Goal: Task Accomplishment & Management: Use online tool/utility

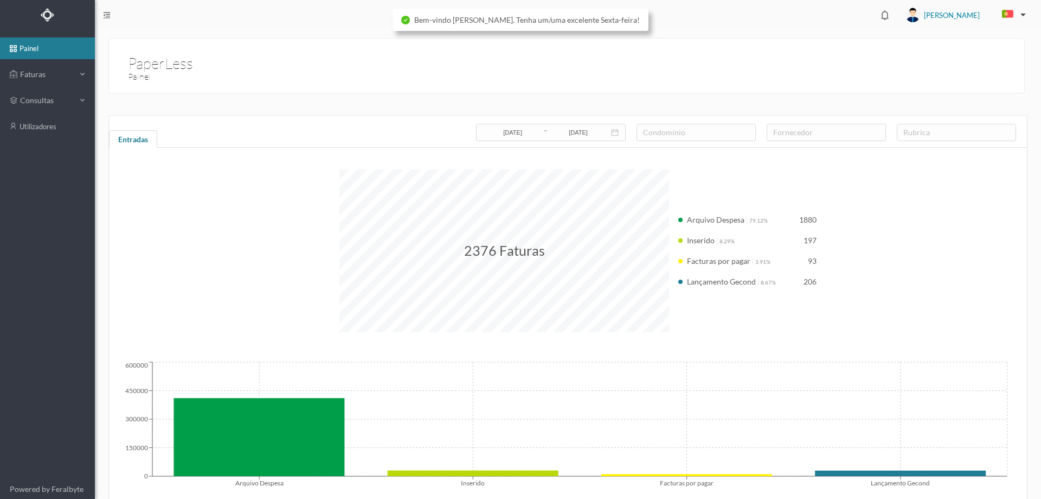
click at [43, 62] on ul "painel Faturas consultas utilizadores" at bounding box center [47, 254] width 95 height 449
click at [48, 76] on span "Faturas" at bounding box center [47, 74] width 60 height 11
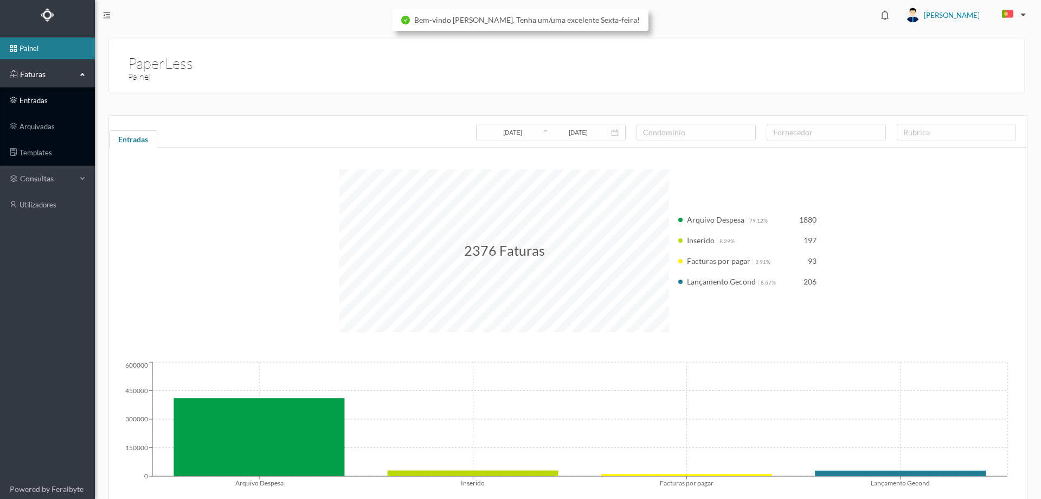
click at [43, 95] on link "entradas" at bounding box center [47, 101] width 95 height 22
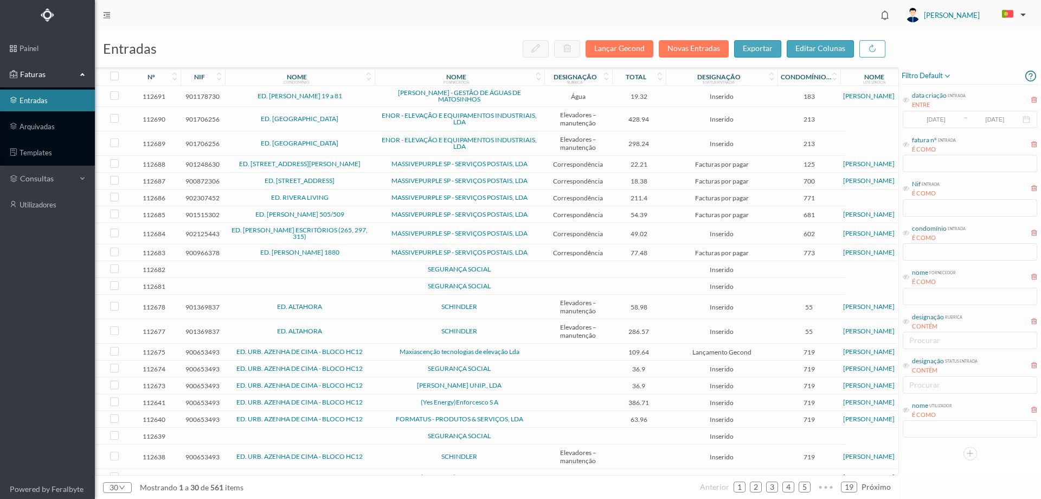
click at [384, 355] on td "Maxiascenção tecnologias de elevação Lda" at bounding box center [460, 351] width 170 height 17
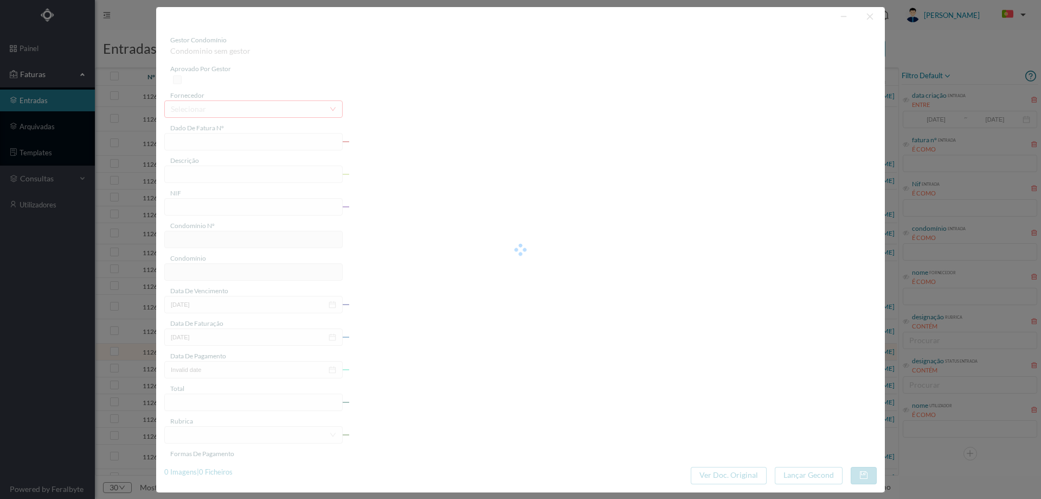
type input "FT 2025A1/831"
type input "900653493"
type input "Invalid date"
type input "2025-05-13"
type input "109.64"
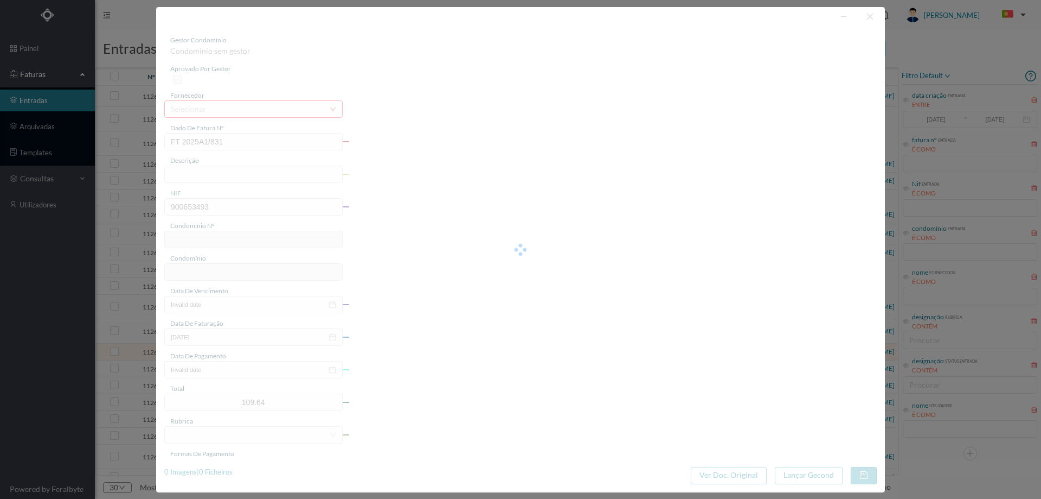
type input "719"
type input "ED. URB. AZENHA DE CIMA - BLOCO HC12"
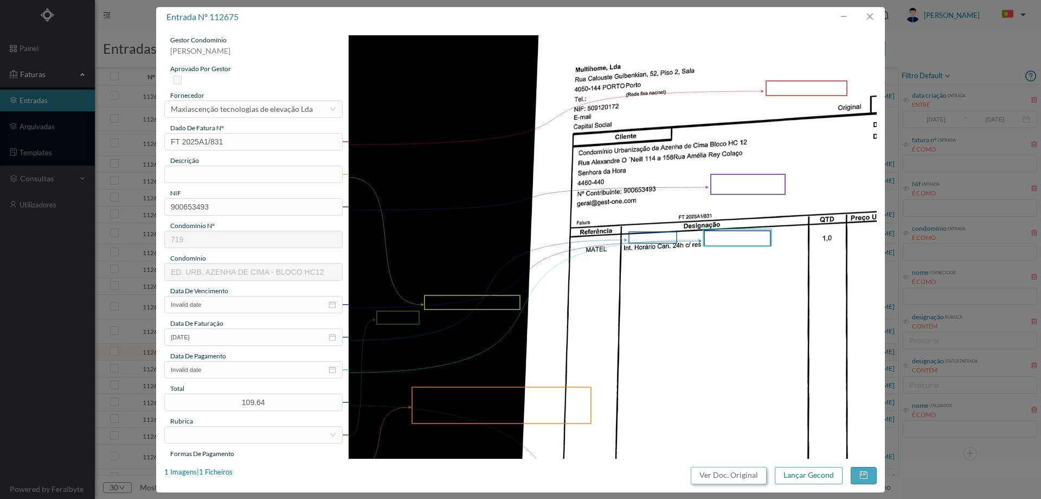
click at [712, 471] on button "Ver Doc. Original" at bounding box center [729, 474] width 76 height 17
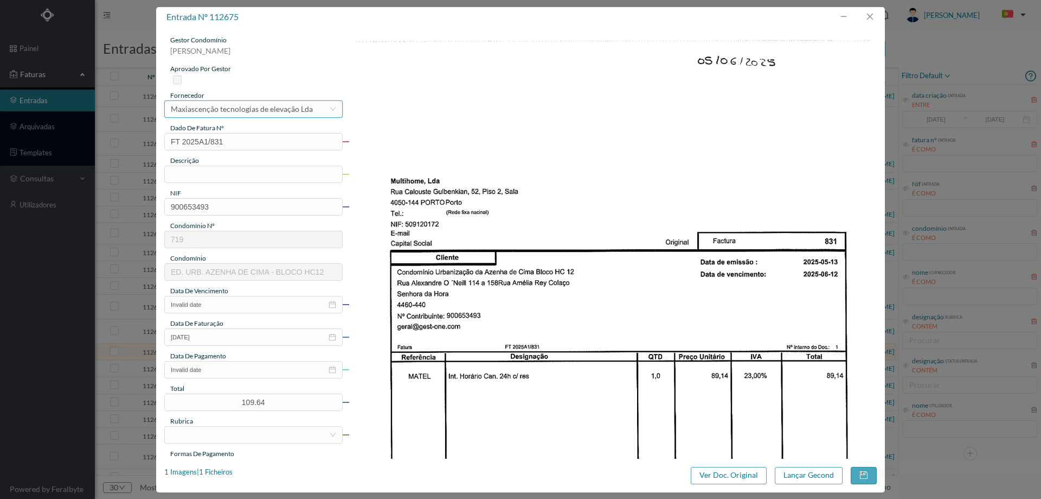
click at [294, 106] on div "Maxiascenção tecnologias de elevação Lda" at bounding box center [242, 109] width 142 height 16
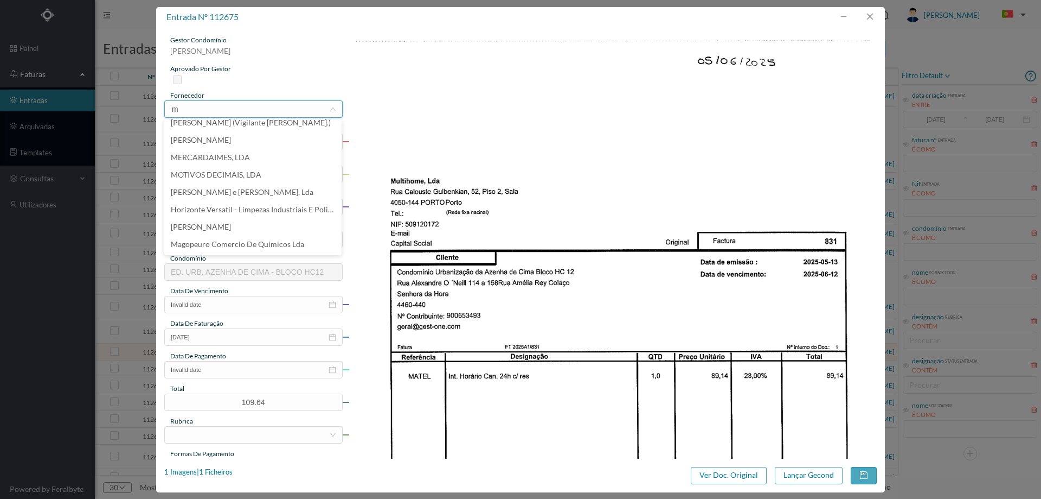
scroll to position [2, 0]
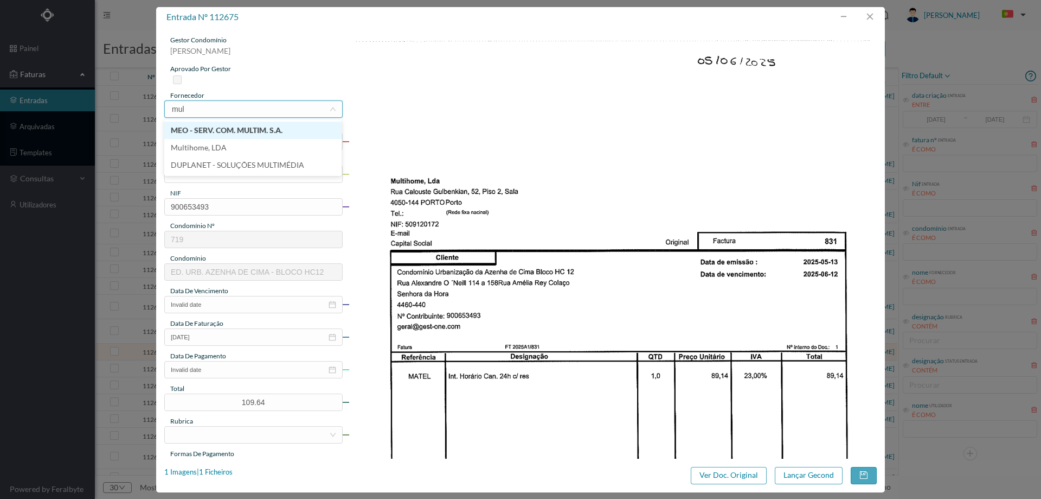
type input "mult"
click at [248, 150] on li "Multihome, LDA" at bounding box center [252, 147] width 177 height 17
click at [221, 169] on input "text" at bounding box center [253, 173] width 178 height 17
type input "h"
drag, startPoint x: 261, startPoint y: 174, endPoint x: 73, endPoint y: 168, distance: 187.8
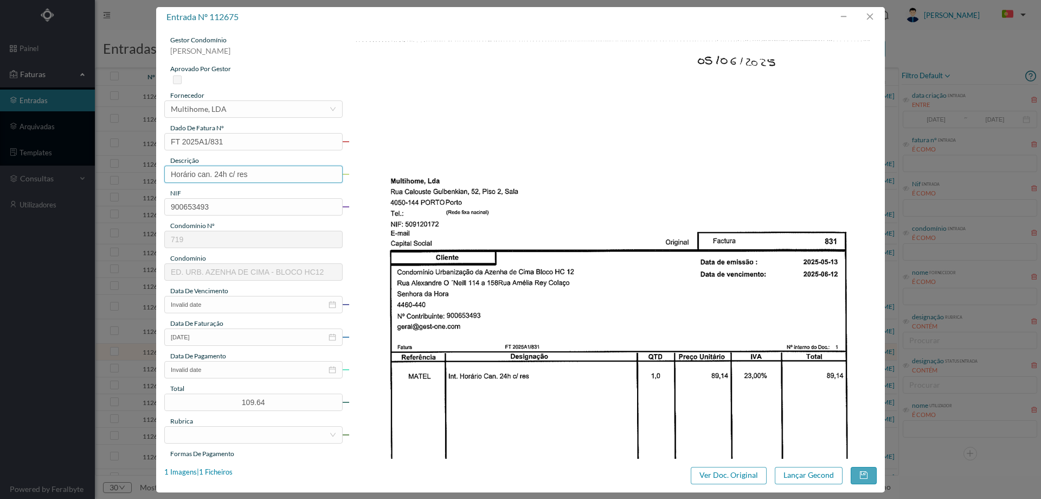
click at [73, 168] on div "entrada nº 112675 gestor condomínio Hugo Moreira aprovado por gestor fornecedor…" at bounding box center [520, 249] width 1041 height 499
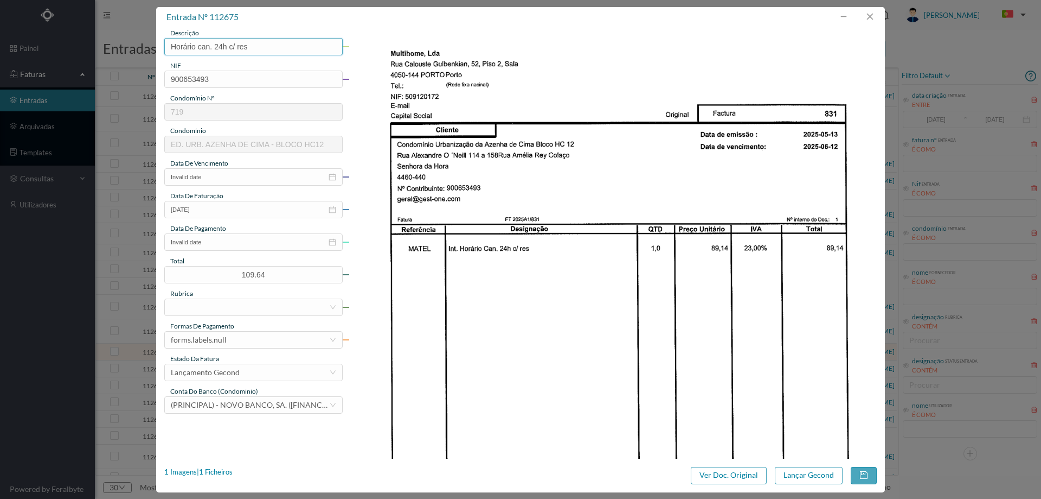
scroll to position [217, 0]
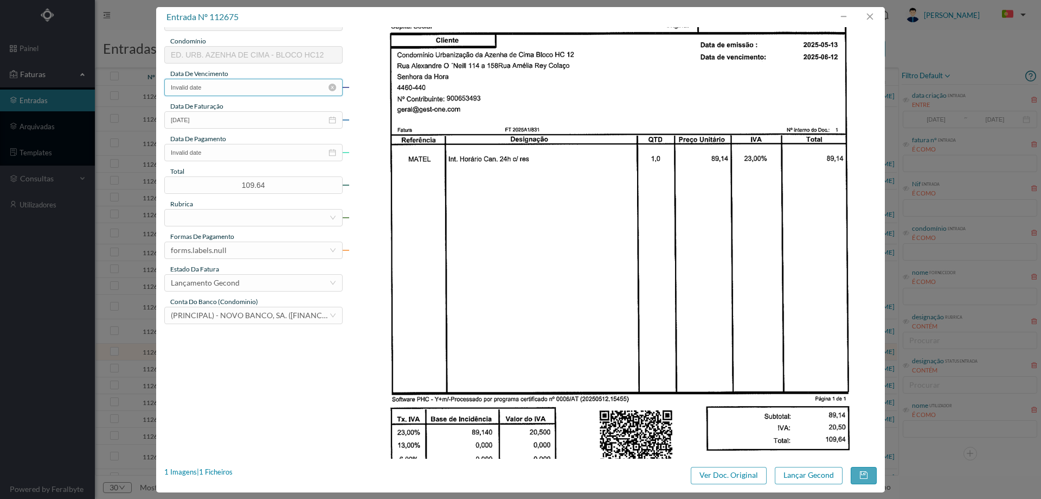
type input "Horário can. 24h c/ res"
click at [225, 92] on input "Invalid date" at bounding box center [253, 87] width 178 height 17
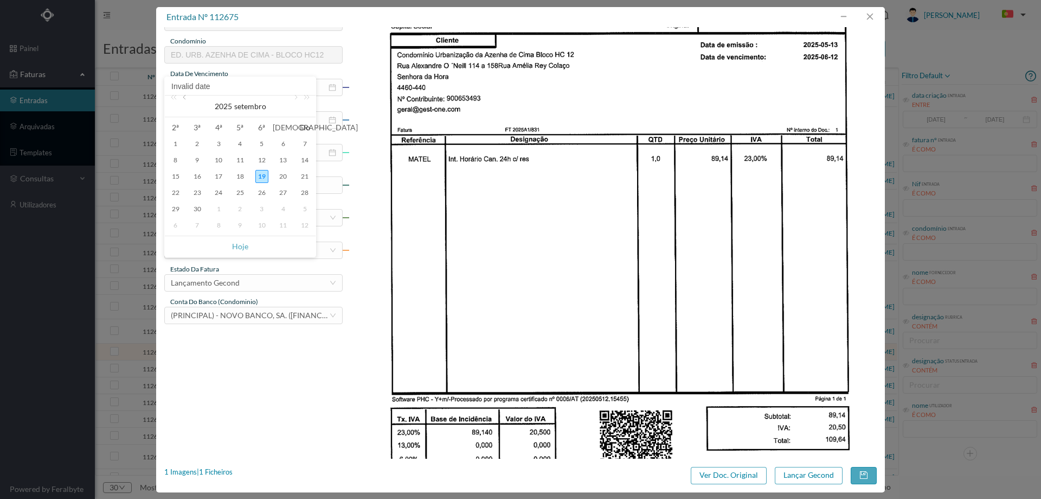
click at [189, 101] on link at bounding box center [186, 106] width 10 height 22
click at [238, 158] on div "5" at bounding box center [240, 160] width 13 height 13
type input "05-06-2025"
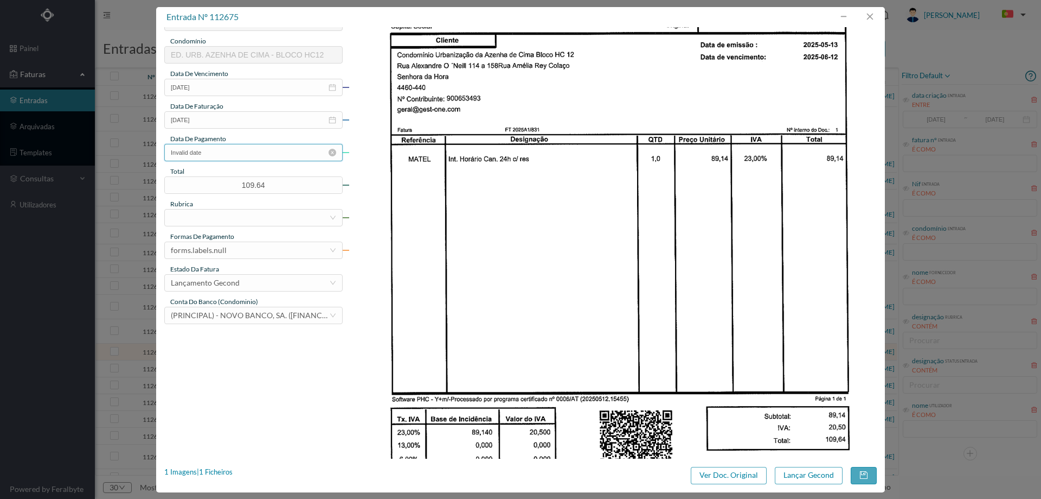
click at [236, 151] on input "Invalid date" at bounding box center [253, 152] width 178 height 17
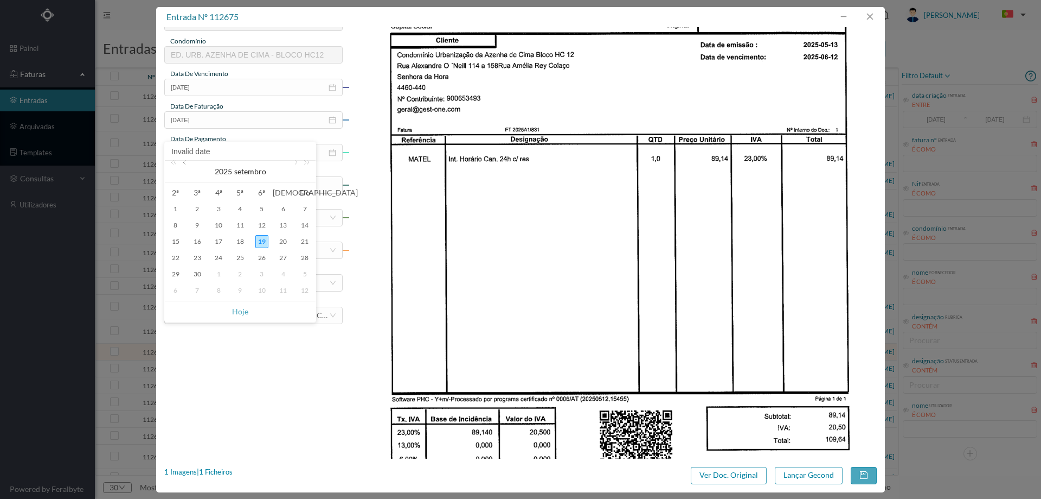
click at [186, 162] on link at bounding box center [186, 172] width 10 height 22
click at [175, 223] on div "5" at bounding box center [175, 225] width 13 height 13
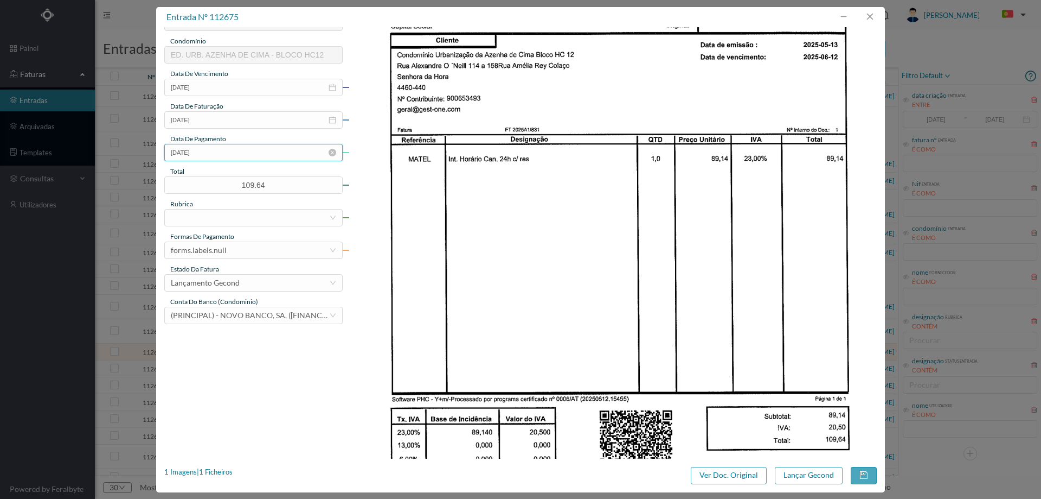
click at [243, 150] on input "05-05-2025" at bounding box center [253, 152] width 178 height 17
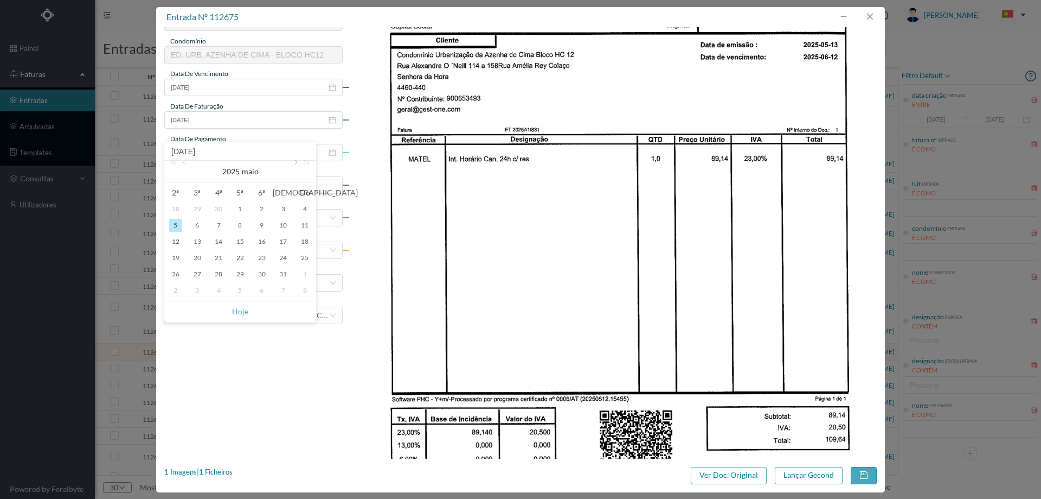
click at [291, 165] on link at bounding box center [295, 172] width 10 height 22
click at [240, 223] on div "5" at bounding box center [240, 225] width 13 height 13
type input "05-06-2025"
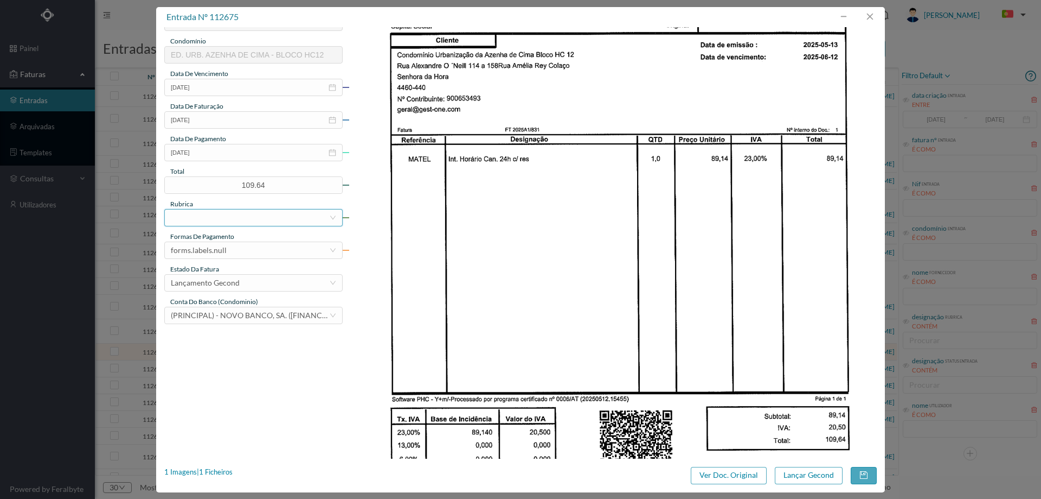
click at [241, 220] on div at bounding box center [250, 217] width 158 height 16
type input "ma"
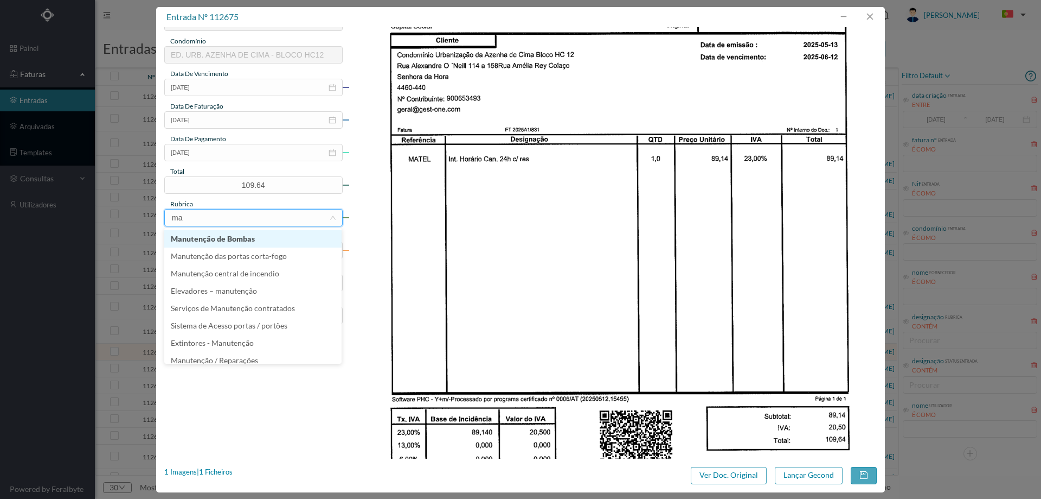
scroll to position [5, 0]
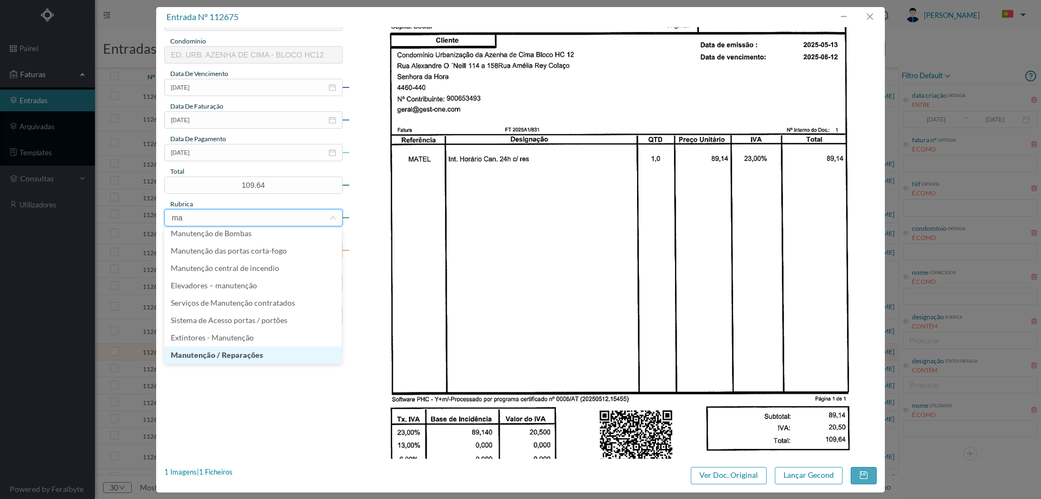
click at [237, 353] on li "Manutenção / Reparações" at bounding box center [252, 354] width 177 height 17
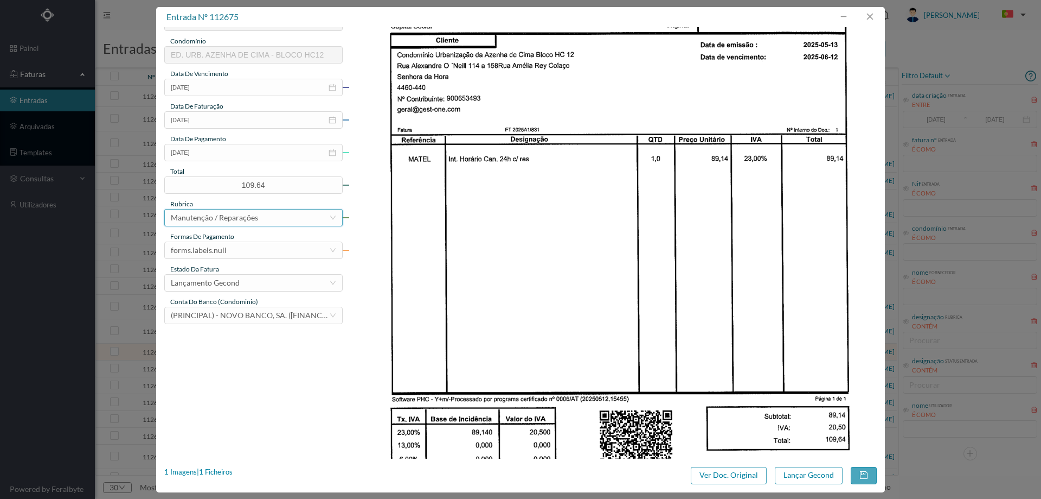
scroll to position [2, 0]
click at [209, 251] on div "forms.labels.null" at bounding box center [199, 250] width 56 height 16
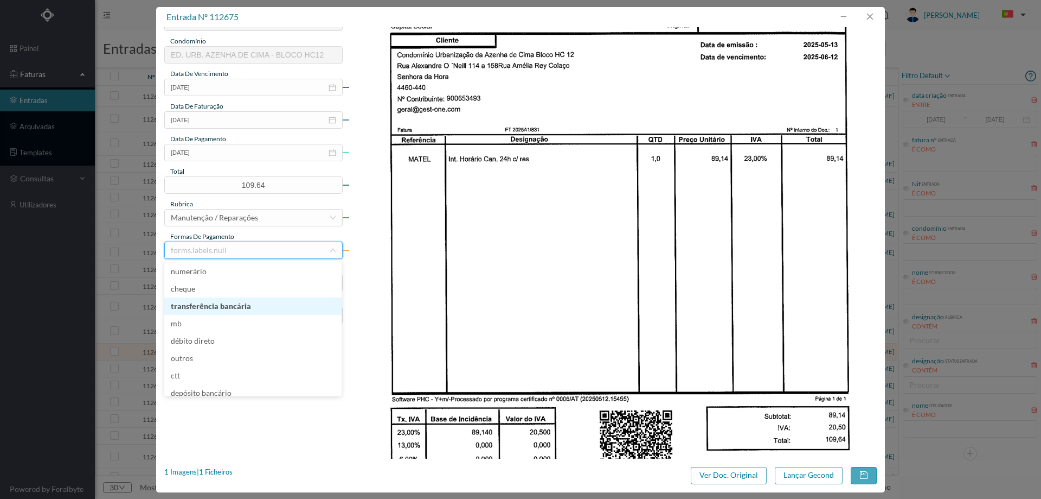
click at [231, 309] on li "transferência bancária" at bounding box center [252, 305] width 177 height 17
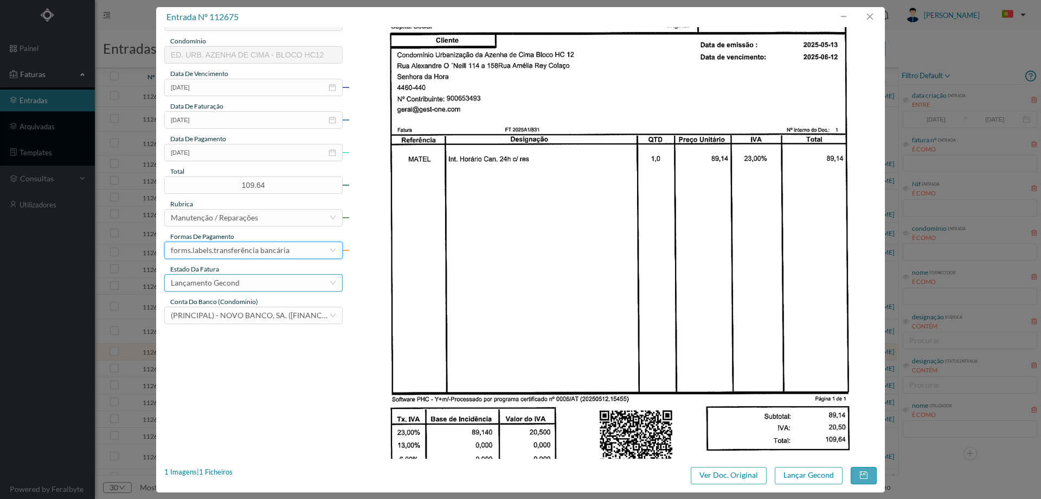
click at [223, 280] on div "Lançamento Gecond" at bounding box center [205, 282] width 69 height 16
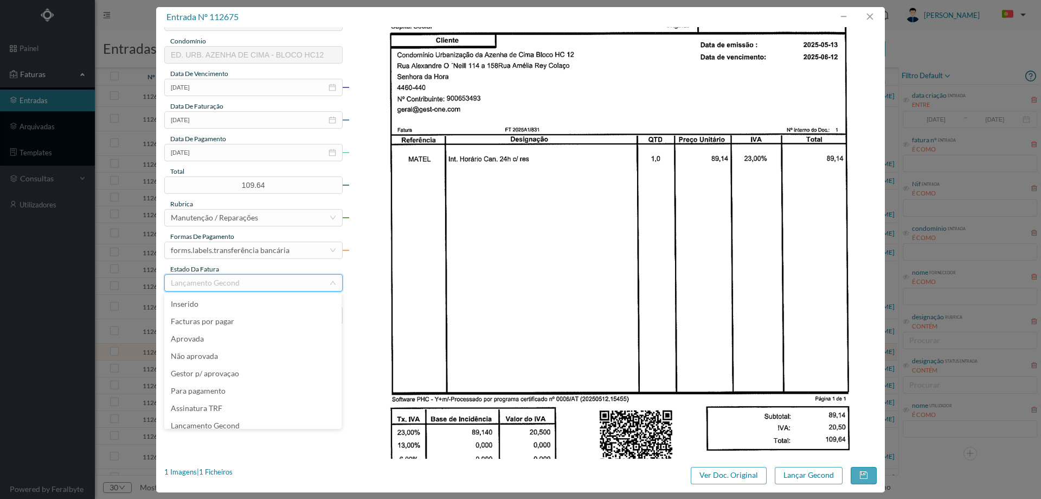
drag, startPoint x: 496, startPoint y: 311, endPoint x: 586, endPoint y: 357, distance: 100.7
click at [498, 310] on img at bounding box center [613, 192] width 529 height 748
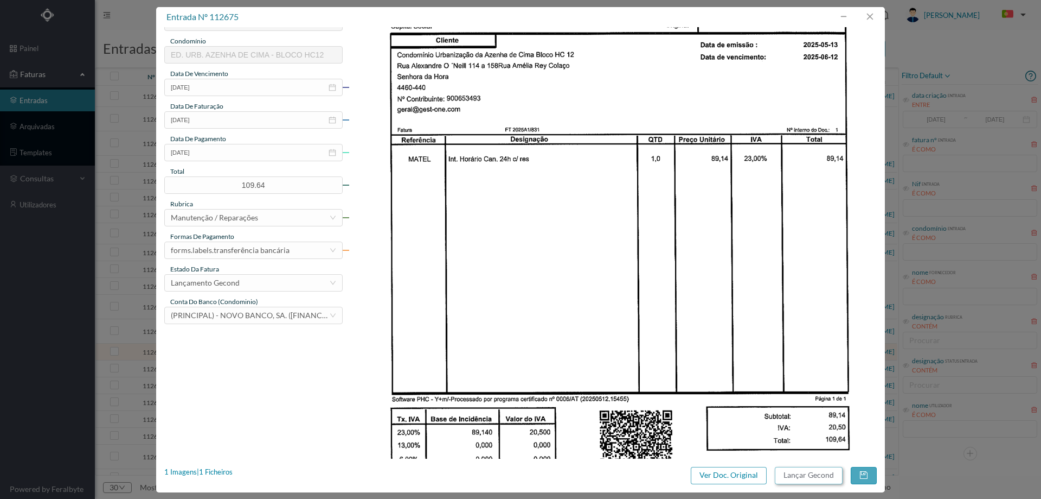
click at [795, 468] on button "Lançar Gecond" at bounding box center [809, 474] width 68 height 17
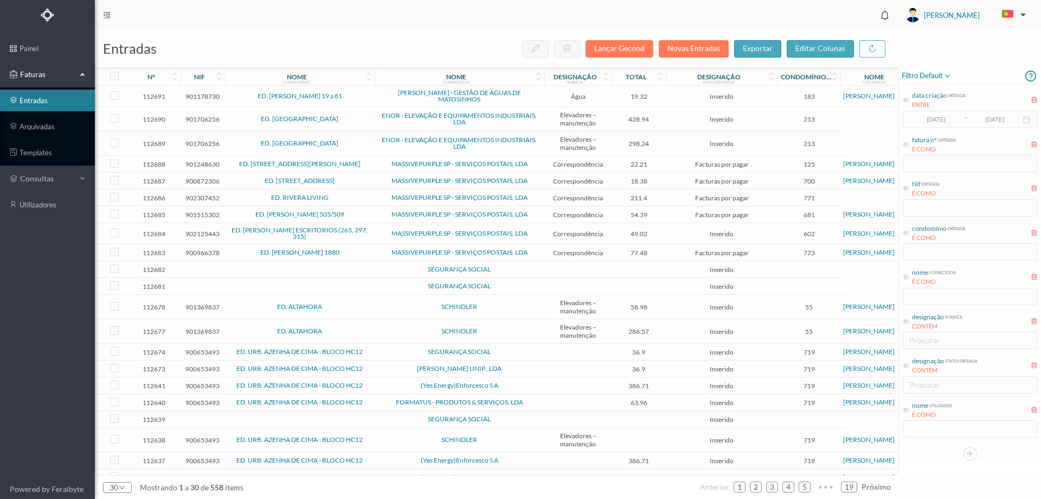
click at [551, 353] on td at bounding box center [579, 351] width 68 height 17
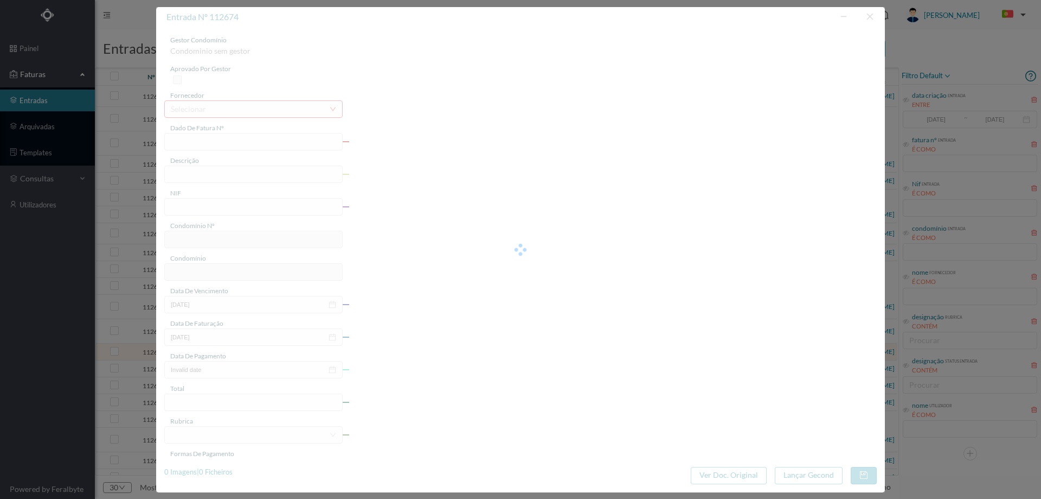
type input "FT 2025A1/1115"
type input "900653493"
type input "Invalid date"
type input "2025-07-02"
type input "36.90"
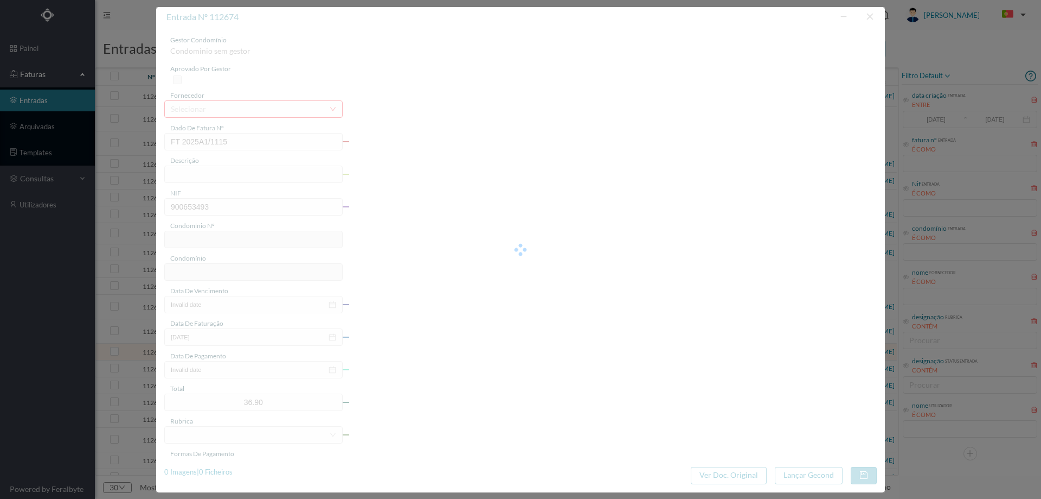
type input "719"
type input "ED. URB. AZENHA DE CIMA - BLOCO HC12"
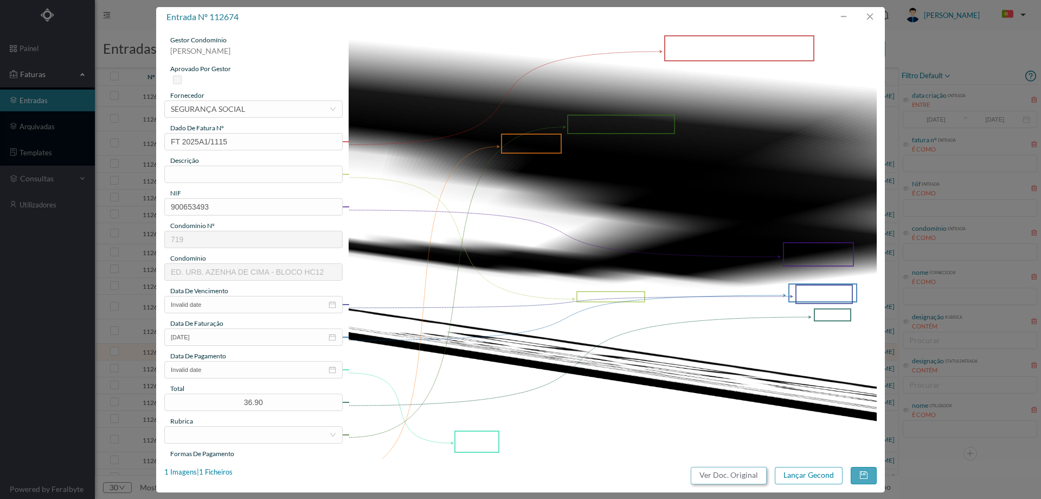
click at [707, 474] on button "Ver Doc. Original" at bounding box center [729, 474] width 76 height 17
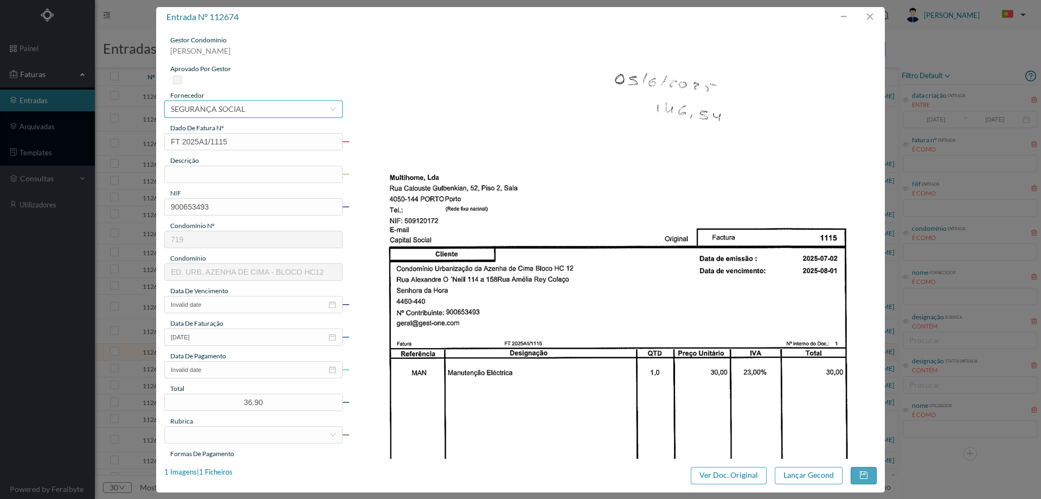
click at [207, 104] on div "SEGURANÇA SOCIAL" at bounding box center [208, 109] width 74 height 16
type input "multi"
click at [288, 118] on div "gestor condomínio Hugo Moreira aprovado por gestor fornecedor selecionar DUPLAN…" at bounding box center [253, 288] width 178 height 506
click at [283, 105] on div "DUPLANET - SOLUÇÕES MULTIMÉDIA" at bounding box center [237, 109] width 133 height 16
type input "multi"
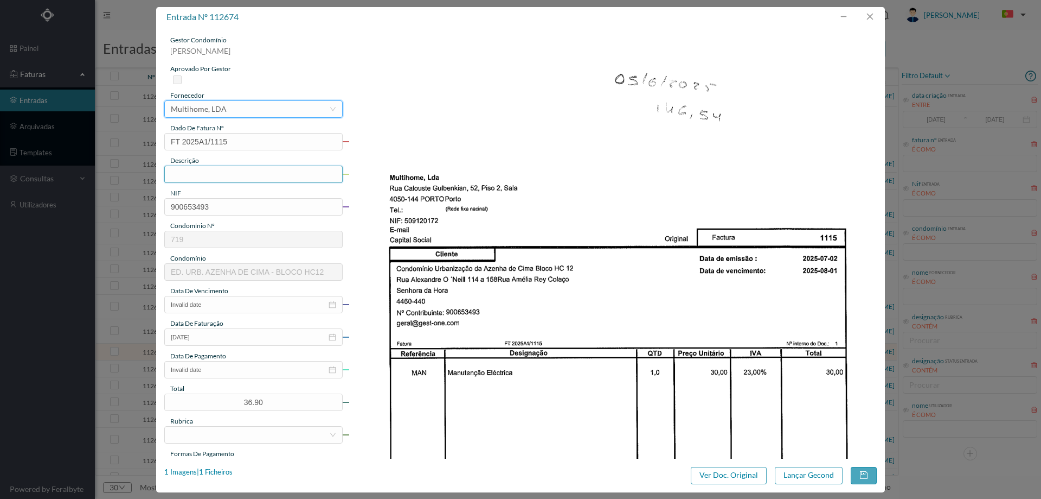
click at [227, 181] on input "text" at bounding box center [253, 173] width 178 height 17
paste input "Horário can. 24h c/ res"
drag, startPoint x: 149, startPoint y: 162, endPoint x: 107, endPoint y: 160, distance: 41.8
click at [110, 160] on div "entrada nº 112674 gestor condomínio Hugo Moreira aprovado por gestor fornecedor…" at bounding box center [520, 249] width 1041 height 499
drag, startPoint x: 252, startPoint y: 174, endPoint x: 116, endPoint y: 151, distance: 138.6
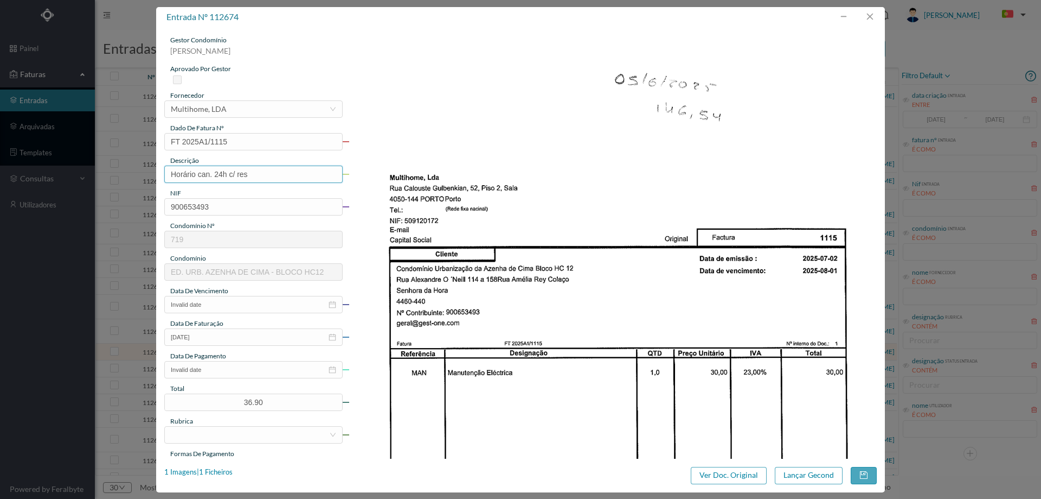
click at [120, 155] on div "entrada nº 112674 gestor condomínio Hugo Moreira aprovado por gestor fornecedor…" at bounding box center [520, 249] width 1041 height 499
type input "Manutenção eletrica"
click at [227, 303] on input "Invalid date" at bounding box center [253, 304] width 178 height 17
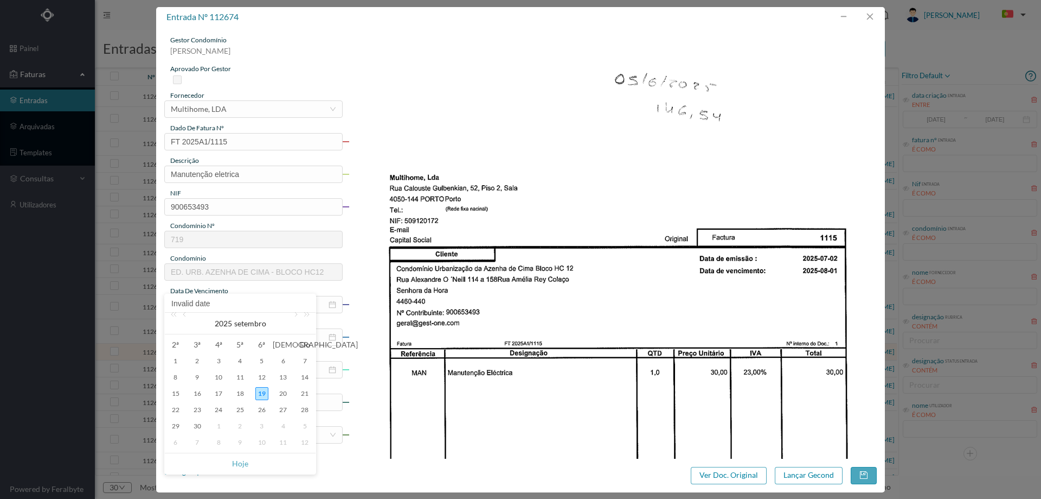
click at [191, 318] on div "2025 setembro" at bounding box center [240, 323] width 151 height 22
click at [178, 318] on link at bounding box center [176, 323] width 14 height 22
click at [186, 316] on link at bounding box center [186, 323] width 10 height 22
drag, startPoint x: 308, startPoint y: 316, endPoint x: 293, endPoint y: 316, distance: 14.7
click at [307, 316] on link at bounding box center [305, 323] width 14 height 22
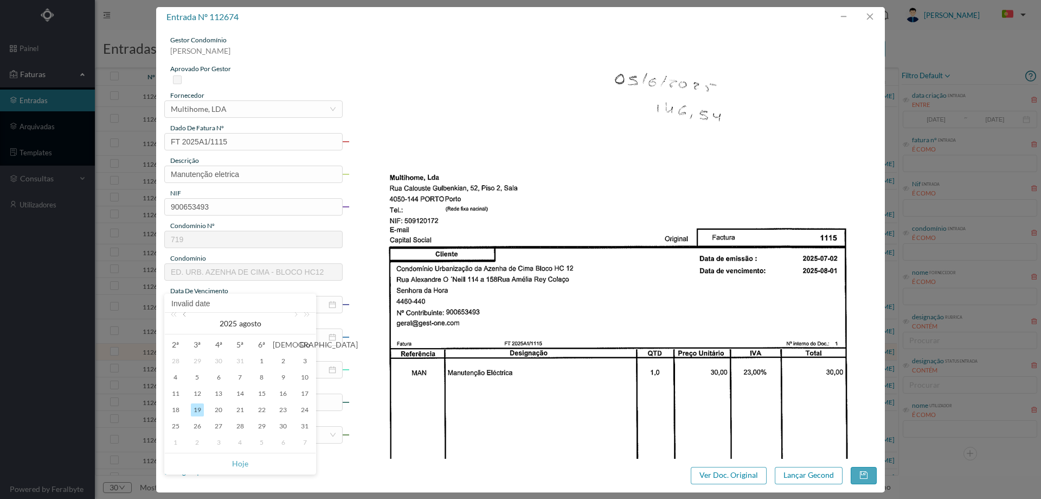
click at [188, 317] on link at bounding box center [186, 323] width 10 height 22
click at [238, 374] on div "5" at bounding box center [240, 376] width 13 height 13
type input "2025-06-05"
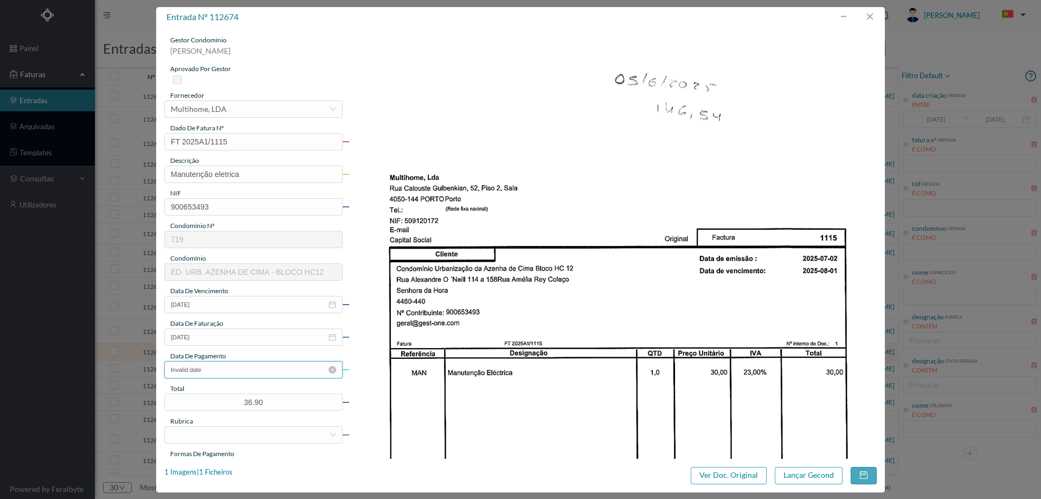
click at [245, 365] on input "Invalid date" at bounding box center [253, 369] width 178 height 17
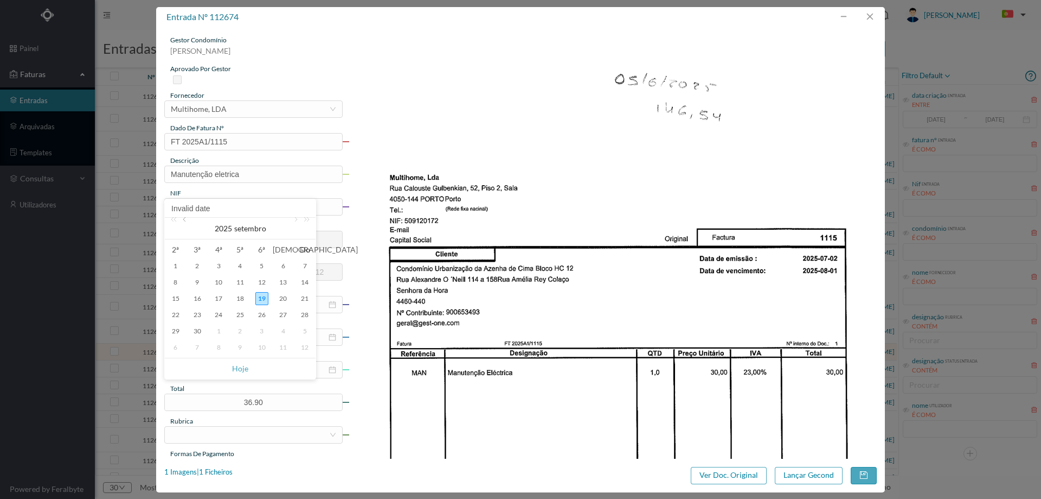
click at [185, 225] on link at bounding box center [186, 229] width 10 height 22
click at [241, 286] on div "5" at bounding box center [240, 282] width 13 height 13
type input "2025-06-05"
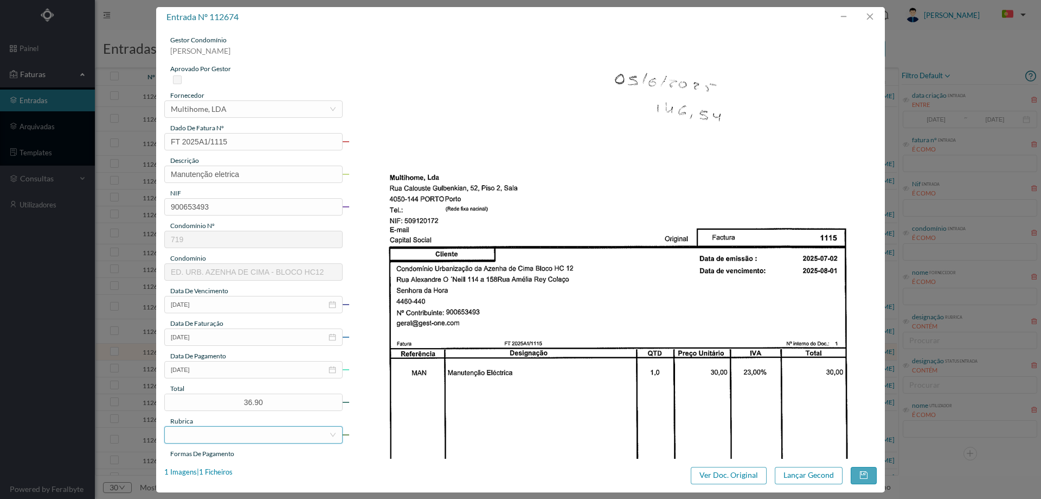
click at [235, 435] on div at bounding box center [250, 434] width 158 height 16
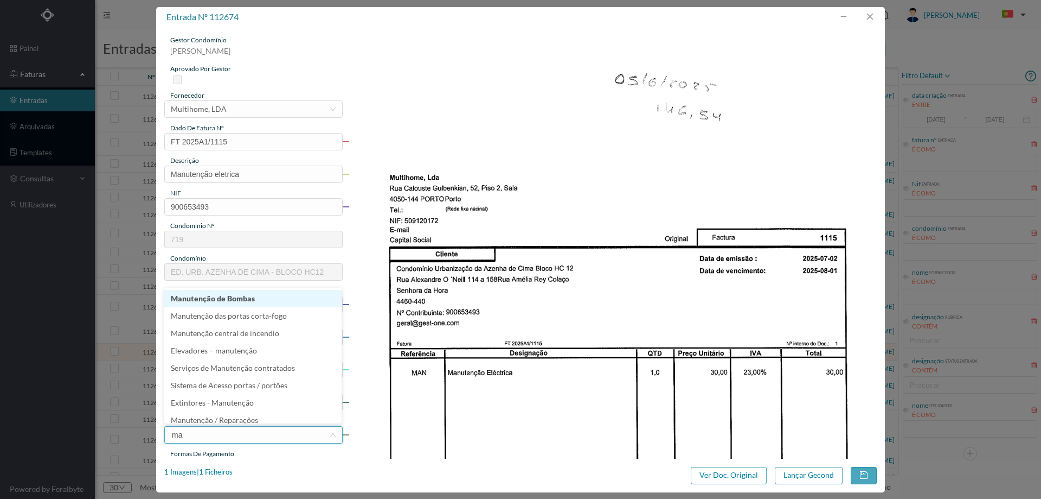
type input "man"
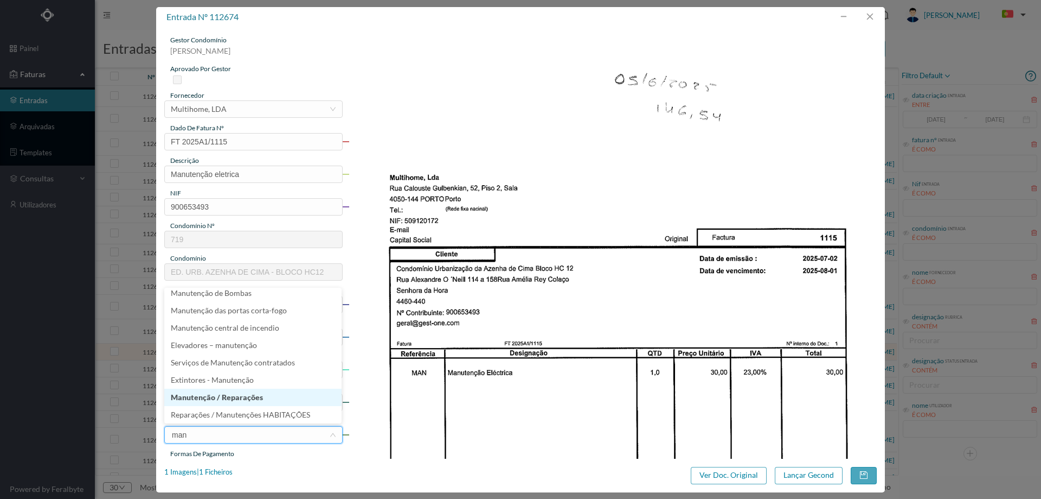
click at [245, 395] on li "Manutenção / Reparações" at bounding box center [252, 396] width 177 height 17
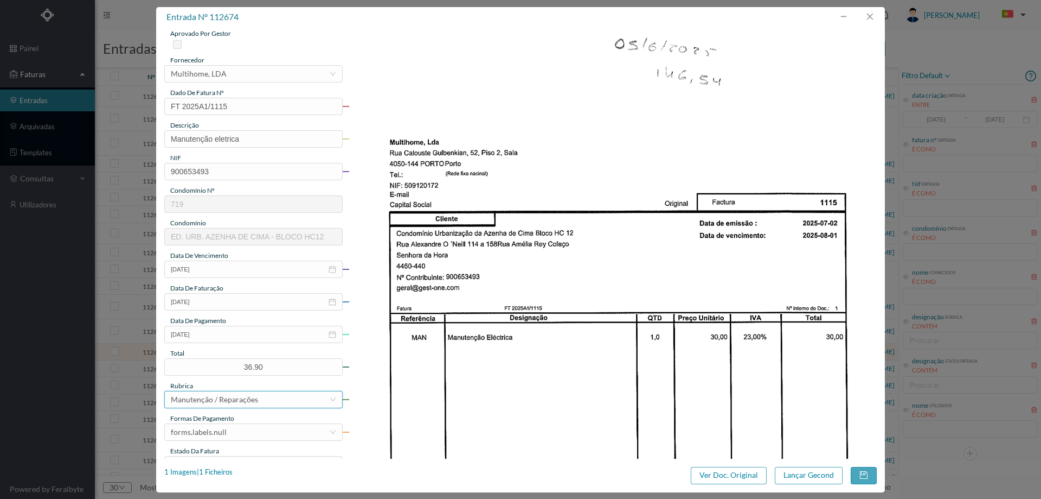
scroll to position [54, 0]
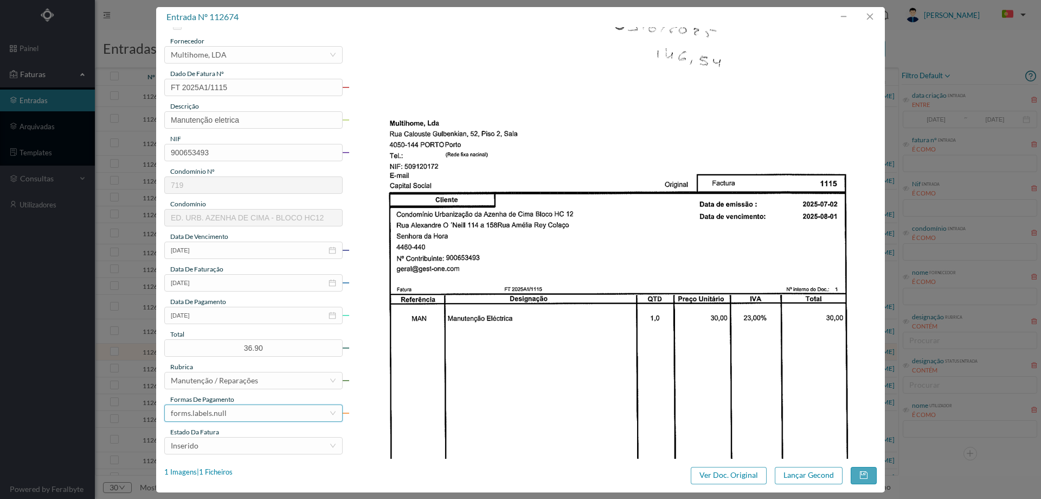
click at [239, 409] on div "forms.labels.null" at bounding box center [250, 413] width 158 height 16
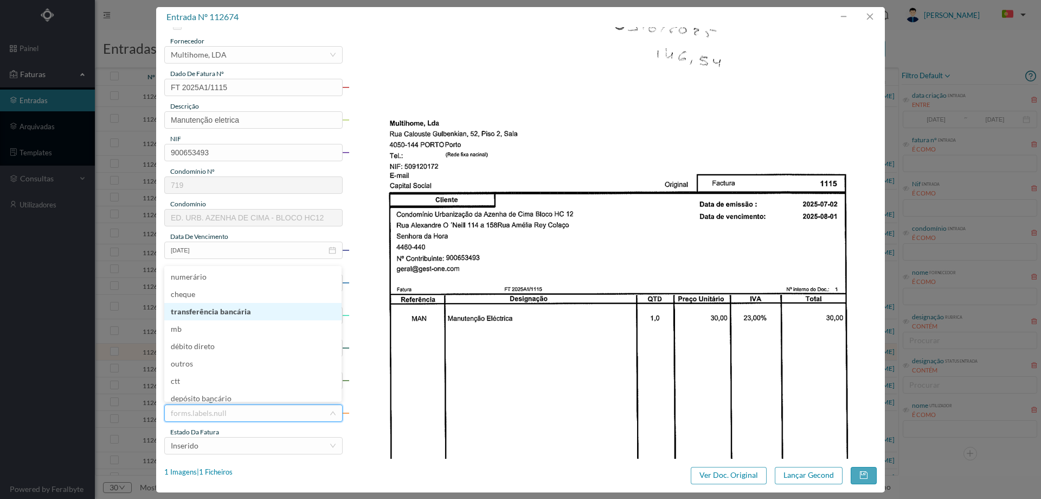
click at [252, 312] on li "transferência bancária" at bounding box center [252, 311] width 177 height 17
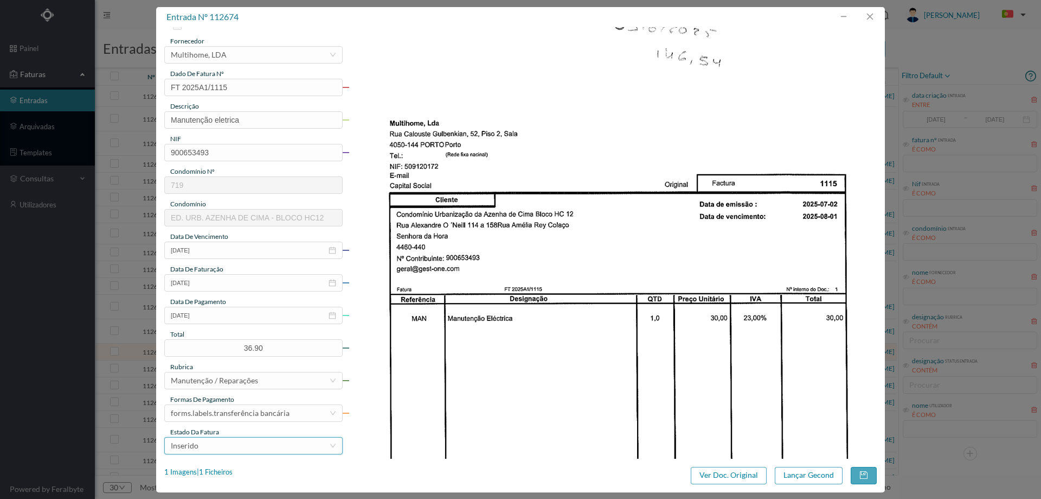
click at [222, 444] on div "Inserido" at bounding box center [250, 445] width 158 height 16
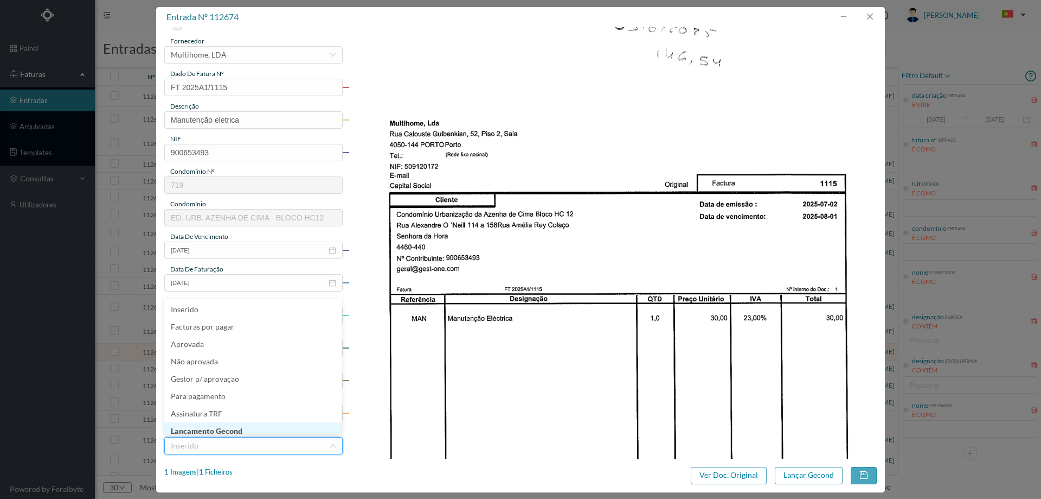
scroll to position [2, 0]
click at [225, 426] on li "Lançamento Gecond" at bounding box center [252, 428] width 177 height 17
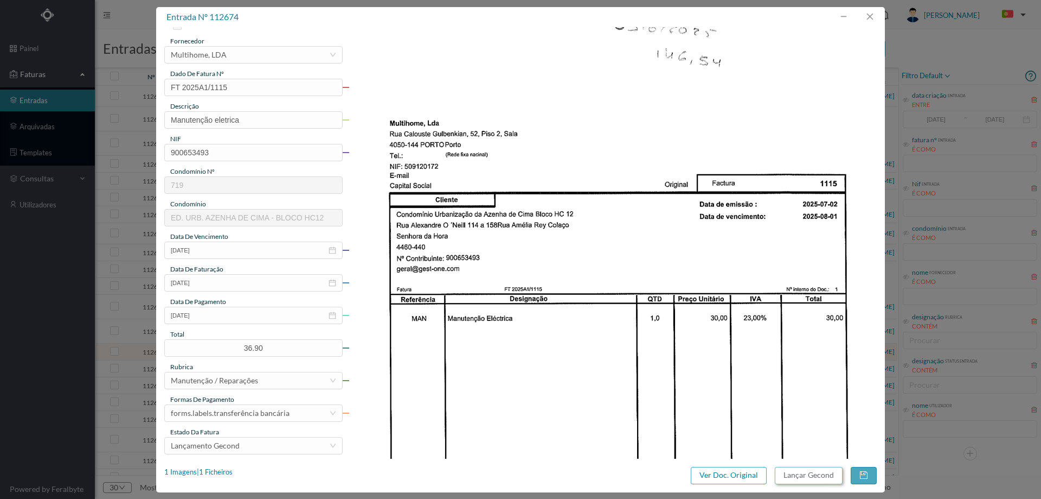
click at [814, 475] on button "Lançar Gecond" at bounding box center [809, 474] width 68 height 17
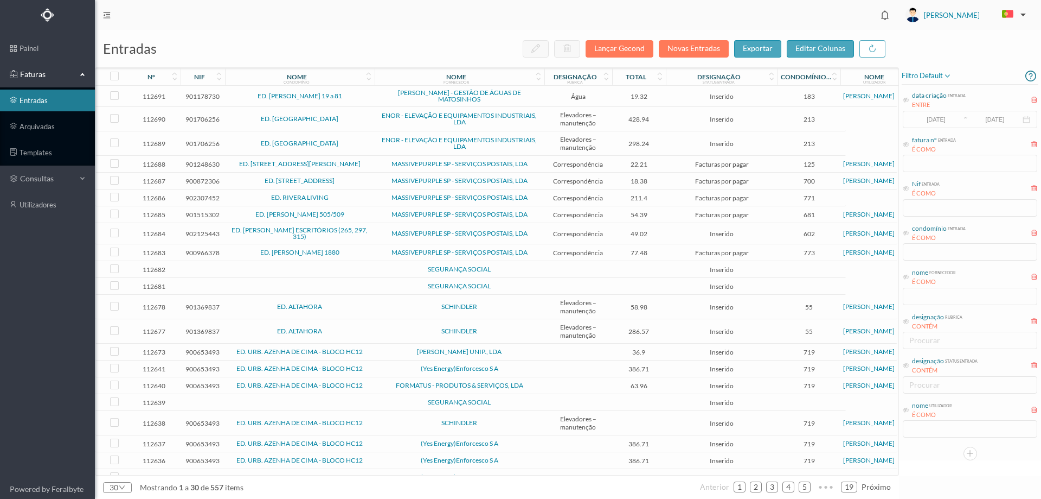
click at [381, 347] on td "PAULO MAGALHÃES FERREIRA UNIP., LDA" at bounding box center [460, 351] width 170 height 17
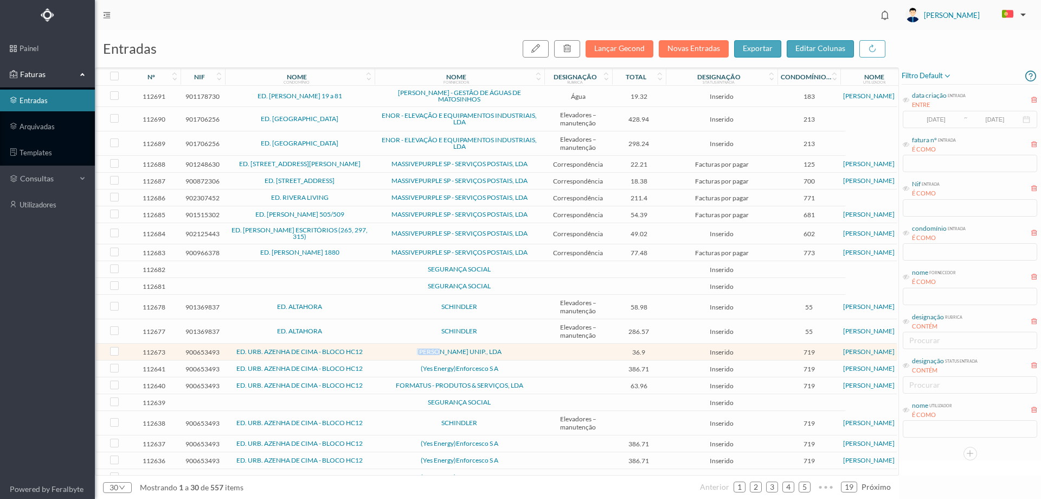
click at [381, 347] on td "PAULO MAGALHÃES FERREIRA UNIP., LDA" at bounding box center [460, 351] width 170 height 17
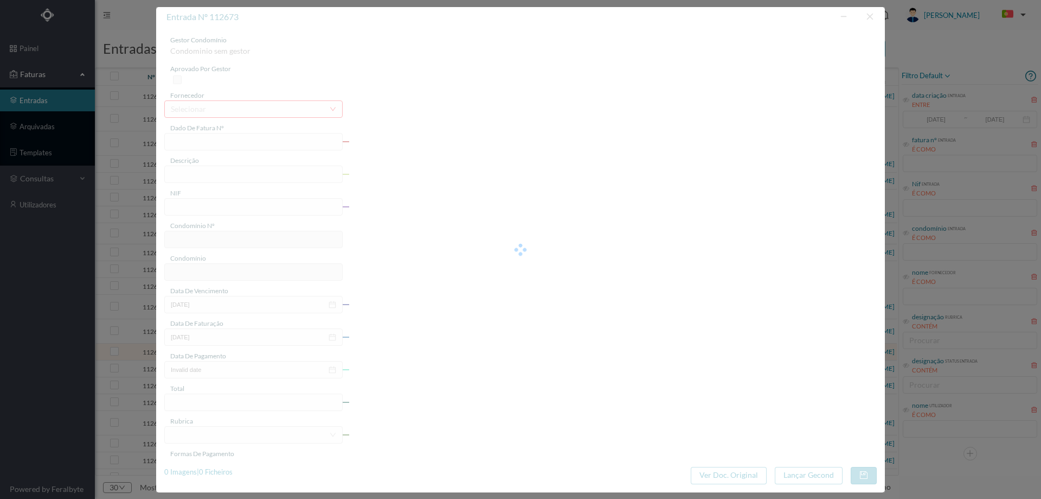
type input "FT 2025A1/933"
type input "900653493"
type input "25-07-2001"
type input "01-06-2025"
type input "25-07-2001"
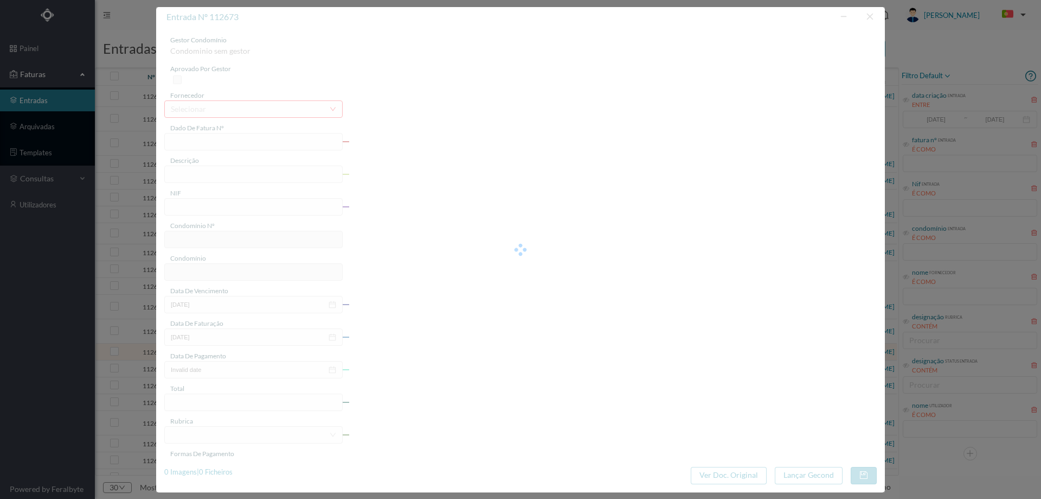
type input "36.90"
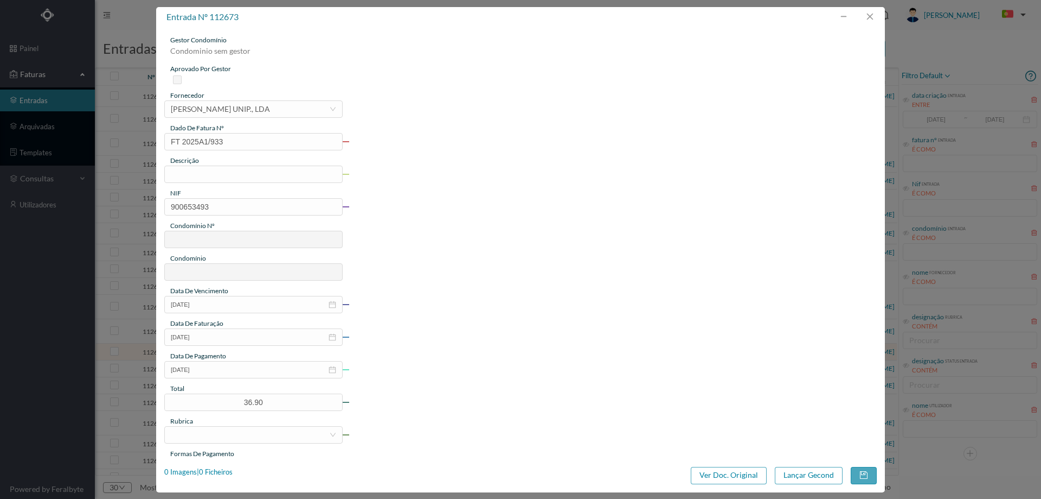
type input "719"
type input "ED. URB. AZENHA DE CIMA - BLOCO HC12"
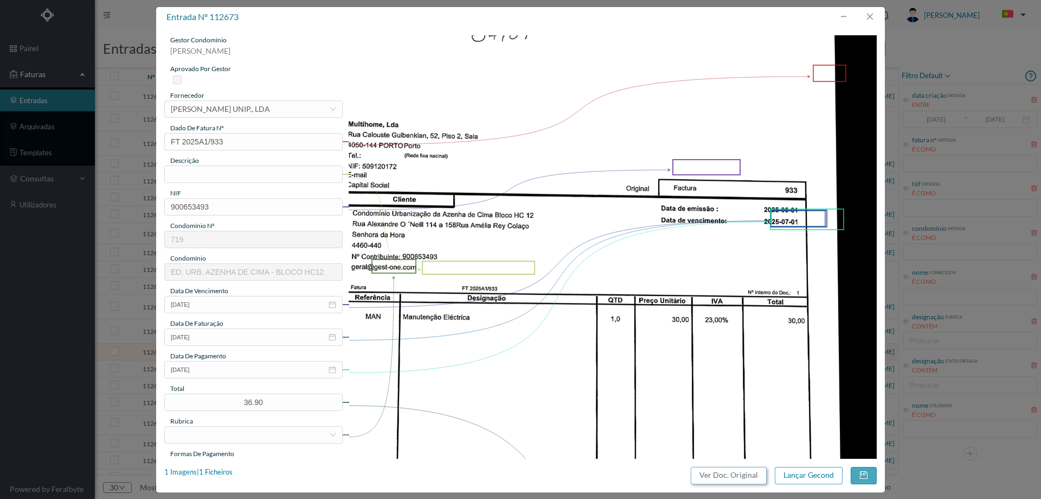
click at [726, 477] on button "Ver Doc. Original" at bounding box center [729, 474] width 76 height 17
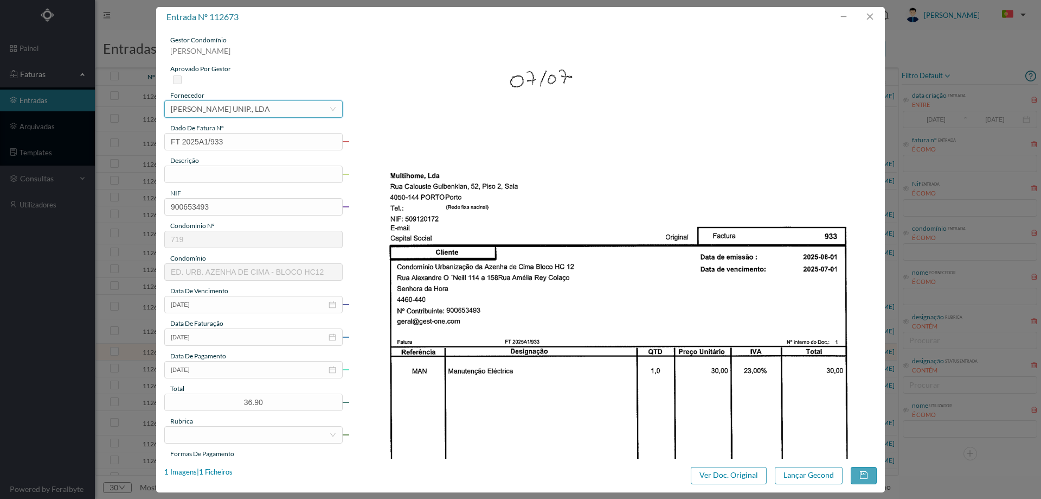
click at [231, 101] on div "[PERSON_NAME] UNIP., LDA" at bounding box center [220, 109] width 99 height 16
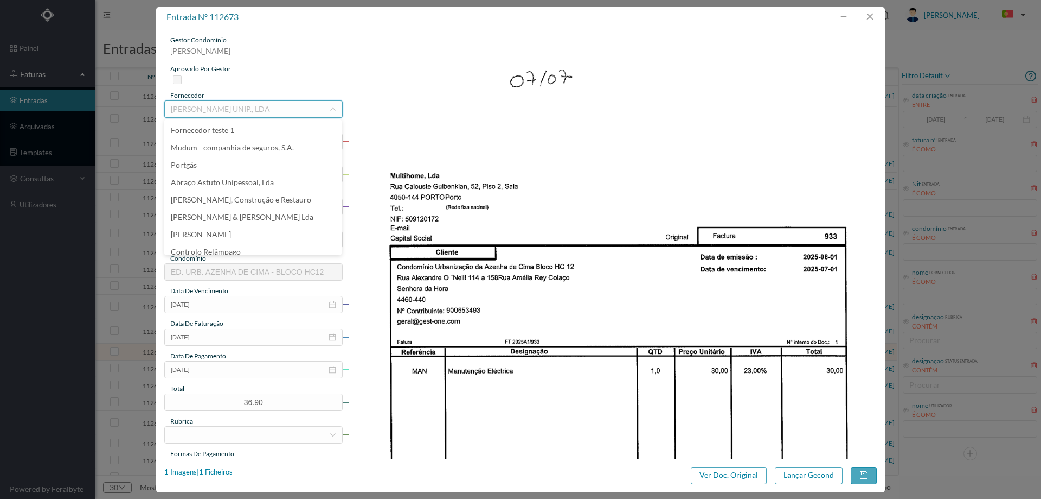
scroll to position [7400, 0]
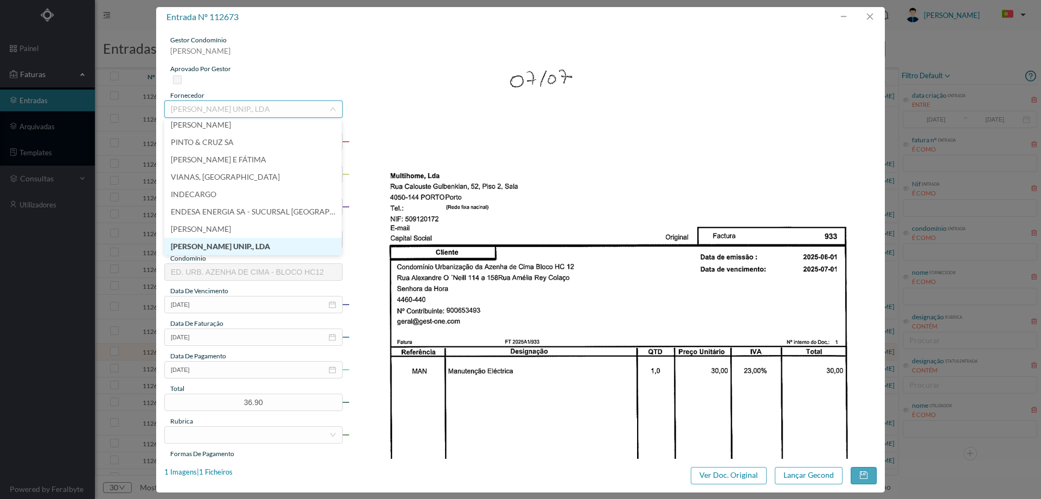
click at [231, 105] on input at bounding box center [250, 109] width 158 height 16
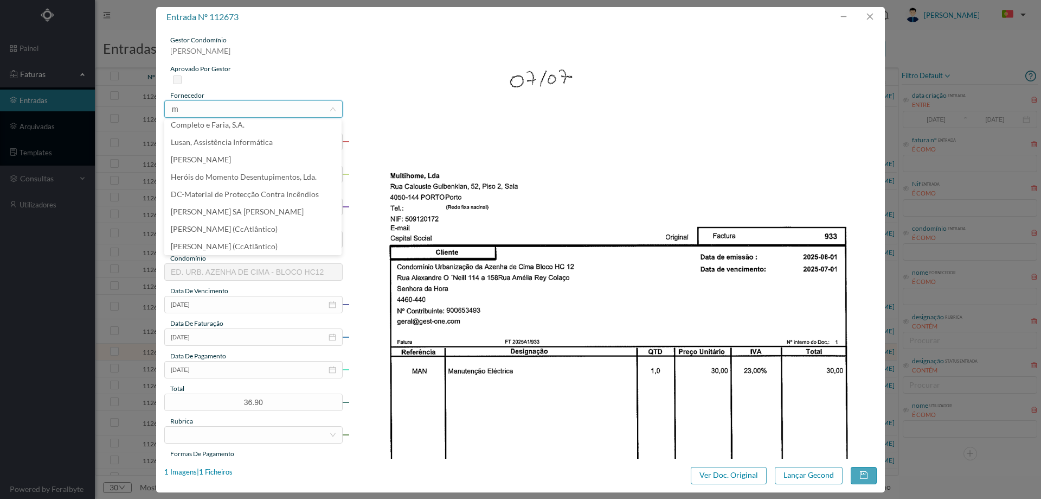
scroll to position [2, 0]
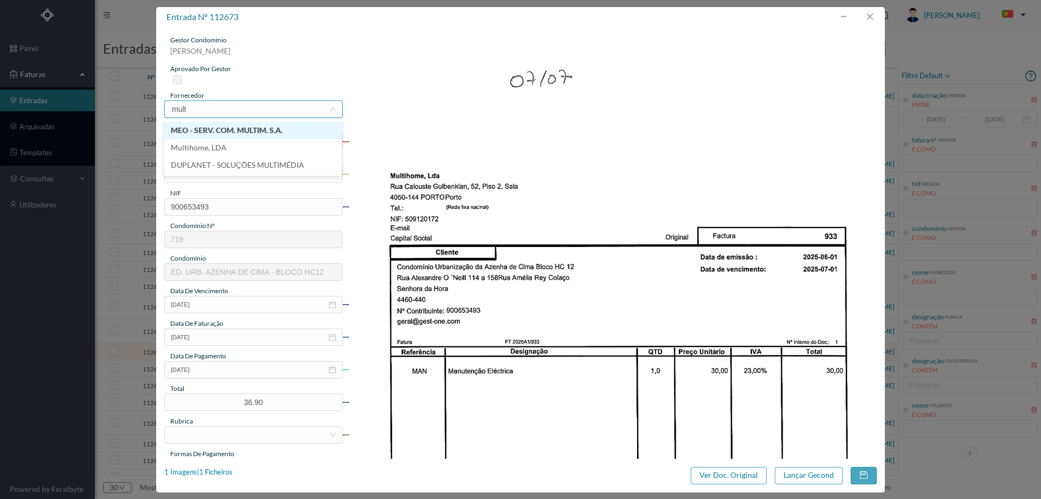
type input "multi"
click at [235, 146] on li "Multihome, LDA" at bounding box center [252, 147] width 177 height 17
click at [219, 184] on div "gestor condomínio Hugo Moreira aprovado por gestor fornecedor selecionar Multih…" at bounding box center [253, 288] width 178 height 506
click at [220, 174] on input "text" at bounding box center [253, 173] width 178 height 17
type input "Manutenção eletrica"
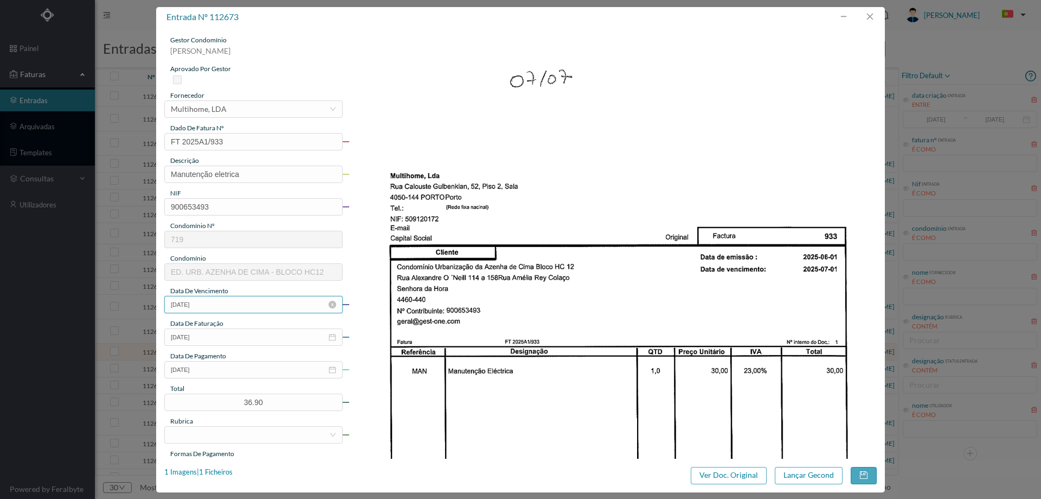
click at [231, 304] on input "25-07-2001" at bounding box center [253, 304] width 178 height 17
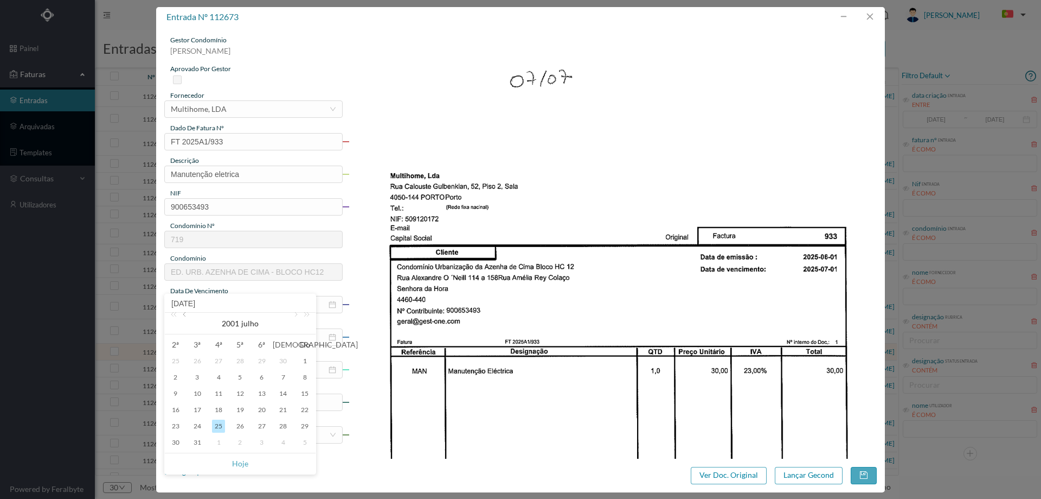
click at [186, 317] on link at bounding box center [186, 323] width 10 height 22
drag, startPoint x: 235, startPoint y: 465, endPoint x: 241, endPoint y: 421, distance: 45.0
click at [235, 462] on link "Hoje" at bounding box center [240, 463] width 16 height 21
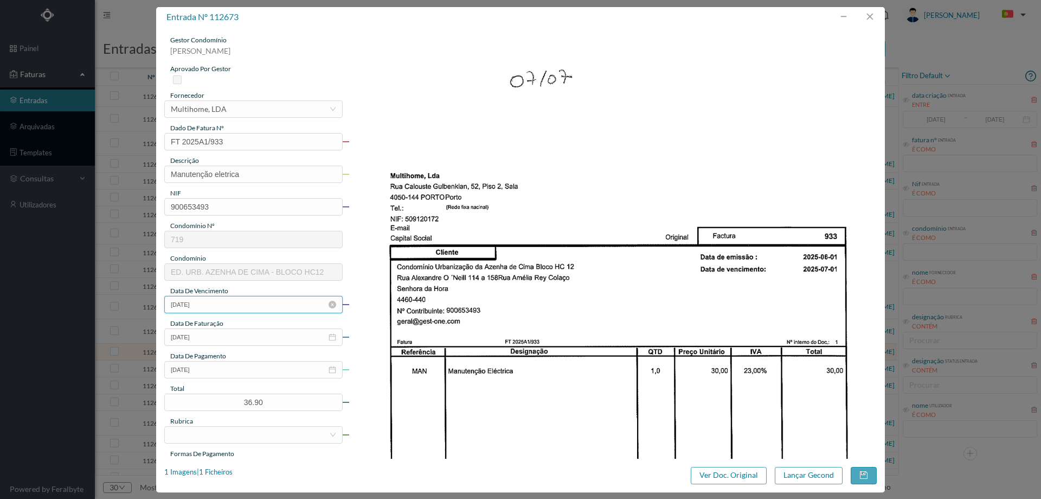
click at [234, 310] on input "19-09-2025" at bounding box center [253, 304] width 178 height 17
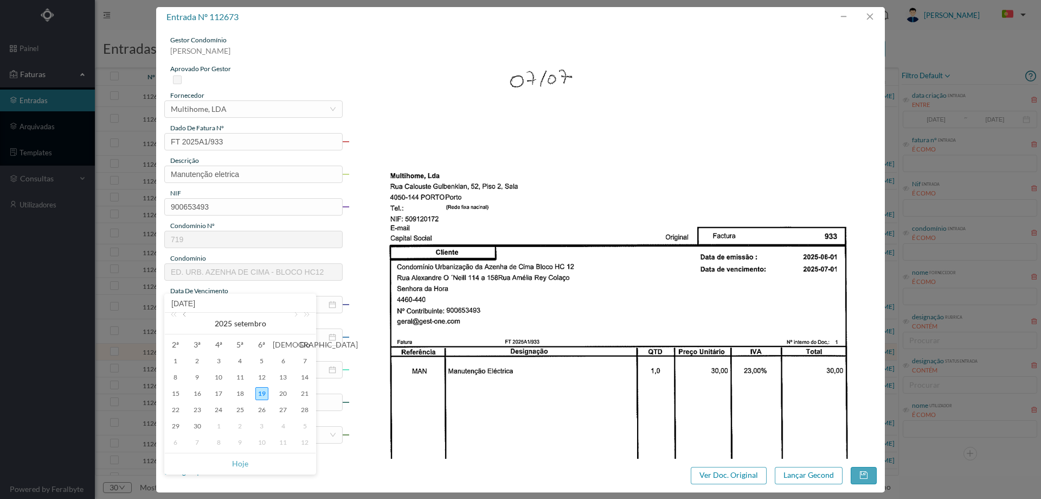
click at [186, 317] on link at bounding box center [186, 323] width 10 height 22
click at [173, 375] on div "7" at bounding box center [175, 376] width 13 height 13
type input "07-07-2025"
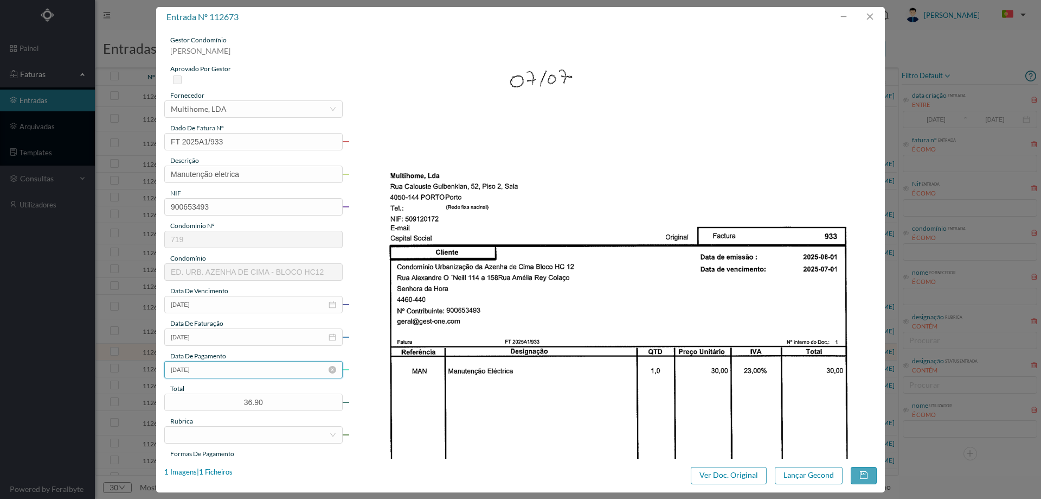
click at [227, 366] on input "25-07-2001" at bounding box center [253, 369] width 178 height 17
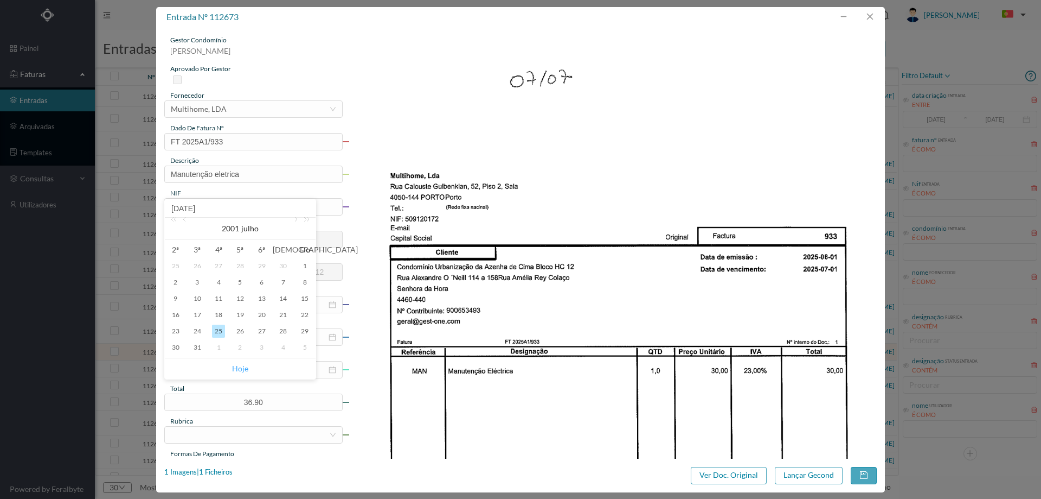
click at [241, 367] on link "Hoje" at bounding box center [240, 368] width 16 height 21
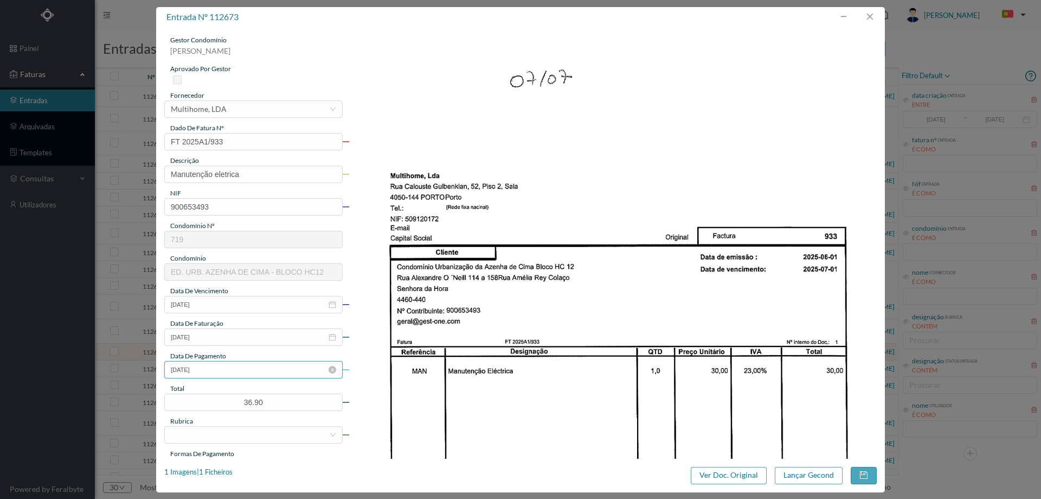
click at [237, 366] on input "19-09-2025" at bounding box center [253, 369] width 178 height 17
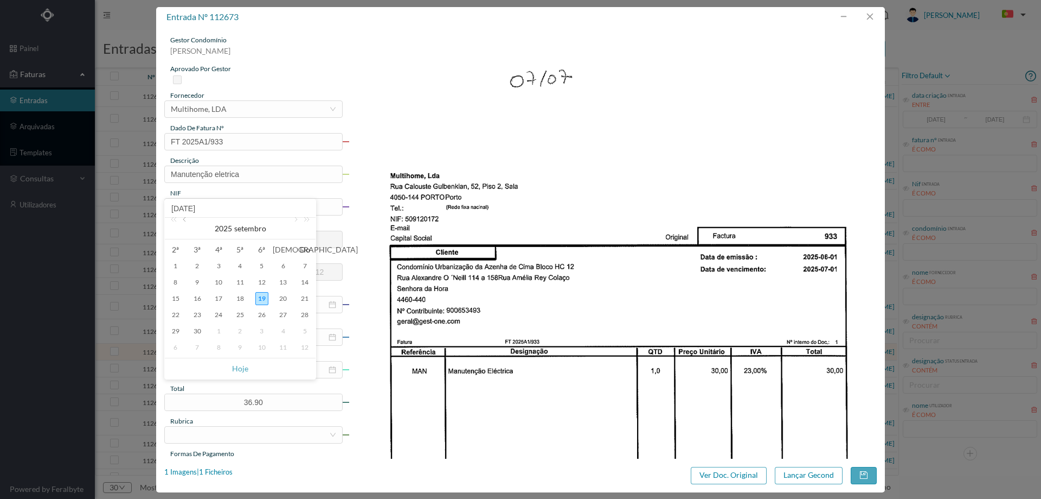
click at [189, 224] on link at bounding box center [186, 229] width 10 height 22
click at [292, 226] on link at bounding box center [295, 229] width 10 height 22
click at [176, 280] on div "7" at bounding box center [175, 282] width 13 height 13
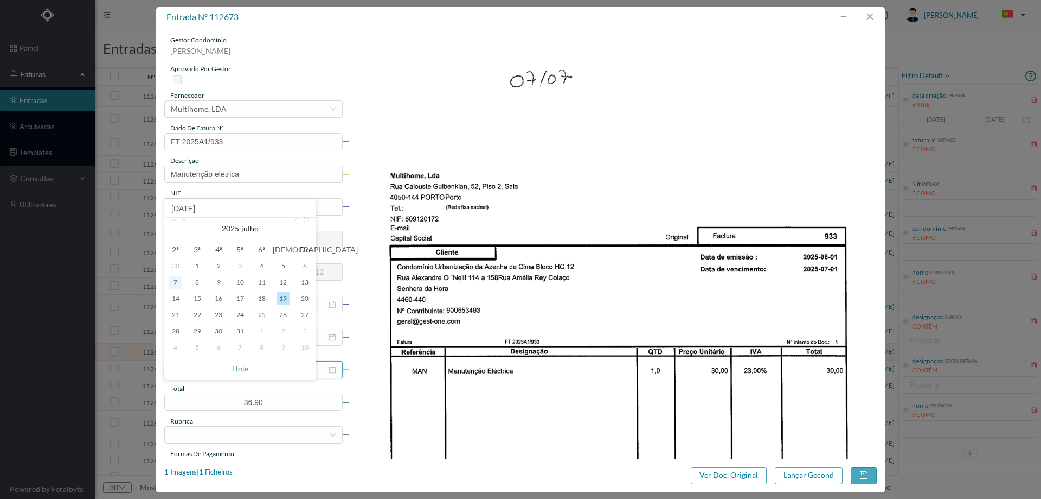
type input "07-07-2025"
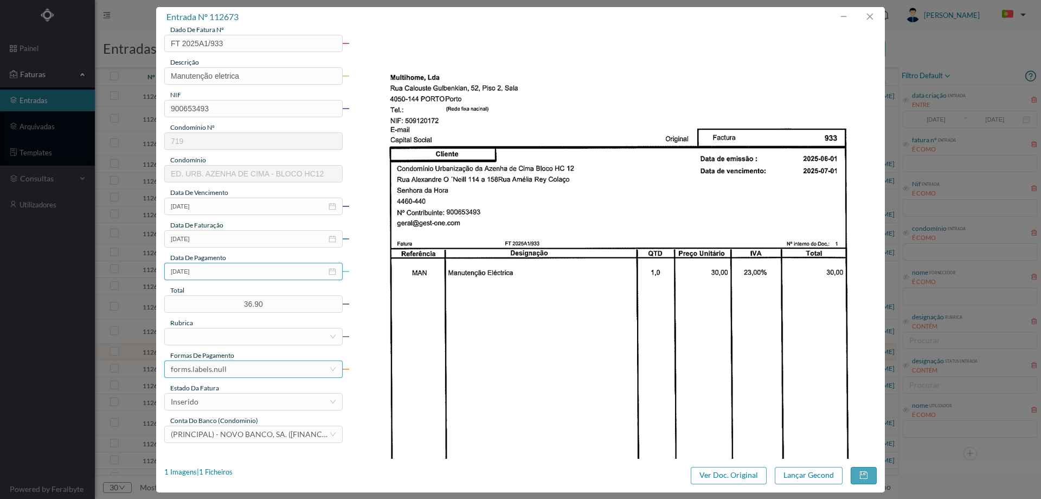
scroll to position [108, 0]
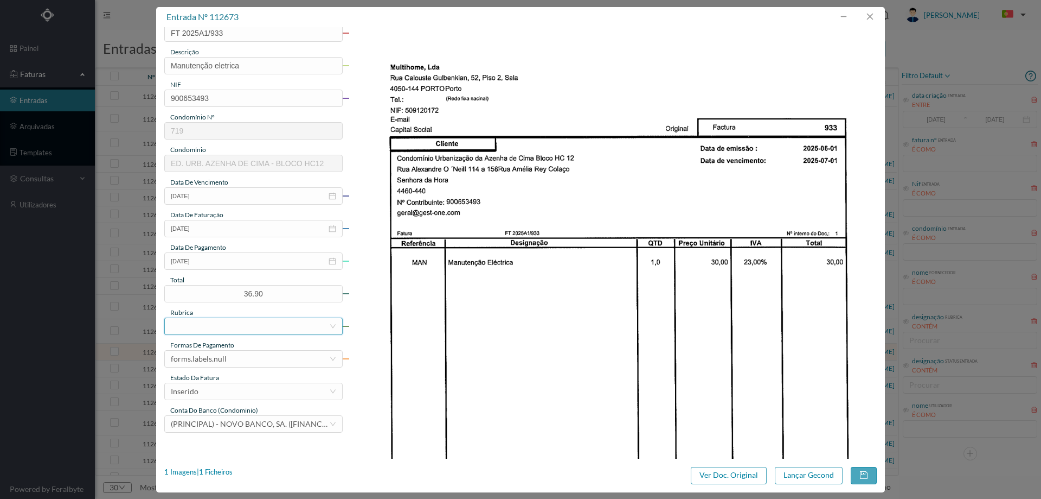
click at [222, 321] on div at bounding box center [250, 326] width 158 height 16
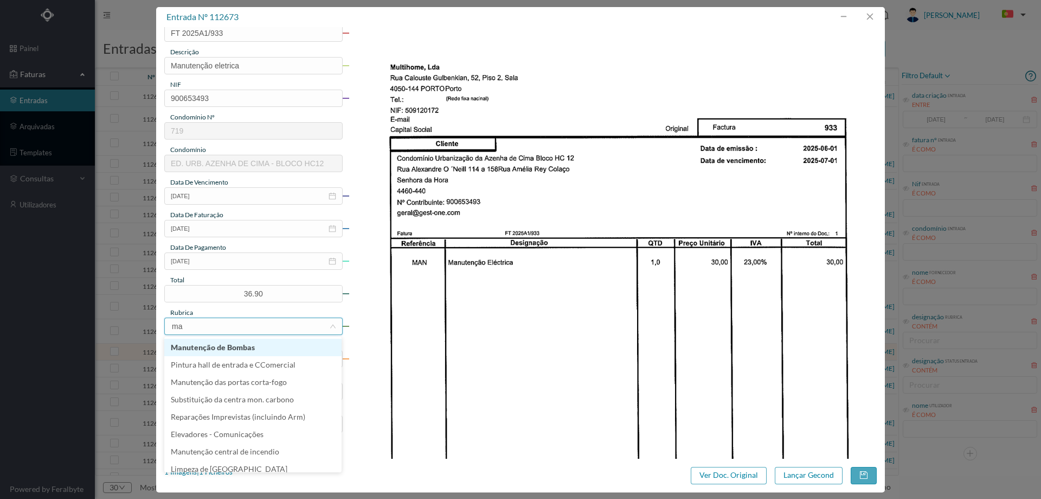
type input "man"
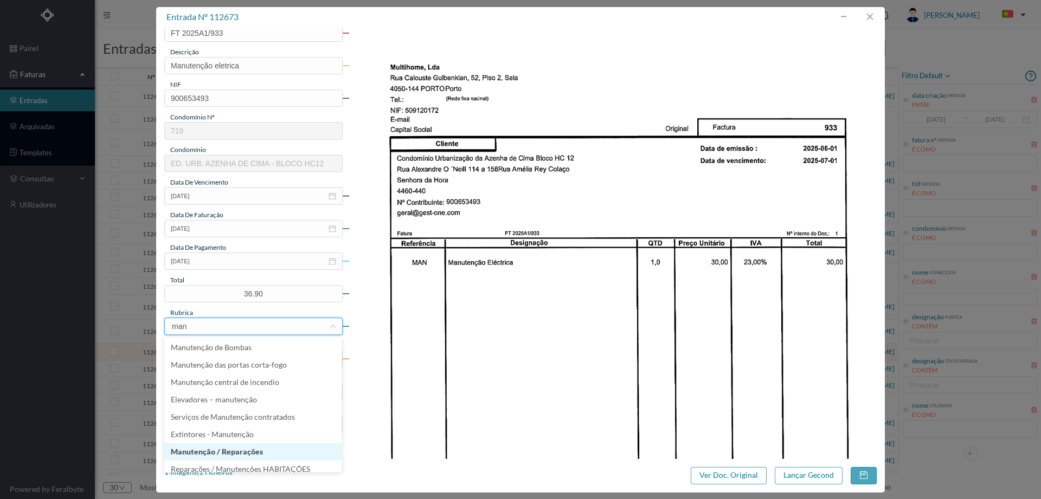
click at [232, 444] on li "Manutenção / Reparações" at bounding box center [252, 451] width 177 height 17
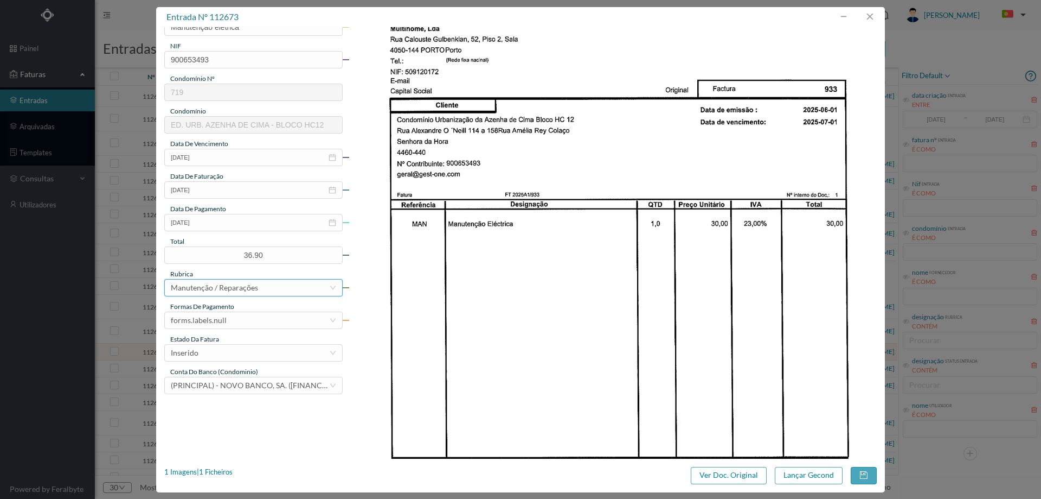
scroll to position [217, 0]
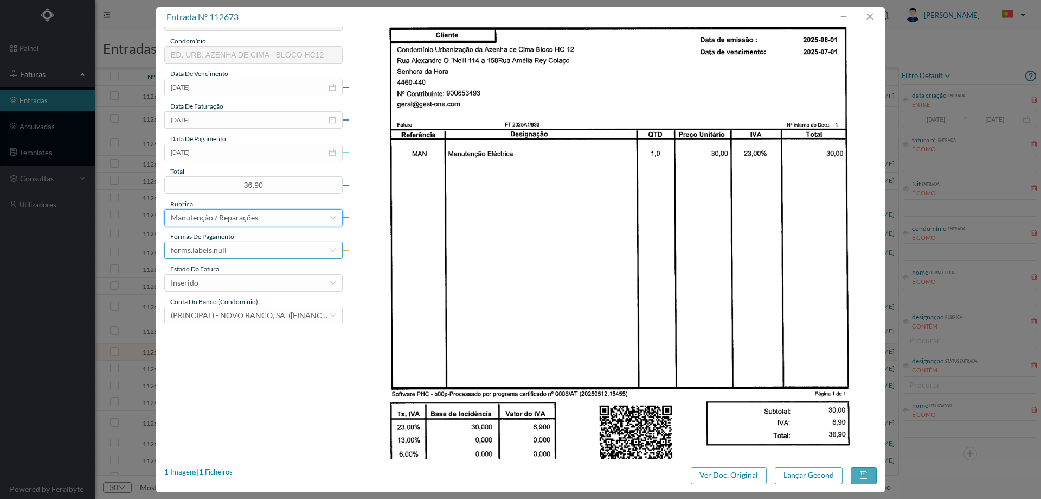
click at [239, 242] on div "forms.labels.null" at bounding box center [250, 250] width 158 height 16
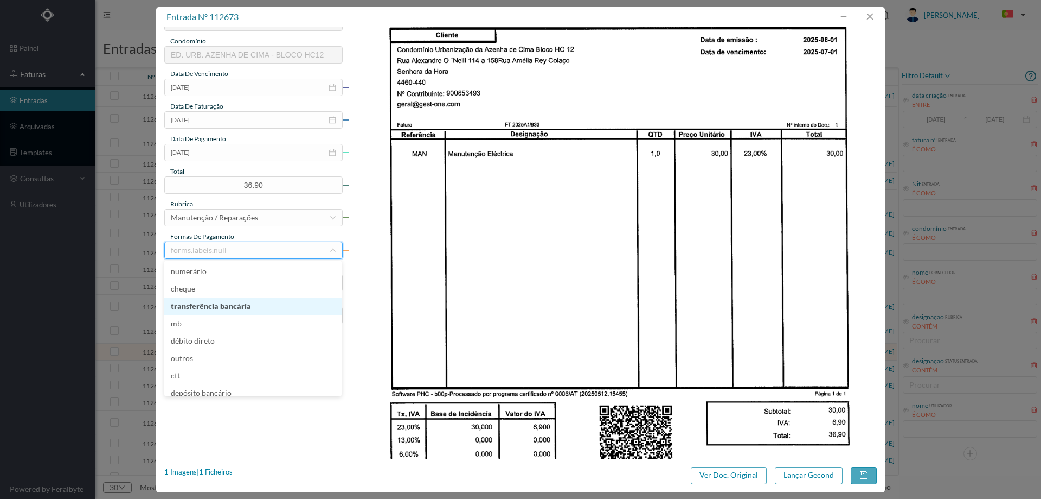
click at [235, 305] on li "transferência bancária" at bounding box center [252, 305] width 177 height 17
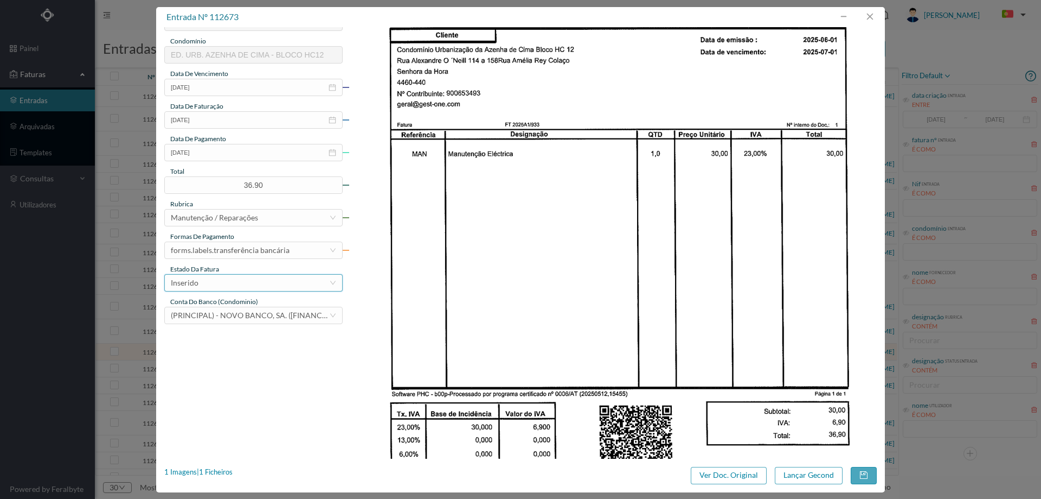
click at [239, 283] on div "Inserido" at bounding box center [250, 282] width 158 height 16
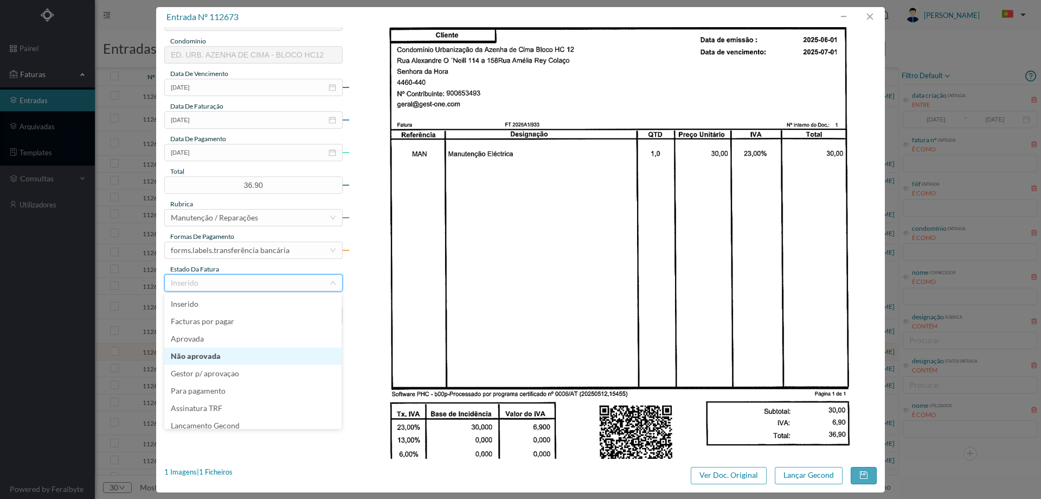
scroll to position [5, 0]
click at [245, 416] on li "Lançamento Gecond" at bounding box center [252, 419] width 177 height 17
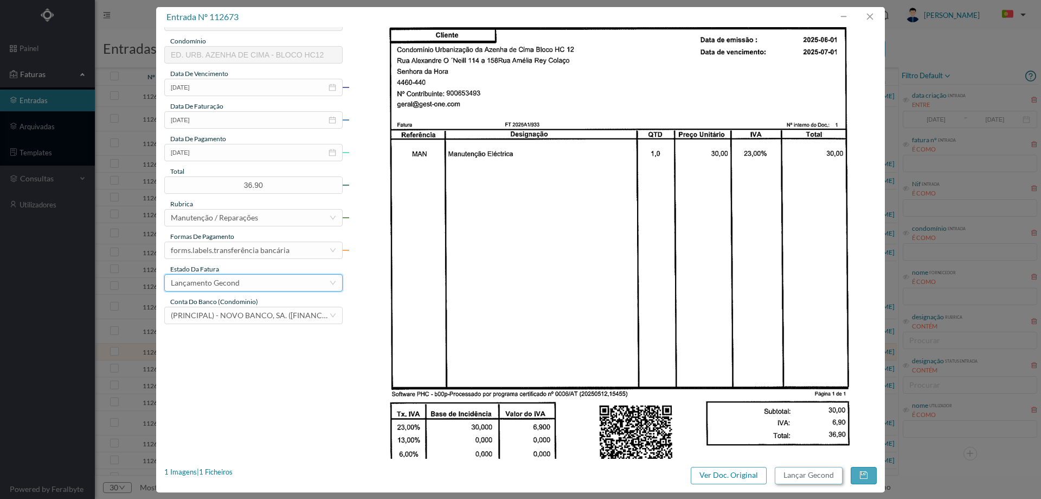
click at [805, 470] on button "Lançar Gecond" at bounding box center [809, 474] width 68 height 17
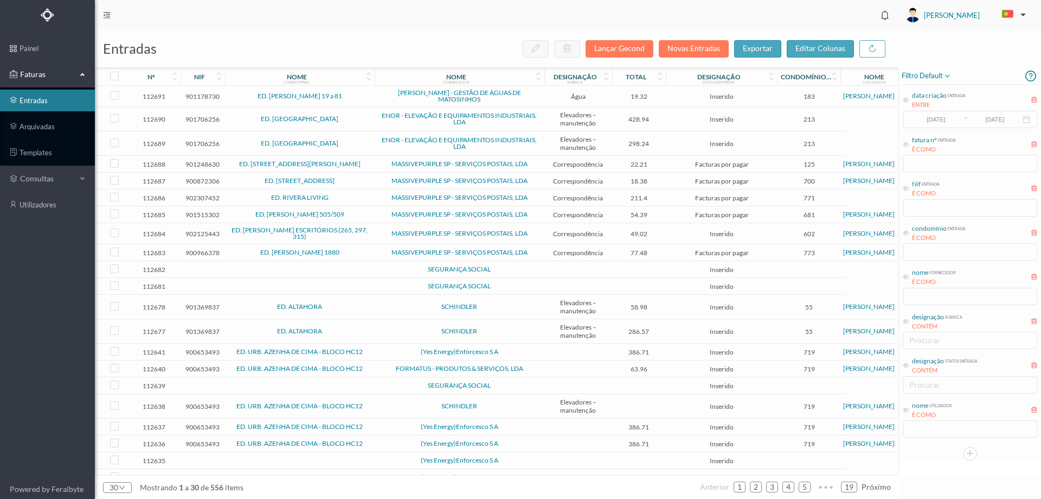
click at [386, 348] on span "(Yes Energy)Enforcesco S A" at bounding box center [460, 351] width 164 height 7
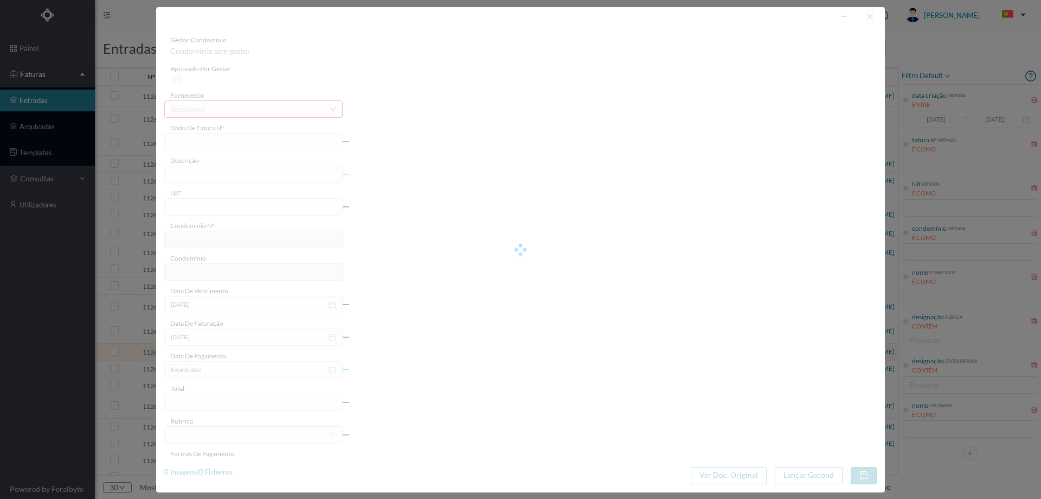
type input "1 2500/000251"
type input "900653493"
type input "Invalid date"
type input "27-07-2025"
type input "386.71"
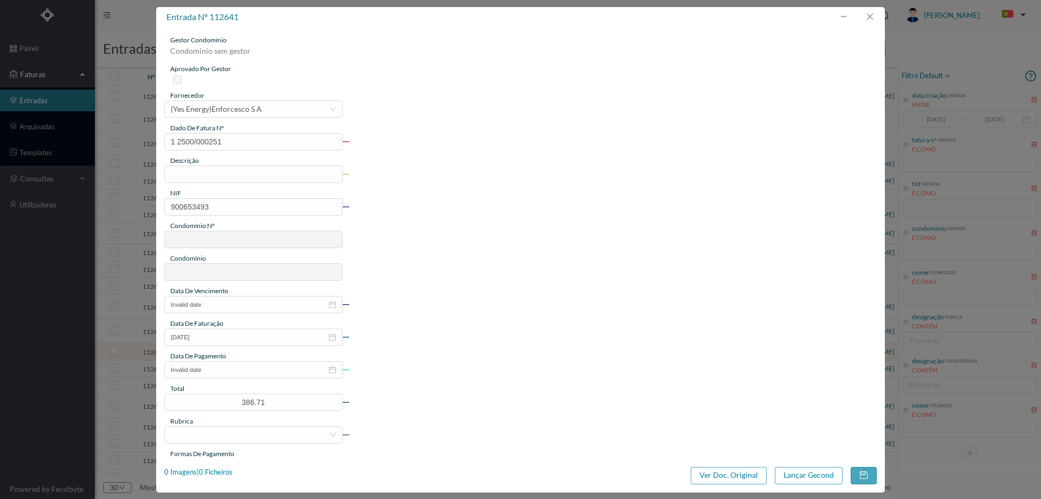
type input "719"
type input "ED. URB. AZENHA DE CIMA - BLOCO HC12"
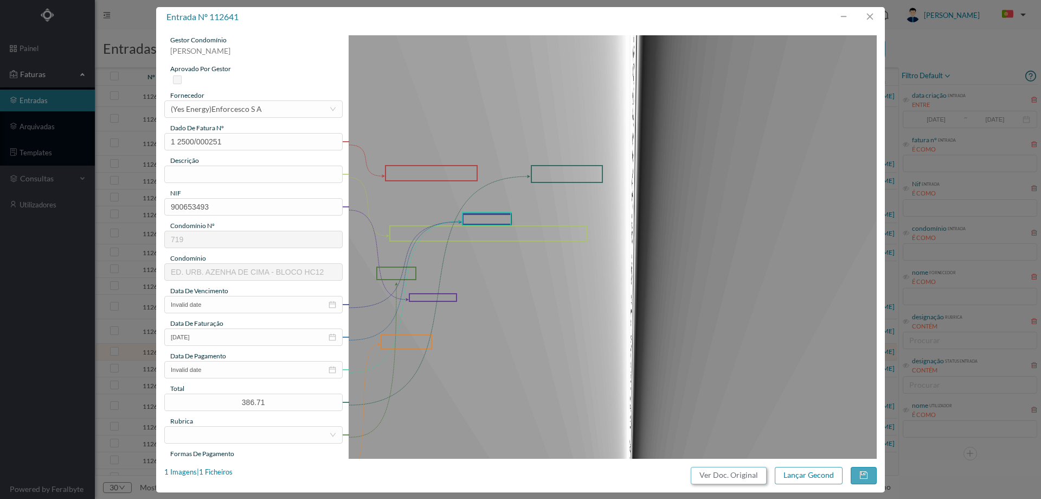
click at [736, 477] on button "Ver Doc. Original" at bounding box center [729, 474] width 76 height 17
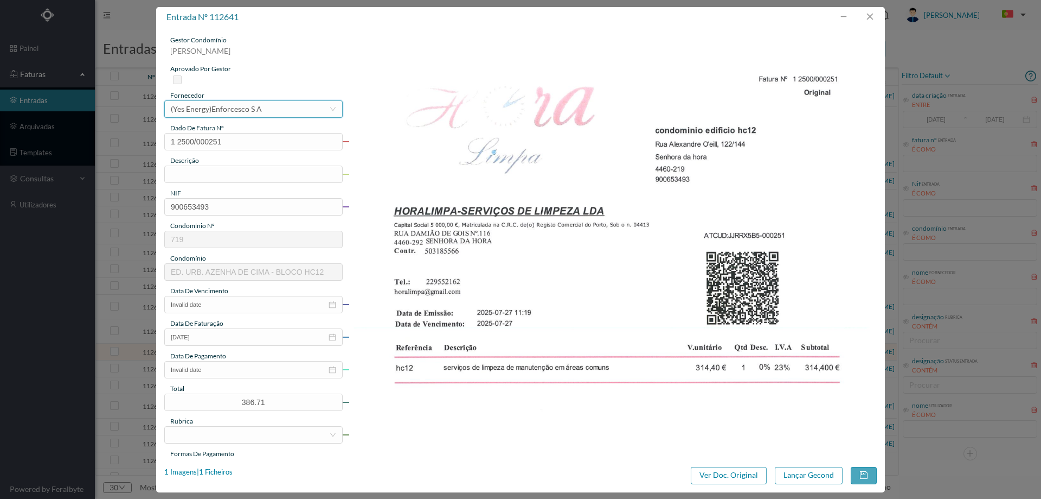
click at [283, 109] on div "selecionar (Yes Energy)Enforcesco S A" at bounding box center [250, 109] width 158 height 16
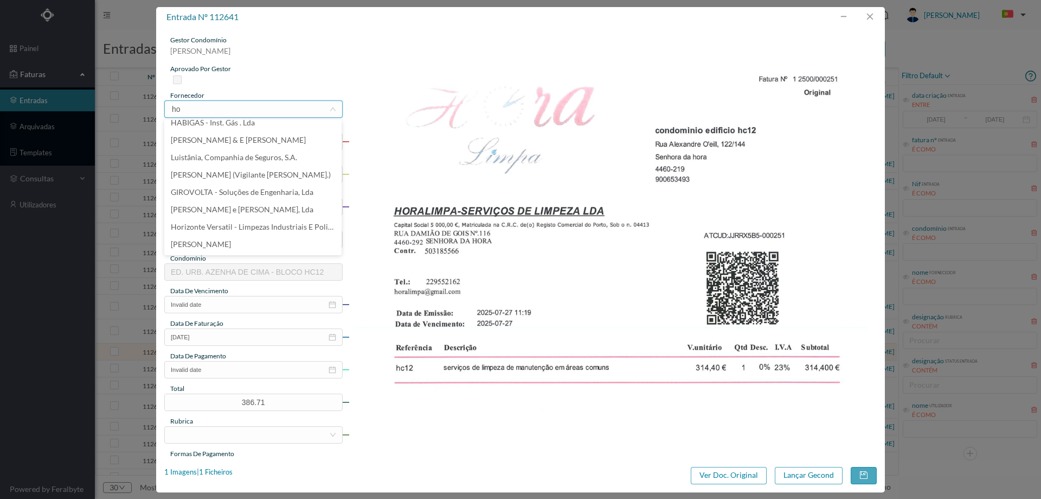
scroll to position [0, 0]
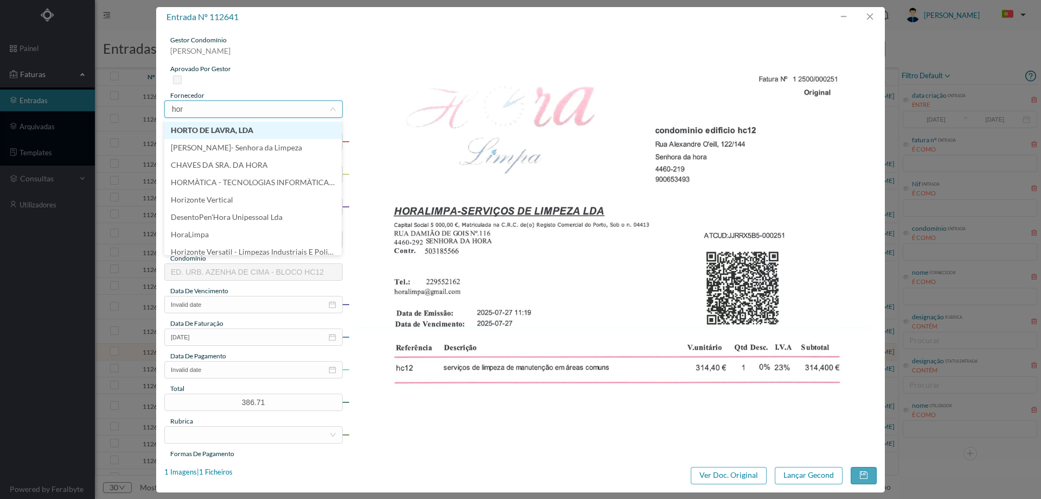
type input "hora"
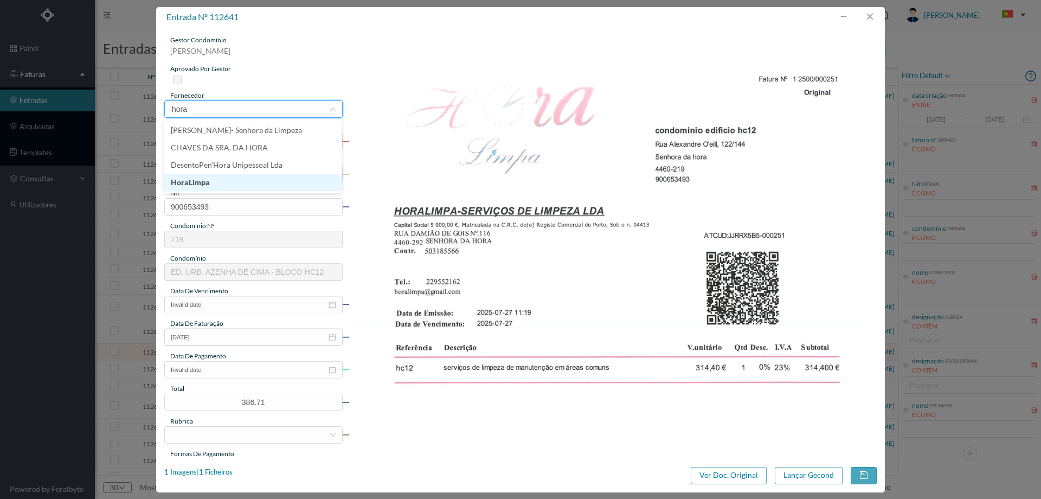
click at [223, 178] on li "HoraLimpa" at bounding box center [252, 182] width 177 height 17
click at [223, 173] on input "text" at bounding box center [253, 173] width 178 height 17
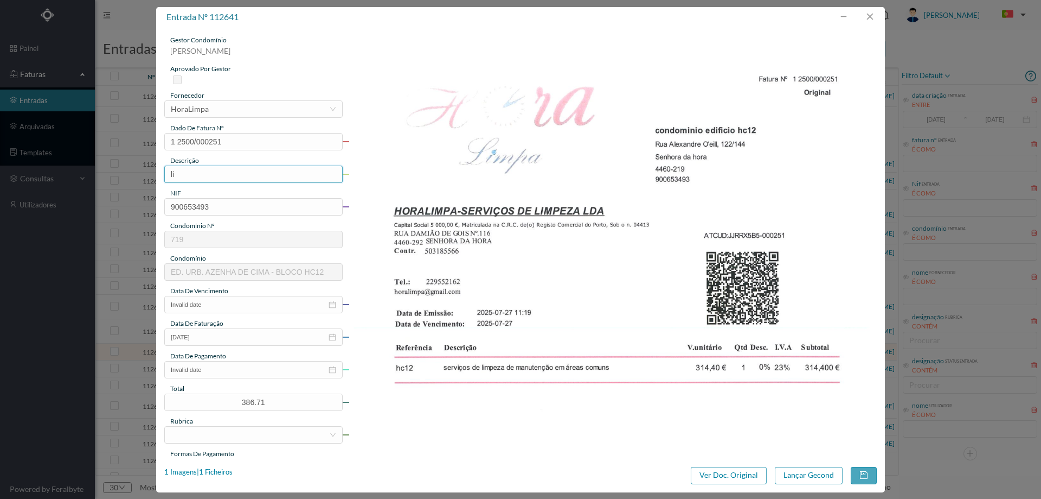
type input "Limpeza Junho 2025"
click at [227, 308] on input "Invalid date" at bounding box center [253, 304] width 178 height 17
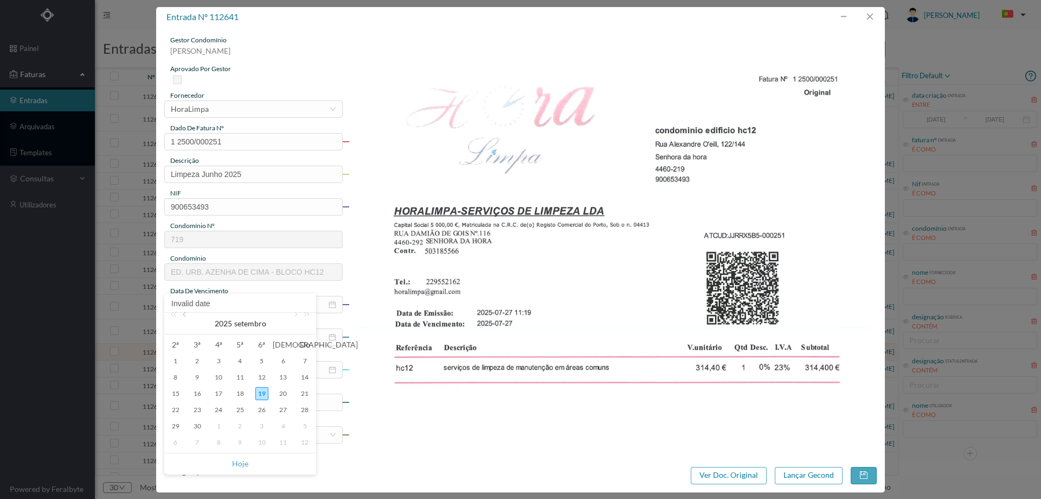
click at [186, 319] on link at bounding box center [186, 323] width 10 height 22
click at [176, 425] on div "28" at bounding box center [175, 425] width 13 height 13
type input "28-07-2025"
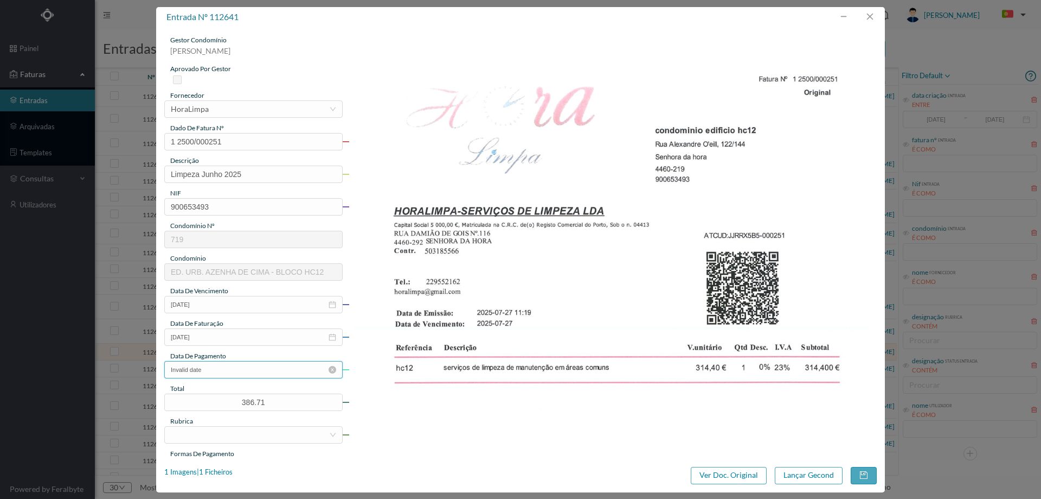
click at [214, 375] on input "Invalid date" at bounding box center [253, 369] width 178 height 17
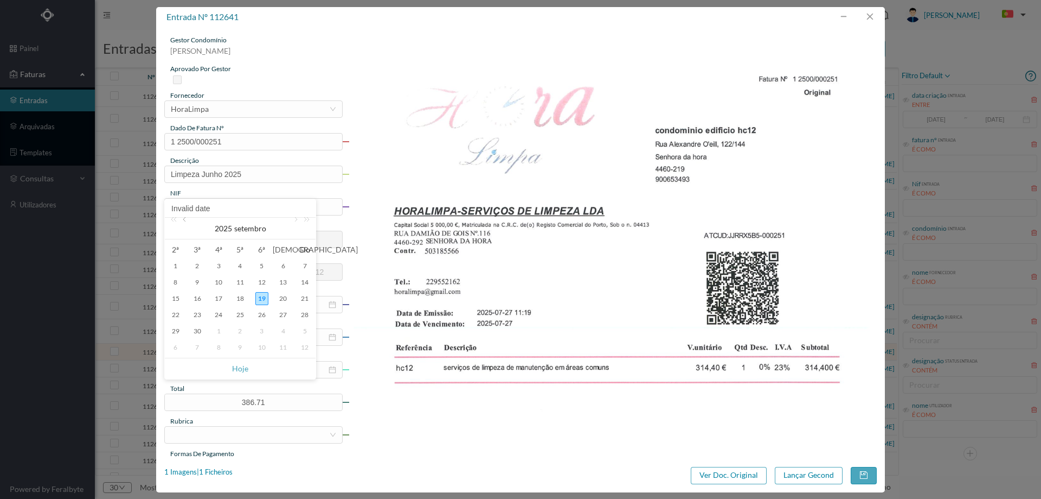
click at [182, 223] on link at bounding box center [186, 229] width 10 height 22
click at [180, 333] on div "28" at bounding box center [175, 330] width 13 height 13
type input "28-07-2025"
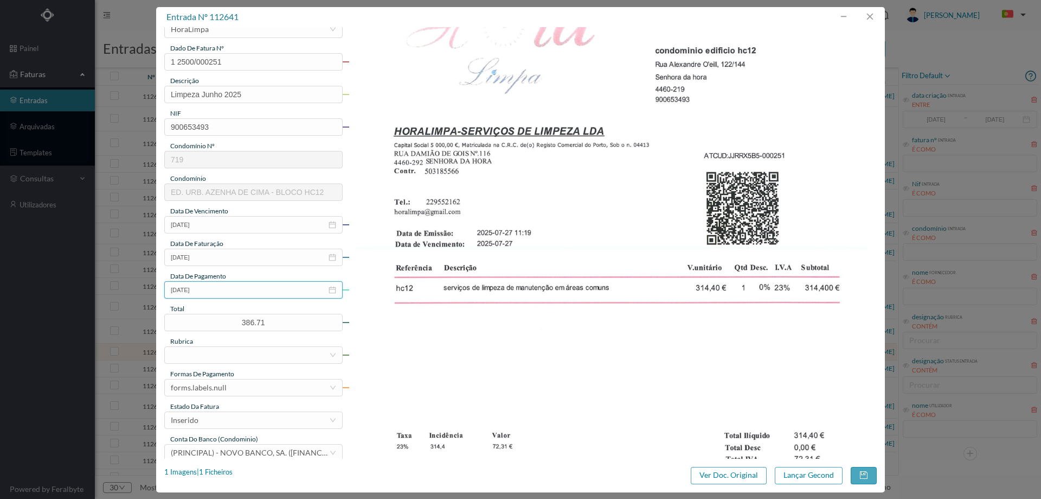
scroll to position [163, 0]
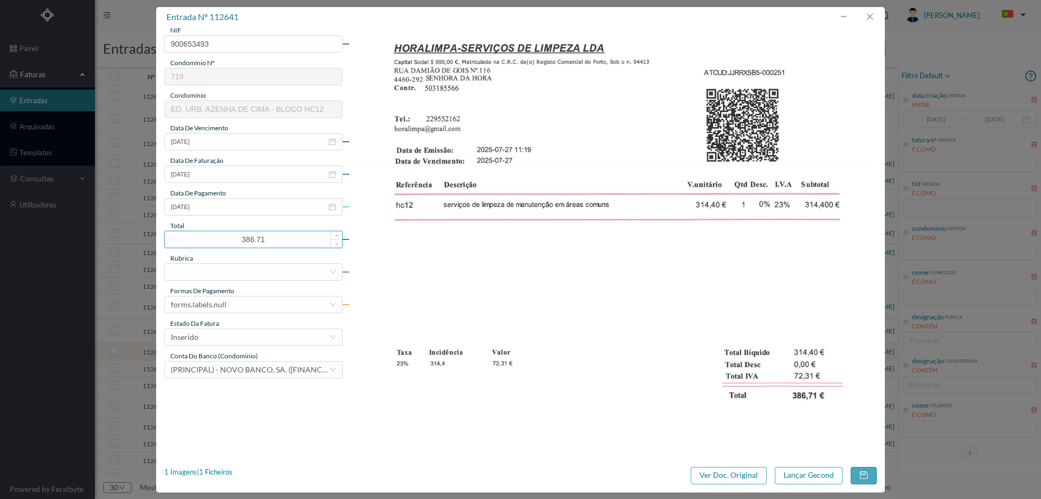
drag, startPoint x: 274, startPoint y: 242, endPoint x: 212, endPoint y: 237, distance: 62.7
click at [212, 237] on input "386.71" at bounding box center [253, 239] width 177 height 16
type input "364.82"
click at [235, 272] on div at bounding box center [250, 272] width 158 height 16
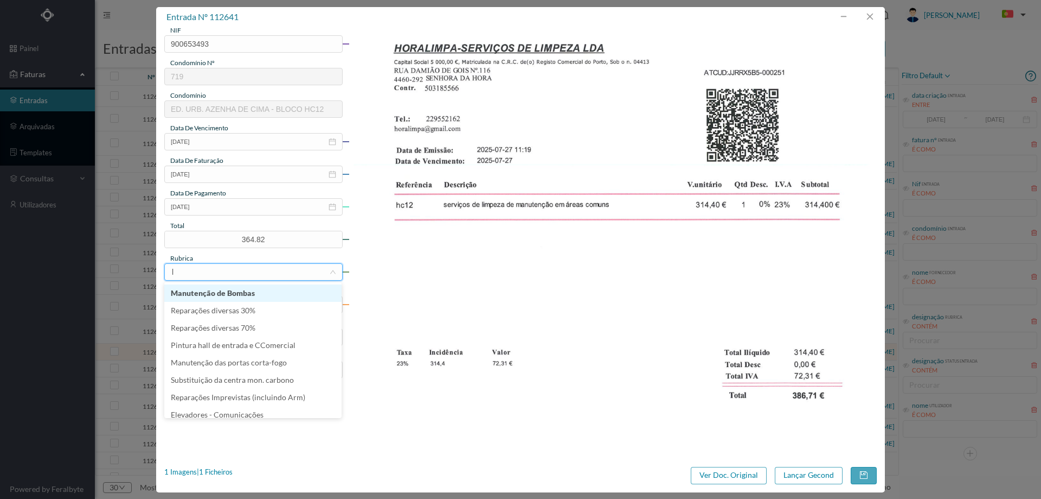
type input "li"
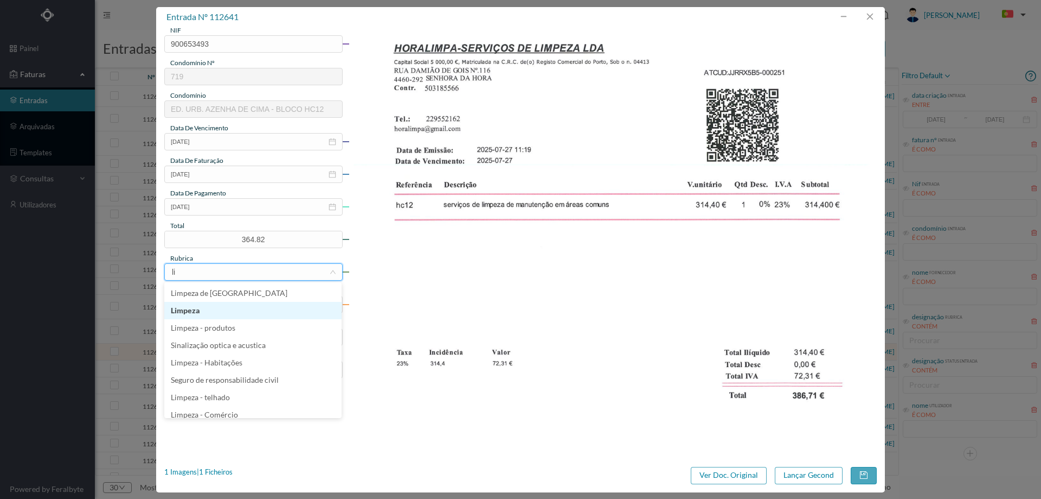
click at [226, 308] on li "Limpeza" at bounding box center [252, 310] width 177 height 17
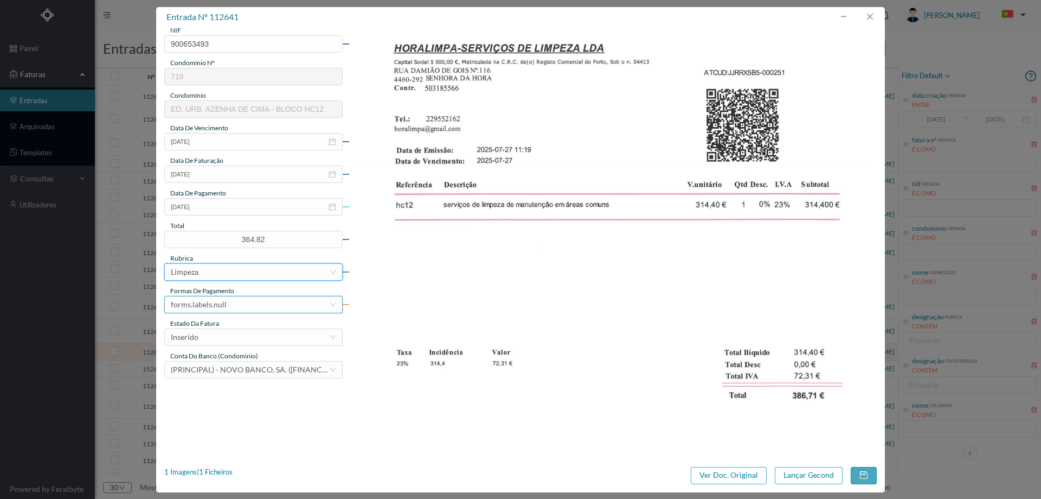
click at [231, 306] on div "forms.labels.null" at bounding box center [250, 304] width 158 height 16
click at [218, 359] on li "transferência bancária" at bounding box center [252, 360] width 177 height 17
click at [218, 337] on div "Inserido" at bounding box center [250, 337] width 158 height 16
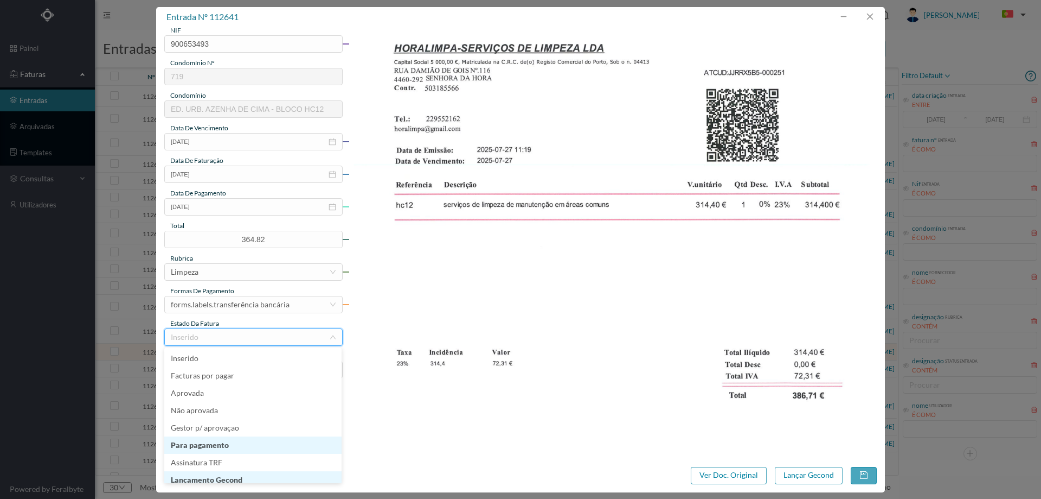
scroll to position [5, 0]
drag, startPoint x: 218, startPoint y: 477, endPoint x: 291, endPoint y: 473, distance: 73.9
click at [218, 475] on li "Lançamento Gecond" at bounding box center [252, 473] width 177 height 17
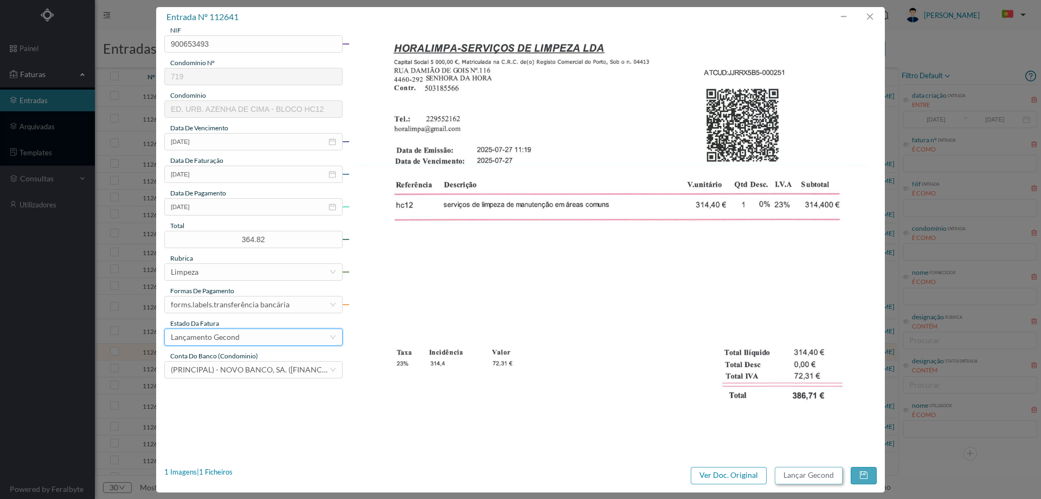
click at [809, 477] on button "Lançar Gecond" at bounding box center [809, 474] width 68 height 17
click at [525, 230] on img at bounding box center [613, 247] width 529 height 748
click at [584, 186] on img at bounding box center [613, 247] width 529 height 748
click at [873, 20] on button "button" at bounding box center [870, 16] width 26 height 17
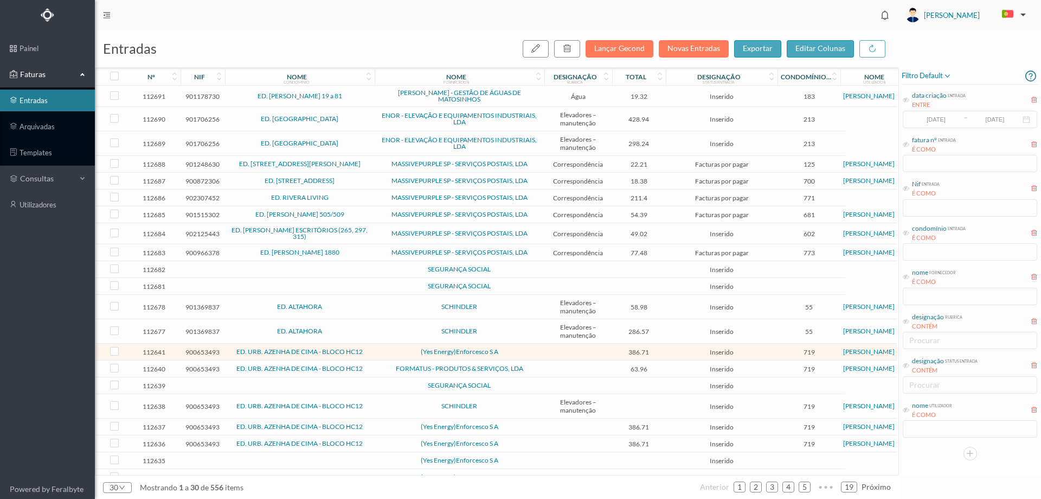
click at [546, 354] on td at bounding box center [579, 351] width 68 height 17
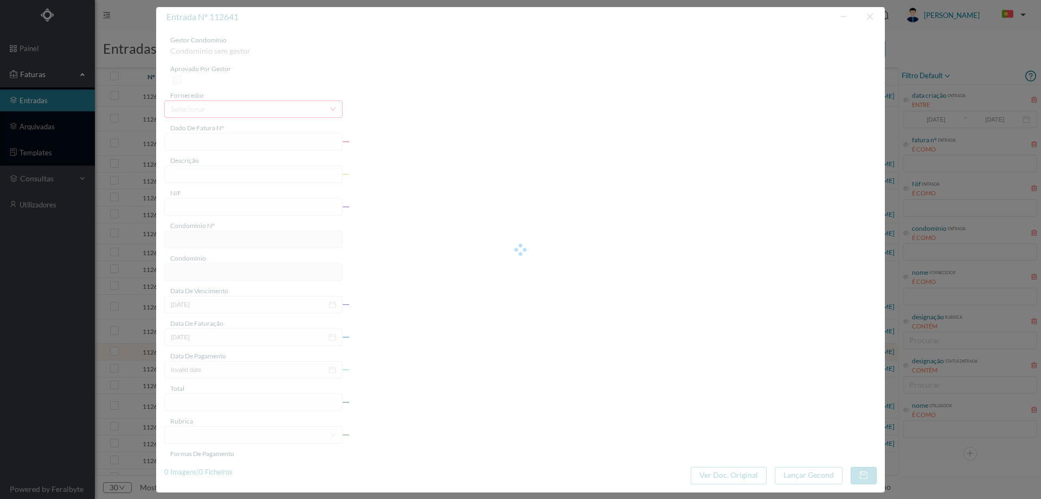
type input "1 2500/000251"
type input "900653493"
type input "Invalid date"
type input "27-07-2025"
type input "386.71"
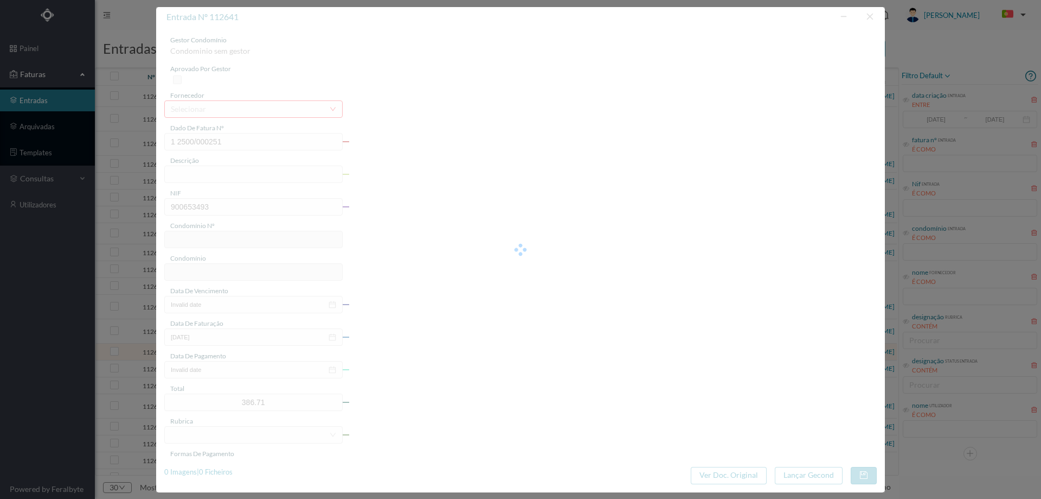
type input "719"
type input "ED. URB. AZENHA DE CIMA - BLOCO HC12"
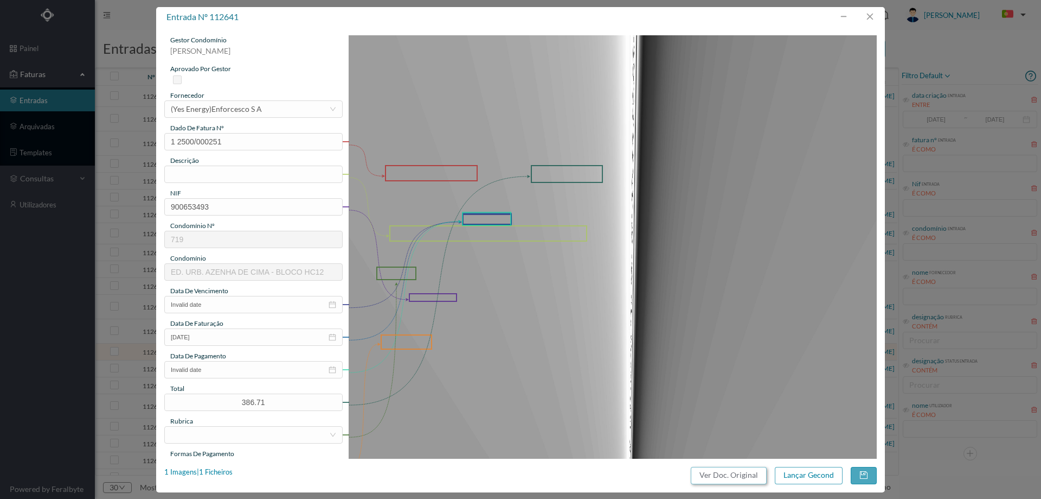
click at [731, 481] on button "Ver Doc. Original" at bounding box center [729, 474] width 76 height 17
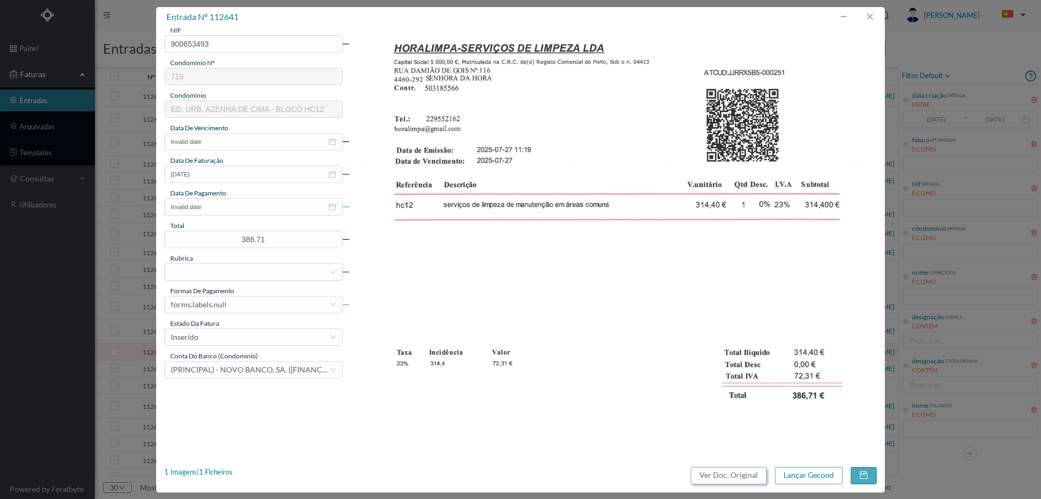
scroll to position [271, 0]
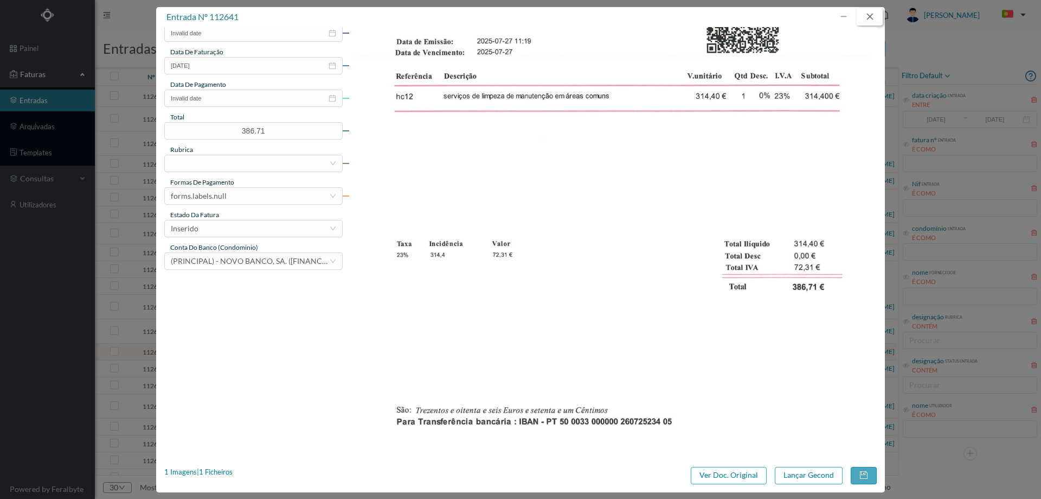
click at [868, 18] on button "button" at bounding box center [870, 16] width 26 height 17
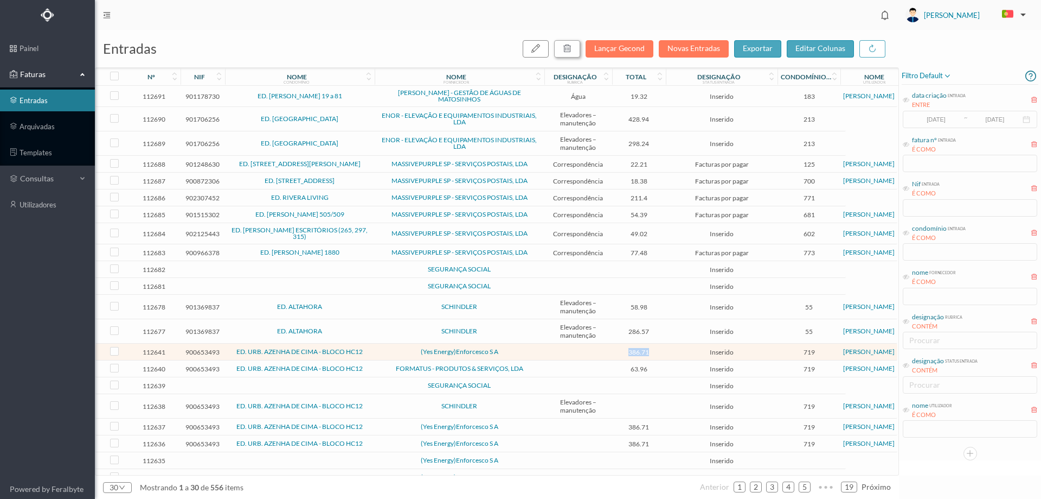
click at [580, 44] on button "button" at bounding box center [567, 48] width 26 height 17
click at [656, 94] on button "sim" at bounding box center [665, 97] width 21 height 13
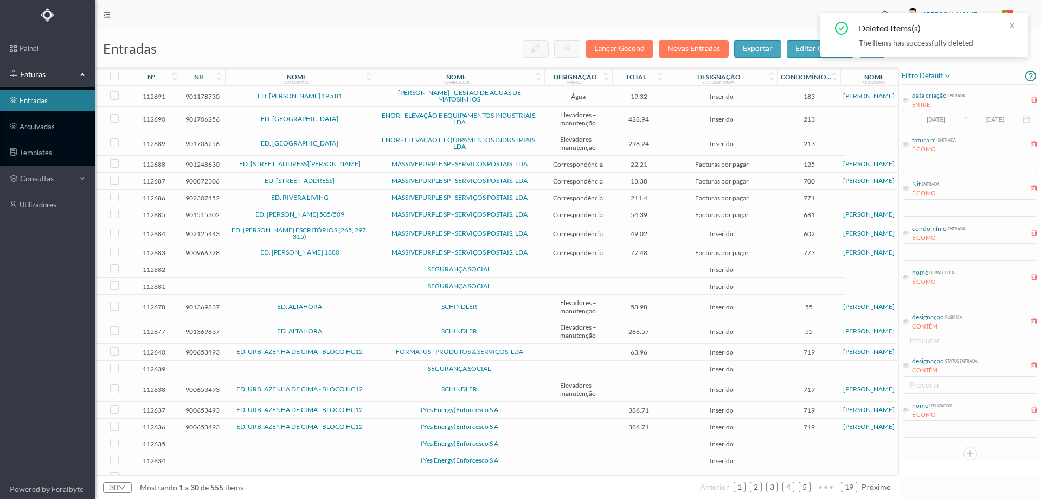
click at [576, 355] on td at bounding box center [579, 351] width 68 height 17
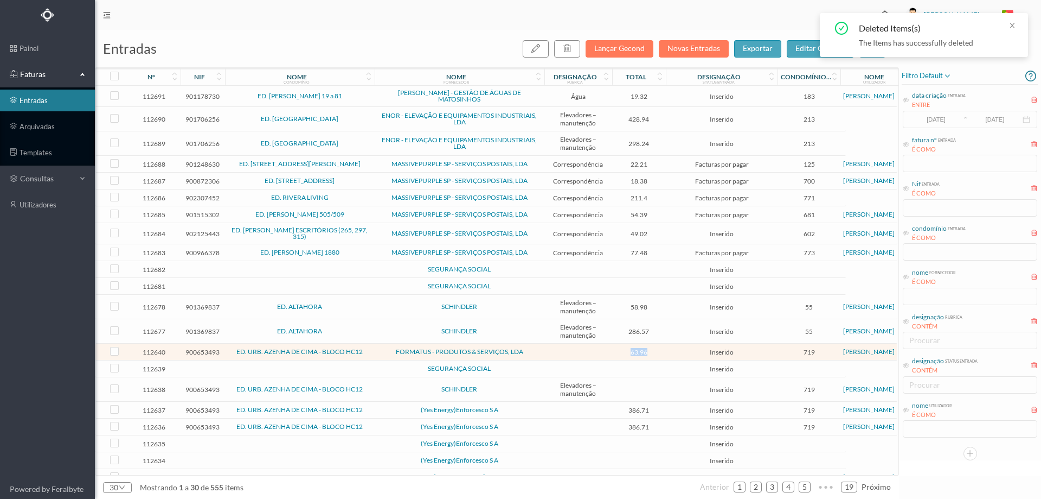
click at [576, 355] on td at bounding box center [579, 351] width 68 height 17
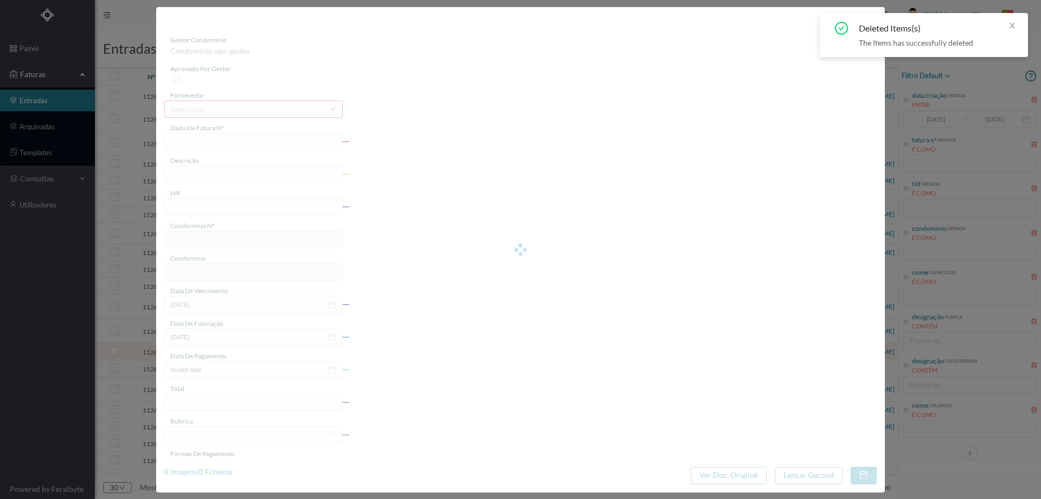
type input "CFA 2024/24"
type input "Jbstituição de torneira de serviço tatariai"
type input "900653493"
type input "Invalid date"
type input "[DATE]"
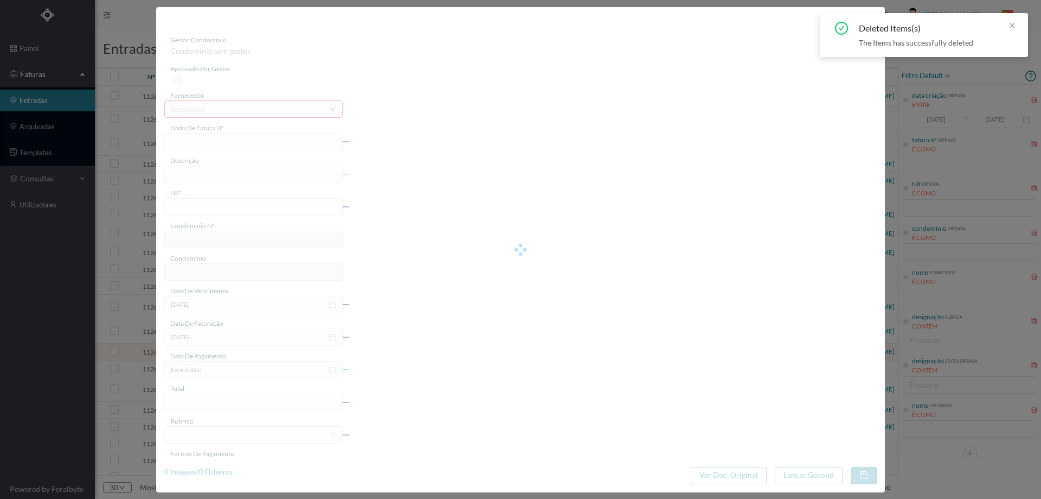
type input "63.96"
type input "719"
type input "ED. URB. AZENHA DE CIMA - BLOCO HC12"
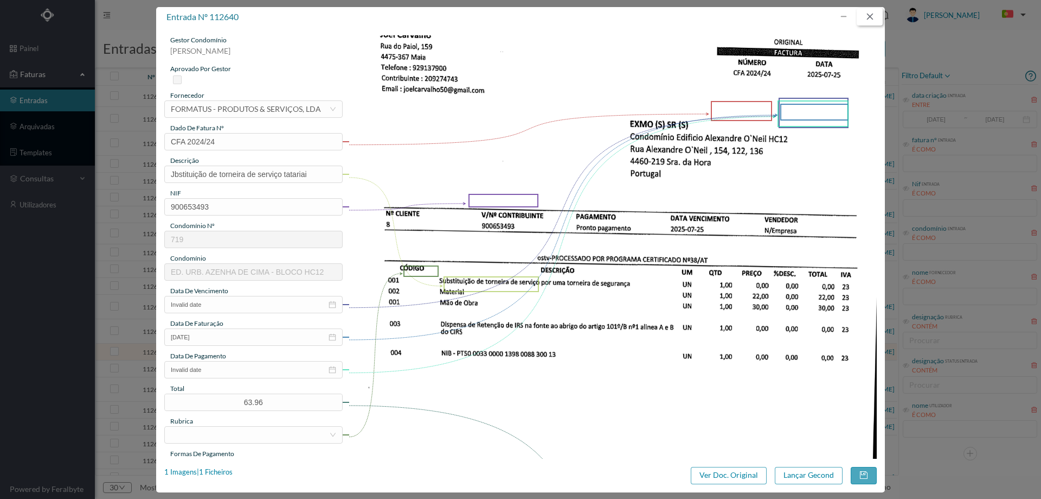
click at [867, 25] on button "button" at bounding box center [870, 16] width 26 height 17
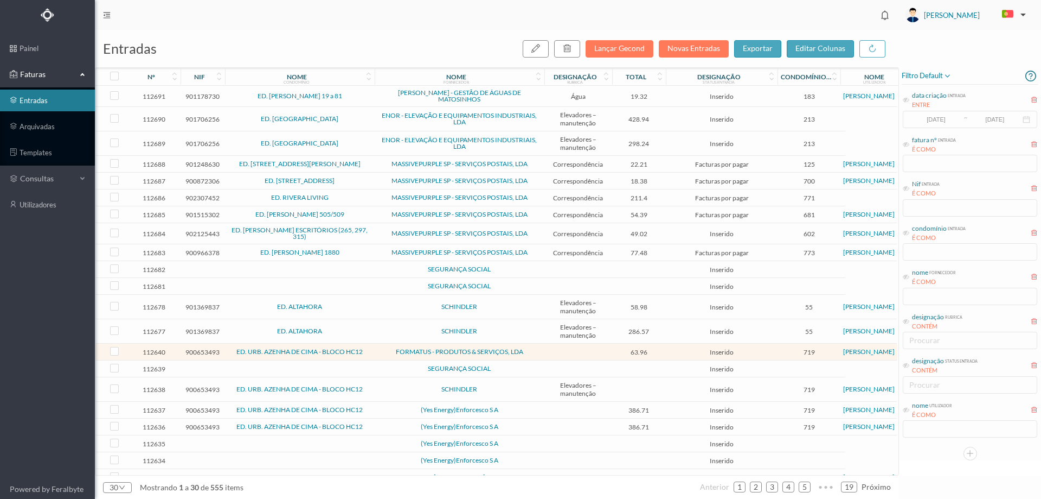
click at [399, 412] on span "(Yes Energy)Enforcesco S A" at bounding box center [460, 409] width 164 height 7
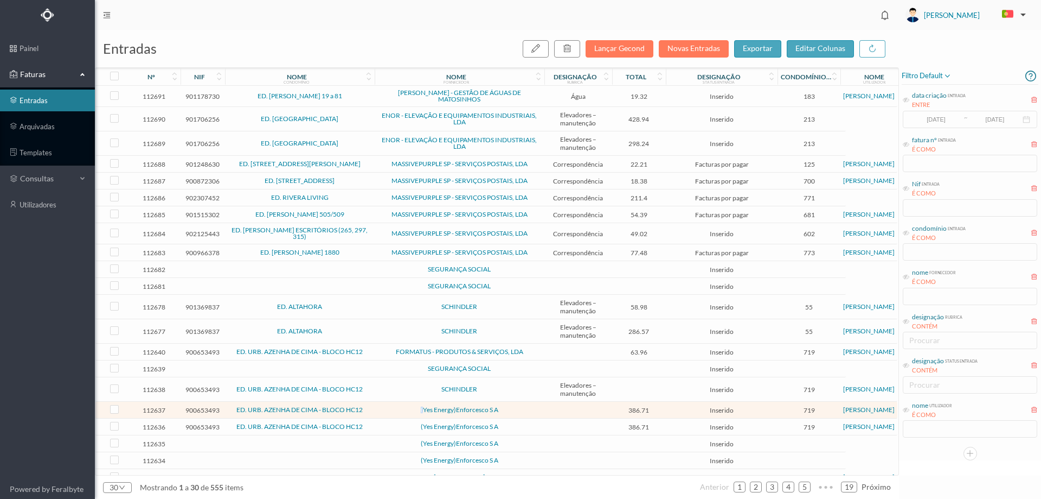
click at [399, 412] on span "(Yes Energy)Enforcesco S A" at bounding box center [460, 409] width 164 height 7
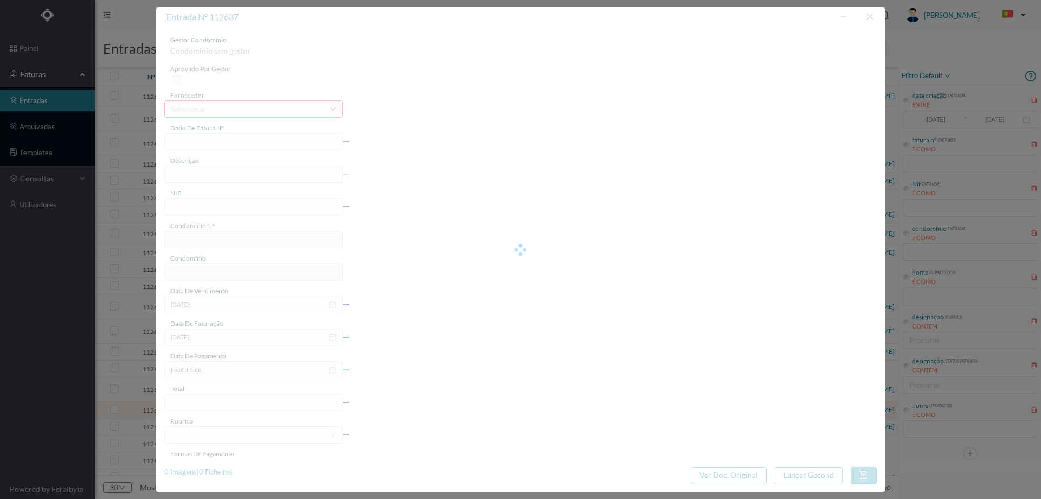
type input "1 2500/000167"
type input "900653493"
type input "Invalid date"
type input "26-05-2025"
type input "386.71"
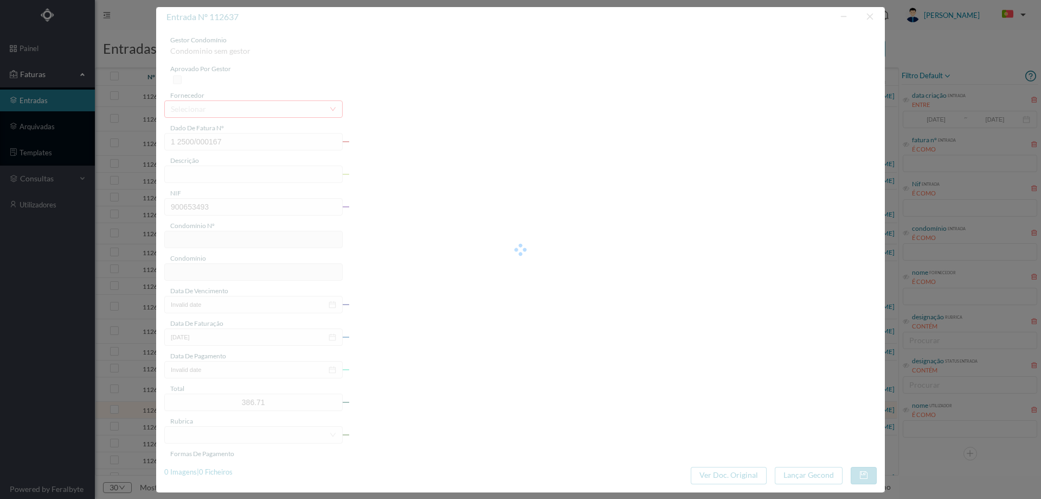
type input "719"
type input "ED. URB. AZENHA DE CIMA - BLOCO HC12"
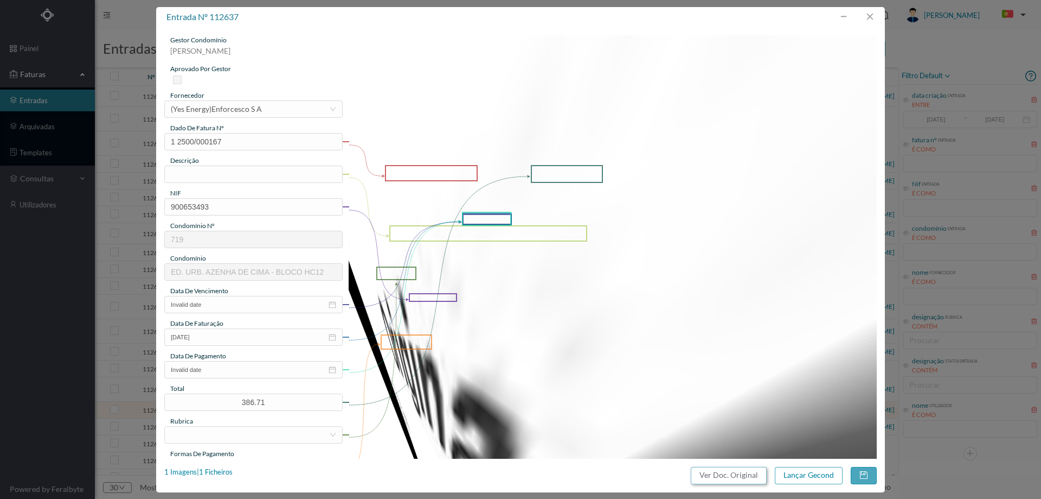
click at [710, 474] on button "Ver Doc. Original" at bounding box center [729, 474] width 76 height 17
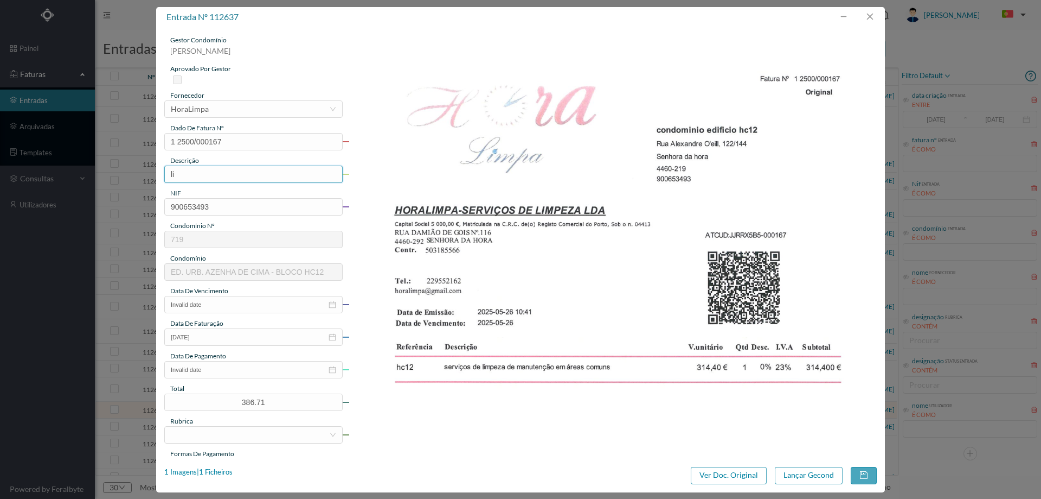
type input "Limpeza Abril 2025"
click at [230, 311] on input "Invalid date" at bounding box center [253, 304] width 178 height 17
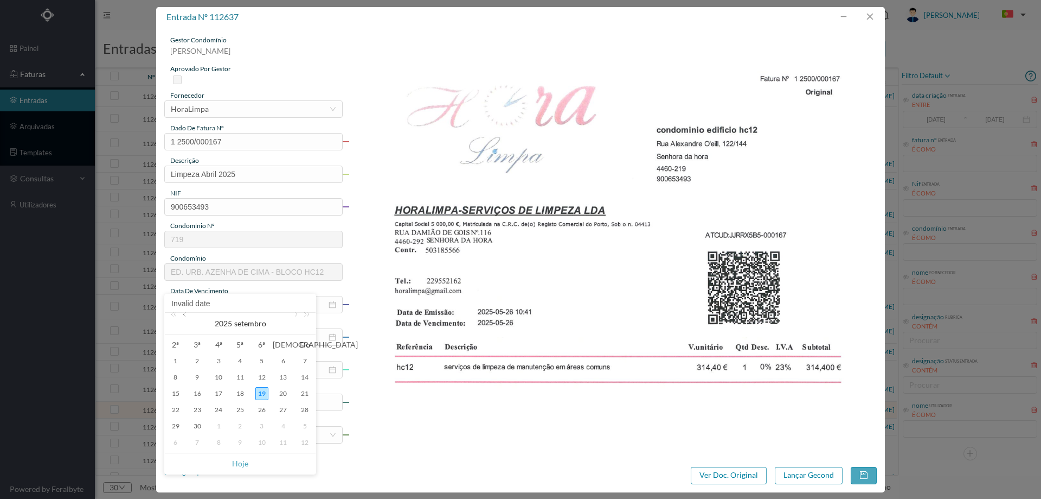
click at [185, 315] on link at bounding box center [186, 323] width 10 height 22
click at [175, 361] on div "26" at bounding box center [175, 360] width 13 height 13
type input "26-05-2025"
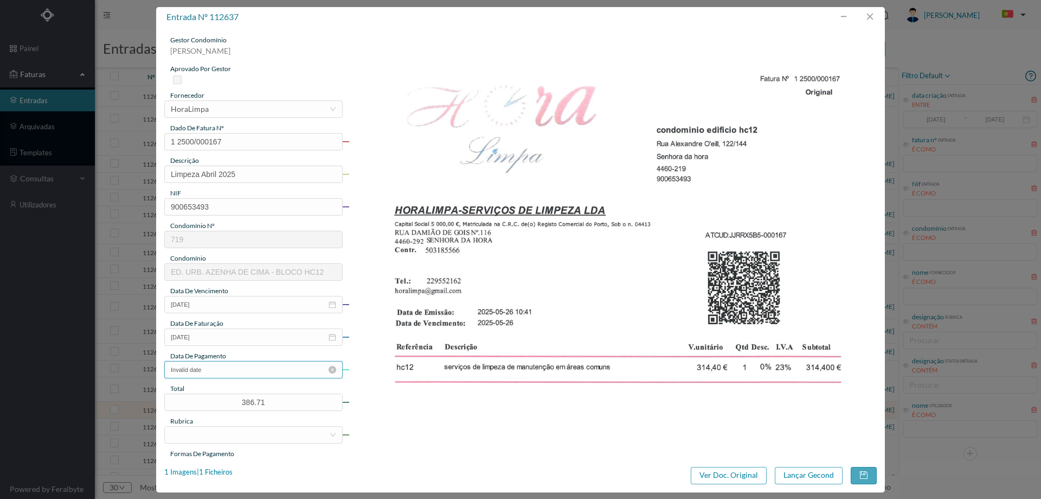
click at [250, 372] on input "Invalid date" at bounding box center [253, 369] width 178 height 17
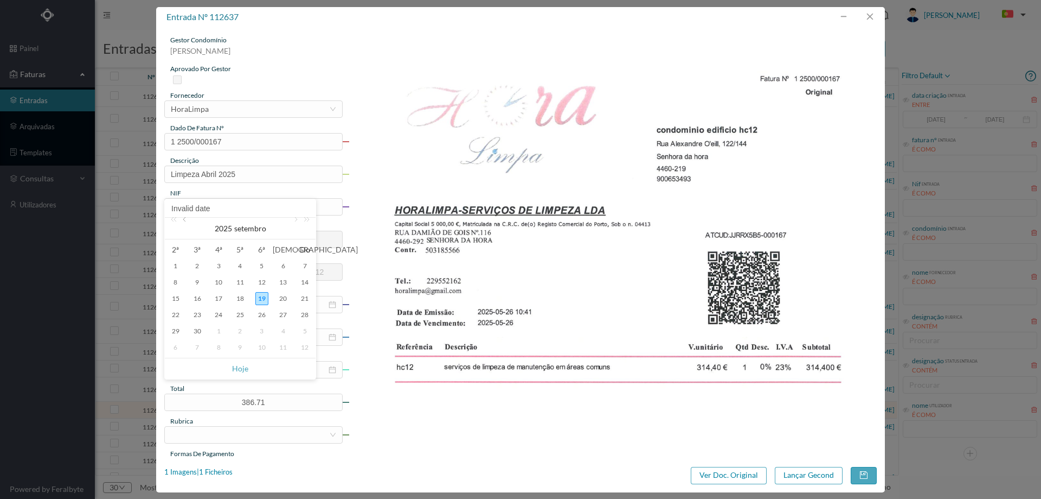
click at [184, 221] on link at bounding box center [186, 229] width 10 height 22
click at [223, 332] on div "28" at bounding box center [218, 330] width 13 height 13
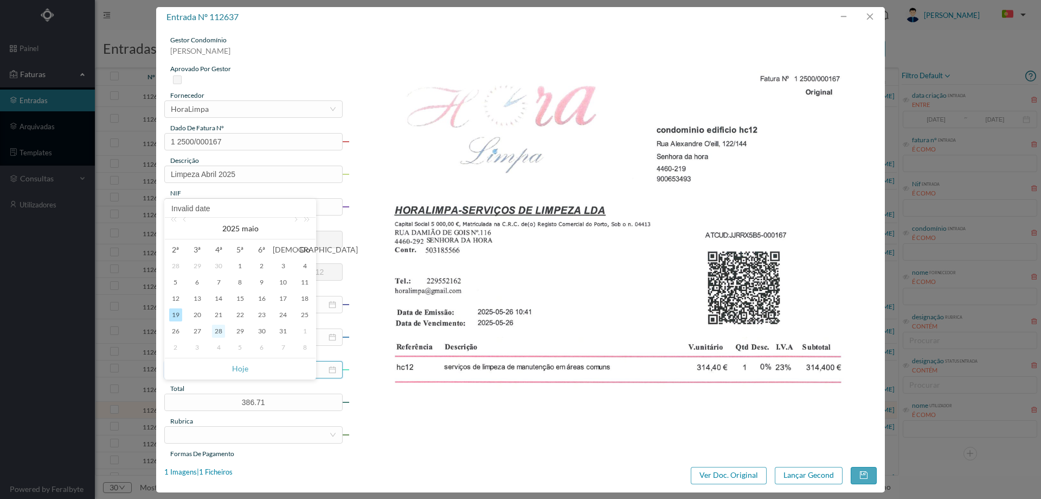
type input "28-05-2025"
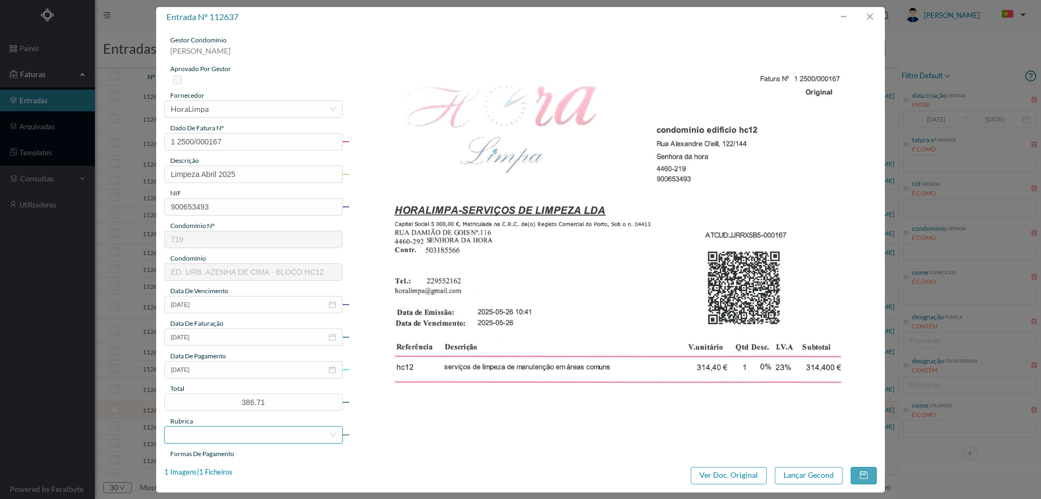
click at [201, 439] on div at bounding box center [250, 434] width 158 height 16
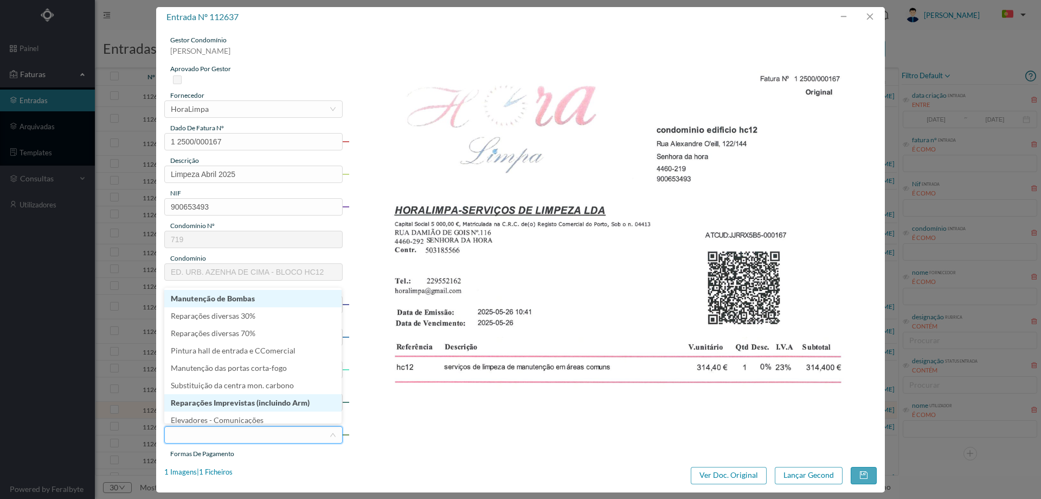
scroll to position [5, 0]
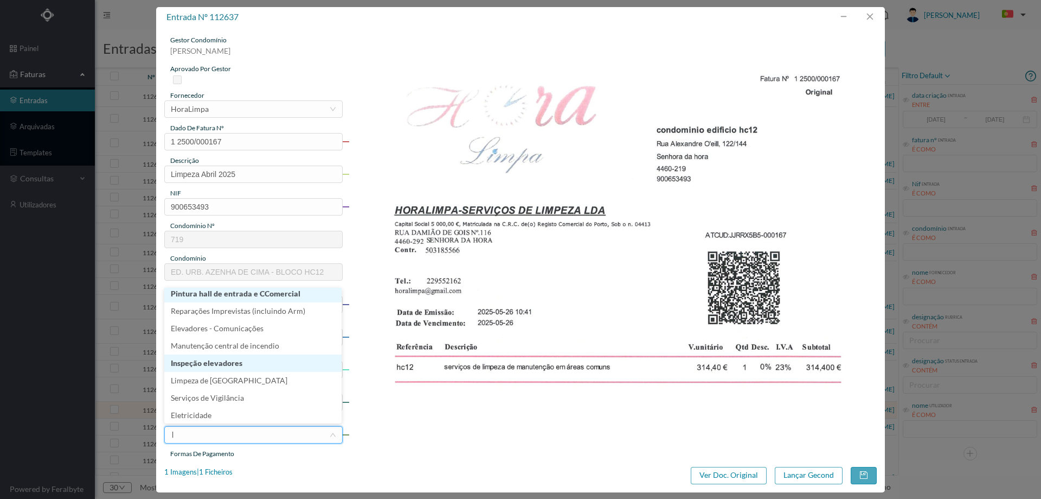
type input "li"
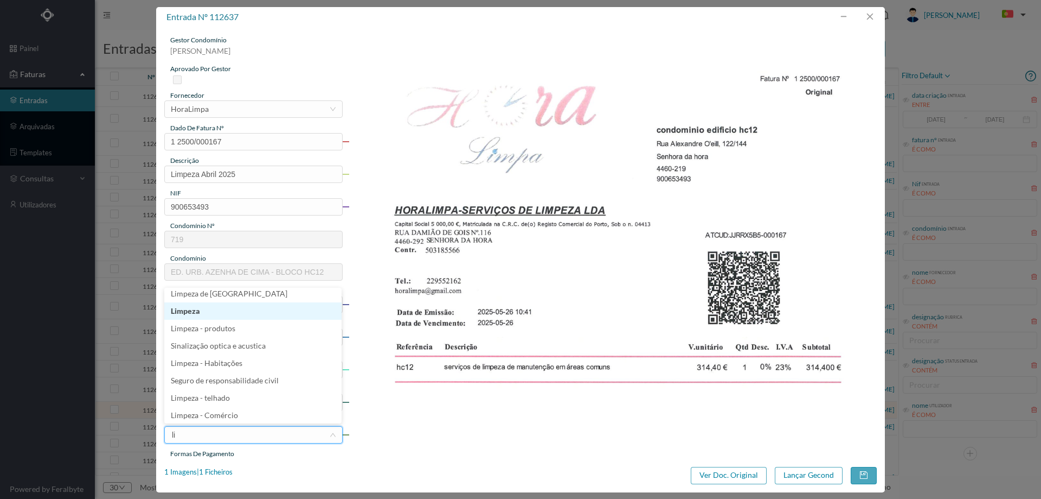
click at [219, 318] on li "Limpeza" at bounding box center [252, 310] width 177 height 17
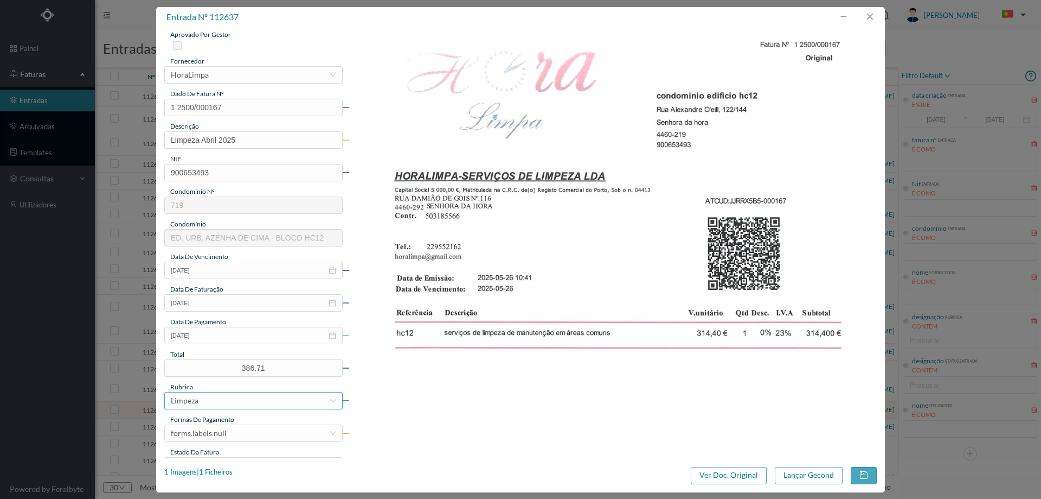
scroll to position [108, 0]
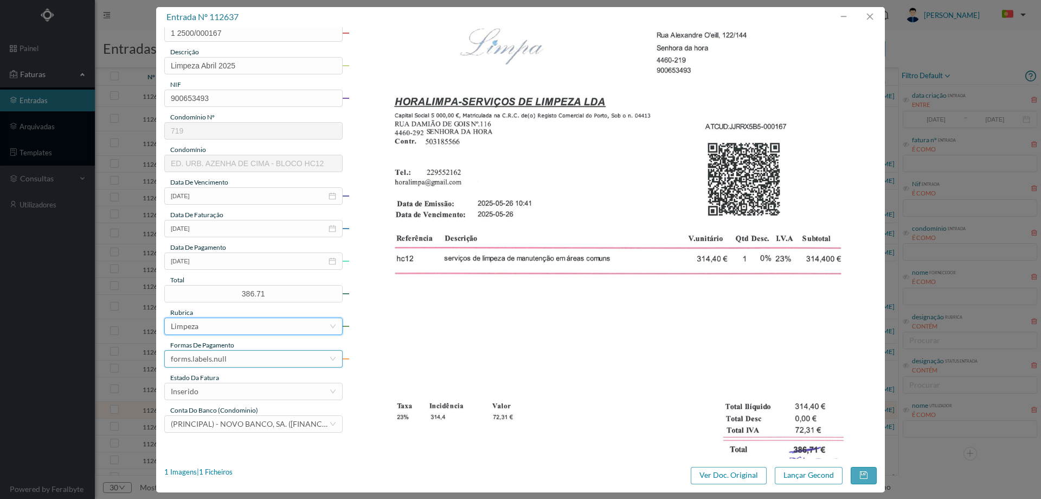
click at [218, 358] on div "forms.labels.null" at bounding box center [199, 358] width 56 height 16
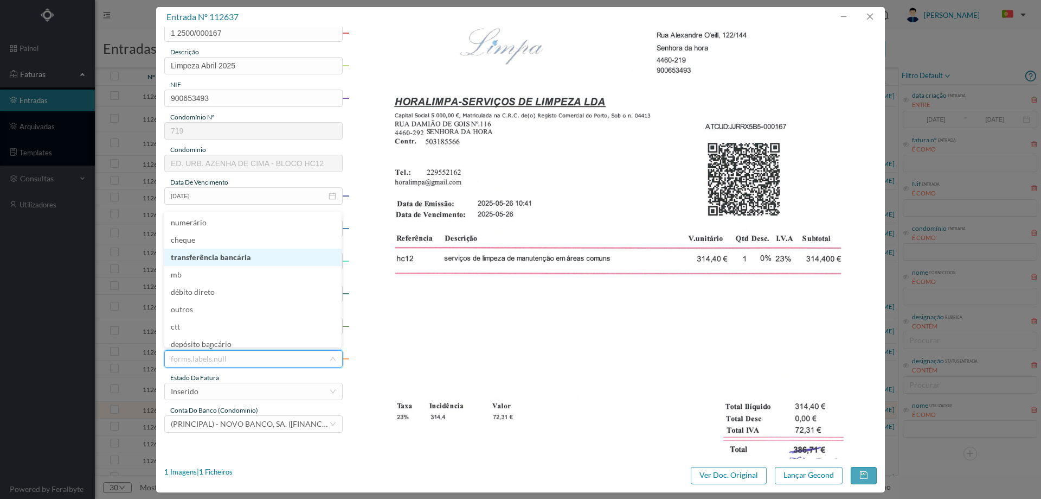
click at [231, 259] on li "transferência bancária" at bounding box center [252, 256] width 177 height 17
click at [219, 394] on div "Inserido" at bounding box center [250, 391] width 158 height 16
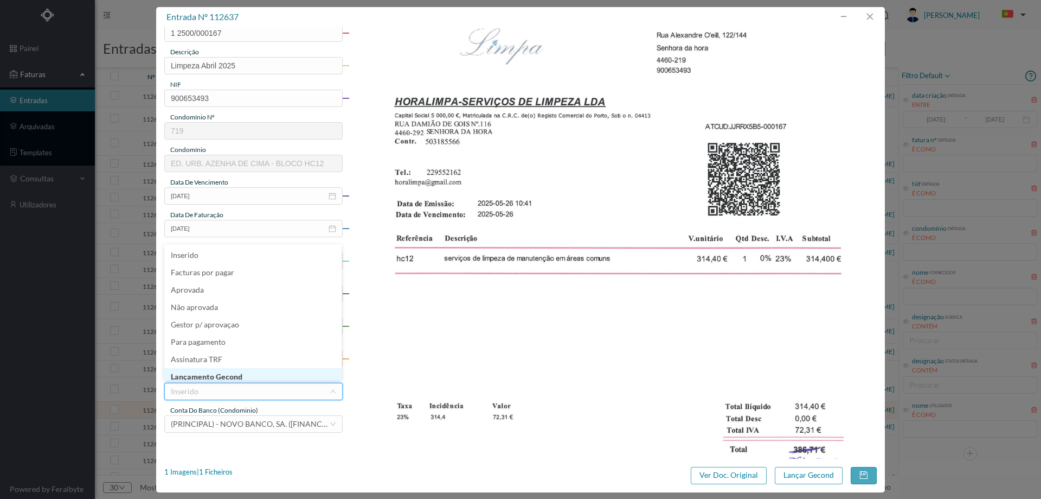
scroll to position [5, 0]
click at [228, 369] on li "Lançamento Gecond" at bounding box center [252, 370] width 177 height 17
click at [798, 473] on button "Lançar Gecond" at bounding box center [809, 474] width 68 height 17
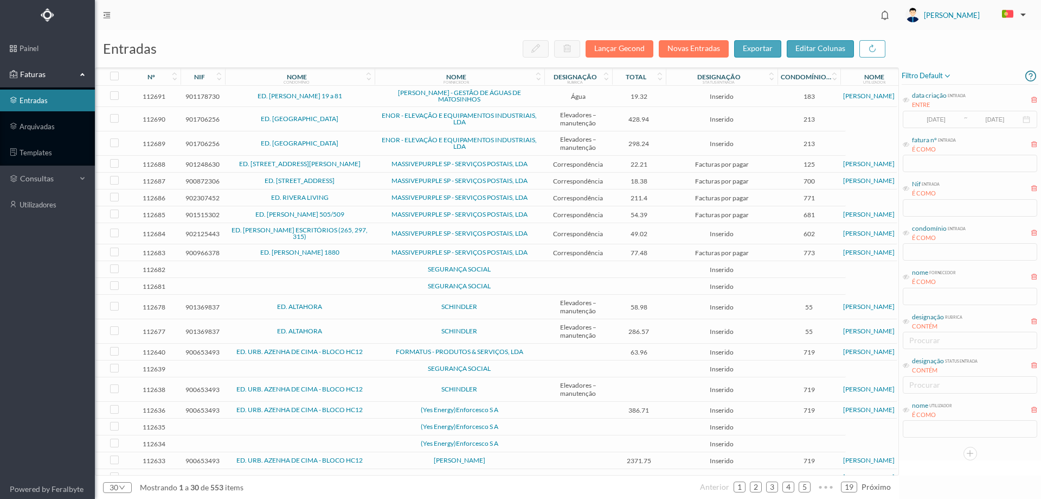
click at [390, 372] on span "SEGURANÇA SOCIAL" at bounding box center [460, 368] width 164 height 7
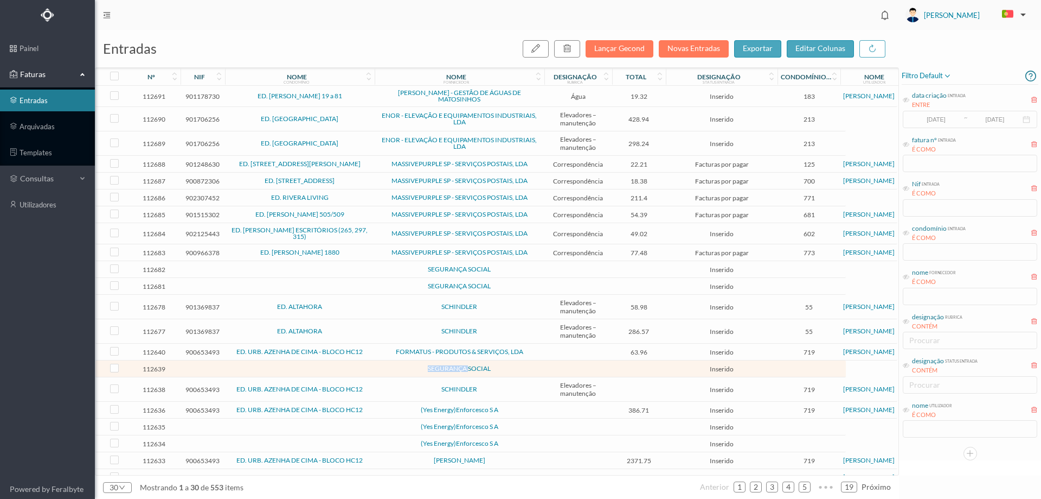
click at [390, 372] on span "SEGURANÇA SOCIAL" at bounding box center [460, 368] width 164 height 7
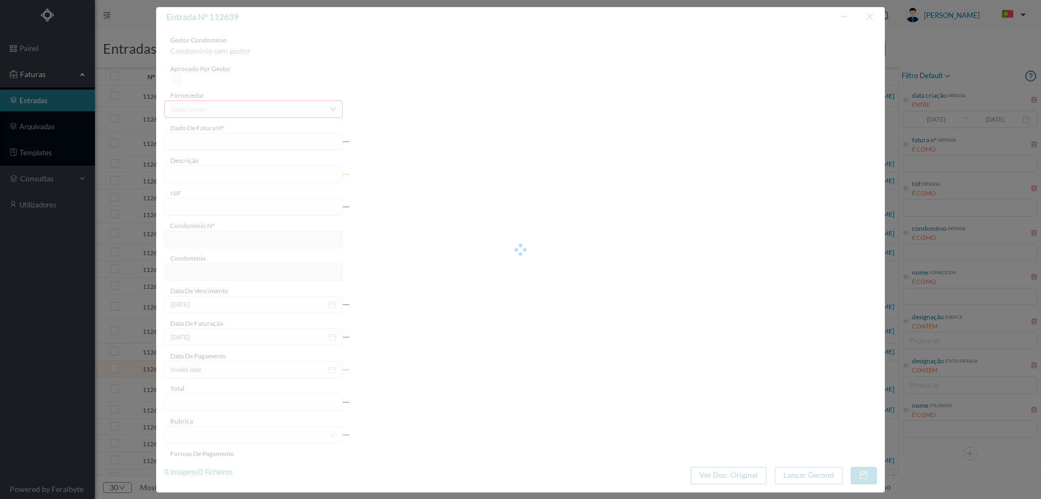
type input "0"
type input "Invalid date"
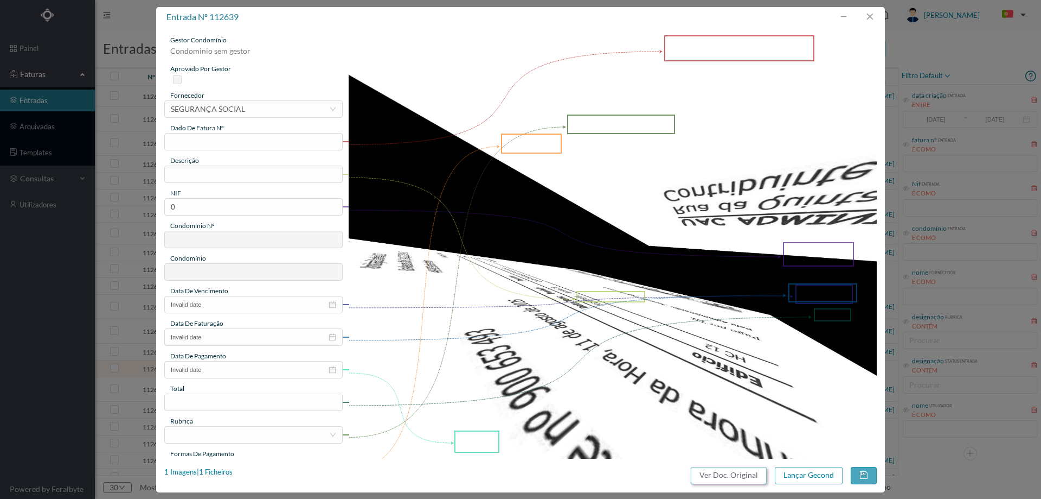
click at [732, 471] on button "Ver Doc. Original" at bounding box center [729, 474] width 76 height 17
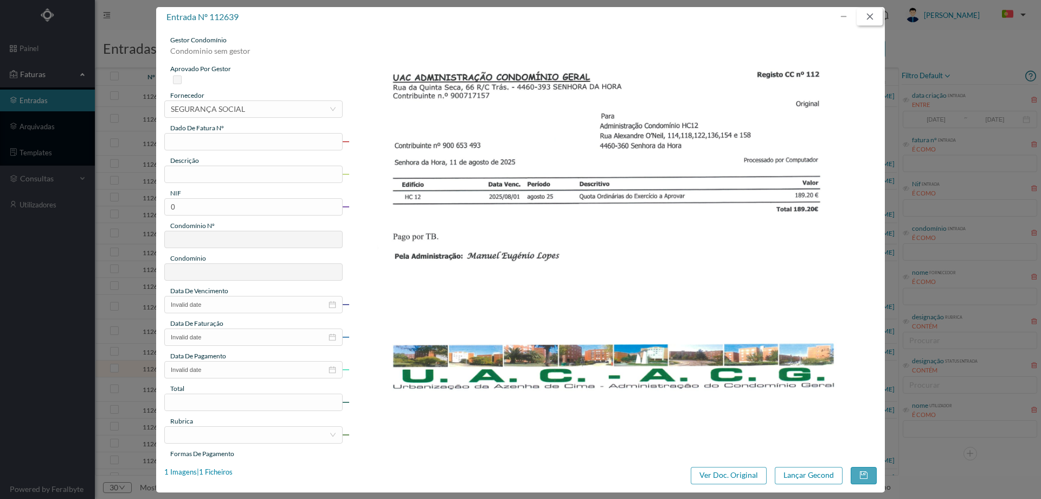
click at [873, 12] on button "button" at bounding box center [870, 16] width 26 height 17
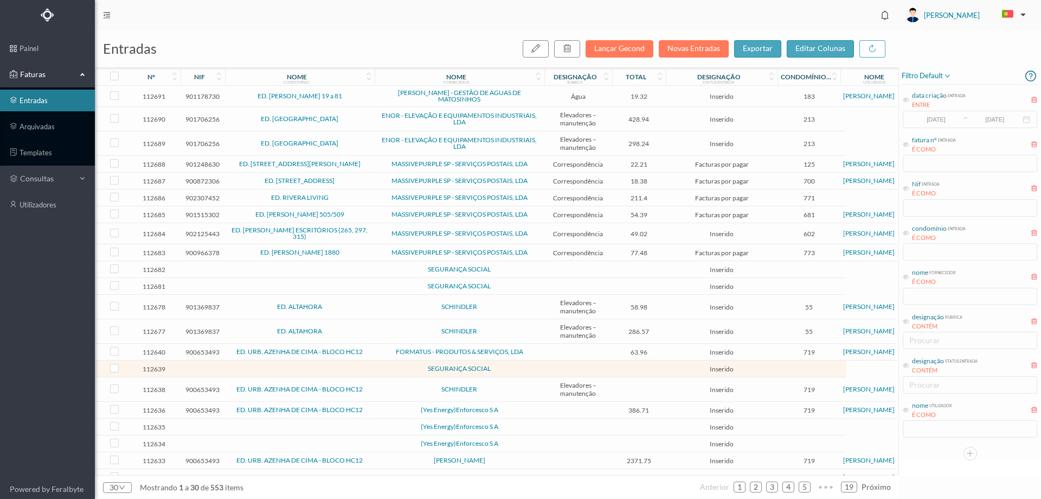
click at [396, 406] on td "(Yes Energy)Enforcesco S A" at bounding box center [460, 409] width 170 height 17
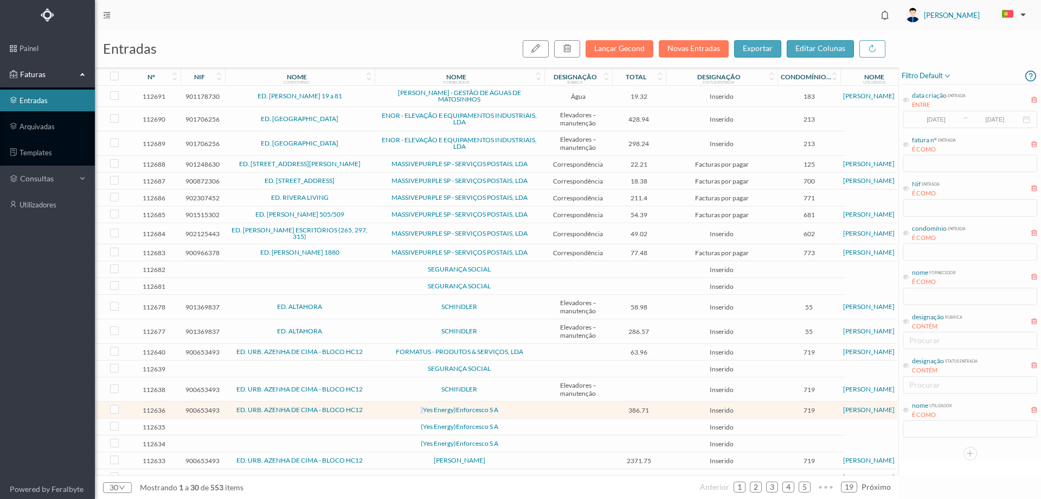
click at [396, 406] on td "(Yes Energy)Enforcesco S A" at bounding box center [460, 409] width 170 height 17
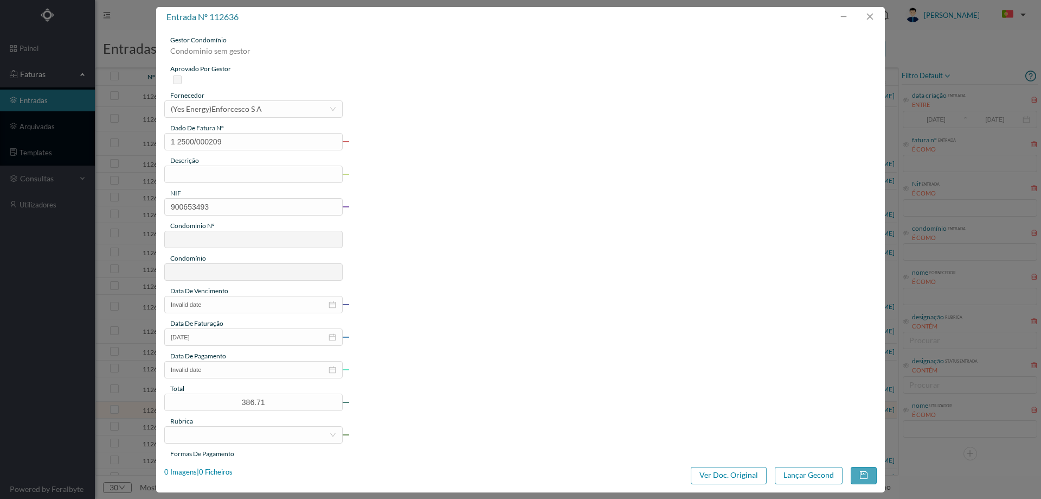
type input "1 2500/000209"
type input "900653493"
type input "Invalid date"
type input "28-06-2025"
type input "386.71"
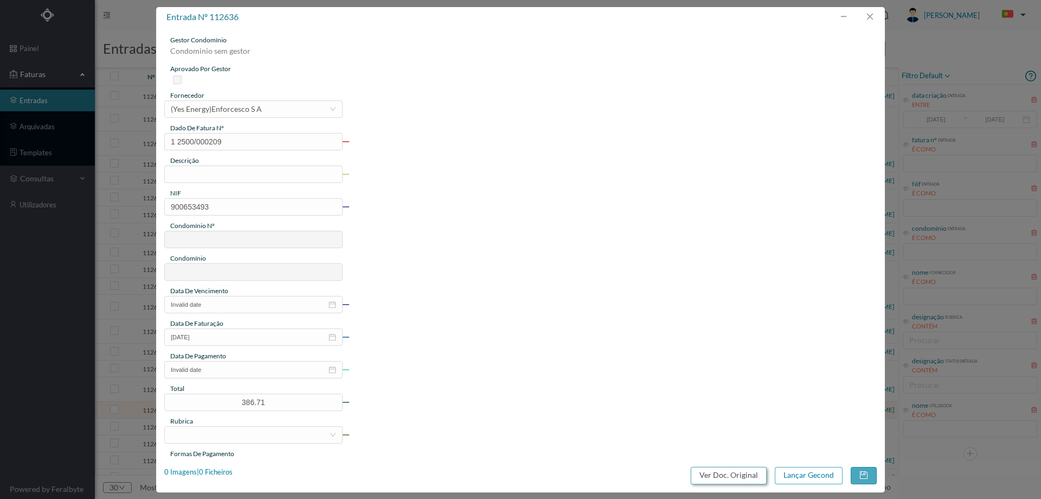
type input "719"
type input "ED. URB. AZENHA DE CIMA - BLOCO HC12"
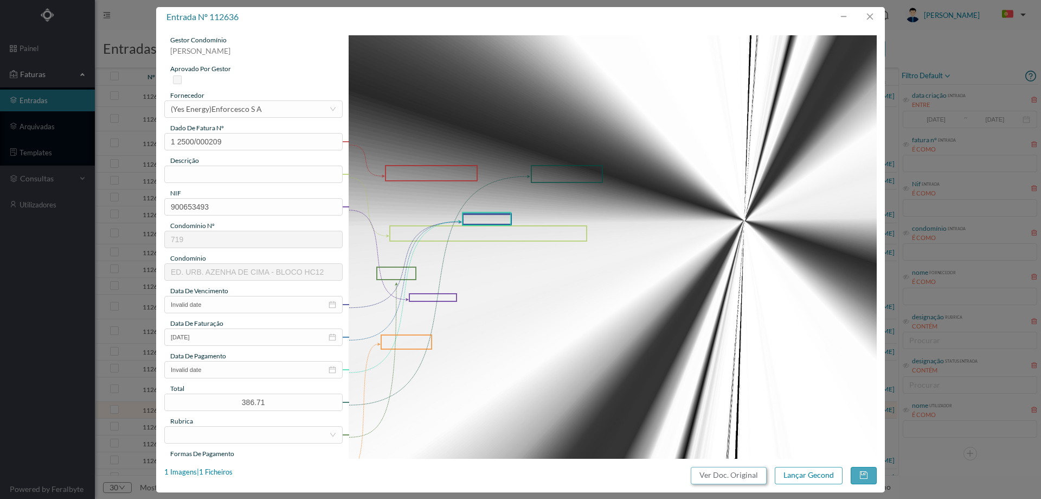
click at [740, 474] on button "Ver Doc. Original" at bounding box center [729, 474] width 76 height 17
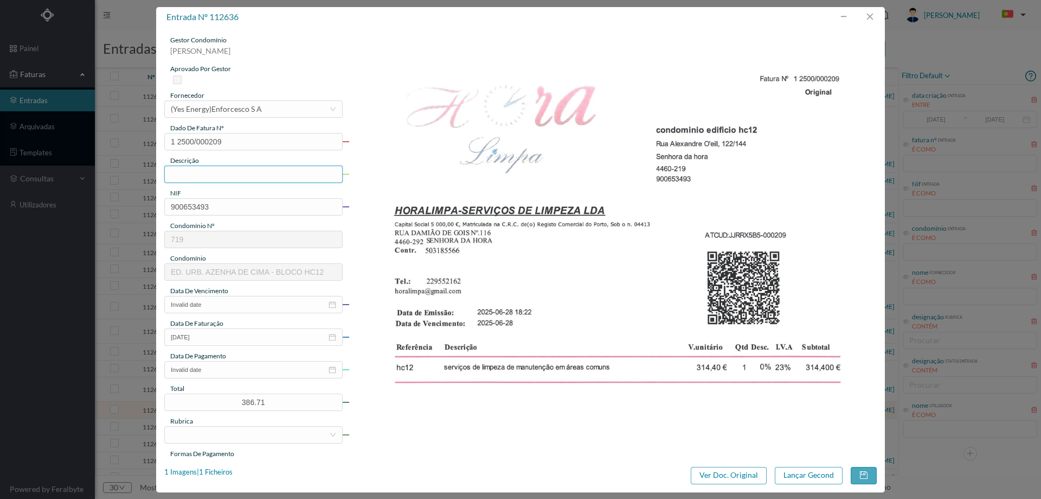
click at [240, 176] on input "text" at bounding box center [253, 173] width 178 height 17
drag, startPoint x: 242, startPoint y: 106, endPoint x: 242, endPoint y: 115, distance: 9.2
click at [242, 106] on div "(Yes Energy)Enforcesco S A" at bounding box center [216, 109] width 91 height 16
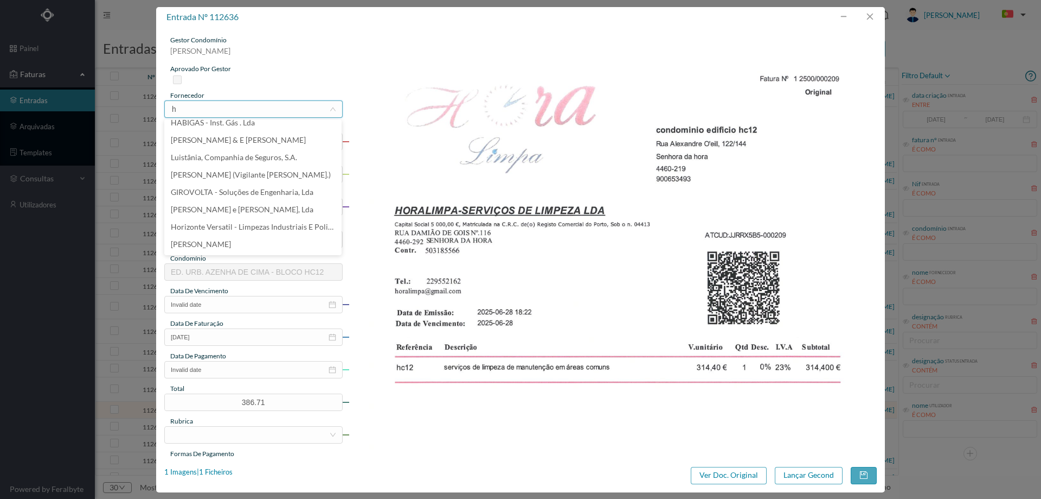
scroll to position [2, 0]
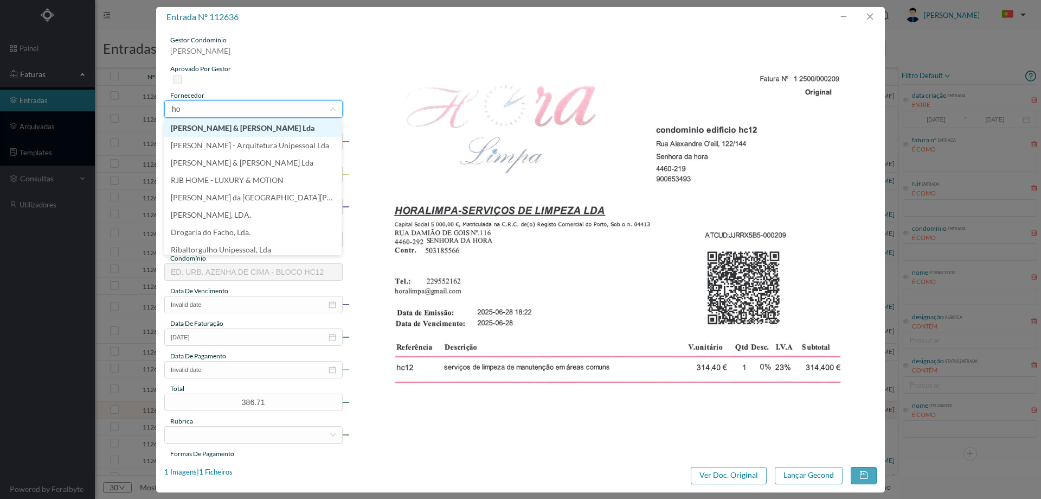
type input "hor"
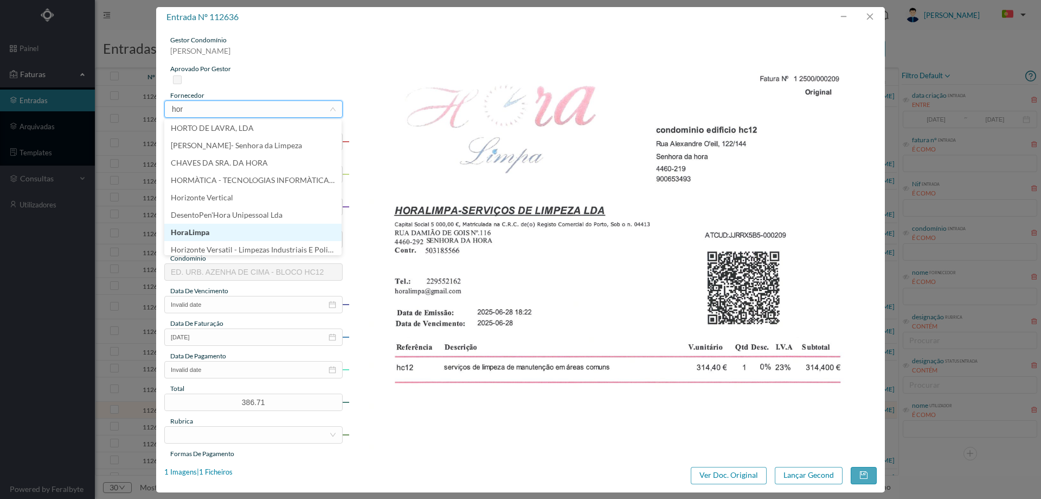
click at [228, 234] on li "HoraLimpa" at bounding box center [252, 231] width 177 height 17
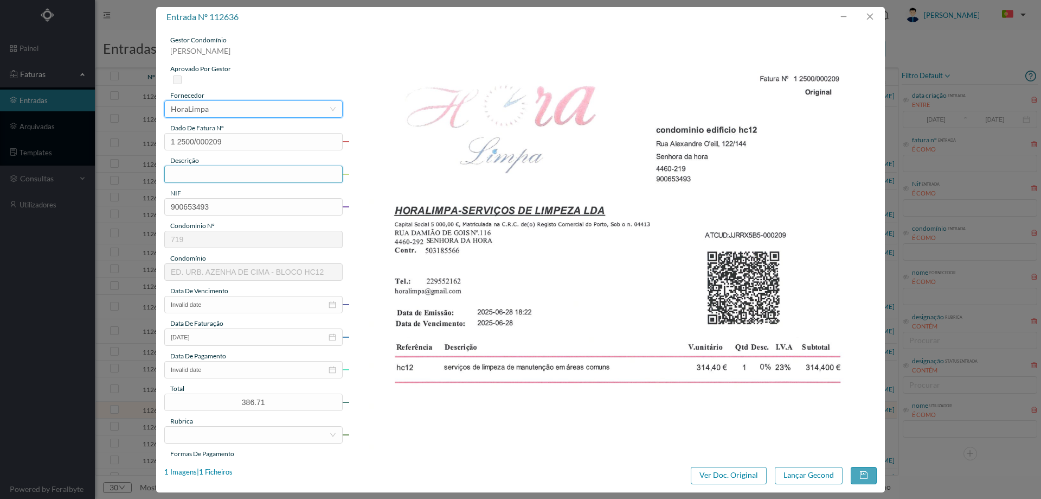
click at [251, 171] on input "text" at bounding box center [253, 173] width 178 height 17
type input "Limpeza Maio 2025"
click at [228, 305] on input "Invalid date" at bounding box center [253, 304] width 178 height 17
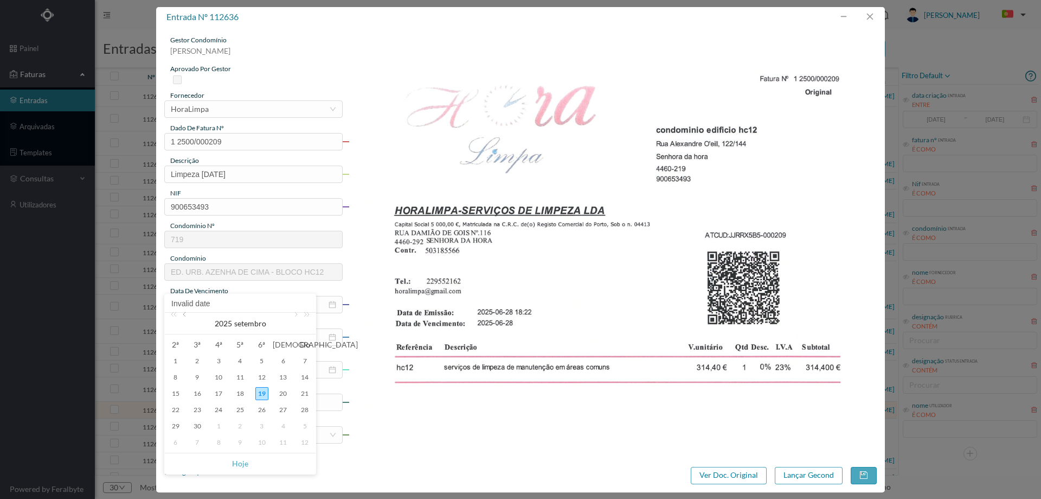
click at [188, 315] on link at bounding box center [186, 323] width 10 height 22
click at [277, 425] on div "28" at bounding box center [283, 425] width 13 height 13
type input "28-06-2025"
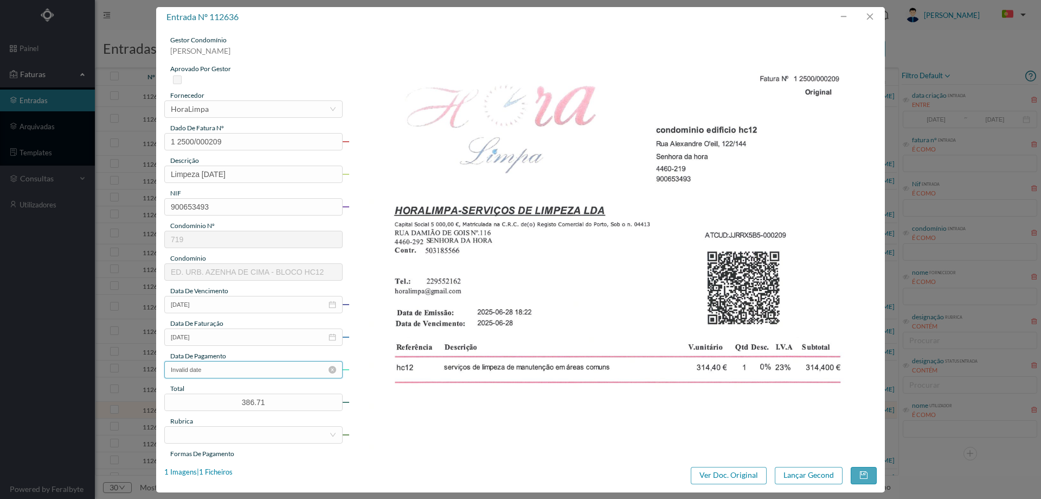
click at [244, 367] on input "Invalid date" at bounding box center [253, 369] width 178 height 17
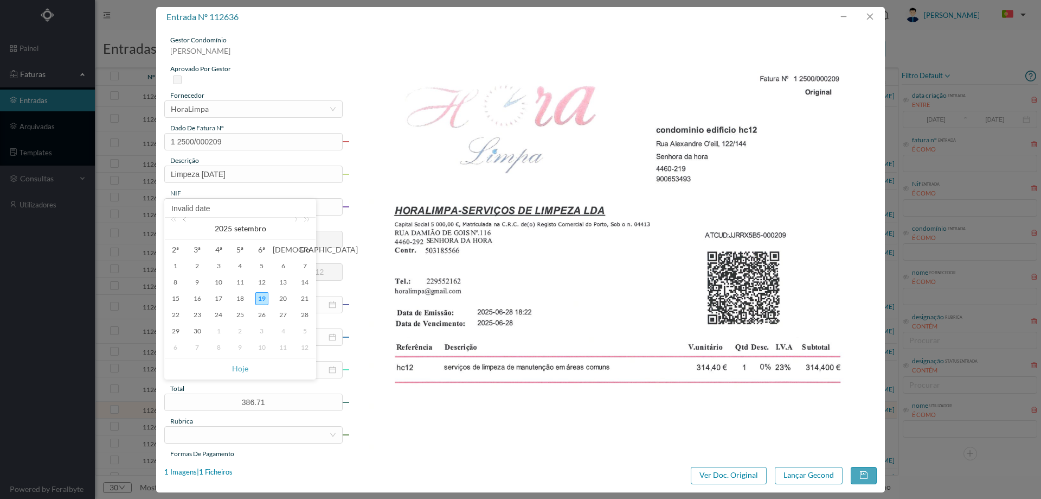
click at [190, 222] on link at bounding box center [186, 229] width 10 height 22
click at [175, 350] on div "30" at bounding box center [175, 347] width 13 height 13
type input "30-06-2025"
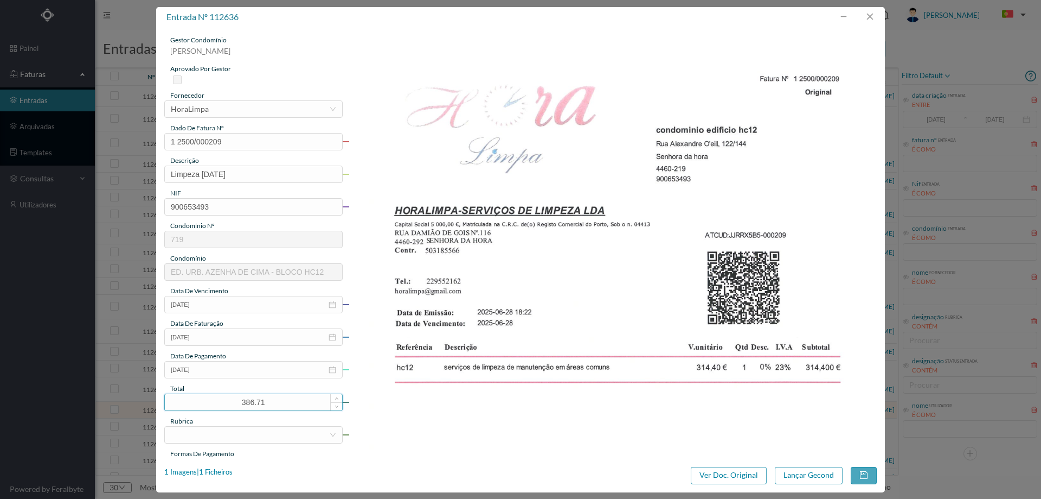
drag, startPoint x: 271, startPoint y: 406, endPoint x: 212, endPoint y: 397, distance: 59.3
click at [212, 397] on input "386.71" at bounding box center [253, 402] width 177 height 16
type input "364.82"
click at [208, 425] on div "rubrica" at bounding box center [253, 421] width 178 height 10
click at [210, 436] on div at bounding box center [250, 434] width 158 height 16
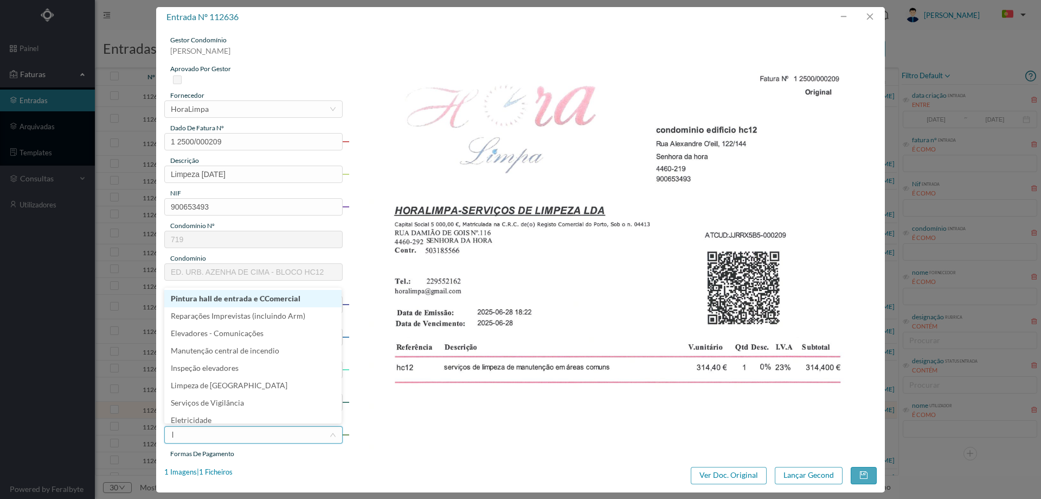
type input "li"
click at [207, 313] on li "Limpeza" at bounding box center [252, 310] width 177 height 17
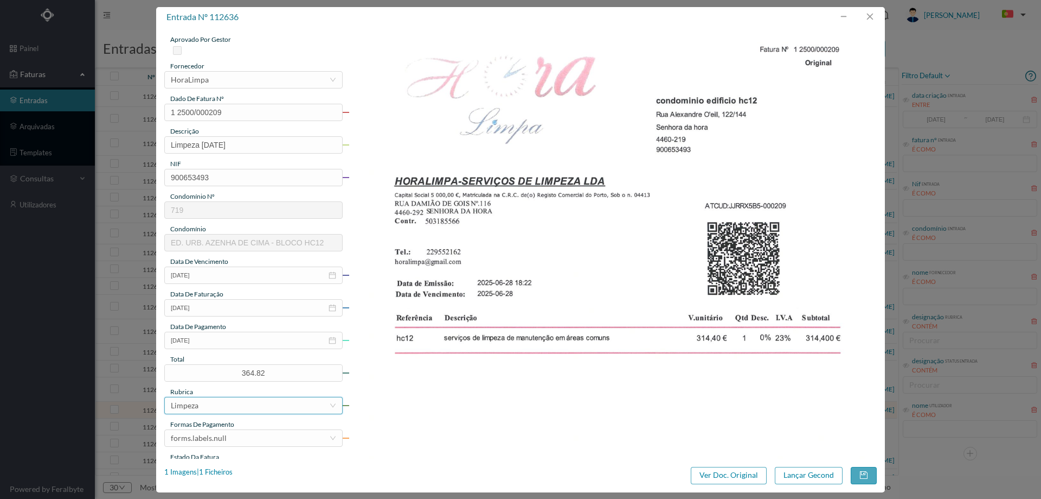
scroll to position [108, 0]
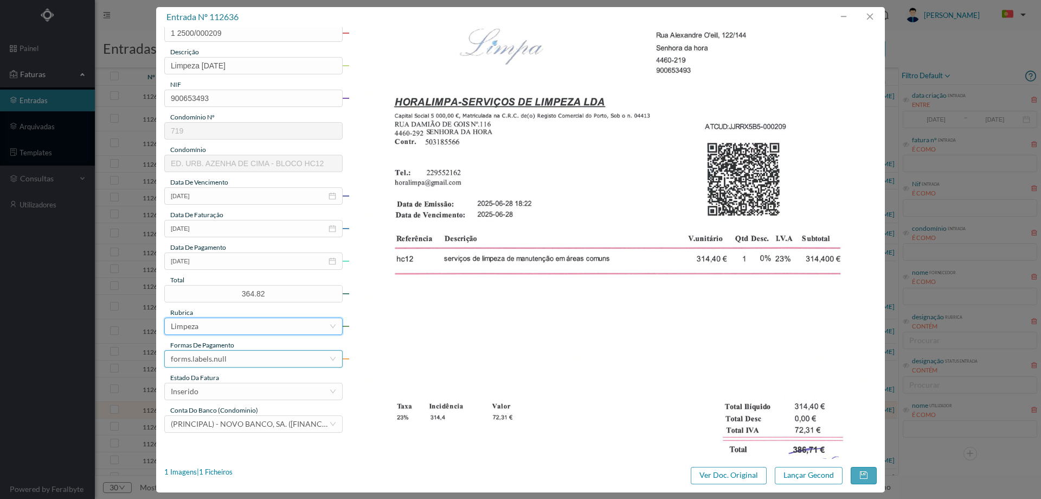
click at [214, 359] on div "forms.labels.null" at bounding box center [199, 358] width 56 height 16
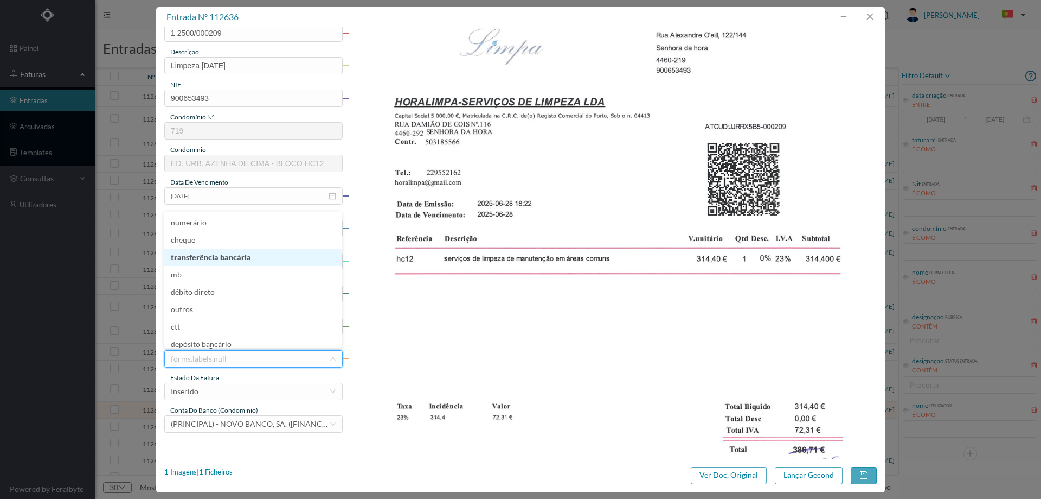
click at [217, 261] on li "transferência bancária" at bounding box center [252, 256] width 177 height 17
click at [220, 388] on div "Inserido" at bounding box center [250, 391] width 158 height 16
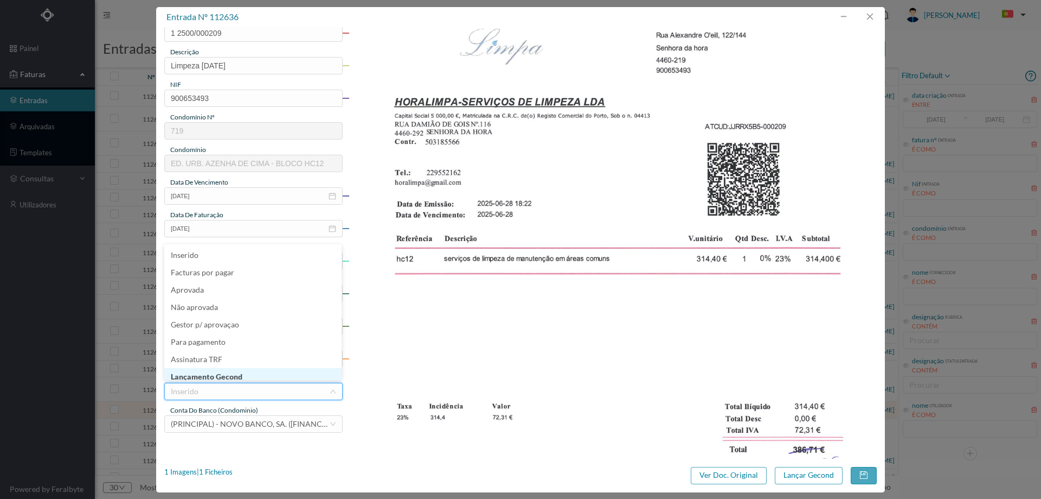
scroll to position [5, 0]
click at [220, 372] on li "Lançamento Gecond" at bounding box center [252, 370] width 177 height 17
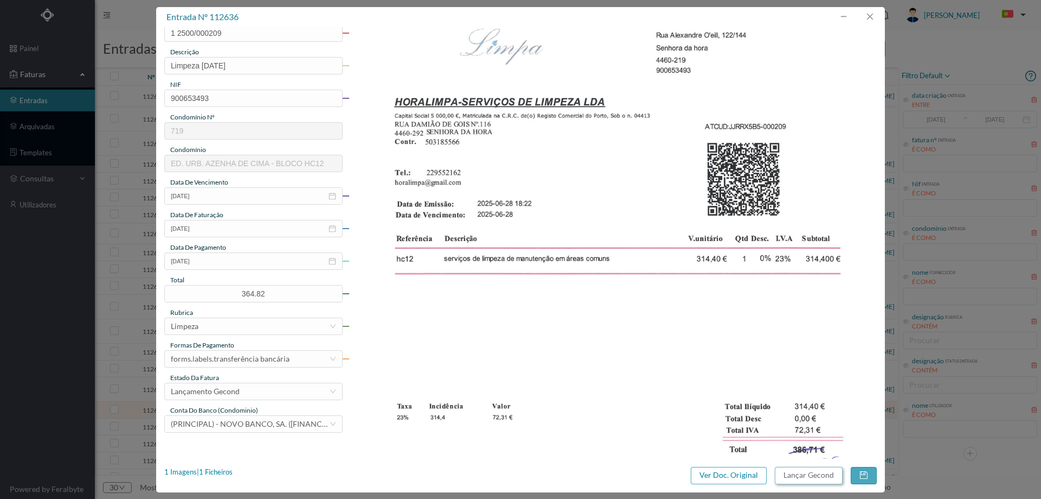
click at [818, 476] on button "Lançar Gecond" at bounding box center [809, 474] width 68 height 17
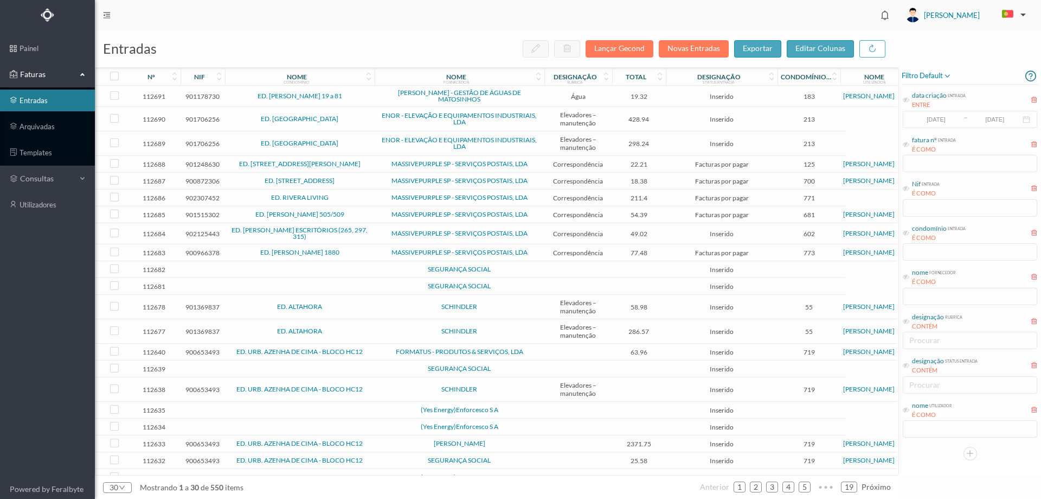
click at [389, 408] on span "(Yes Energy)Enforcesco S A" at bounding box center [460, 409] width 164 height 7
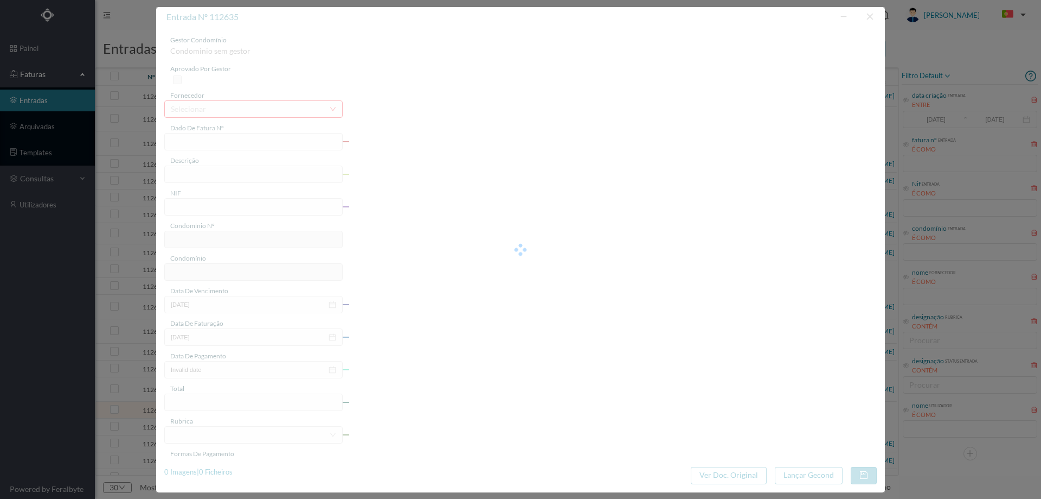
type input "0"
type input "Invalid date"
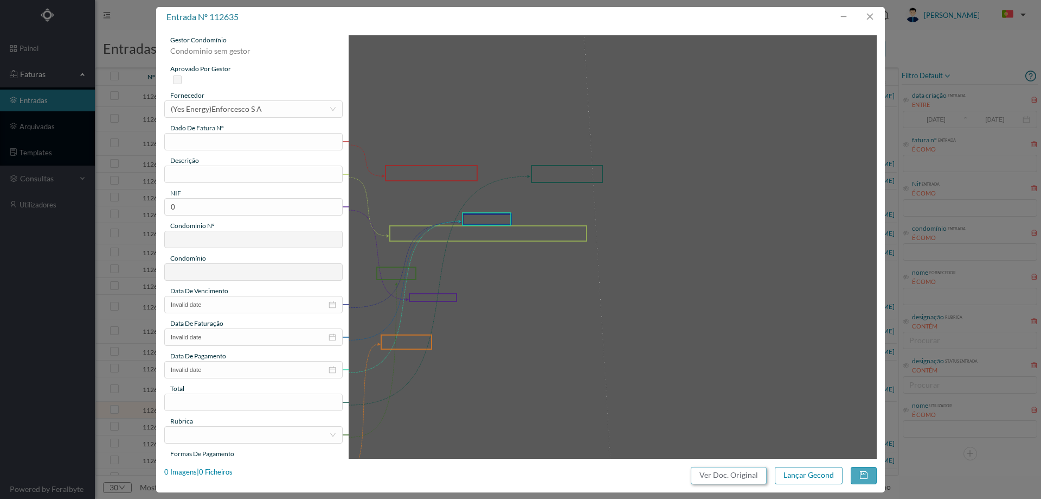
click at [729, 474] on button "Ver Doc. Original" at bounding box center [729, 474] width 76 height 17
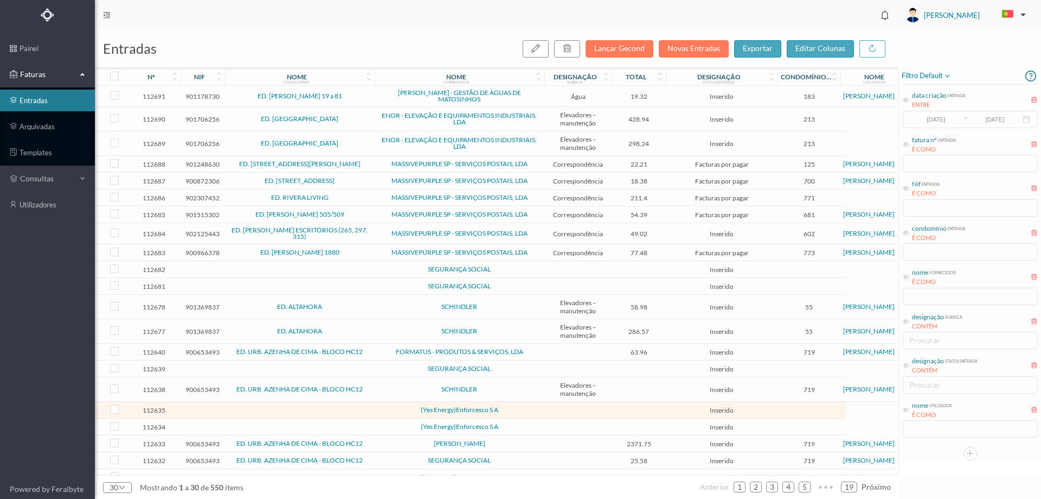
click at [518, 426] on span "(Yes Energy)Enforcesco S A" at bounding box center [460, 426] width 164 height 7
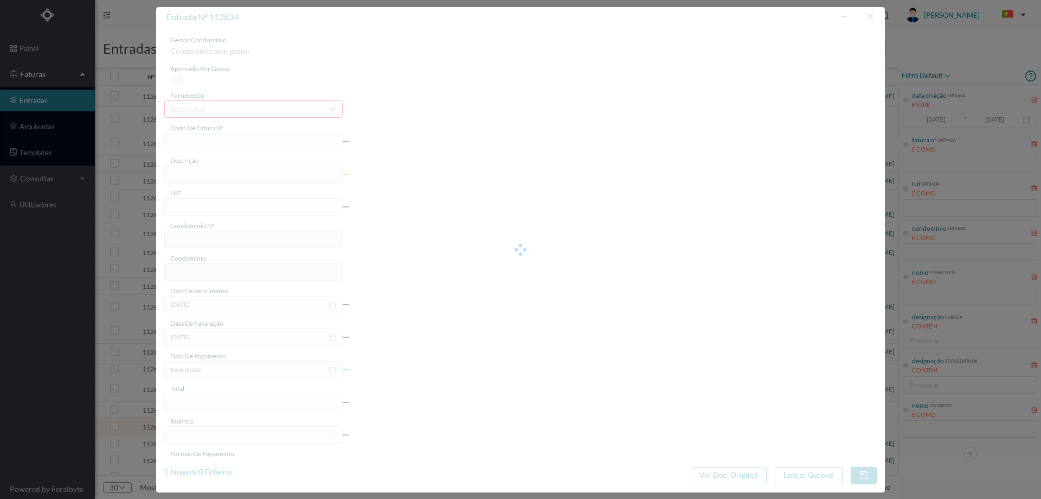
type input "0"
type input "Invalid date"
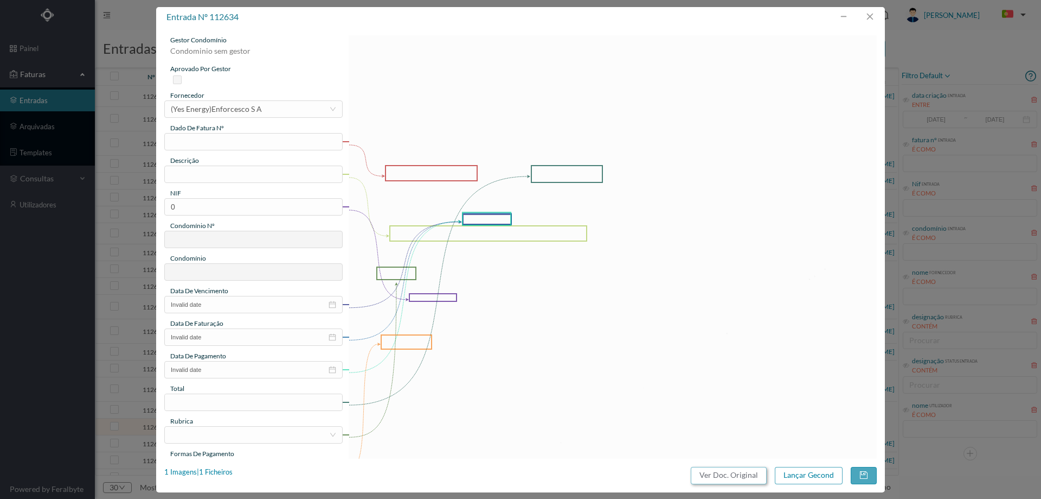
click at [712, 476] on button "Ver Doc. Original" at bounding box center [729, 474] width 76 height 17
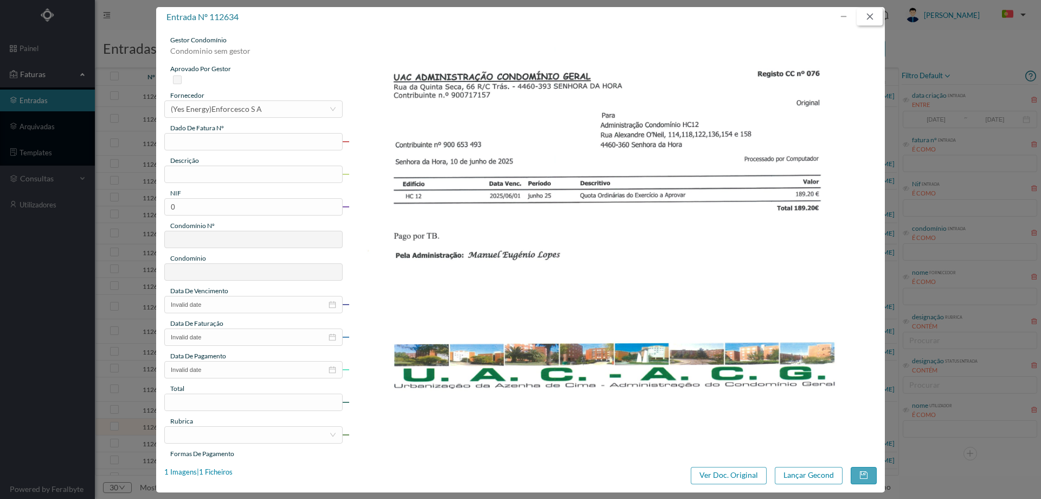
click at [865, 17] on button "button" at bounding box center [870, 16] width 26 height 17
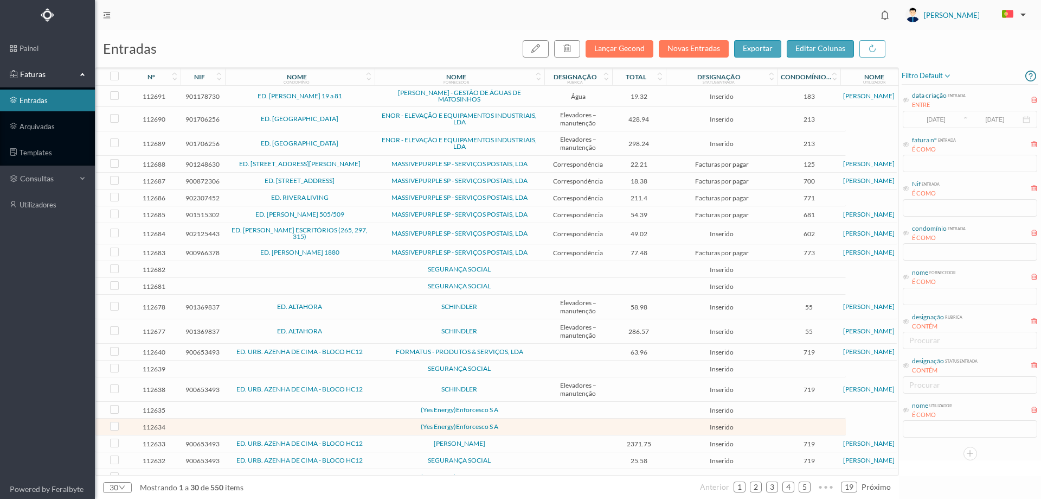
click at [393, 448] on td "[PERSON_NAME]" at bounding box center [460, 443] width 170 height 17
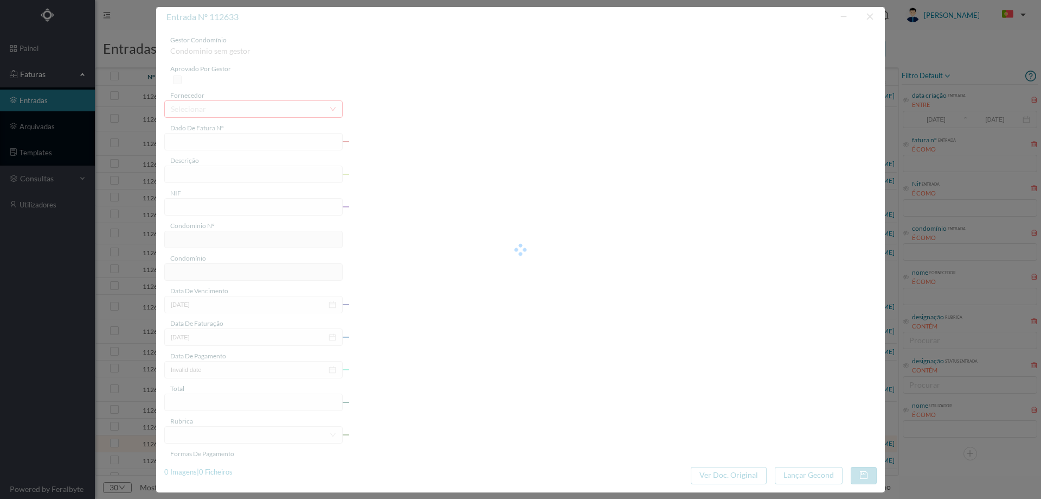
type input "FT 2023/210"
type input "900653493"
type input "Invalid date"
type input "2025-06-03"
type input "2371.75"
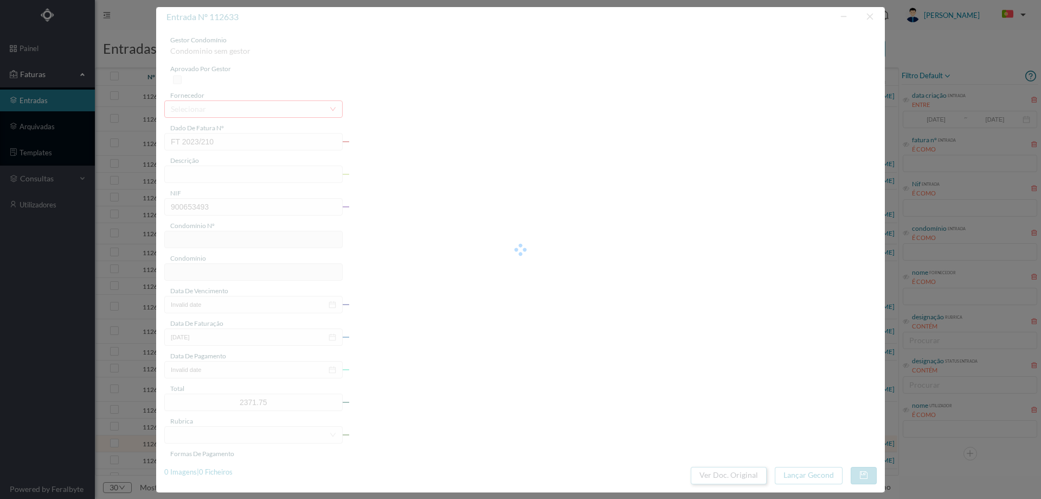
type input "719"
type input "ED. URB. AZENHA DE CIMA - BLOCO HC12"
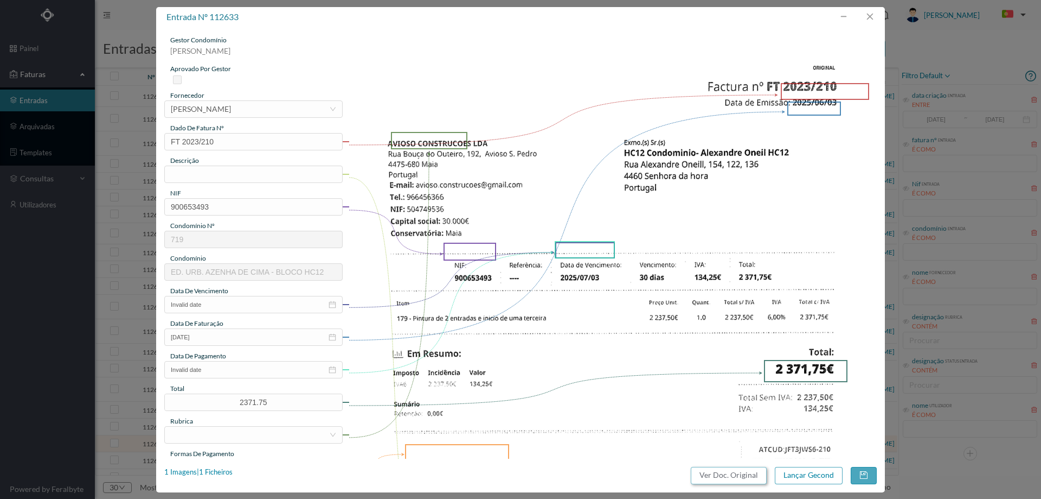
click at [704, 474] on button "Ver Doc. Original" at bounding box center [729, 474] width 76 height 17
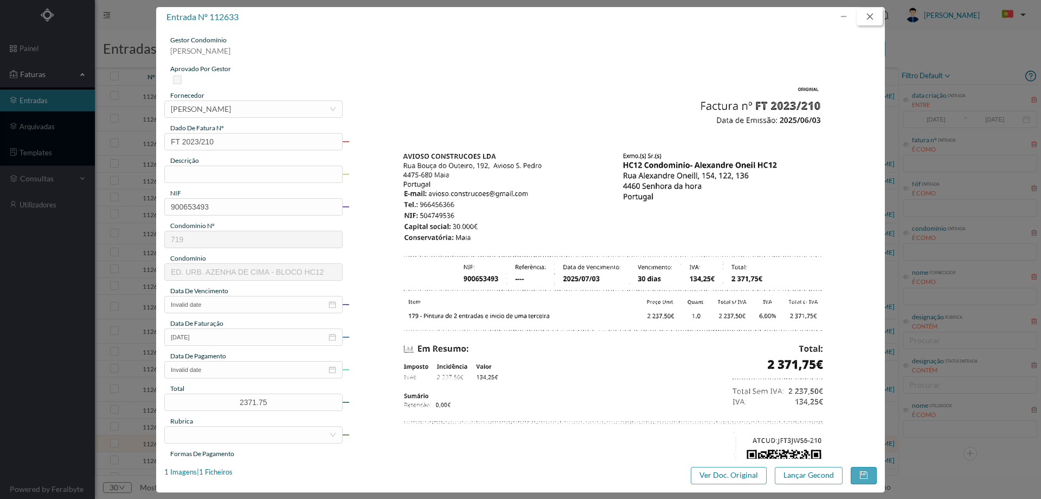
click at [873, 15] on button "button" at bounding box center [870, 16] width 26 height 17
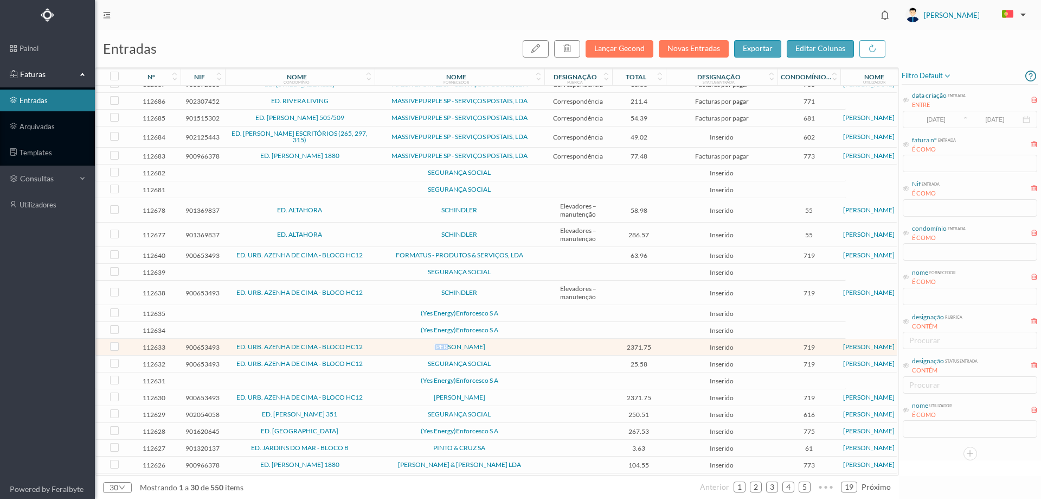
scroll to position [165, 0]
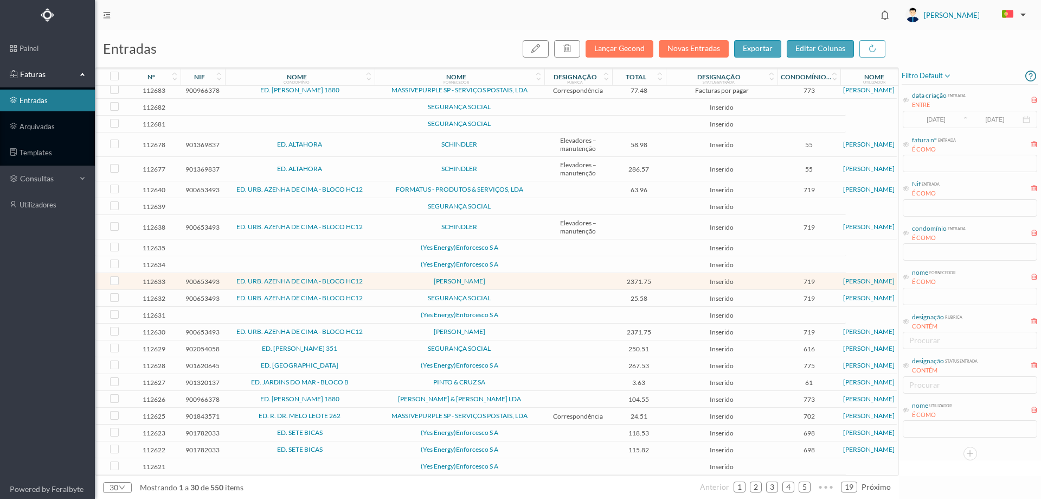
click at [546, 318] on td at bounding box center [579, 314] width 68 height 17
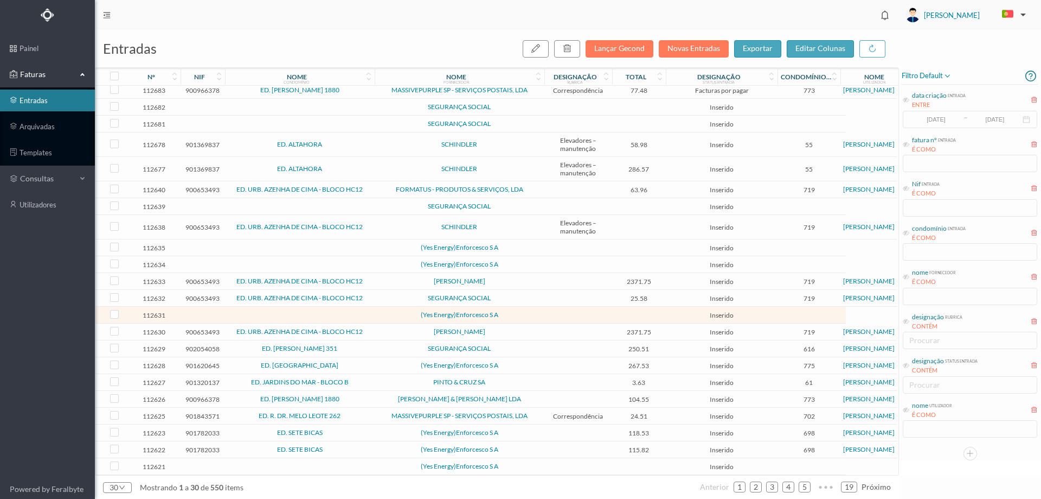
click at [546, 318] on td at bounding box center [579, 314] width 68 height 17
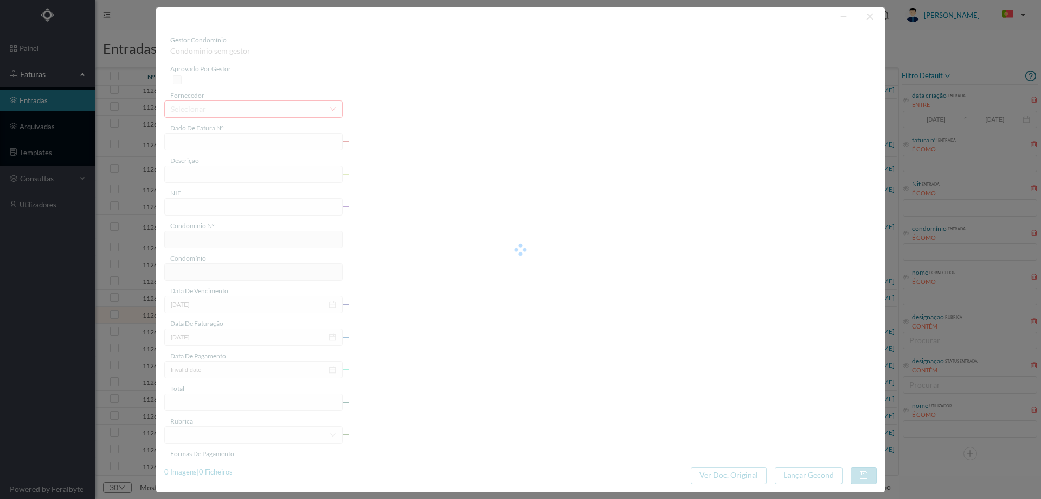
type input "0"
type input "Invalid date"
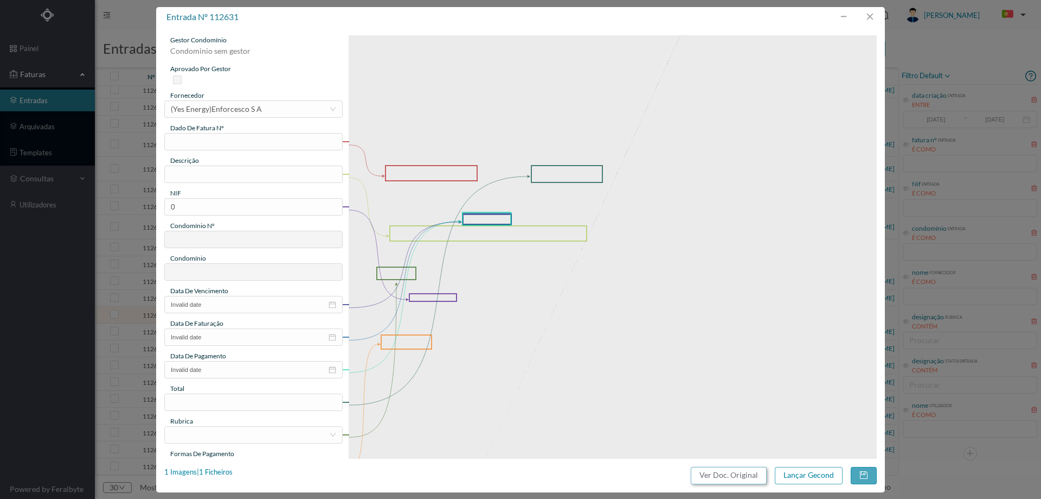
drag, startPoint x: 705, startPoint y: 478, endPoint x: 611, endPoint y: 78, distance: 411.0
click at [705, 477] on button "Ver Doc. Original" at bounding box center [729, 474] width 76 height 17
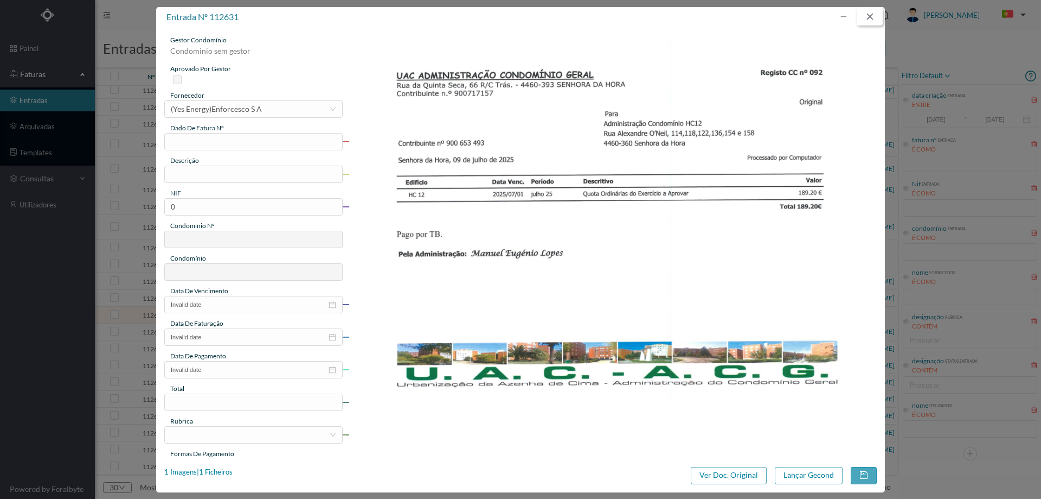
click at [862, 18] on button "button" at bounding box center [870, 16] width 26 height 17
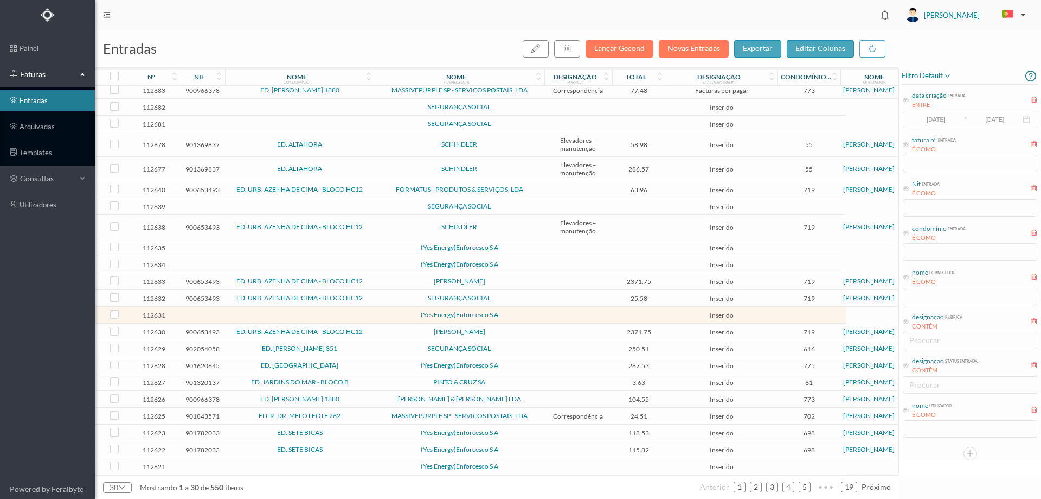
click at [402, 328] on span "[PERSON_NAME]" at bounding box center [460, 331] width 164 height 7
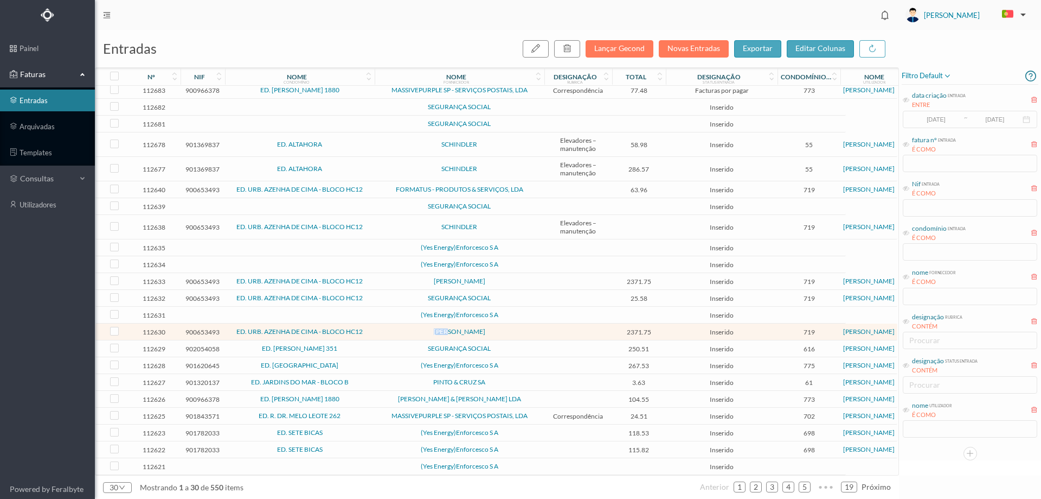
click at [402, 328] on span "[PERSON_NAME]" at bounding box center [460, 331] width 164 height 7
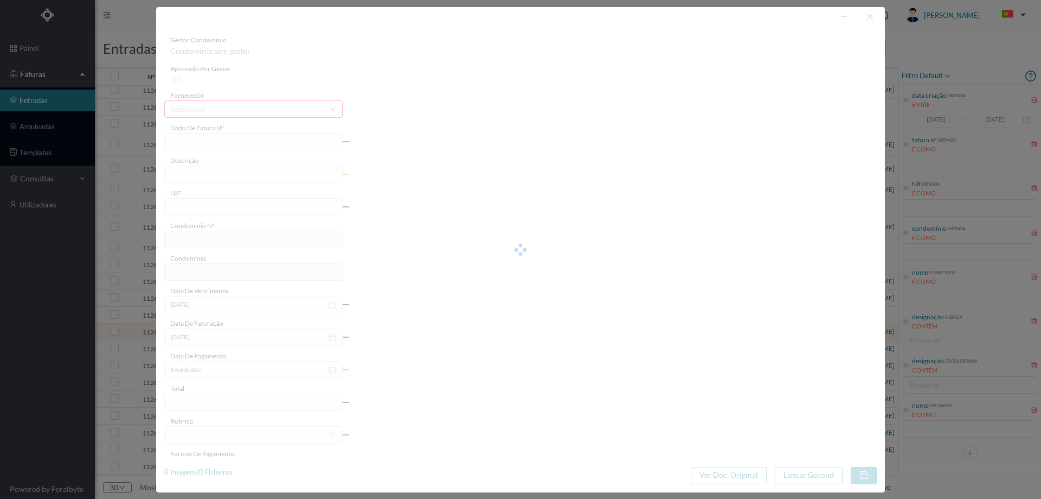
type input "FT 2023/220"
type input "900653493"
type input "Invalid date"
type input "2025-06-27"
type input "2371.75"
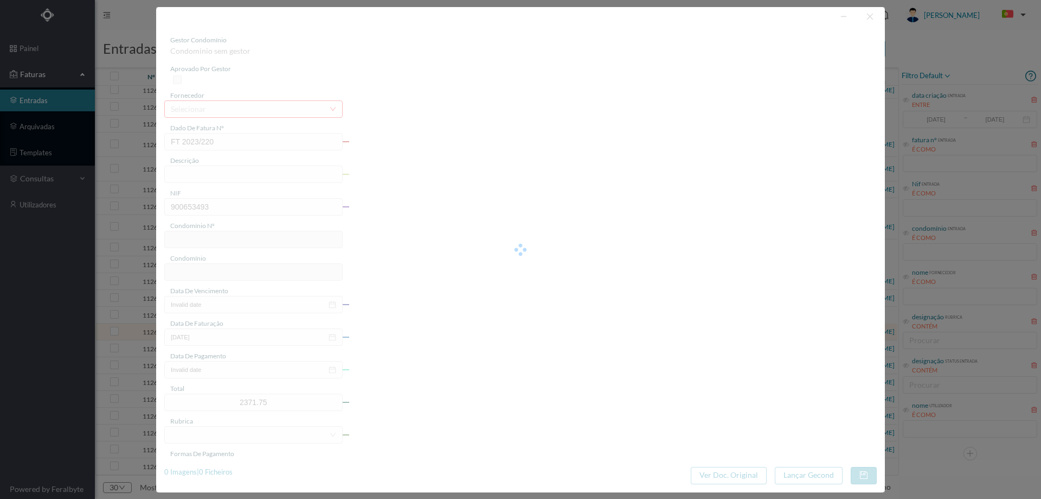
type input "719"
type input "ED. URB. AZENHA DE CIMA - BLOCO HC12"
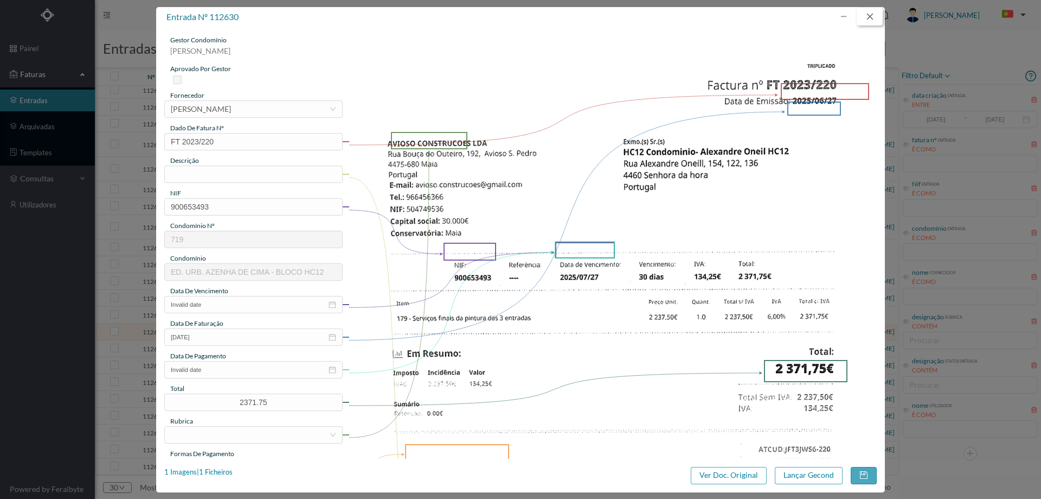
click at [875, 18] on button "button" at bounding box center [870, 16] width 26 height 17
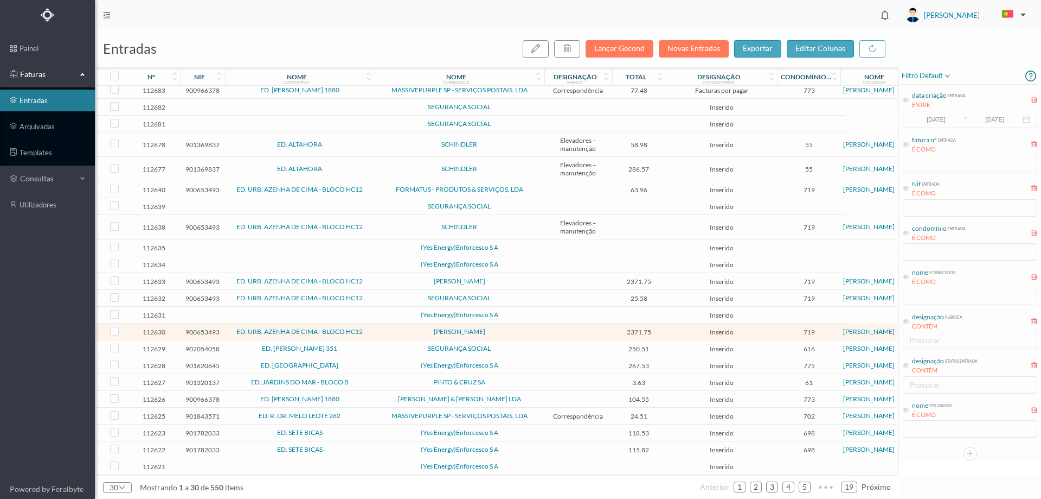
click at [397, 295] on span "SEGURANÇA SOCIAL" at bounding box center [460, 298] width 164 height 7
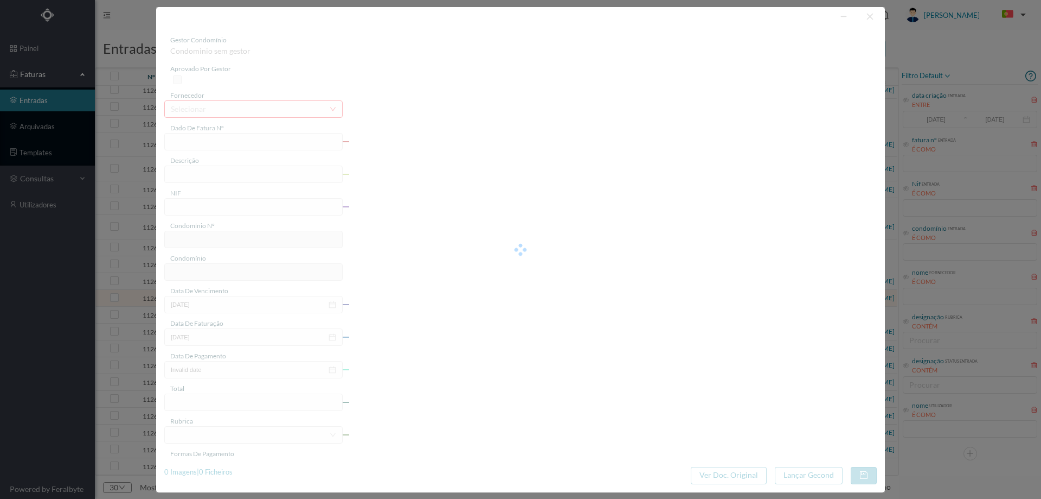
type input "FT 21/3905"
type input "900653493"
type input "Invalid date"
type input "2025-06-27"
type input "25.58"
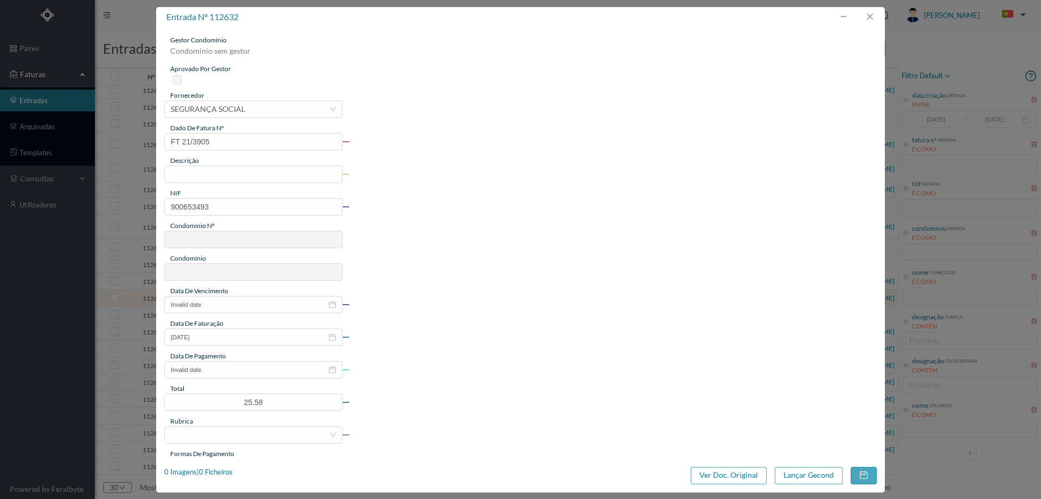
type input "719"
type input "ED. URB. AZENHA DE CIMA - BLOCO HC12"
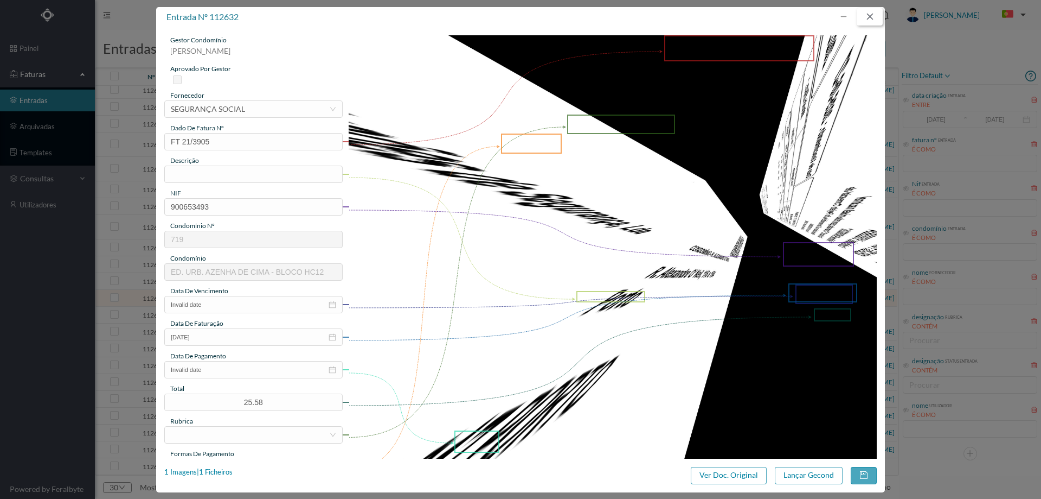
click at [870, 20] on button "button" at bounding box center [870, 16] width 26 height 17
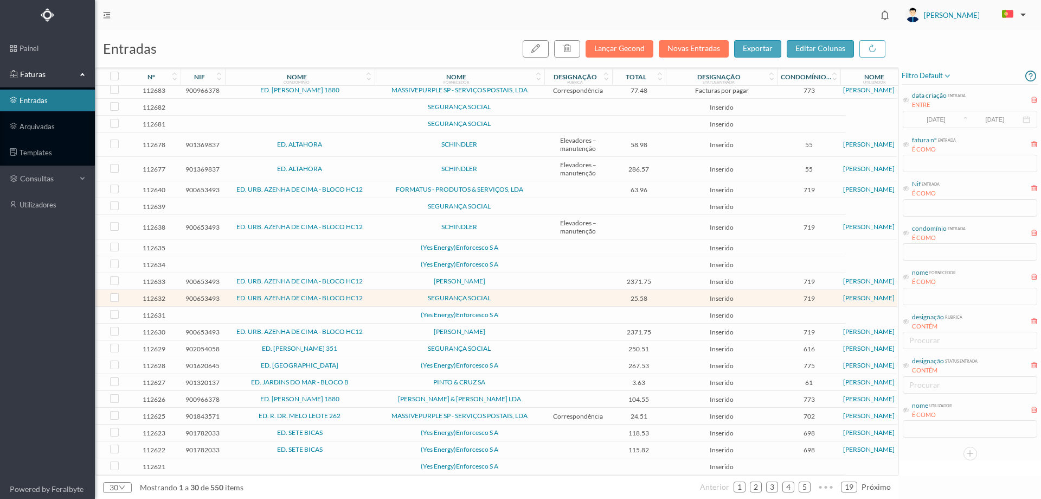
click at [356, 451] on td "ED. SETE BICAS" at bounding box center [300, 449] width 150 height 17
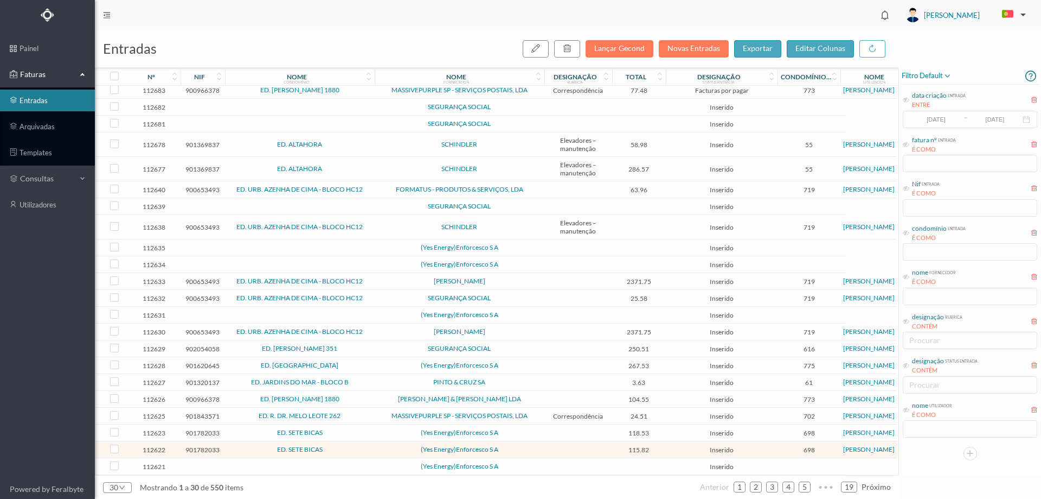
click at [355, 415] on span "ED. R. DR. MELO LEOTE 262" at bounding box center [300, 415] width 144 height 7
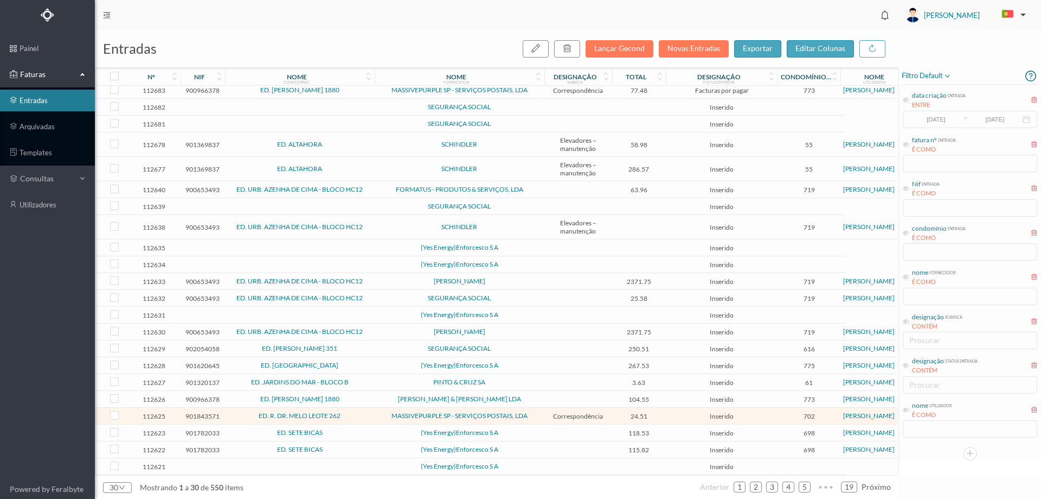
click at [367, 397] on span "ED. [PERSON_NAME] 1880" at bounding box center [300, 398] width 144 height 7
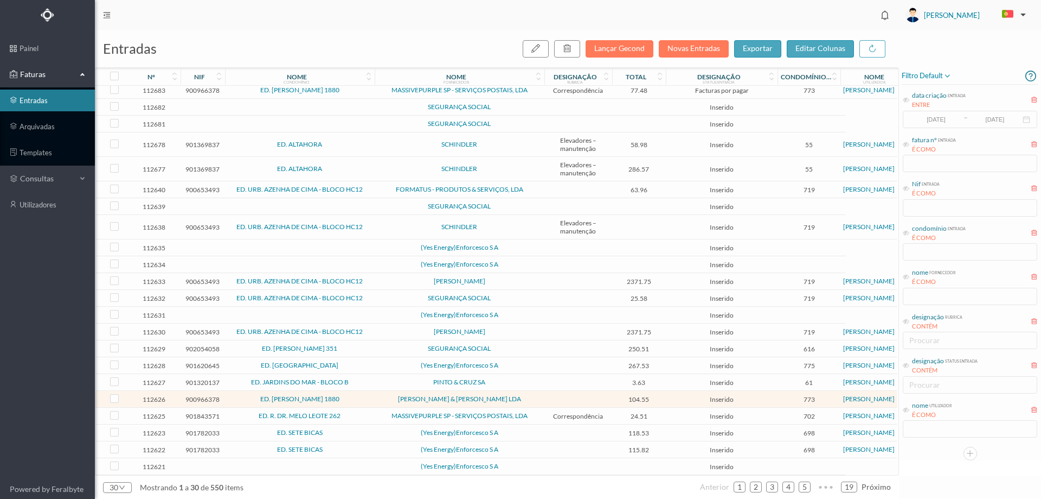
click at [372, 385] on td "ED. JARDINS DO MAR - BLOCO B" at bounding box center [300, 382] width 150 height 17
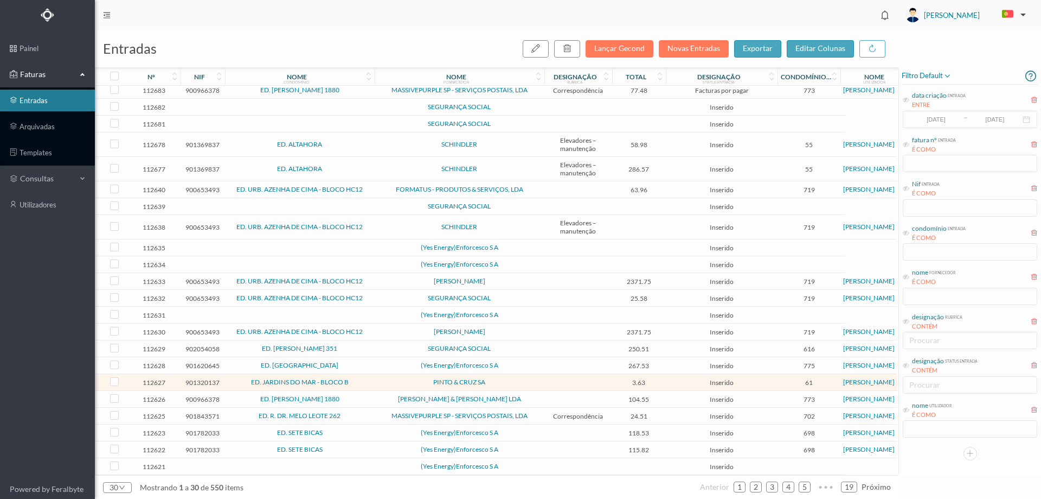
click at [367, 365] on span "ED. [GEOGRAPHIC_DATA]" at bounding box center [300, 365] width 144 height 7
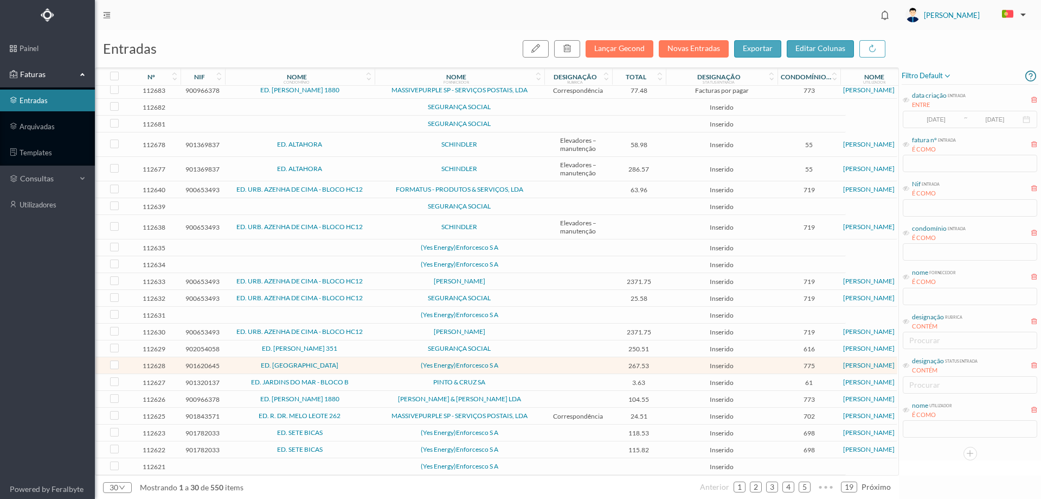
click at [391, 346] on span "SEGURANÇA SOCIAL" at bounding box center [460, 348] width 164 height 7
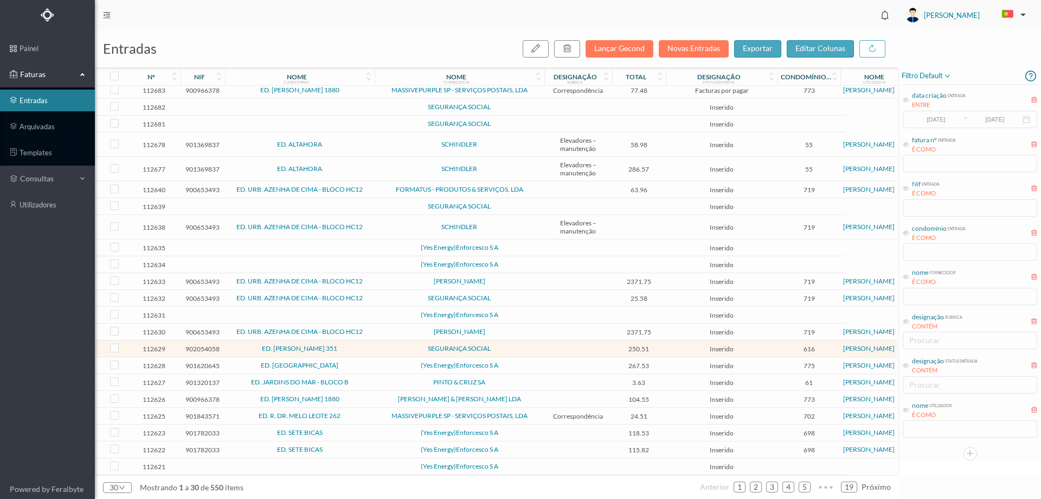
click at [391, 346] on span "SEGURANÇA SOCIAL" at bounding box center [460, 348] width 164 height 7
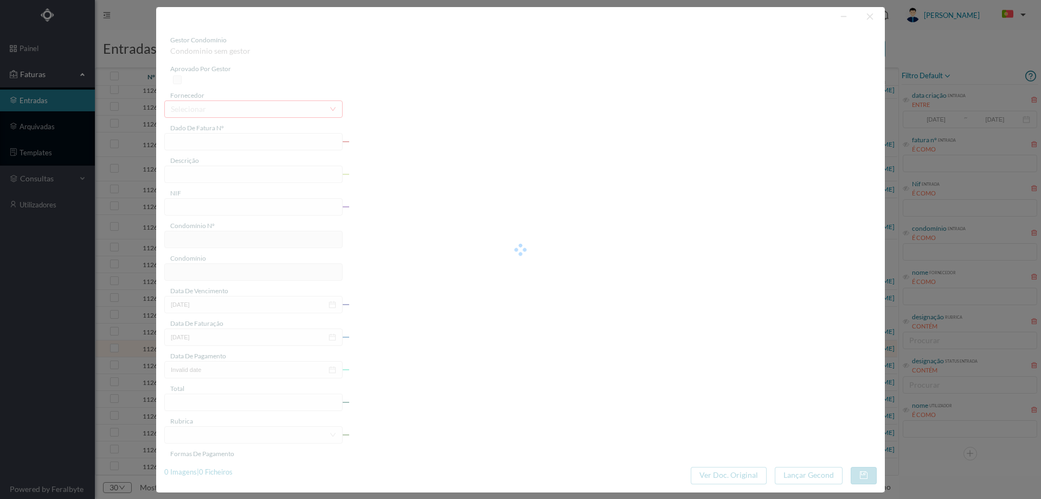
type input "FT FT202599/1888"
type input "902054058"
type input "Invalid date"
type input "2025-09-12"
type input "250.51"
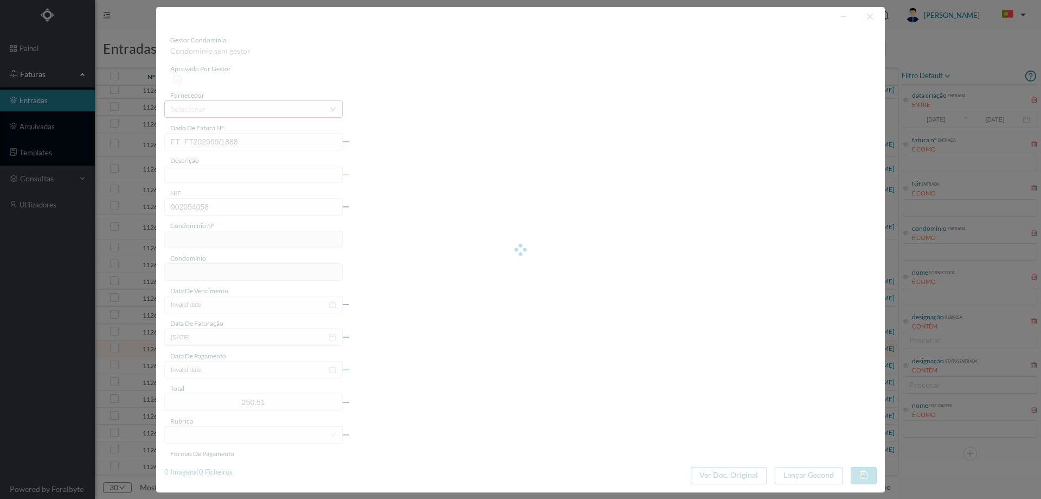
type input "616"
type input "ED. [PERSON_NAME] 351"
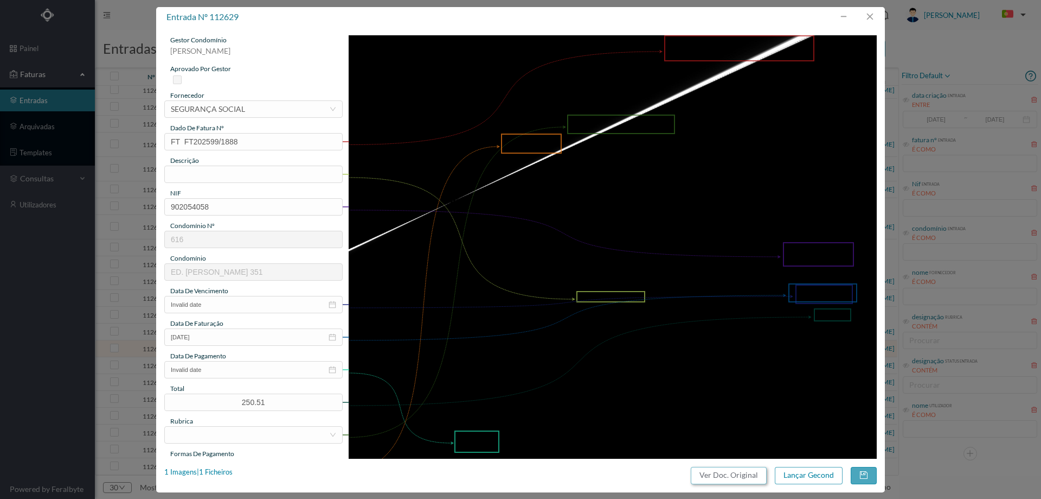
click at [757, 476] on button "Ver Doc. Original" at bounding box center [729, 474] width 76 height 17
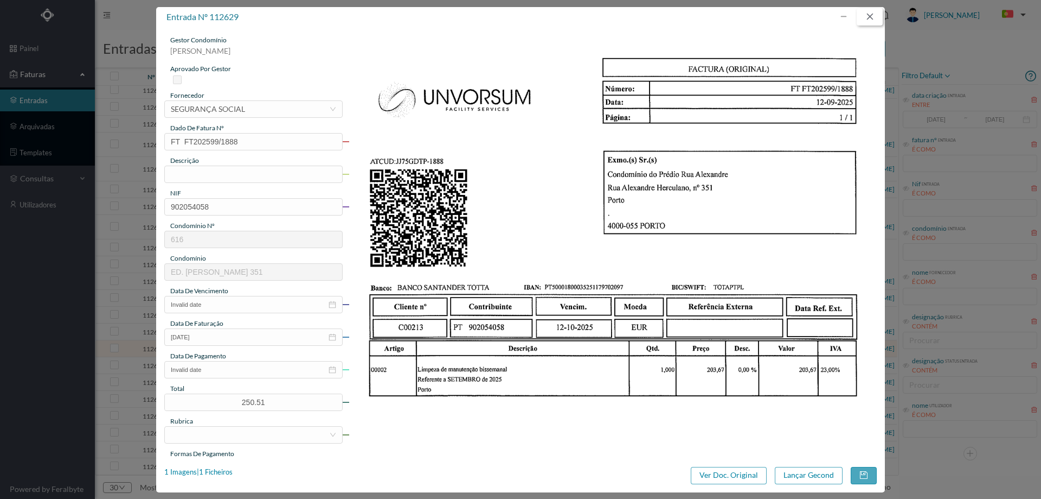
click at [875, 15] on button "button" at bounding box center [870, 16] width 26 height 17
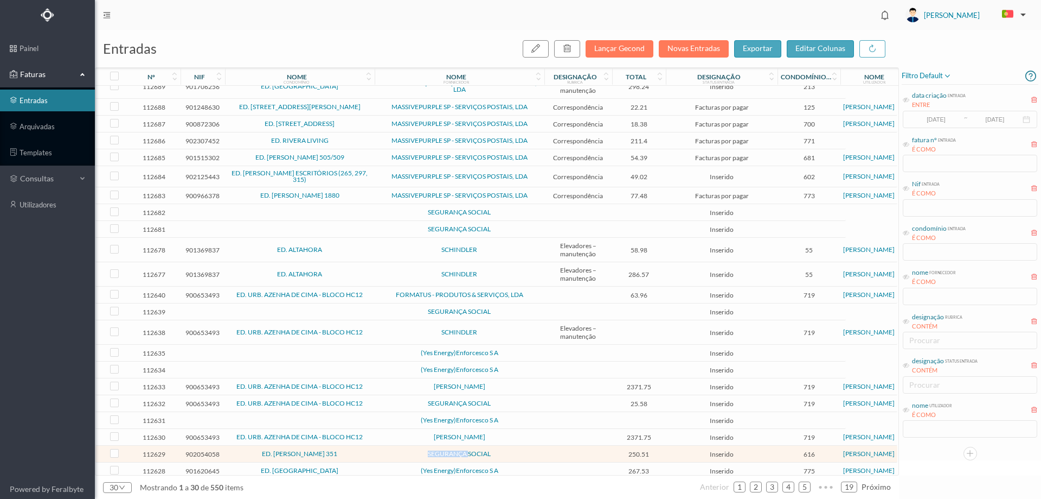
scroll to position [0, 0]
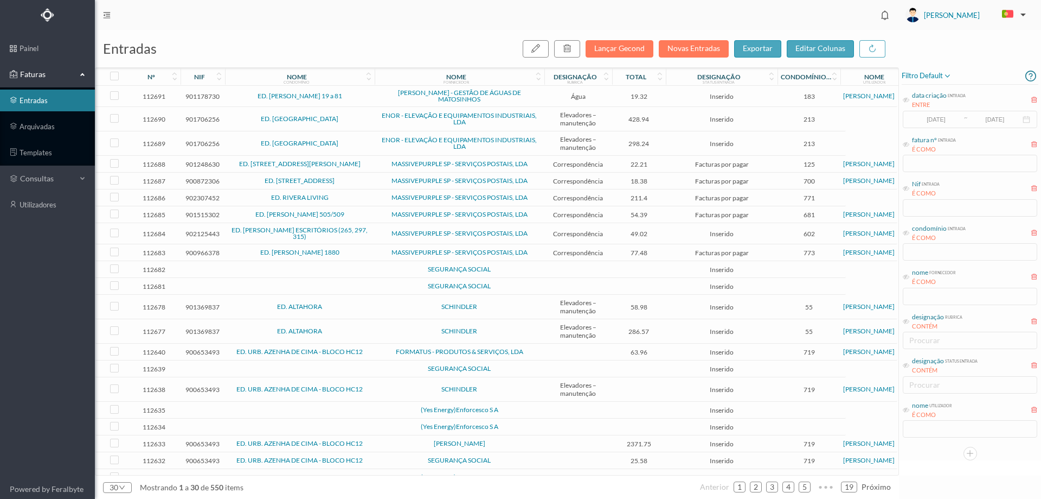
click at [368, 352] on span "ED. URB. AZENHA DE CIMA - BLOCO HC12" at bounding box center [300, 351] width 144 height 7
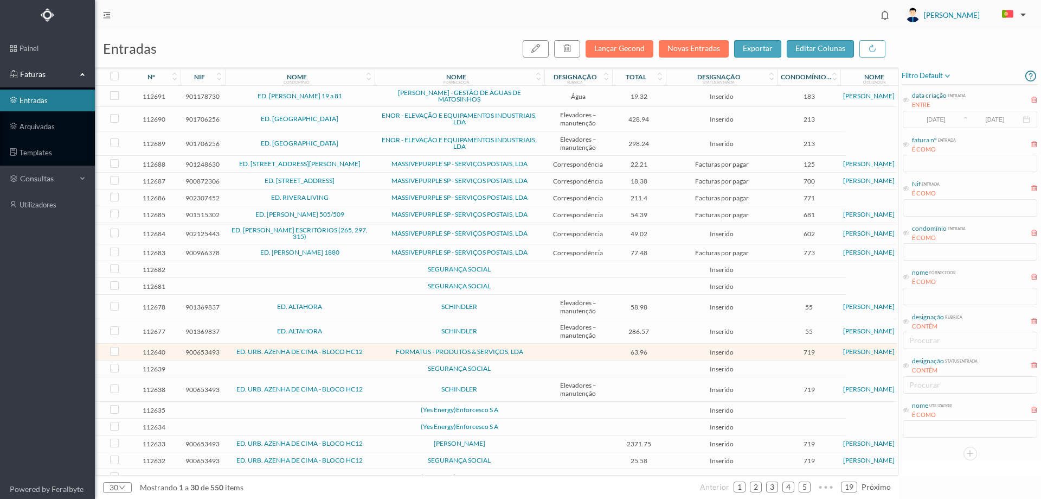
click at [368, 352] on span "ED. URB. AZENHA DE CIMA - BLOCO HC12" at bounding box center [300, 351] width 144 height 7
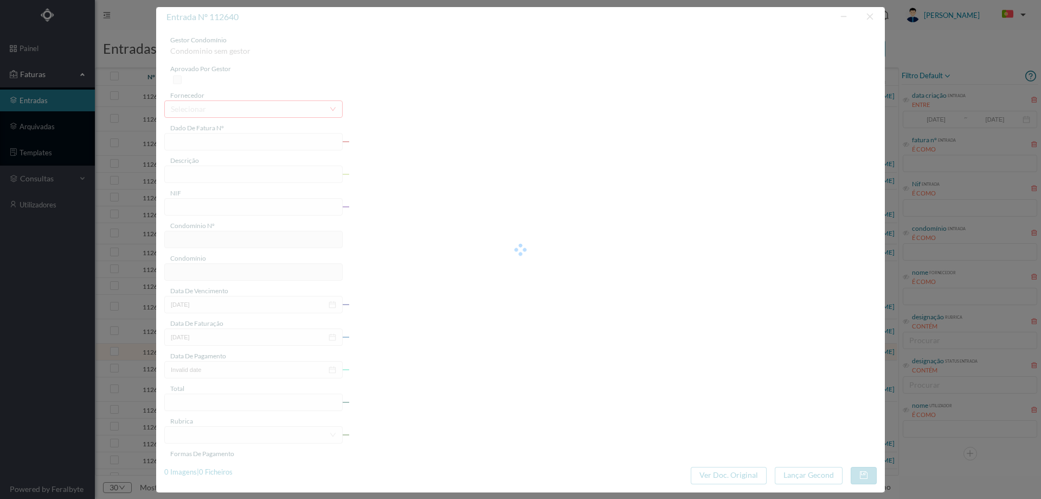
type input "CFA 2024/24"
type input "Jbstituição de torneira de serviço tatariai"
type input "900653493"
type input "Invalid date"
type input "2025-07-25"
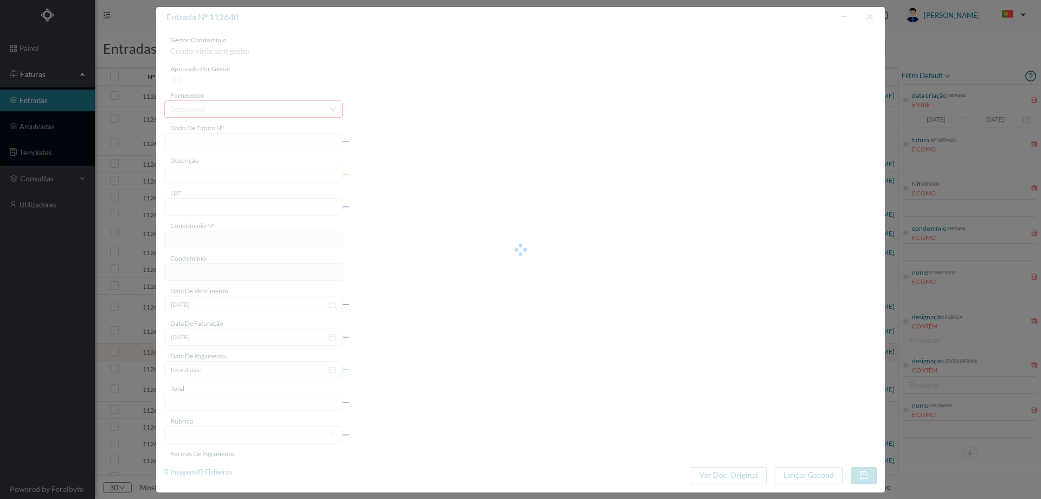
type input "63.96"
type input "719"
type input "ED. URB. AZENHA DE CIMA - BLOCO HC12"
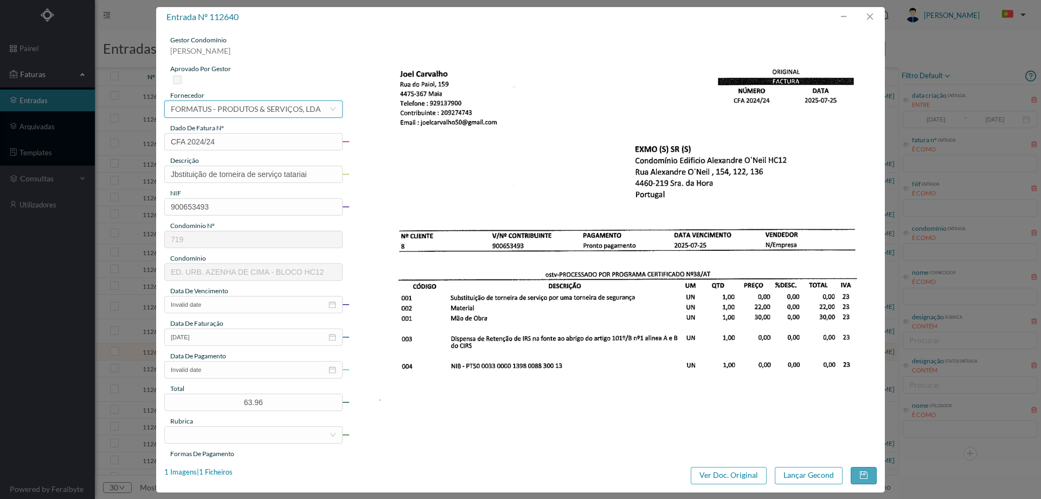
click at [260, 111] on div "FORMATUS - PRODUTOS & SERVIÇOS, LDA" at bounding box center [246, 109] width 150 height 16
type input "j"
type input "Outros"
click at [271, 133] on li "OUTROS FORNECEDORES" at bounding box center [252, 130] width 177 height 17
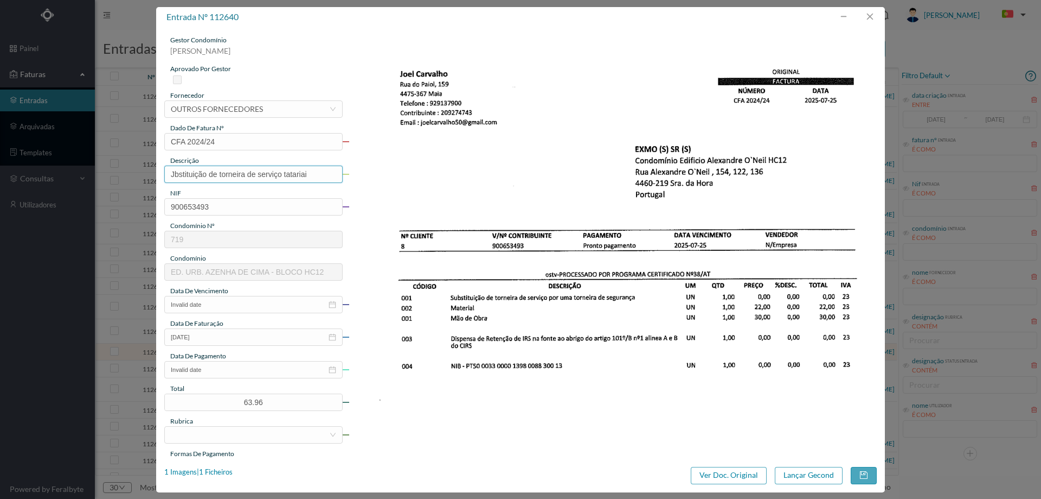
drag, startPoint x: 319, startPoint y: 173, endPoint x: 24, endPoint y: 169, distance: 295.1
click at [24, 169] on div "entrada nº 112640 gestor condomínio [PERSON_NAME] aprovado por gestor fornecedo…" at bounding box center [520, 249] width 1041 height 499
type input "Substituição de torneira por uma de segurança"
click at [234, 301] on input "Invalid date" at bounding box center [253, 304] width 178 height 17
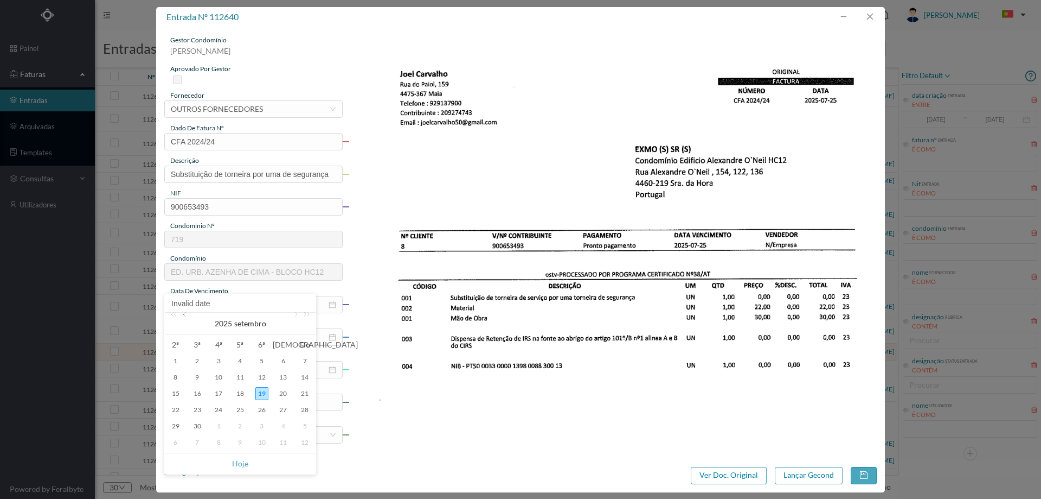
click at [187, 312] on link at bounding box center [186, 323] width 10 height 22
click at [241, 378] on div "7" at bounding box center [240, 376] width 13 height 13
type input "[DATE]"
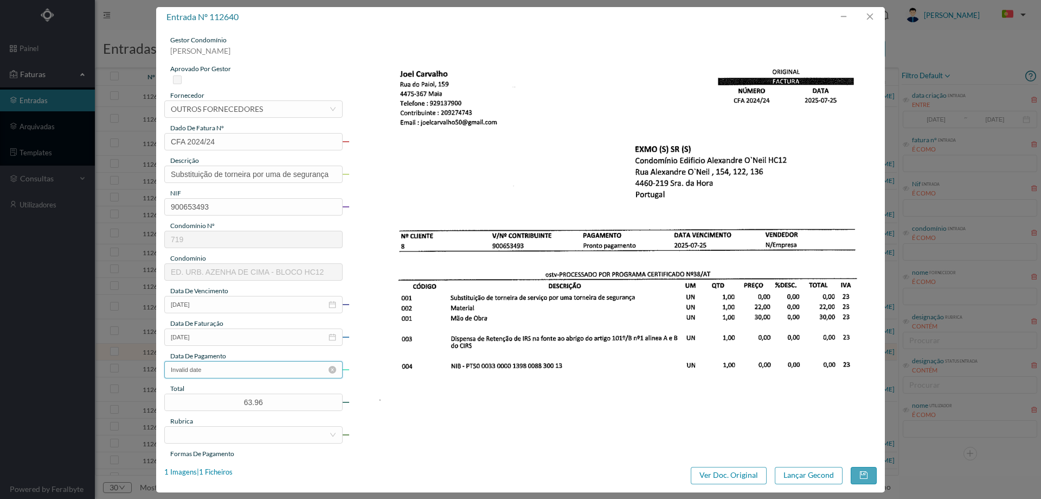
click at [228, 365] on input "Invalid date" at bounding box center [253, 369] width 178 height 17
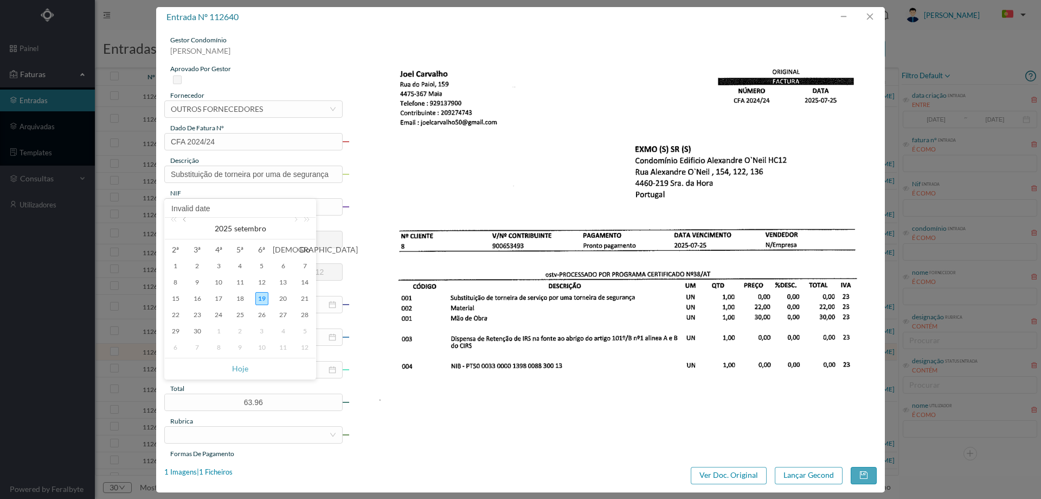
click at [186, 220] on link at bounding box center [186, 229] width 10 height 22
click at [243, 281] on div "7" at bounding box center [240, 282] width 13 height 13
type input "2025-08-07"
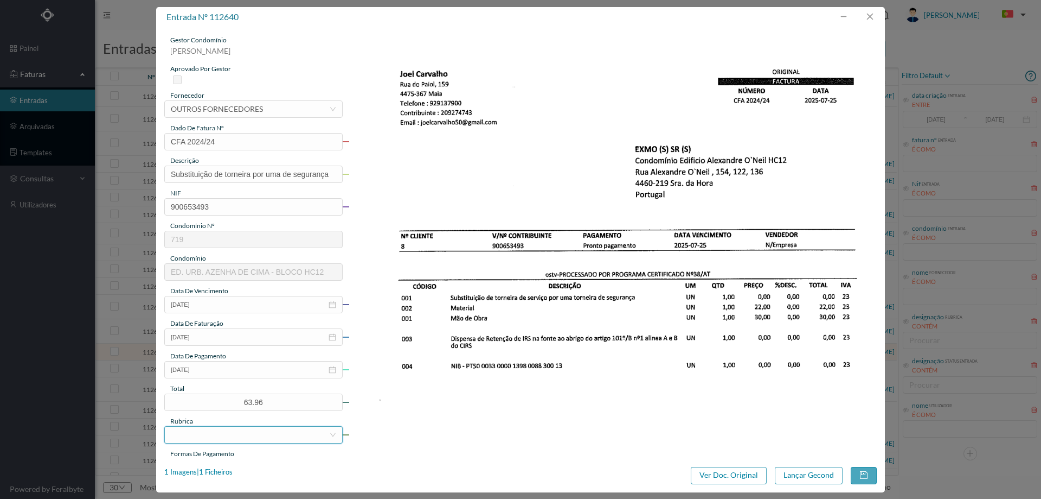
click at [270, 431] on div at bounding box center [250, 434] width 158 height 16
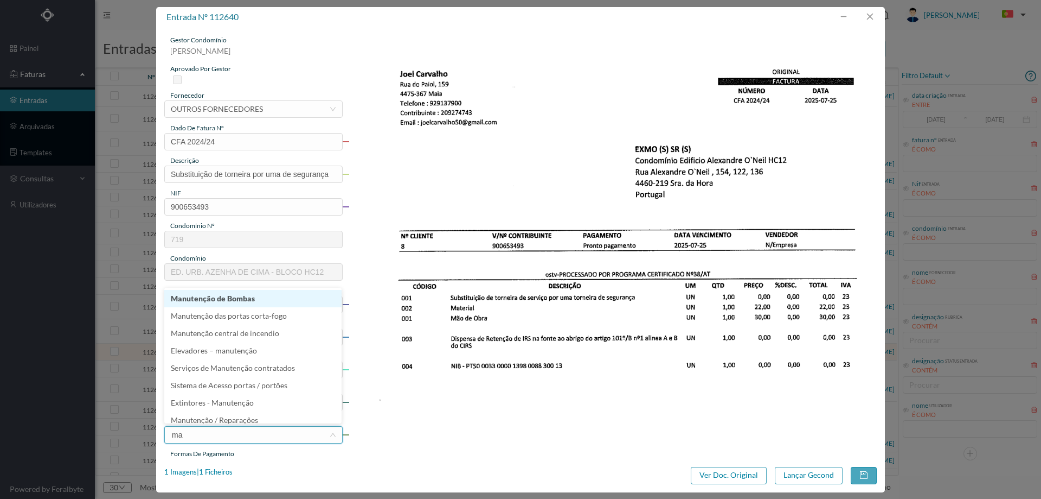
type input "man"
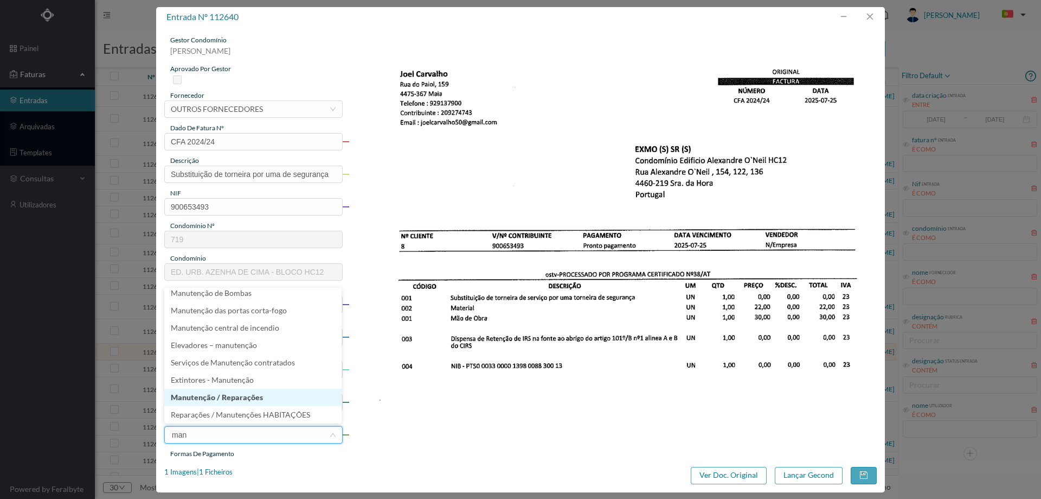
click at [244, 395] on li "Manutenção / Reparações" at bounding box center [252, 396] width 177 height 17
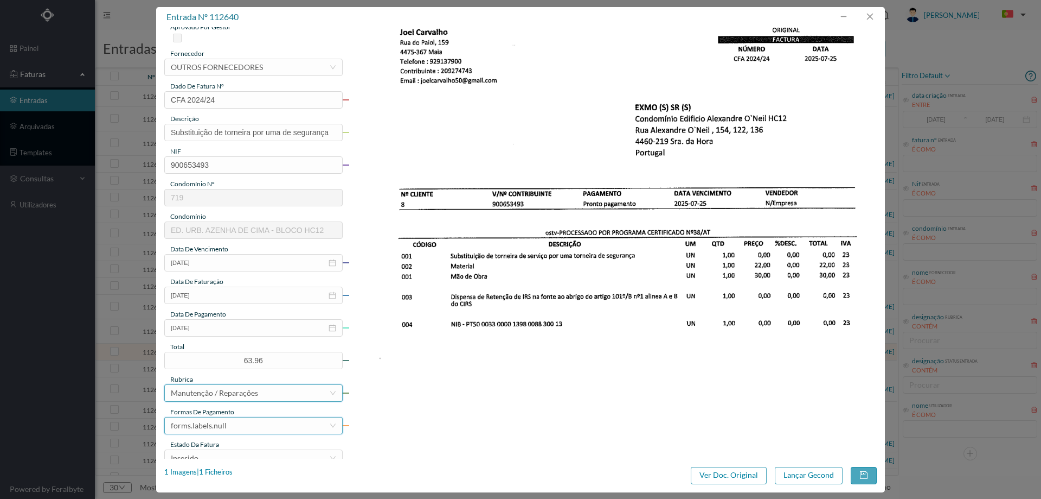
scroll to position [108, 0]
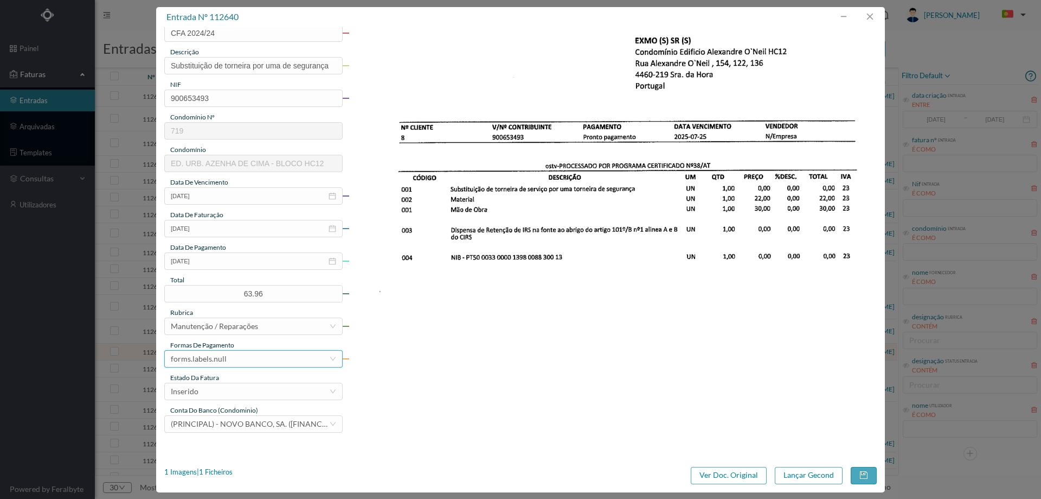
click at [232, 357] on div "forms.labels.null" at bounding box center [250, 358] width 158 height 16
click at [237, 250] on li "transferência bancária" at bounding box center [252, 256] width 177 height 17
click at [216, 389] on div "Inserido" at bounding box center [250, 391] width 158 height 16
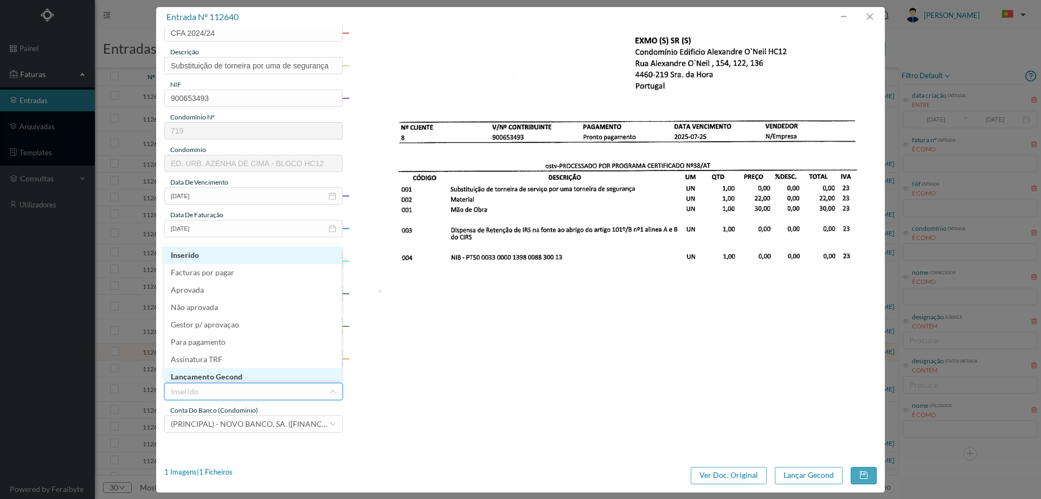
scroll to position [5, 0]
click at [232, 368] on li "Lançamento Gecond" at bounding box center [252, 370] width 177 height 17
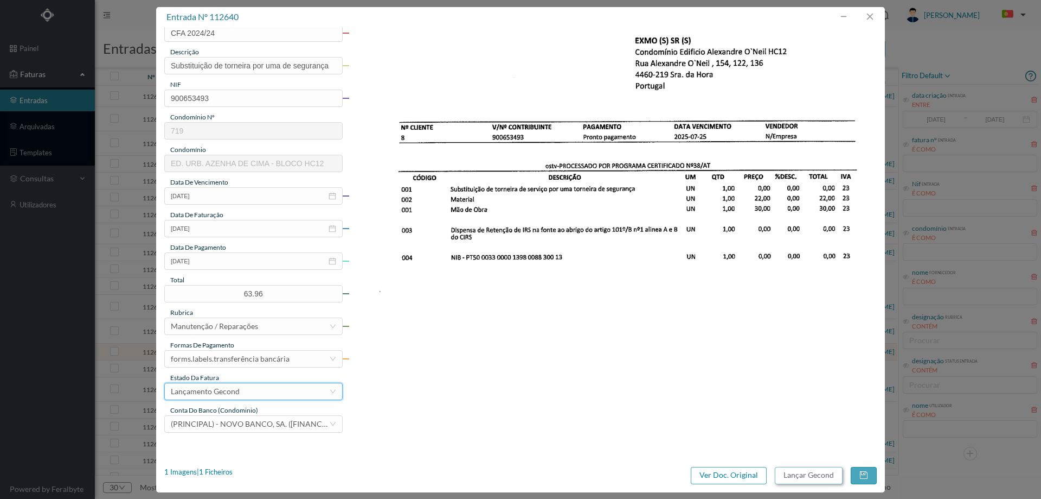
click at [814, 476] on button "Lançar Gecond" at bounding box center [809, 474] width 68 height 17
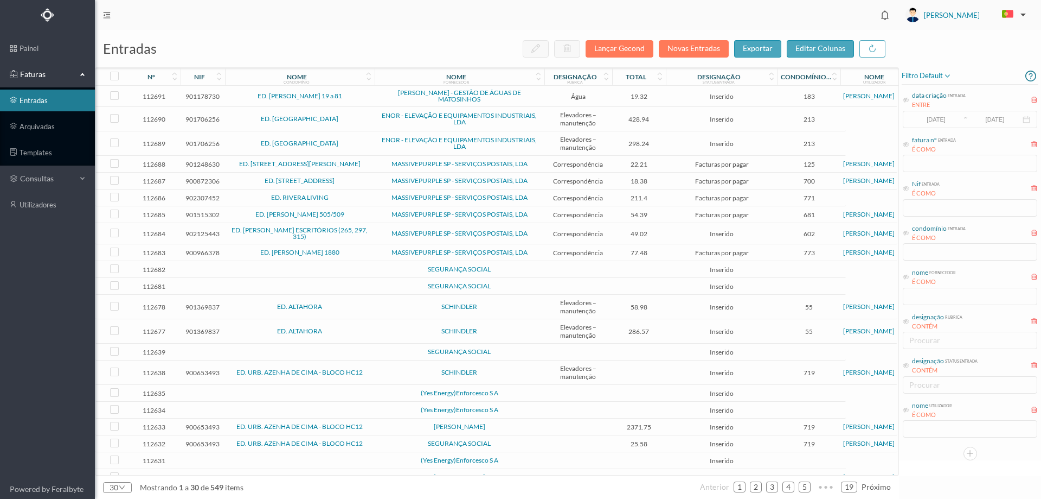
click at [395, 368] on td "SCHINDLER" at bounding box center [460, 372] width 170 height 24
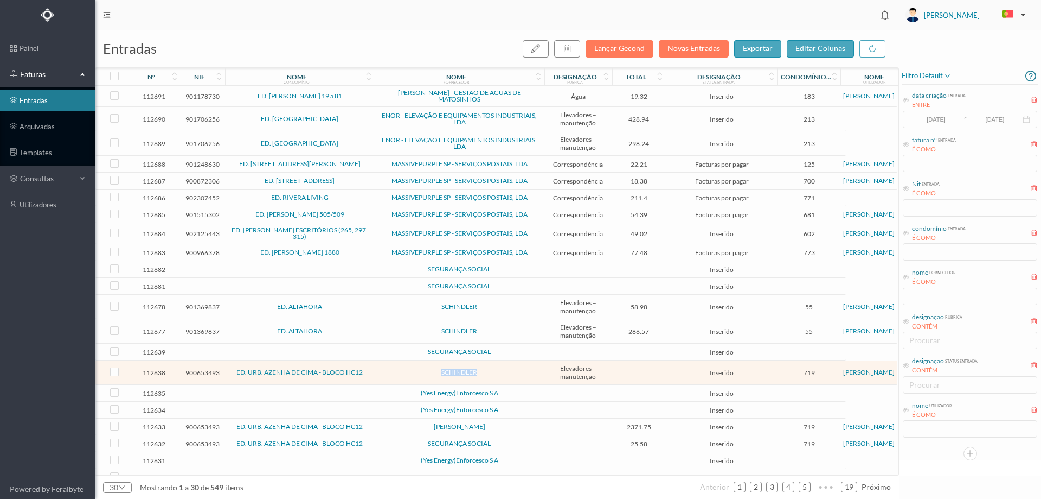
click at [395, 368] on td "SCHINDLER" at bounding box center [460, 372] width 170 height 24
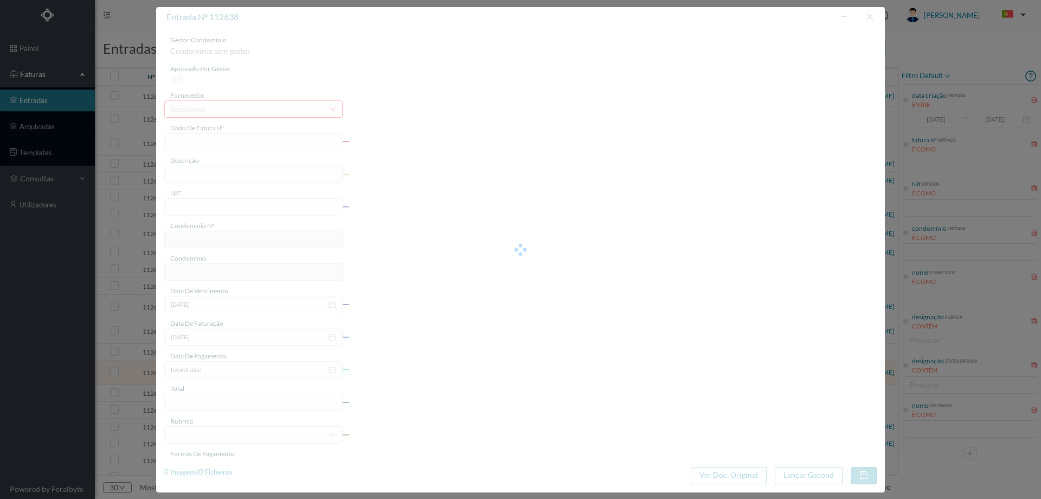
type input "0355746533"
type input "SENHORA DA Serviço Assistência: De 01.07.2025 a 30.09.2025"
type input "900653493"
type input "01-07-2025"
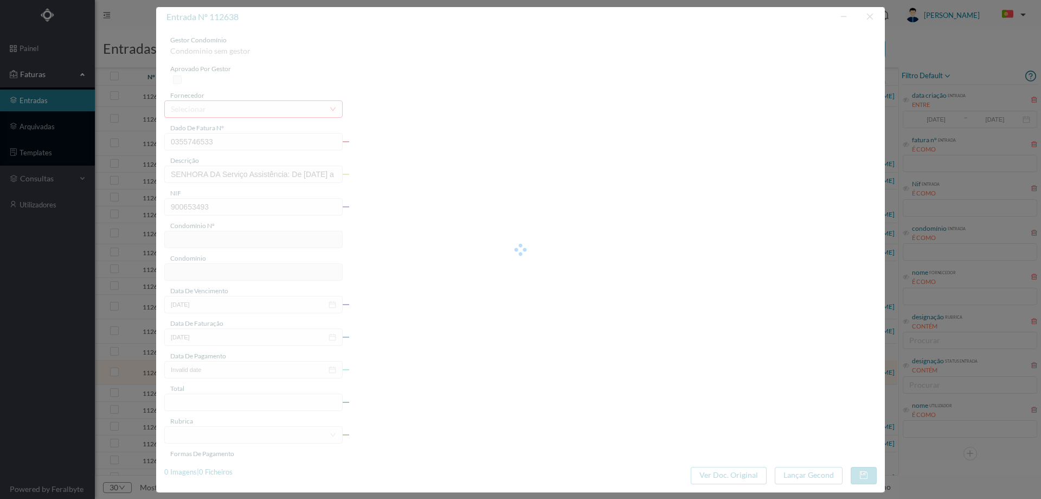
type input "719"
type input "ED. URB. AZENHA DE CIMA - BLOCO HC12"
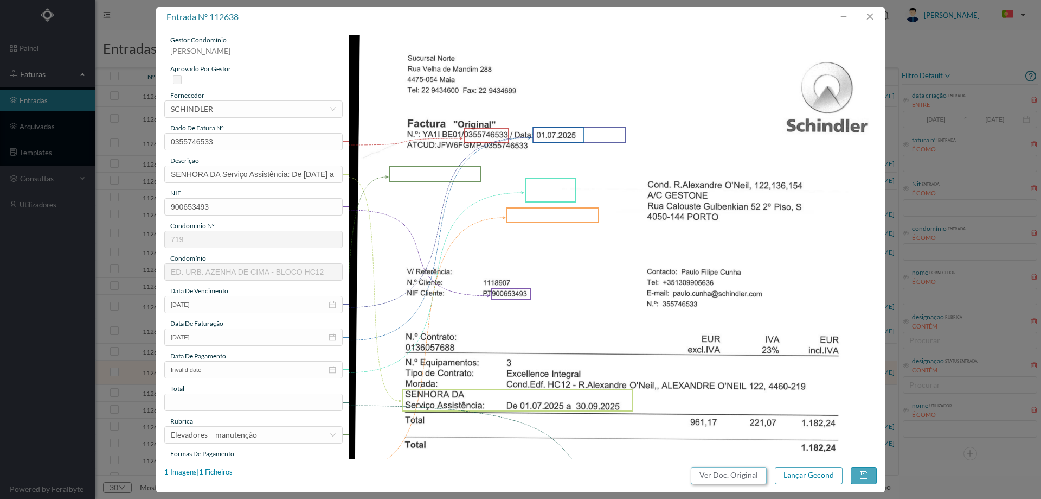
click at [719, 472] on button "Ver Doc. Original" at bounding box center [729, 474] width 76 height 17
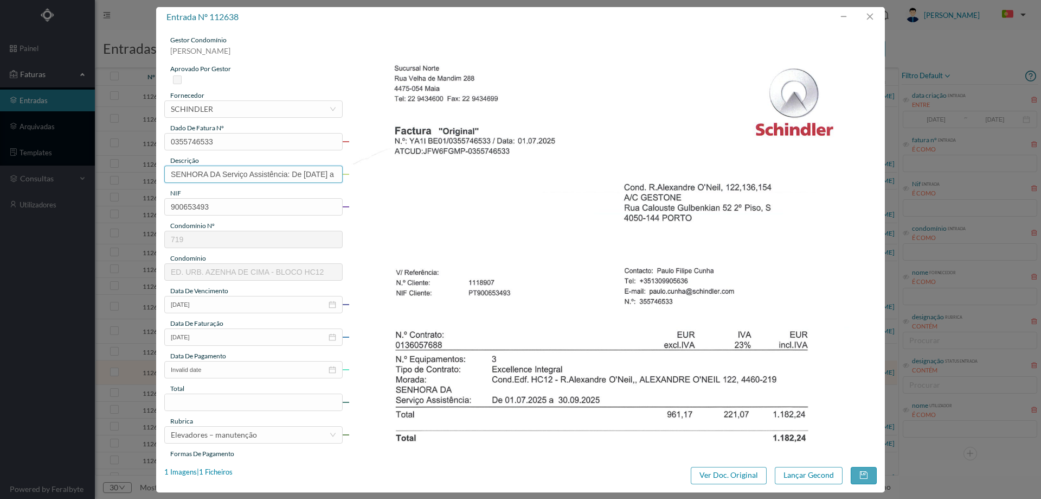
click at [304, 176] on input "SENHORA DA Serviço Assistência: De 01.07.2025 a 30.09.2025" at bounding box center [253, 173] width 178 height 17
type input "m"
type input "Manutenção elevadores Julho a setembro"
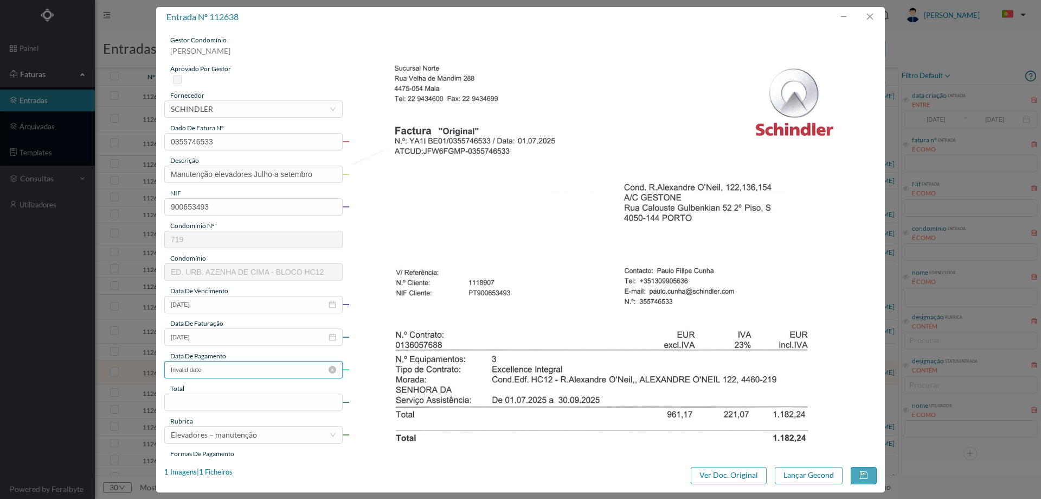
click at [252, 371] on input "Invalid date" at bounding box center [253, 369] width 178 height 17
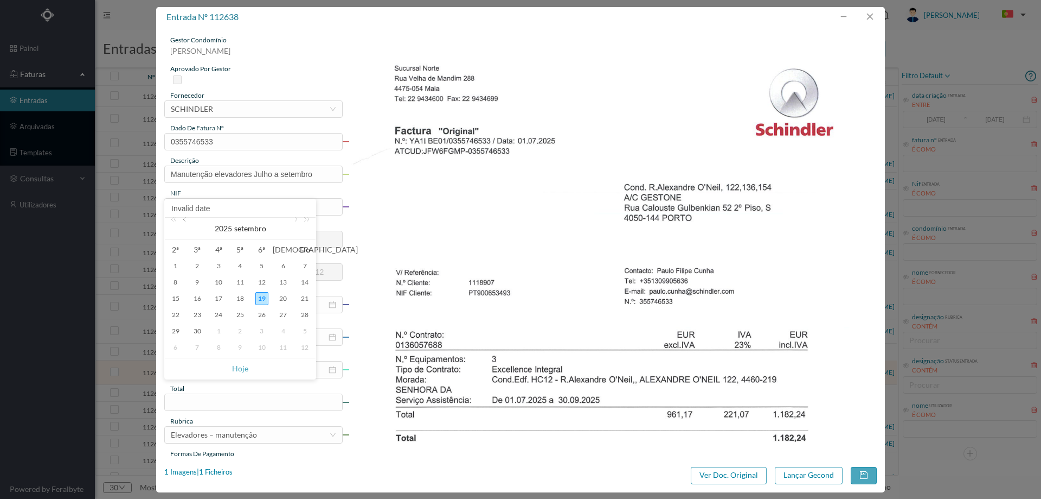
click at [184, 221] on link at bounding box center [186, 229] width 10 height 22
click at [264, 267] on div "1" at bounding box center [261, 265] width 13 height 13
type input "2025-08-01"
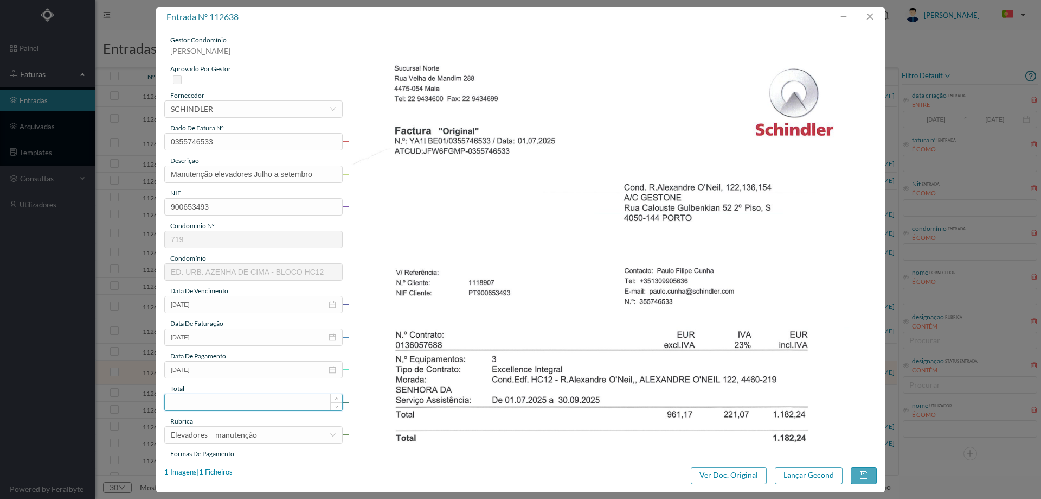
click at [232, 398] on input at bounding box center [253, 402] width 177 height 16
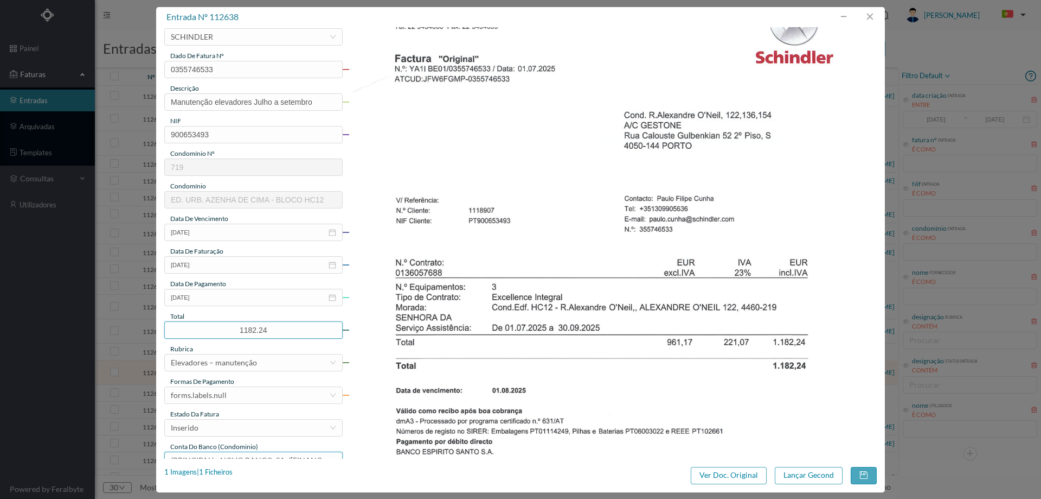
scroll to position [163, 0]
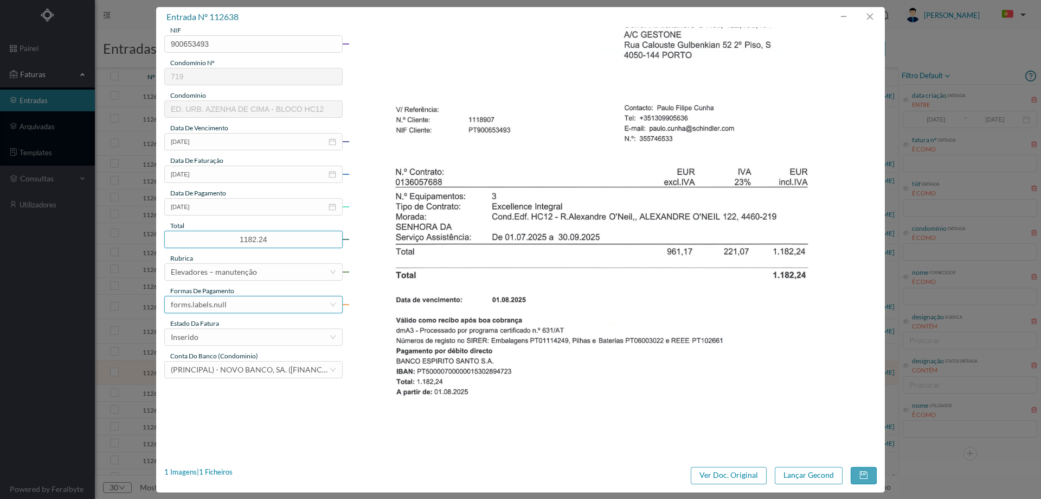
type input "1182.24"
click at [240, 298] on div "forms.labels.null" at bounding box center [250, 304] width 158 height 16
click at [247, 362] on li "transferência bancária" at bounding box center [252, 360] width 177 height 17
click at [247, 337] on div "Inserido" at bounding box center [250, 337] width 158 height 16
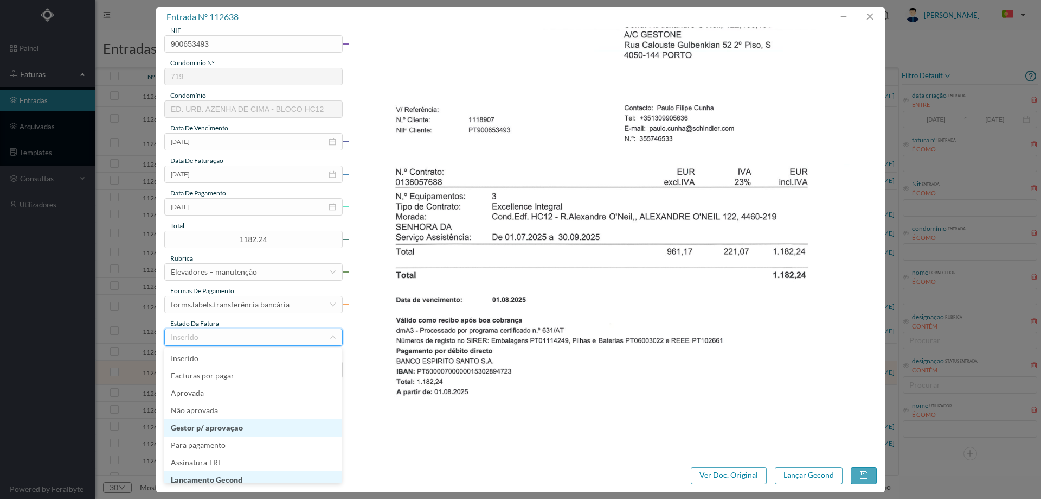
scroll to position [5, 0]
click at [247, 475] on li "Lançamento Gecond" at bounding box center [252, 473] width 177 height 17
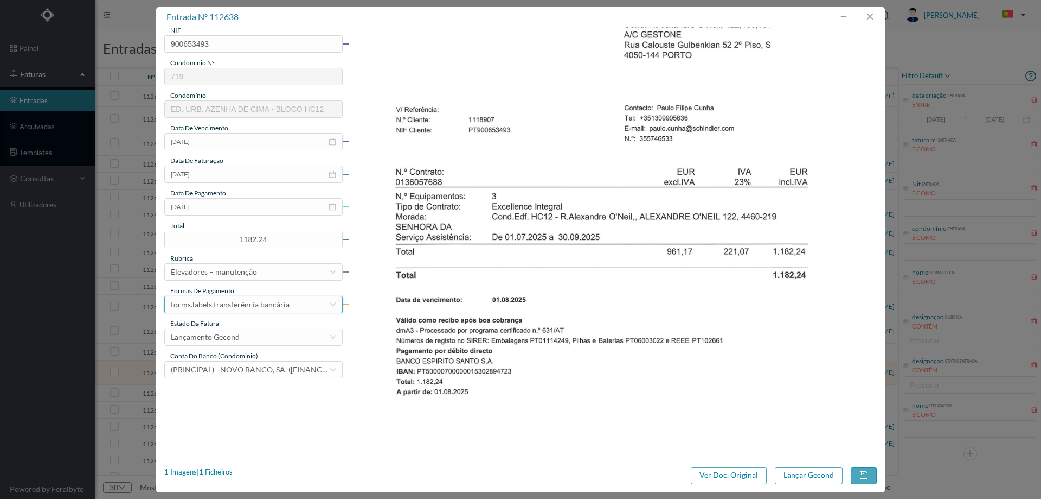
click at [244, 305] on div "forms.labels.transferência bancária" at bounding box center [230, 304] width 119 height 16
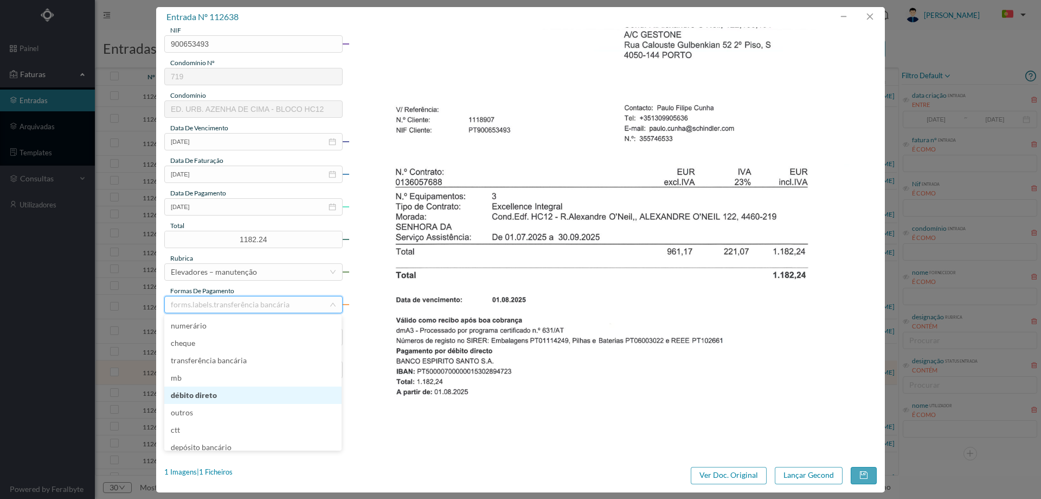
click at [219, 395] on li "débito direto" at bounding box center [252, 394] width 177 height 17
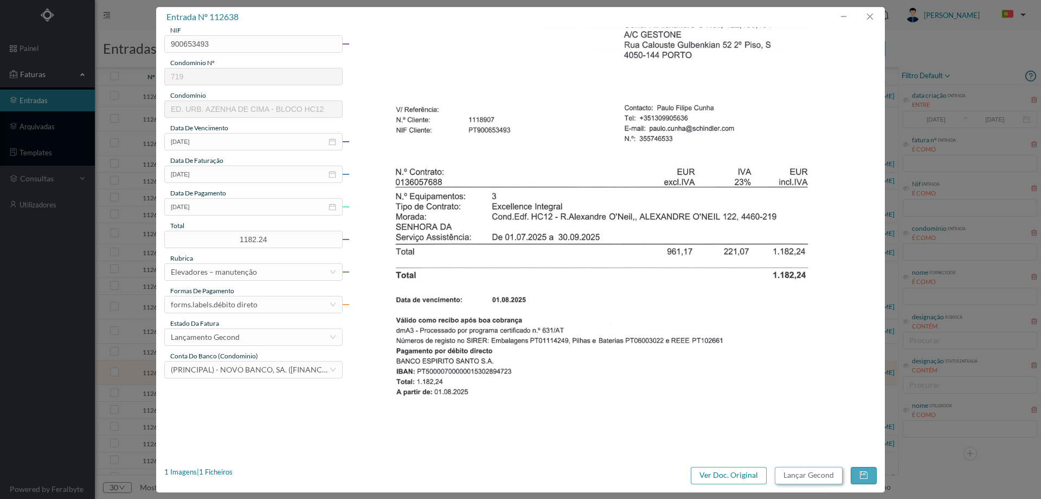
click at [800, 473] on button "Lançar Gecond" at bounding box center [809, 474] width 68 height 17
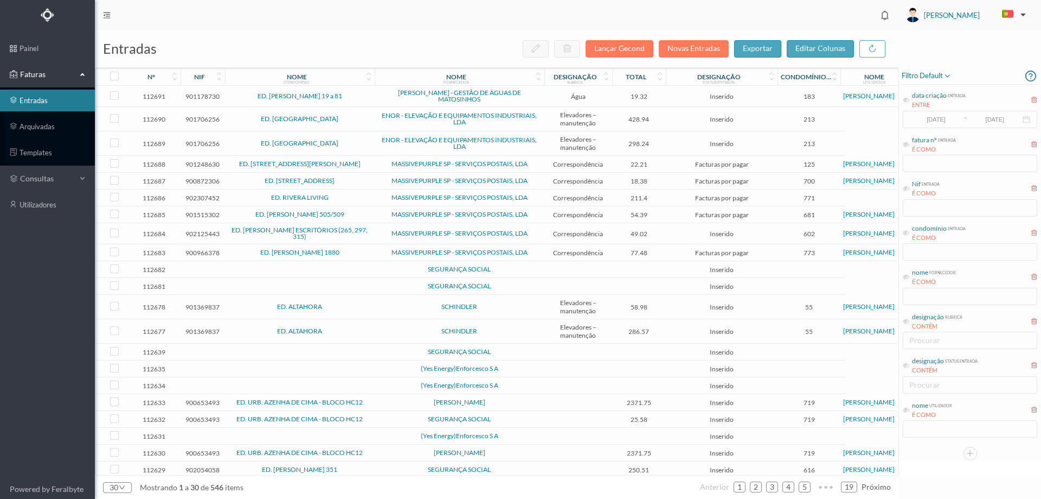
click at [375, 359] on td "SEGURANÇA SOCIAL" at bounding box center [460, 351] width 170 height 17
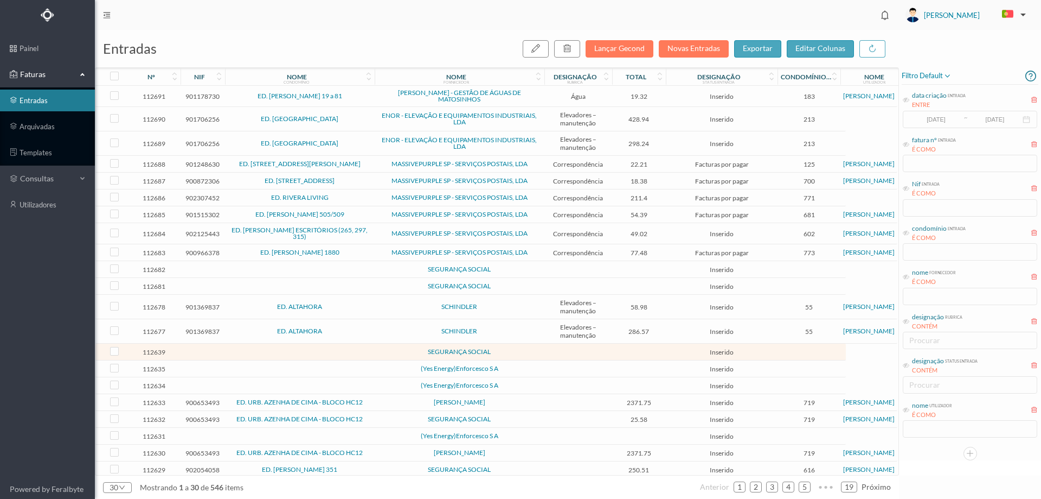
click at [375, 357] on td "SEGURANÇA SOCIAL" at bounding box center [460, 351] width 170 height 17
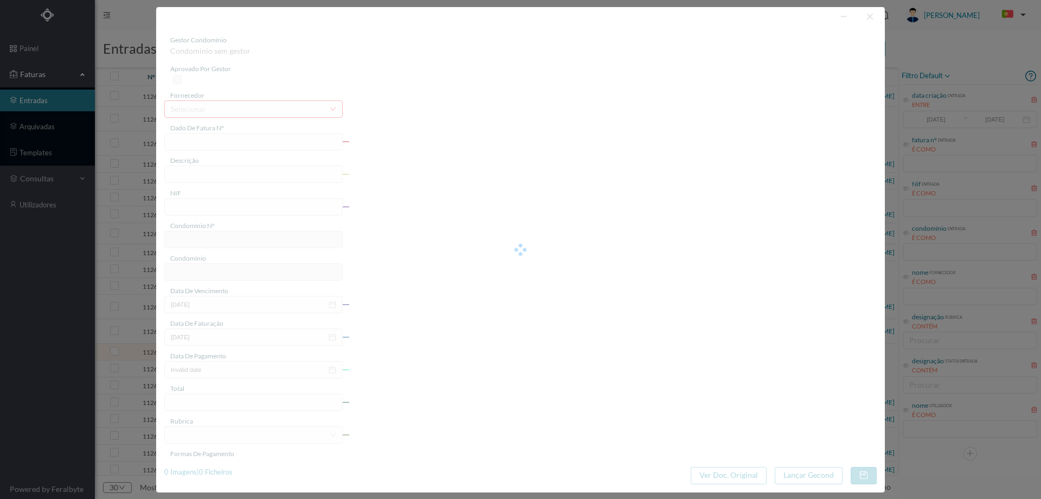
type input "0"
type input "Invalid date"
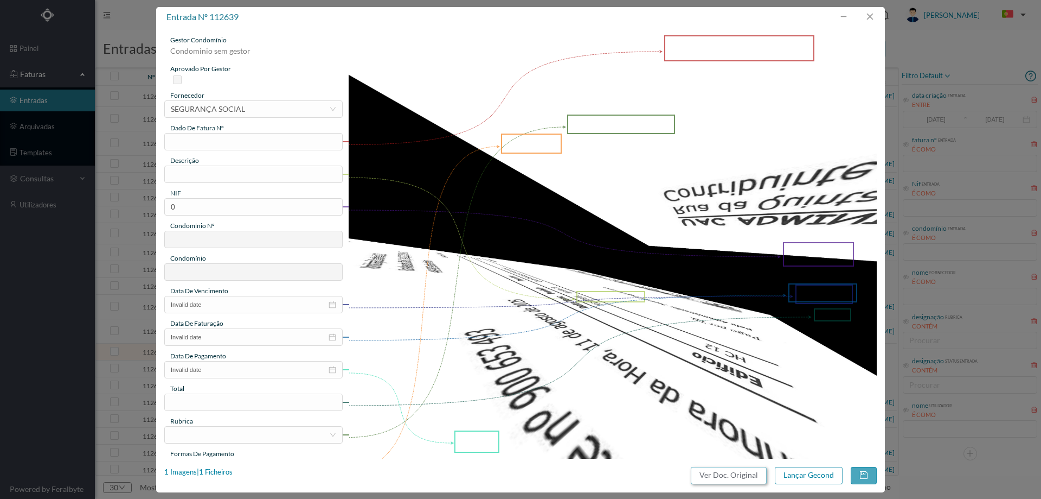
click at [750, 478] on button "Ver Doc. Original" at bounding box center [729, 474] width 76 height 17
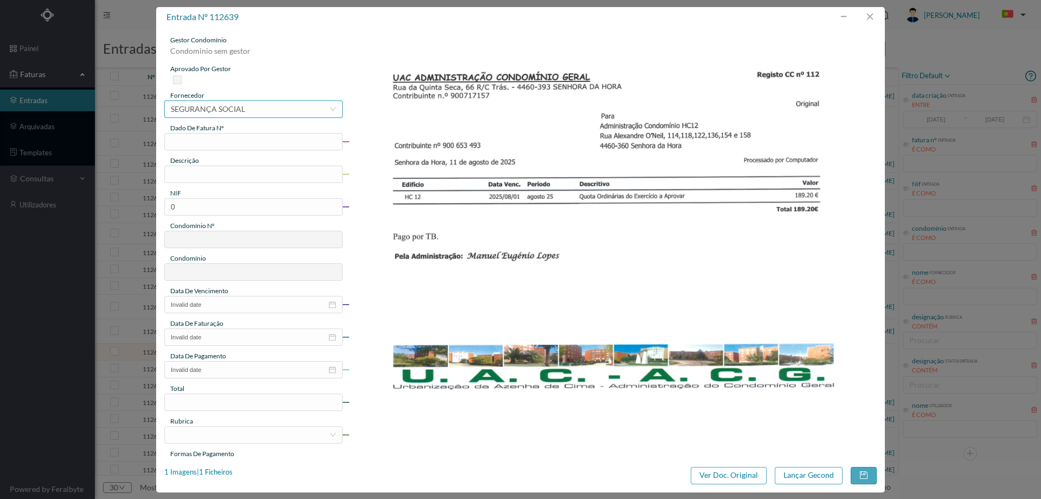
click at [225, 106] on div "SEGURANÇA SOCIAL" at bounding box center [208, 109] width 74 height 16
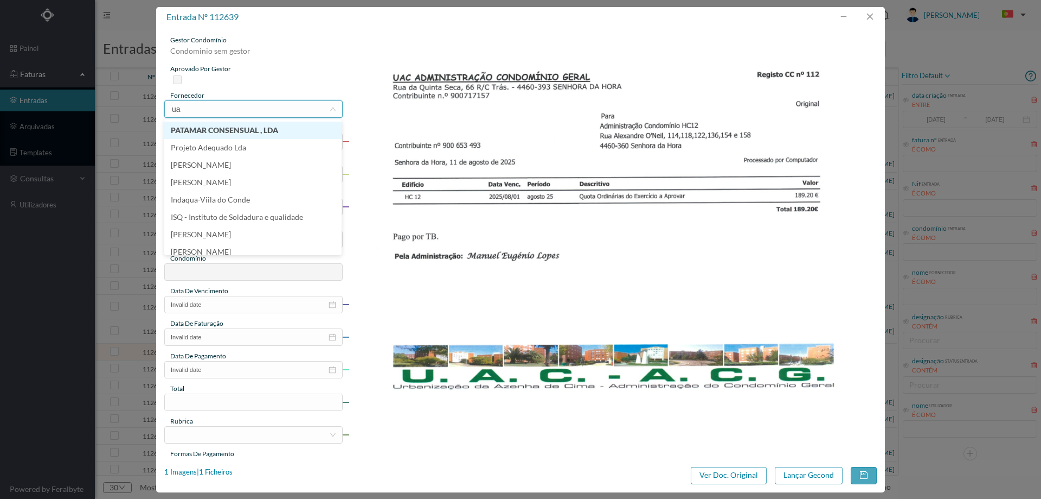
type input "u"
type input "M"
type input "outr"
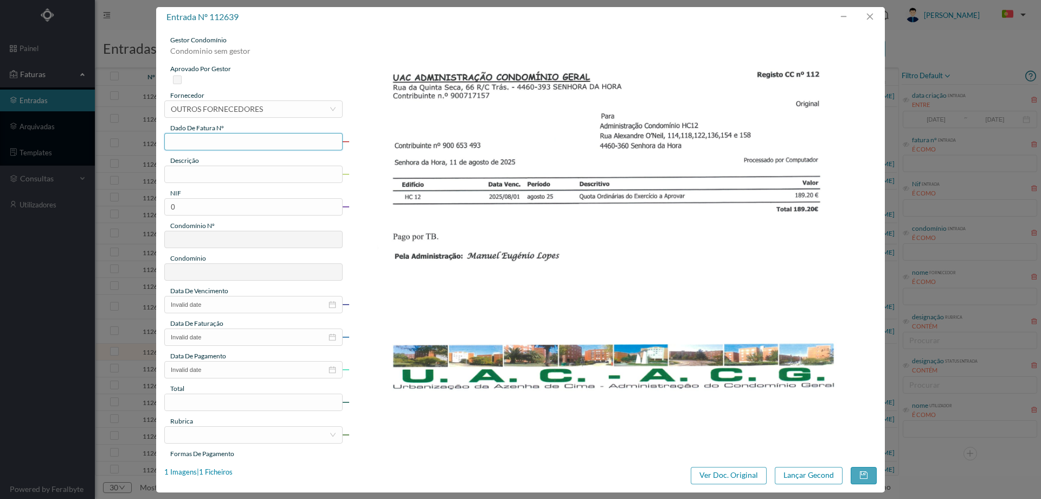
click at [254, 135] on input "text" at bounding box center [253, 141] width 178 height 17
type input "nº112"
click at [219, 169] on input "text" at bounding box center [253, 173] width 178 height 17
type input "q"
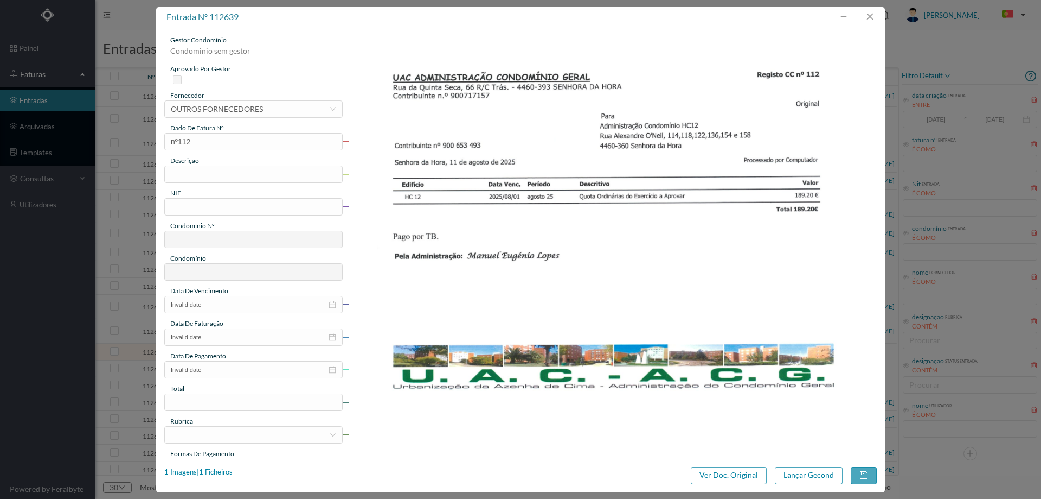
click at [231, 158] on div "descrição" at bounding box center [253, 161] width 178 height 10
click at [223, 167] on input "text" at bounding box center [253, 173] width 178 height 17
type input "Q"
click at [221, 171] on input "text" at bounding box center [253, 173] width 178 height 17
type input "Quotas ordinárias agosto"
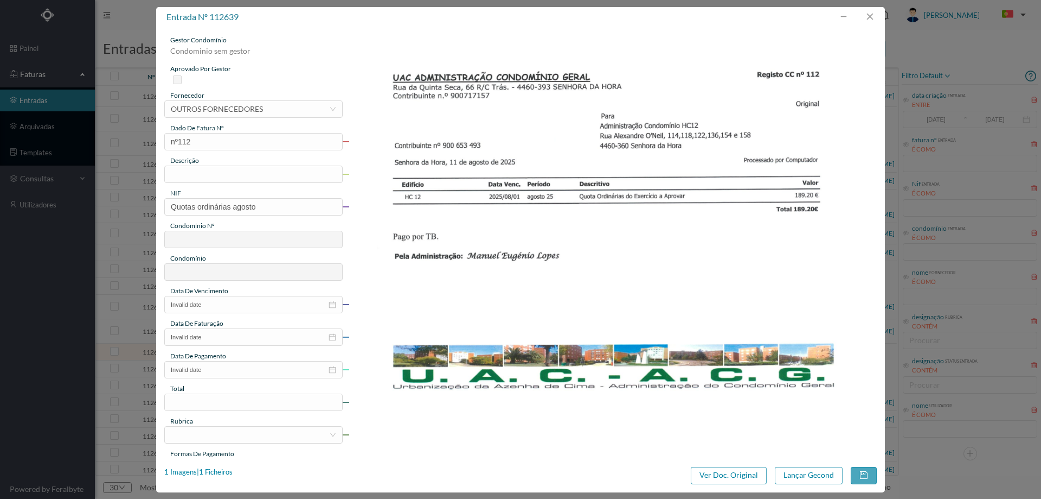
click at [481, 228] on img at bounding box center [613, 222] width 529 height 374
click at [189, 171] on input "text" at bounding box center [253, 173] width 178 height 17
paste input "900653493"
drag, startPoint x: 172, startPoint y: 171, endPoint x: 164, endPoint y: 171, distance: 7.6
click at [164, 171] on input "900653493" at bounding box center [253, 173] width 178 height 17
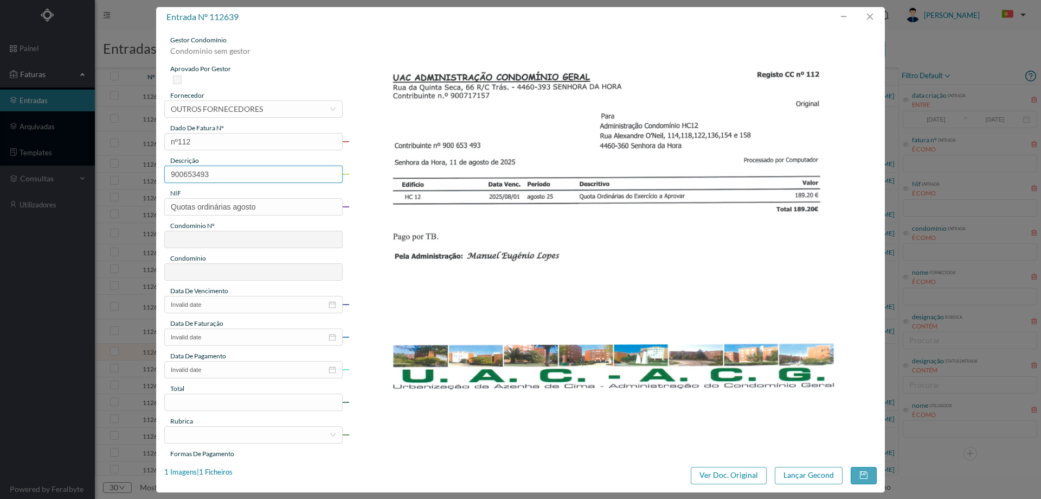
type input "900653493"
click at [519, 199] on img at bounding box center [613, 222] width 529 height 374
click at [172, 171] on input "900653493" at bounding box center [253, 173] width 178 height 17
drag, startPoint x: 143, startPoint y: 174, endPoint x: 106, endPoint y: 174, distance: 36.9
click at [106, 174] on div "entrada nº 112639 gestor condomínio Condominio sem gestor aprovado por gestor f…" at bounding box center [520, 249] width 1041 height 499
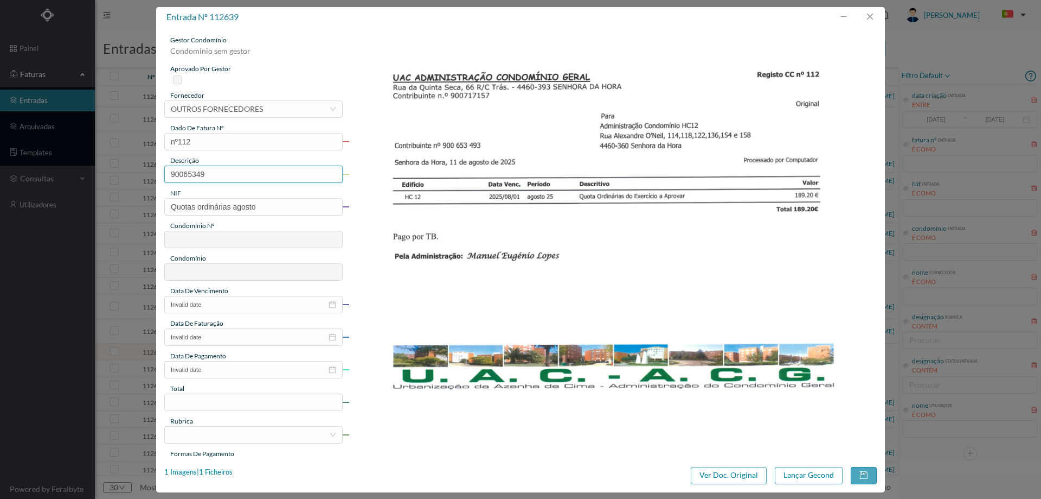
type input "900653493"
click at [426, 273] on img at bounding box center [613, 222] width 529 height 374
click at [430, 212] on img at bounding box center [613, 222] width 529 height 374
click at [412, 280] on img at bounding box center [613, 222] width 529 height 374
click at [869, 17] on button "button" at bounding box center [870, 16] width 26 height 17
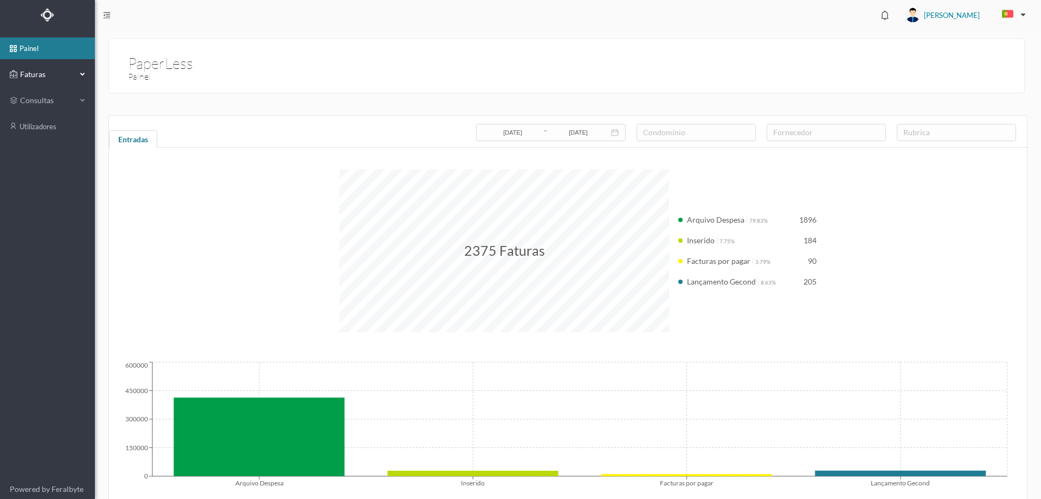
click at [58, 70] on span "Faturas" at bounding box center [47, 74] width 60 height 11
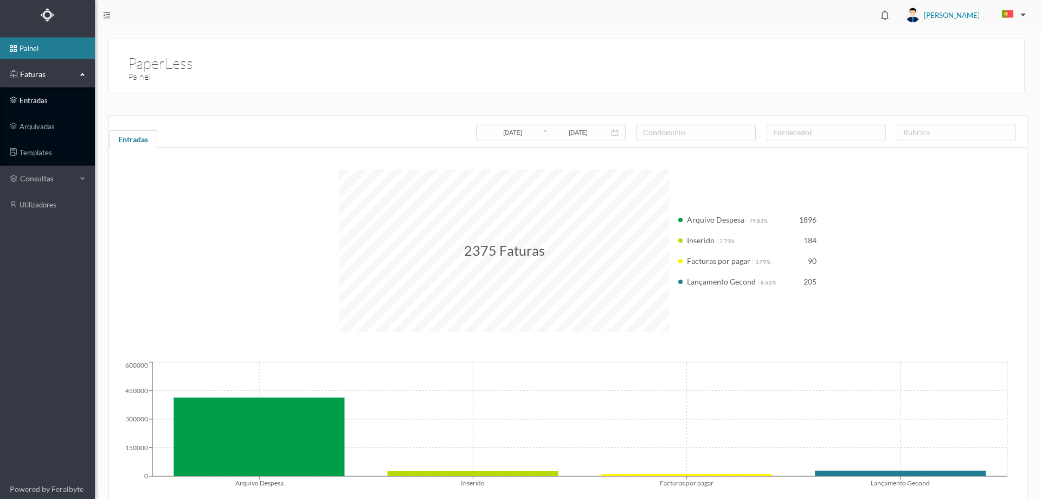
click at [54, 108] on link "entradas" at bounding box center [47, 101] width 95 height 22
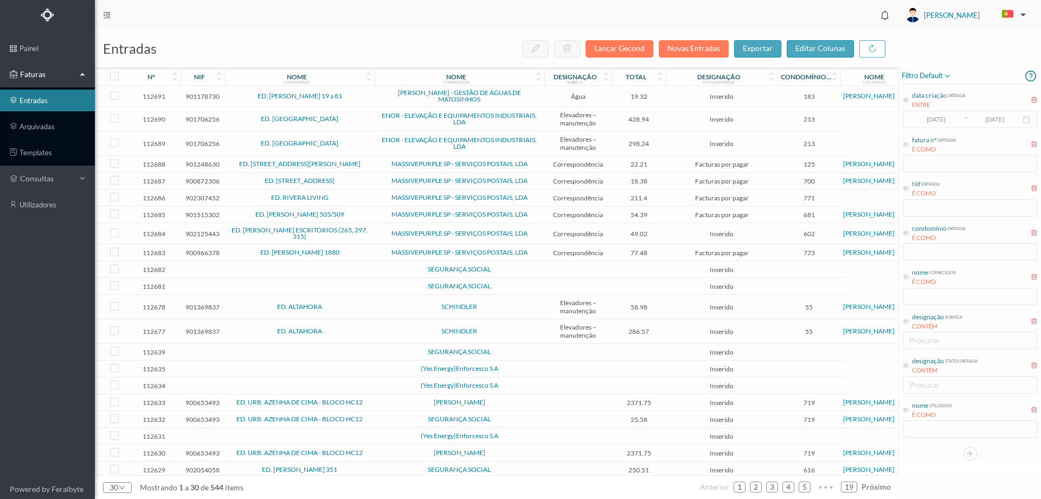
click at [369, 354] on td at bounding box center [300, 351] width 150 height 17
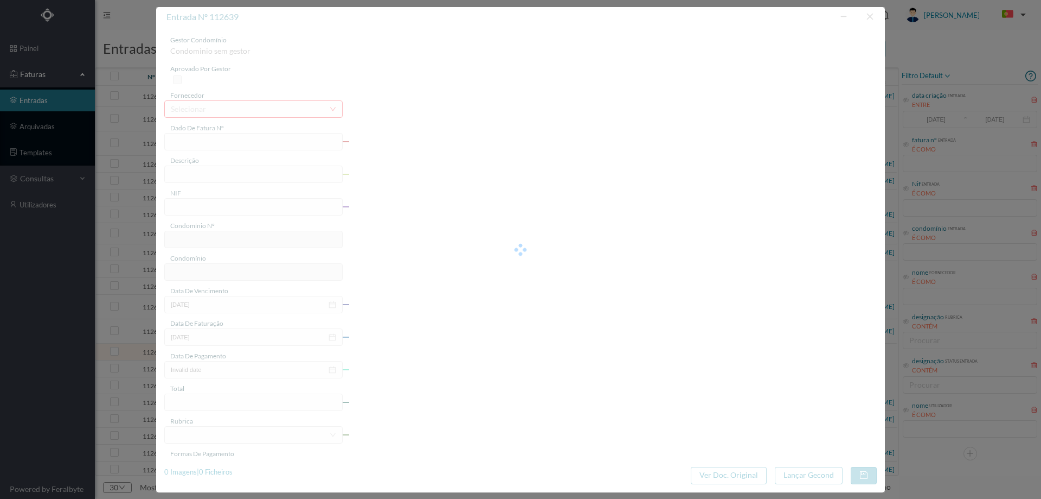
type input "0"
type input "Invalid date"
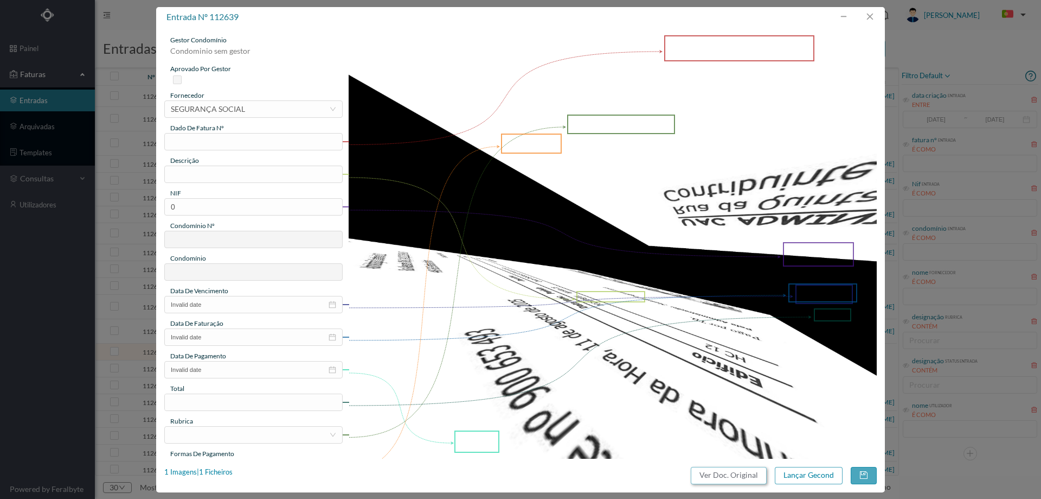
click at [728, 470] on button "Ver Doc. Original" at bounding box center [729, 474] width 76 height 17
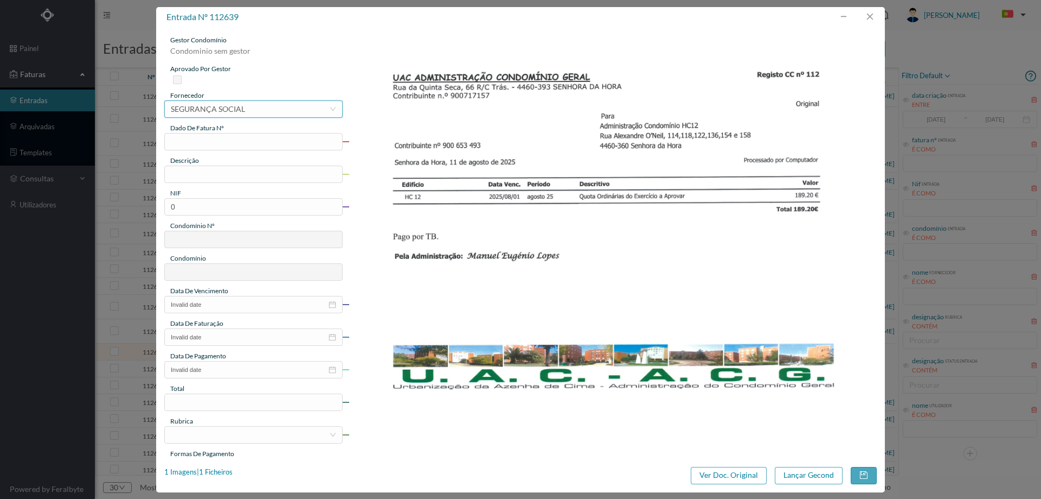
click at [212, 108] on div "SEGURANÇA SOCIAL" at bounding box center [208, 109] width 74 height 16
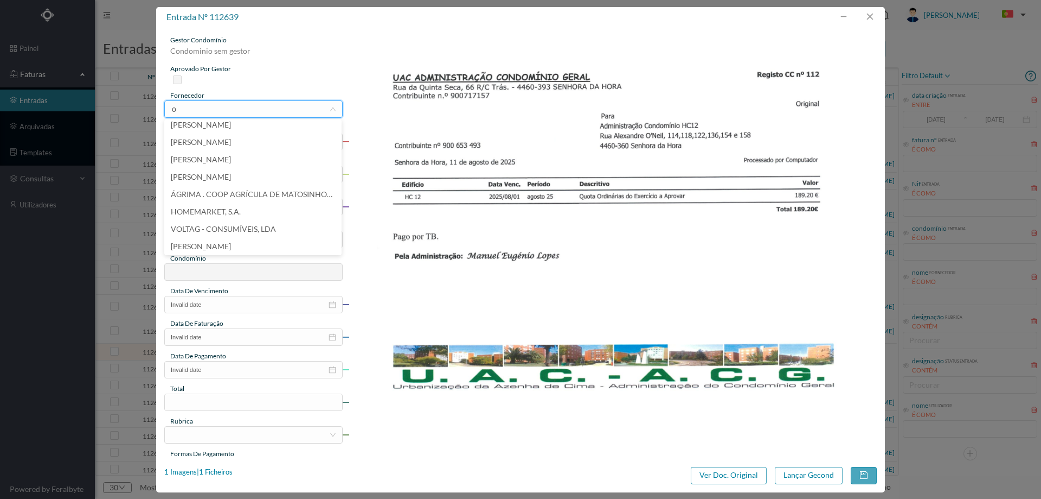
scroll to position [2, 0]
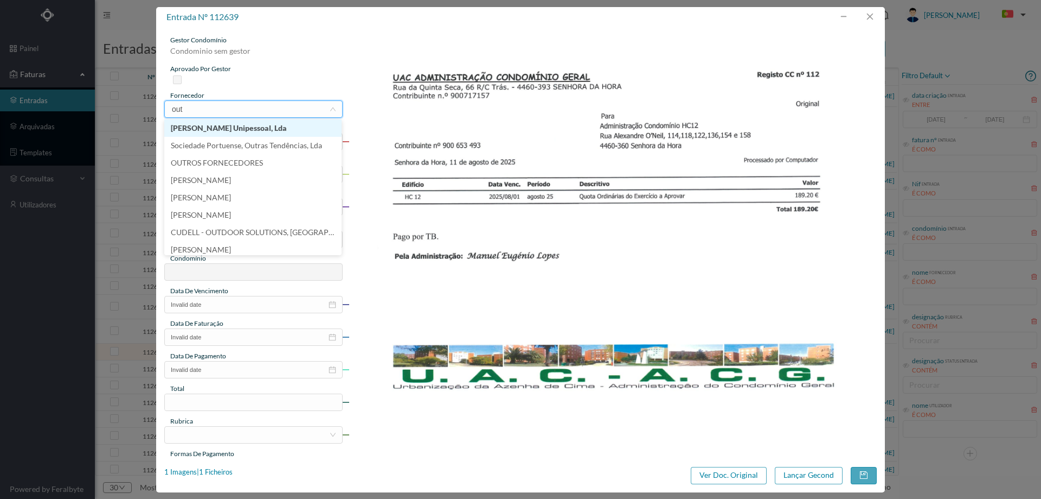
type input "outr"
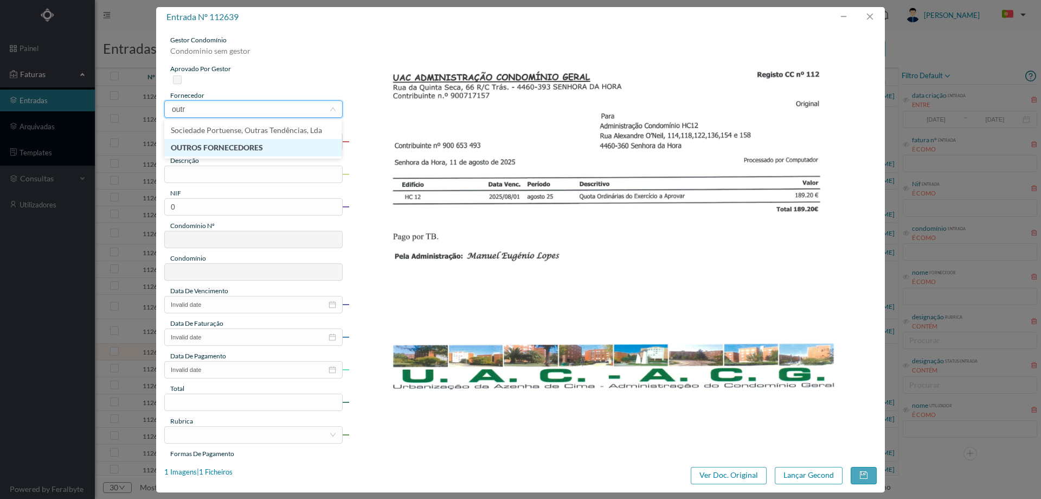
click at [205, 146] on li "OUTROS FORNECEDORES" at bounding box center [252, 147] width 177 height 17
click at [203, 204] on input "0" at bounding box center [253, 206] width 178 height 17
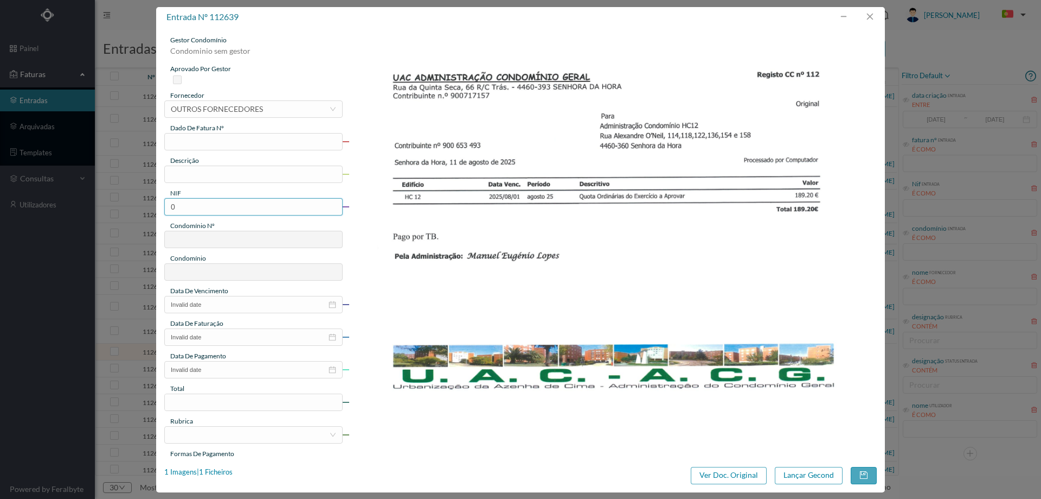
click at [203, 204] on input "0" at bounding box center [253, 206] width 178 height 17
paste input "900653493"
drag, startPoint x: 171, startPoint y: 206, endPoint x: 158, endPoint y: 206, distance: 13.0
click at [158, 206] on div "gestor condomínio Condominio sem gestor aprovado por gestor fornecedor selecion…" at bounding box center [520, 242] width 729 height 431
type input "900653493"
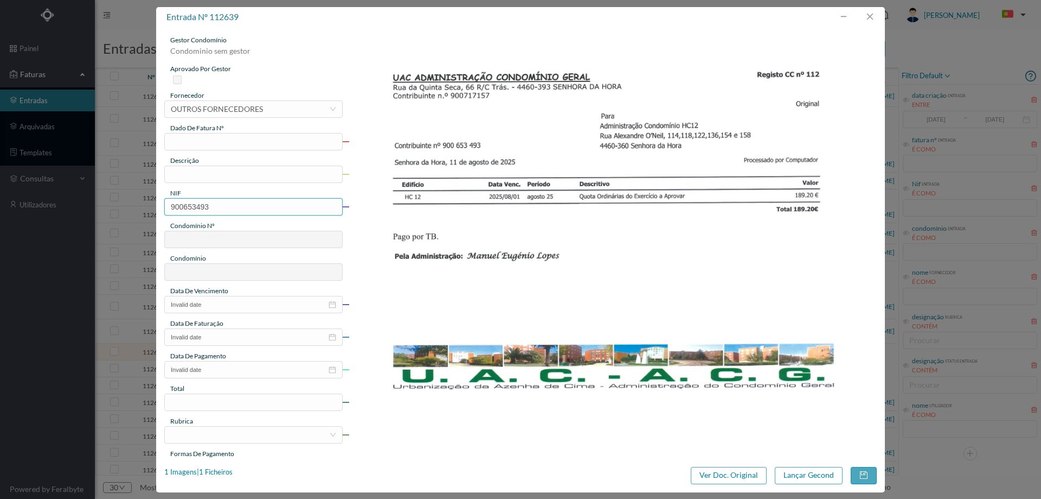
type input "719"
type input "ED. URB. AZENHA DE CIMA - BLOCO HC12"
type input "900653493"
click at [523, 276] on img at bounding box center [613, 222] width 529 height 374
click at [222, 182] on input "text" at bounding box center [253, 173] width 178 height 17
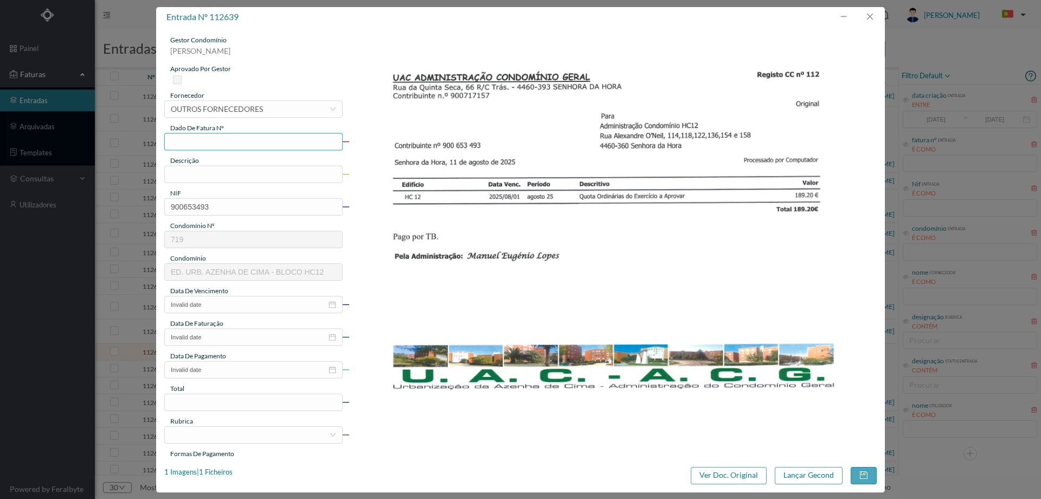
click at [212, 149] on input "text" at bounding box center [253, 141] width 178 height 17
type input "r"
type input "Nº112"
click at [207, 169] on input "text" at bounding box center [253, 173] width 178 height 17
drag, startPoint x: 241, startPoint y: 172, endPoint x: 252, endPoint y: 174, distance: 11.5
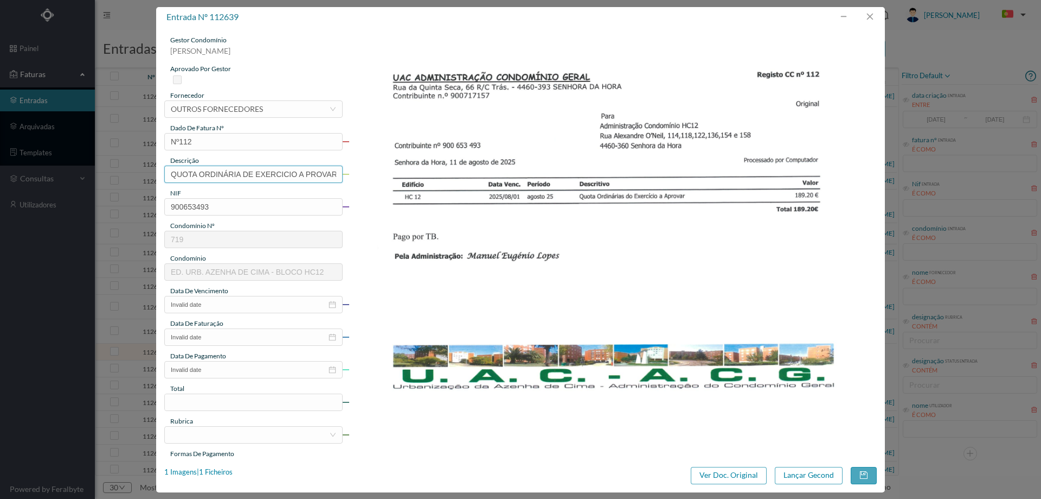
click at [252, 174] on input "QUOTA ORDINÁRIA DE EXERCICIO A PROVAR" at bounding box center [253, 173] width 178 height 17
click at [277, 178] on input "QUOTA ORDINÁRIA DE EXERCICIO A PROVAR" at bounding box center [253, 173] width 178 height 17
drag, startPoint x: 246, startPoint y: 172, endPoint x: 328, endPoint y: 178, distance: 82.7
click at [328, 178] on input "QUOTA ORDINÁRIA DE EXERCICIO A PROVAR" at bounding box center [253, 173] width 178 height 17
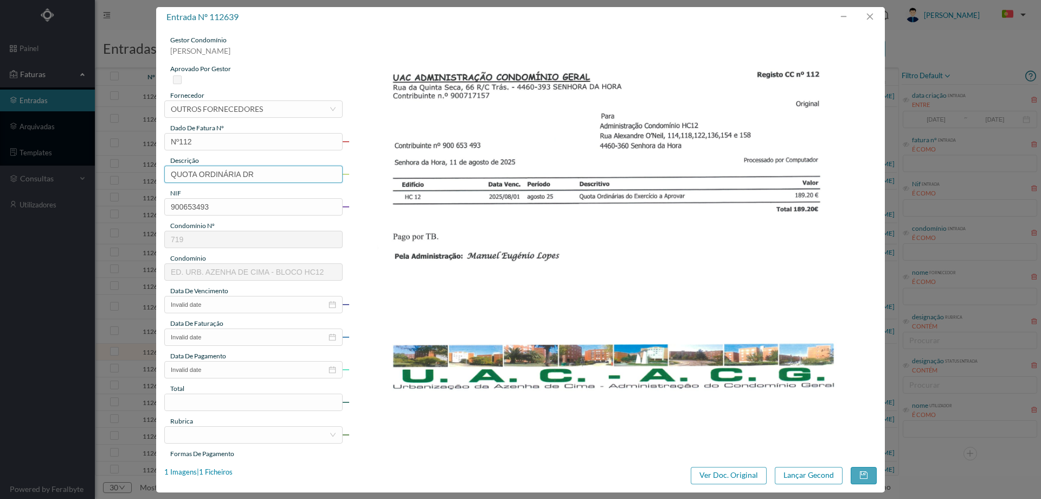
scroll to position [0, 0]
click at [325, 172] on input "QUOTA ORDINÁRIA DR" at bounding box center [253, 173] width 178 height 17
type input "QUOTA ORDINÁRIA agosto"
click at [210, 304] on input "Invalid date" at bounding box center [253, 304] width 178 height 17
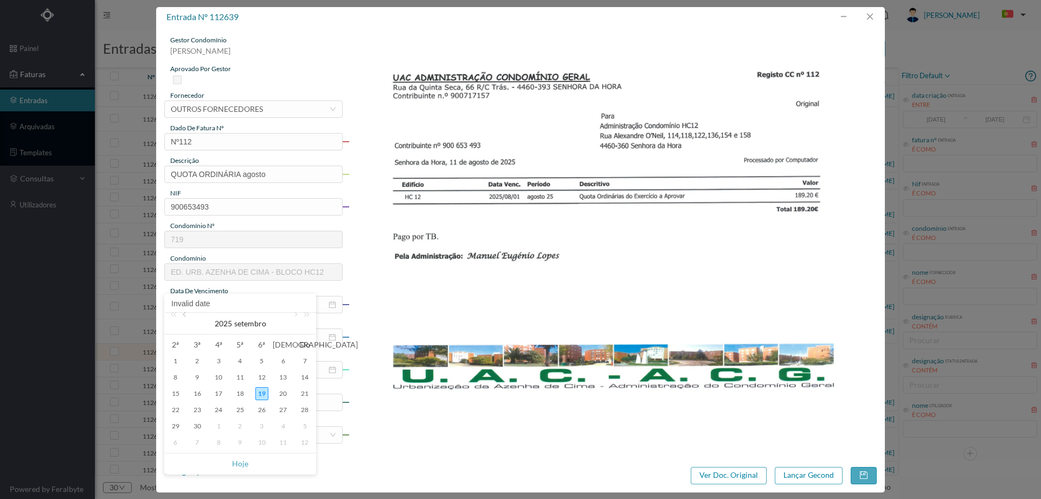
click at [182, 317] on link at bounding box center [186, 323] width 10 height 22
click at [291, 316] on link at bounding box center [295, 323] width 10 height 22
click at [264, 359] on div "1" at bounding box center [261, 360] width 13 height 13
type input "[DATE]"
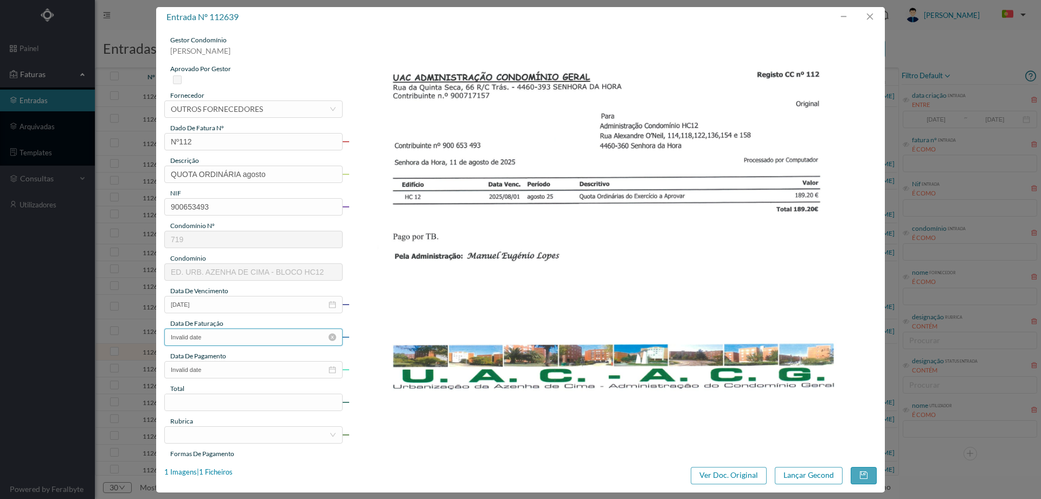
click at [219, 340] on input "Invalid date" at bounding box center [253, 336] width 178 height 17
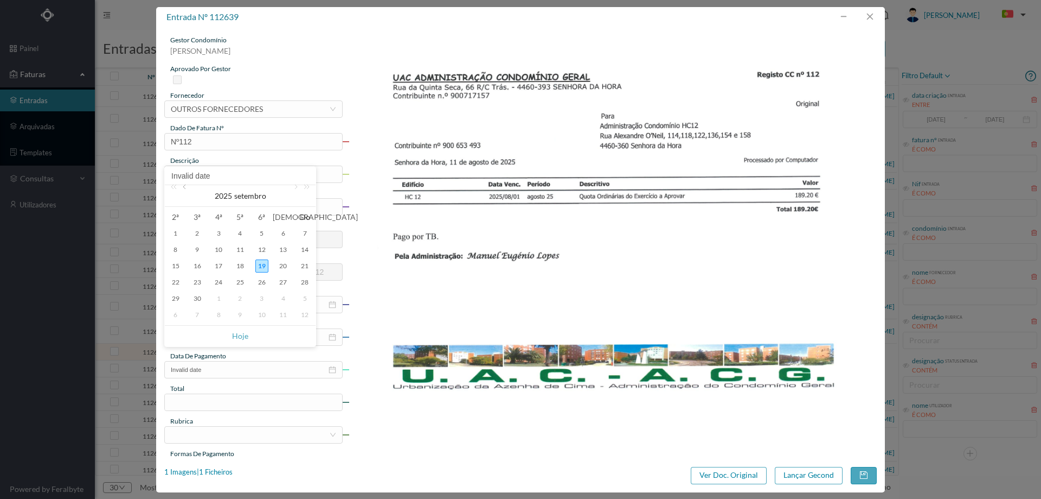
click at [186, 189] on link at bounding box center [186, 196] width 10 height 22
click at [265, 295] on div "1" at bounding box center [261, 298] width 13 height 13
type input "[DATE]"
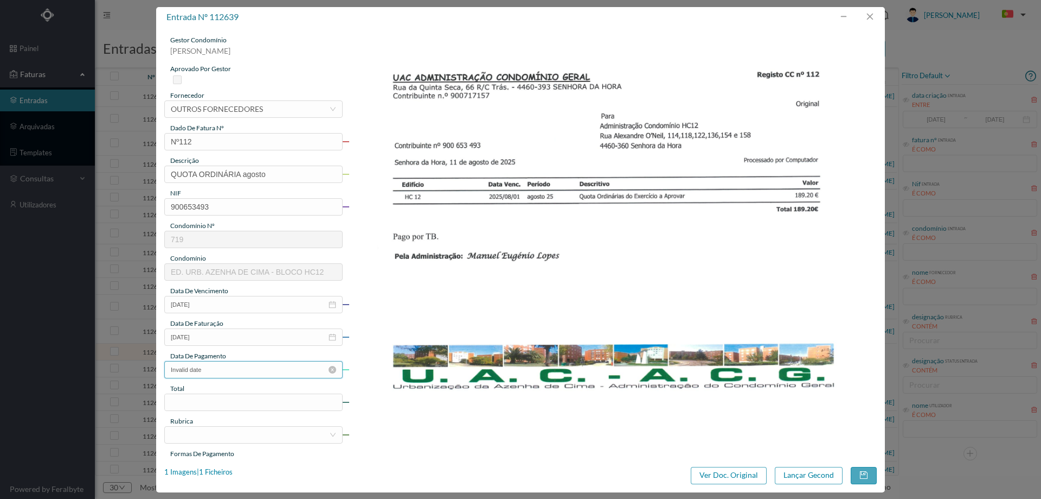
click at [234, 370] on input "Invalid date" at bounding box center [253, 369] width 178 height 17
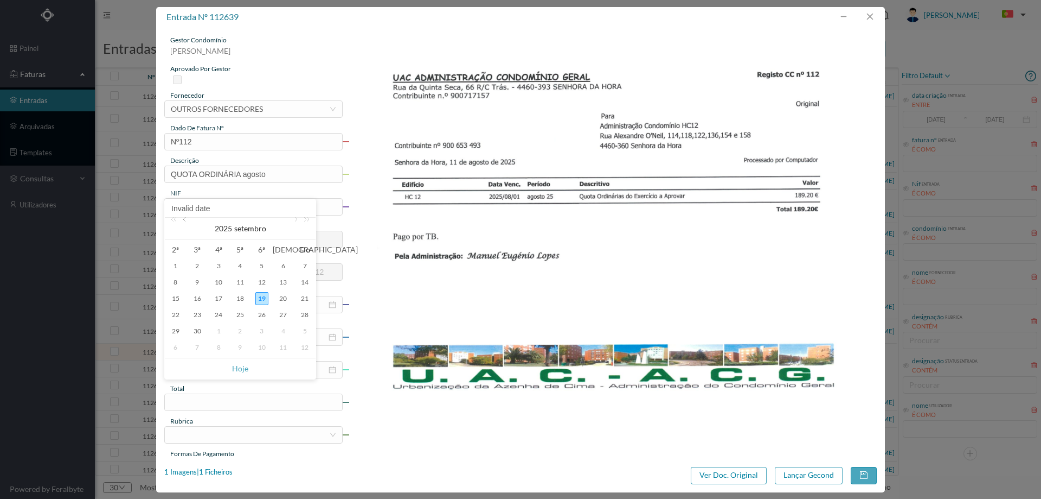
click at [182, 225] on link at bounding box center [186, 229] width 10 height 22
click at [261, 284] on div "8" at bounding box center [261, 282] width 13 height 13
type input "[DATE]"
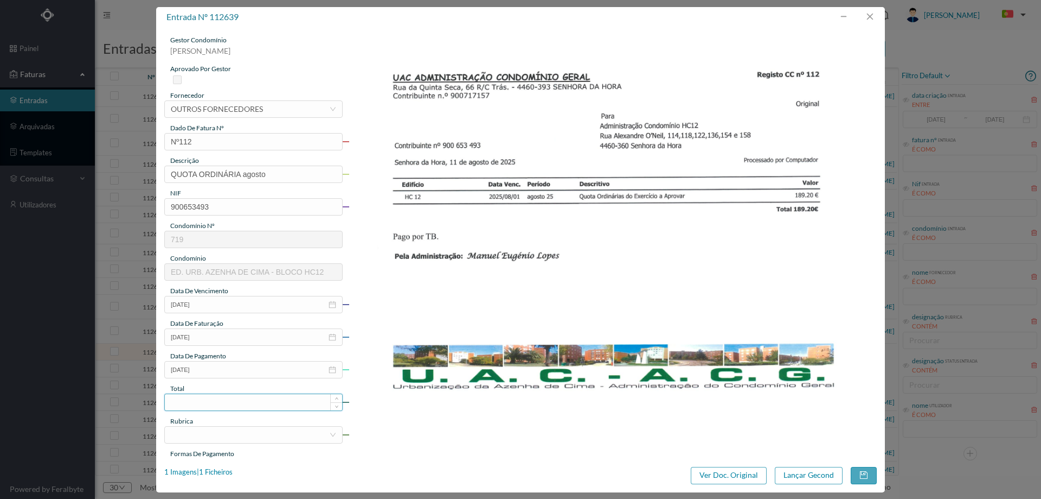
click at [234, 400] on input at bounding box center [253, 402] width 177 height 16
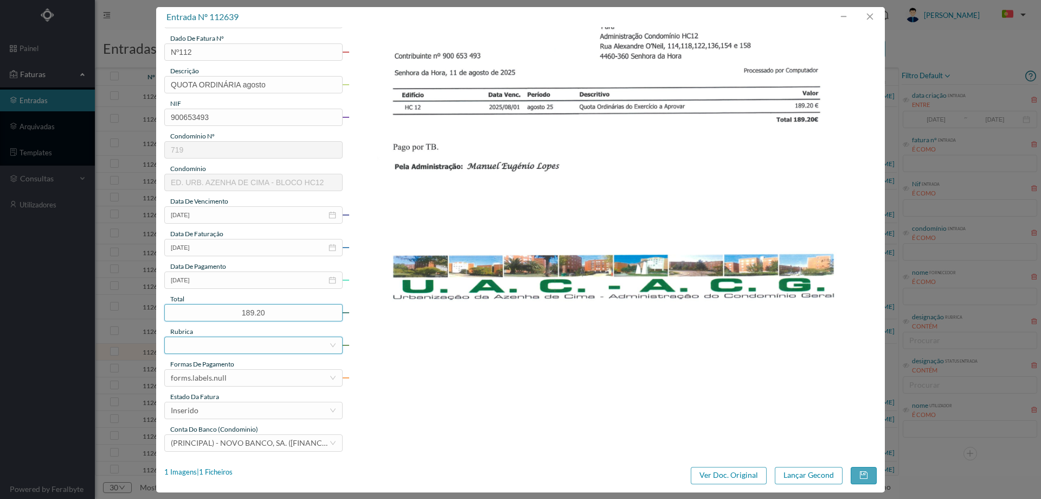
scroll to position [91, 0]
type input "189.20"
click at [205, 343] on div at bounding box center [250, 344] width 158 height 16
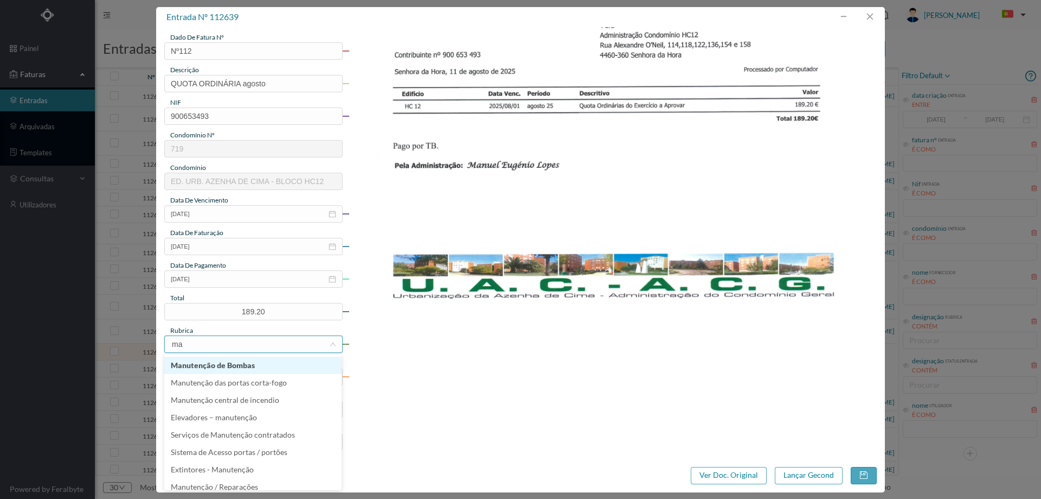
type input "man"
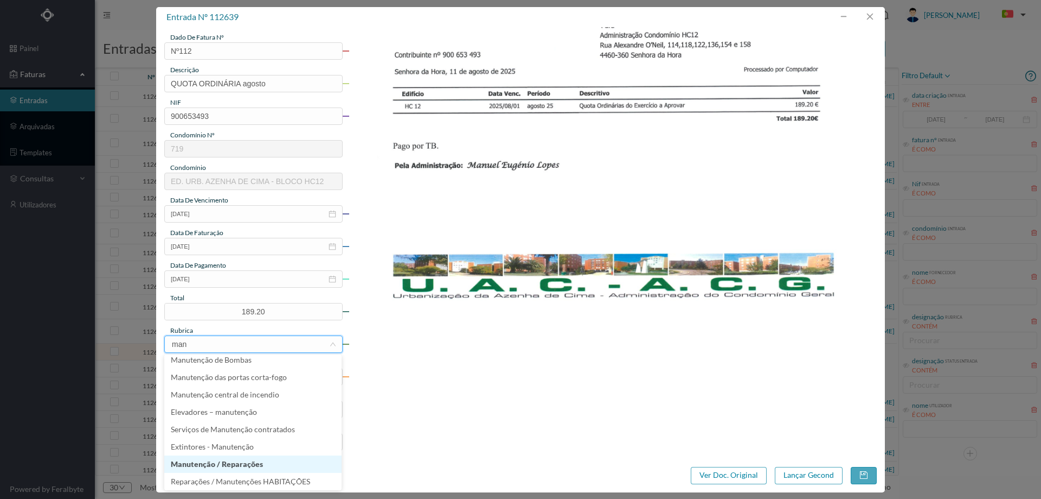
click at [205, 464] on li "Manutenção / Reparações" at bounding box center [252, 463] width 177 height 17
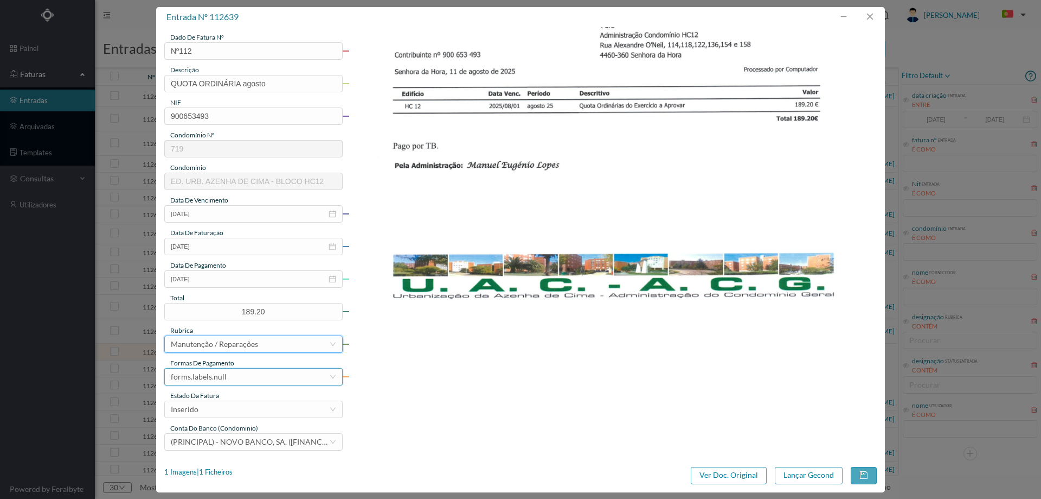
click at [216, 379] on div "forms.labels.null" at bounding box center [199, 376] width 56 height 16
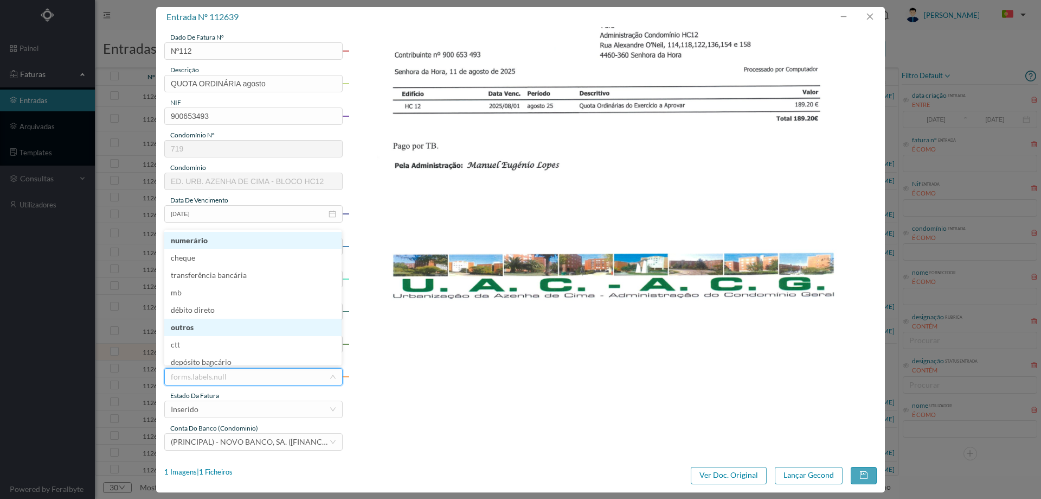
scroll to position [5, 0]
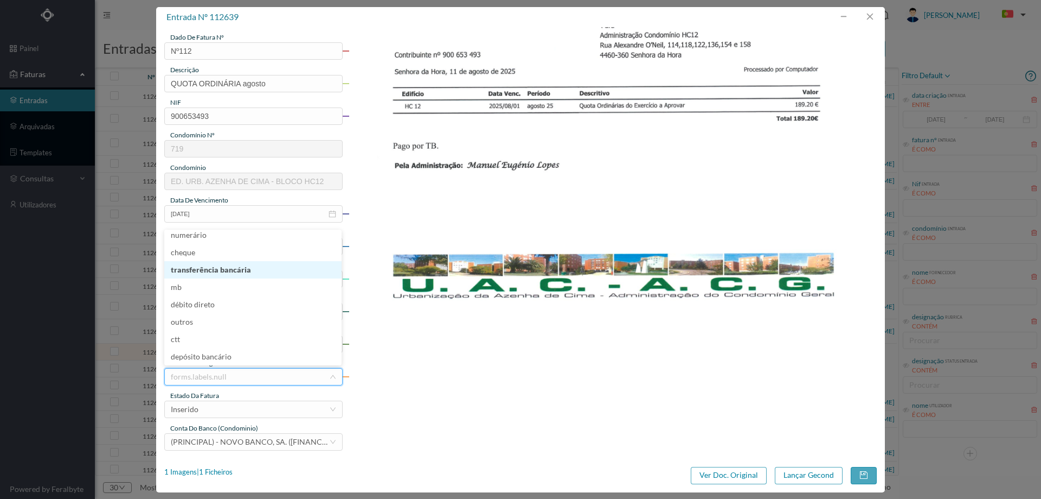
click at [237, 273] on li "transferência bancária" at bounding box center [252, 269] width 177 height 17
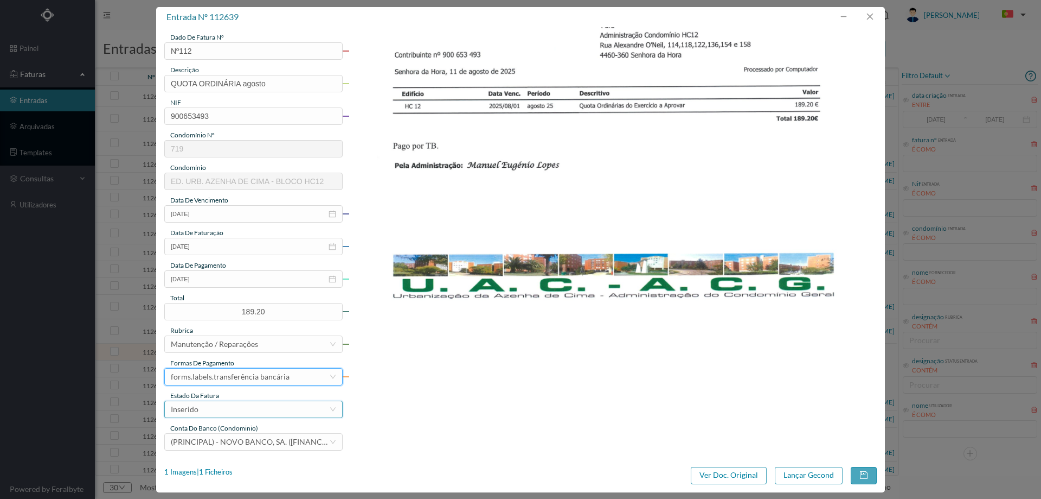
click at [216, 412] on div "Inserido" at bounding box center [250, 409] width 158 height 16
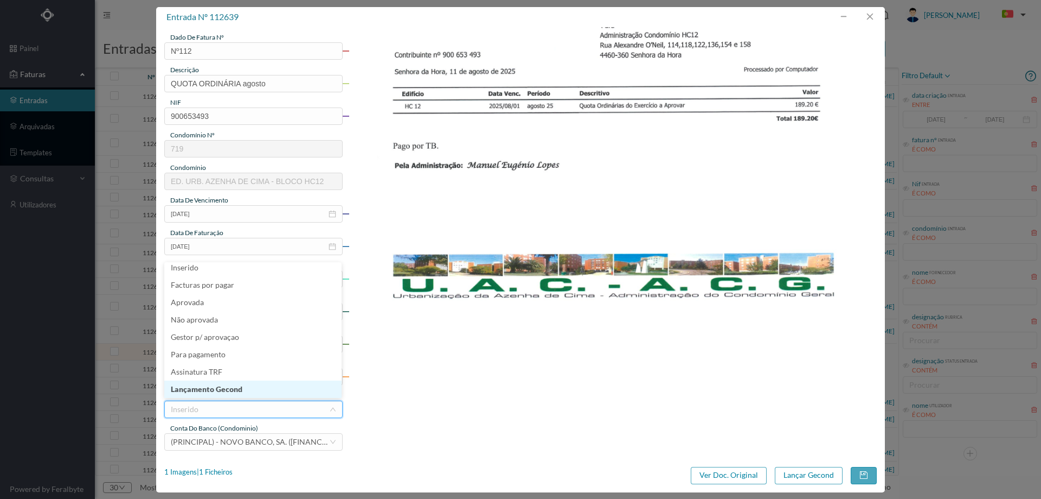
click at [218, 390] on li "Lançamento Gecond" at bounding box center [252, 388] width 177 height 17
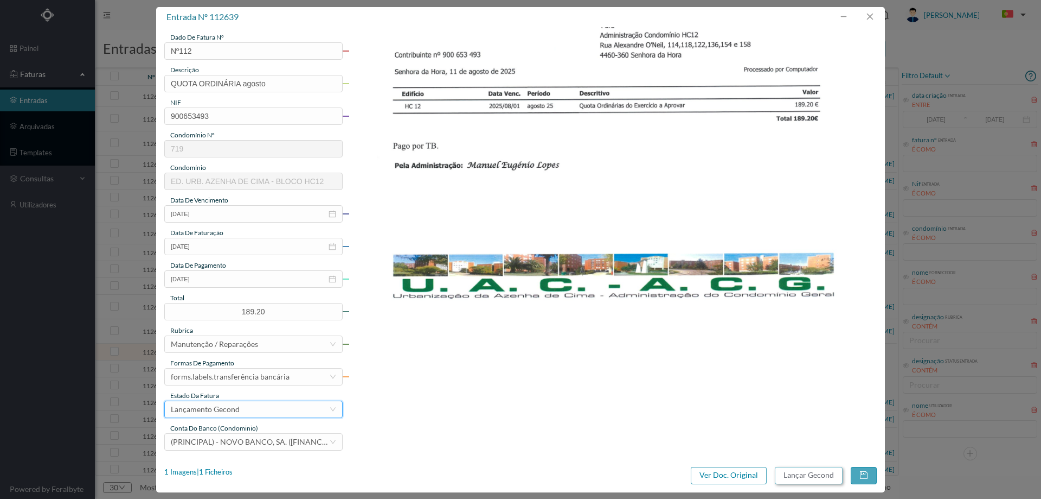
click at [817, 473] on button "Lançar Gecond" at bounding box center [809, 474] width 68 height 17
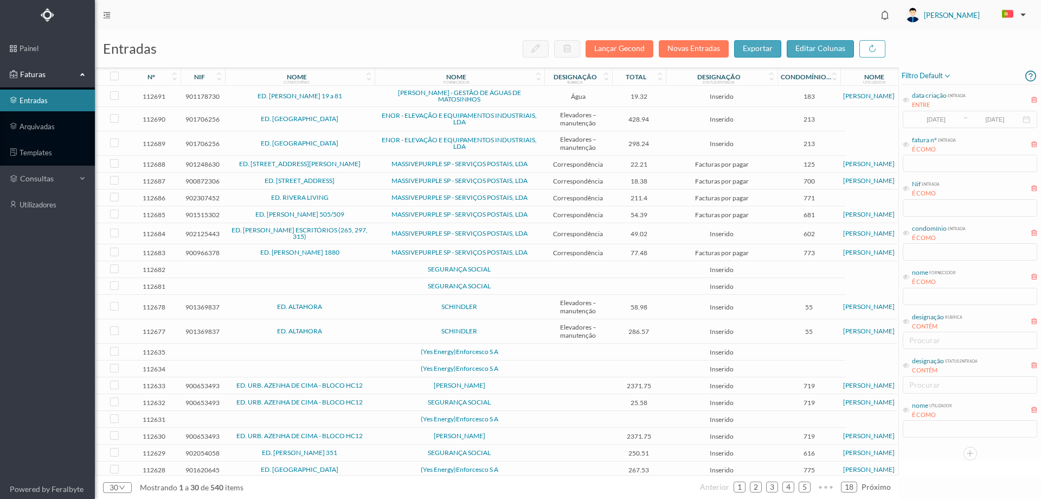
click at [395, 350] on span "(Yes Energy)Enforcesco S A" at bounding box center [460, 351] width 164 height 7
click at [394, 349] on span "(Yes Energy)Enforcesco S A" at bounding box center [460, 351] width 164 height 7
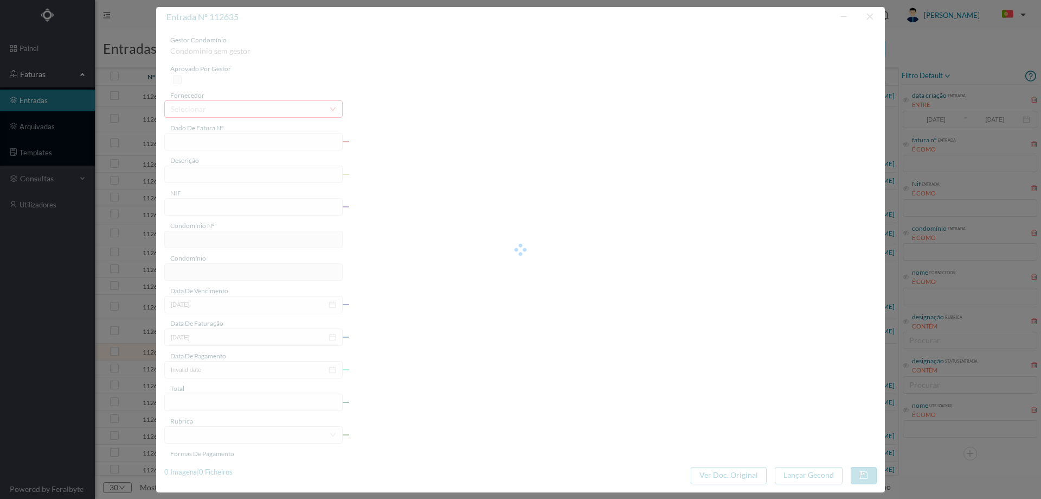
type input "0"
type input "Invalid date"
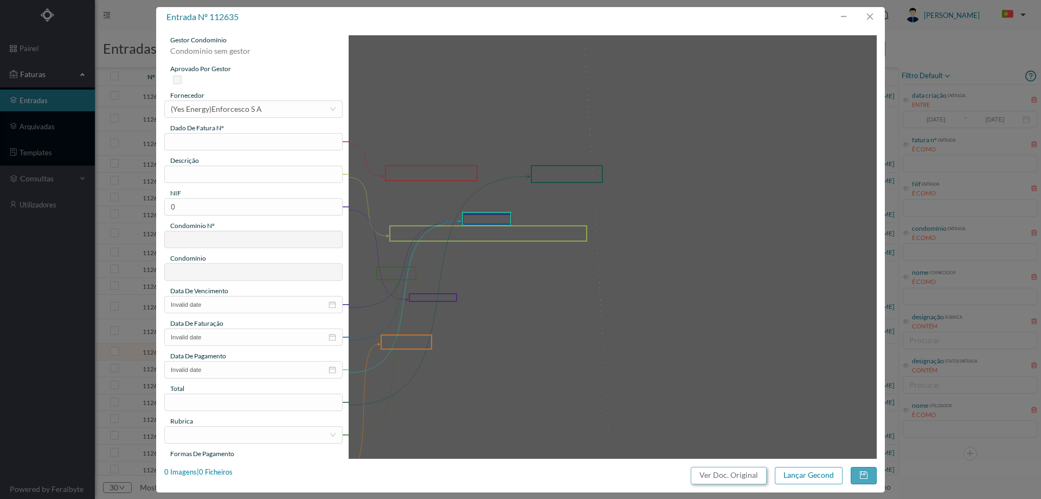
click at [732, 472] on button "Ver Doc. Original" at bounding box center [729, 474] width 76 height 17
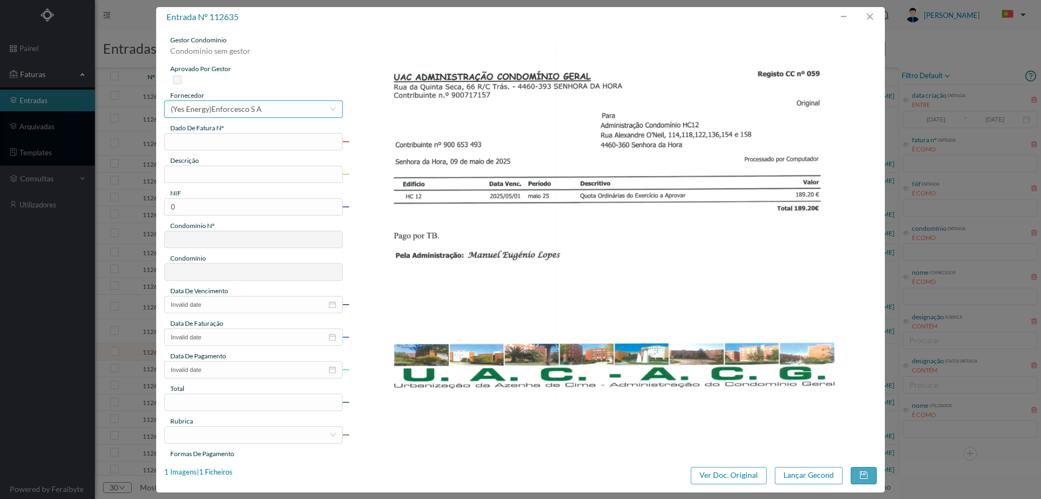
click at [249, 112] on div "(Yes Energy)Enforcesco S A" at bounding box center [216, 109] width 91 height 16
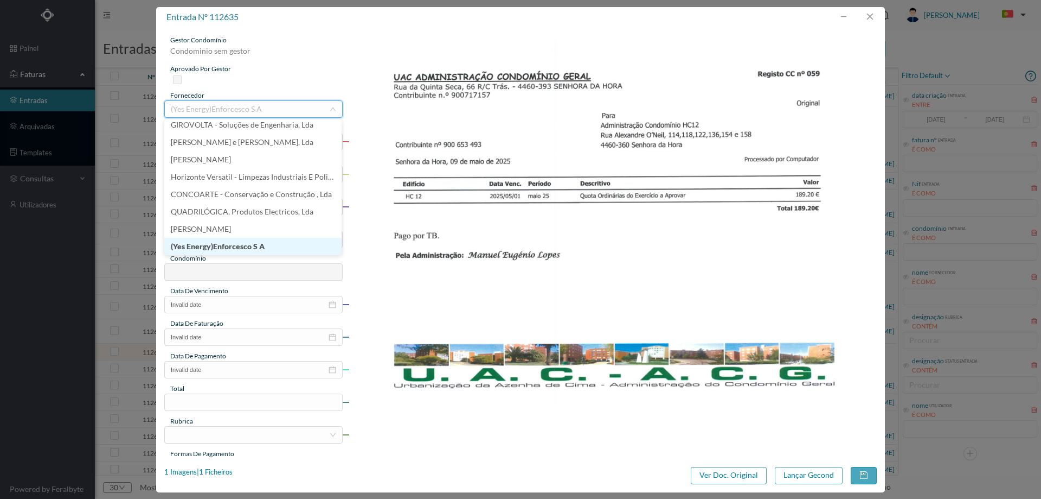
scroll to position [20901, 0]
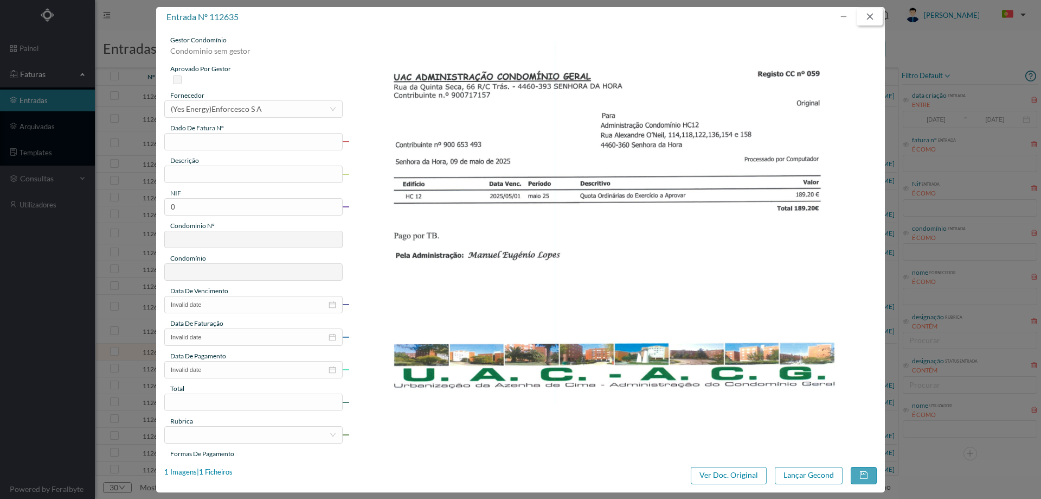
click at [873, 22] on button "button" at bounding box center [870, 16] width 26 height 17
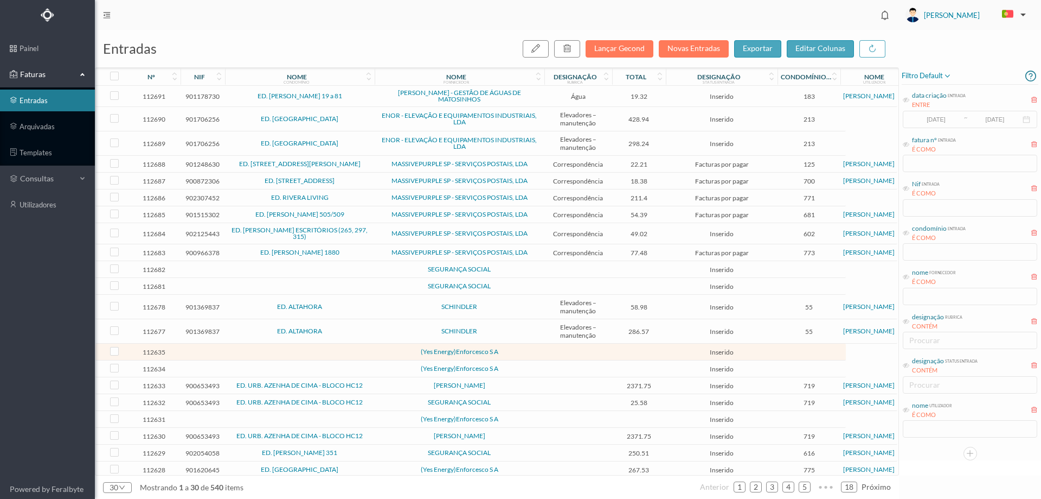
click at [1029, 11] on button "button" at bounding box center [1012, 14] width 37 height 17
click at [18, 295] on ul "painel Faturas entradas arquivadas templates consultas utilizadores" at bounding box center [47, 254] width 95 height 449
click at [921, 17] on img at bounding box center [913, 15] width 15 height 15
click at [932, 112] on span "sair" at bounding box center [931, 111] width 13 height 9
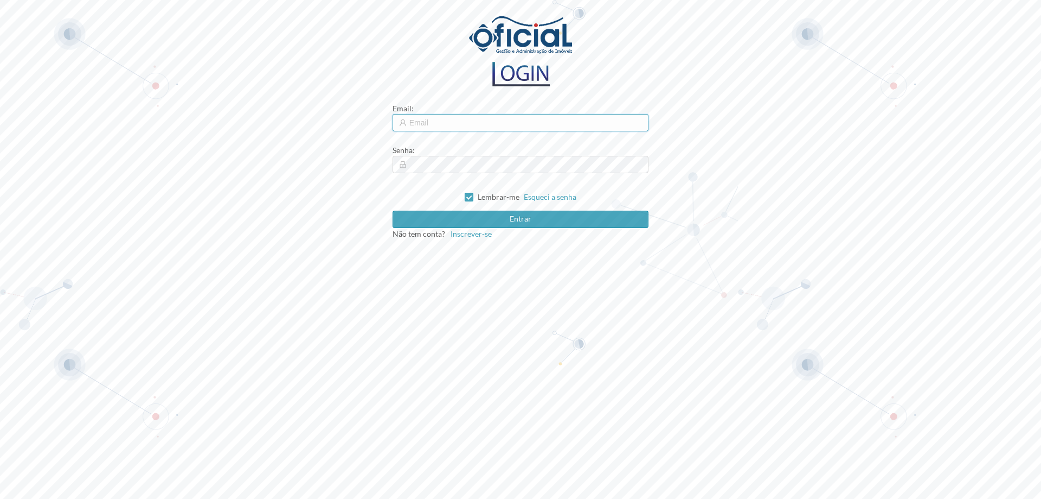
type input "[EMAIL_ADDRESS][DOMAIN_NAME]"
click at [475, 218] on button "Entrar" at bounding box center [521, 218] width 257 height 17
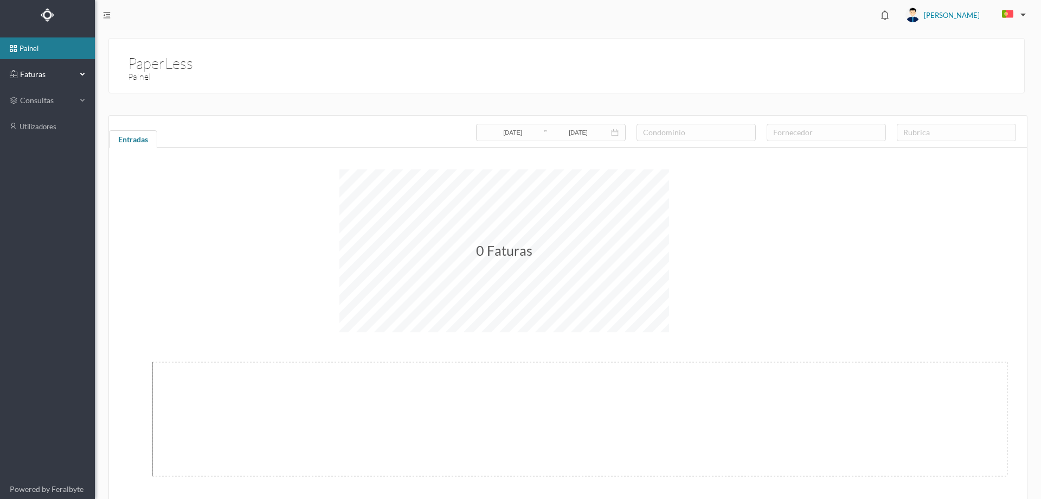
click at [35, 77] on span "Faturas" at bounding box center [47, 74] width 60 height 11
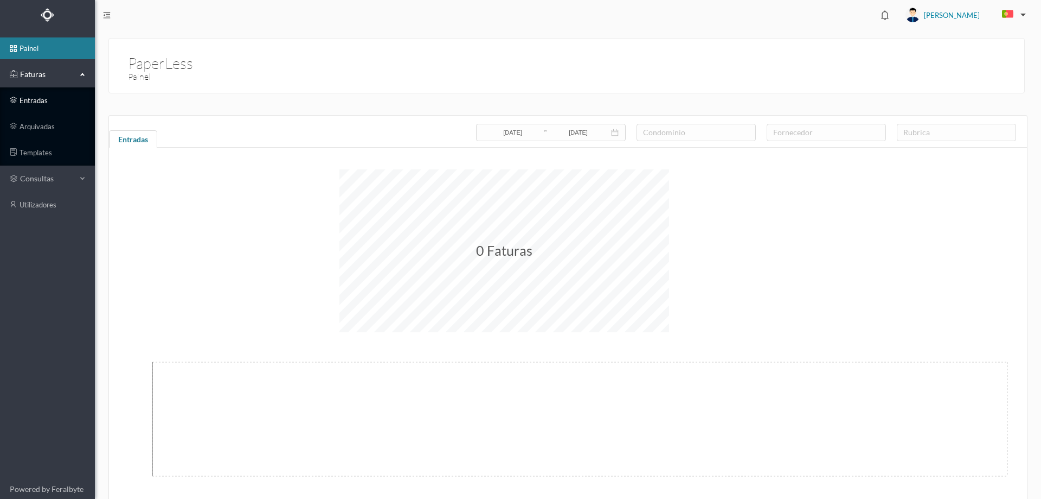
click at [37, 107] on link "entradas" at bounding box center [47, 101] width 95 height 22
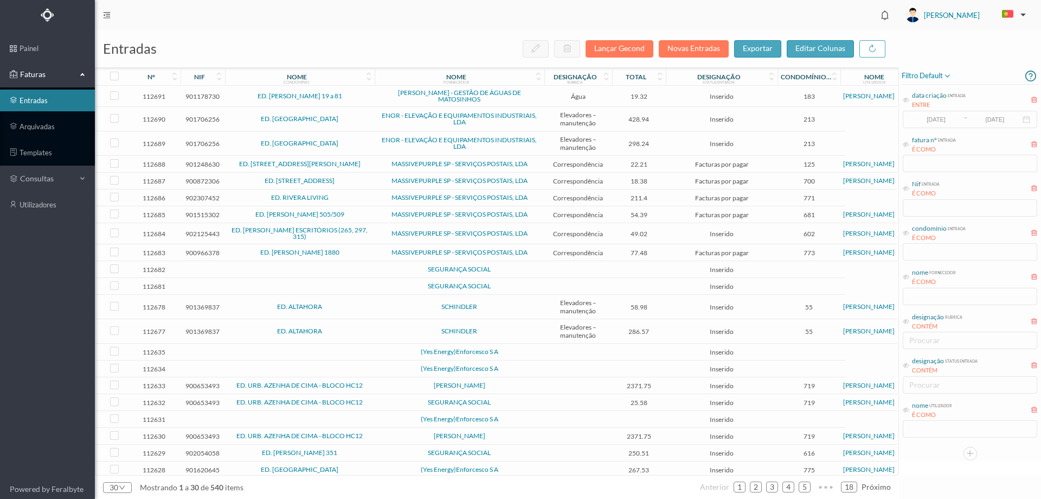
scroll to position [108, 0]
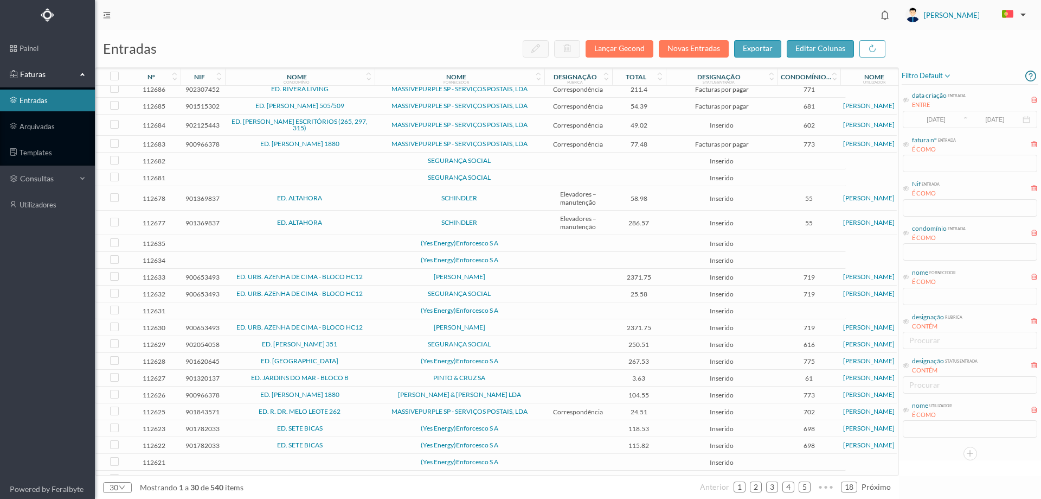
click at [527, 242] on span "(Yes Energy)Enforcesco S A" at bounding box center [460, 243] width 164 height 7
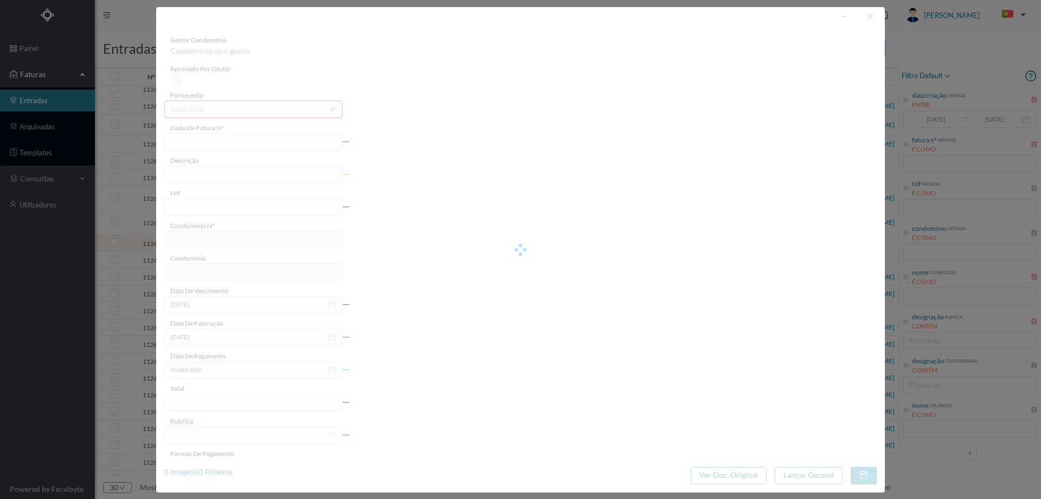
type input "0"
type input "Invalid date"
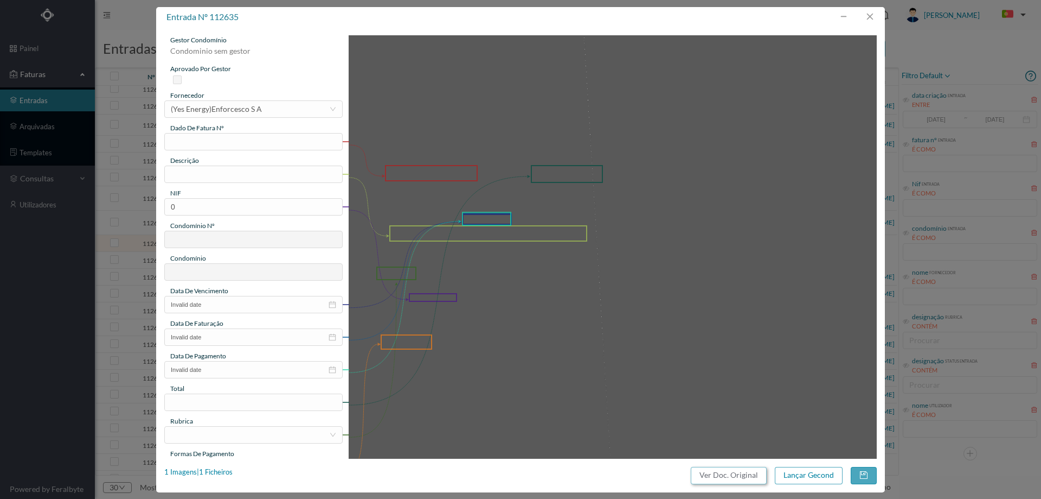
click at [730, 473] on button "Ver Doc. Original" at bounding box center [729, 474] width 76 height 17
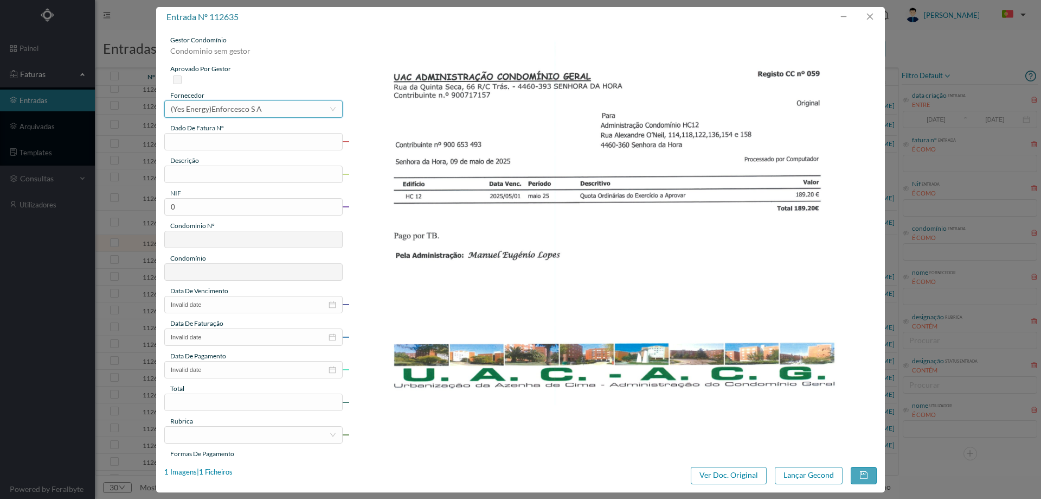
click at [248, 106] on div "(Yes Energy)Enforcesco S A" at bounding box center [216, 109] width 91 height 16
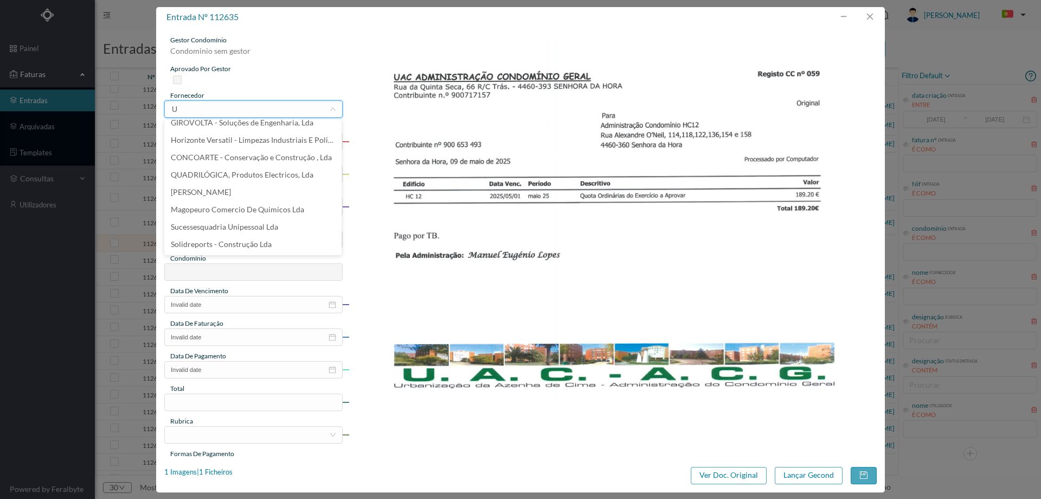
scroll to position [2, 0]
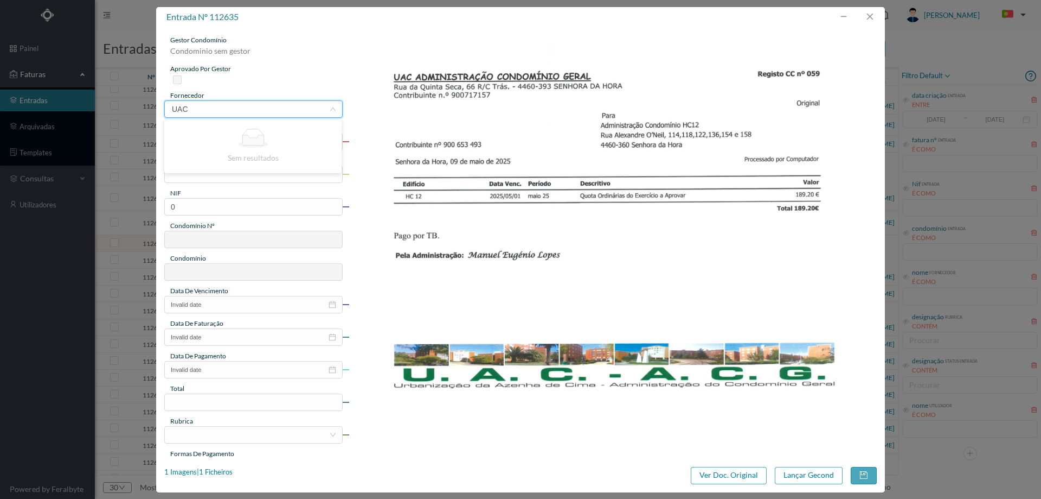
type input "UAC"
click at [535, 172] on img at bounding box center [613, 222] width 529 height 374
click at [254, 111] on div "(Yes Energy)Enforcesco S A" at bounding box center [216, 109] width 91 height 16
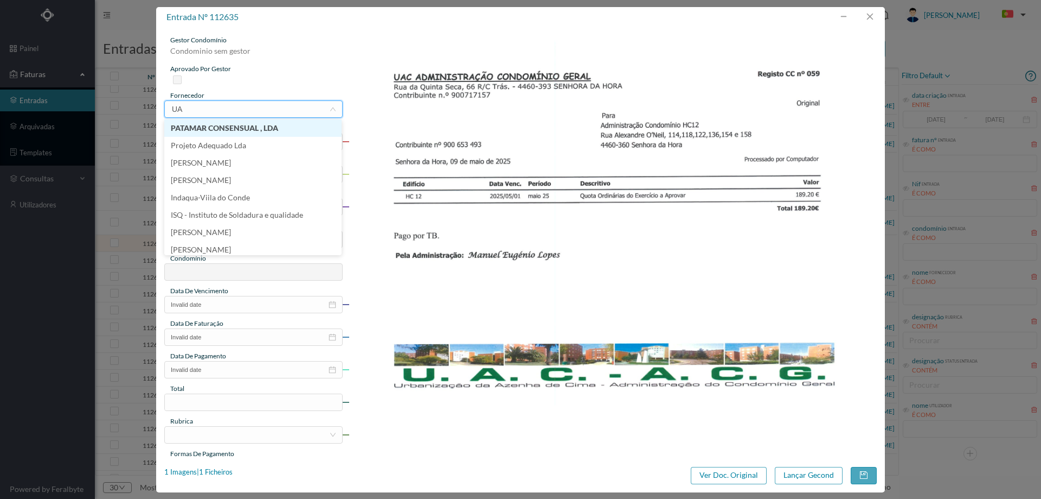
type input "UAC"
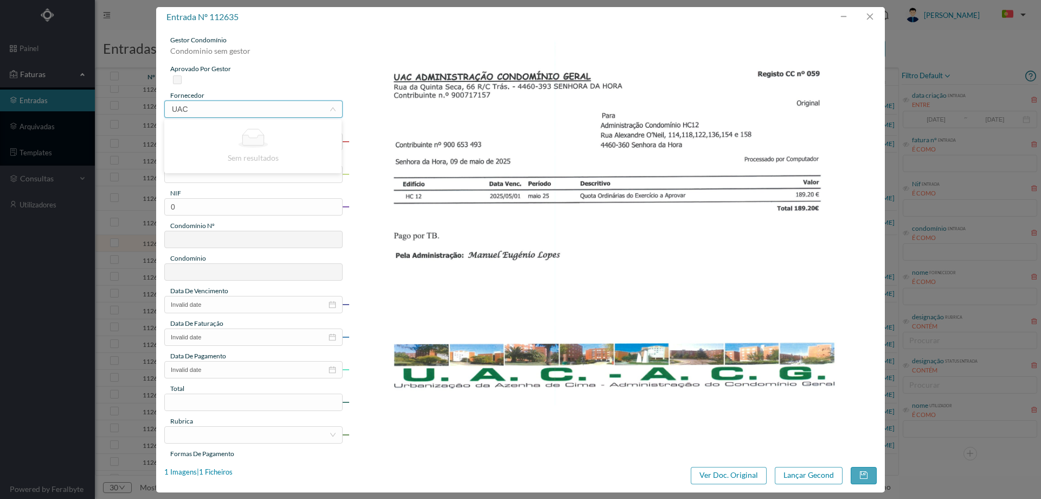
click at [235, 108] on input "UAC" at bounding box center [250, 109] width 158 height 16
click at [868, 14] on button "button" at bounding box center [870, 16] width 26 height 17
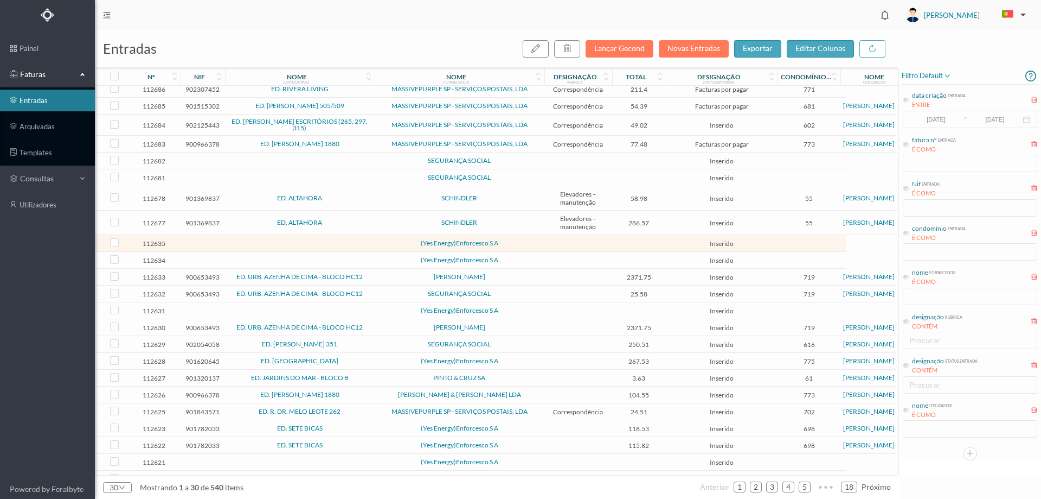
click at [396, 274] on span "[PERSON_NAME]" at bounding box center [460, 276] width 164 height 7
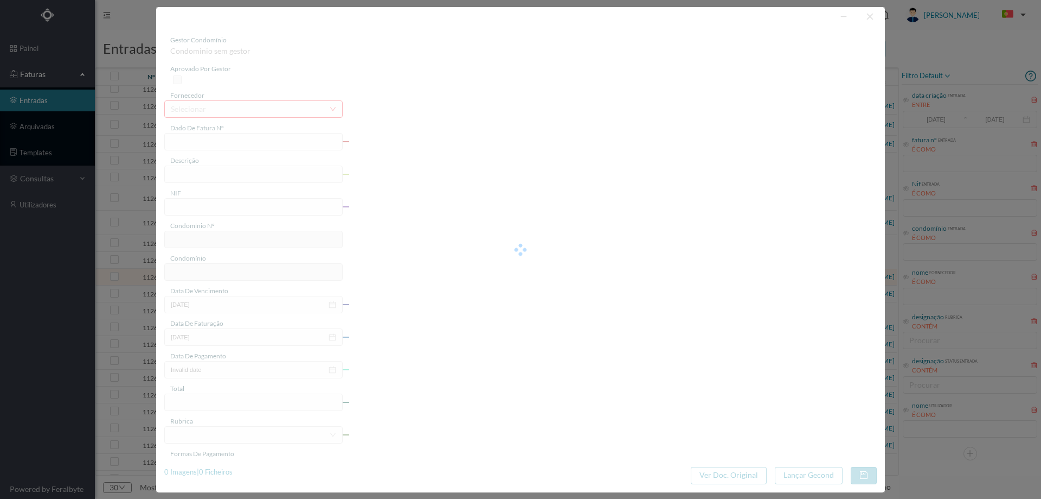
type input "FT 2023/210"
type input "900653493"
type input "Invalid date"
type input "2025-06-03"
type input "2371.75"
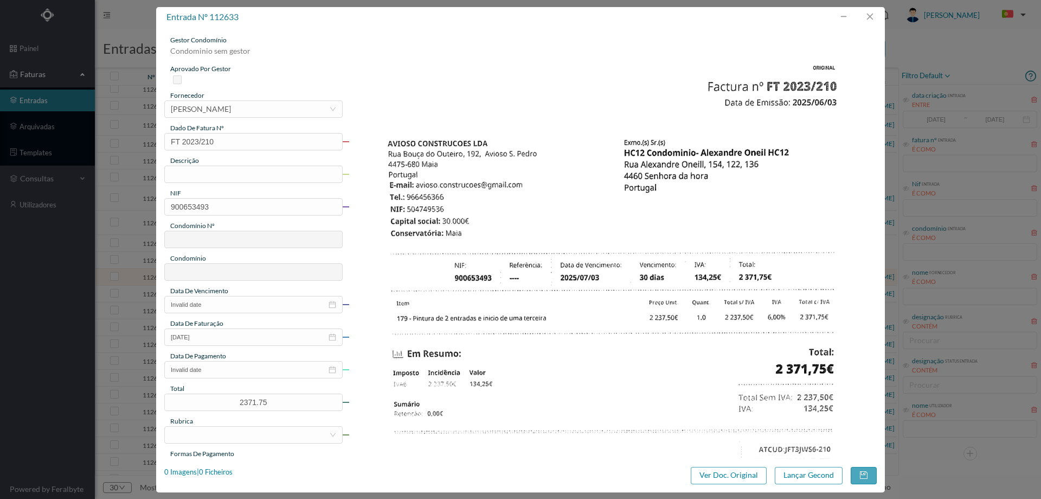
type input "719"
type input "ED. URB. AZENHA DE CIMA - BLOCO HC12"
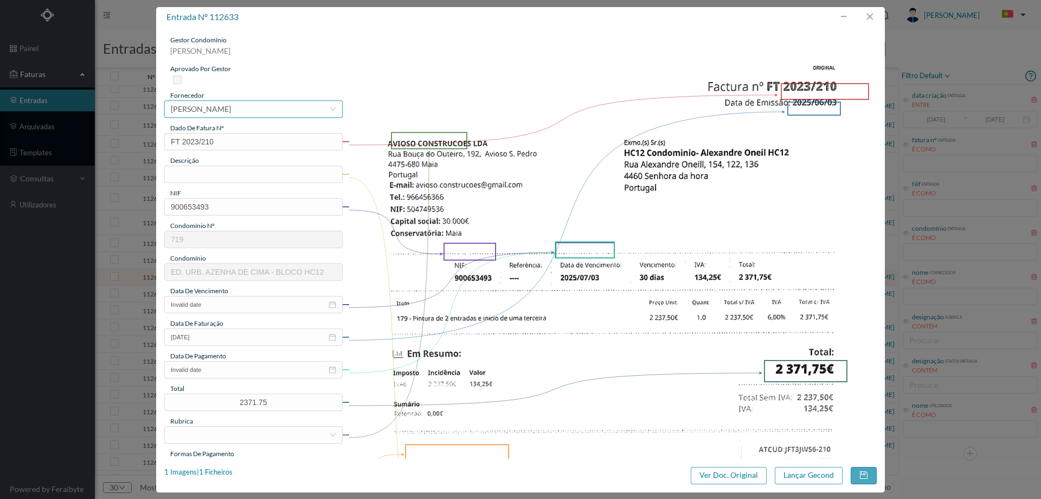
click at [208, 105] on div "[PERSON_NAME]" at bounding box center [201, 109] width 60 height 16
type input "A"
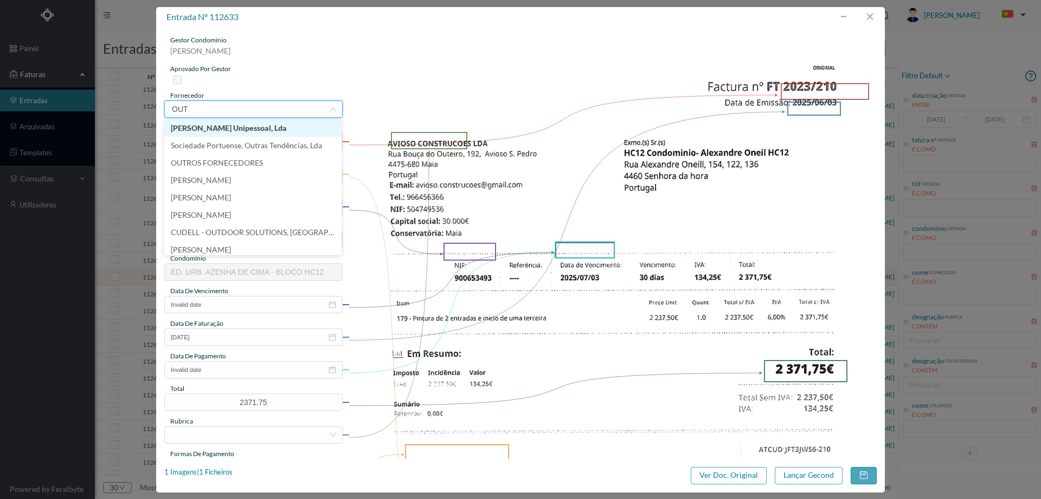
type input "OUTR"
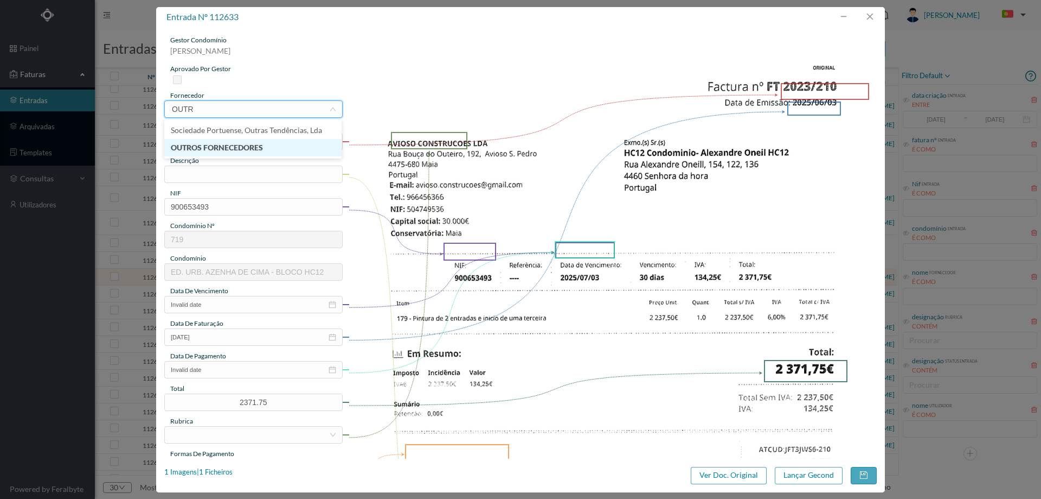
click at [228, 149] on li "OUTROS FORNECEDORES" at bounding box center [252, 147] width 177 height 17
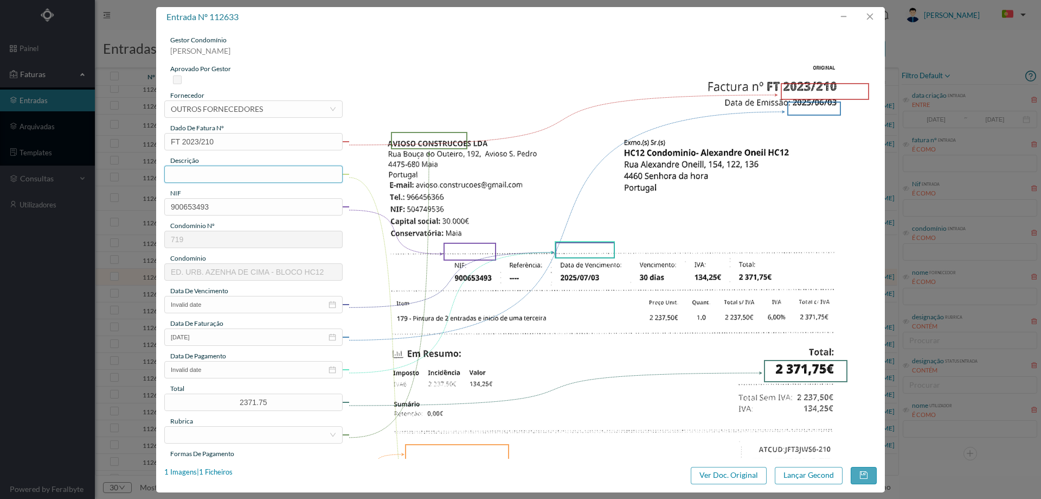
click at [214, 174] on input "text" at bounding box center [253, 173] width 178 height 17
type input "Pintura 2 entradas e incio de 3ª"
click at [245, 304] on input "Invalid date" at bounding box center [253, 304] width 178 height 17
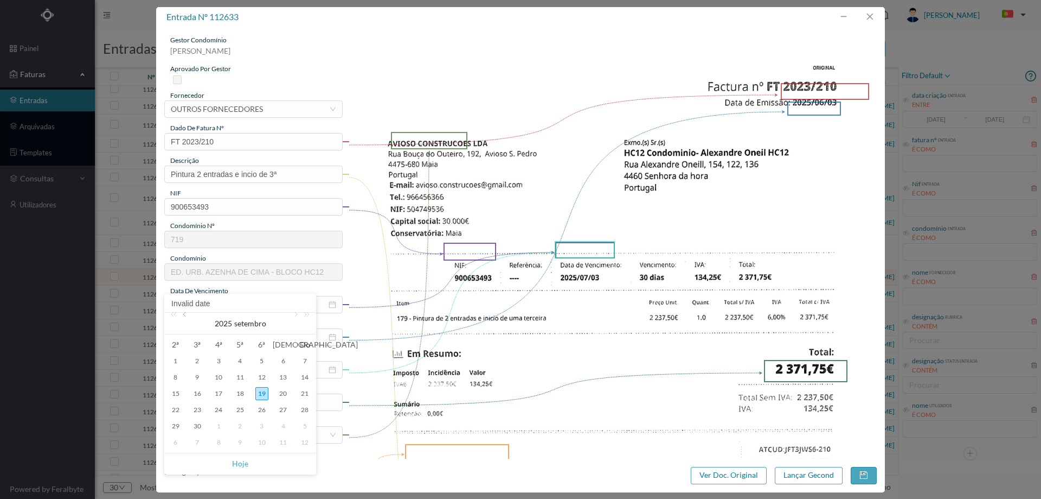
click at [184, 315] on link at bounding box center [186, 323] width 10 height 22
click at [198, 411] on div "22" at bounding box center [197, 409] width 13 height 13
type input "2025-07-22"
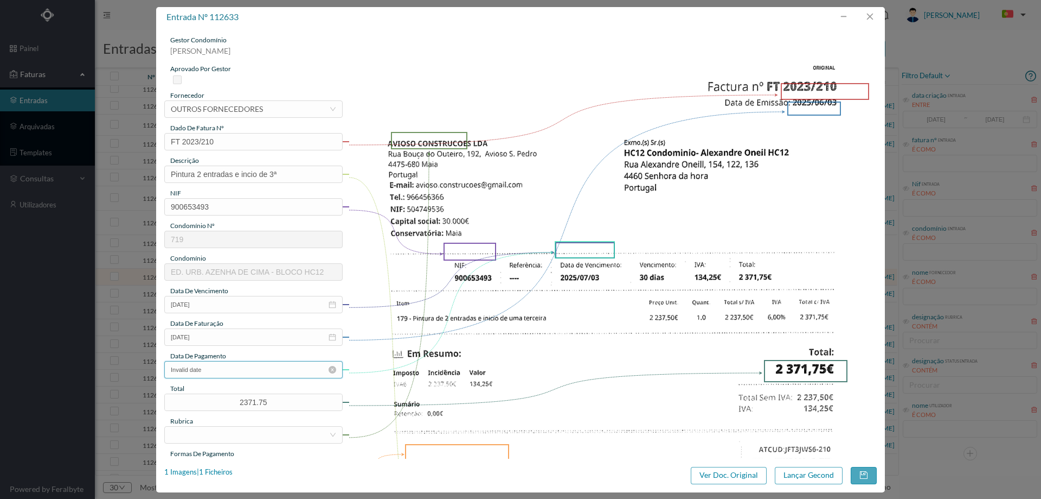
click at [221, 373] on input "Invalid date" at bounding box center [253, 369] width 178 height 17
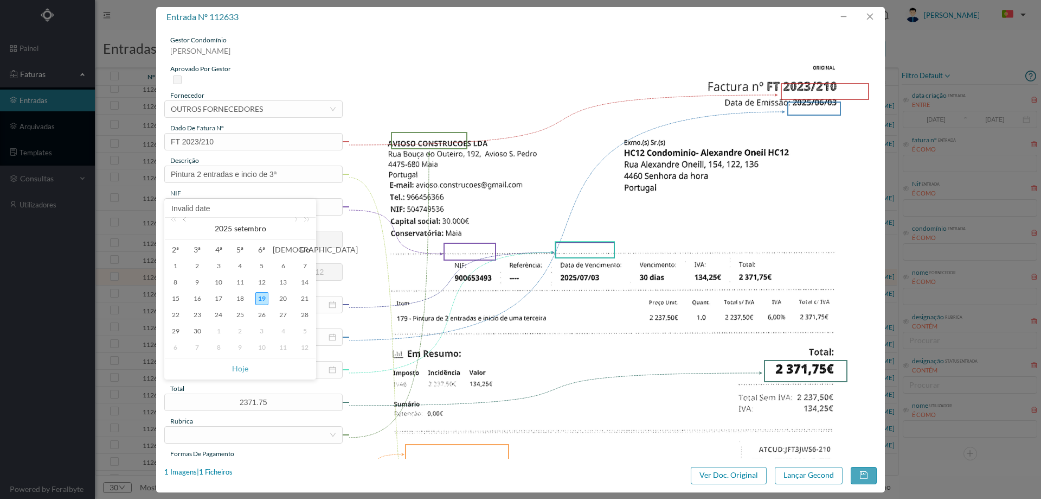
click at [188, 222] on link at bounding box center [186, 229] width 10 height 22
click at [200, 314] on div "22" at bounding box center [197, 314] width 13 height 13
type input "2025-07-22"
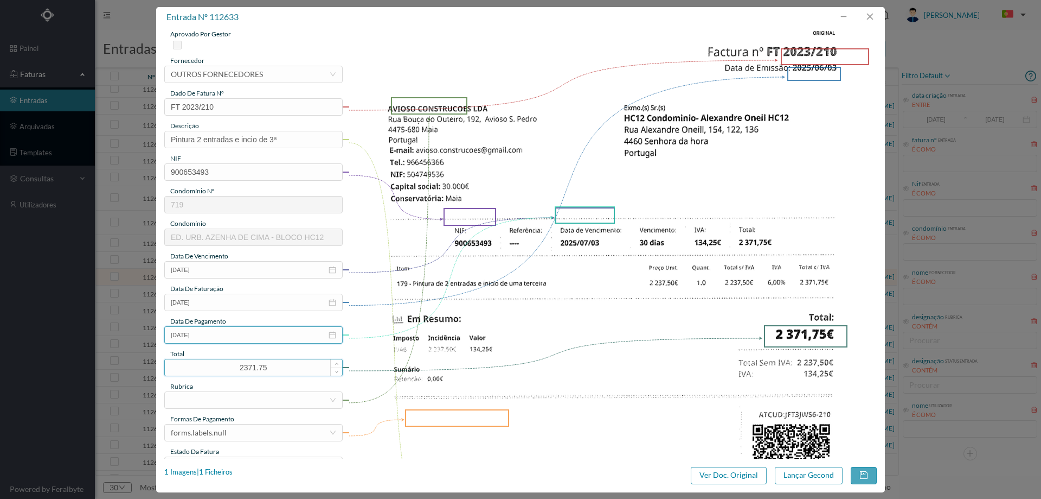
scroll to position [163, 0]
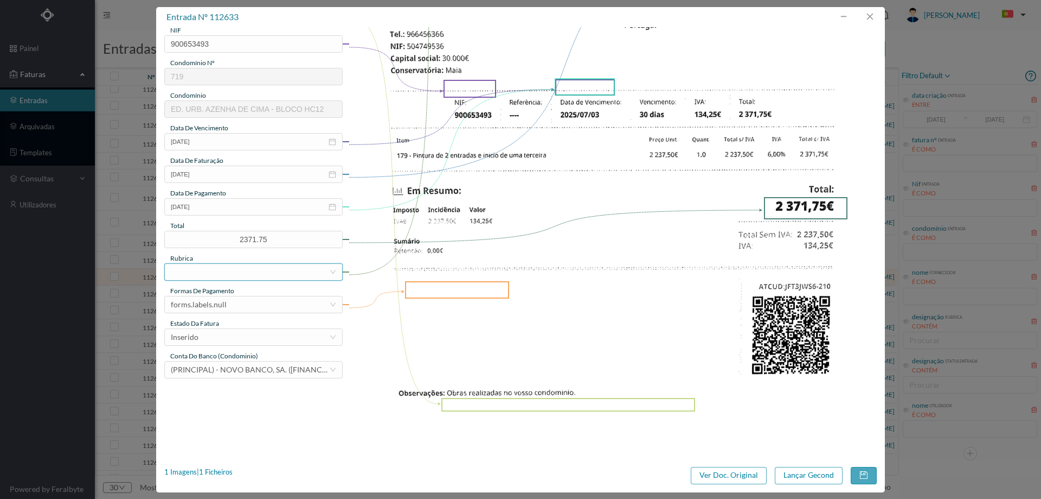
click at [216, 267] on div at bounding box center [250, 272] width 158 height 16
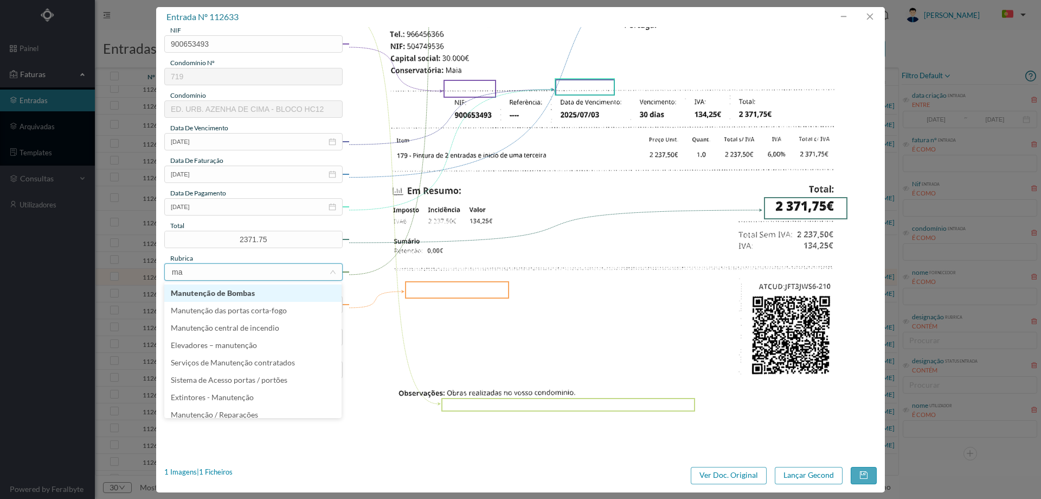
type input "man"
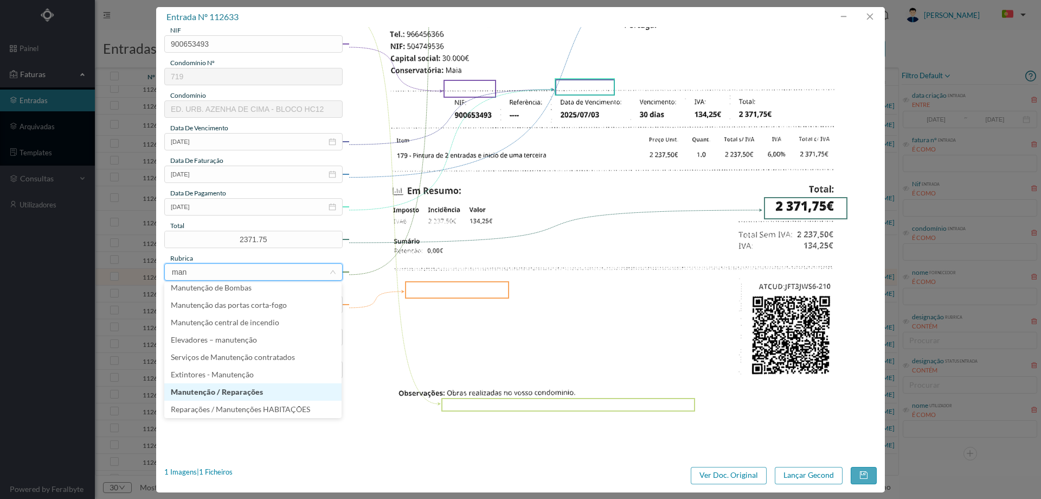
click at [232, 394] on li "Manutenção / Reparações" at bounding box center [252, 391] width 177 height 17
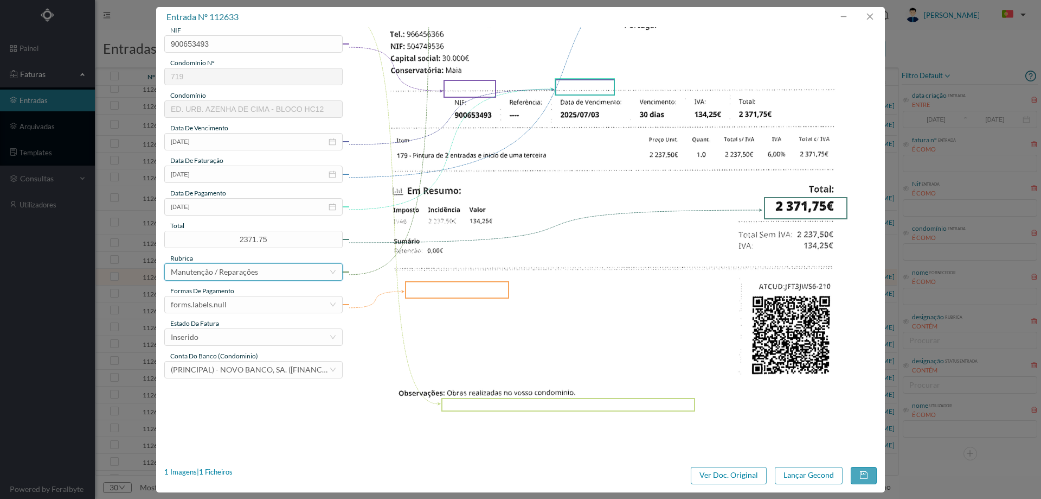
scroll to position [2, 0]
click at [224, 299] on div "forms.labels.null" at bounding box center [199, 304] width 56 height 16
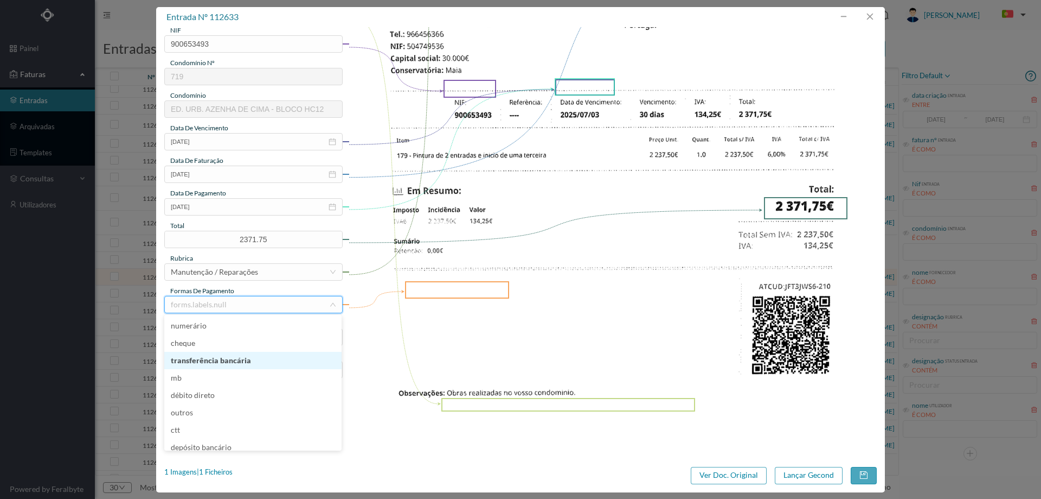
click at [245, 359] on li "transferência bancária" at bounding box center [252, 360] width 177 height 17
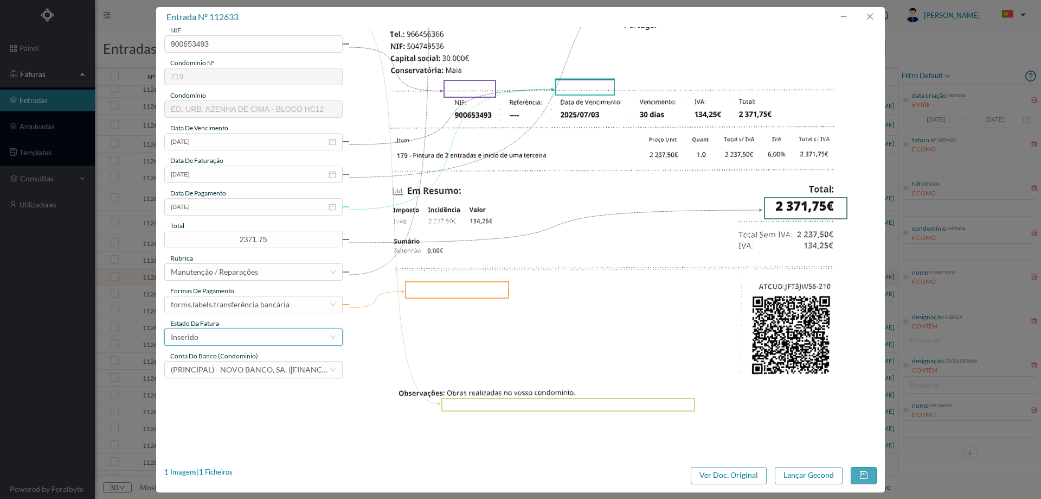
click at [236, 337] on div "Inserido" at bounding box center [250, 337] width 158 height 16
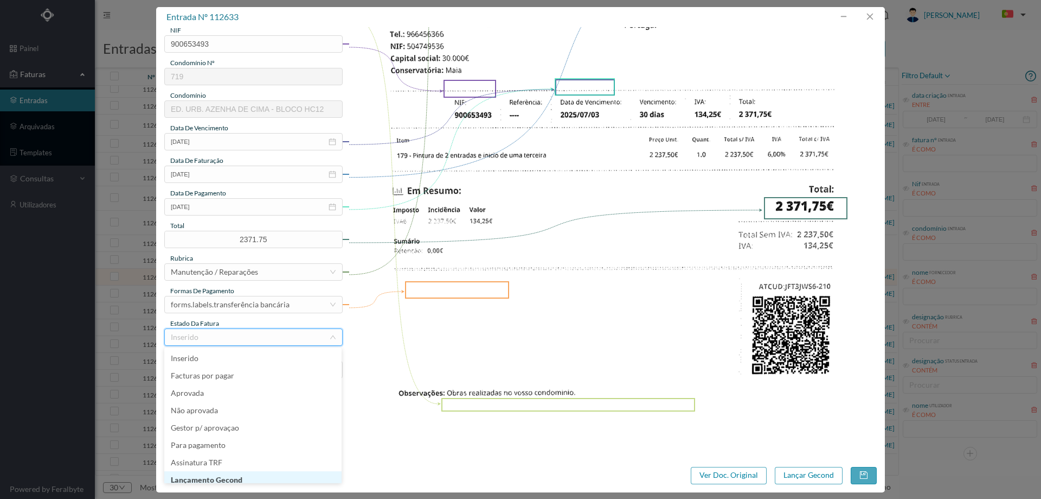
scroll to position [5, 0]
click at [226, 474] on li "Lançamento Gecond" at bounding box center [252, 473] width 177 height 17
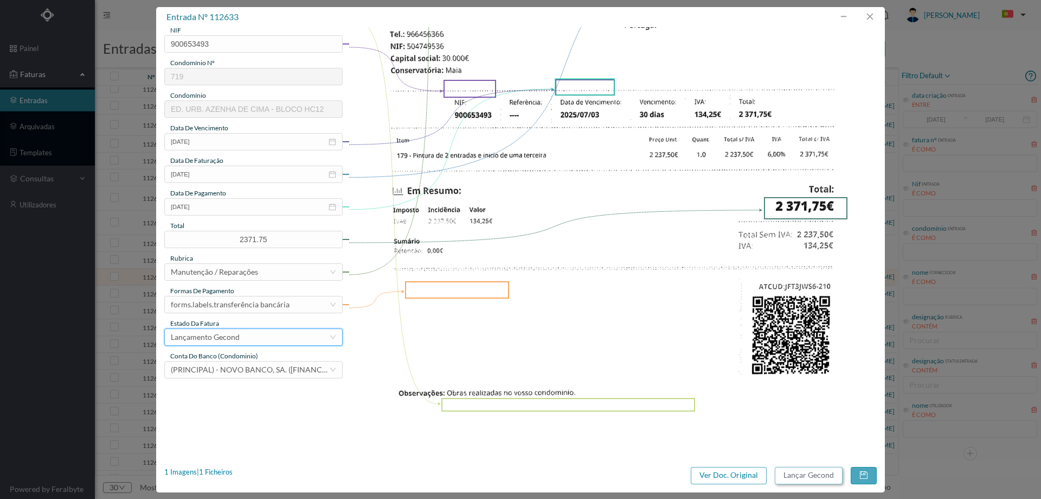
click at [803, 478] on button "Lançar Gecond" at bounding box center [809, 474] width 68 height 17
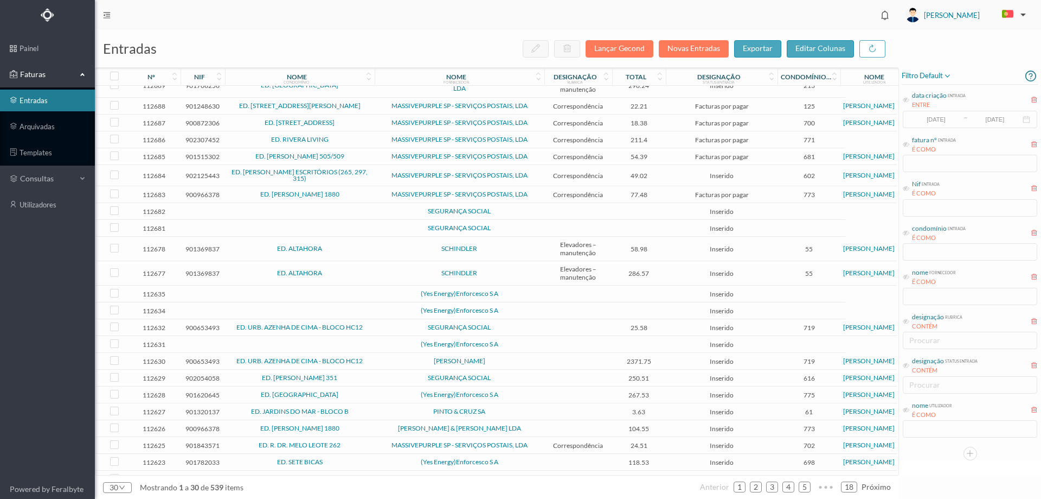
scroll to position [0, 0]
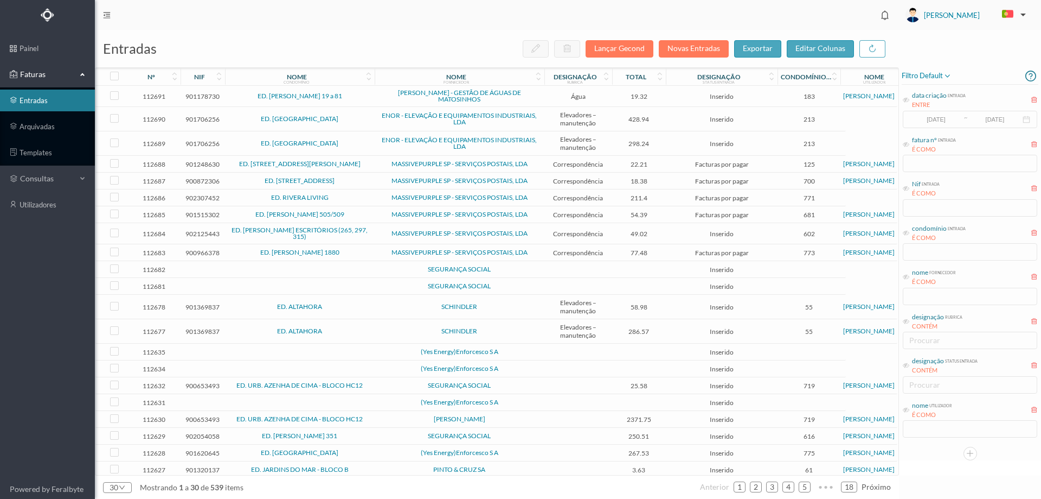
click at [528, 382] on span "SEGURANÇA SOCIAL" at bounding box center [460, 385] width 164 height 7
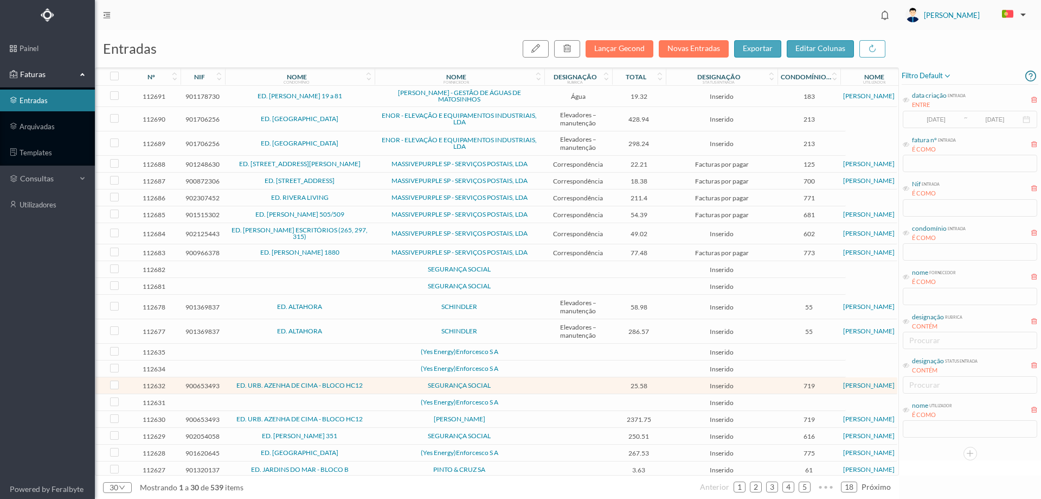
click at [528, 382] on span "SEGURANÇA SOCIAL" at bounding box center [460, 385] width 164 height 7
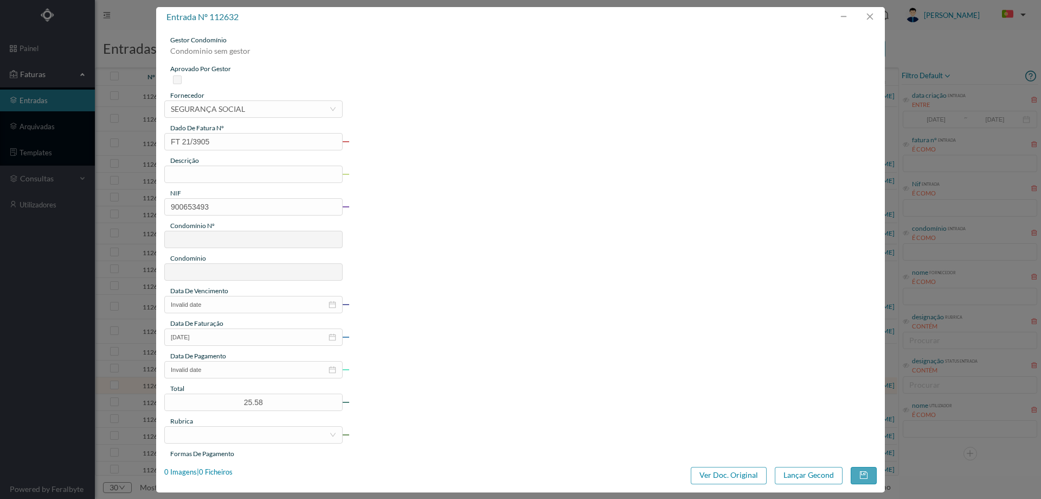
type input "FT 21/3905"
type input "900653493"
type input "Invalid date"
type input "2025-06-27"
type input "25.58"
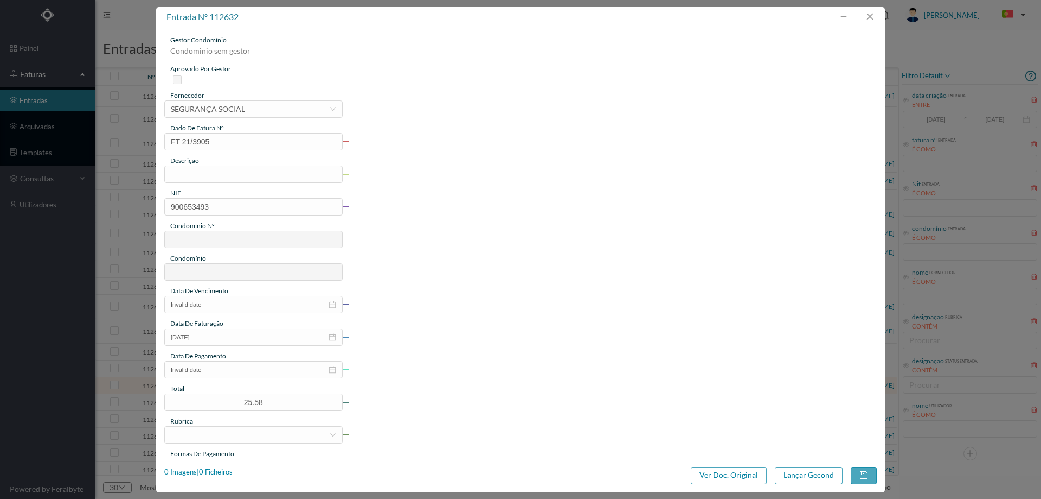
type input "719"
type input "ED. URB. AZENHA DE CIMA - BLOCO HC12"
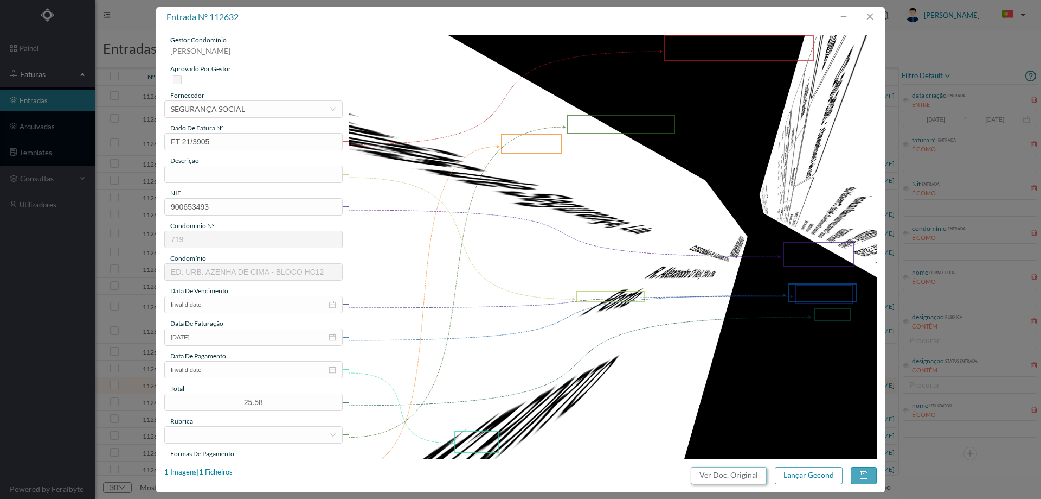
click at [736, 472] on button "Ver Doc. Original" at bounding box center [729, 474] width 76 height 17
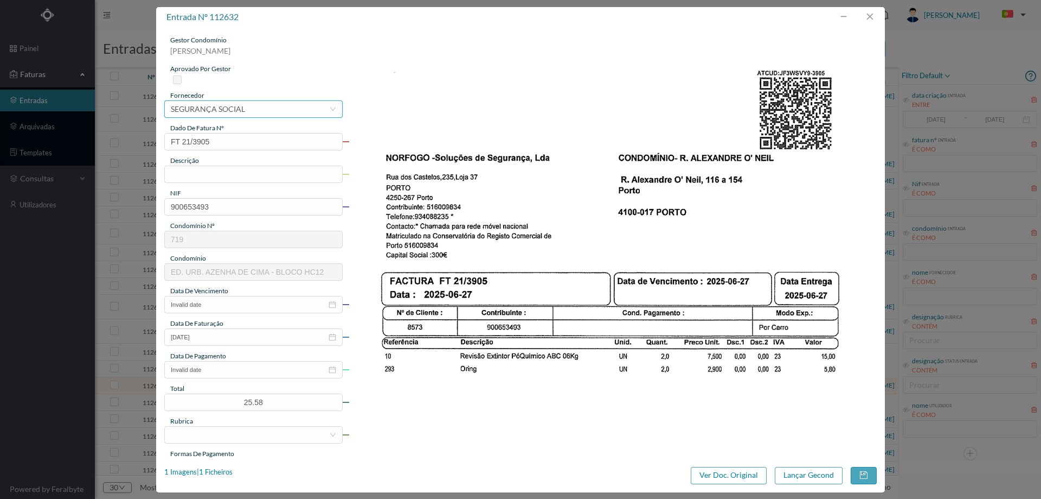
drag, startPoint x: 263, startPoint y: 108, endPoint x: 259, endPoint y: 118, distance: 10.3
click at [263, 109] on div "selecionar SEGURANÇA SOCIAL" at bounding box center [250, 109] width 158 height 16
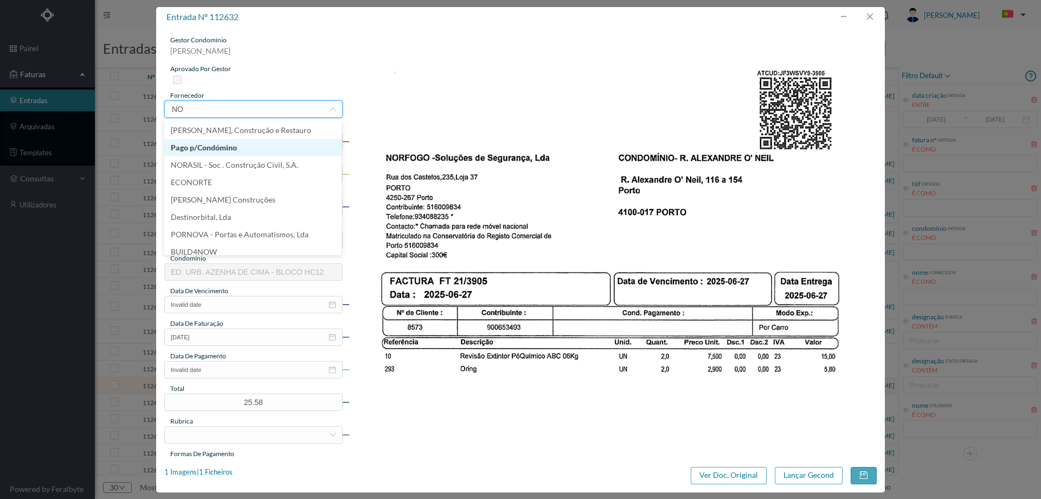
type input "N"
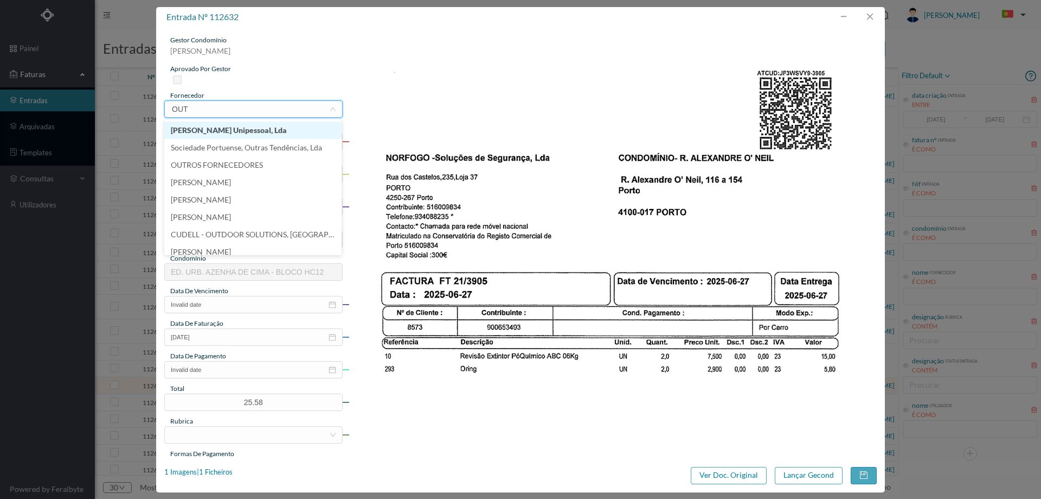
type input "OUTR"
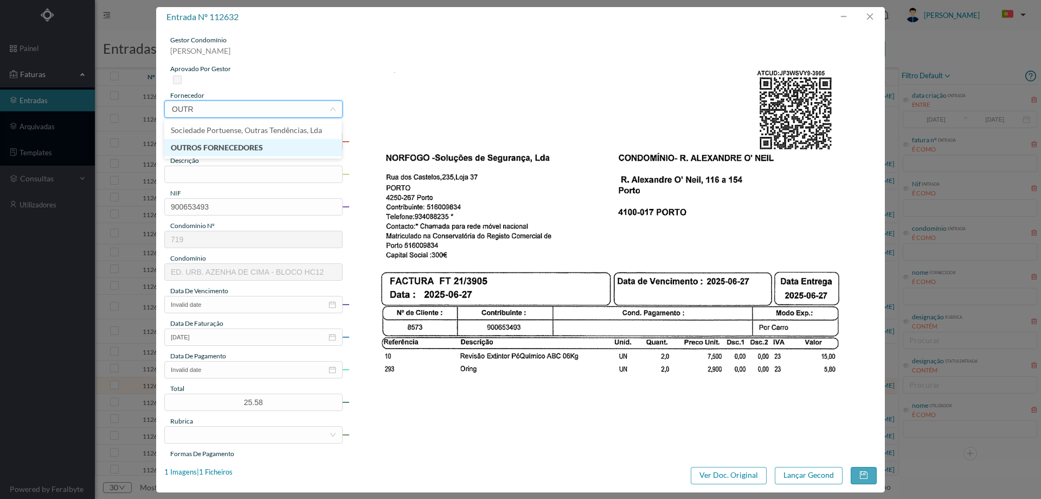
click at [293, 144] on li "OUTROS FORNECEDORES" at bounding box center [252, 147] width 177 height 17
click at [256, 169] on input "text" at bounding box center [253, 173] width 178 height 17
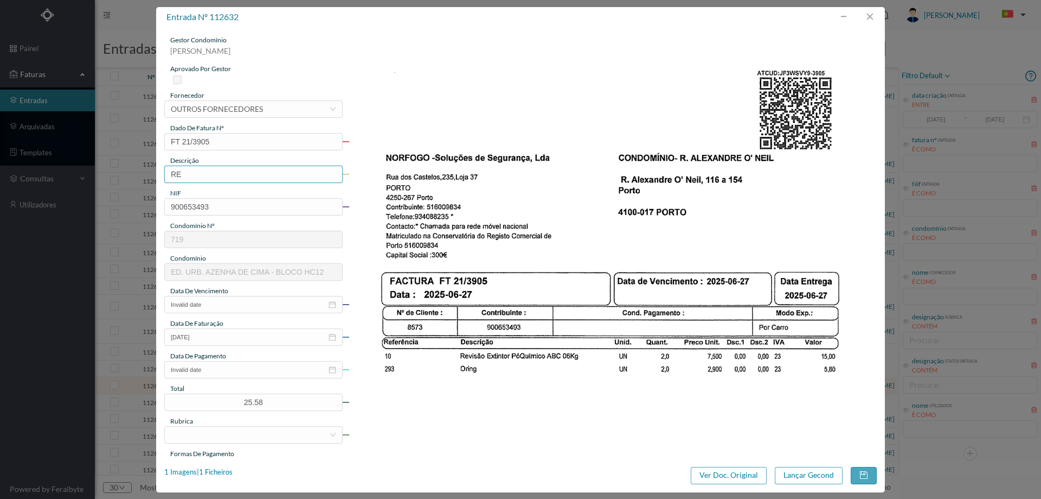
type input "R"
type input "m"
type input "Manutenção extintores"
click at [240, 308] on input "Invalid date" at bounding box center [253, 304] width 178 height 17
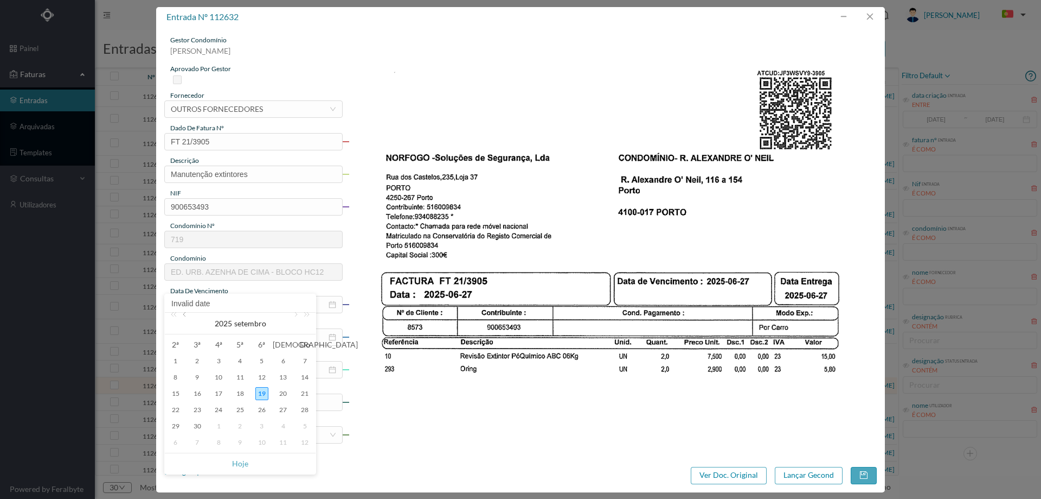
click at [187, 315] on link at bounding box center [186, 323] width 10 height 22
click at [179, 357] on div "30" at bounding box center [175, 360] width 13 height 13
type input "2025-06-30"
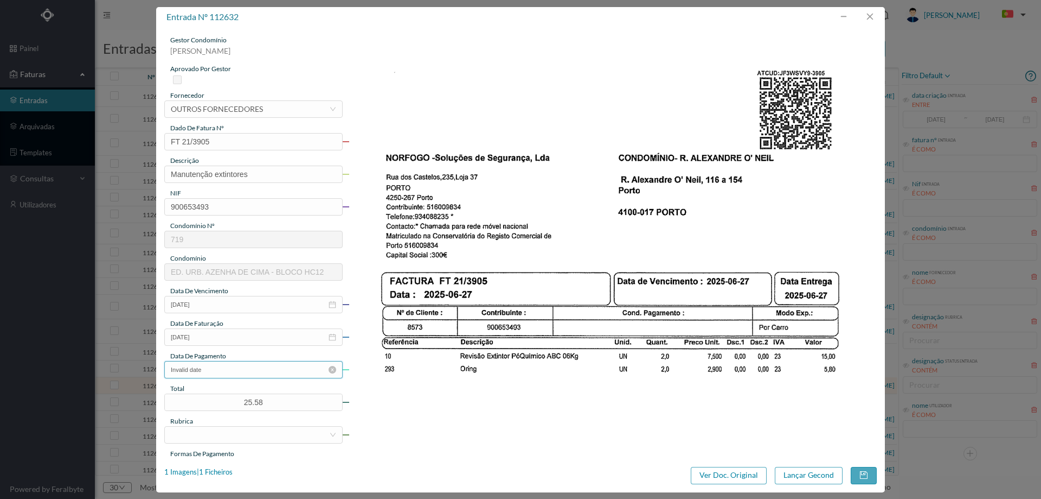
click at [220, 368] on input "Invalid date" at bounding box center [253, 369] width 178 height 17
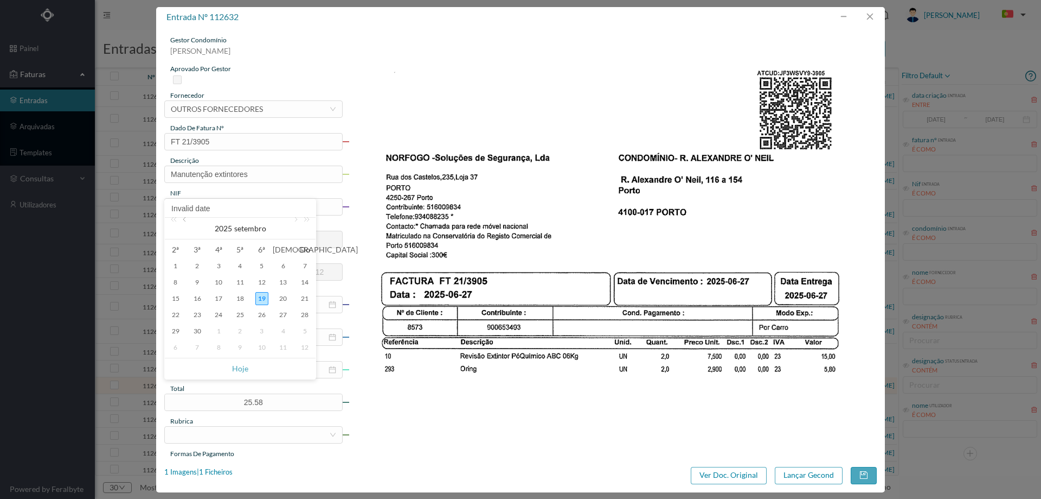
click at [189, 223] on link at bounding box center [186, 229] width 10 height 22
click at [178, 344] on div "30" at bounding box center [175, 347] width 13 height 13
type input "2025-06-30"
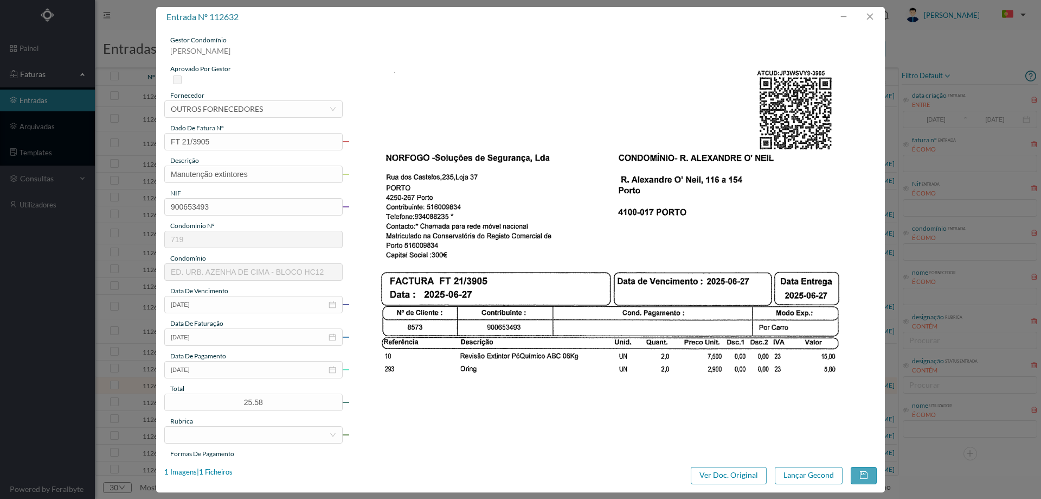
click at [238, 423] on div "rubrica" at bounding box center [253, 421] width 178 height 10
click at [228, 433] on div at bounding box center [250, 434] width 158 height 16
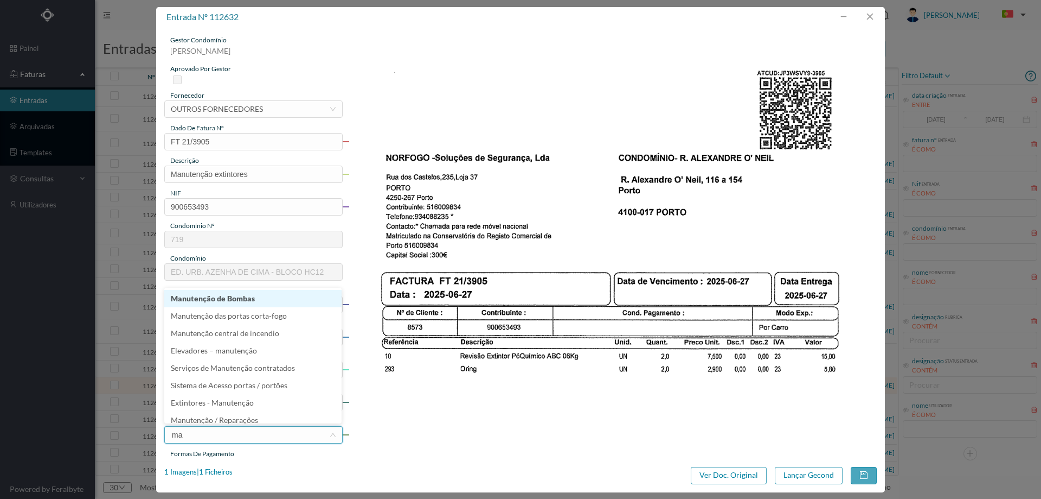
type input "man"
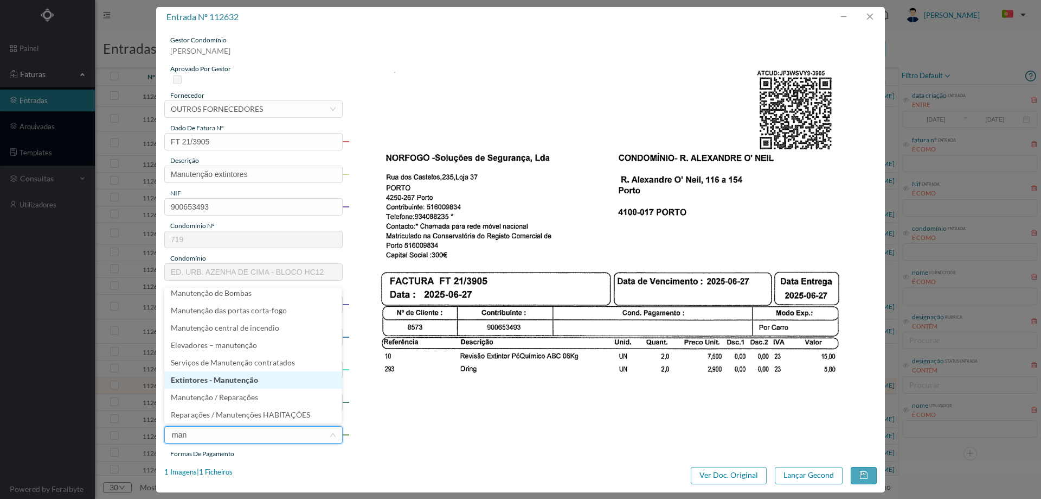
click at [223, 385] on li "Extintores - Manutenção" at bounding box center [252, 379] width 177 height 17
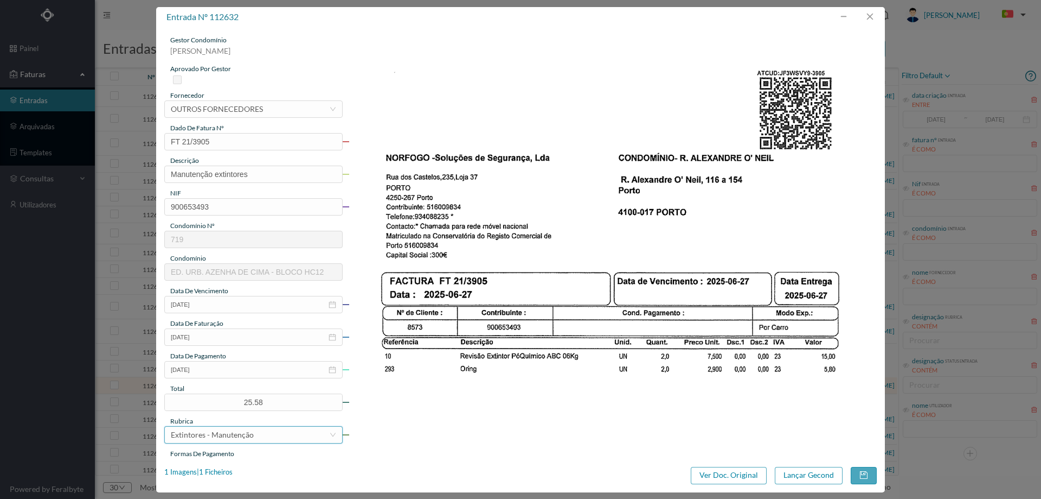
scroll to position [54, 0]
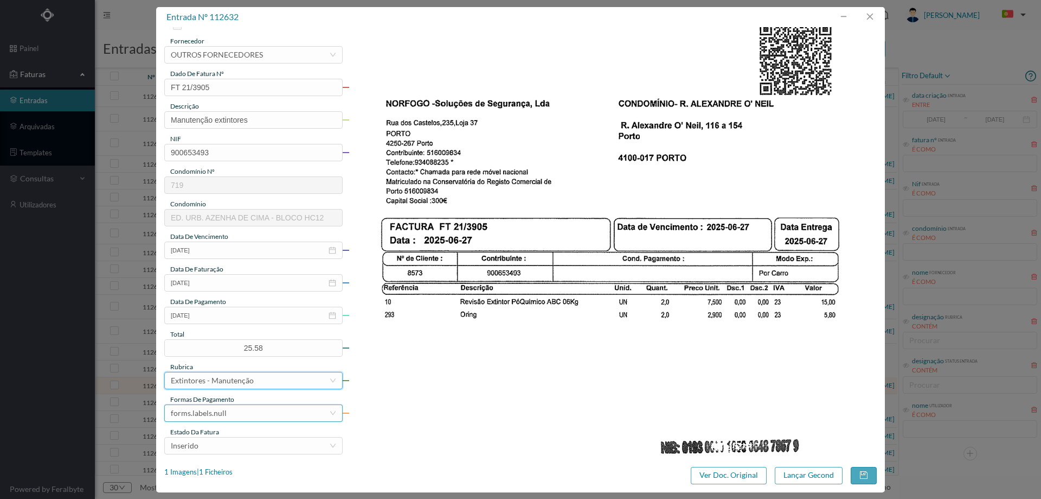
click at [221, 406] on div "forms.labels.null" at bounding box center [199, 413] width 56 height 16
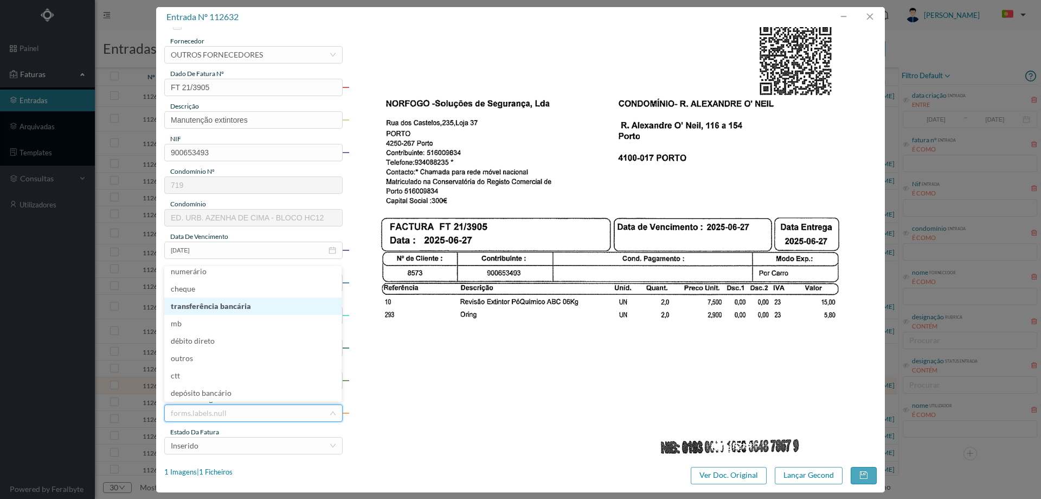
click at [229, 308] on li "transferência bancária" at bounding box center [252, 305] width 177 height 17
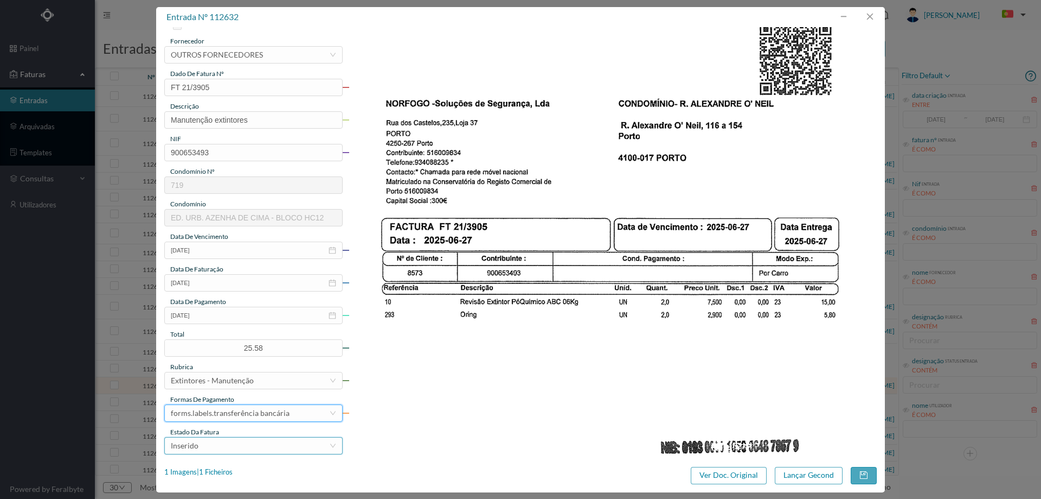
click at [219, 439] on div "Inserido" at bounding box center [250, 445] width 158 height 16
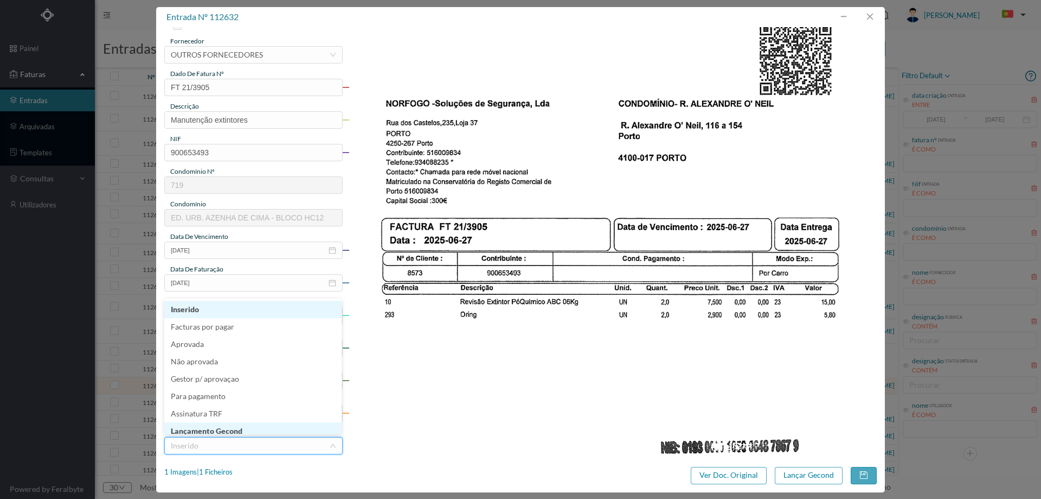
scroll to position [2, 0]
click at [220, 425] on li "Lançamento Gecond" at bounding box center [252, 428] width 177 height 17
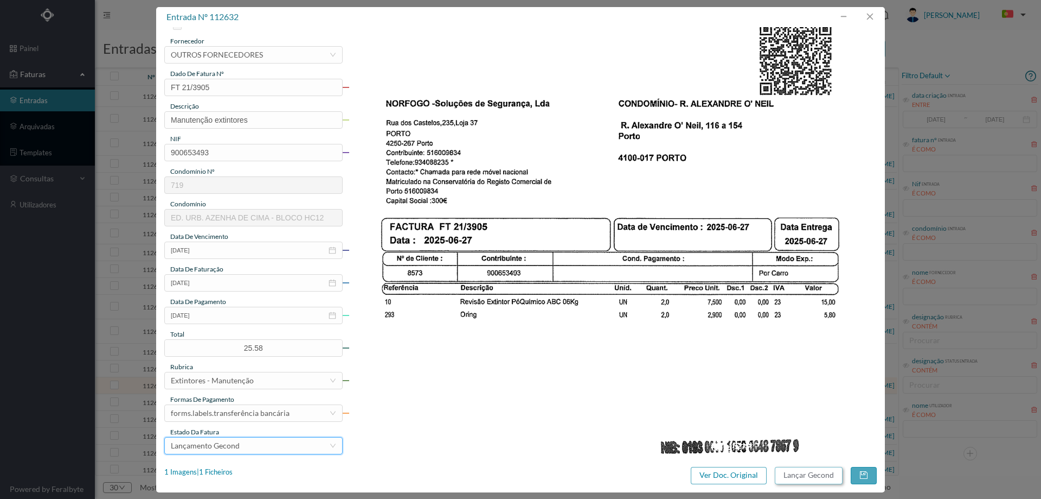
click at [804, 474] on button "Lançar Gecond" at bounding box center [809, 474] width 68 height 17
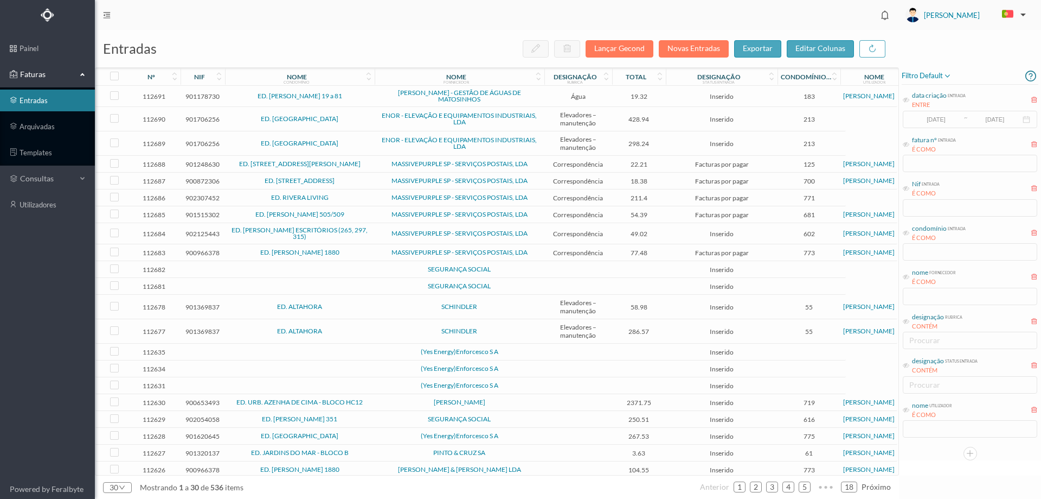
click at [399, 398] on td "ANA CRISTINA PONTE" at bounding box center [460, 402] width 170 height 17
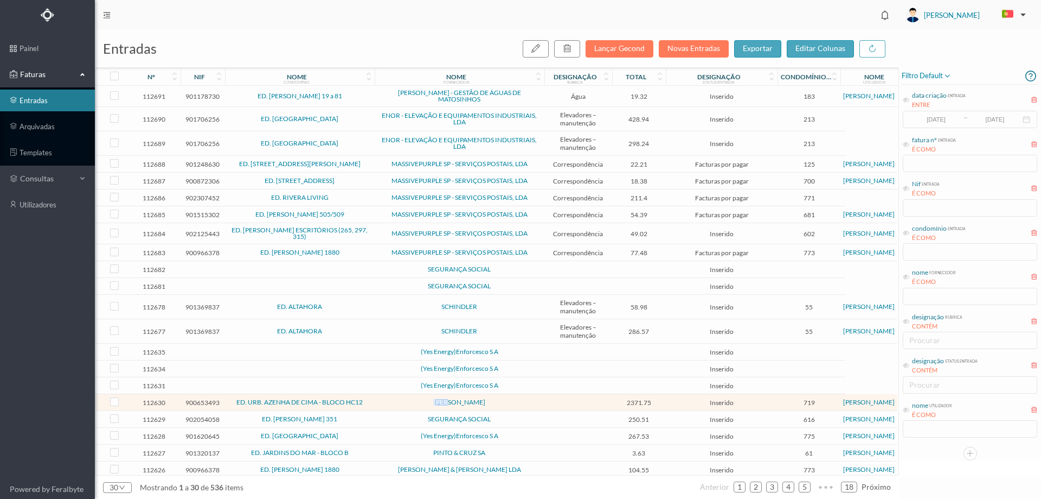
click at [399, 398] on td "ANA CRISTINA PONTE" at bounding box center [460, 402] width 170 height 17
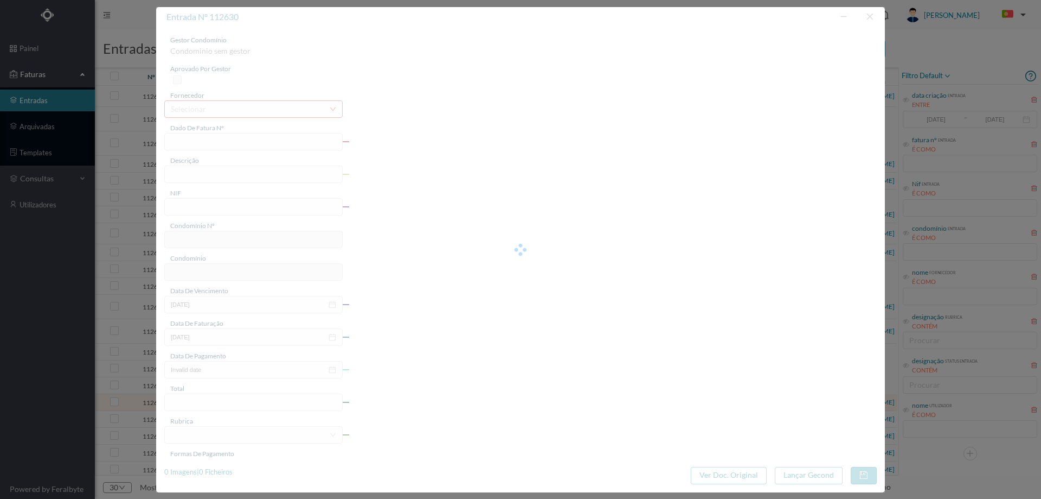
type input "FT 2023/220"
type input "900653493"
type input "Invalid date"
type input "2025-06-27"
type input "2371.75"
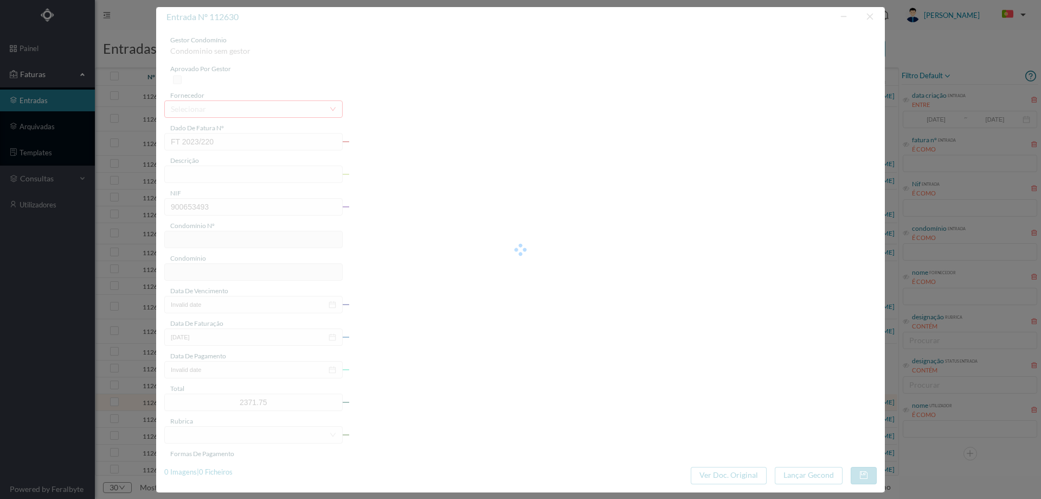
type input "719"
type input "ED. URB. AZENHA DE CIMA - BLOCO HC12"
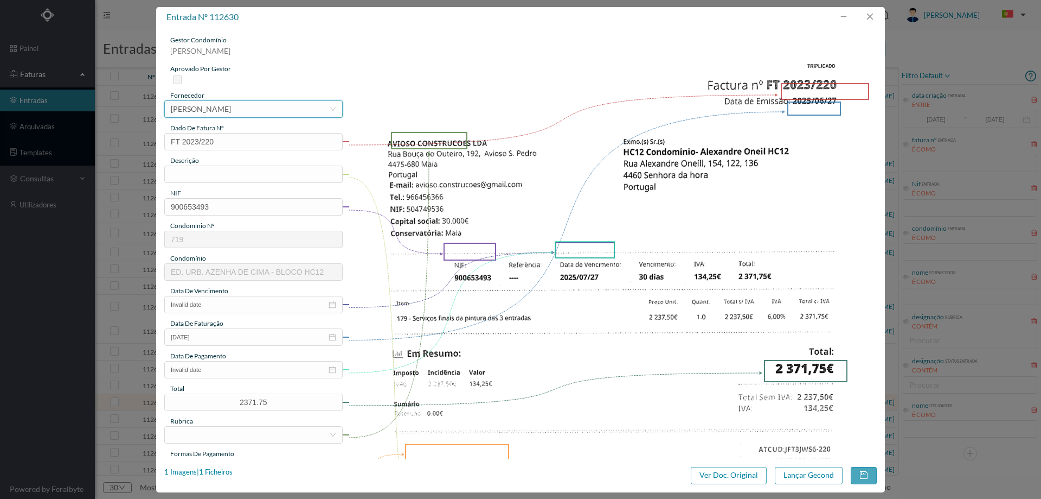
click at [231, 113] on div "ANA CRISTINA PONTE" at bounding box center [201, 109] width 60 height 16
click at [490, 156] on img at bounding box center [613, 408] width 529 height 747
click at [251, 108] on div "selecionar ANA CRISTINA PONTE" at bounding box center [250, 109] width 158 height 16
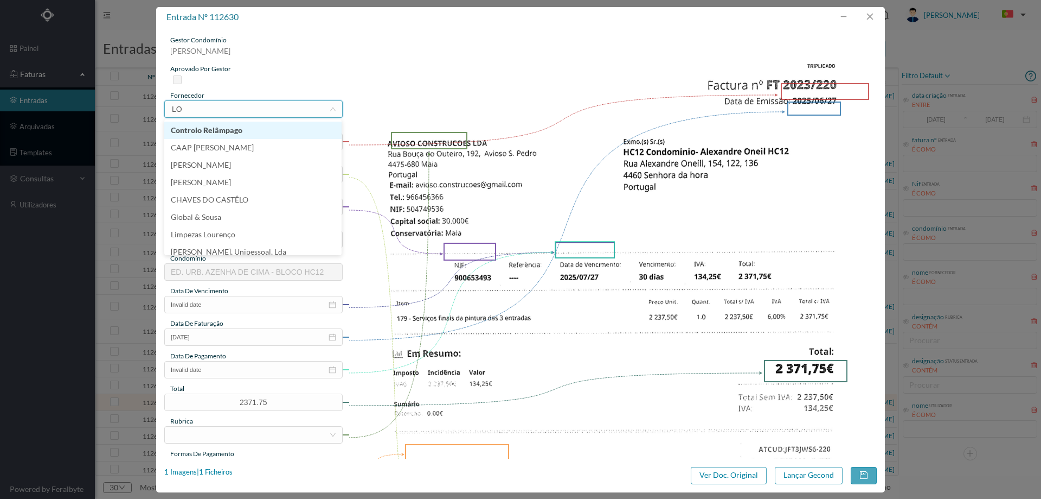
type input "L"
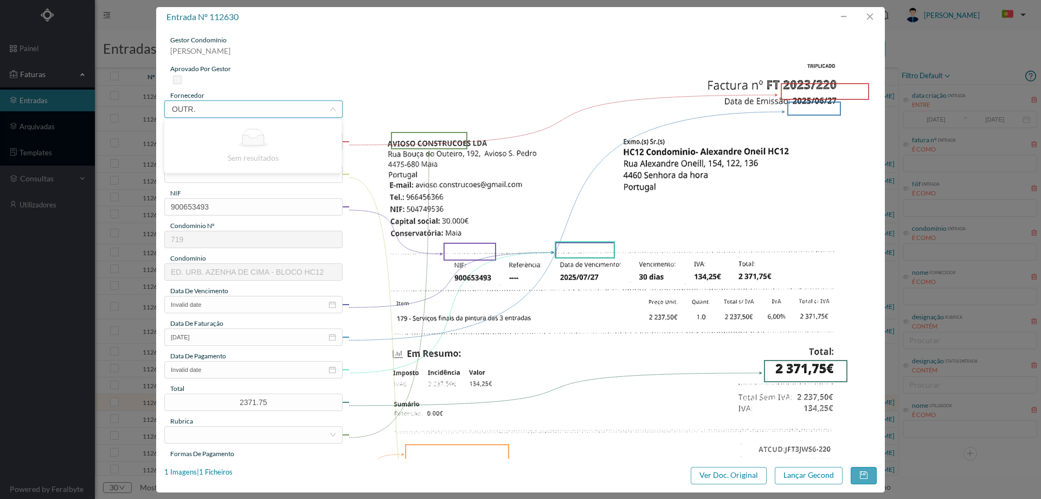
type input "OUTR"
click at [227, 175] on input "text" at bounding box center [253, 173] width 178 height 17
type input "D"
type input "SERVIÇOS FINAIS DE PINTURA"
click at [234, 309] on input "Invalid date" at bounding box center [253, 304] width 178 height 17
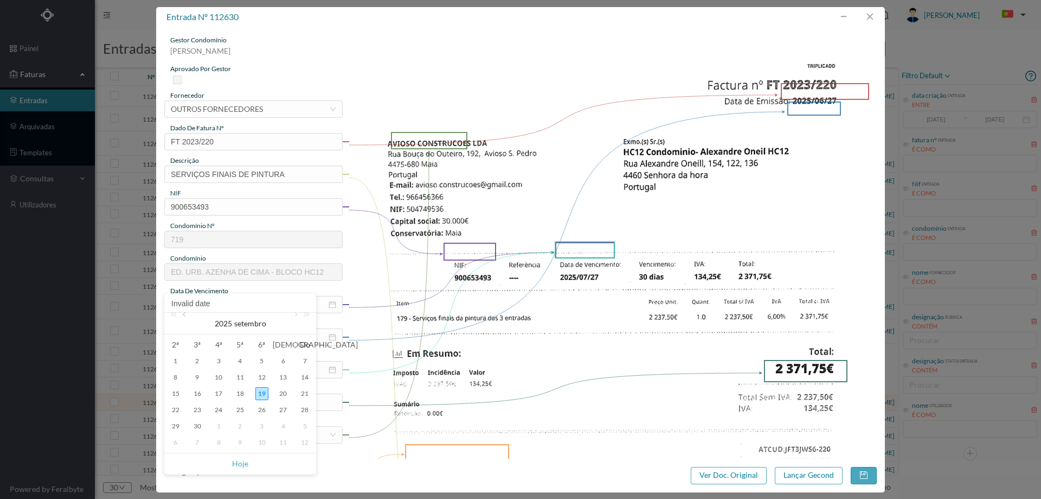
click at [187, 321] on link at bounding box center [186, 323] width 10 height 22
click at [186, 321] on link at bounding box center [186, 323] width 10 height 22
click at [257, 409] on div "25" at bounding box center [261, 409] width 13 height 13
type input "2025-07-25"
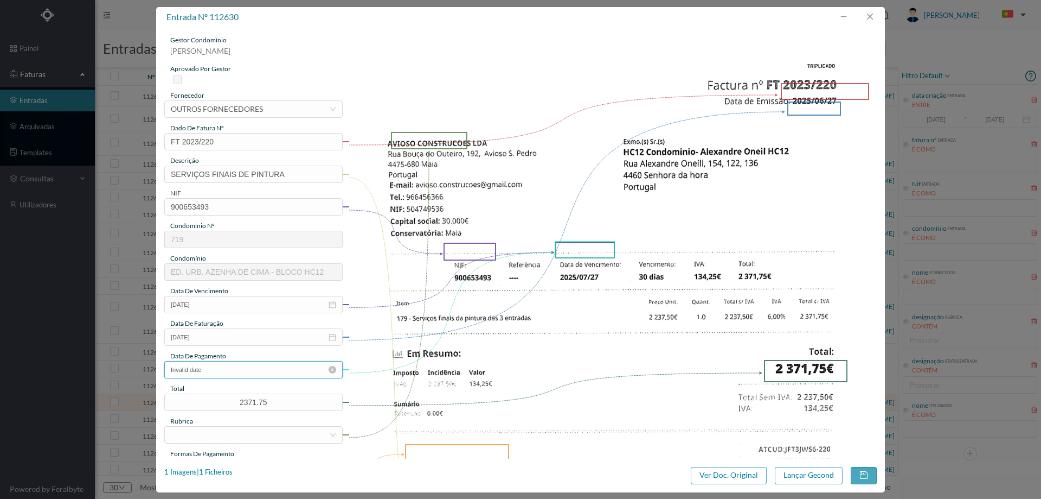
click at [233, 374] on input "Invalid date" at bounding box center [253, 369] width 178 height 17
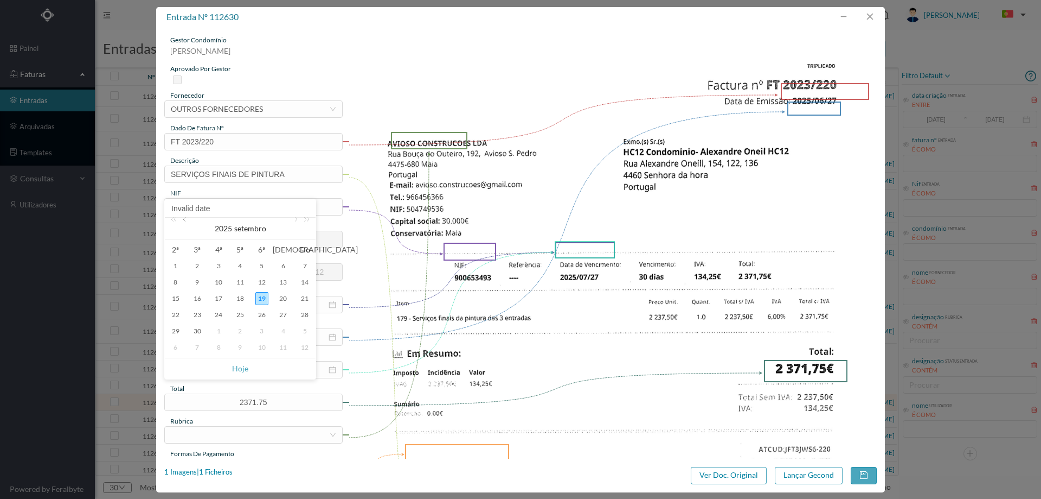
click at [187, 224] on link at bounding box center [186, 229] width 10 height 22
click at [257, 317] on div "25" at bounding box center [261, 314] width 13 height 13
type input "2025-07-25"
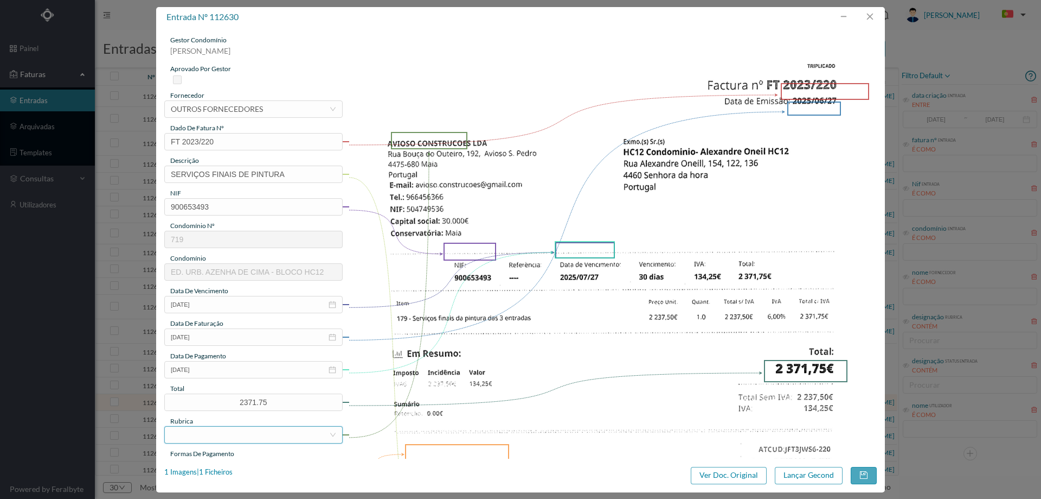
click at [216, 438] on div at bounding box center [250, 434] width 158 height 16
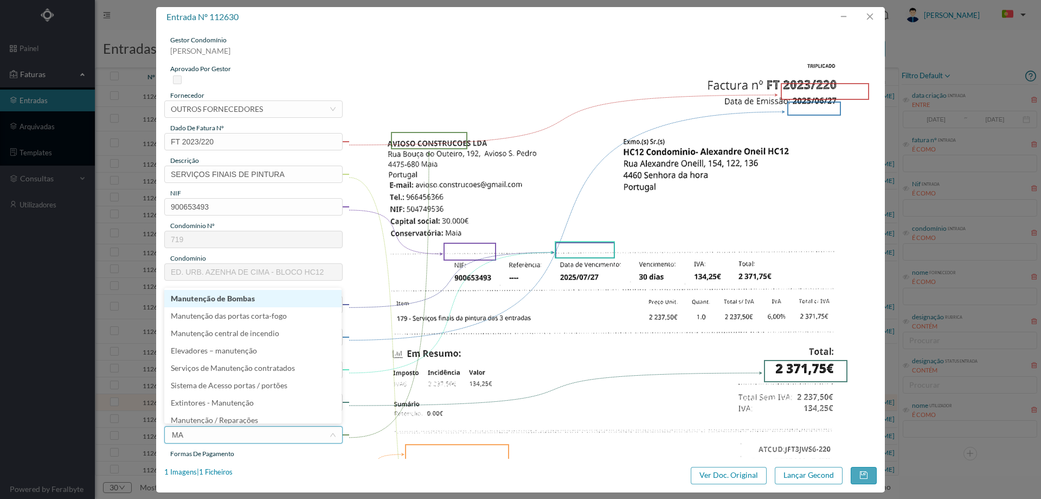
type input "MAN"
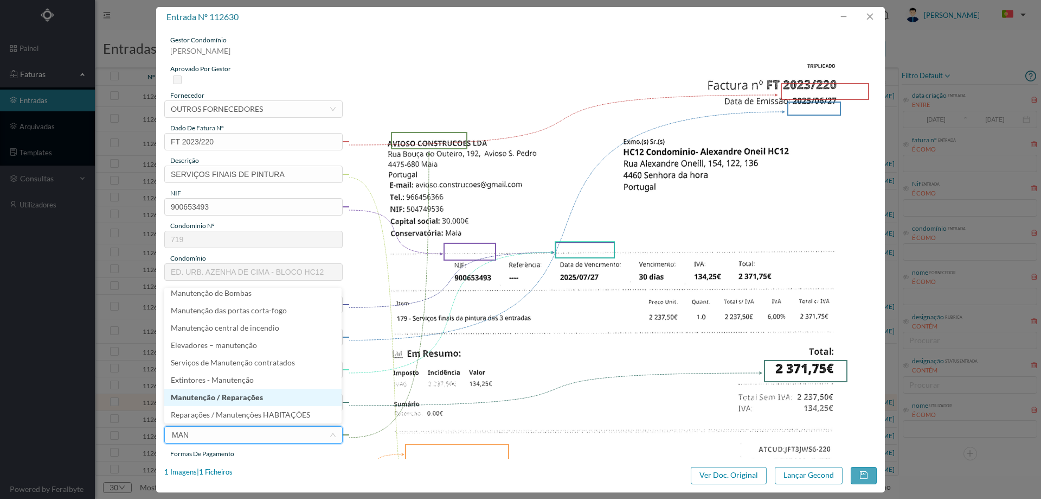
click at [233, 400] on li "Manutenção / Reparações" at bounding box center [252, 396] width 177 height 17
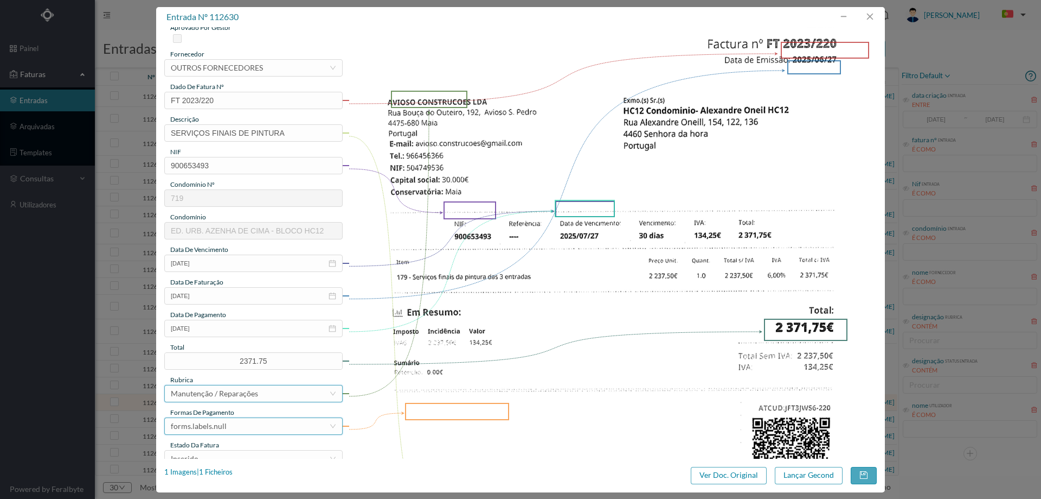
scroll to position [108, 0]
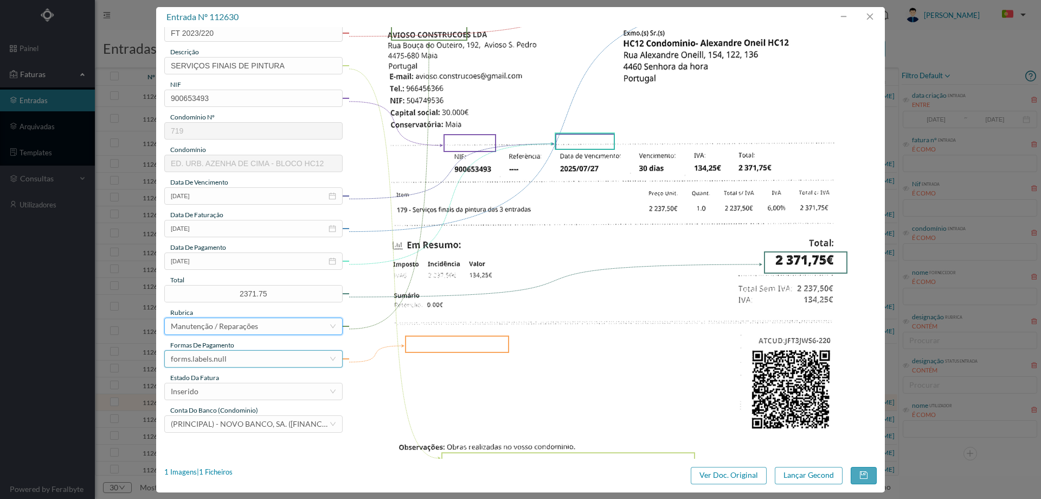
click at [235, 362] on div "forms.labels.null" at bounding box center [250, 358] width 158 height 16
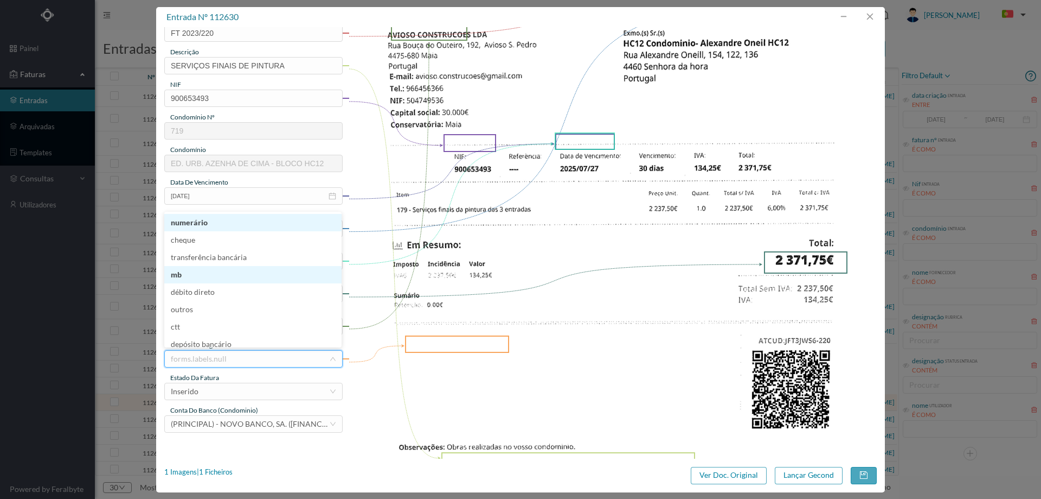
scroll to position [5, 0]
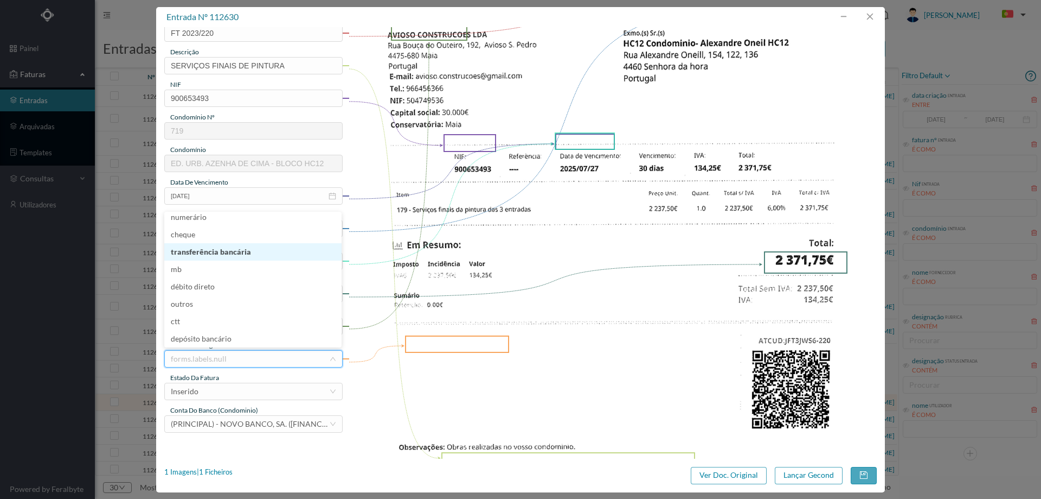
click at [237, 255] on li "transferência bancária" at bounding box center [252, 251] width 177 height 17
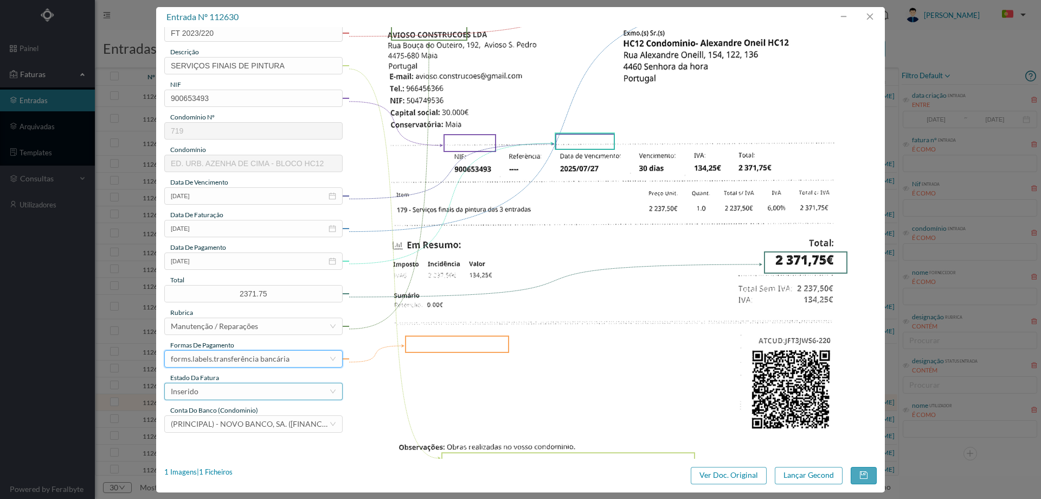
click at [235, 394] on div "Inserido" at bounding box center [250, 391] width 158 height 16
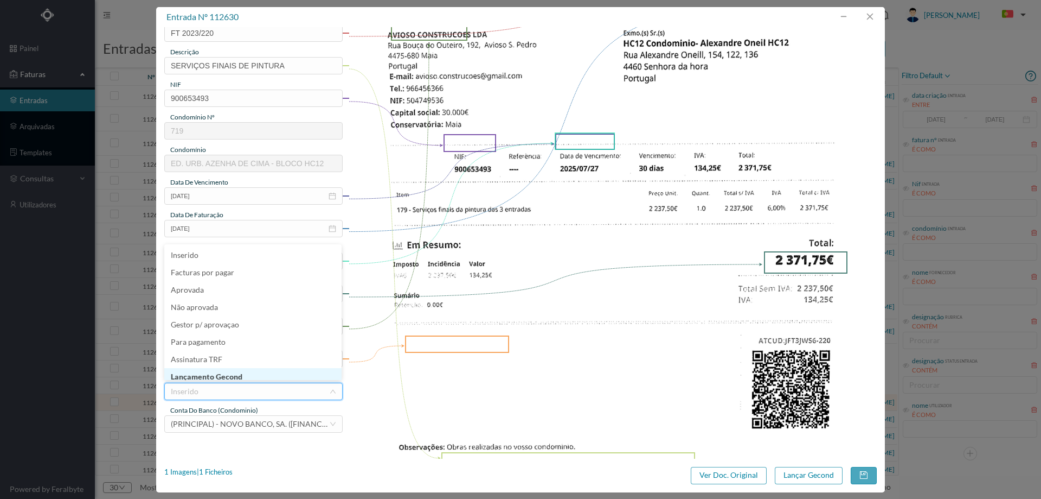
scroll to position [4, 0]
click at [239, 370] on li "Lançamento Gecond" at bounding box center [252, 371] width 177 height 17
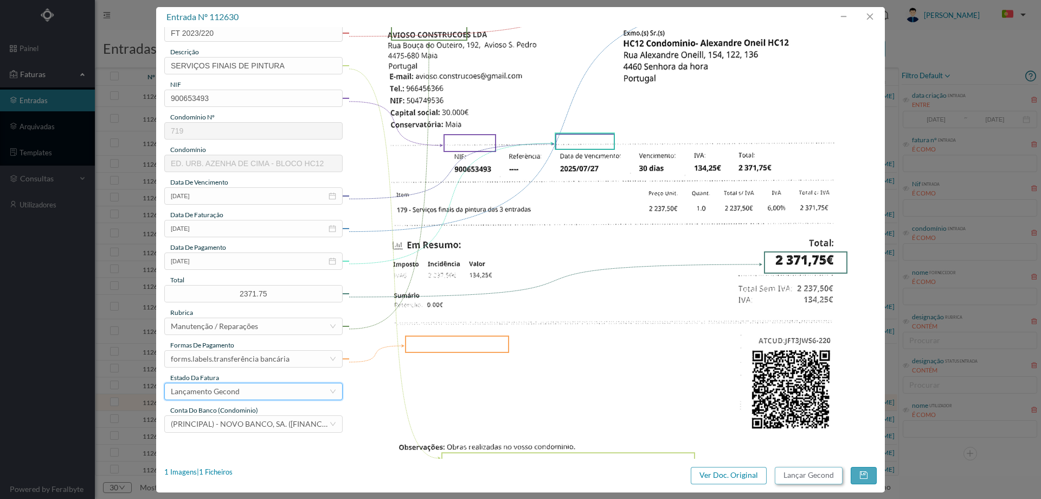
click at [806, 477] on button "Lançar Gecond" at bounding box center [809, 474] width 68 height 17
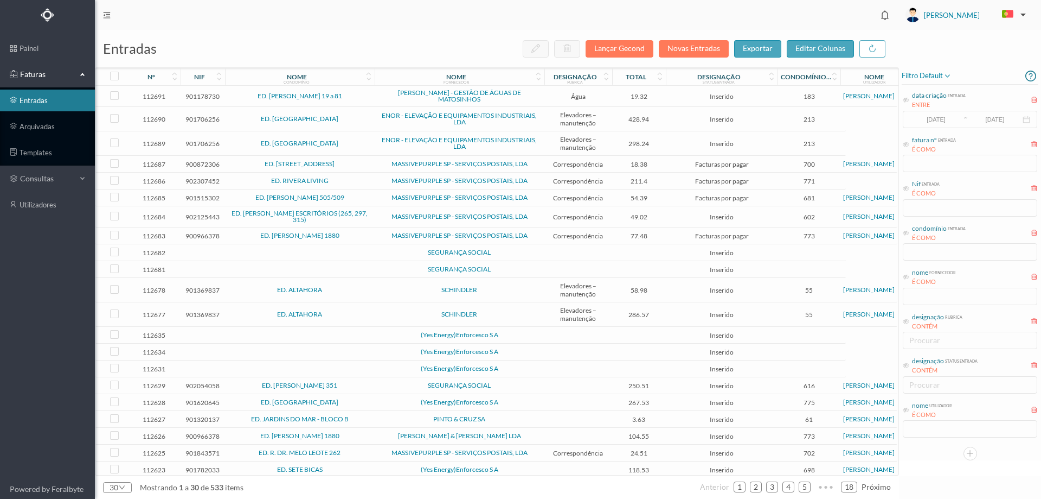
click at [385, 370] on span "(Yes Energy)Enforcesco S A" at bounding box center [460, 368] width 164 height 7
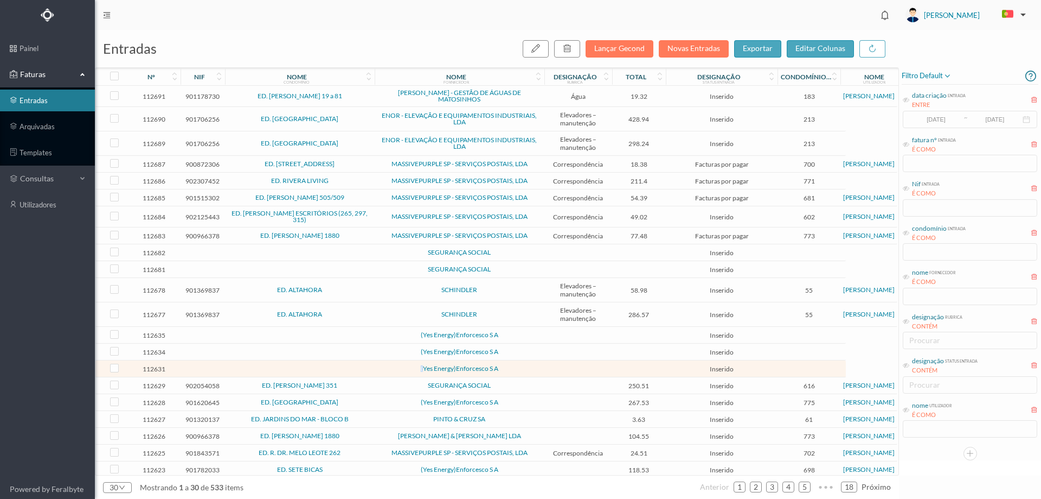
click at [385, 370] on span "(Yes Energy)Enforcesco S A" at bounding box center [460, 368] width 164 height 7
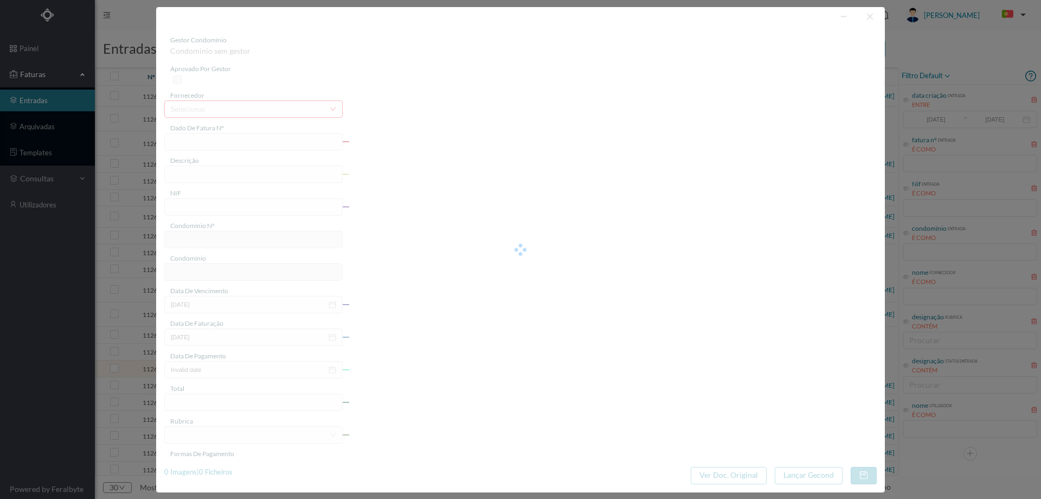
type input "0"
type input "Invalid date"
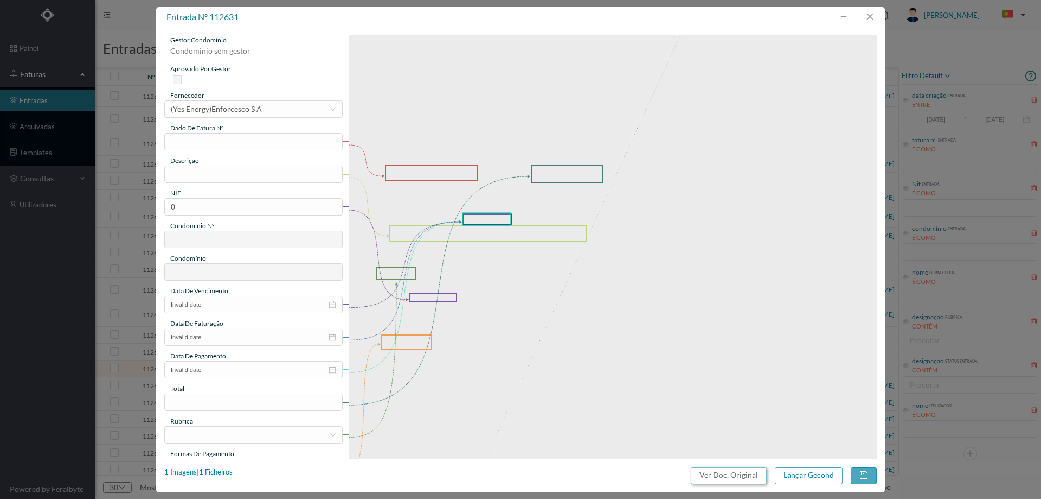
click at [731, 472] on button "Ver Doc. Original" at bounding box center [729, 474] width 76 height 17
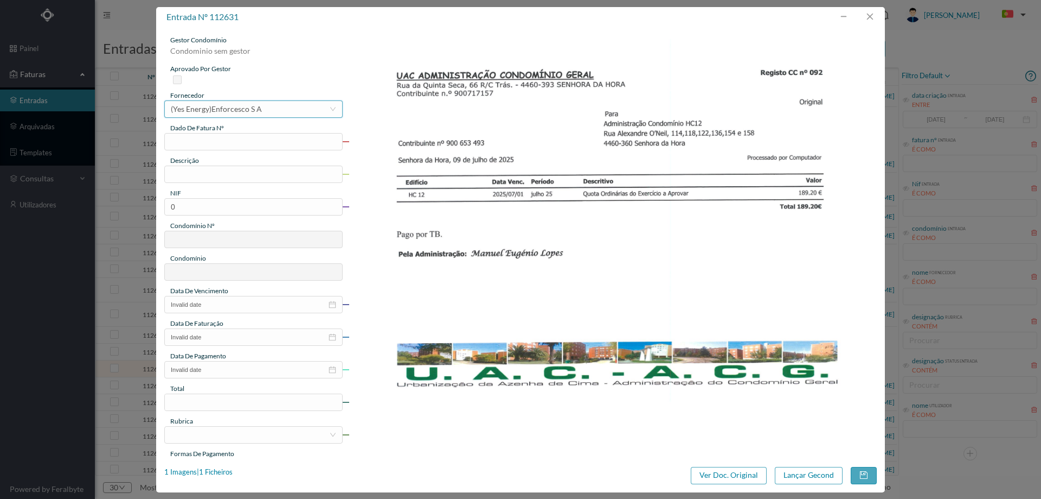
click at [238, 107] on div "(Yes Energy)Enforcesco S A" at bounding box center [216, 109] width 91 height 16
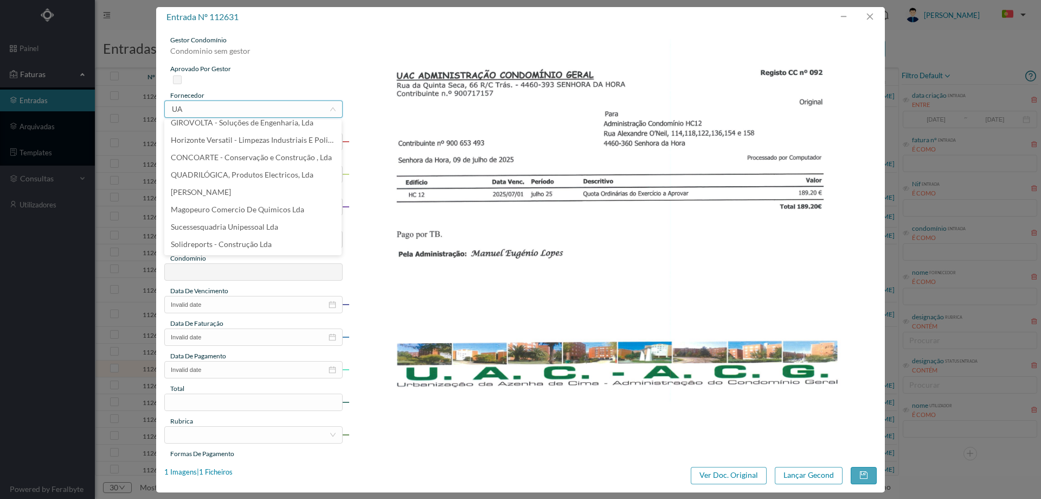
scroll to position [0, 0]
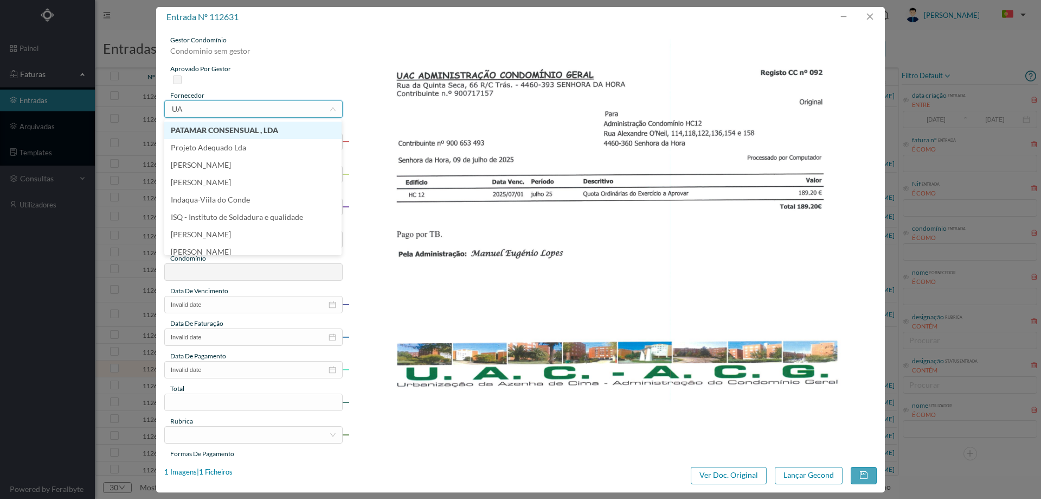
type input "UAC"
click at [259, 127] on li "UAC ADMINISTRAÇÃO CONDOMINIO GERAL" at bounding box center [252, 130] width 177 height 17
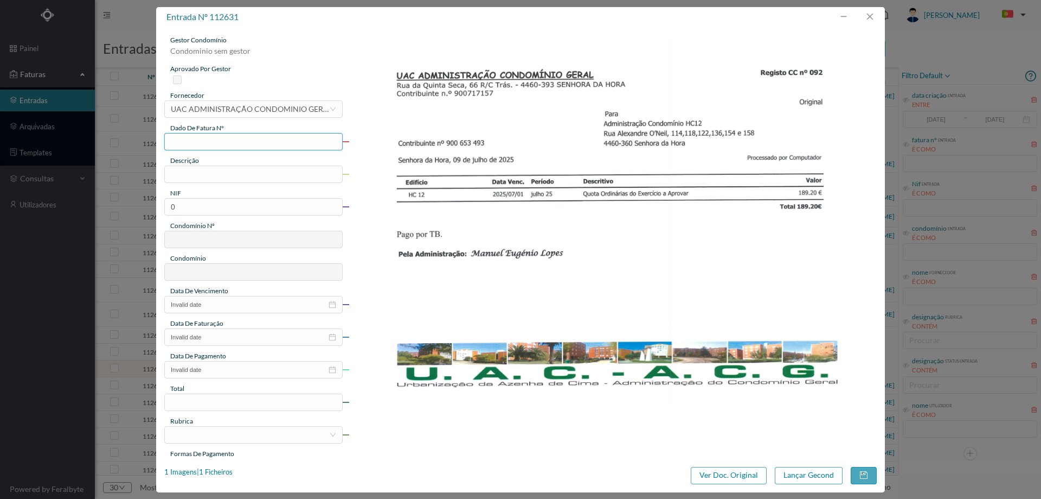
click at [252, 139] on input "text" at bounding box center [253, 141] width 178 height 17
type input "0"
type input "Nº092"
click at [245, 181] on input "text" at bounding box center [253, 173] width 178 height 17
type input "QUOTAS ORDINARIAS JULHO"
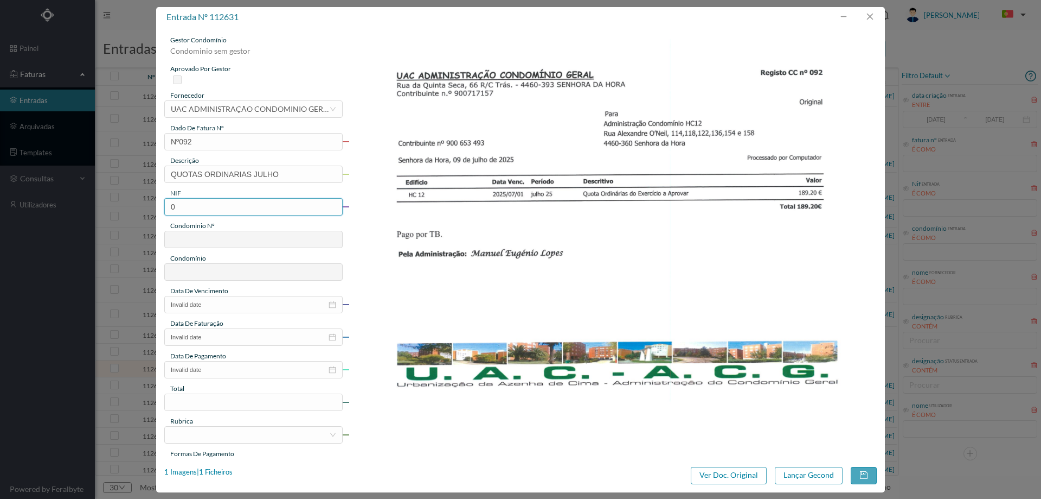
click at [182, 207] on input "0" at bounding box center [253, 206] width 178 height 17
paste input "900653493"
drag, startPoint x: 175, startPoint y: 205, endPoint x: 144, endPoint y: 205, distance: 31.5
click at [144, 205] on div "entrada nº 112631 gestor condomínio Condominio sem gestor aprovado por gestor f…" at bounding box center [520, 249] width 1041 height 499
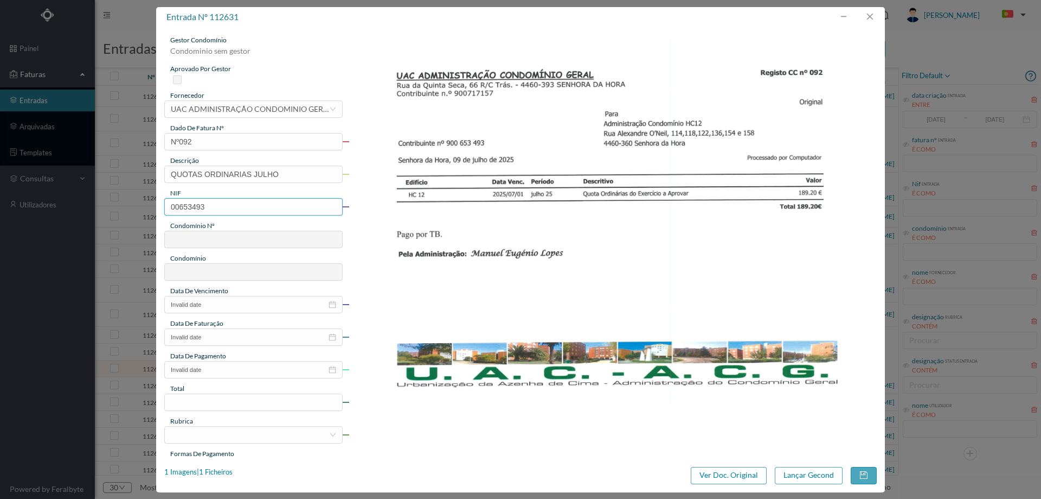
type input "900653493"
type input "719"
type input "ED. URB. AZENHA DE CIMA - BLOCO HC12"
type input "900653493"
click at [215, 301] on input "Invalid date" at bounding box center [253, 304] width 178 height 17
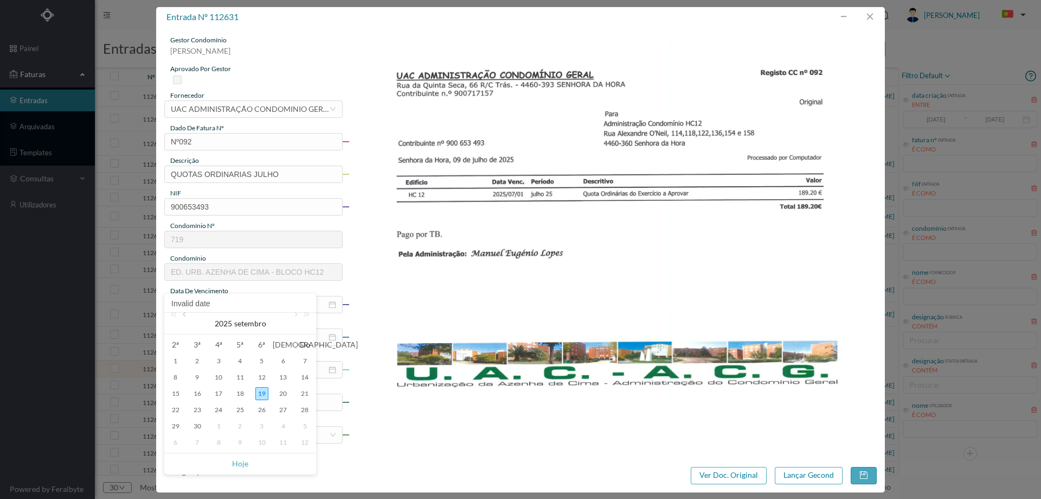
click at [188, 317] on link at bounding box center [186, 323] width 10 height 22
click at [200, 378] on div "8" at bounding box center [197, 376] width 13 height 13
type input "[DATE]"
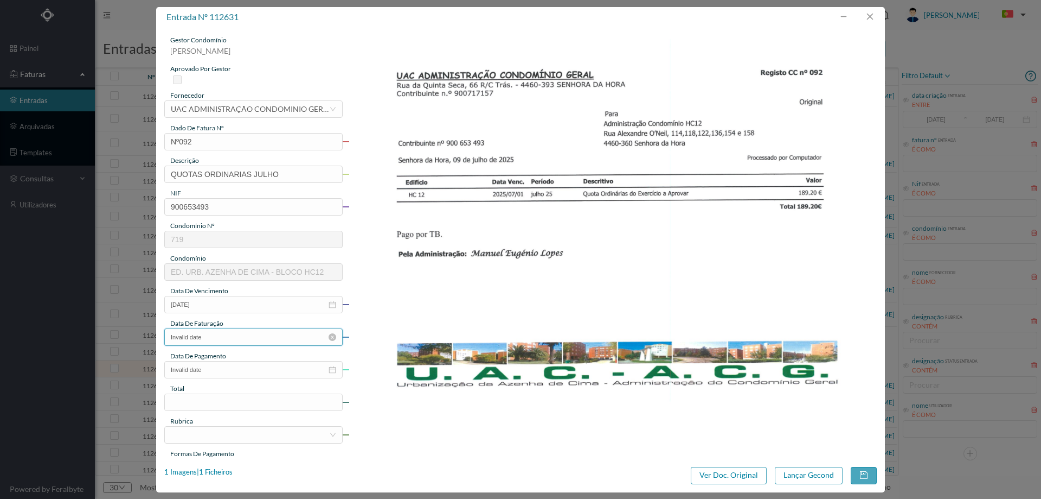
click at [222, 344] on input "Invalid date" at bounding box center [253, 336] width 178 height 17
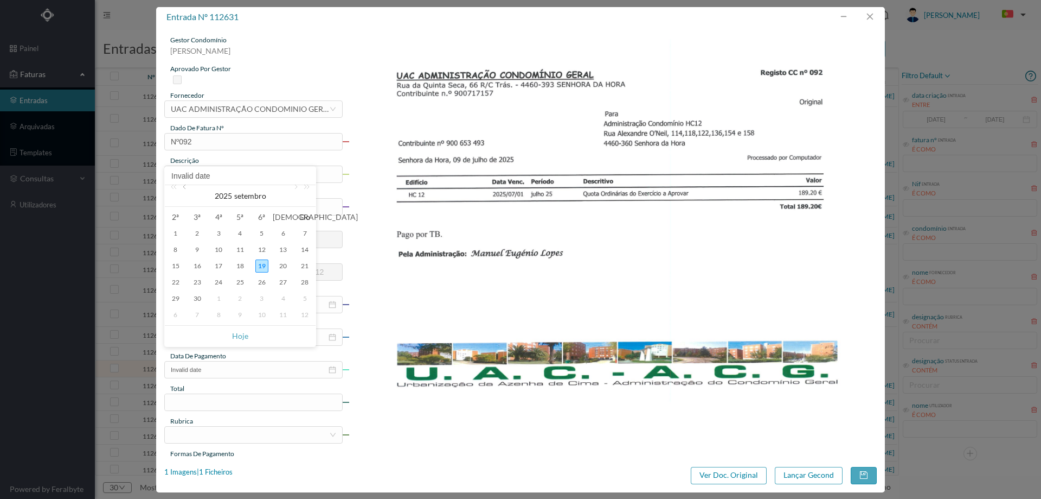
click at [188, 190] on link at bounding box center [186, 196] width 10 height 22
click at [198, 251] on div "8" at bounding box center [197, 249] width 13 height 13
type input "[DATE]"
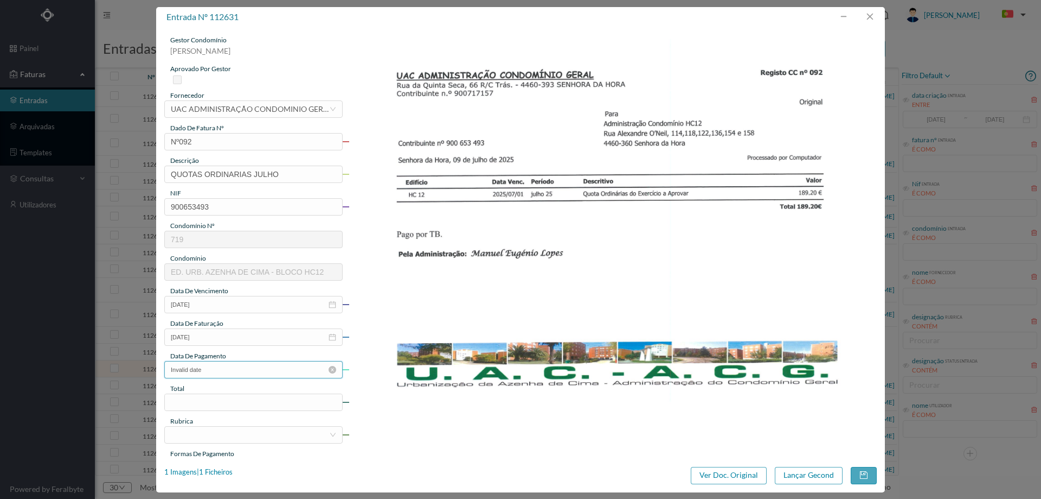
click at [212, 364] on input "Invalid date" at bounding box center [253, 369] width 178 height 17
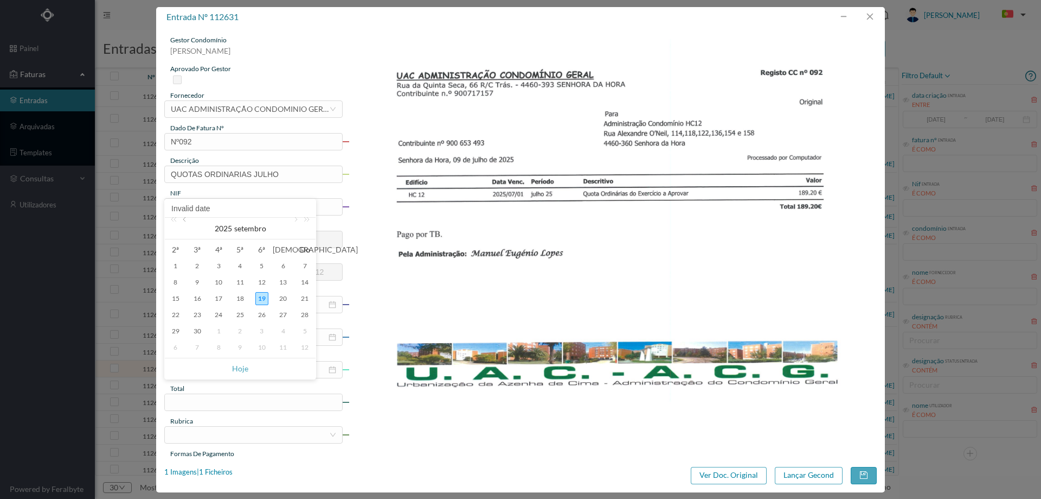
click at [185, 223] on link at bounding box center [186, 229] width 10 height 22
click at [194, 282] on div "8" at bounding box center [197, 282] width 13 height 13
type input "[DATE]"
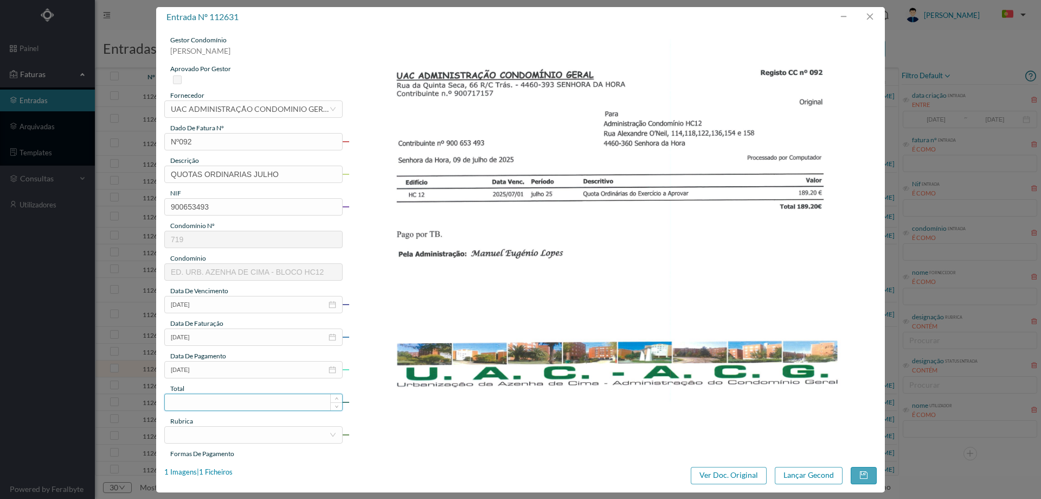
click at [201, 398] on input at bounding box center [253, 402] width 177 height 16
type input "189.20"
click at [235, 443] on div "gestor condomínio [PERSON_NAME] aprovado por gestor fornecedor selecionar UAC A…" at bounding box center [253, 288] width 178 height 506
click at [233, 435] on div at bounding box center [250, 434] width 158 height 16
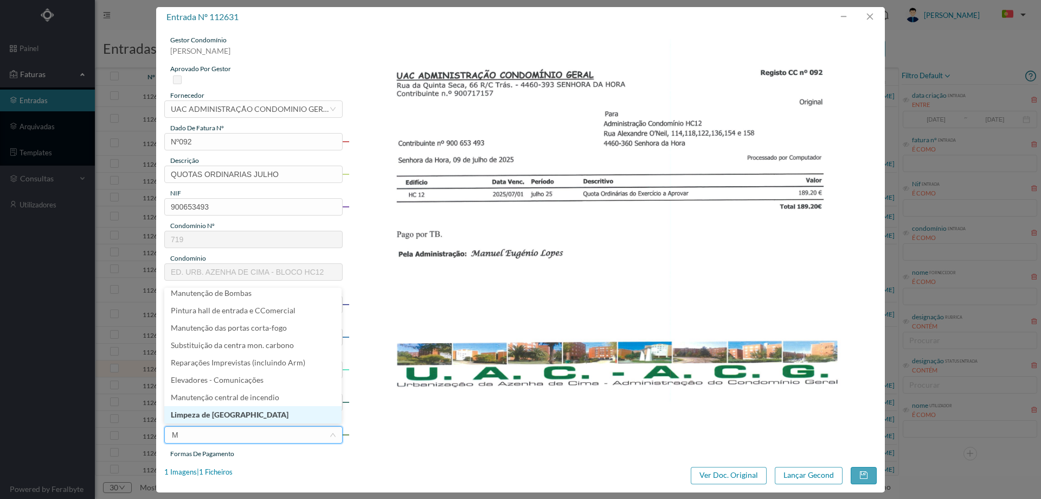
type input "MA"
click at [233, 419] on li "Manutenção / Reparações" at bounding box center [252, 414] width 177 height 17
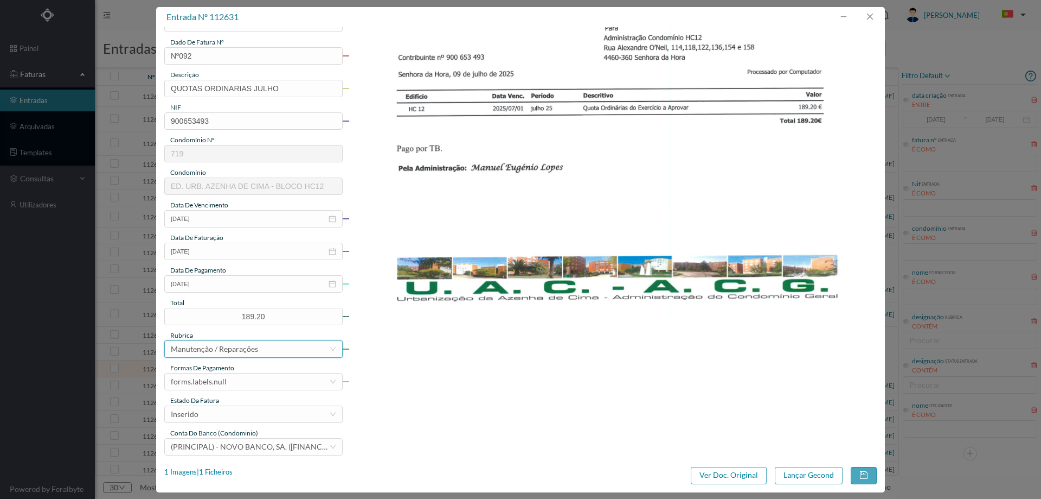
scroll to position [91, 0]
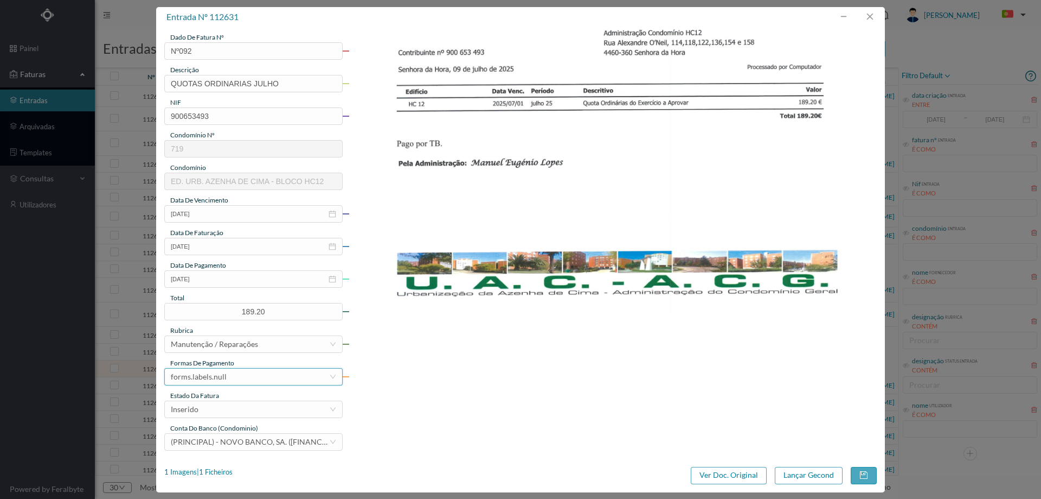
click at [232, 374] on div "forms.labels.null" at bounding box center [250, 376] width 158 height 16
click at [239, 275] on li "transferência bancária" at bounding box center [252, 274] width 177 height 17
click at [224, 411] on div "Inserido" at bounding box center [250, 409] width 158 height 16
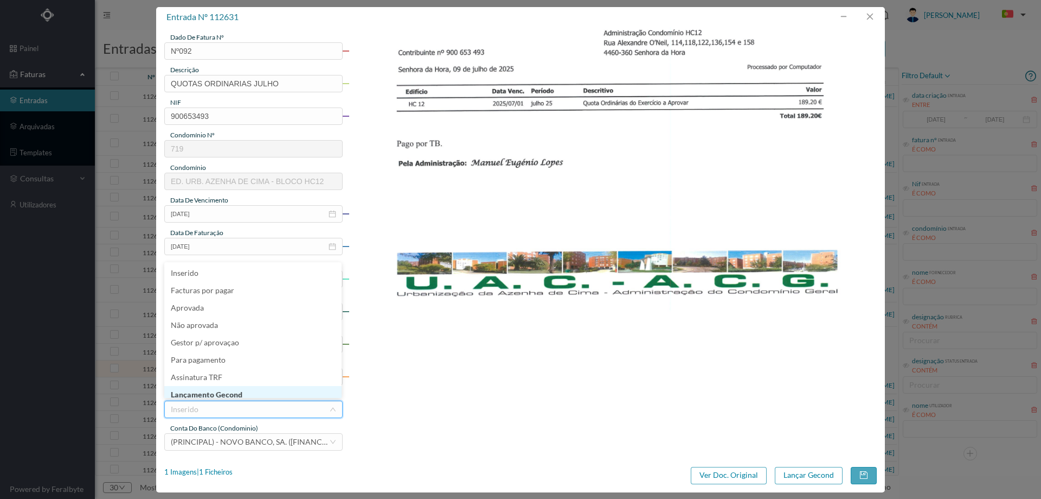
click at [231, 388] on li "Lançamento Gecond" at bounding box center [252, 394] width 177 height 17
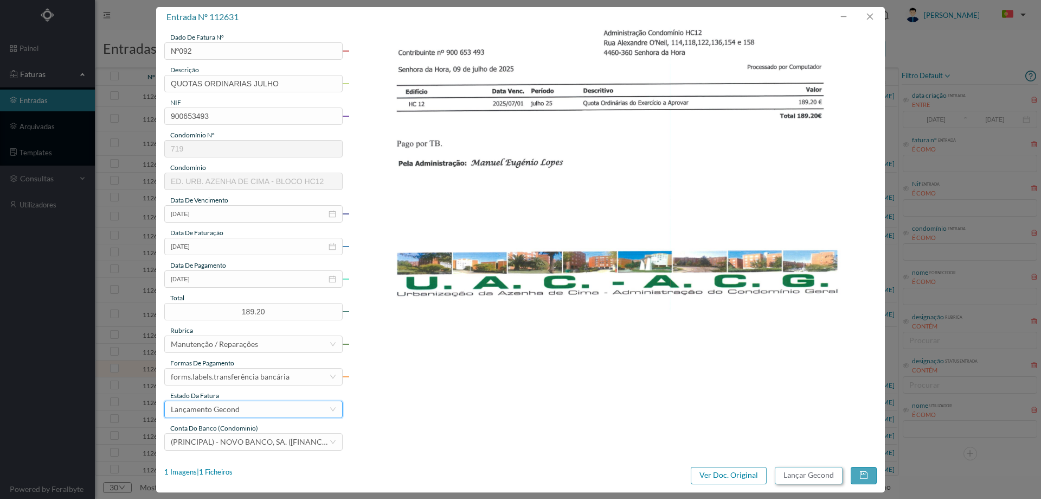
click at [803, 483] on button "Lançar Gecond" at bounding box center [809, 474] width 68 height 17
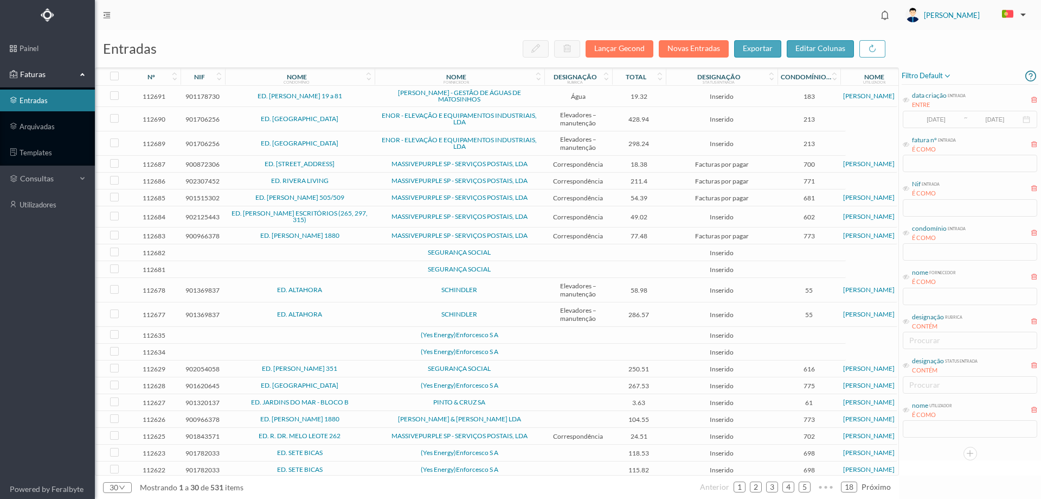
click at [549, 354] on td at bounding box center [579, 351] width 68 height 17
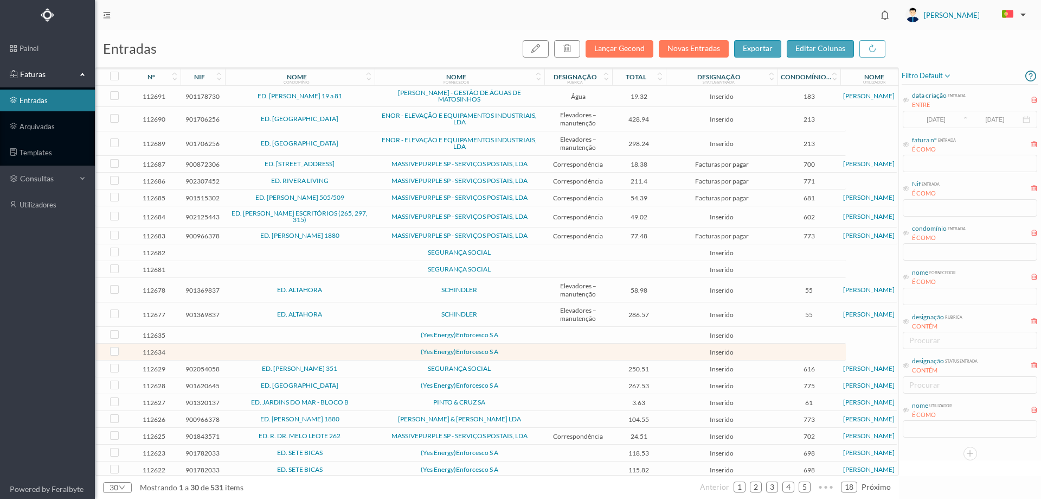
click at [549, 354] on td at bounding box center [579, 351] width 68 height 17
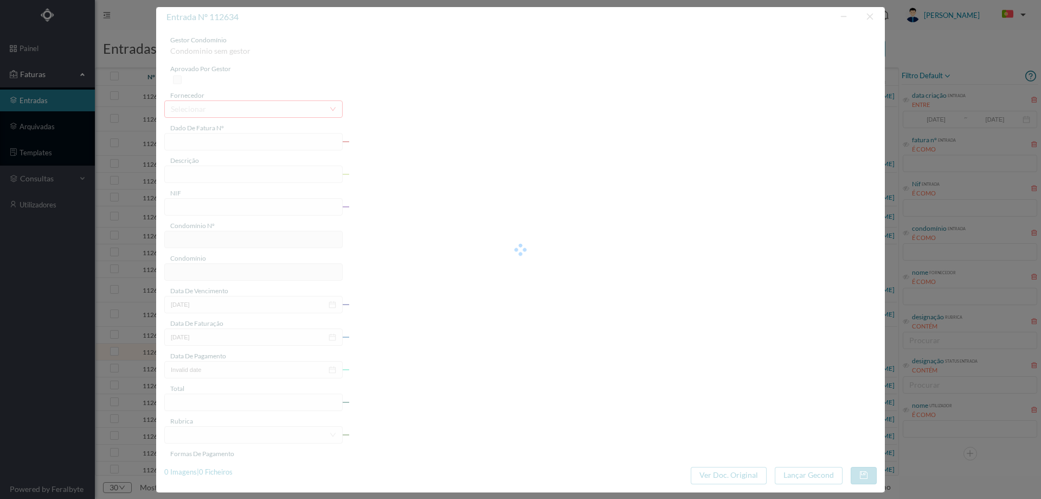
type input "0"
type input "Invalid date"
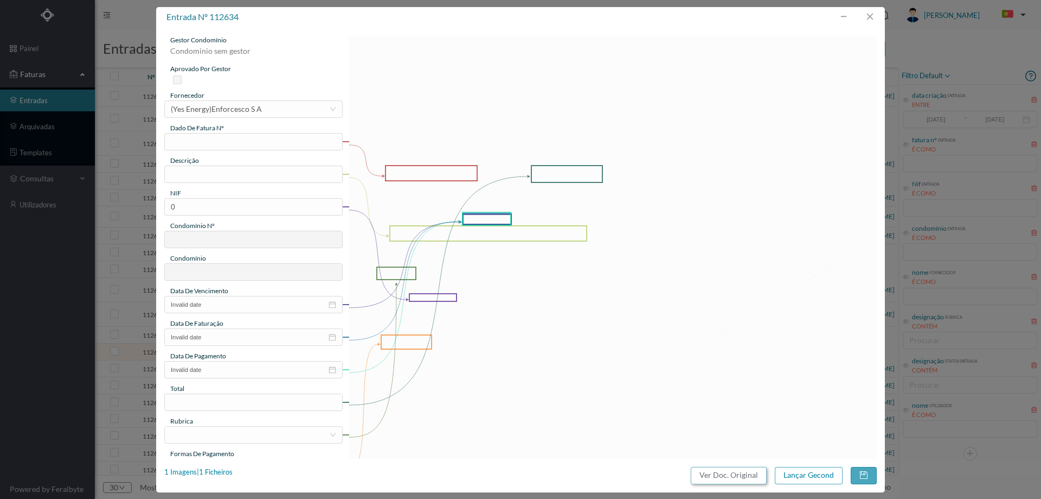
click at [741, 471] on button "Ver Doc. Original" at bounding box center [729, 474] width 76 height 17
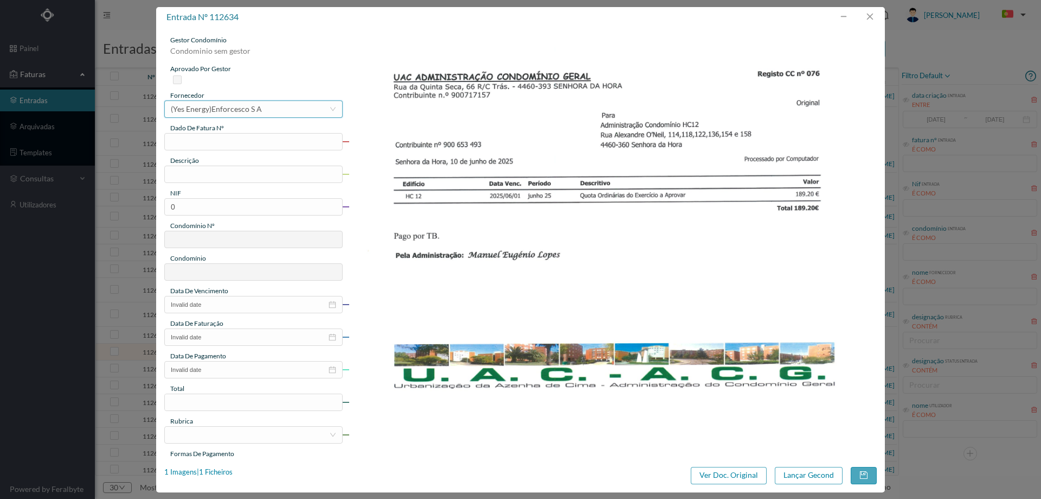
click at [223, 108] on div "(Yes Energy)Enforcesco S A" at bounding box center [216, 109] width 91 height 16
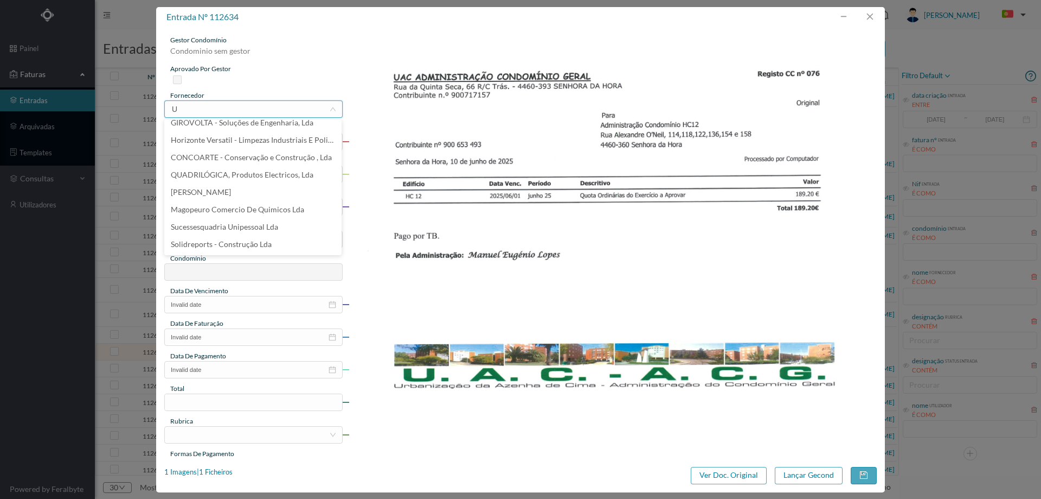
scroll to position [2, 0]
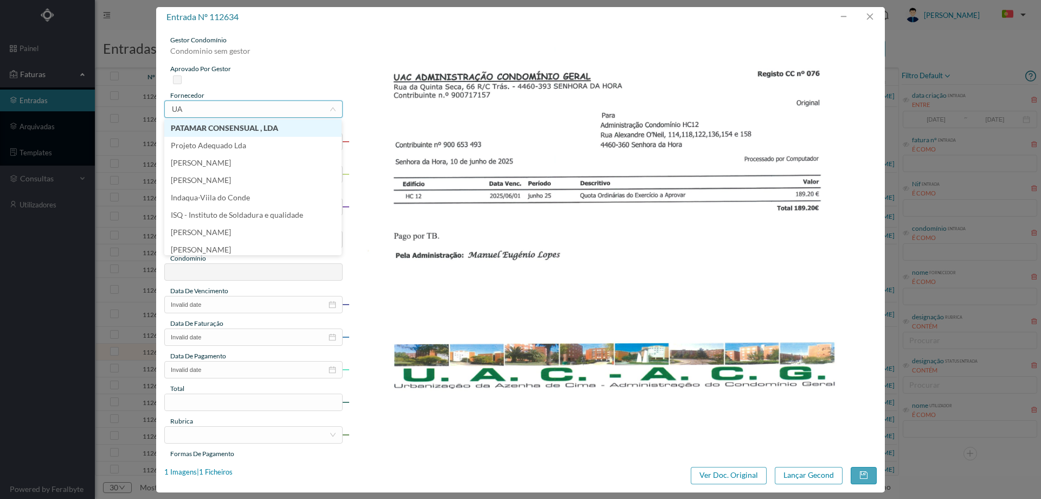
type input "UAC"
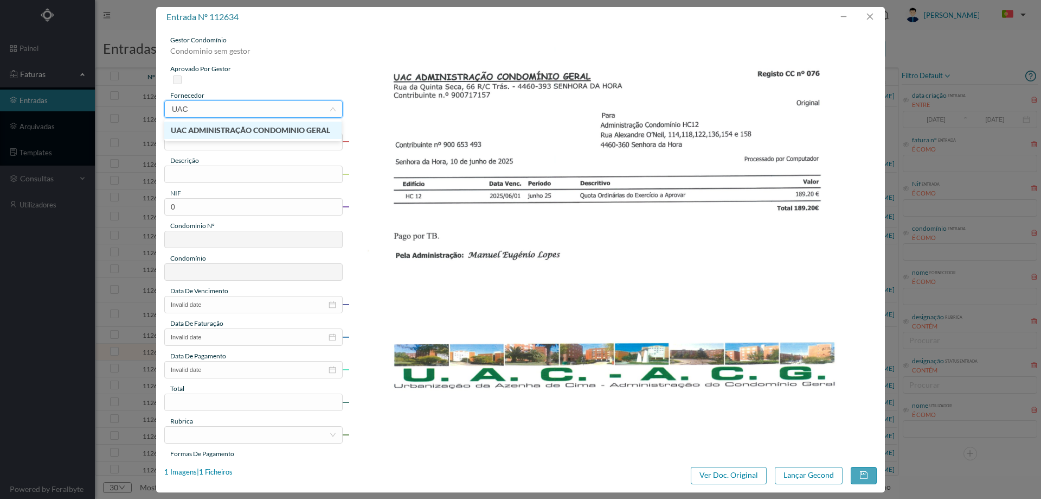
click at [254, 126] on li "UAC ADMINISTRAÇÃO CONDOMINIO GERAL" at bounding box center [252, 130] width 177 height 17
click at [228, 144] on input "text" at bounding box center [253, 141] width 178 height 17
type input "Nº076"
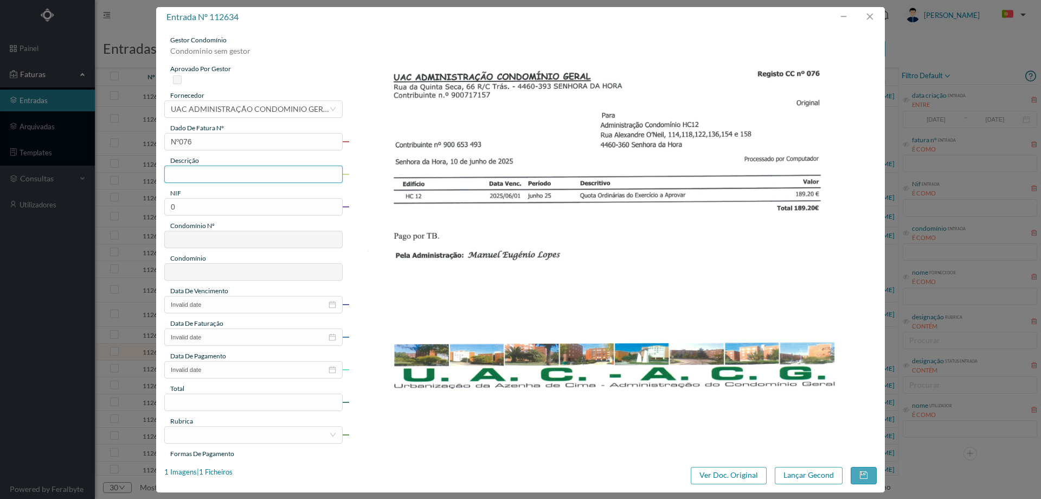
click at [229, 171] on input "text" at bounding box center [253, 173] width 178 height 17
click at [254, 177] on input "QUOTA ORDINÁRIA agosto" at bounding box center [253, 173] width 178 height 17
type input "QUOTA ORDINÁRIA JUNHO"
drag, startPoint x: 202, startPoint y: 204, endPoint x: 125, endPoint y: 207, distance: 77.6
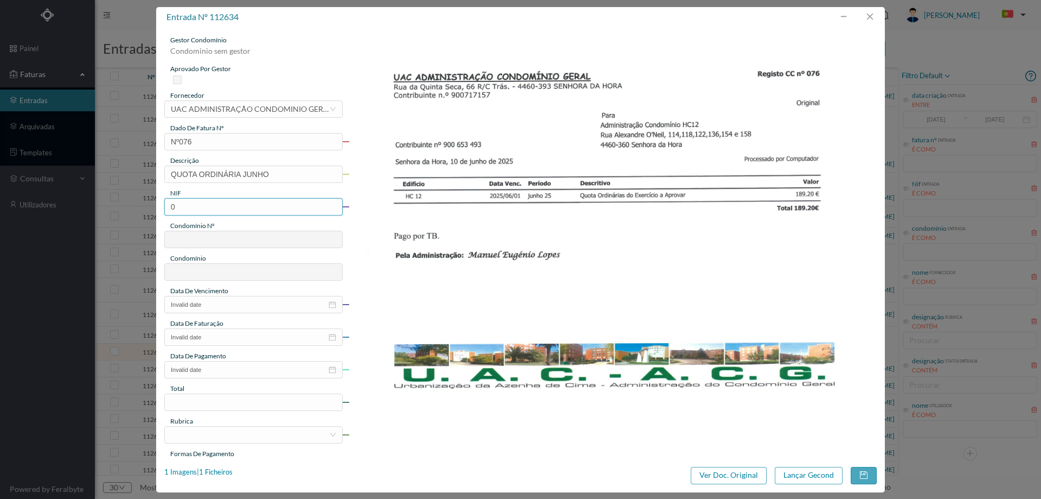
click at [125, 207] on div "entrada nº 112634 gestor condomínio Condominio sem gestor aprovado por gestor f…" at bounding box center [520, 249] width 1041 height 499
paste input "9"
drag, startPoint x: 197, startPoint y: 207, endPoint x: 182, endPoint y: 205, distance: 15.3
click at [191, 207] on input "0" at bounding box center [253, 206] width 178 height 17
click at [182, 205] on input "0" at bounding box center [253, 206] width 178 height 17
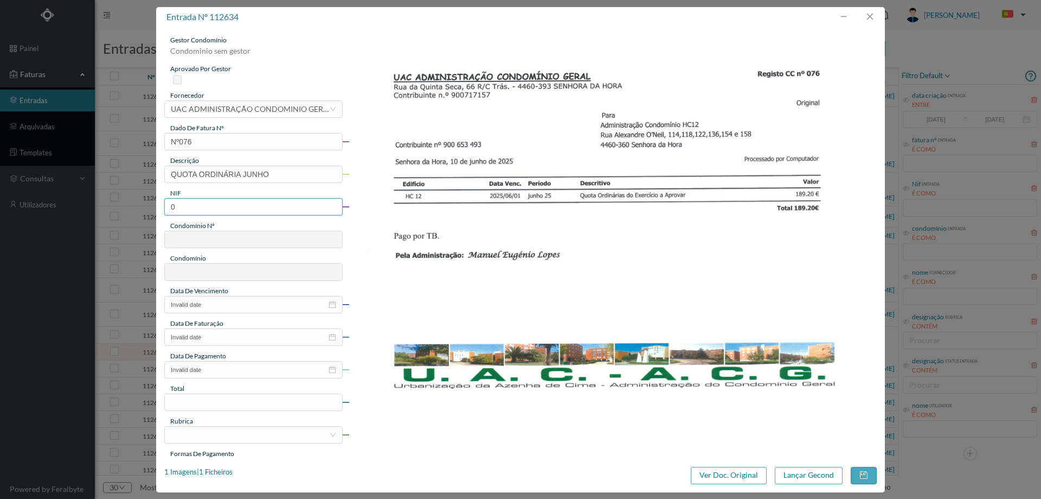
click at [182, 205] on input "0" at bounding box center [253, 206] width 178 height 17
type input "900653493"
type input "719"
type input "ED. URB. AZENHA DE CIMA - BLOCO HC12"
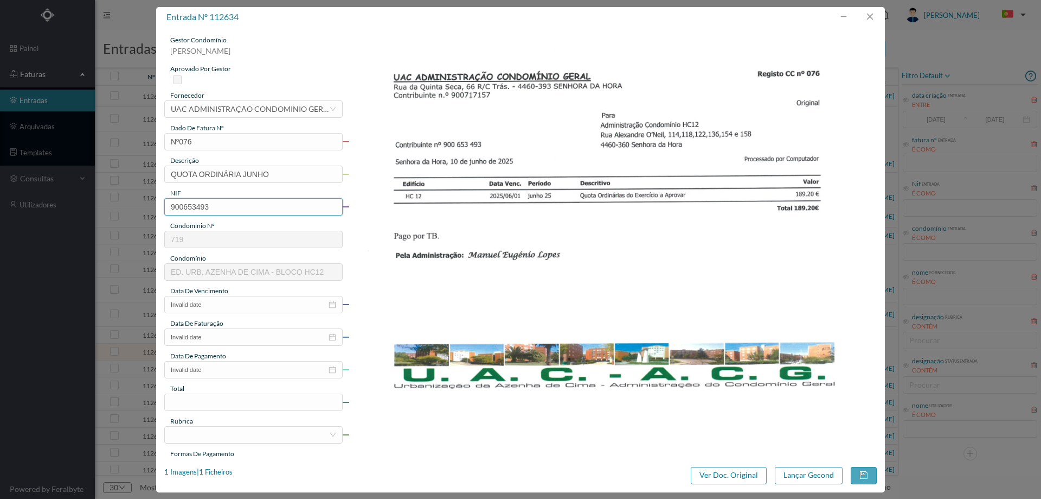
drag, startPoint x: 247, startPoint y: 204, endPoint x: 104, endPoint y: 210, distance: 143.8
click at [104, 210] on div "entrada nº 112634 gestor condomínio [PERSON_NAME] aprovado por gestor fornecedo…" at bounding box center [520, 249] width 1041 height 499
type input "900653493"
click at [221, 309] on input "Invalid date" at bounding box center [253, 304] width 178 height 17
click at [184, 319] on link at bounding box center [186, 323] width 10 height 22
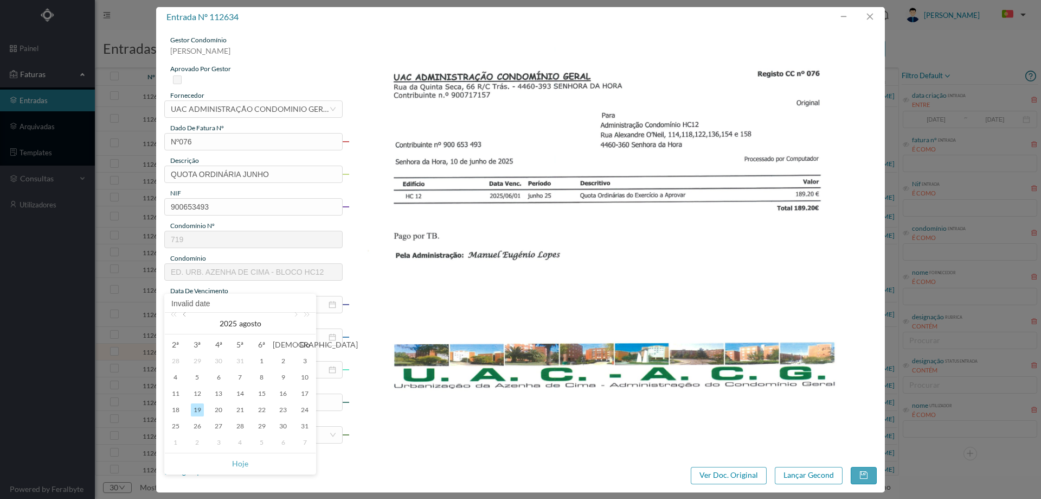
click at [184, 319] on link at bounding box center [186, 323] width 10 height 22
click at [173, 397] on div "9" at bounding box center [175, 393] width 13 height 13
type input "[DATE]"
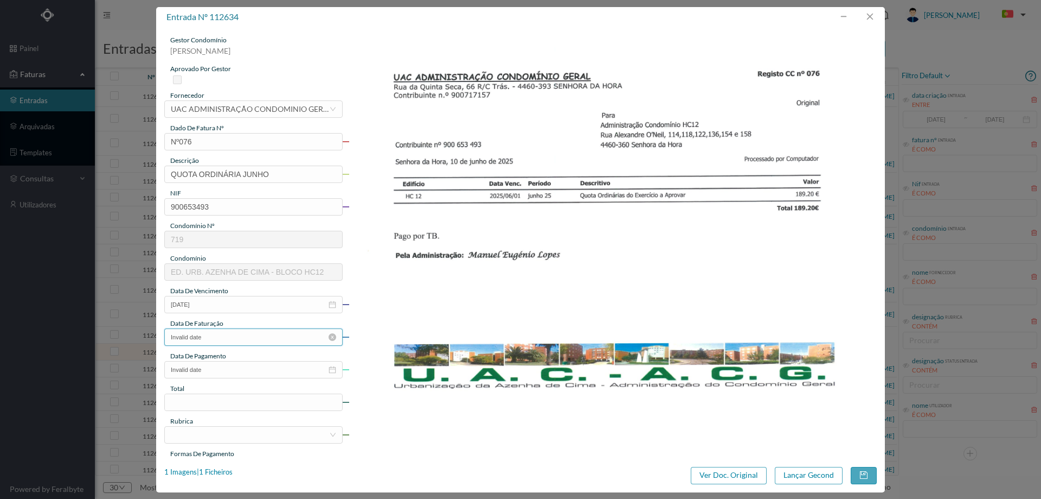
click at [245, 337] on input "Invalid date" at bounding box center [253, 336] width 178 height 17
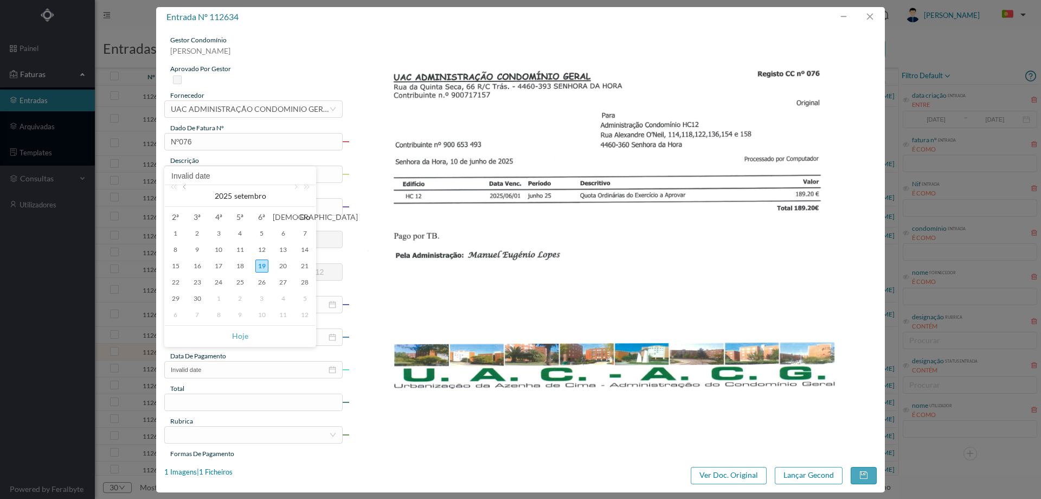
click at [181, 186] on link at bounding box center [186, 196] width 10 height 22
click at [176, 265] on div "9" at bounding box center [175, 265] width 13 height 13
type input "[DATE]"
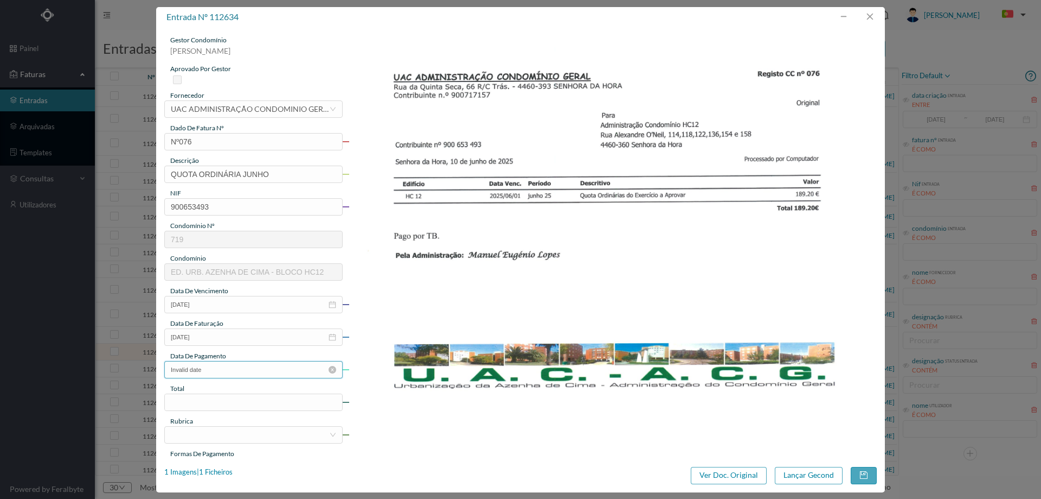
click at [232, 373] on input "Invalid date" at bounding box center [253, 369] width 178 height 17
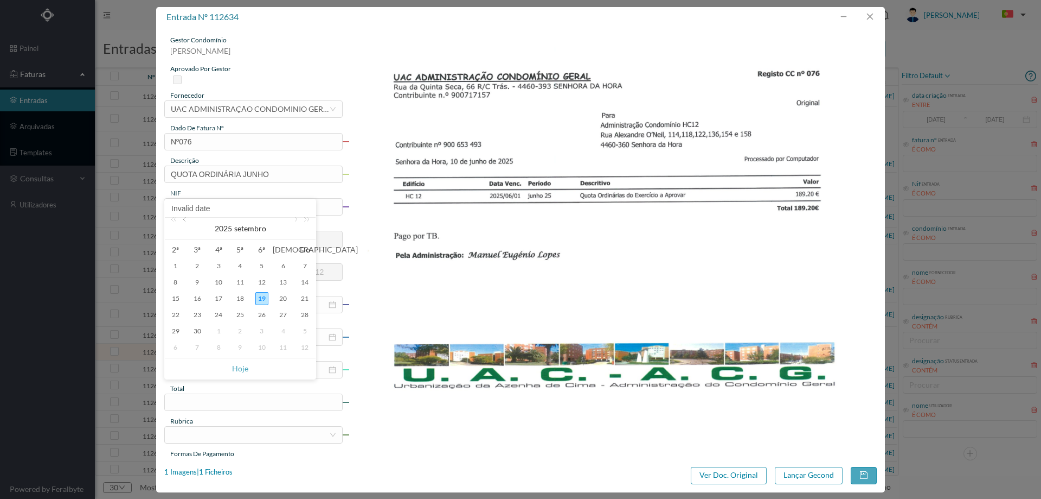
click at [186, 225] on link at bounding box center [186, 229] width 10 height 22
click at [176, 295] on div "9" at bounding box center [175, 298] width 13 height 13
type input "[DATE]"
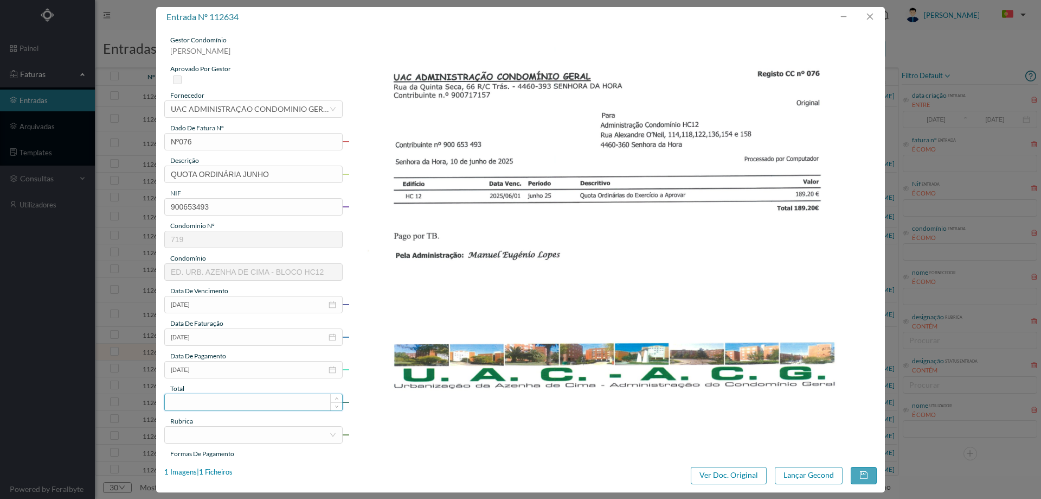
click at [233, 400] on input at bounding box center [253, 402] width 177 height 16
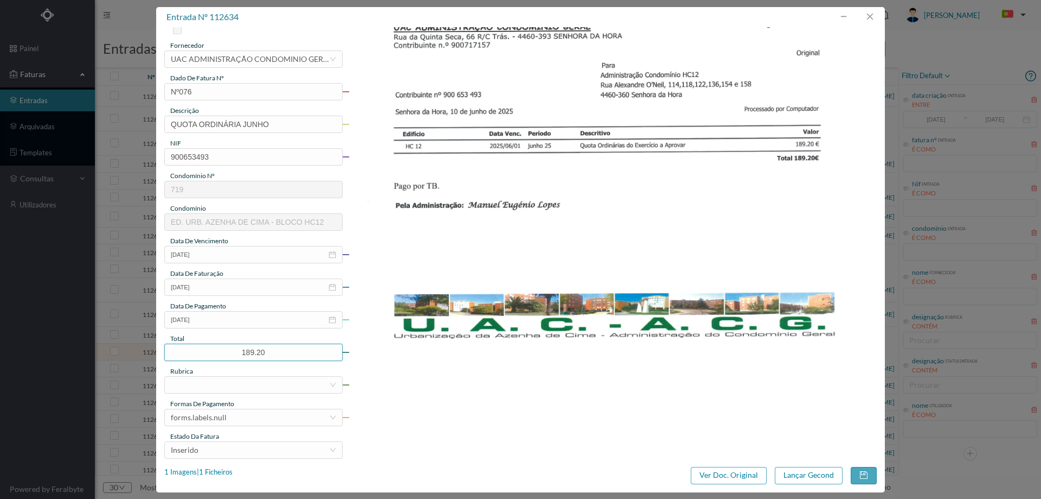
scroll to position [91, 0]
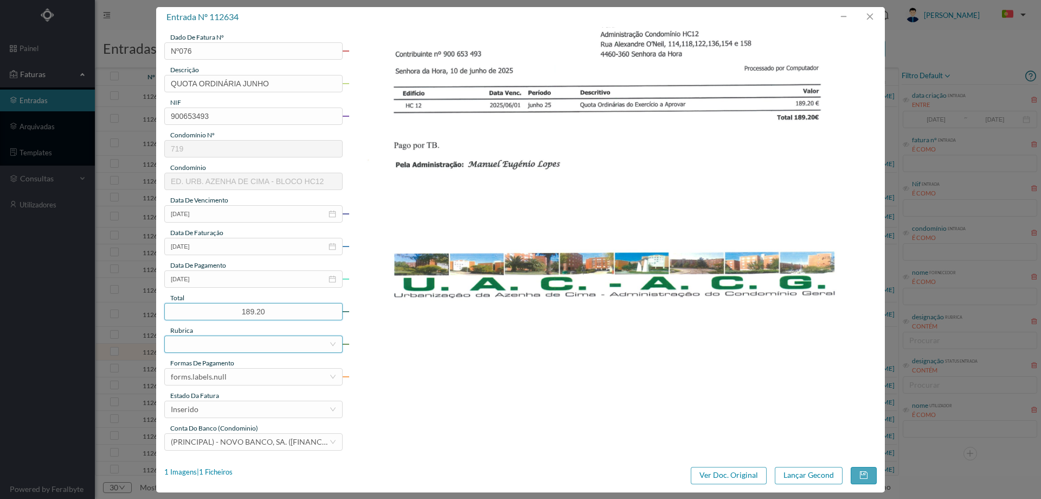
type input "189.20"
click at [243, 343] on div at bounding box center [250, 344] width 158 height 16
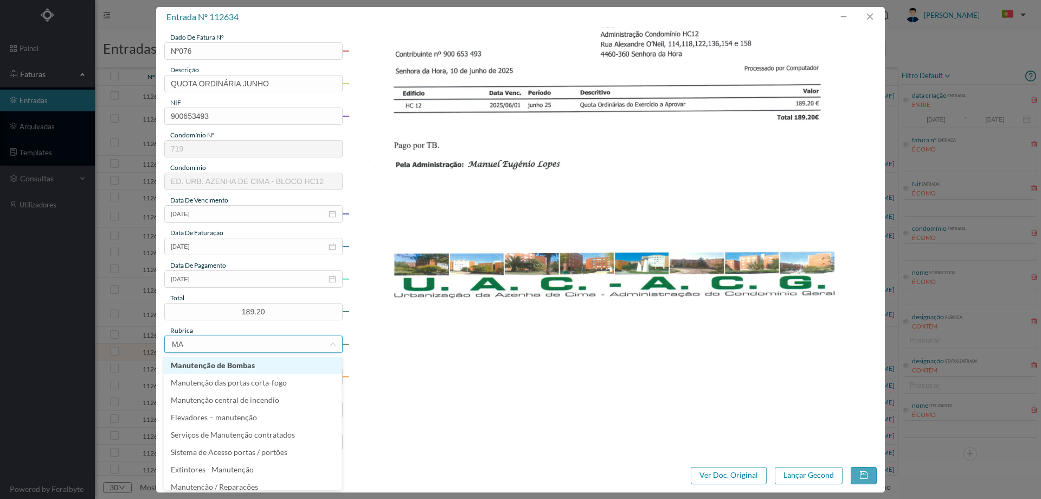
type input "MAN"
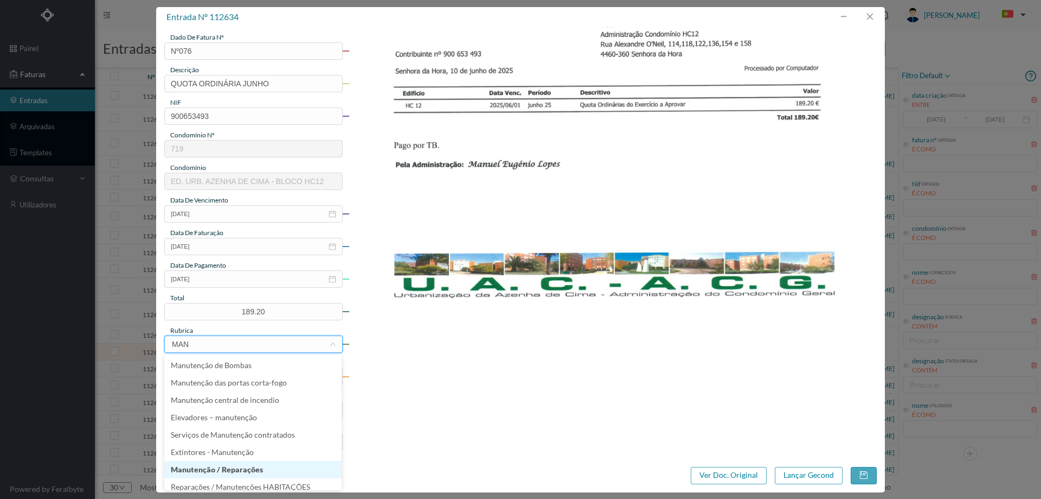
click at [224, 464] on li "Manutenção / Reparações" at bounding box center [252, 469] width 177 height 17
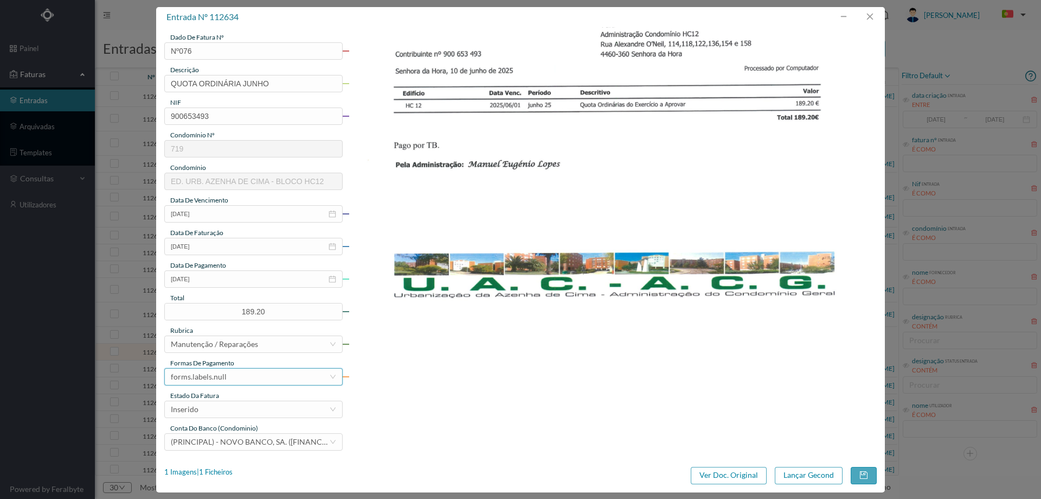
click at [233, 374] on div "forms.labels.null" at bounding box center [250, 376] width 158 height 16
click at [246, 272] on li "transferência bancária" at bounding box center [252, 274] width 177 height 17
click at [241, 400] on div "Inserido" at bounding box center [253, 408] width 178 height 17
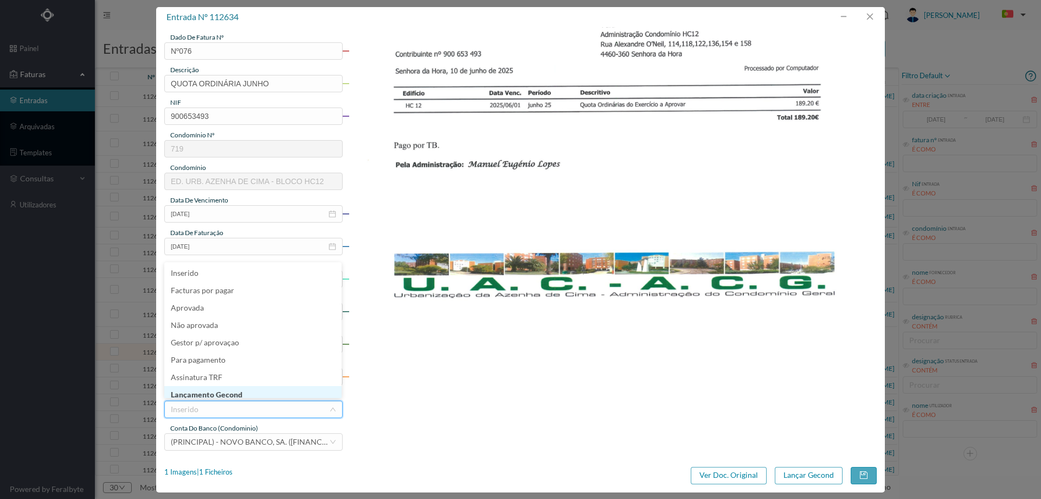
scroll to position [2, 0]
click at [245, 384] on li "Lançamento Gecond" at bounding box center [252, 392] width 177 height 17
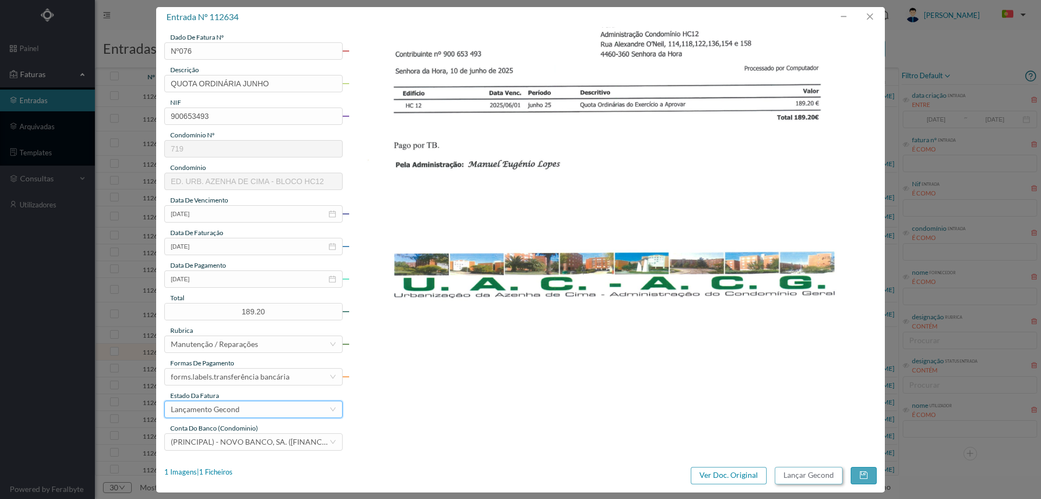
click at [810, 469] on button "Lançar Gecond" at bounding box center [809, 474] width 68 height 17
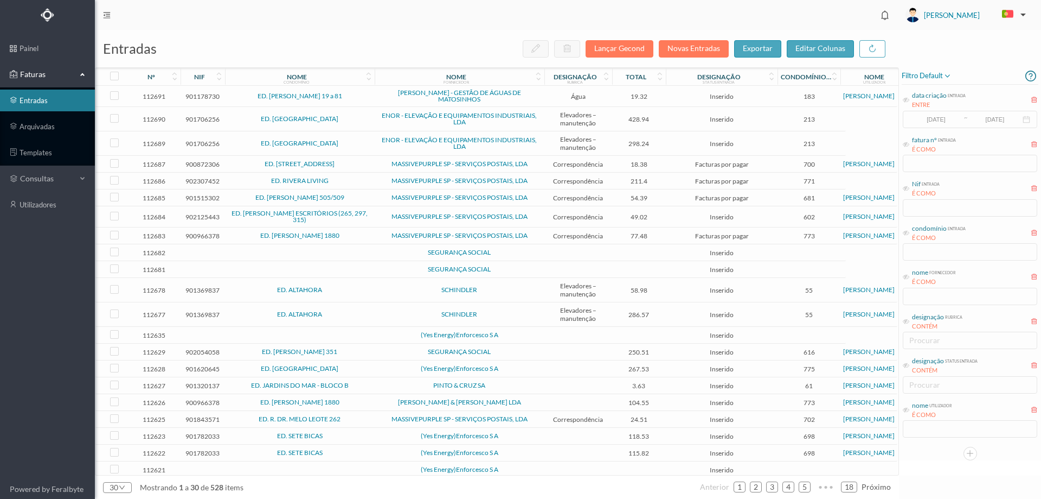
click at [374, 344] on td "ED. [PERSON_NAME] 351" at bounding box center [300, 351] width 150 height 17
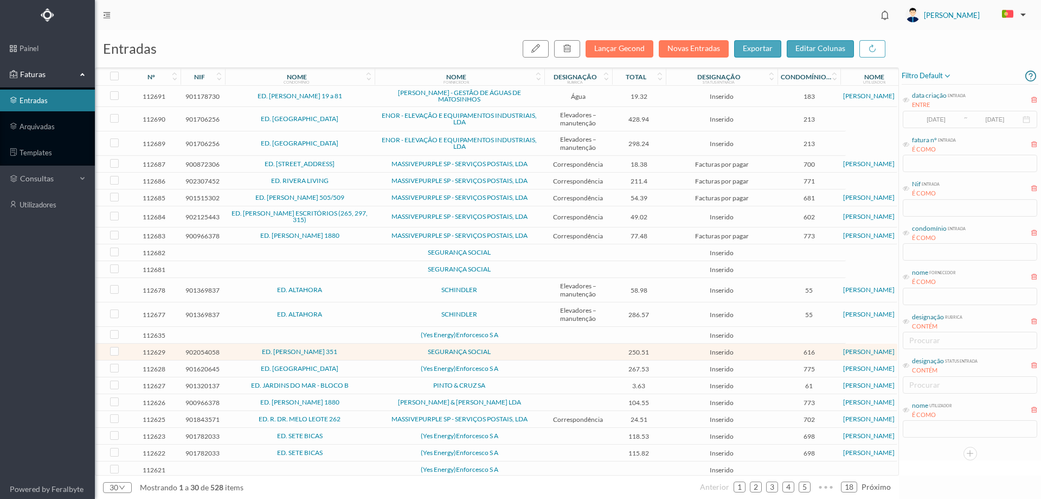
click at [379, 333] on span "(Yes Energy)Enforcesco S A" at bounding box center [460, 334] width 164 height 7
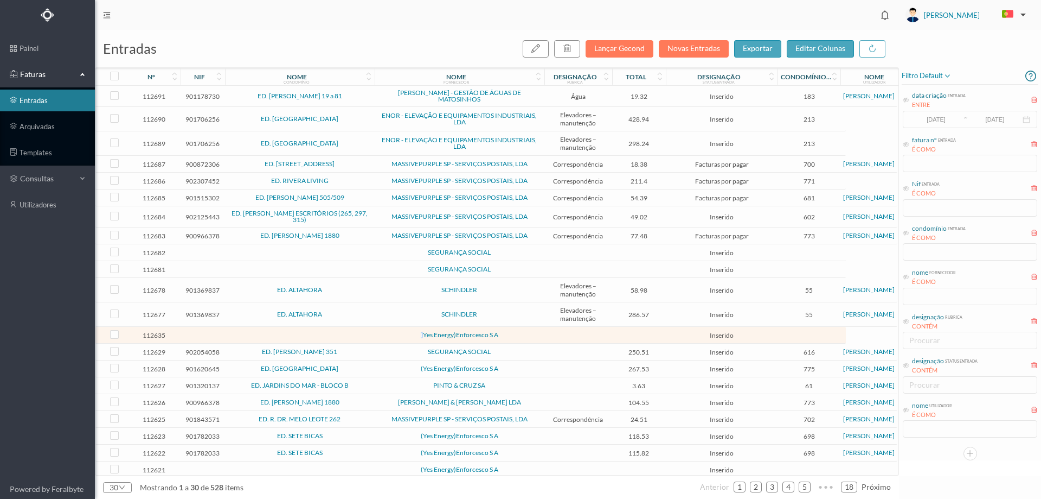
click at [379, 333] on span "(Yes Energy)Enforcesco S A" at bounding box center [460, 334] width 164 height 7
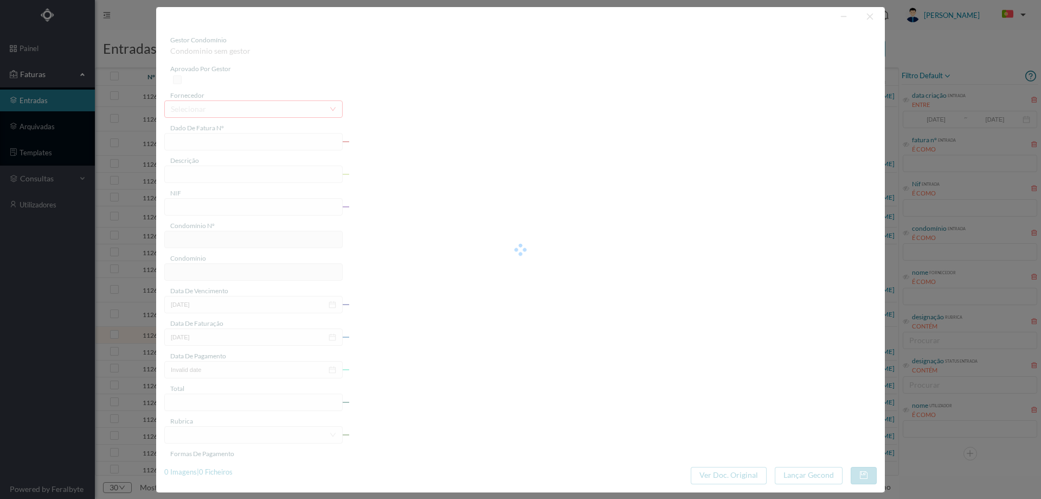
type input "0"
type input "Invalid date"
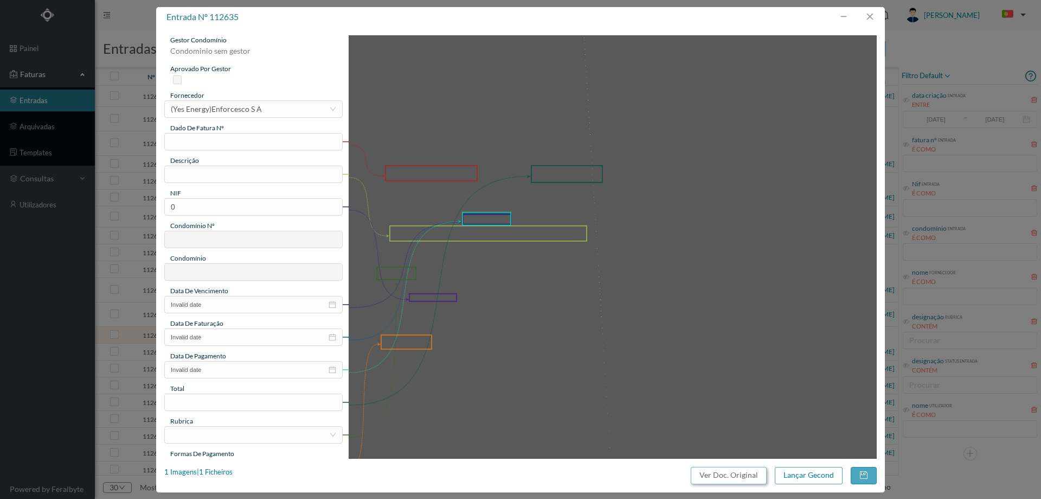
click at [742, 482] on button "Ver Doc. Original" at bounding box center [729, 474] width 76 height 17
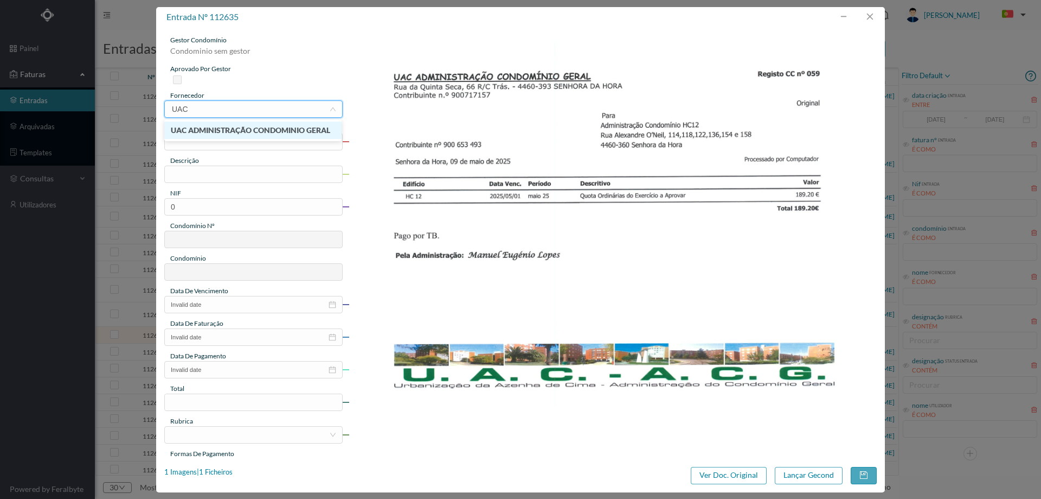
click at [249, 130] on li "UAC ADMINISTRAÇÃO CONDOMINIO GERAL" at bounding box center [252, 130] width 177 height 17
click at [245, 138] on input "text" at bounding box center [253, 141] width 178 height 17
type input "Nº059"
click at [236, 184] on div "gestor condomínio Condominio sem gestor aprovado por gestor fornecedor selecion…" at bounding box center [253, 288] width 178 height 506
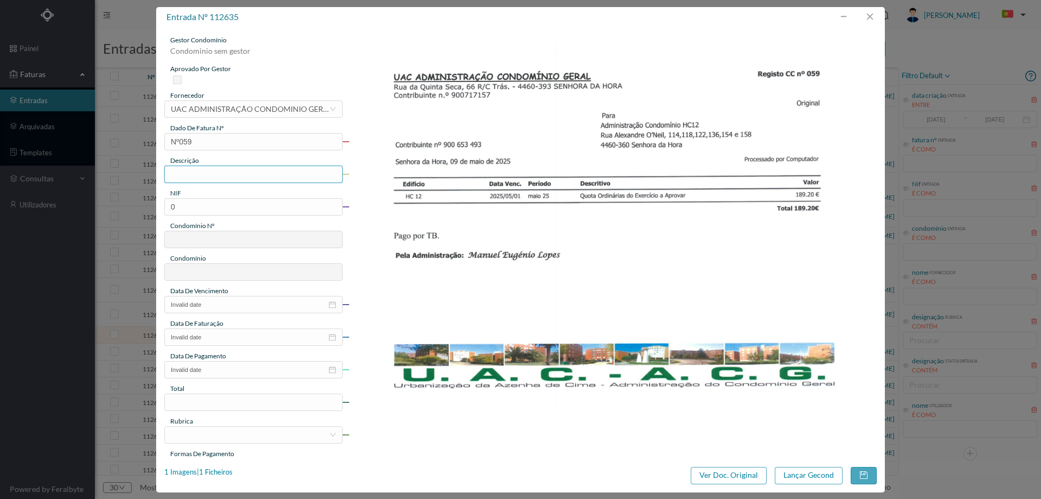
click at [235, 176] on input "text" at bounding box center [253, 173] width 178 height 17
click at [258, 174] on input "QUOTA ORDINÁRIA agosto" at bounding box center [253, 173] width 178 height 17
type input "QUOTA ORDINÁRIA MAIO"
click at [254, 206] on input "0" at bounding box center [253, 206] width 178 height 17
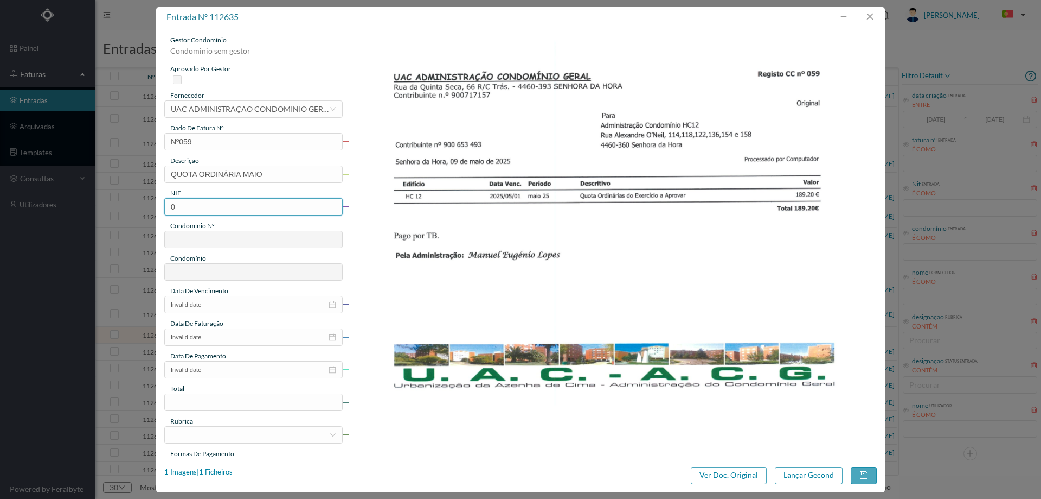
click at [254, 206] on input "0" at bounding box center [253, 206] width 178 height 17
paste input "900653493"
type input "900653493"
type input "719"
type input "ED. URB. AZENHA DE CIMA - BLOCO HC12"
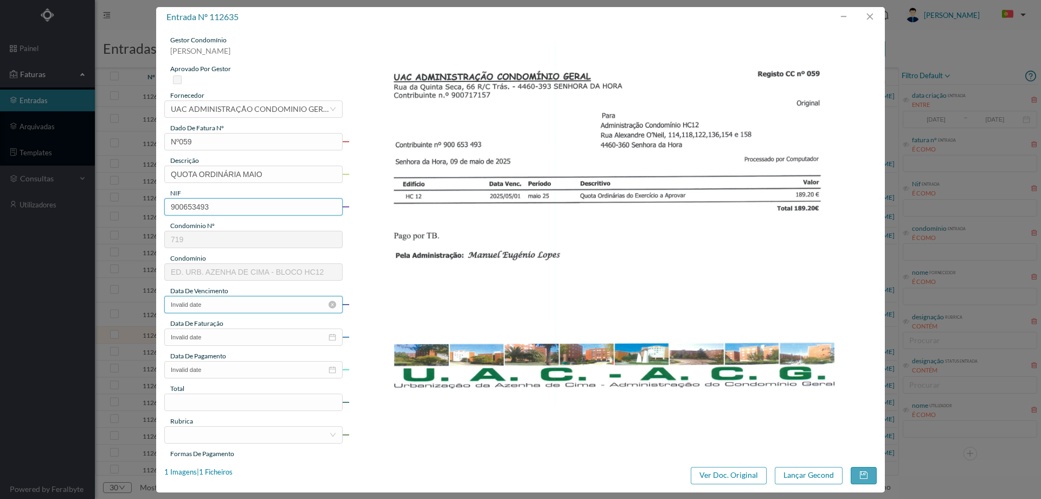
type input "900653493"
click at [232, 304] on input "Invalid date" at bounding box center [253, 304] width 178 height 17
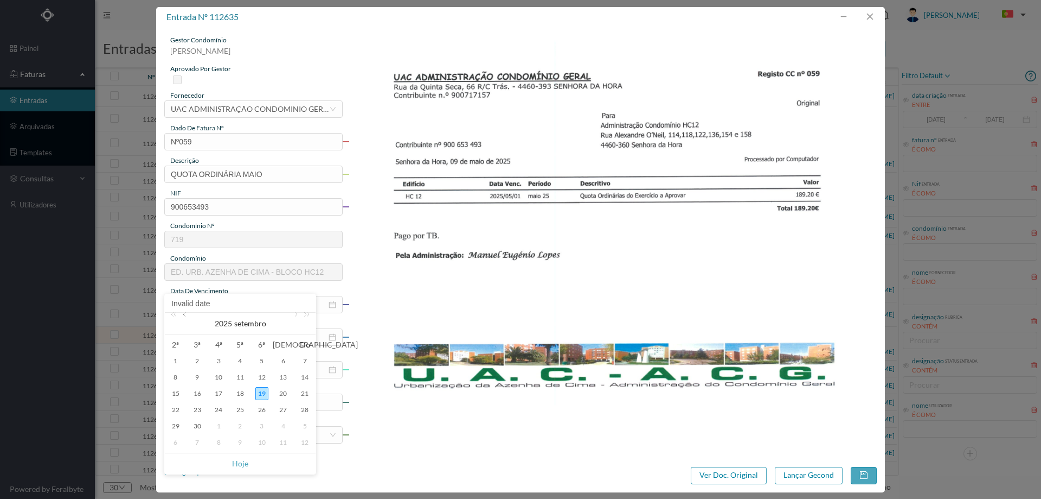
click at [190, 317] on link at bounding box center [186, 323] width 10 height 22
click at [241, 376] on div "8" at bounding box center [240, 376] width 13 height 13
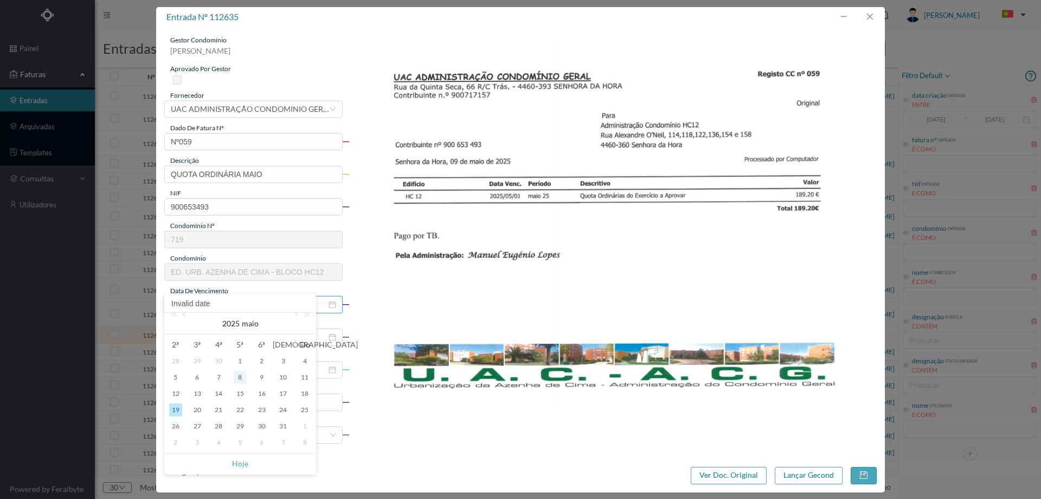
type input "[DATE]"
click at [222, 346] on div "gestor condomínio [PERSON_NAME] aprovado por gestor fornecedor selecionar UAC A…" at bounding box center [253, 288] width 178 height 506
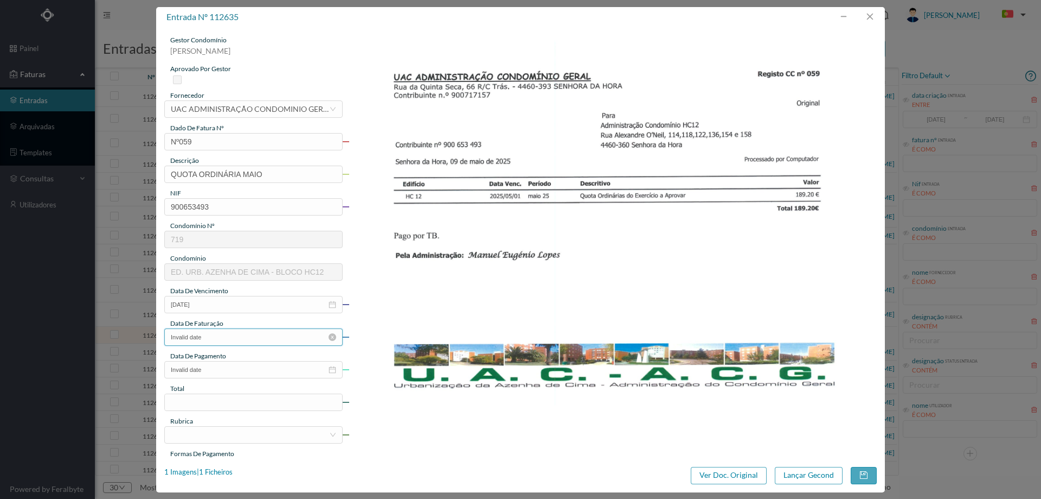
click at [215, 334] on input "Invalid date" at bounding box center [253, 336] width 178 height 17
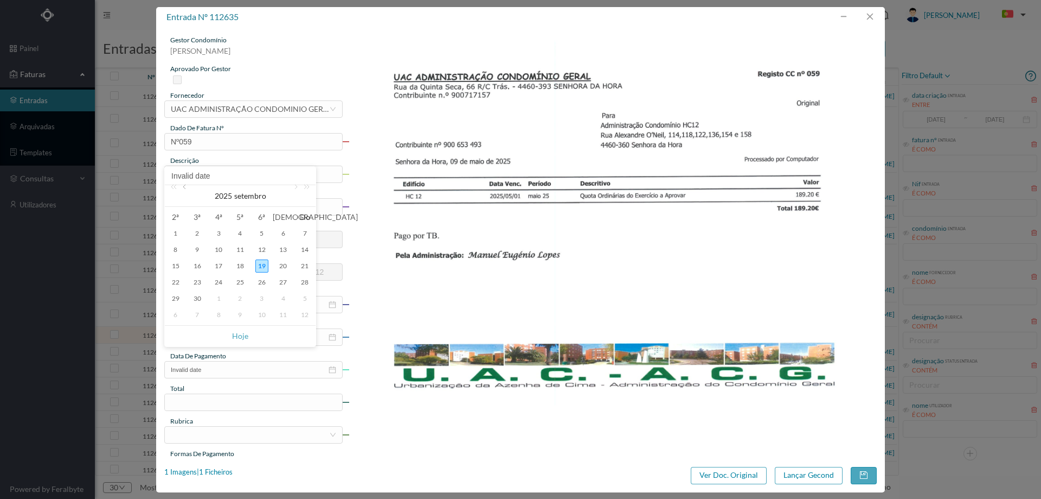
click at [187, 188] on link at bounding box center [186, 196] width 10 height 22
click at [238, 252] on div "8" at bounding box center [240, 249] width 13 height 13
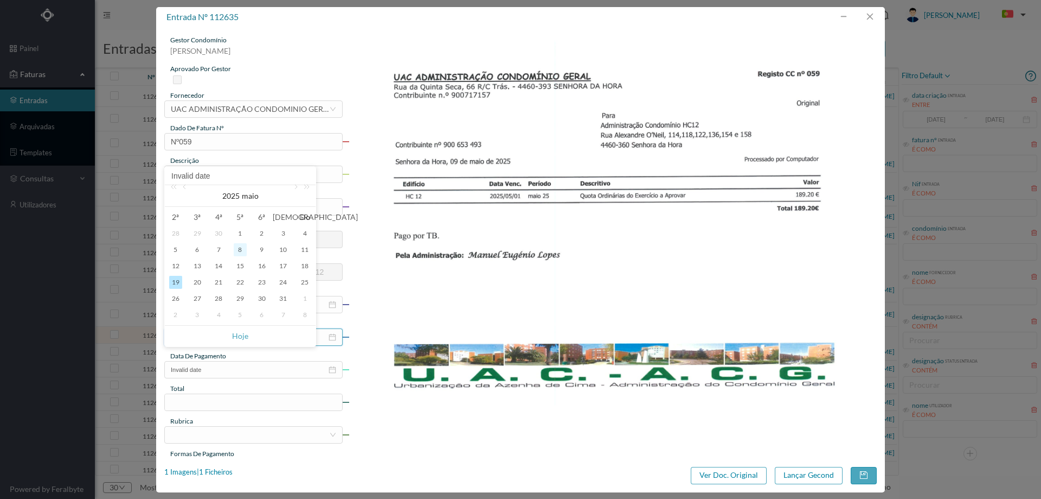
type input "[DATE]"
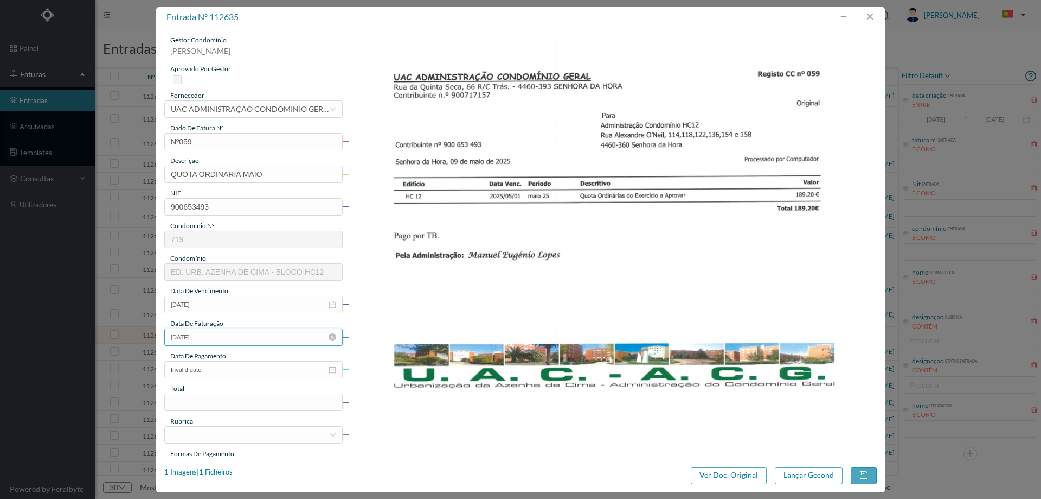
click at [234, 340] on input "[DATE]" at bounding box center [253, 336] width 178 height 17
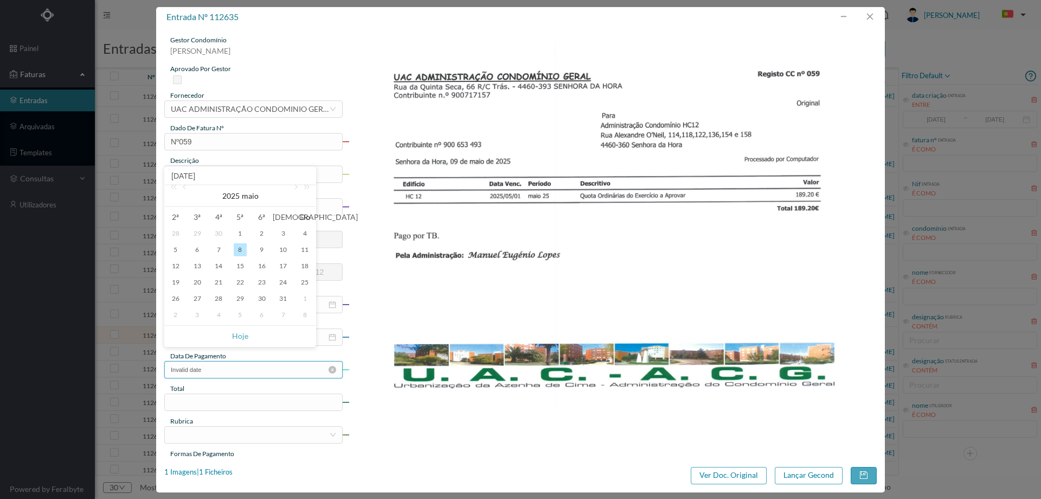
click at [232, 372] on input "Invalid date" at bounding box center [253, 369] width 178 height 17
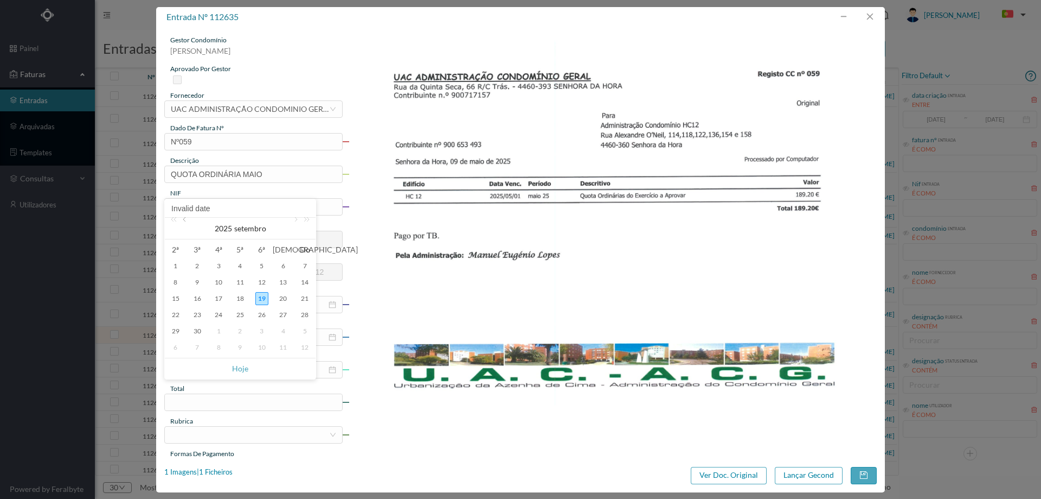
click at [184, 219] on link at bounding box center [186, 229] width 10 height 22
click at [237, 280] on div "8" at bounding box center [240, 282] width 13 height 13
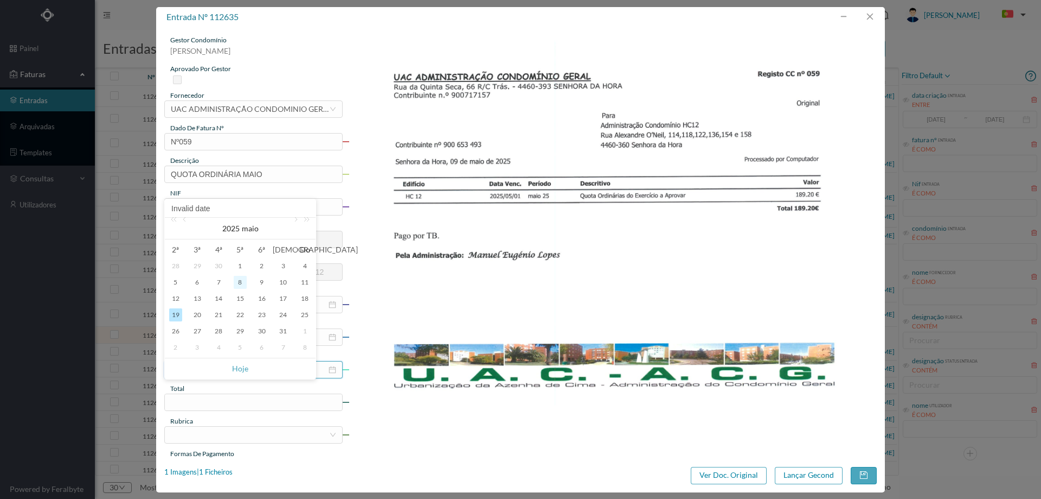
type input "08-05-2025"
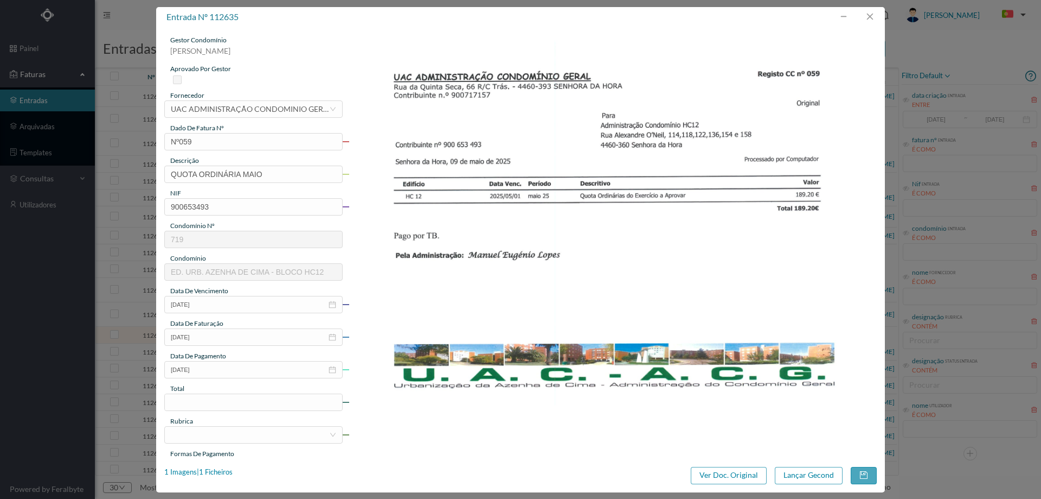
click at [245, 412] on div "gestor condomínio Hugo Moreira aprovado por gestor fornecedor selecionar UAC AD…" at bounding box center [253, 288] width 178 height 506
click at [245, 408] on input at bounding box center [253, 402] width 177 height 16
type input "189.20"
click at [240, 436] on div at bounding box center [250, 434] width 158 height 16
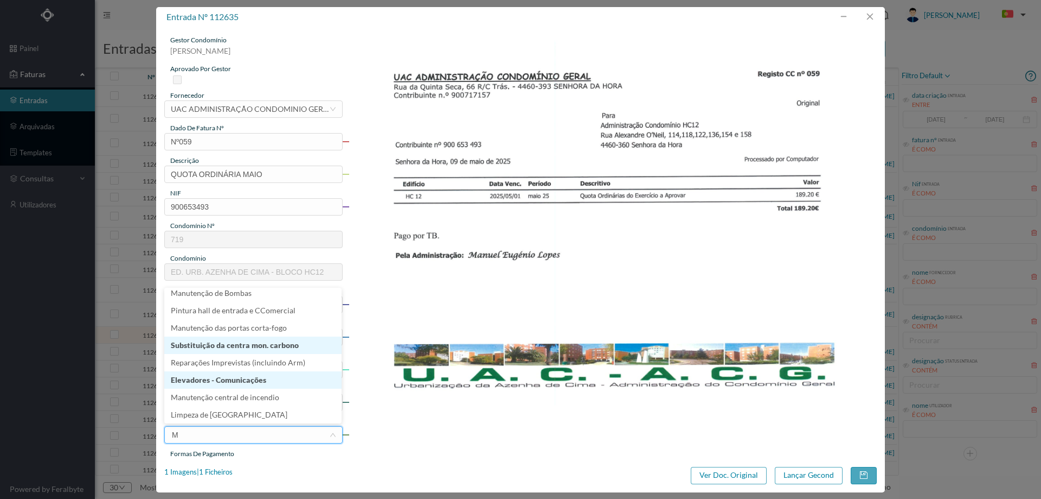
scroll to position [2, 0]
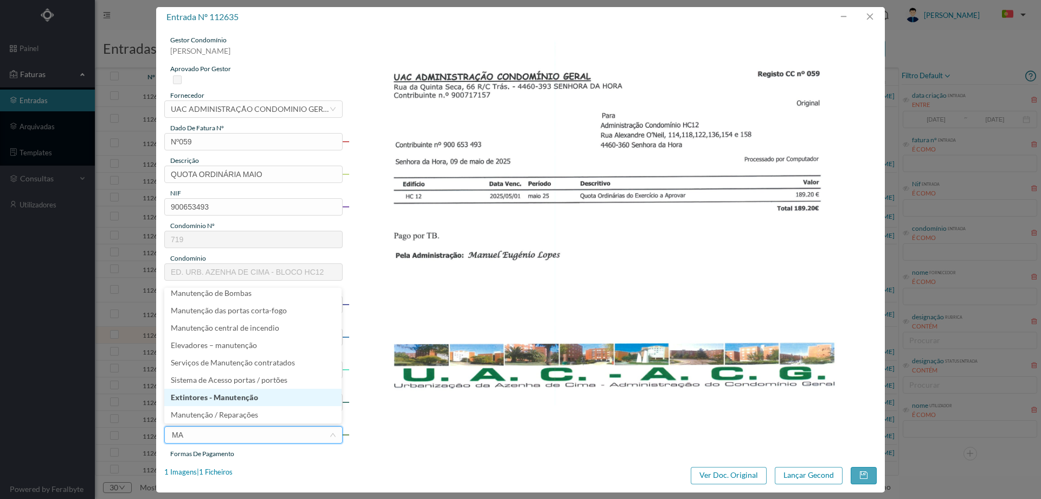
click at [238, 399] on li "Extintores - Manutenção" at bounding box center [252, 396] width 177 height 17
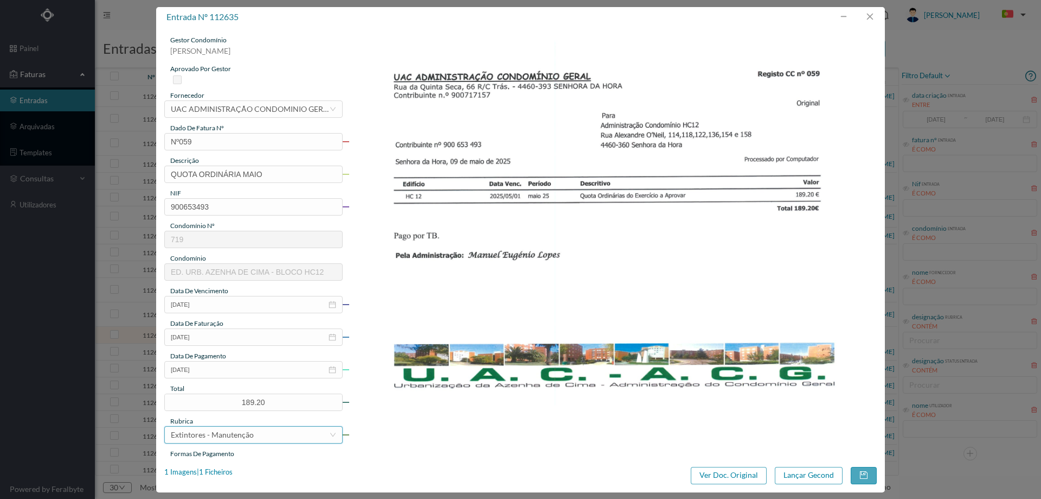
click at [234, 437] on div "Extintores - Manutenção" at bounding box center [212, 434] width 83 height 16
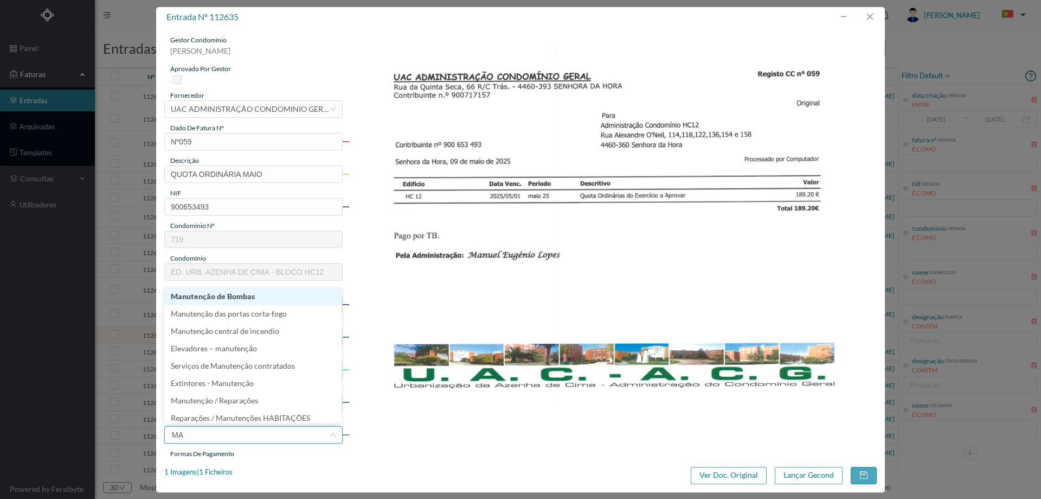
type input "MAN"
click at [238, 395] on li "Manutenção / Reparações" at bounding box center [252, 396] width 177 height 17
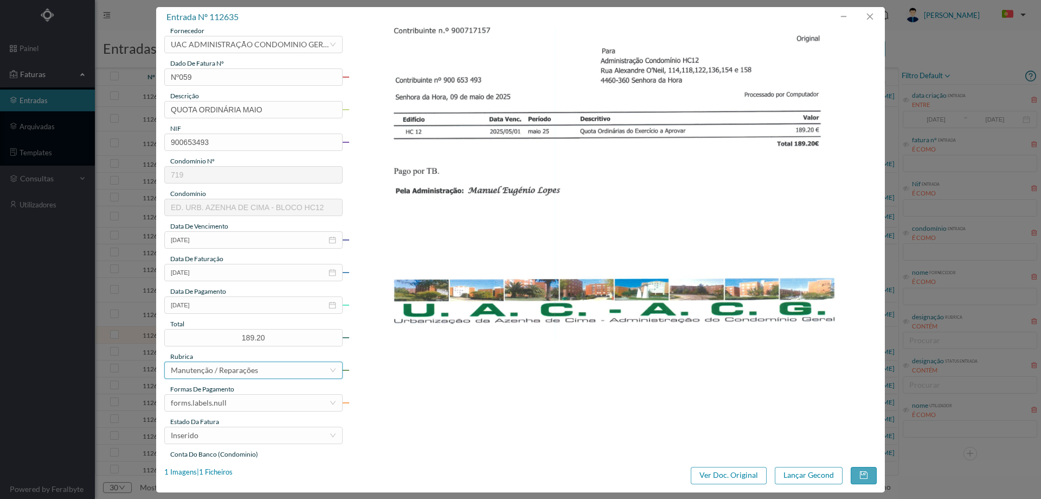
scroll to position [91, 0]
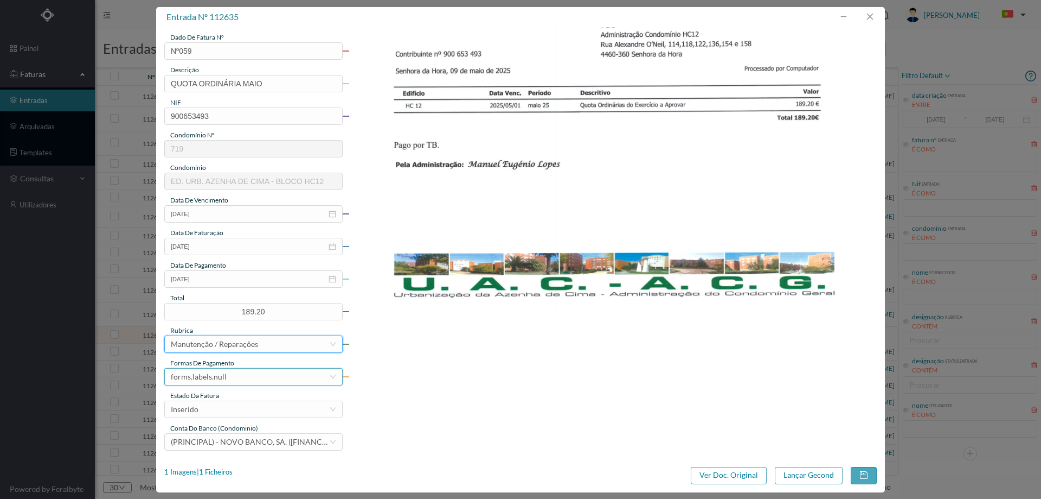
click at [239, 371] on div "forms.labels.null" at bounding box center [250, 376] width 158 height 16
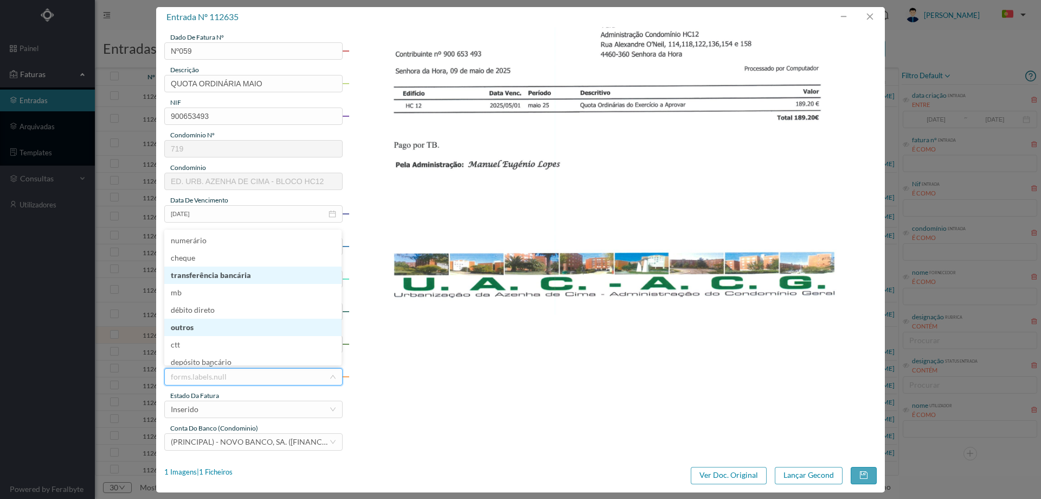
scroll to position [4, 0]
click at [233, 265] on li "transferência bancária" at bounding box center [252, 271] width 177 height 17
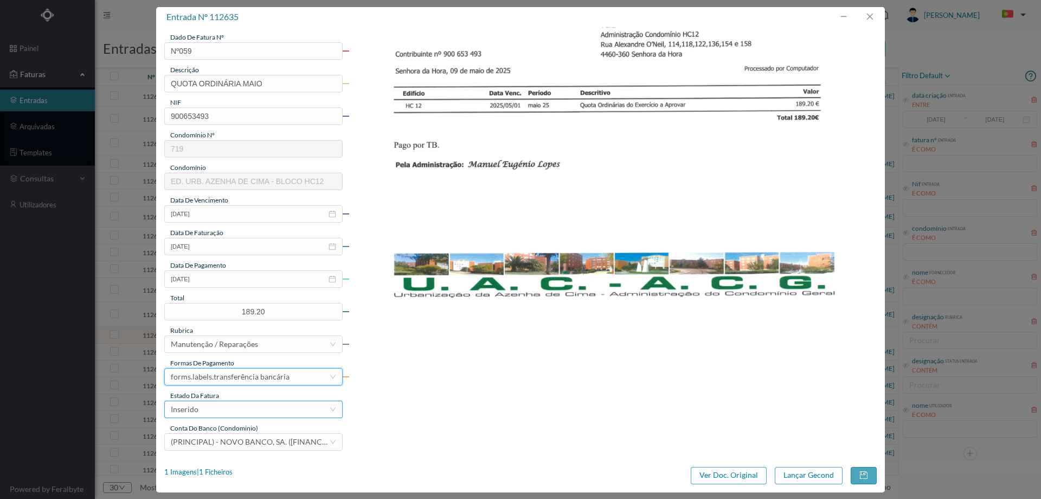
click at [229, 405] on div "Inserido" at bounding box center [250, 409] width 158 height 16
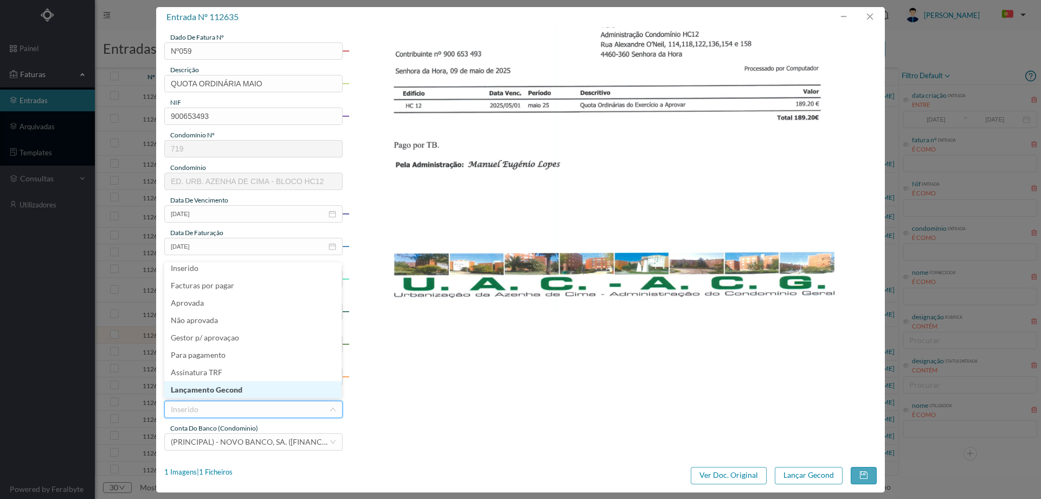
click at [232, 389] on li "Lançamento Gecond" at bounding box center [252, 389] width 177 height 17
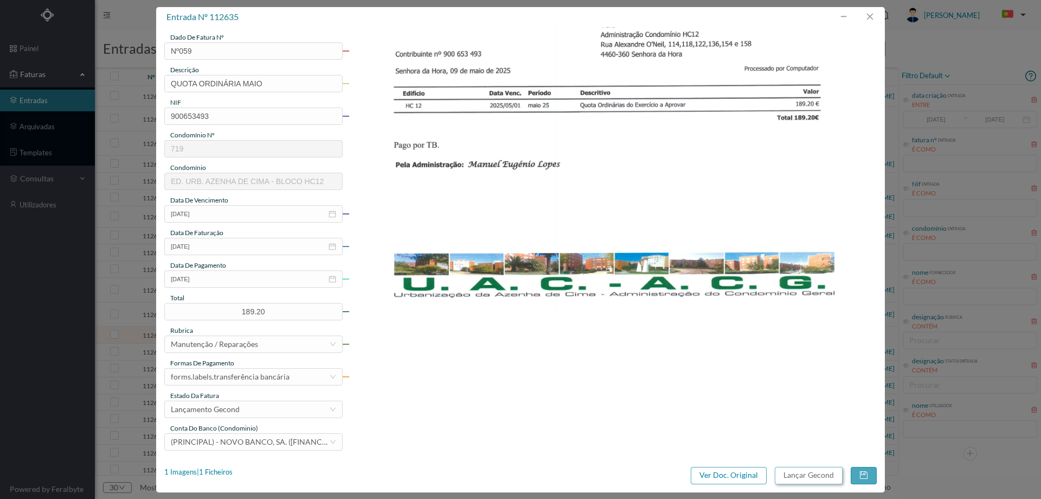
click at [804, 472] on button "Lançar Gecond" at bounding box center [809, 474] width 68 height 17
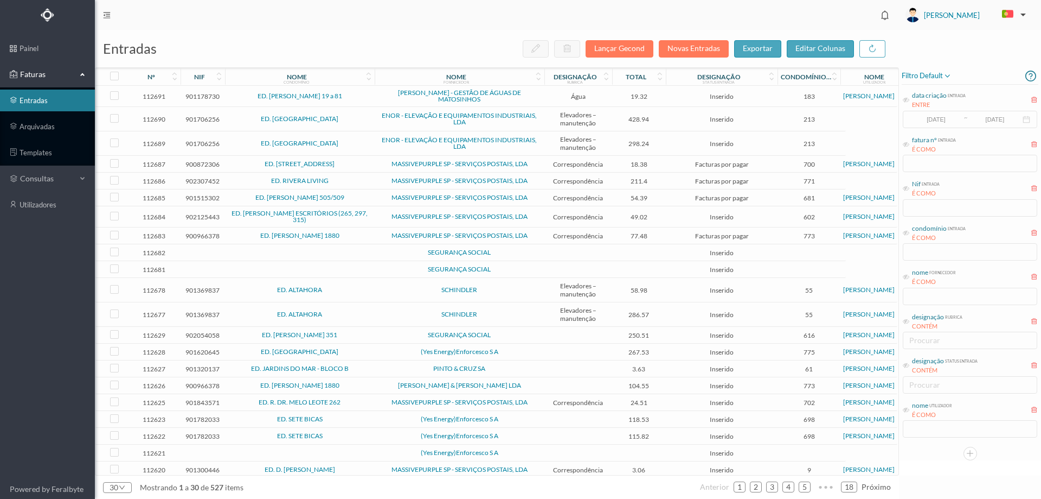
drag, startPoint x: 344, startPoint y: 40, endPoint x: 344, endPoint y: 52, distance: 11.9
click at [344, 40] on div "entradas Lançar Gecond Novas Entradas exportar editar colunas" at bounding box center [497, 48] width 804 height 37
click at [699, 48] on button "Novas Entradas" at bounding box center [694, 48] width 70 height 17
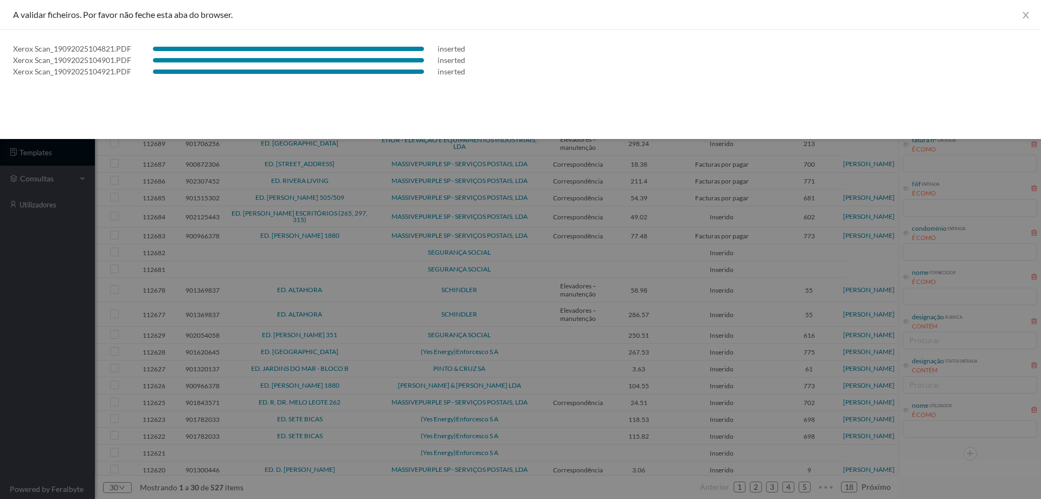
click at [5, 315] on div at bounding box center [520, 249] width 1041 height 499
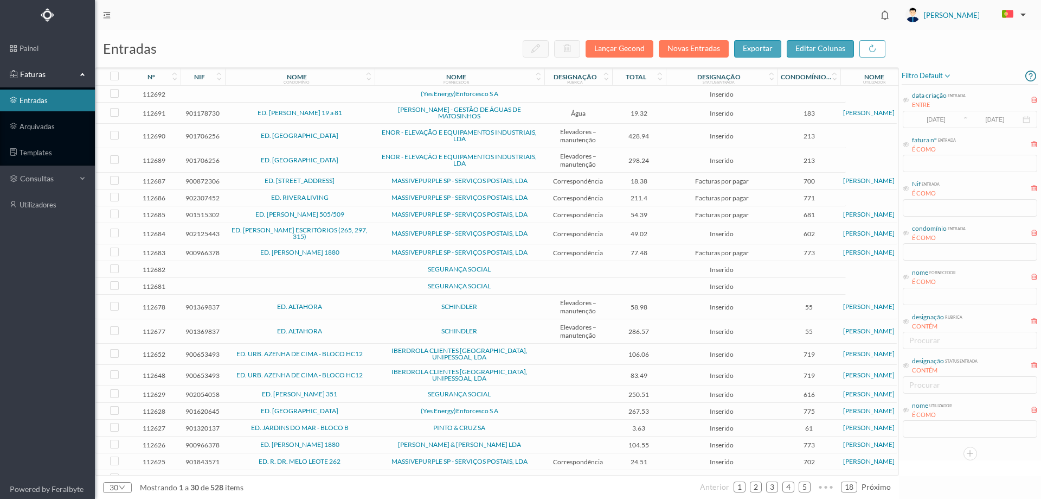
click at [367, 372] on span "ED. URB. AZENHA DE CIMA - BLOCO HC12" at bounding box center [300, 375] width 144 height 7
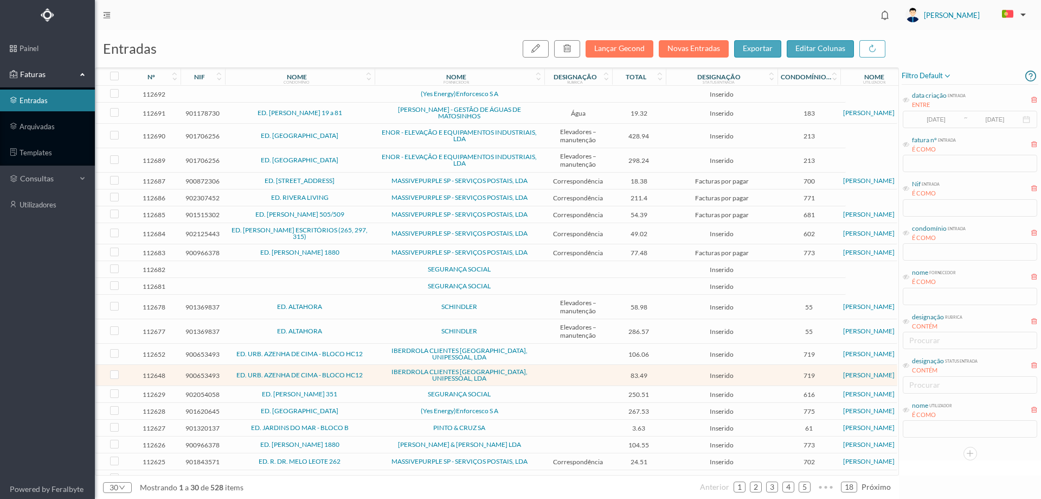
click at [367, 372] on span "ED. URB. AZENHA DE CIMA - BLOCO HC12" at bounding box center [300, 375] width 144 height 7
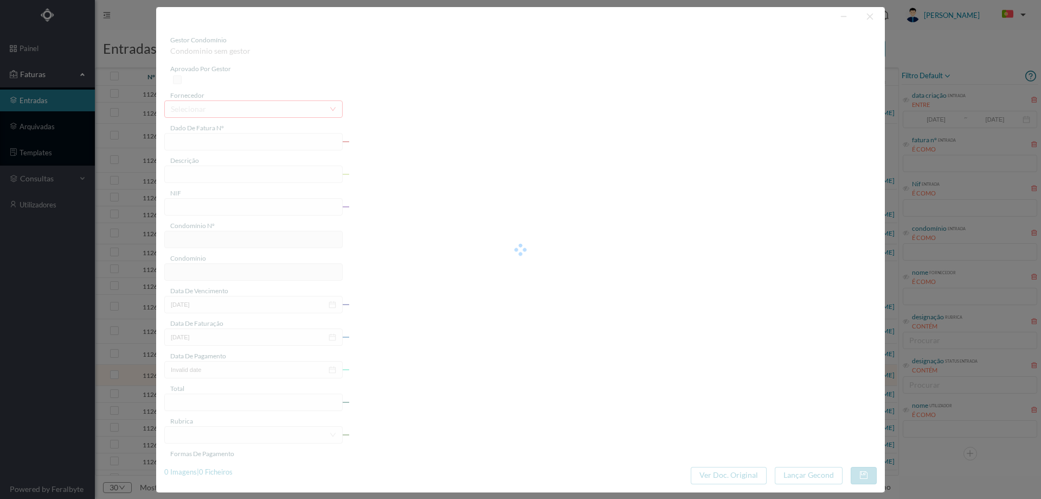
type input "FT 25201/2230176"
type input "900653493"
type input "Invalid date"
type input "[DATE]"
type input "83.49"
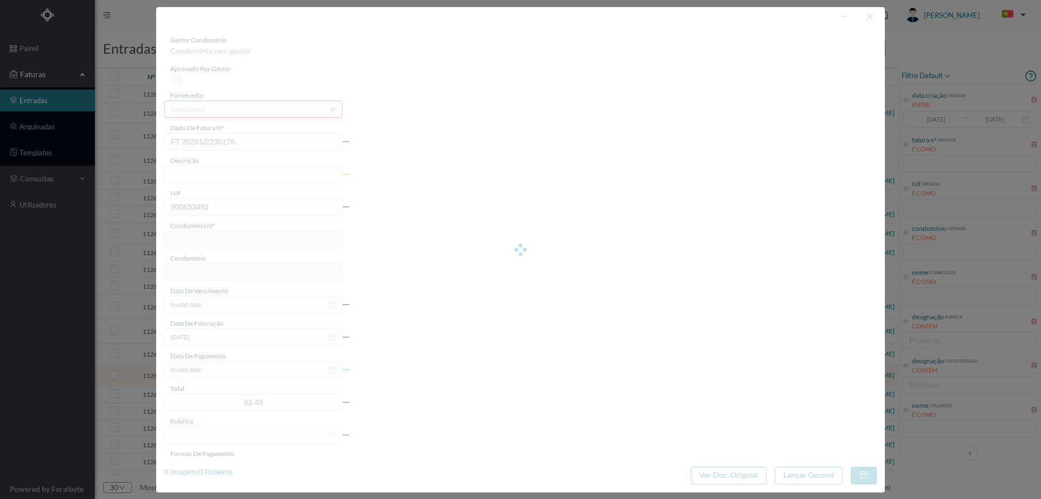
type input "719"
type input "ED. URB. AZENHA DE CIMA - BLOCO HC12"
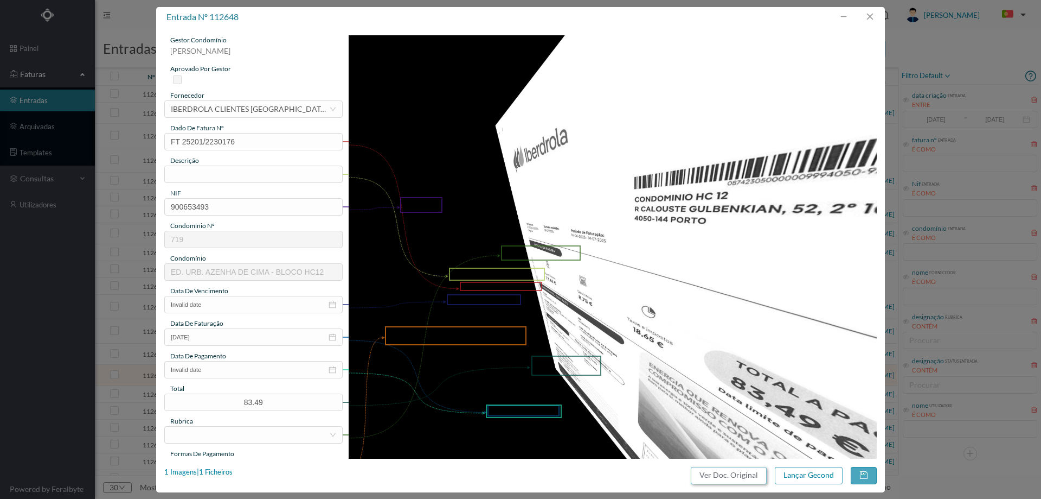
click at [728, 468] on button "Ver Doc. Original" at bounding box center [729, 474] width 76 height 17
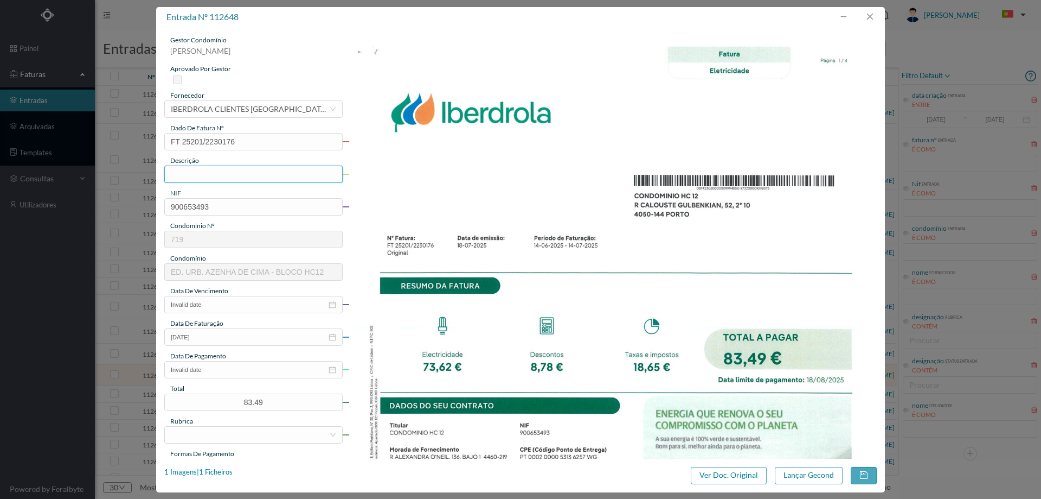
click at [255, 170] on input "text" at bounding box center [253, 173] width 178 height 17
type input "[DATE] a [DATE]"
click at [251, 301] on input "Invalid date" at bounding box center [253, 304] width 178 height 17
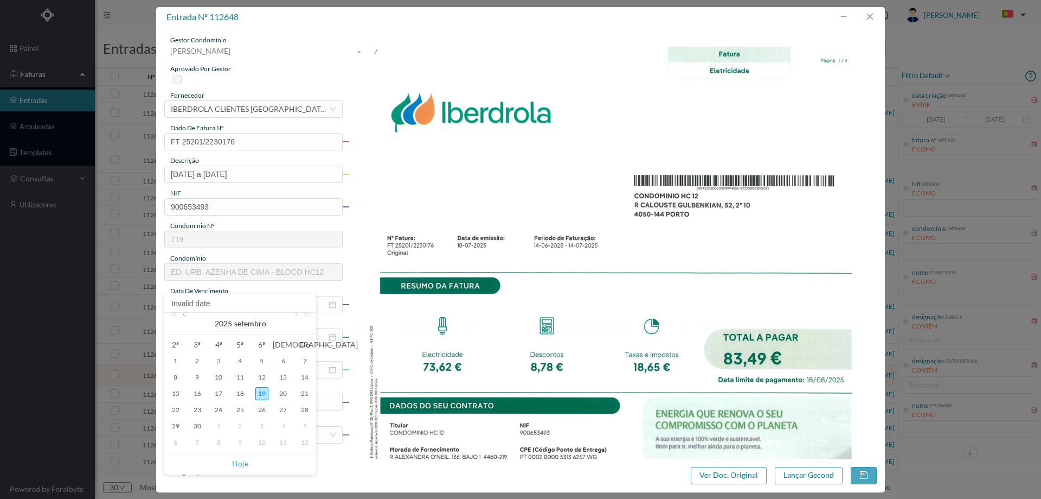
click at [183, 320] on link at bounding box center [186, 323] width 10 height 22
click at [174, 412] on div "18" at bounding box center [175, 409] width 13 height 13
type input "[DATE]"
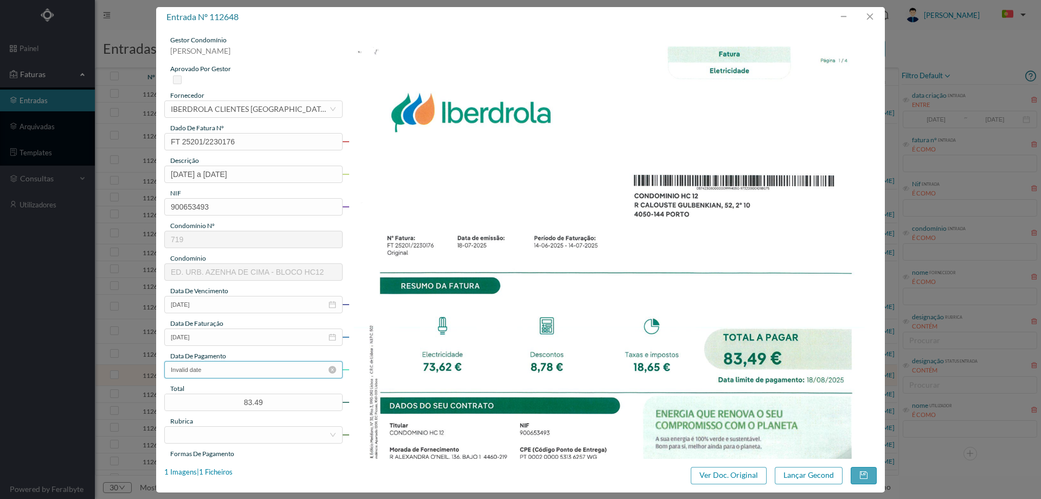
click at [203, 372] on input "Invalid date" at bounding box center [253, 369] width 178 height 17
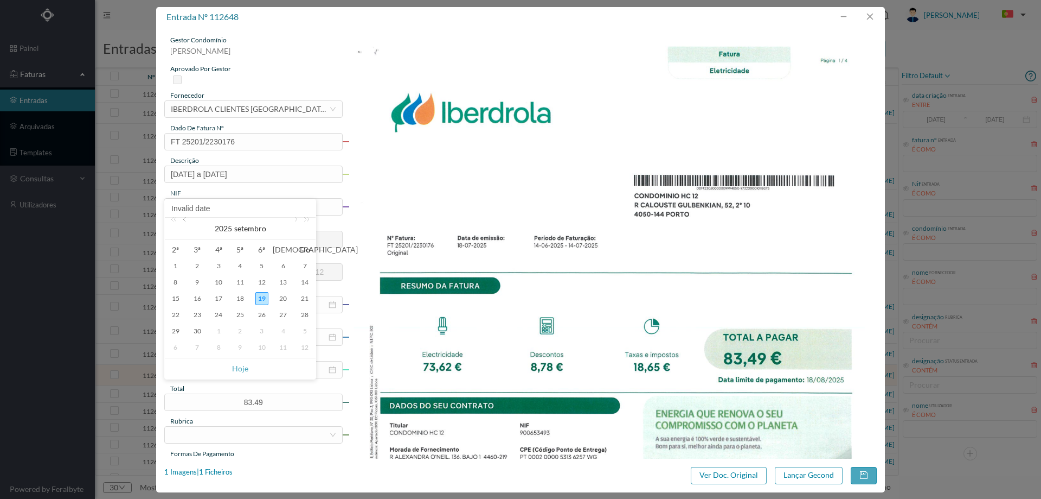
click at [183, 218] on link at bounding box center [186, 229] width 10 height 22
click at [178, 316] on div "18" at bounding box center [175, 314] width 13 height 13
type input "18-08-2025"
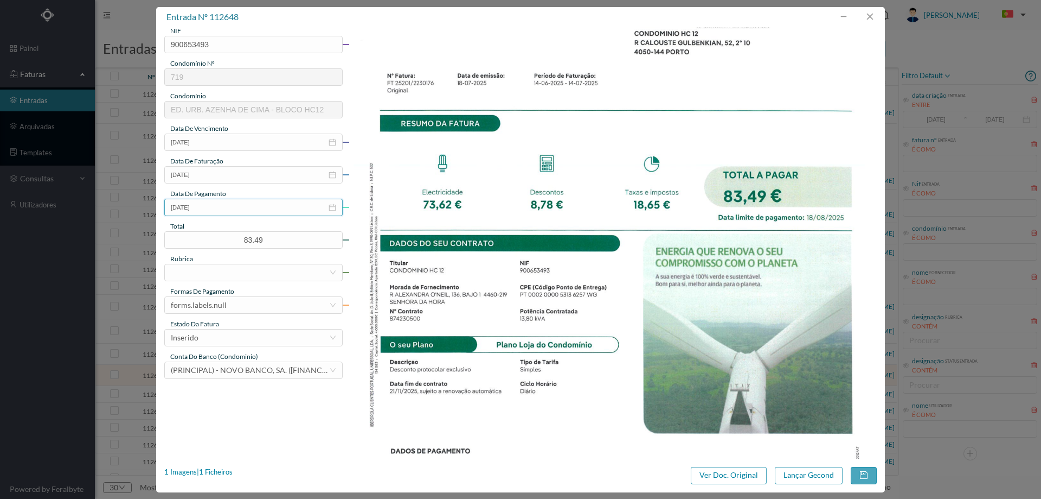
scroll to position [163, 0]
click at [239, 272] on div at bounding box center [250, 272] width 158 height 16
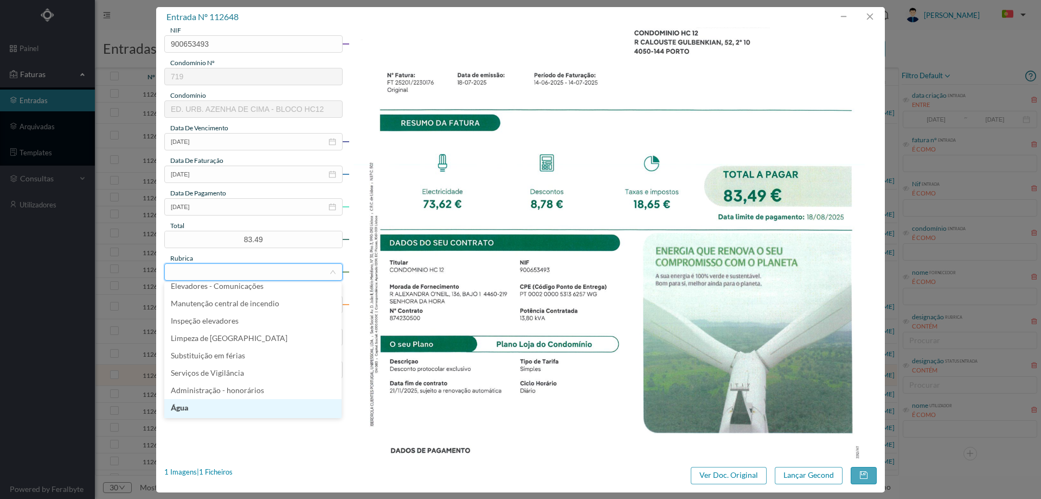
scroll to position [217, 0]
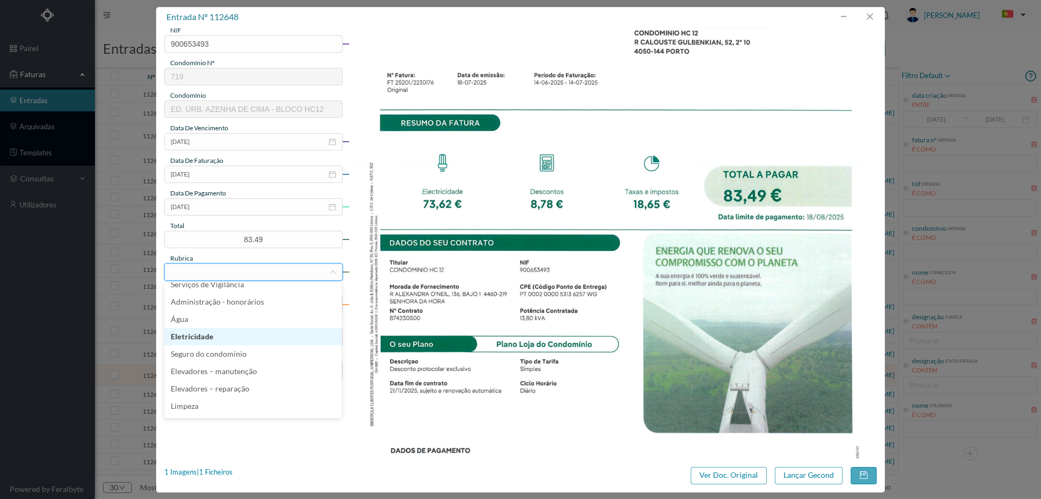
click at [239, 337] on li "Eletricidade" at bounding box center [252, 336] width 177 height 17
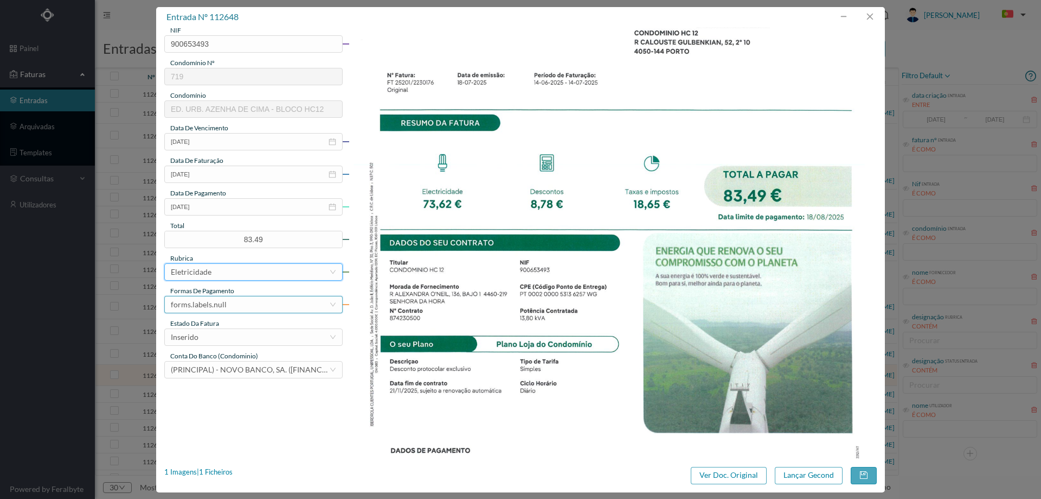
click at [216, 299] on div "forms.labels.null" at bounding box center [199, 304] width 56 height 16
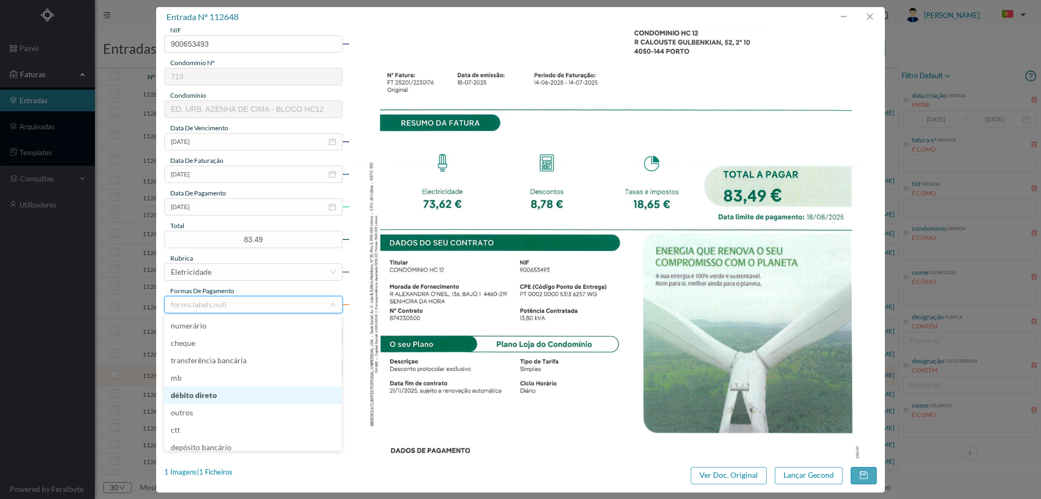
click at [218, 389] on li "débito direto" at bounding box center [252, 394] width 177 height 17
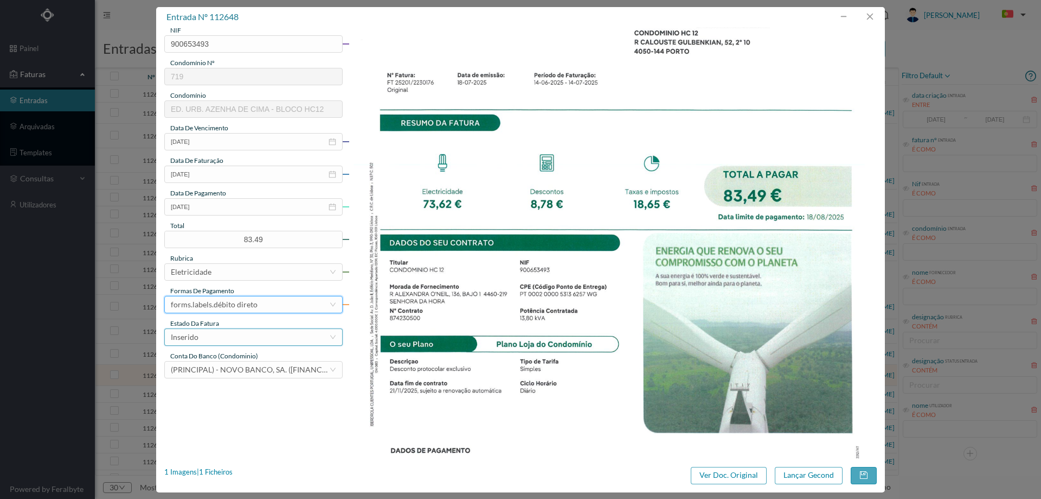
click at [225, 329] on div "Inserido" at bounding box center [250, 337] width 158 height 16
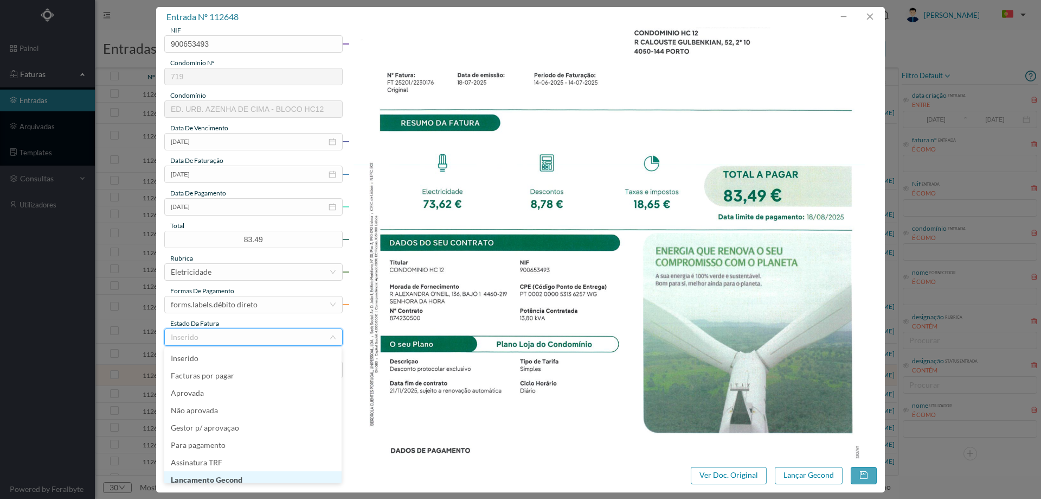
scroll to position [5, 0]
click at [244, 475] on li "Lançamento Gecond" at bounding box center [252, 473] width 177 height 17
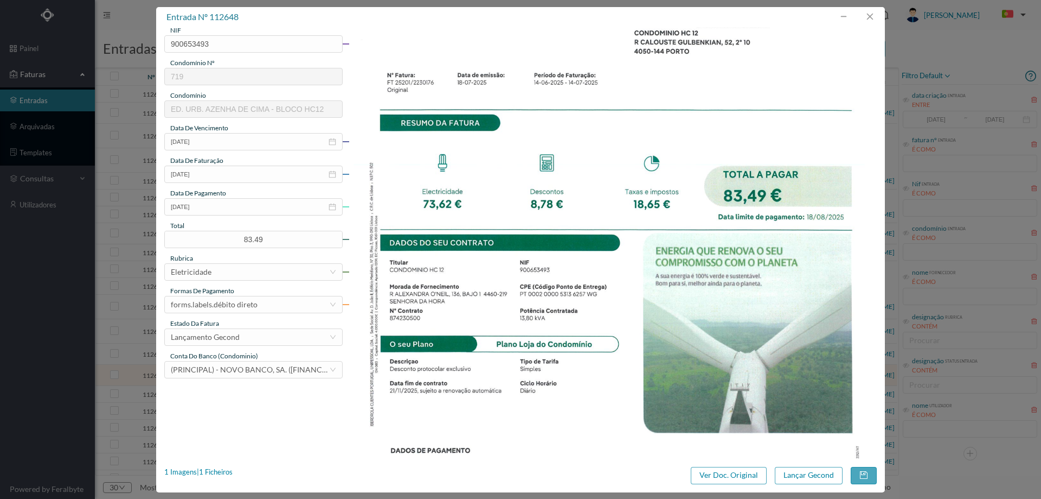
click at [822, 464] on div "entrada nº 112648 gestor condomínio Hugo Moreira aprovado por gestor fornecedor…" at bounding box center [520, 249] width 729 height 485
click at [810, 475] on button "Lançar Gecond" at bounding box center [809, 474] width 68 height 17
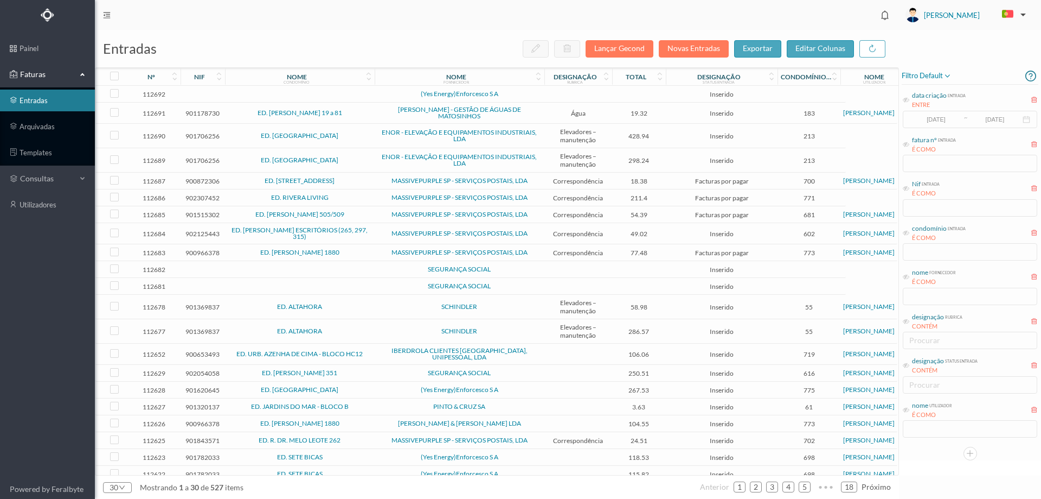
click at [606, 352] on td at bounding box center [579, 353] width 68 height 21
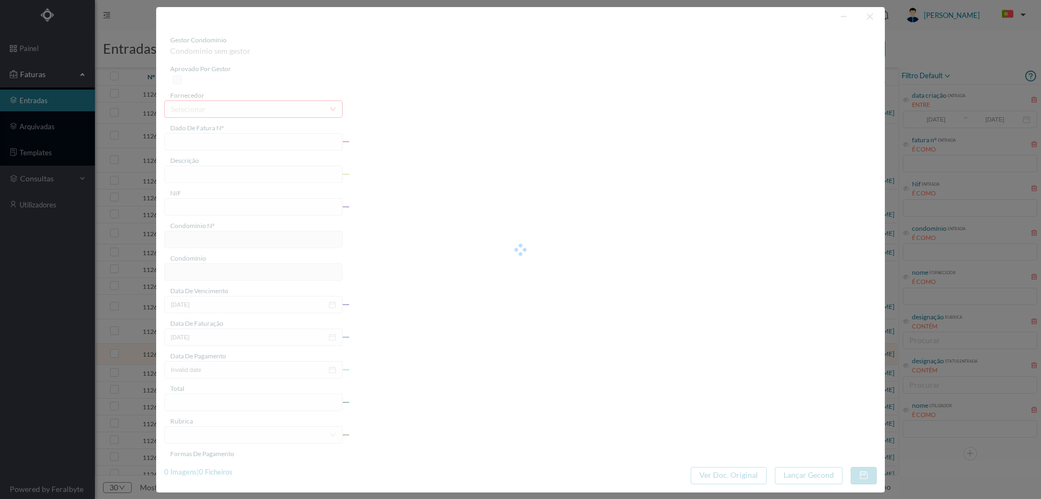
type input "FT 25201/2230175"
type input "900653493"
type input "Invalid date"
type input "18-07-2025"
type input "106.06"
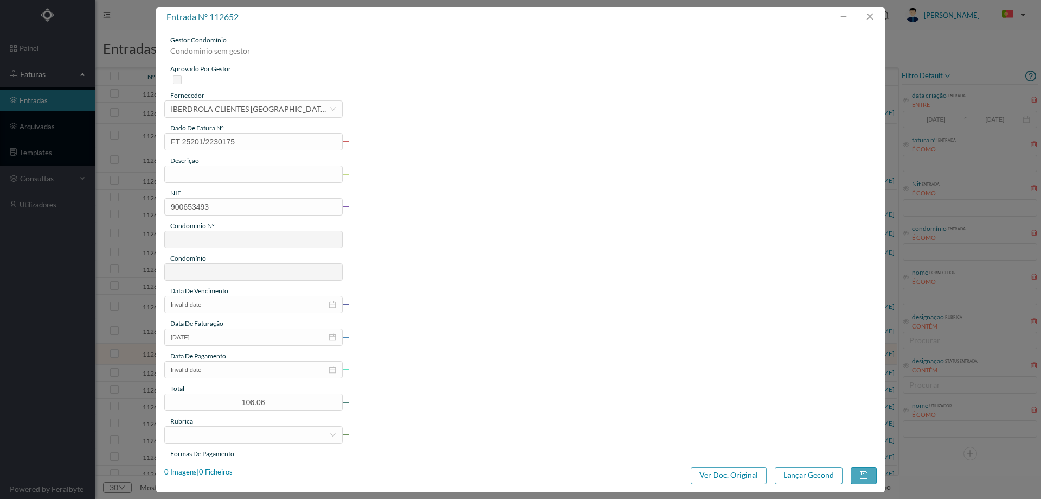
type input "719"
type input "ED. URB. AZENHA DE CIMA - BLOCO HC12"
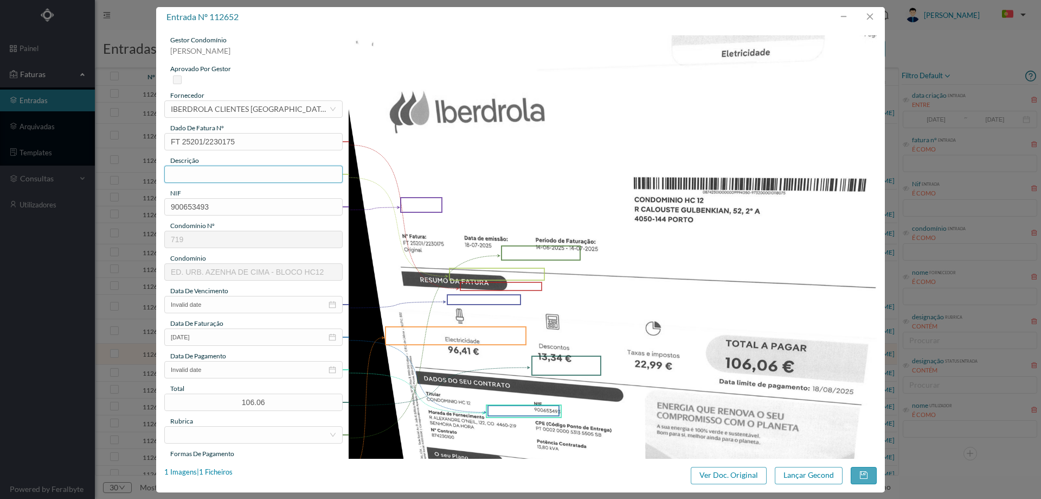
click at [269, 175] on input "text" at bounding box center [253, 173] width 178 height 17
type input "14.06.2025 a 14.07.2025"
click at [212, 309] on input "Invalid date" at bounding box center [253, 304] width 178 height 17
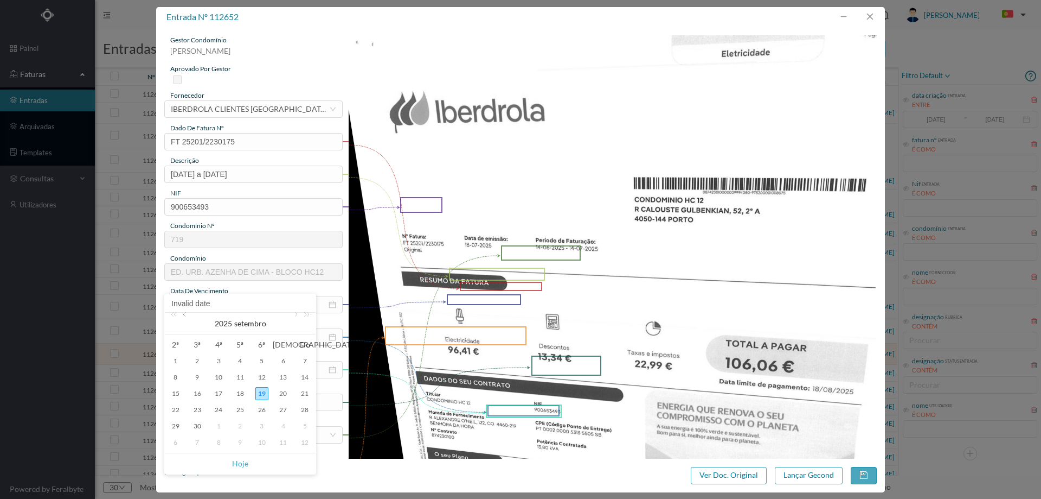
click at [188, 316] on link at bounding box center [186, 323] width 10 height 22
click at [178, 408] on div "18" at bounding box center [175, 409] width 13 height 13
type input "[DATE]"
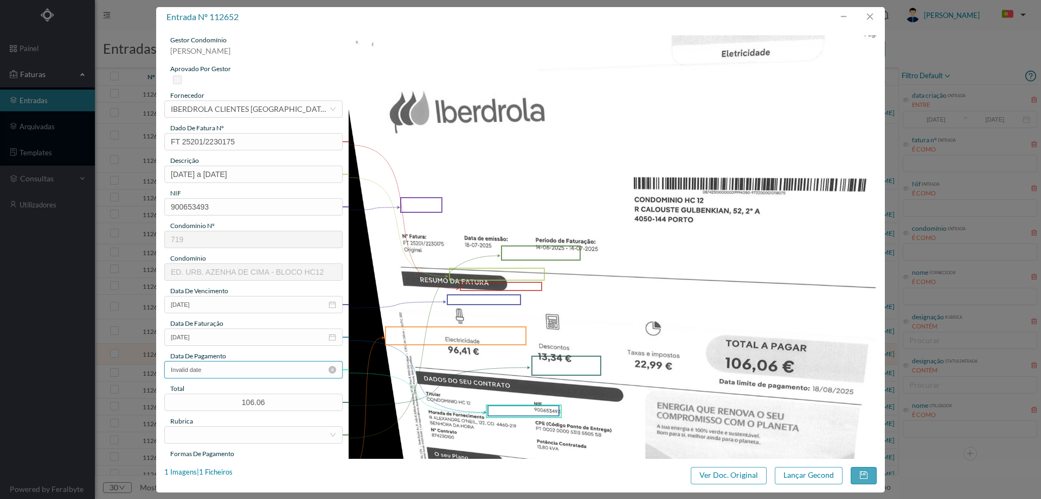
click at [242, 368] on input "Invalid date" at bounding box center [253, 369] width 178 height 17
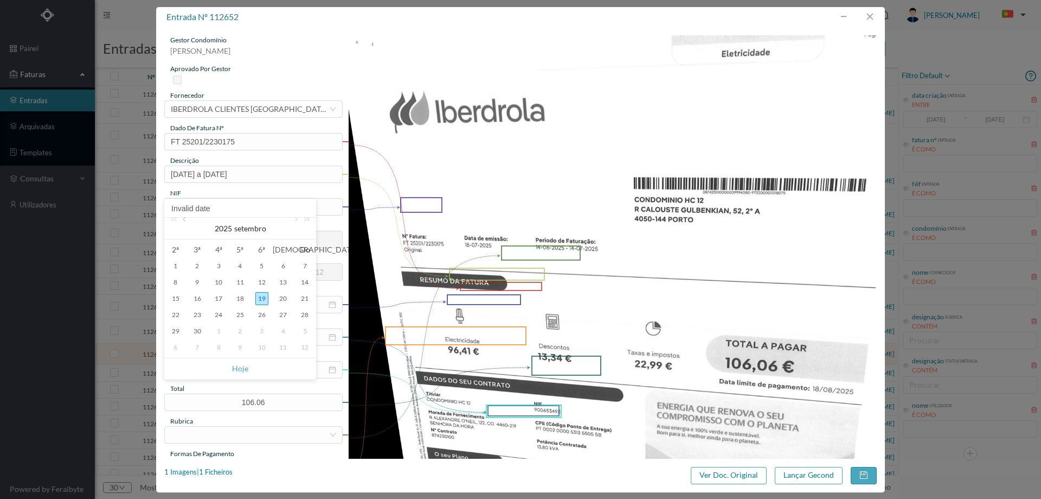
click at [185, 220] on link at bounding box center [186, 229] width 10 height 22
click at [180, 316] on div "18" at bounding box center [175, 314] width 13 height 13
type input "[DATE]"
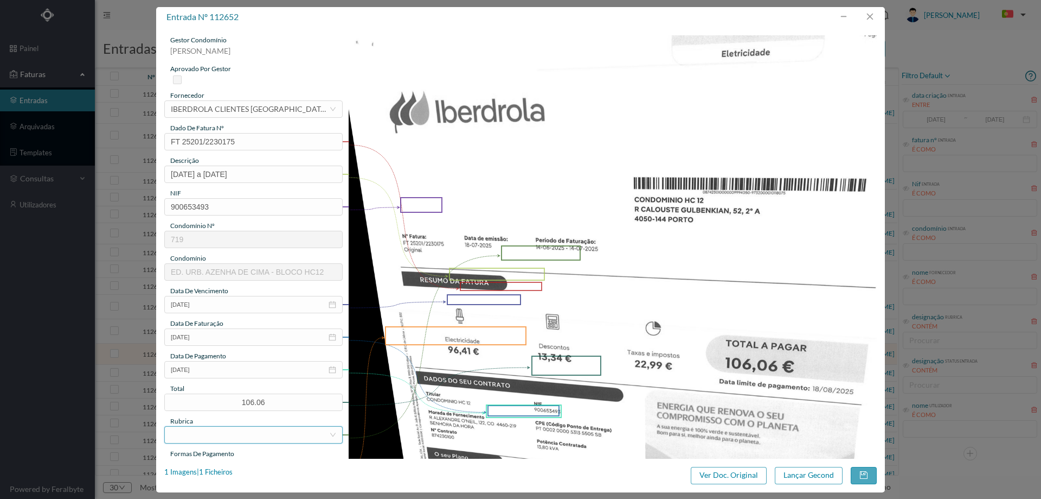
click at [215, 432] on div at bounding box center [250, 434] width 158 height 16
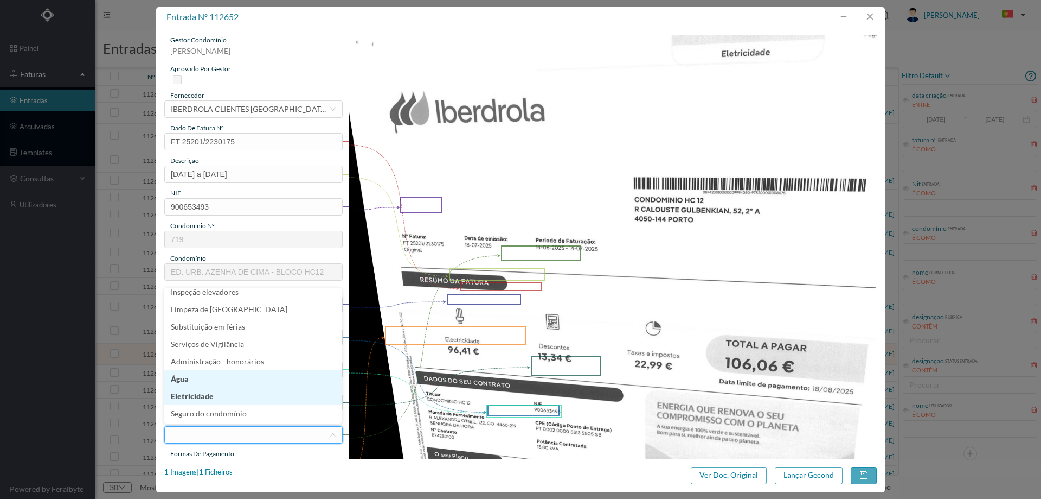
click at [220, 391] on li "Eletricidade" at bounding box center [252, 395] width 177 height 17
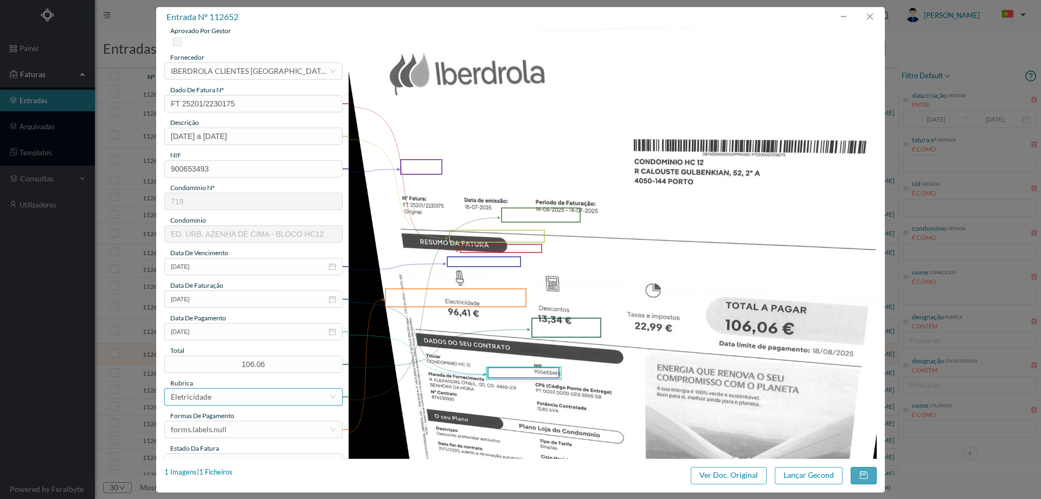
scroll to position [54, 0]
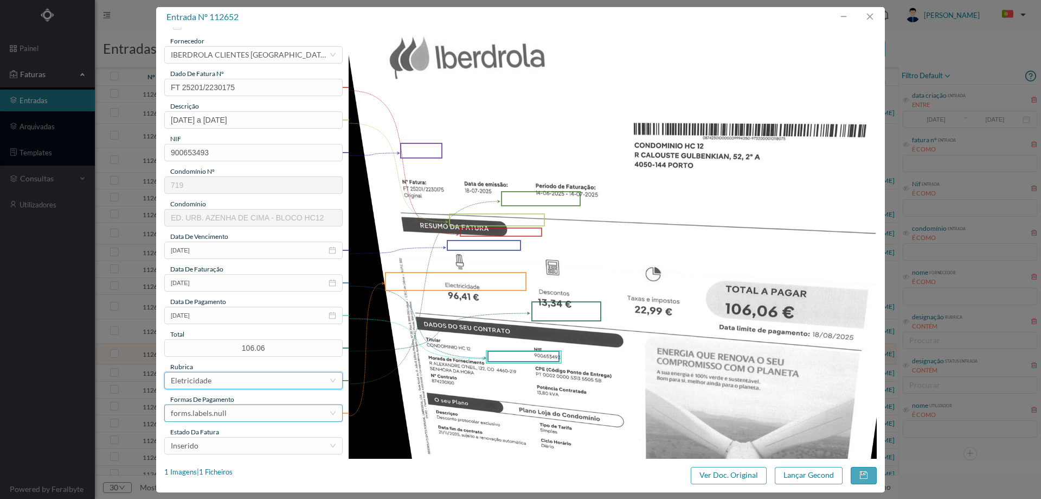
click at [226, 407] on div "forms.labels.null" at bounding box center [250, 413] width 158 height 16
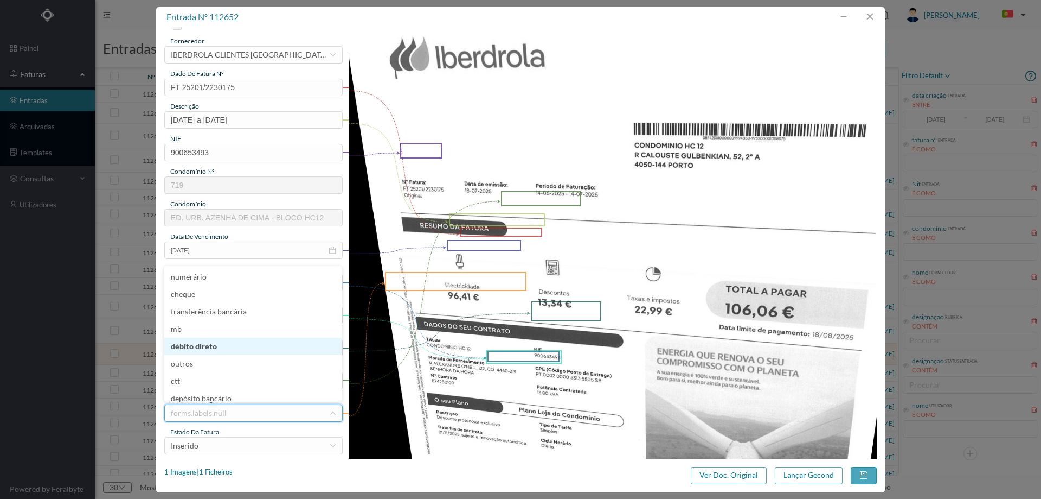
click at [231, 344] on li "débito direto" at bounding box center [252, 345] width 177 height 17
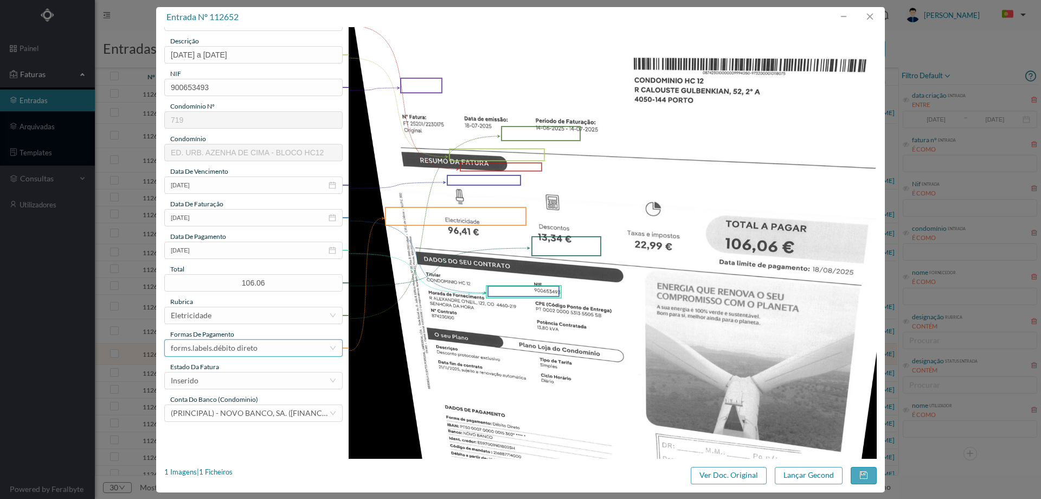
scroll to position [217, 0]
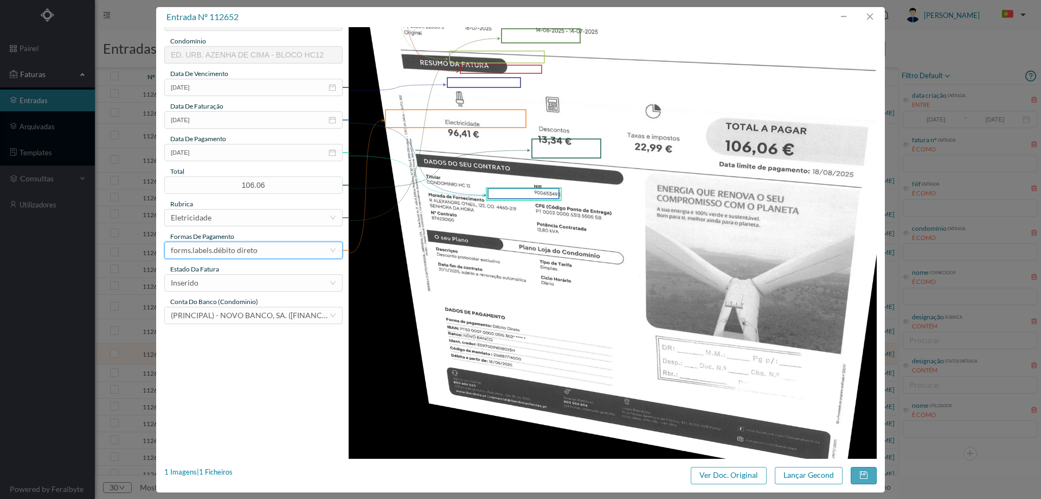
click at [223, 271] on div "estado da fatura" at bounding box center [253, 269] width 178 height 10
click at [223, 278] on div "Inserido" at bounding box center [250, 282] width 158 height 16
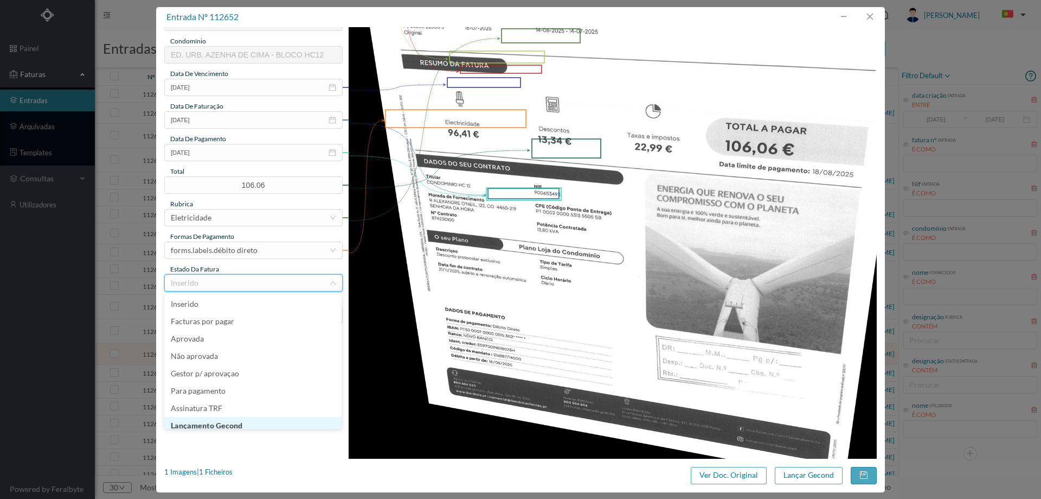
scroll to position [5, 0]
click at [234, 421] on li "Lançamento Gecond" at bounding box center [252, 419] width 177 height 17
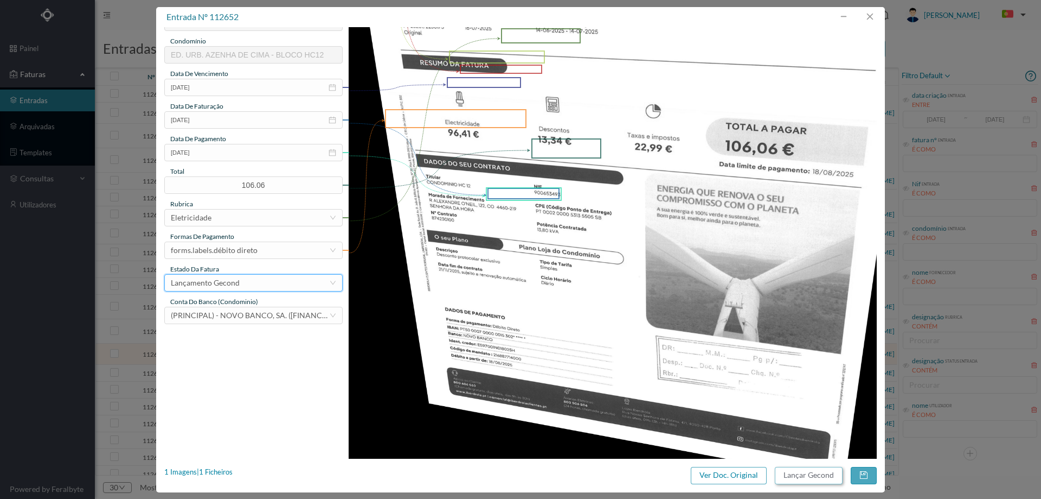
click at [791, 477] on button "Lançar Gecond" at bounding box center [809, 474] width 68 height 17
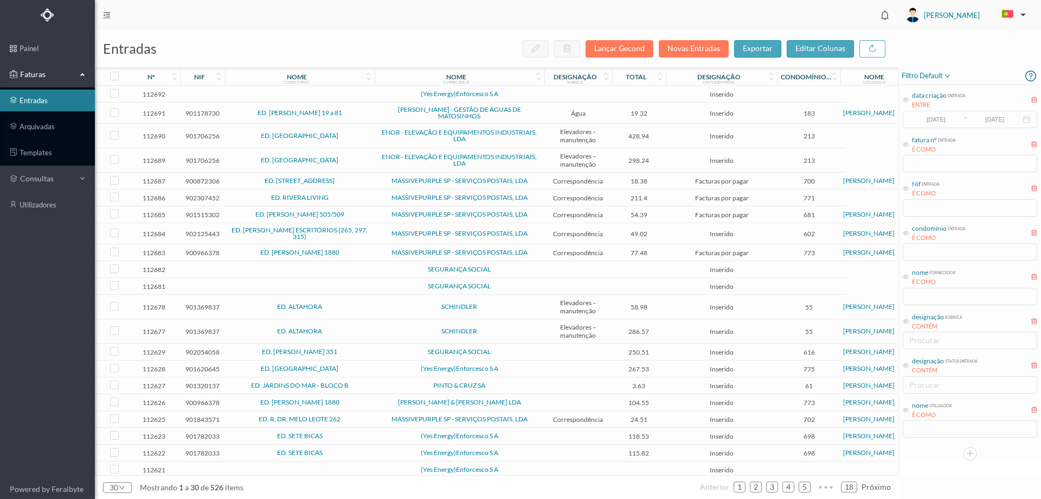
click at [382, 353] on span "SEGURANÇA SOCIAL" at bounding box center [460, 351] width 164 height 7
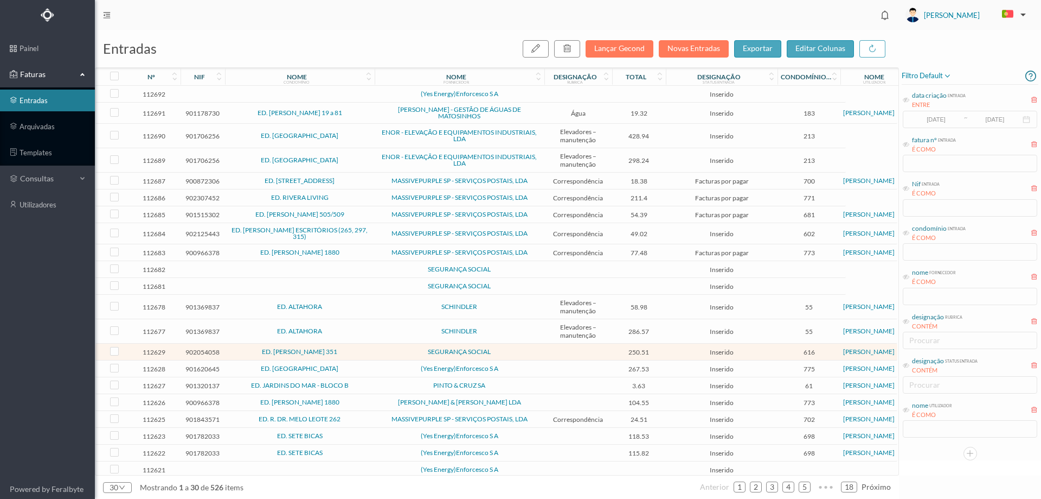
click at [386, 88] on td "(Yes Energy)Enforcesco S A" at bounding box center [460, 94] width 170 height 17
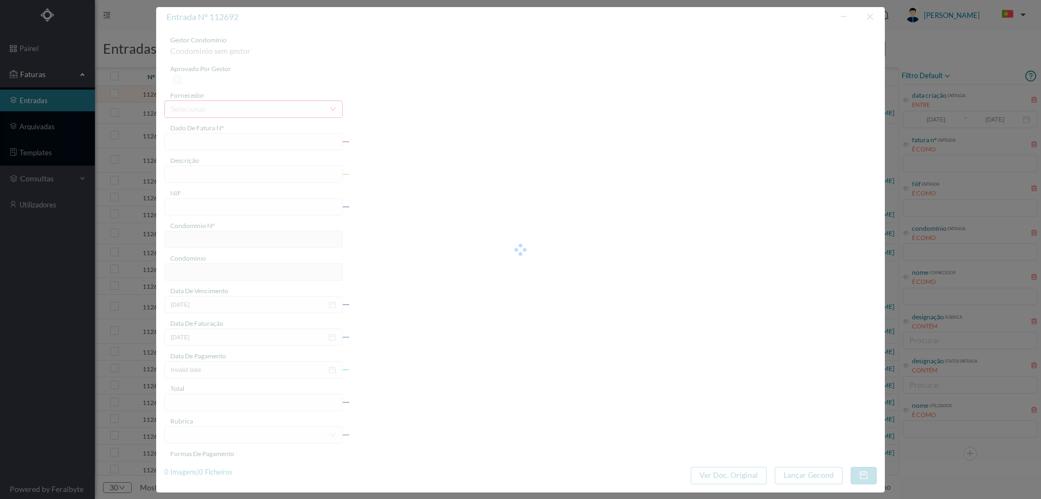
type input "0"
type input "Invalid date"
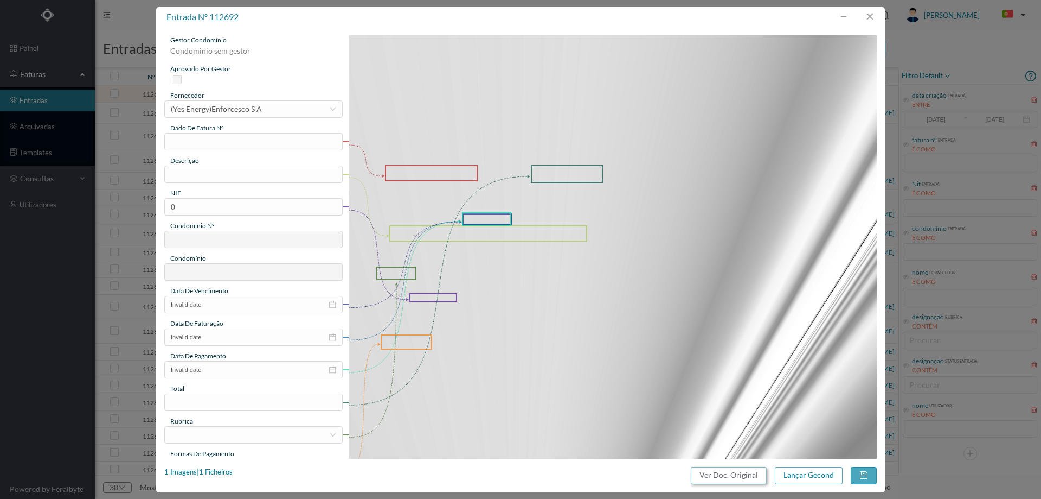
click at [739, 473] on button "Ver Doc. Original" at bounding box center [729, 474] width 76 height 17
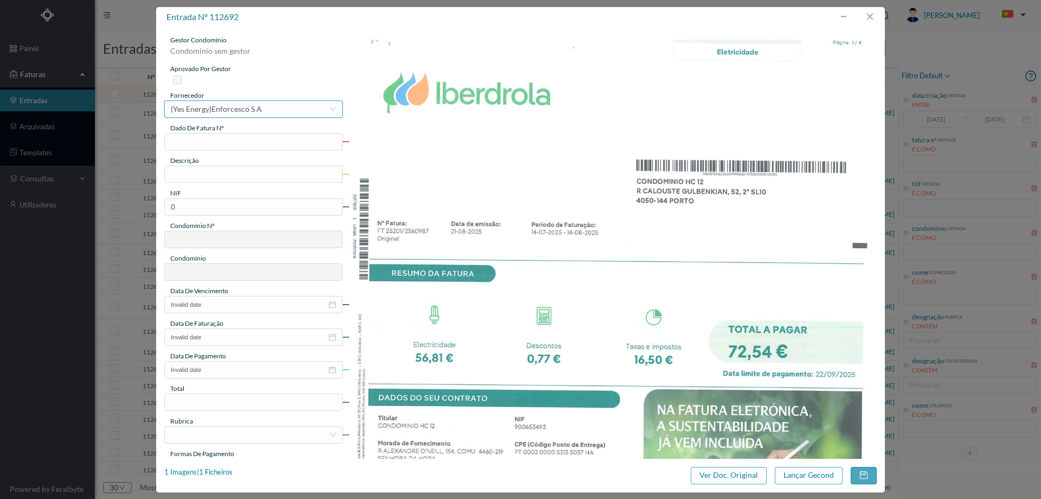
click at [259, 114] on div "(Yes Energy)Enforcesco S A" at bounding box center [216, 109] width 91 height 16
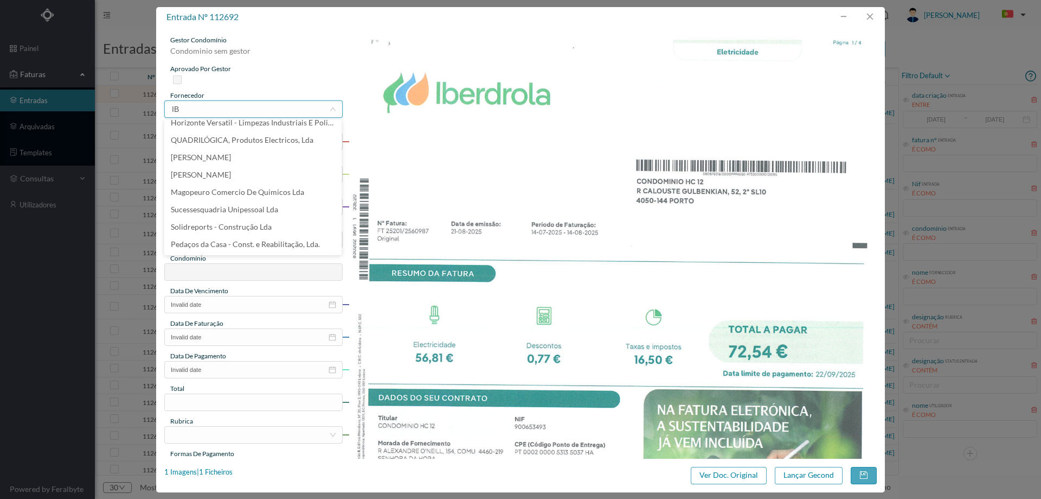
scroll to position [2, 0]
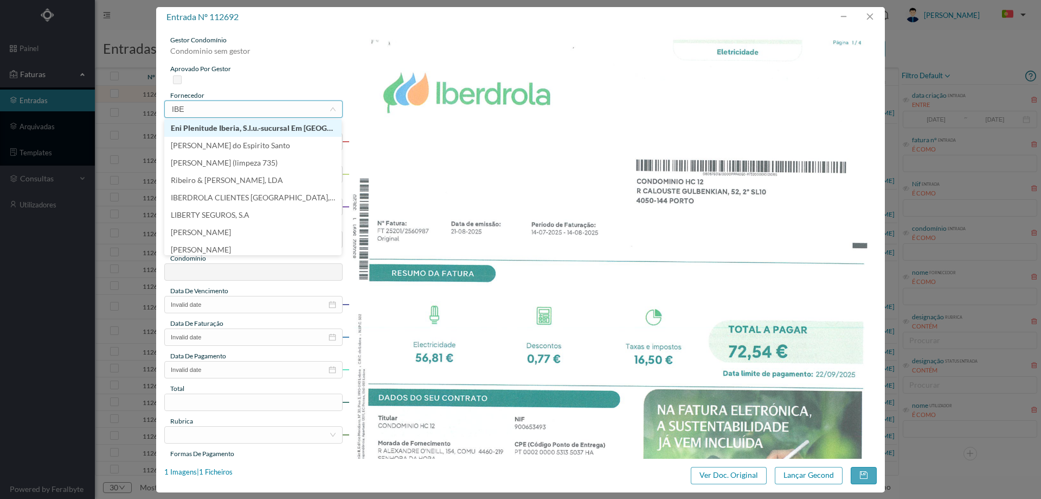
type input "IBER"
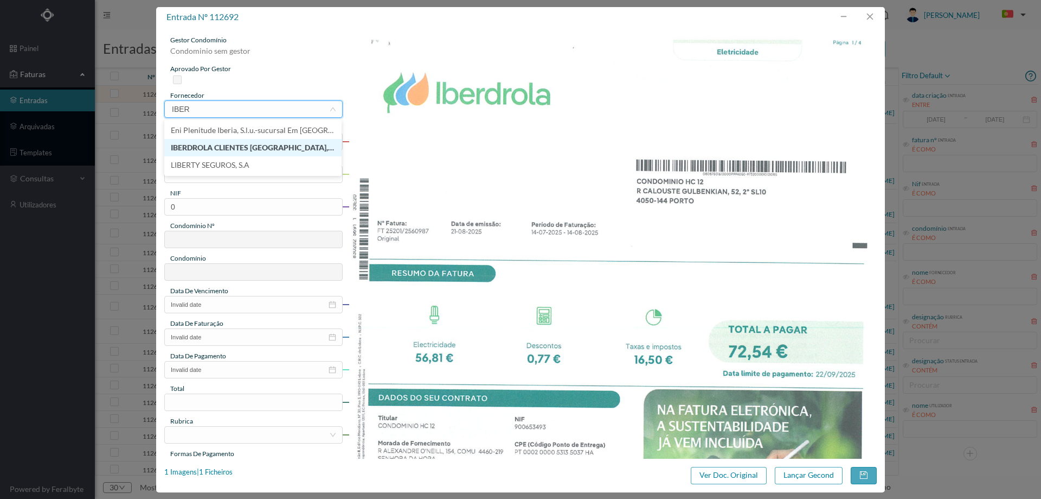
click at [258, 139] on li "IBERDROLA CLIENTES [GEOGRAPHIC_DATA], UNIPESSOAL, LDA" at bounding box center [252, 147] width 177 height 17
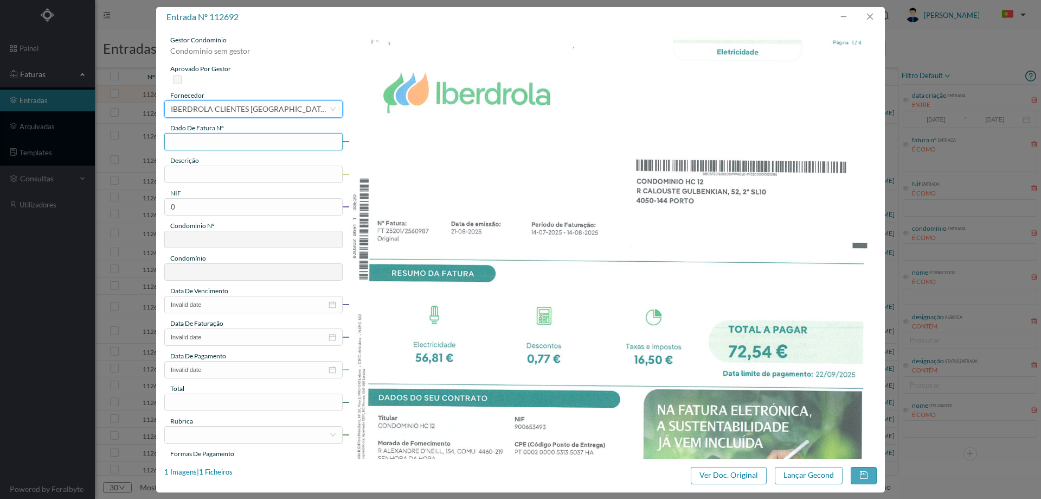
click at [208, 145] on input "text" at bounding box center [253, 141] width 178 height 17
type input "FT25201/2560987"
click at [213, 170] on input "text" at bounding box center [253, 173] width 178 height 17
type input "[DATE] A [DATE]"
click at [232, 216] on div "gestor condomínio Condominio sem gestor aprovado por gestor fornecedor selecion…" at bounding box center [253, 288] width 178 height 506
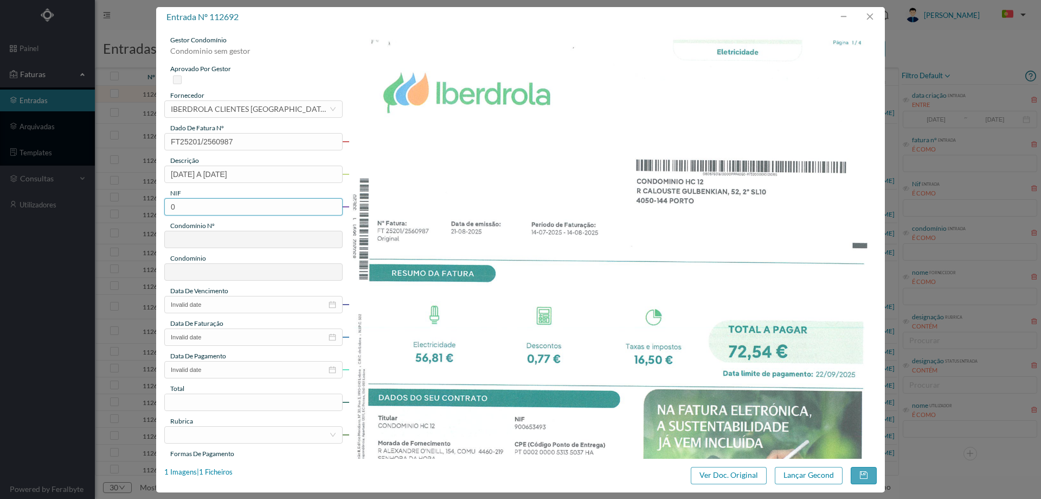
click at [228, 206] on input "0" at bounding box center [253, 206] width 178 height 17
paste input "900653493"
type input "900653493"
type input "719"
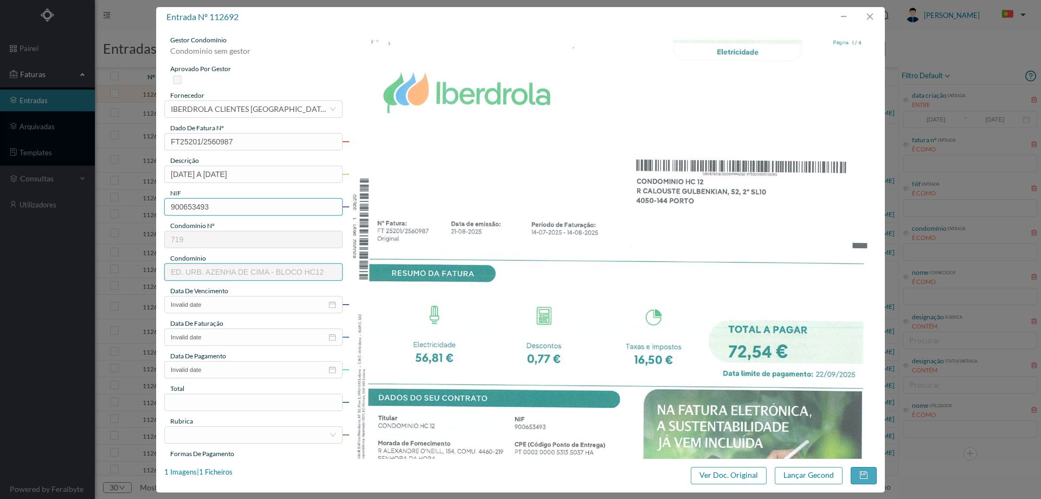
type input "ED. URB. AZENHA DE CIMA - BLOCO HC12"
type input "900653493"
click at [218, 296] on input "Invalid date" at bounding box center [253, 304] width 178 height 17
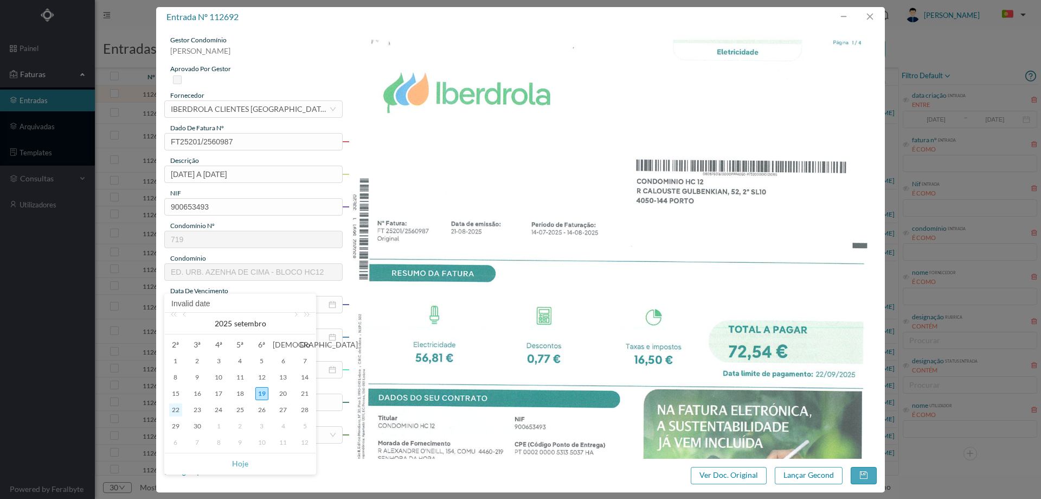
click at [180, 411] on div "22" at bounding box center [175, 409] width 13 height 13
type input "[DATE]"
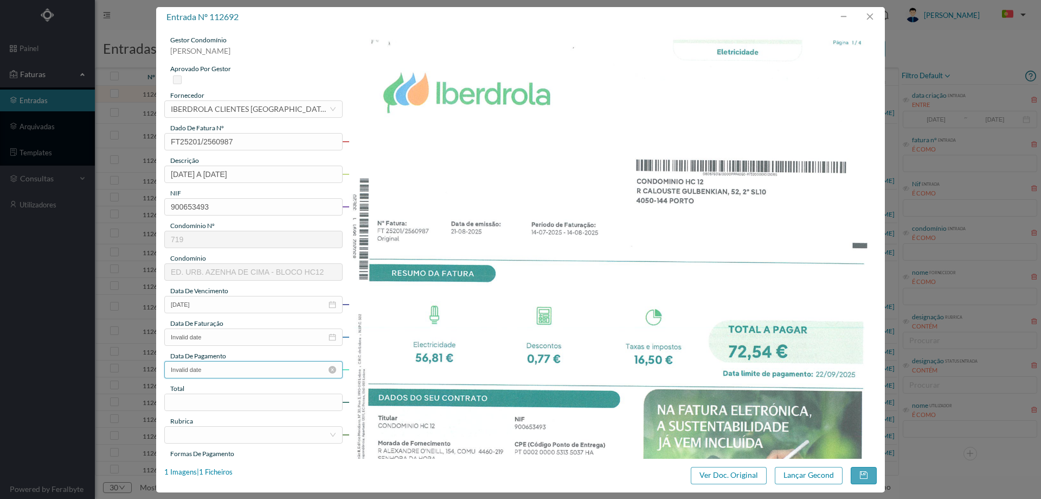
click at [236, 371] on input "Invalid date" at bounding box center [253, 369] width 178 height 17
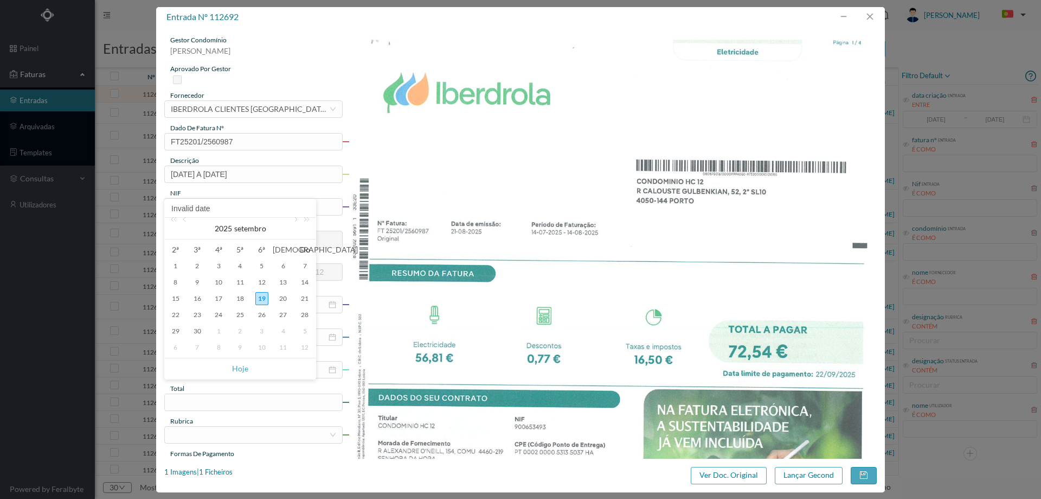
drag, startPoint x: 175, startPoint y: 312, endPoint x: 204, endPoint y: 322, distance: 30.2
click at [175, 312] on div "22" at bounding box center [175, 314] width 13 height 13
type input "[DATE]"
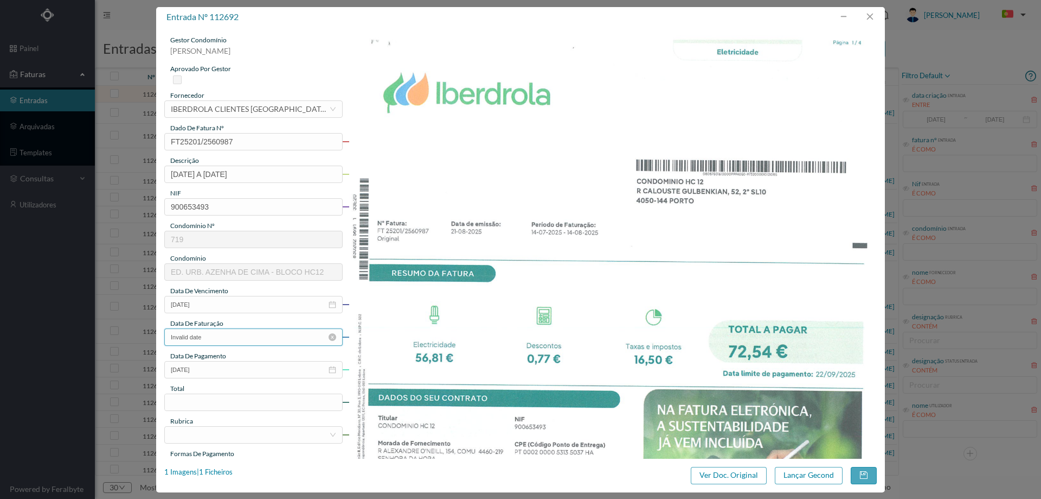
click at [222, 335] on input "Invalid date" at bounding box center [253, 336] width 178 height 17
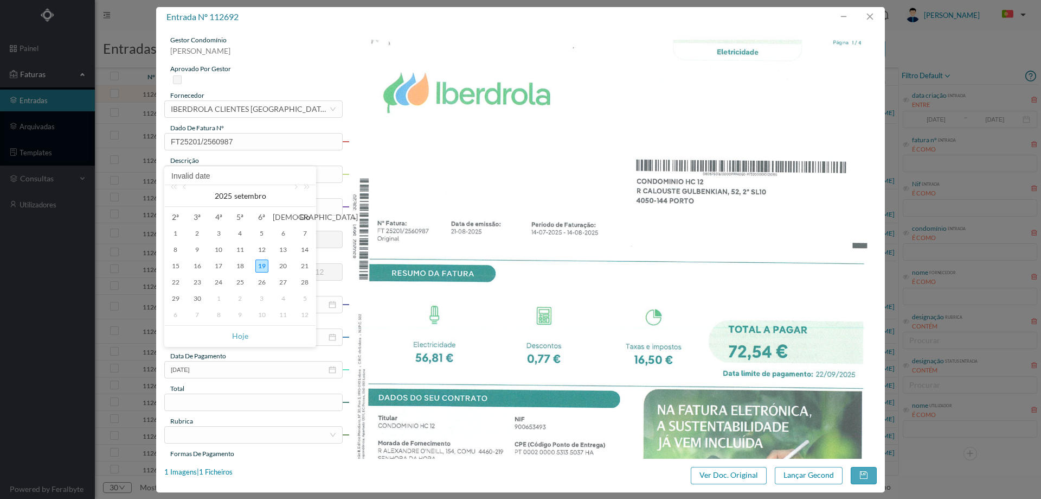
click at [184, 184] on div "Invalid date" at bounding box center [240, 176] width 151 height 18
click at [183, 189] on link at bounding box center [186, 196] width 10 height 22
click at [241, 284] on div "21" at bounding box center [240, 282] width 13 height 13
type input "[DATE]"
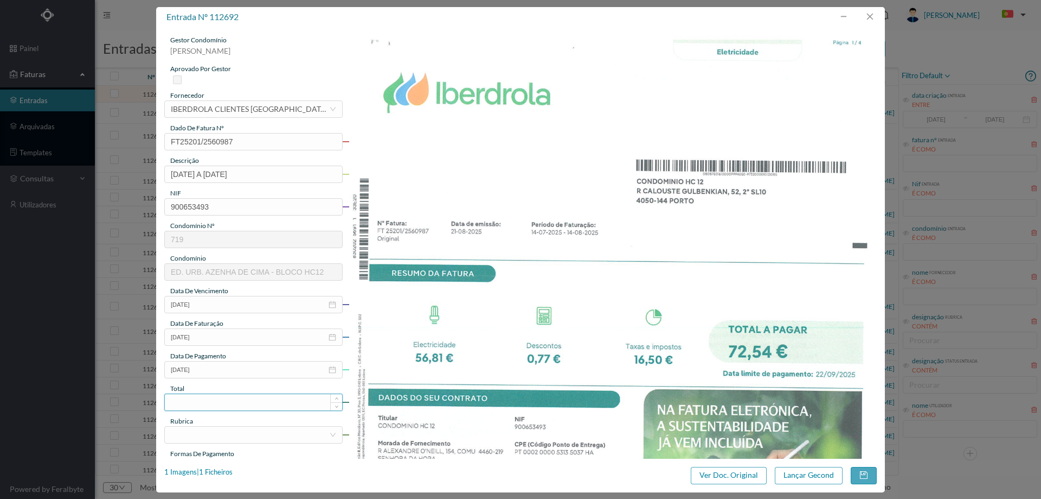
click at [228, 397] on input at bounding box center [253, 402] width 177 height 16
type input "72.5"
type input "72.54"
click at [228, 426] on div at bounding box center [250, 434] width 158 height 16
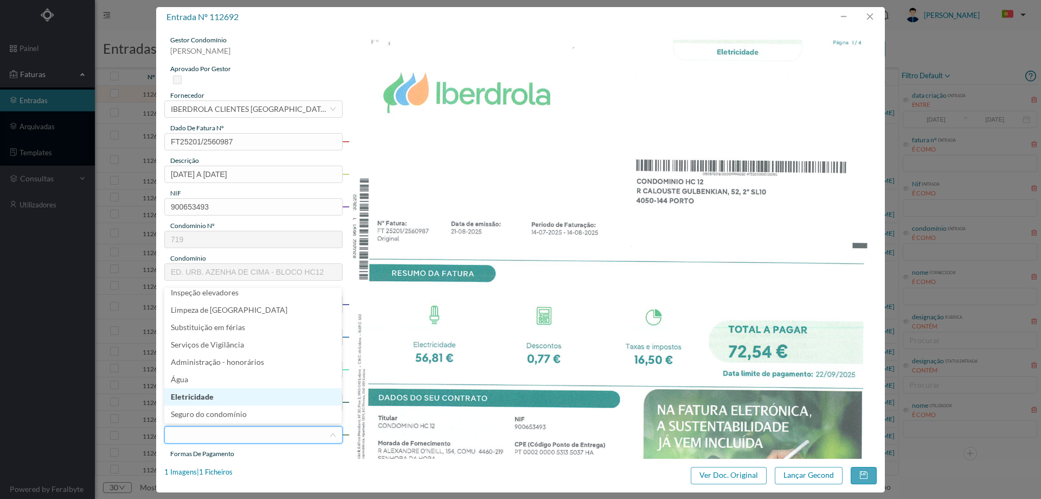
scroll to position [163, 0]
click at [220, 394] on li "Eletricidade" at bounding box center [252, 395] width 177 height 17
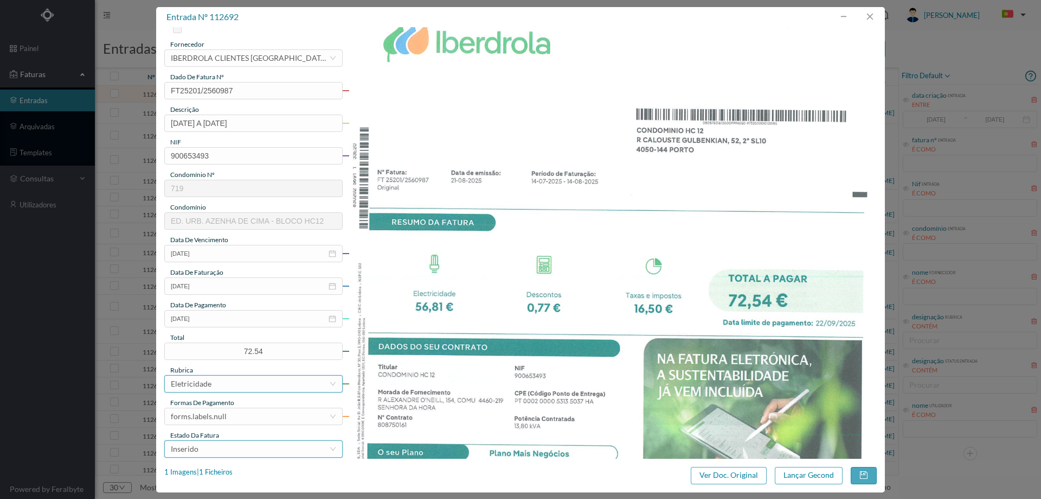
scroll to position [108, 0]
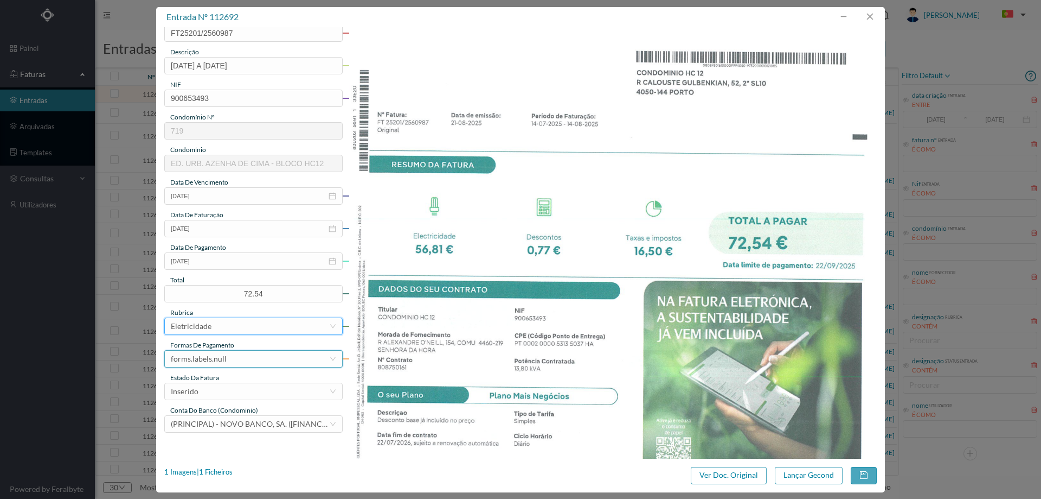
click at [241, 361] on div "forms.labels.null" at bounding box center [250, 358] width 158 height 16
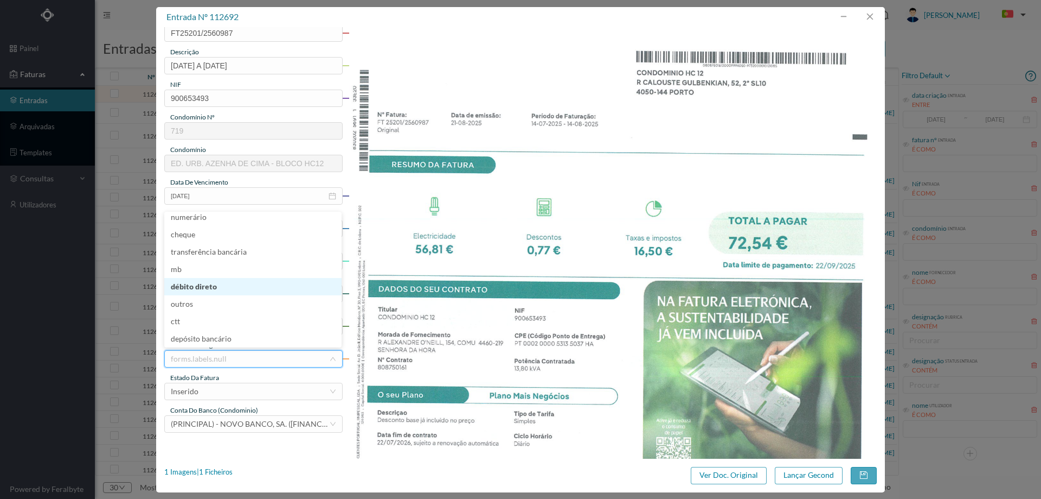
click at [227, 288] on li "débito direto" at bounding box center [252, 286] width 177 height 17
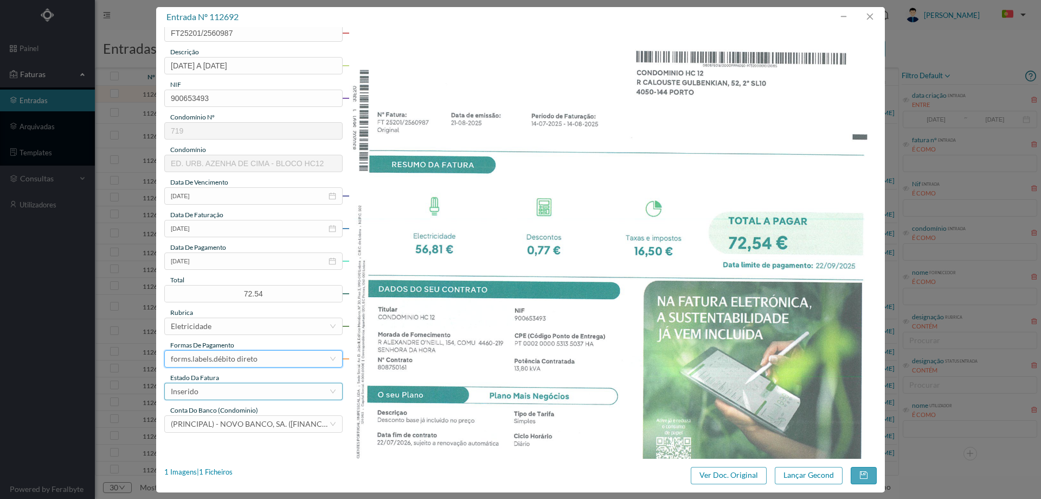
click at [225, 386] on div "Inserido" at bounding box center [250, 391] width 158 height 16
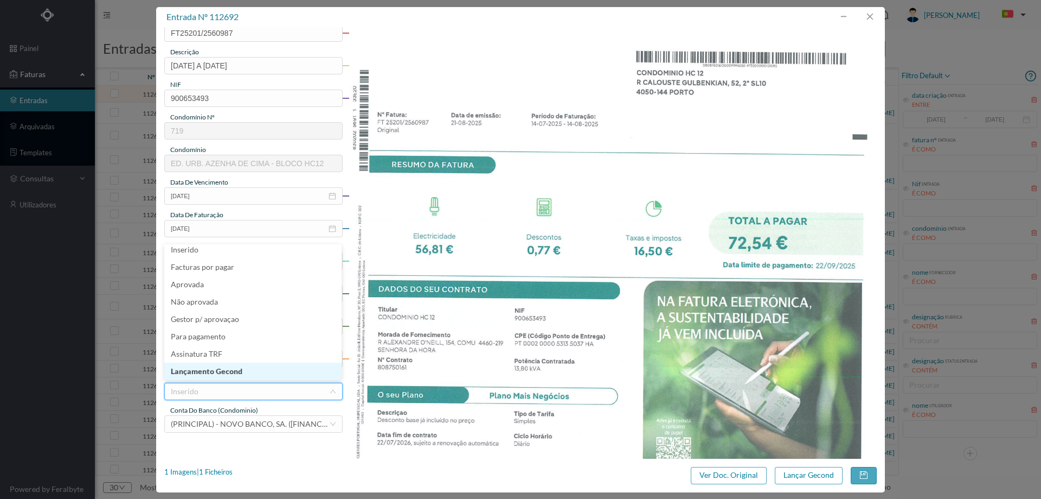
click at [226, 370] on li "Lançamento Gecond" at bounding box center [252, 370] width 177 height 17
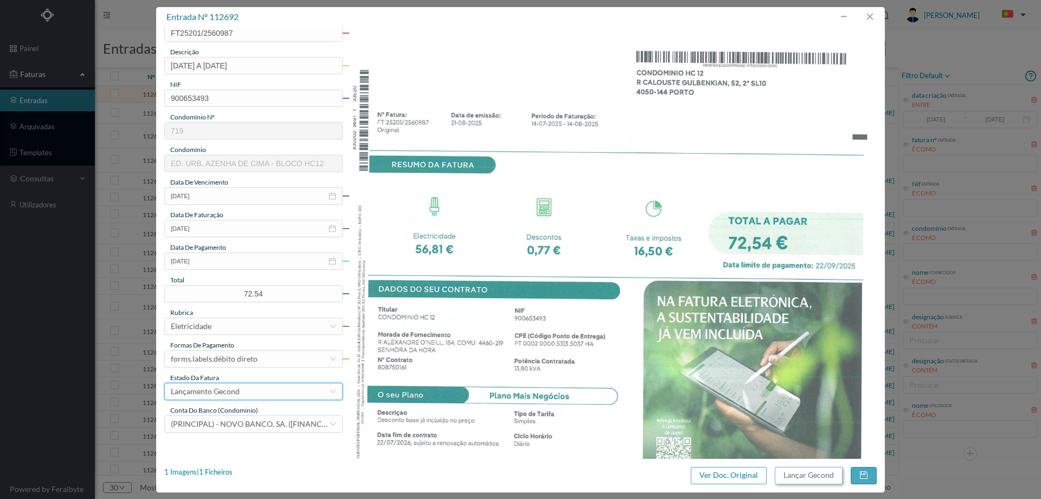
click at [833, 478] on button "Lançar Gecond" at bounding box center [809, 474] width 68 height 17
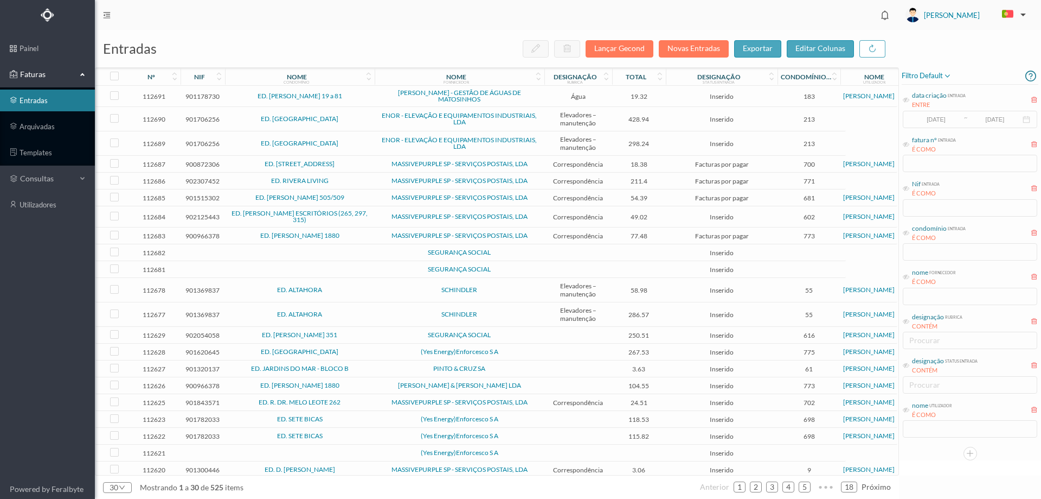
click at [375, 335] on td "SEGURANÇA SOCIAL" at bounding box center [460, 335] width 170 height 17
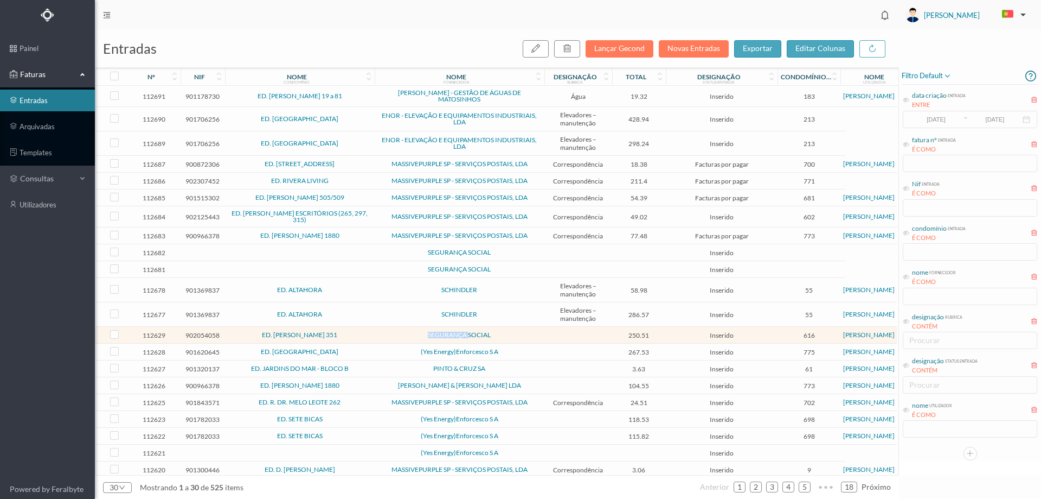
click at [375, 335] on td "SEGURANÇA SOCIAL" at bounding box center [460, 335] width 170 height 17
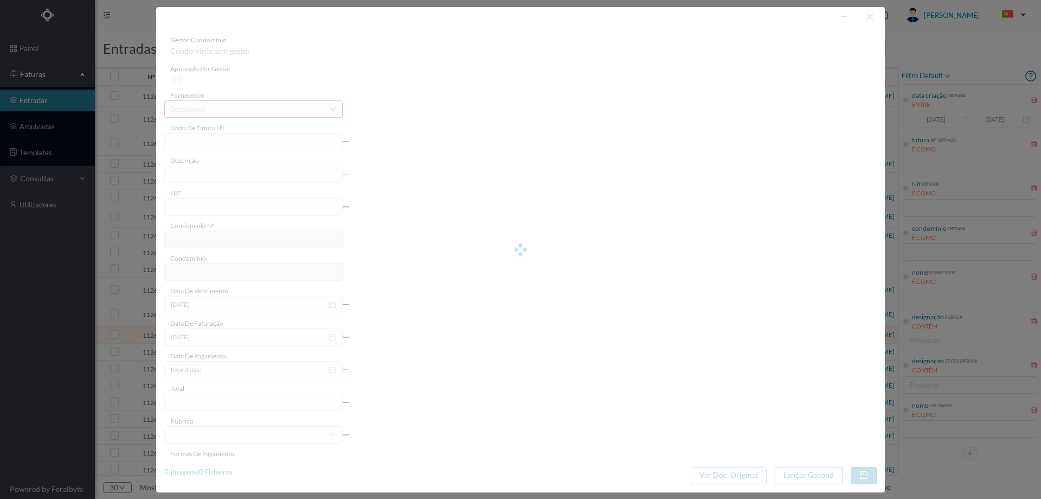
type input "FT FT202599/1888"
type input "902054058"
type input "Invalid date"
type input "[DATE]"
type input "250.51"
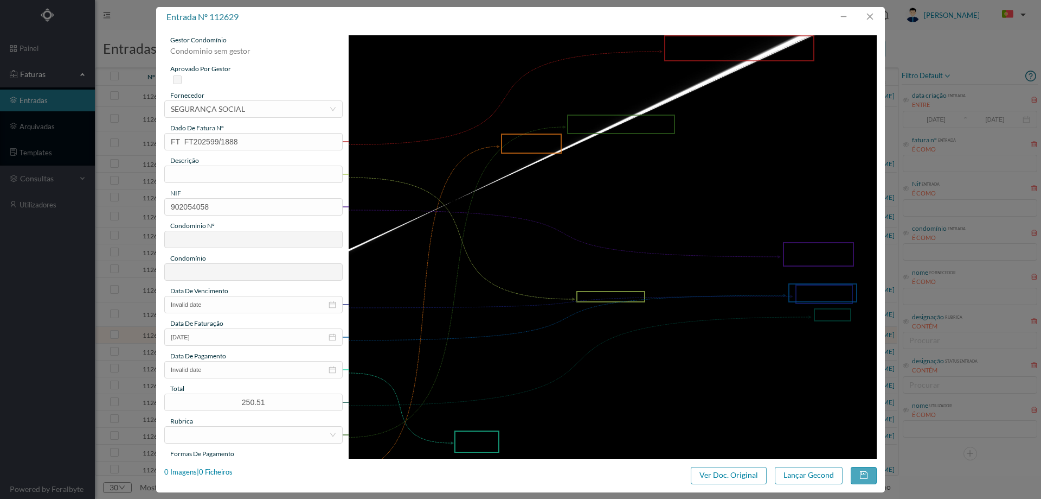
type input "616"
type input "ED. [PERSON_NAME] 351"
click at [716, 477] on button "Ver Doc. Original" at bounding box center [729, 474] width 76 height 17
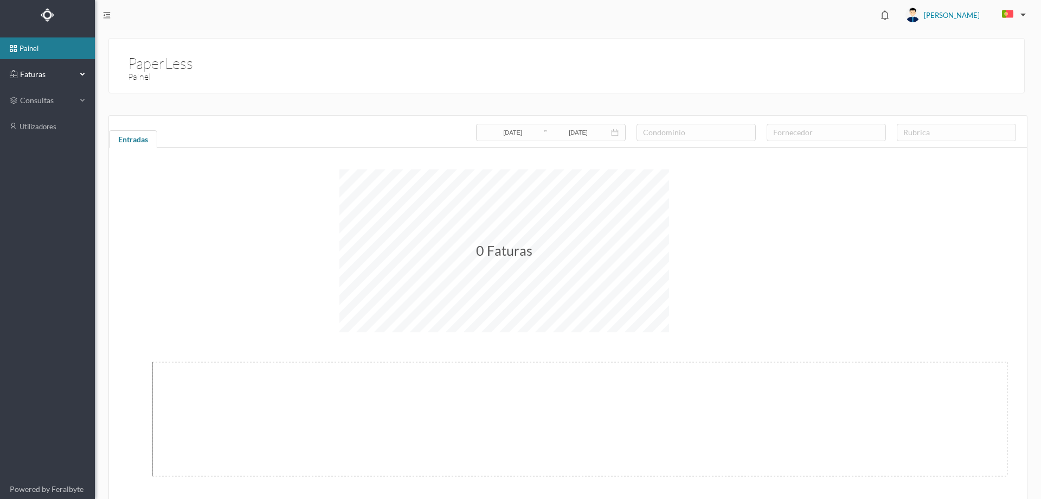
click at [50, 74] on span "Faturas" at bounding box center [47, 74] width 60 height 11
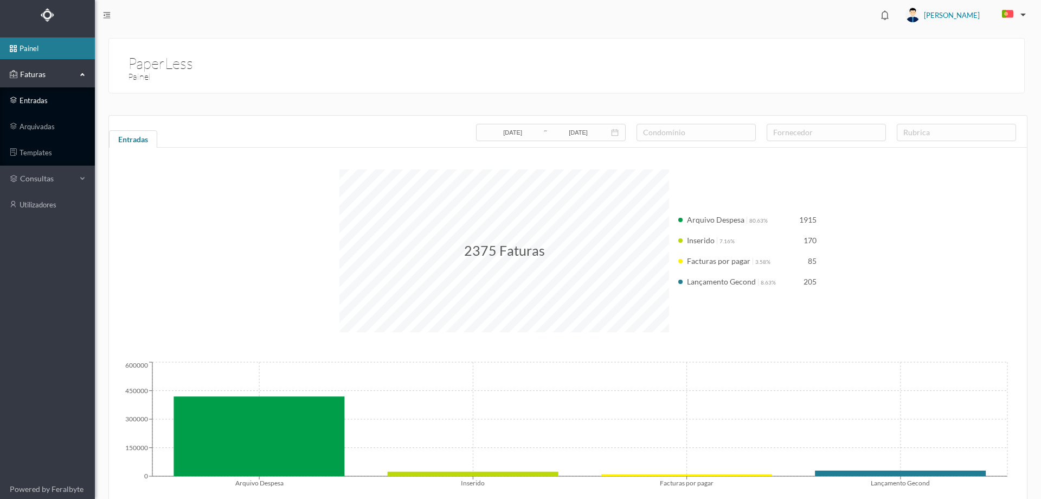
click at [47, 103] on link "entradas" at bounding box center [47, 101] width 95 height 22
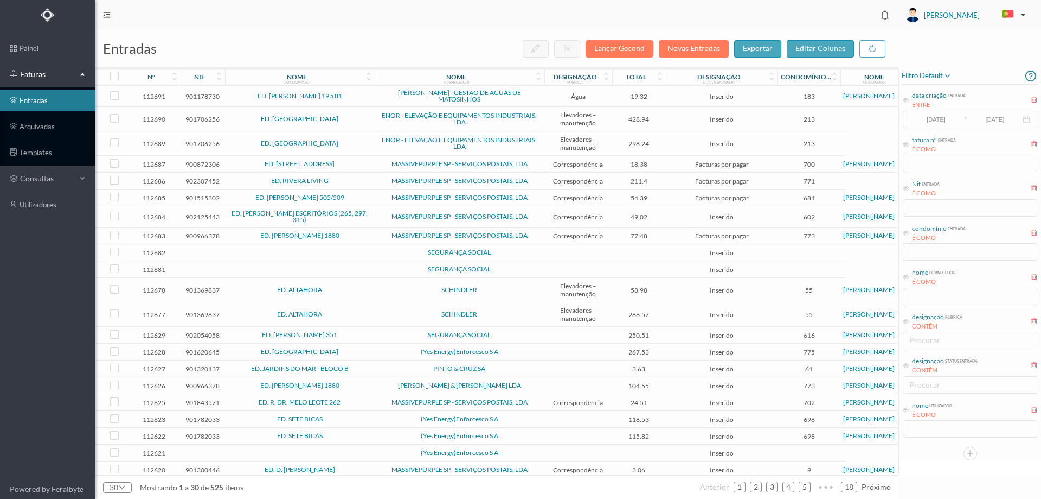
click at [366, 352] on span "ED. TRIBO" at bounding box center [300, 351] width 144 height 7
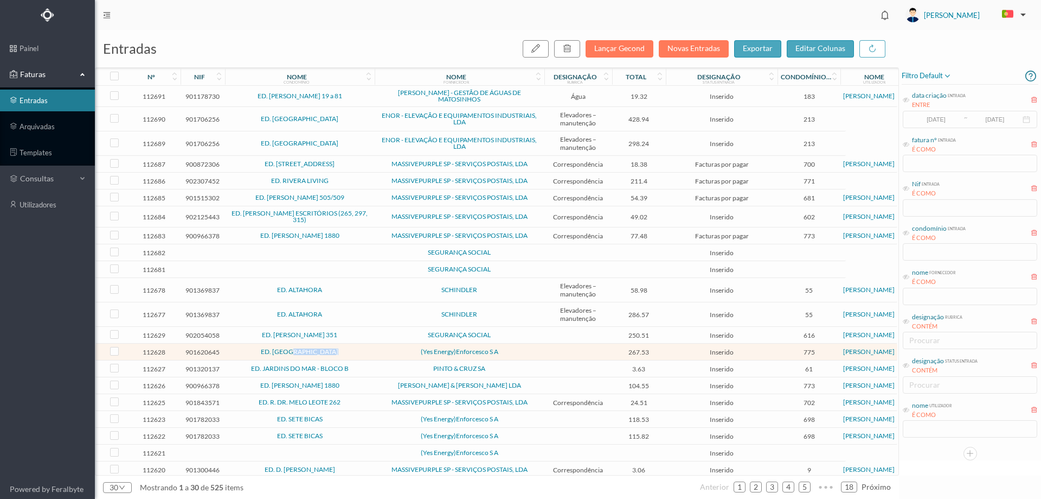
click at [366, 352] on span "ED. TRIBO" at bounding box center [300, 351] width 144 height 7
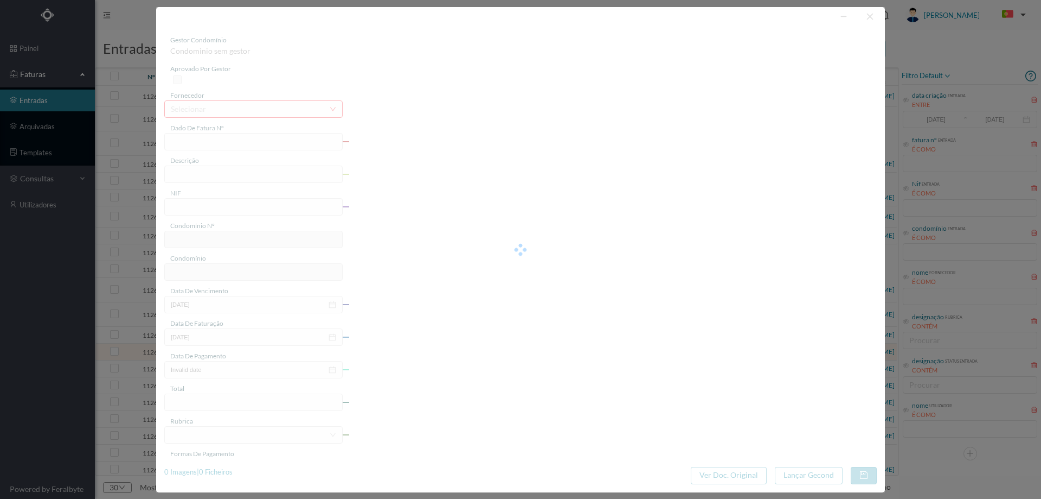
type input "FT A/14453"
type input "901620645"
type input "Invalid date"
type input "05-09-2025"
type input "267.53"
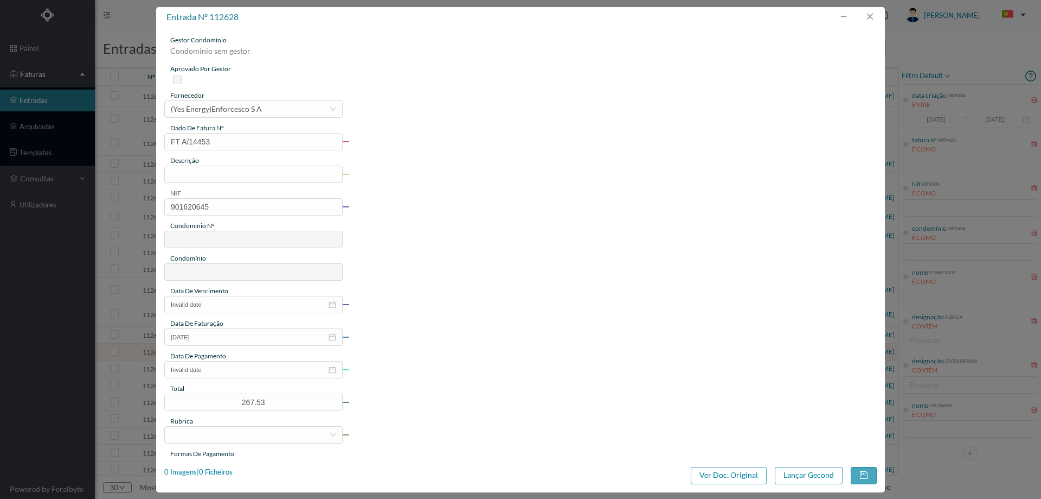
type input "775"
type input "ED. TRIBO"
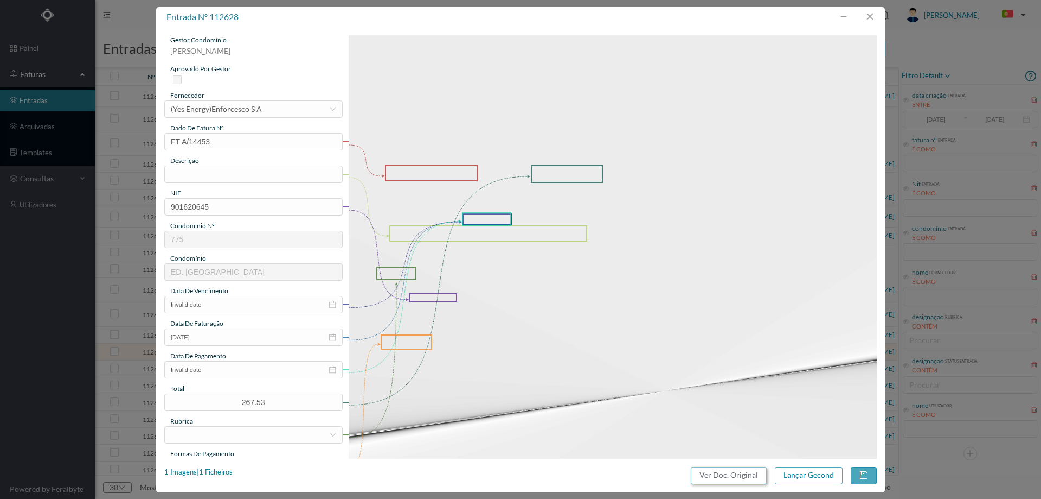
click at [744, 471] on button "Ver Doc. Original" at bounding box center [729, 474] width 76 height 17
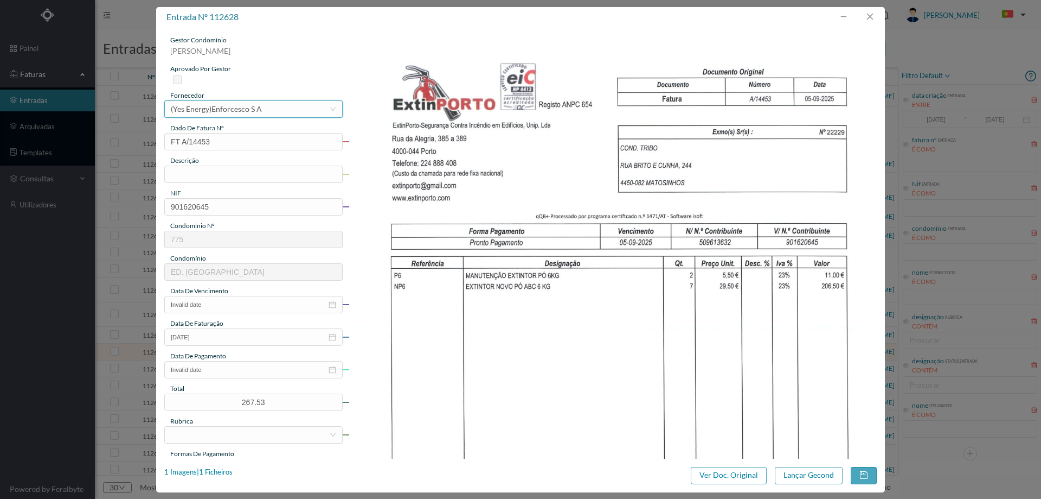
click at [241, 108] on div "(Yes Energy)Enforcesco S A" at bounding box center [216, 109] width 91 height 16
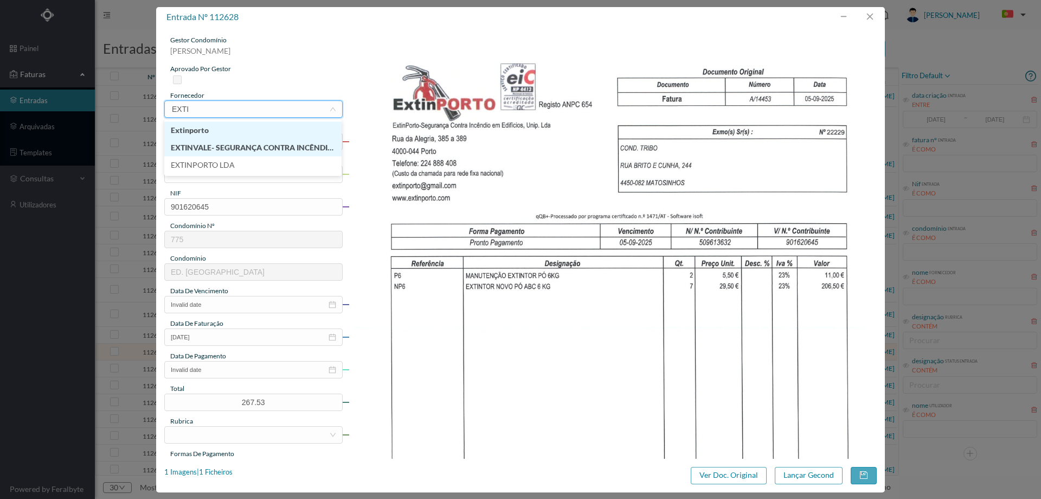
type input "EXTIN"
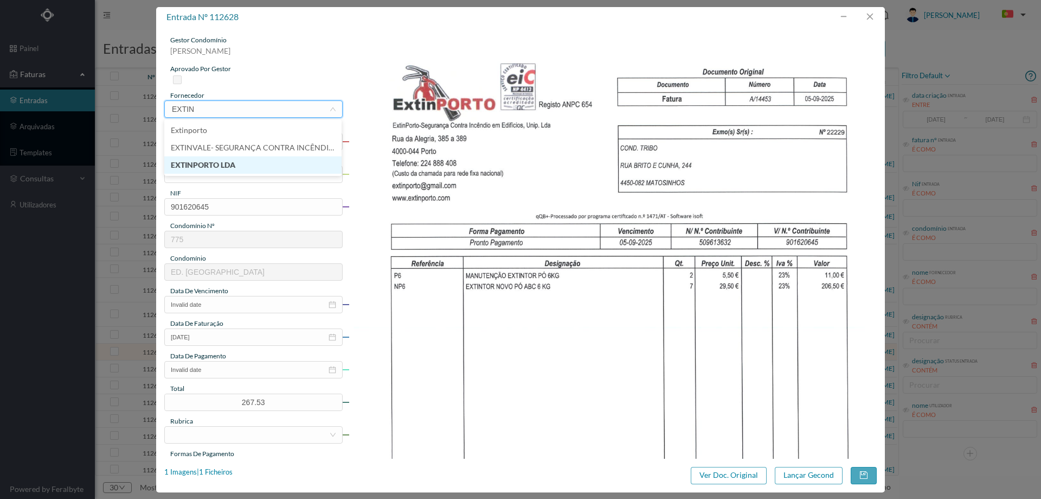
click at [234, 170] on li "EXTINPORTO LDA" at bounding box center [252, 164] width 177 height 17
click at [232, 167] on input "text" at bounding box center [253, 173] width 178 height 17
type input "m"
type input "Manutenção de extintores"
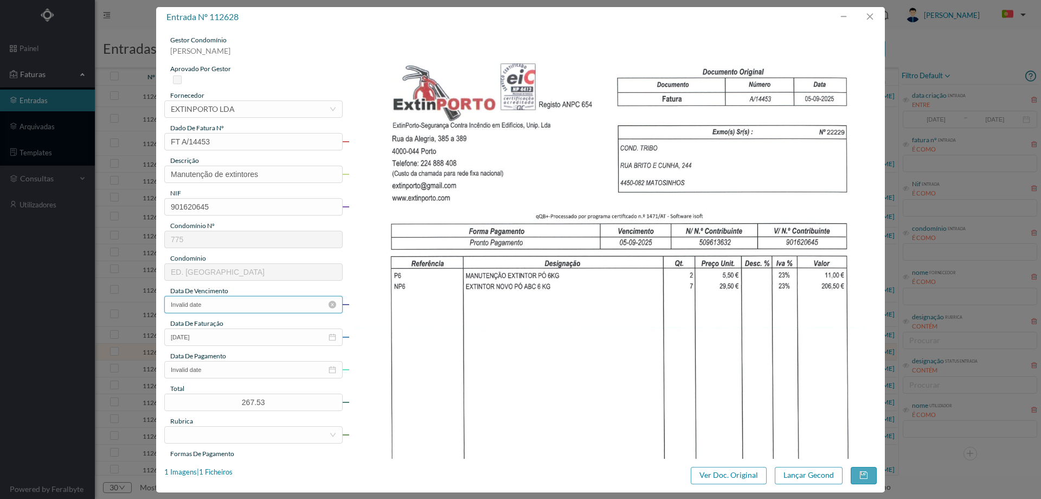
click at [251, 312] on input "Invalid date" at bounding box center [253, 304] width 178 height 17
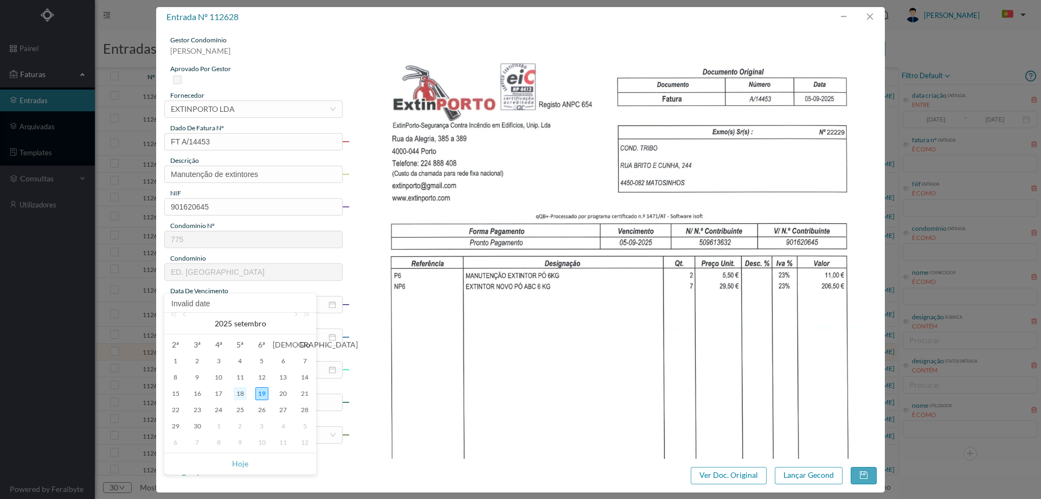
click at [240, 393] on div "18" at bounding box center [240, 393] width 13 height 13
type input "18-09-2025"
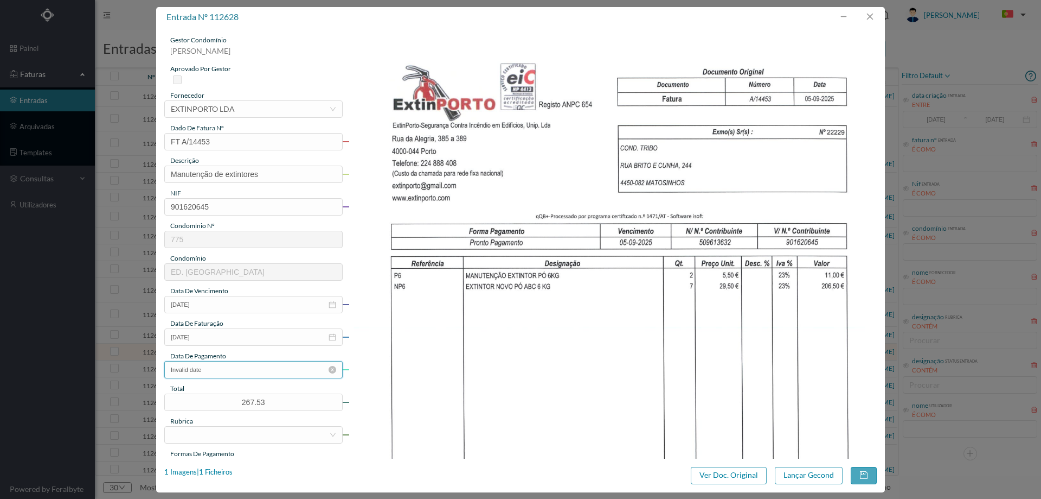
click at [229, 365] on input "Invalid date" at bounding box center [253, 369] width 178 height 17
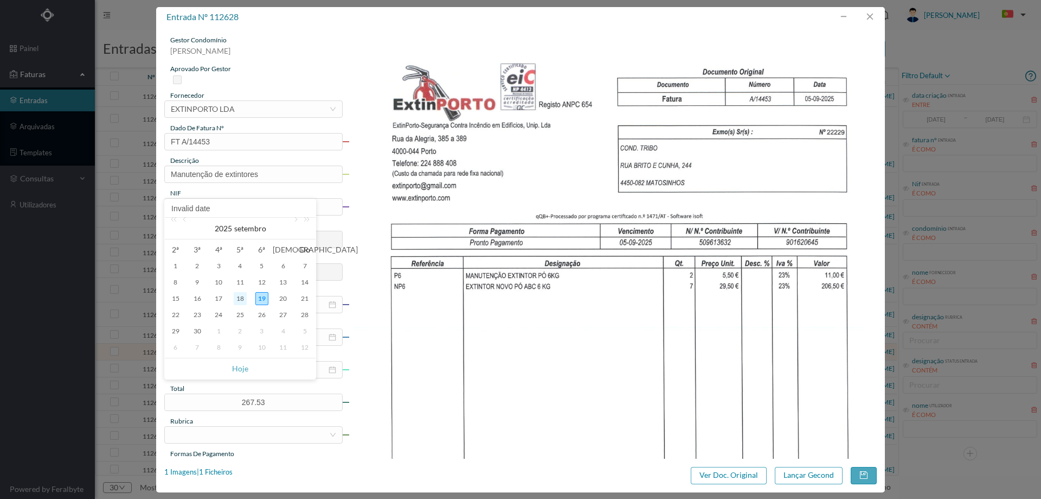
click at [234, 299] on div "18" at bounding box center [240, 298] width 13 height 13
type input "18-09-2025"
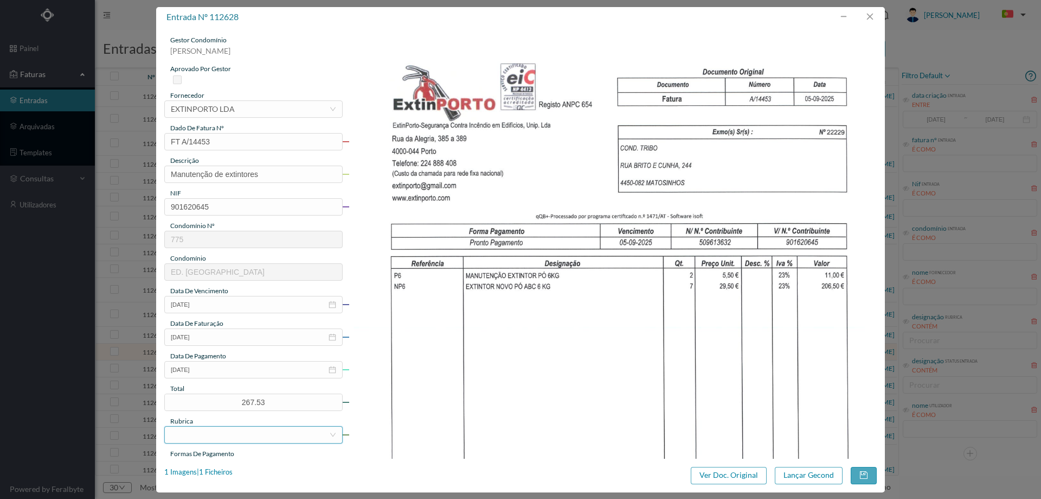
click at [233, 437] on div at bounding box center [250, 434] width 158 height 16
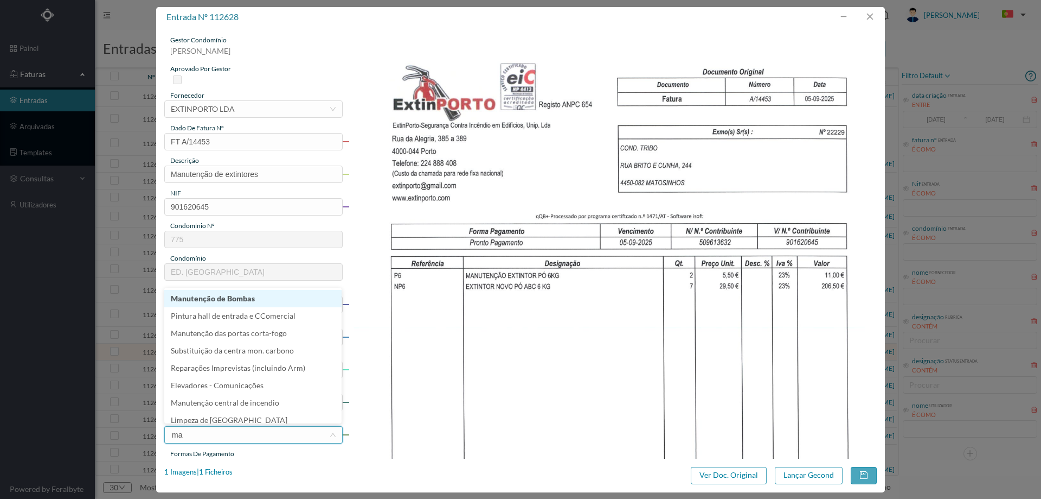
type input "man"
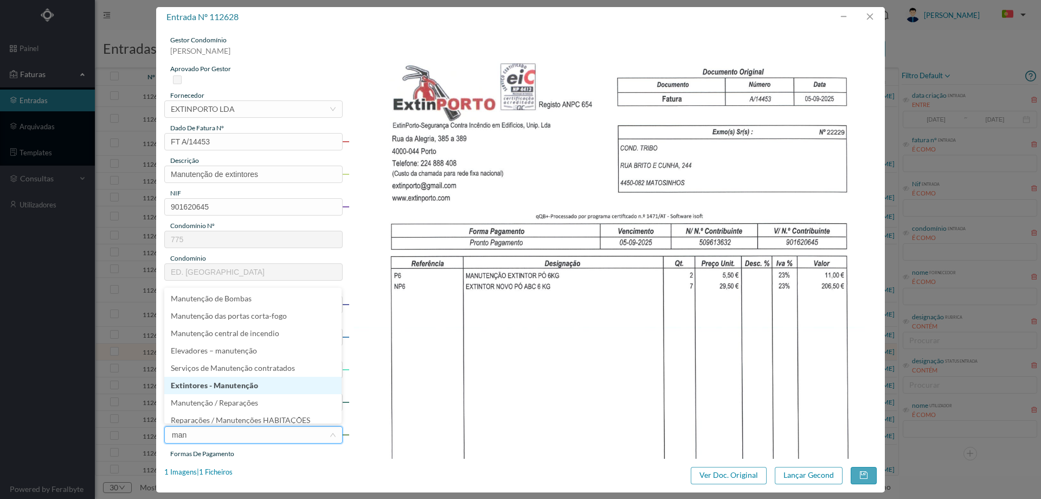
click at [231, 388] on li "Extintores - Manutenção" at bounding box center [252, 384] width 177 height 17
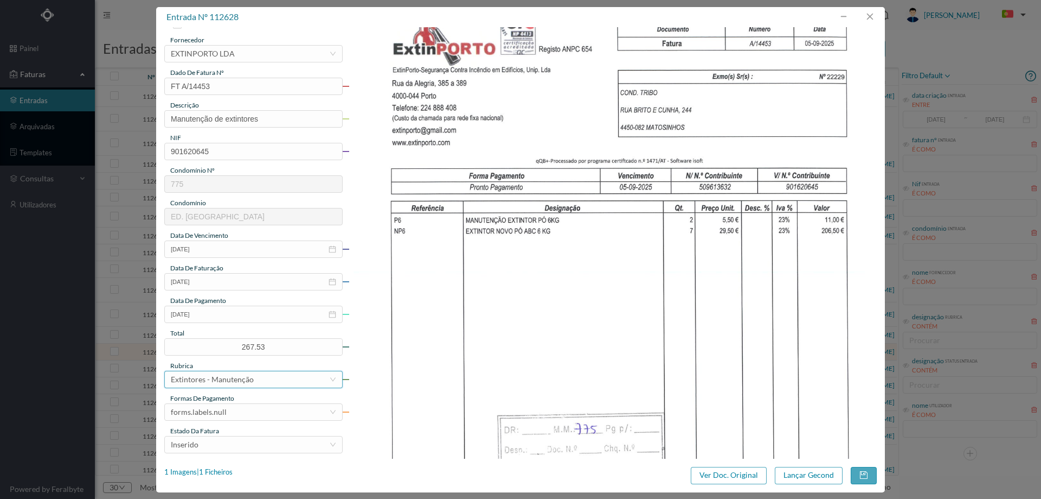
scroll to position [163, 0]
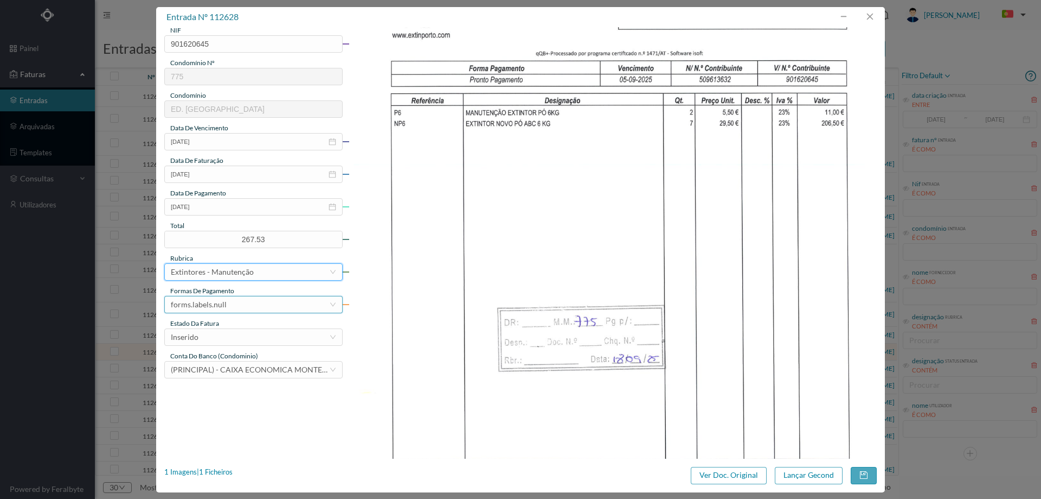
click at [242, 304] on div "forms.labels.null" at bounding box center [250, 304] width 158 height 16
drag, startPoint x: 242, startPoint y: 356, endPoint x: 236, endPoint y: 347, distance: 10.5
click at [241, 355] on li "transferência bancária" at bounding box center [252, 360] width 177 height 17
click at [237, 333] on div "Inserido" at bounding box center [250, 337] width 158 height 16
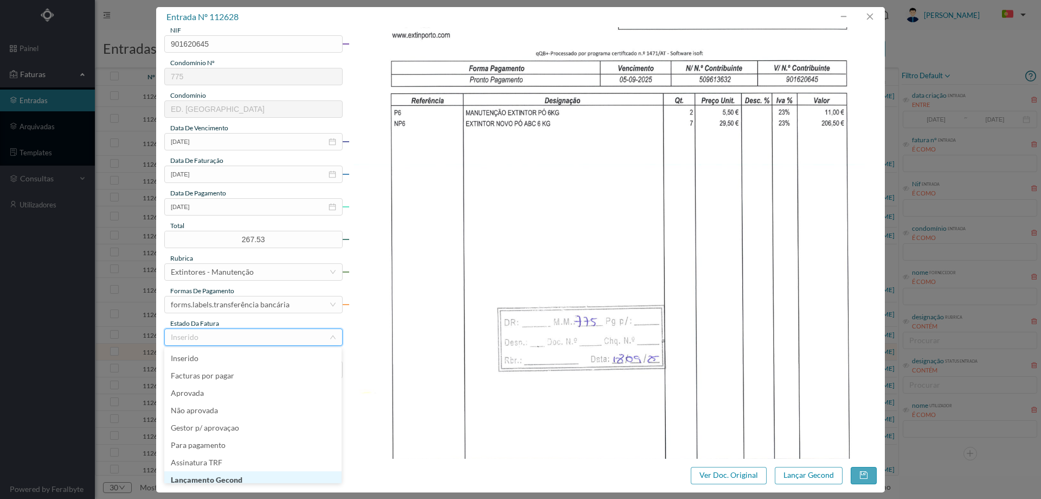
scroll to position [5, 0]
click at [254, 477] on li "Lançamento Gecond" at bounding box center [252, 473] width 177 height 17
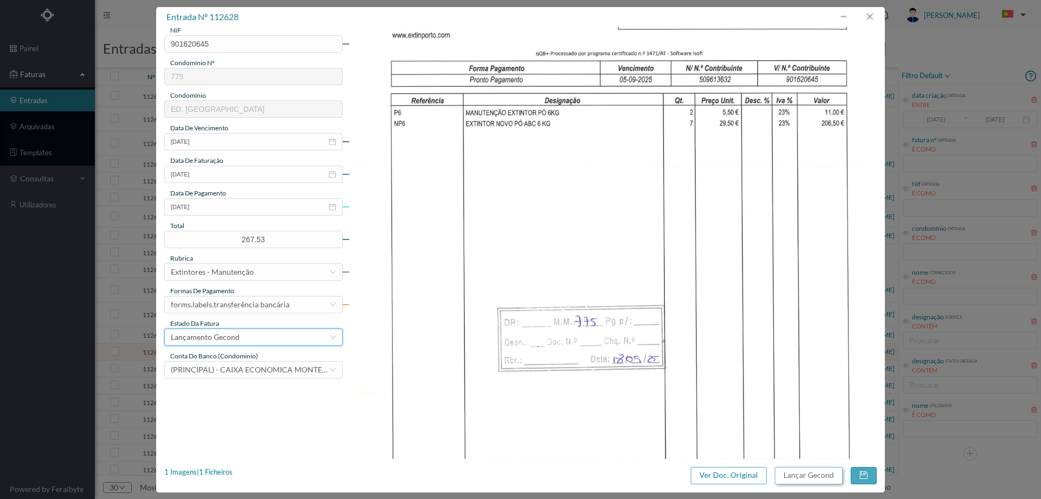
click at [812, 476] on button "Lançar Gecond" at bounding box center [809, 474] width 68 height 17
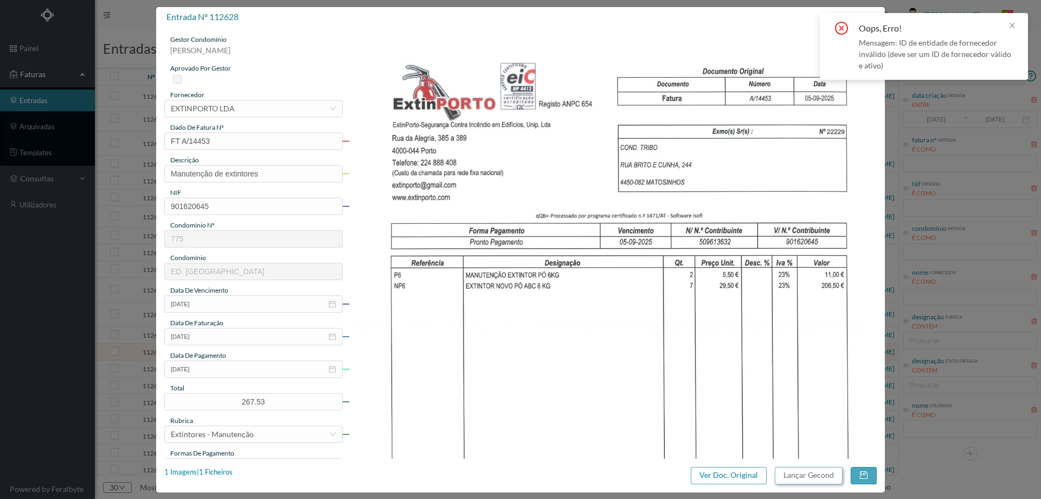
scroll to position [0, 0]
click at [233, 109] on div "EXTINPORTO LDA" at bounding box center [203, 109] width 64 height 16
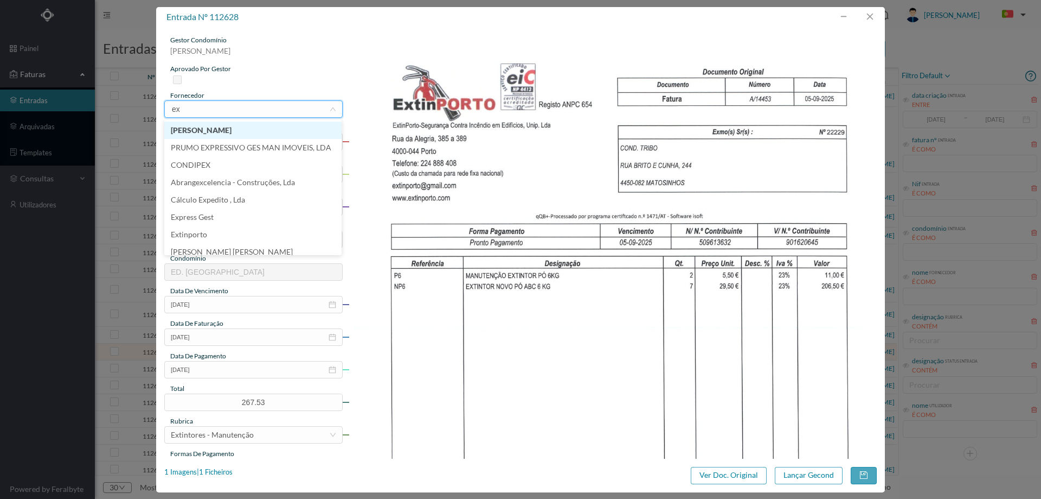
type input "ext"
click at [228, 127] on li "Extinporto" at bounding box center [252, 130] width 177 height 17
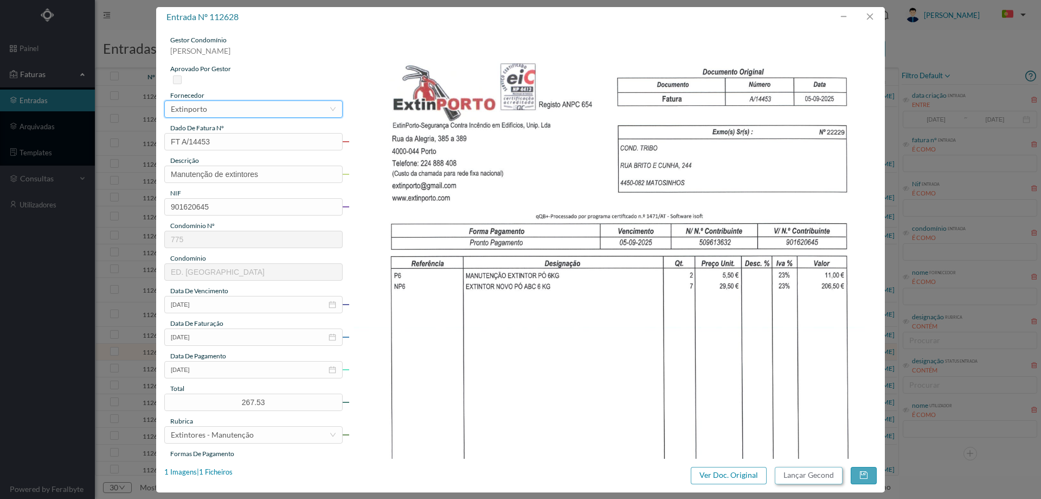
click at [813, 467] on button "Lançar Gecond" at bounding box center [809, 474] width 68 height 17
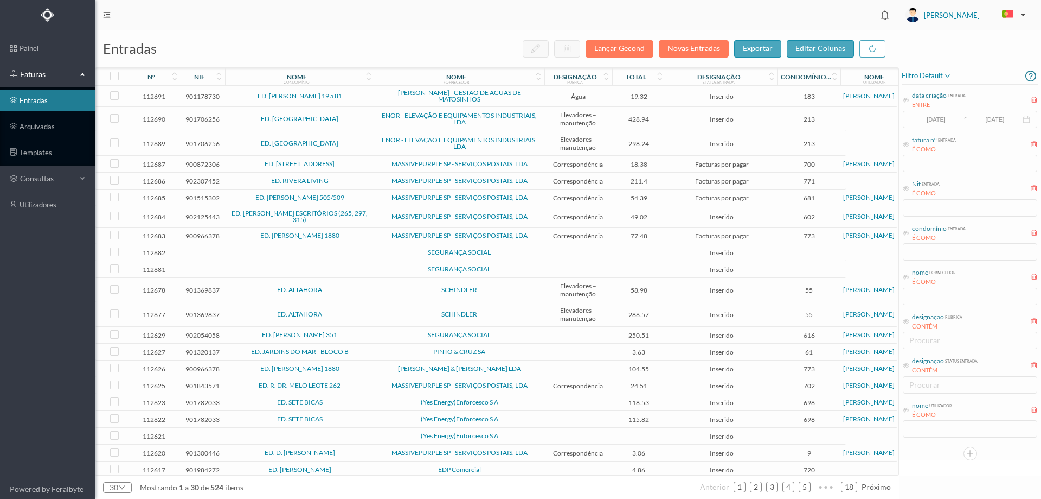
click at [369, 335] on span "ED. ALEXANDRE HERCULANO 351" at bounding box center [300, 334] width 144 height 7
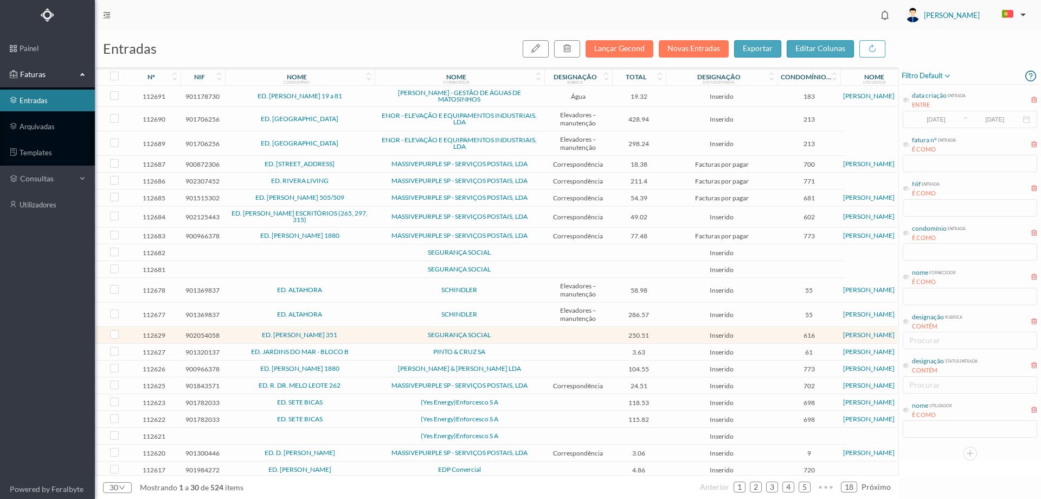
click at [369, 335] on span "ED. ALEXANDRE HERCULANO 351" at bounding box center [300, 334] width 144 height 7
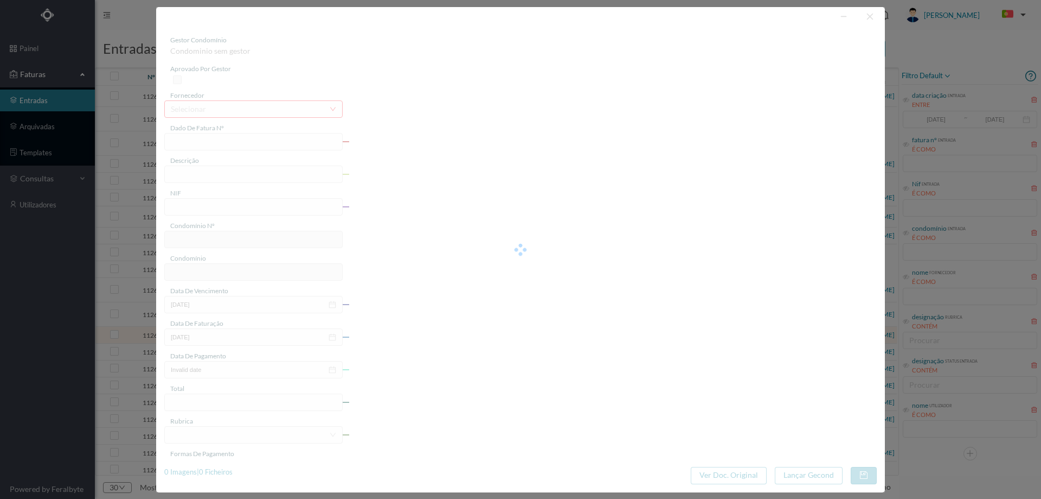
type input "FT FT202599/1888"
type input "902054058"
type input "Invalid date"
type input "2025-09-12"
type input "250.51"
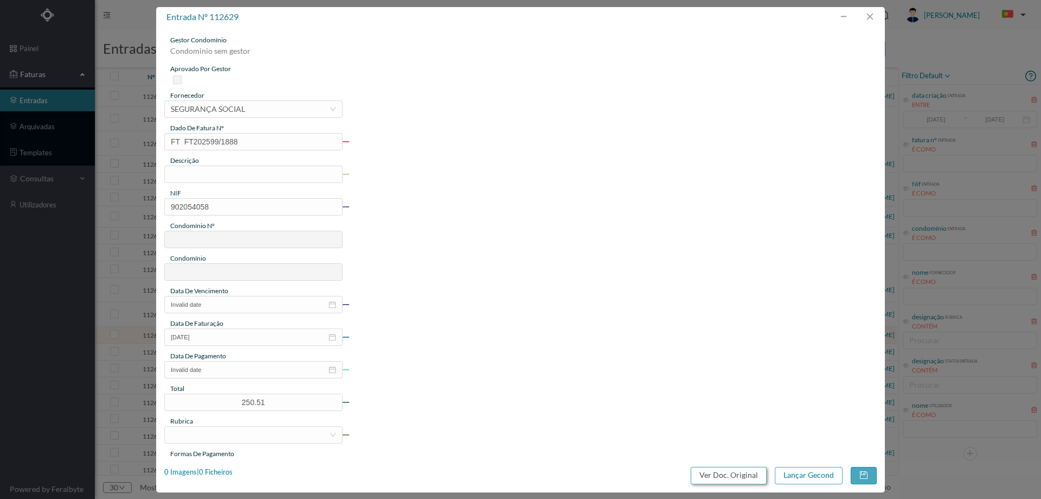
type input "616"
type input "ED. ALEXANDRE HERCULANO 351"
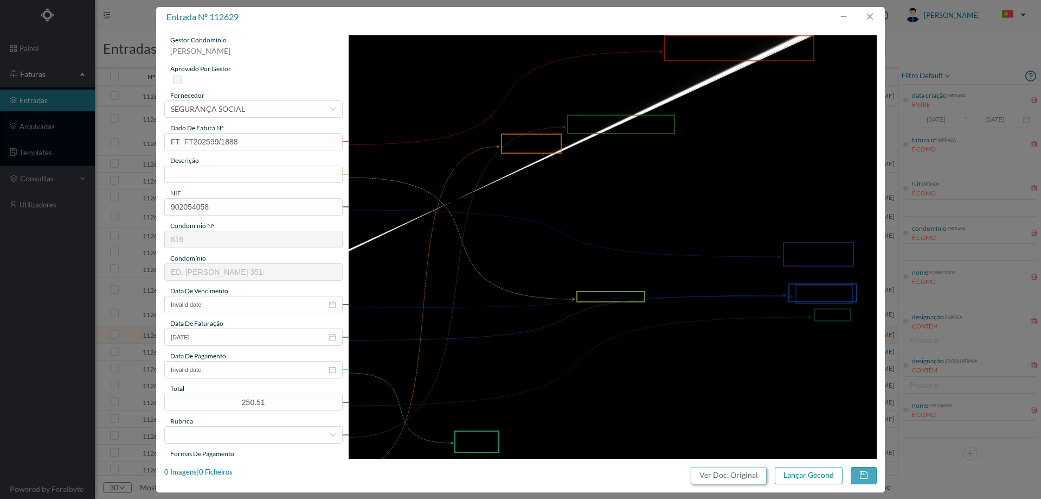
click at [744, 473] on button "Ver Doc. Original" at bounding box center [729, 474] width 76 height 17
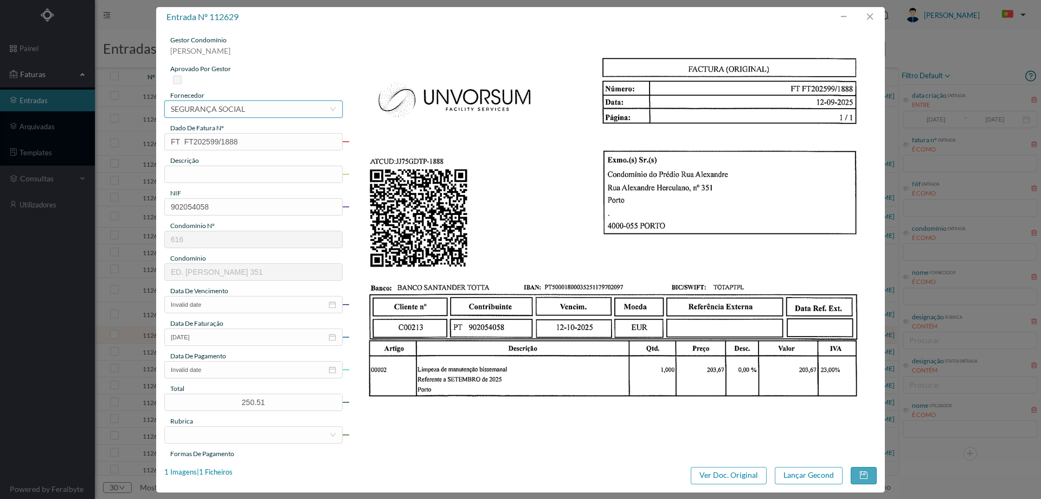
click at [291, 114] on div "selecionar SEGURANÇA SOCIAL" at bounding box center [250, 109] width 158 height 16
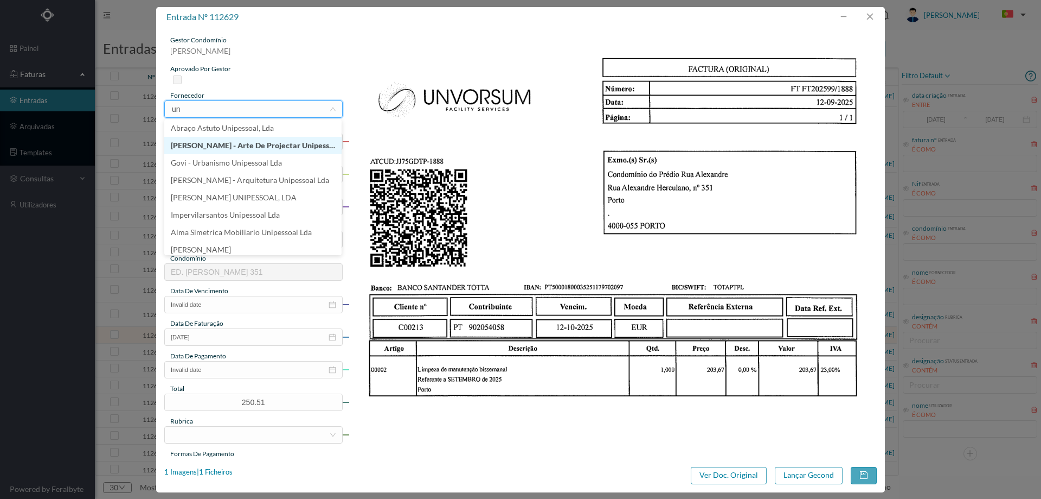
type input "unv"
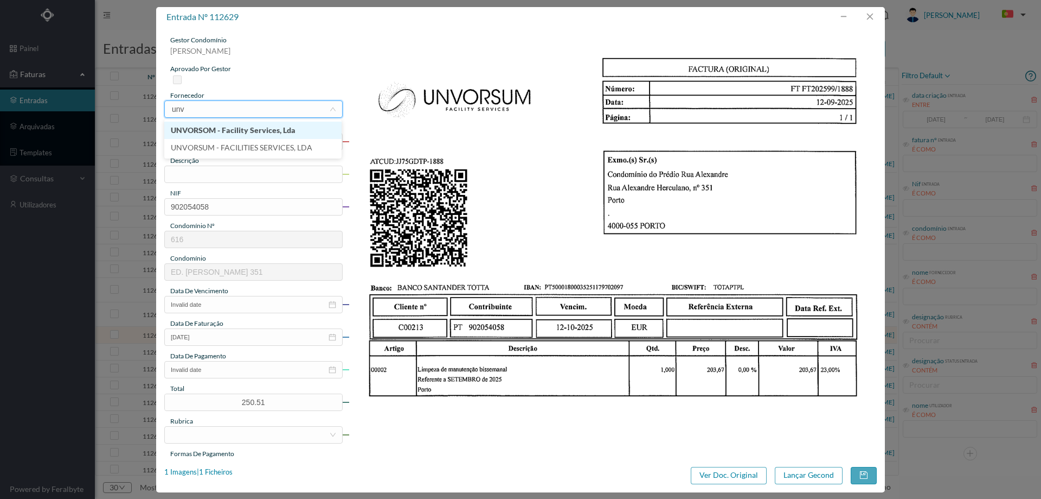
click at [260, 128] on li "UNVORSOM - Facility Services, Lda" at bounding box center [252, 130] width 177 height 17
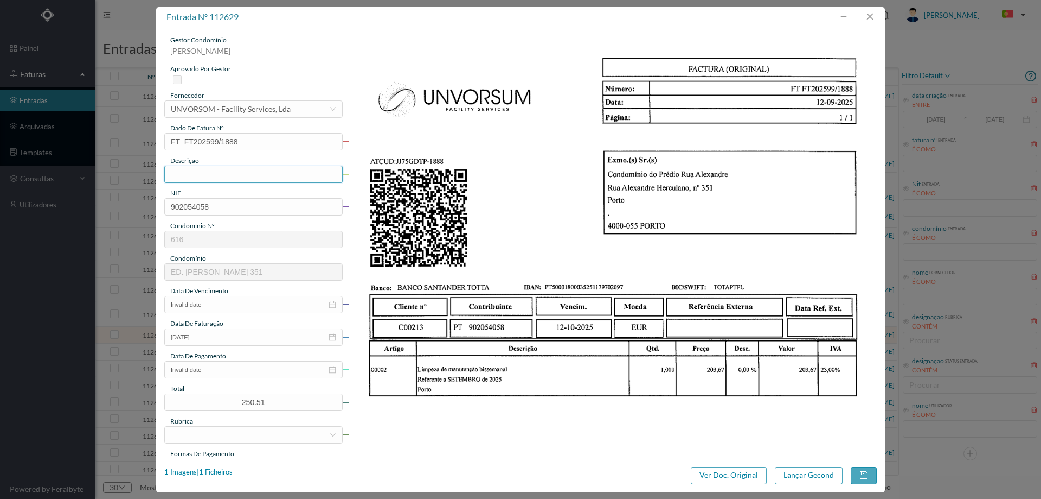
click at [231, 171] on input "text" at bounding box center [253, 173] width 178 height 17
type input "Limpeza Setembro 2025"
click at [222, 311] on input "Invalid date" at bounding box center [253, 304] width 178 height 17
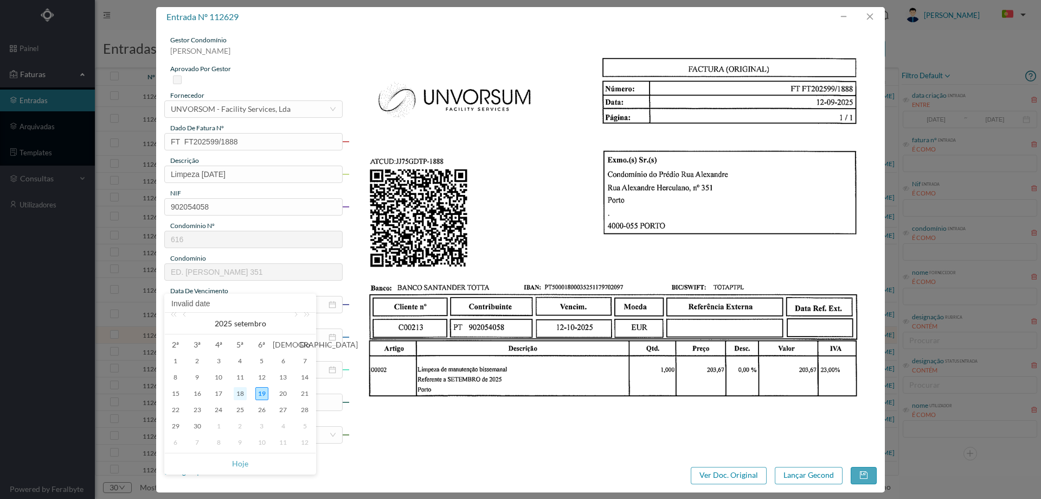
click at [236, 397] on div "18" at bounding box center [240, 393] width 13 height 13
type input "2025-09-18"
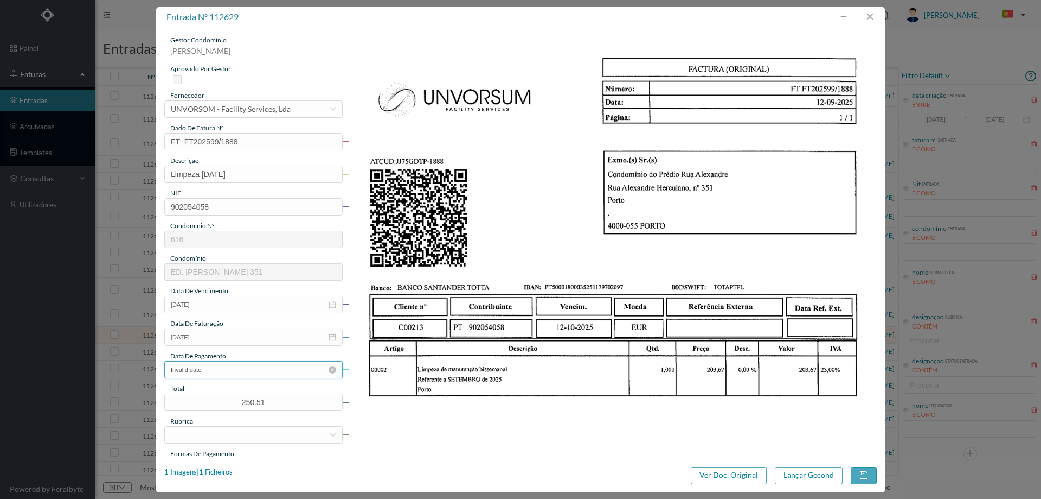
click at [235, 376] on input "Invalid date" at bounding box center [253, 369] width 178 height 17
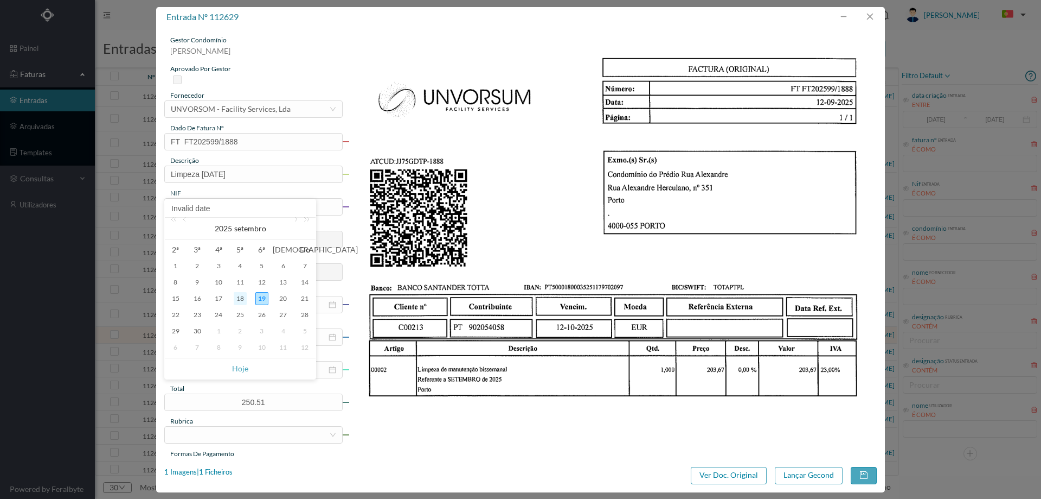
click at [240, 298] on div "18" at bounding box center [240, 298] width 13 height 13
type input "2025-09-18"
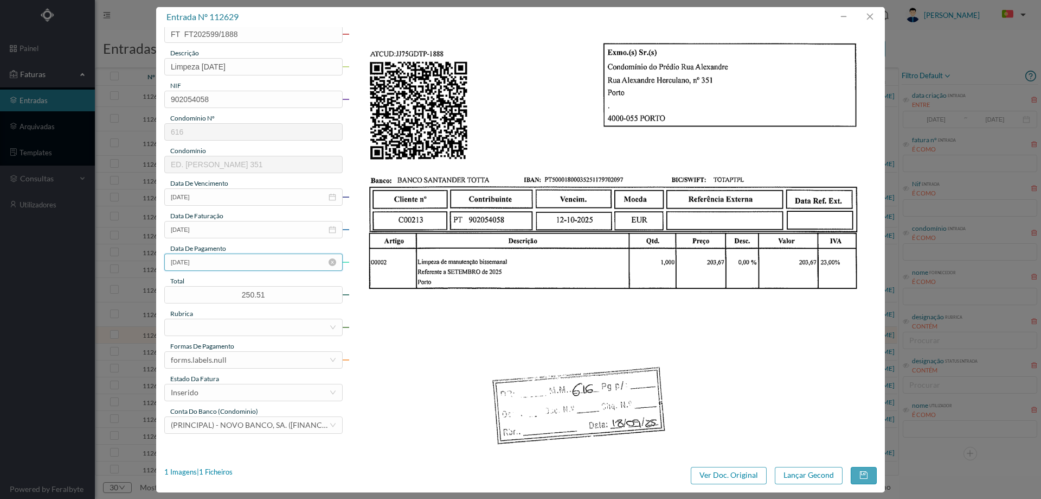
scroll to position [108, 0]
click at [233, 332] on div at bounding box center [250, 326] width 158 height 16
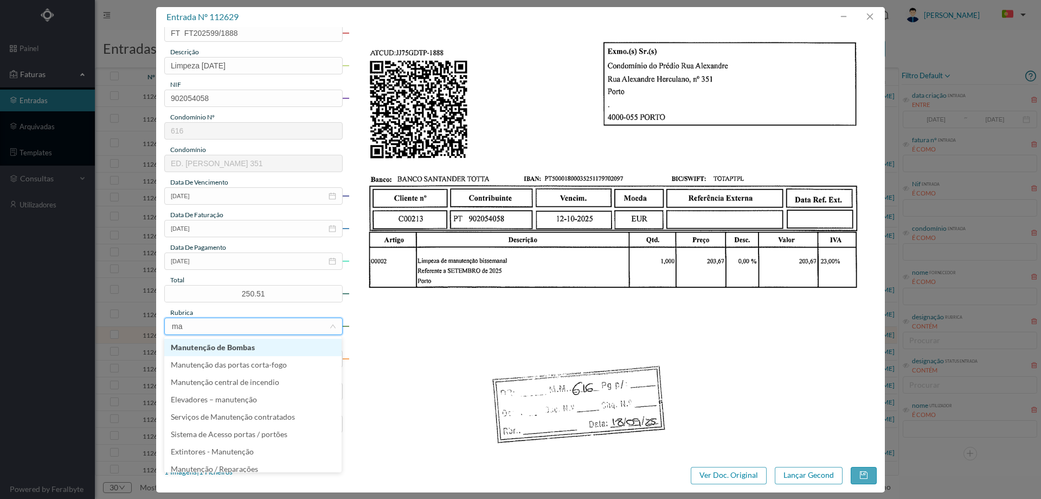
type input "m"
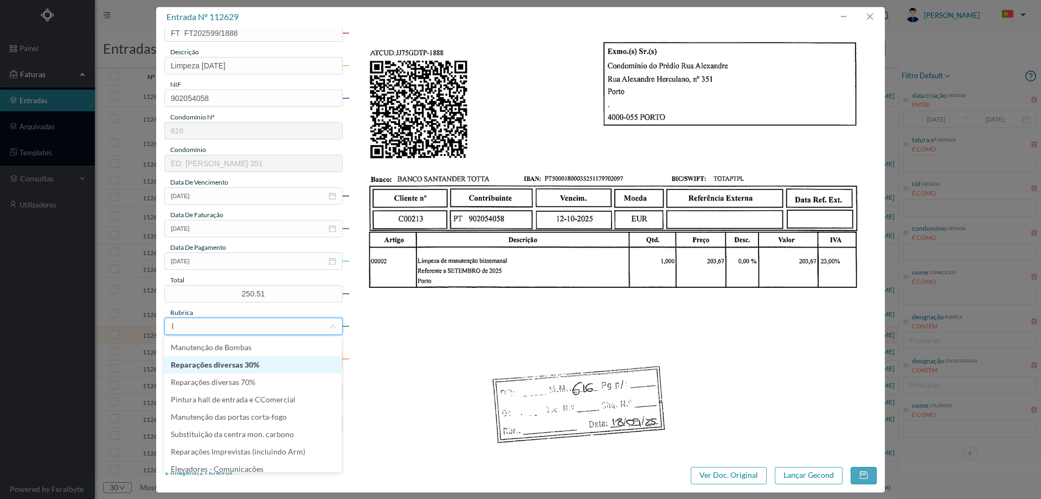
type input "li"
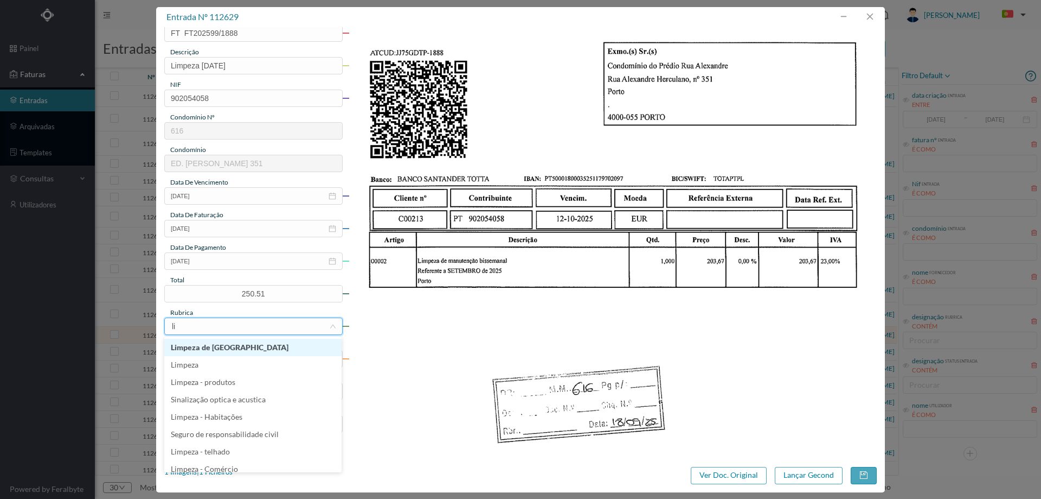
click at [214, 367] on li "Limpeza" at bounding box center [252, 364] width 177 height 17
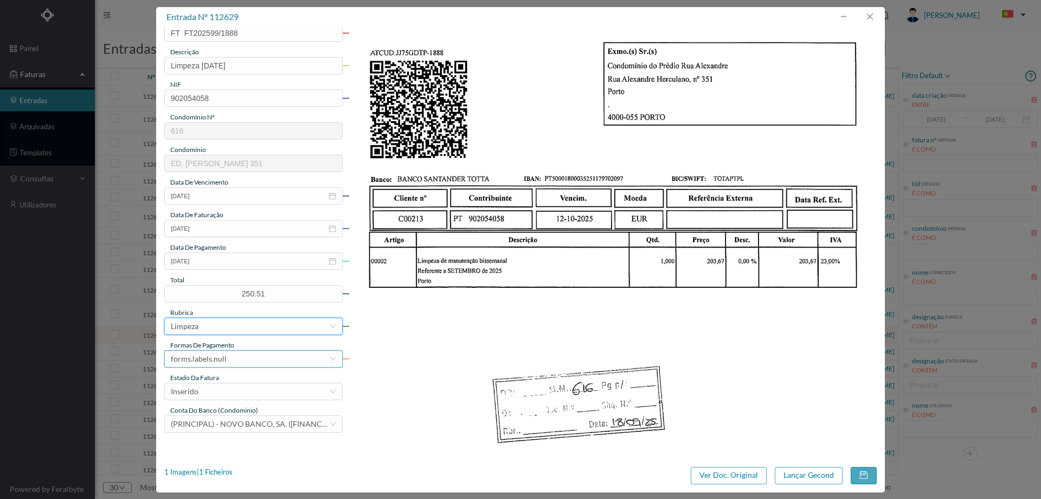
click at [215, 355] on div "forms.labels.null" at bounding box center [199, 358] width 56 height 16
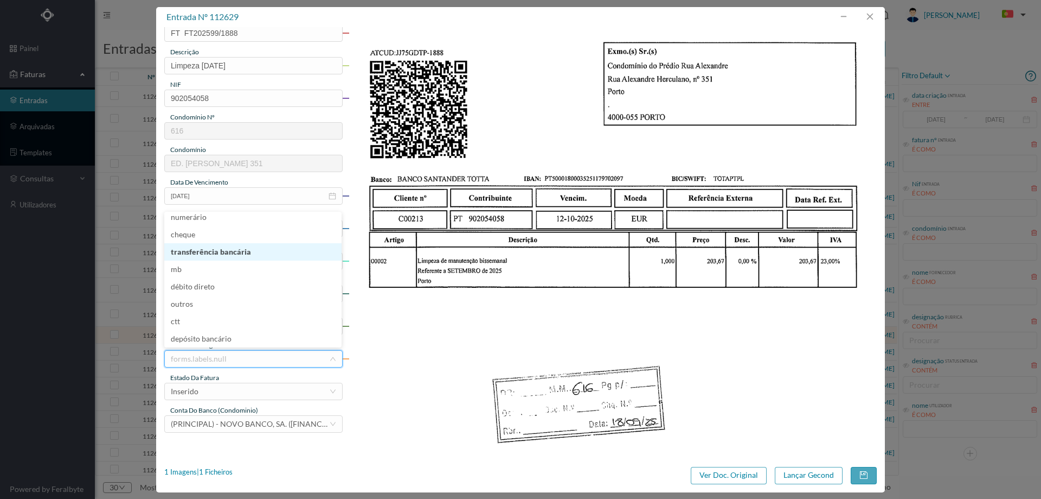
click at [228, 253] on li "transferência bancária" at bounding box center [252, 251] width 177 height 17
click at [219, 393] on div "Inserido" at bounding box center [250, 391] width 158 height 16
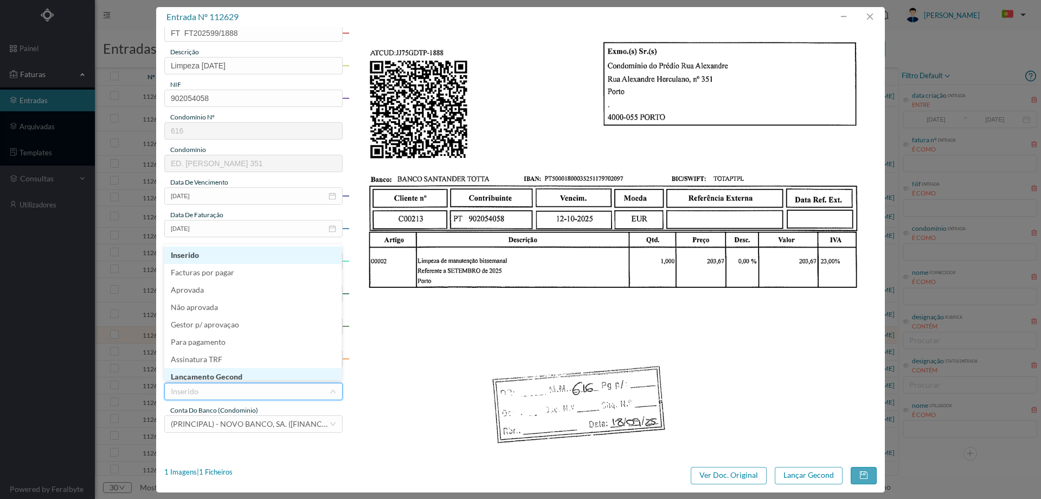
scroll to position [2, 0]
click at [232, 371] on li "Lançamento Gecond" at bounding box center [252, 374] width 177 height 17
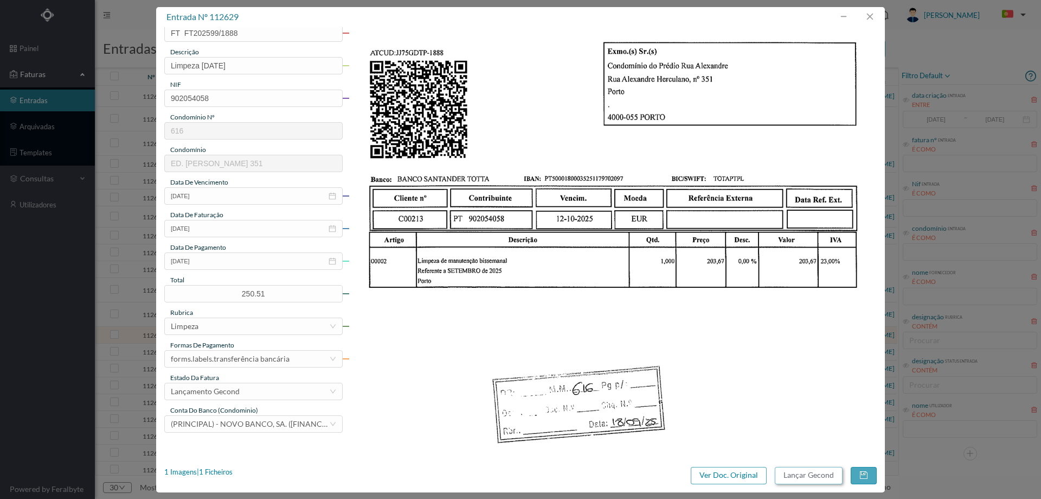
click at [798, 474] on button "Lançar Gecond" at bounding box center [809, 474] width 68 height 17
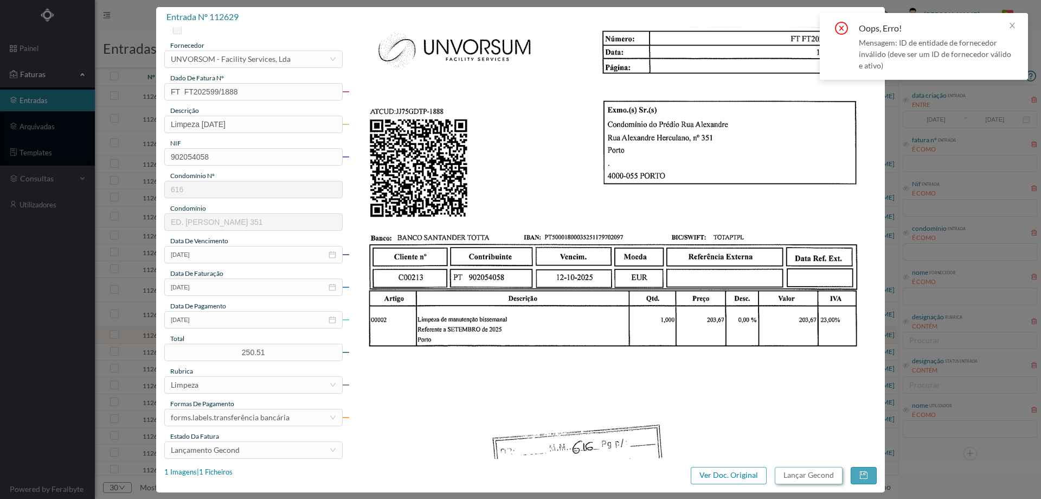
scroll to position [0, 0]
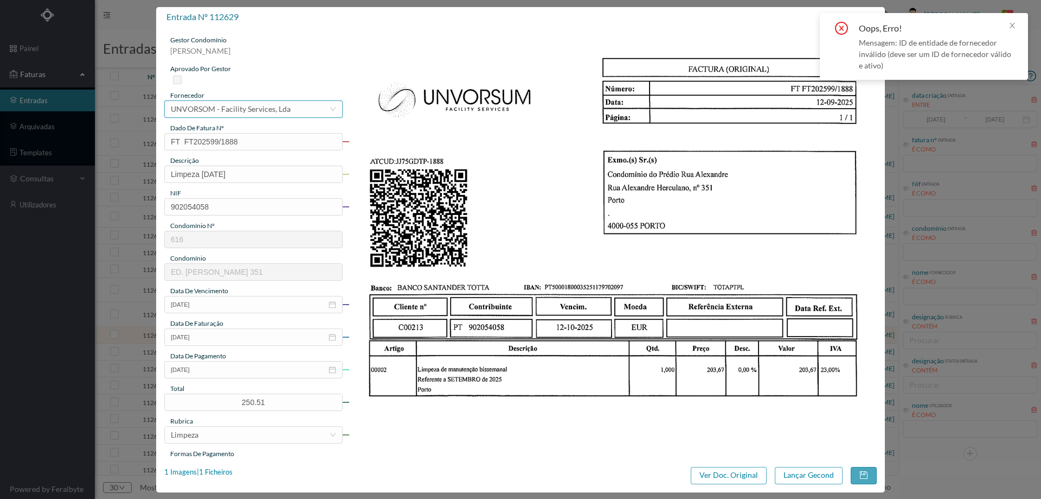
click at [234, 103] on div "UNVORSOM - Facility Services, Lda" at bounding box center [231, 109] width 120 height 16
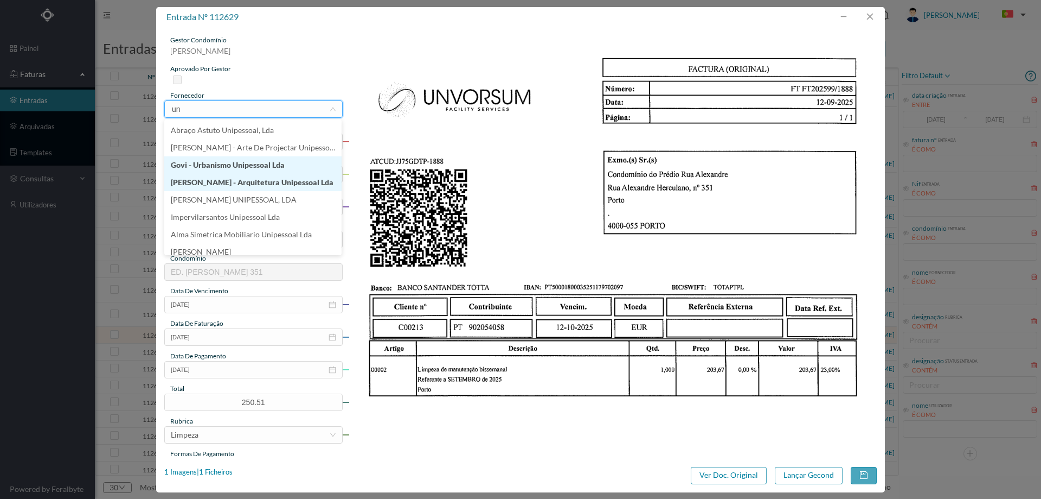
type input "unv"
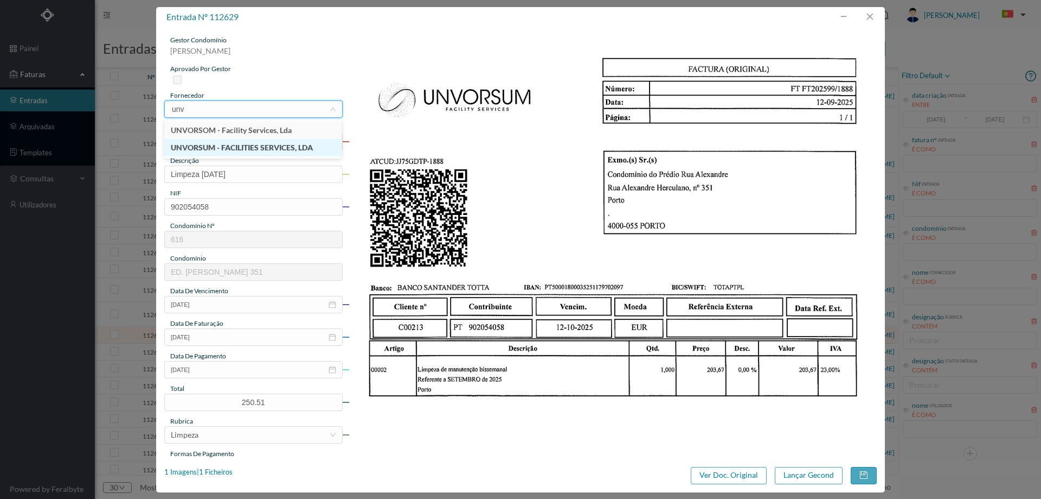
click at [251, 143] on li "UNVORSUM - FACILITIES SERVICES, LDA" at bounding box center [252, 147] width 177 height 17
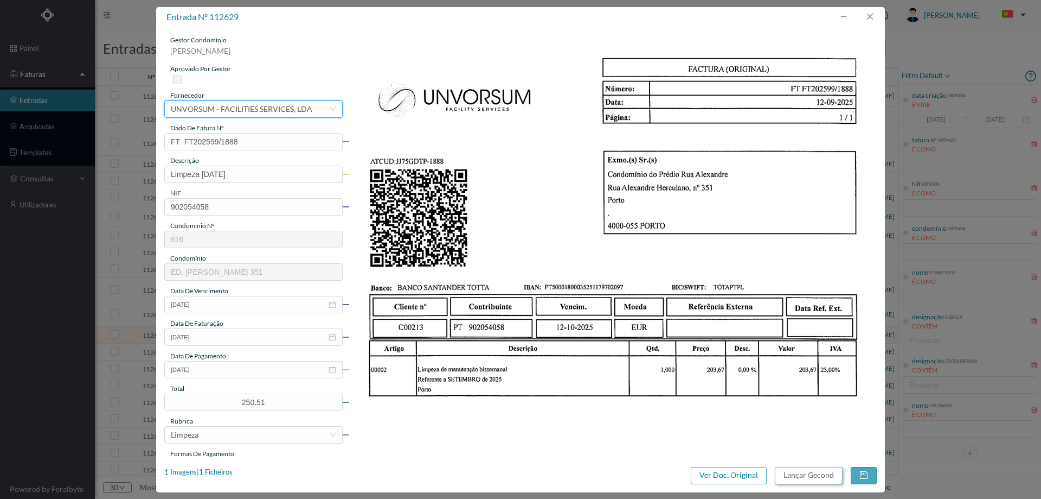
click at [799, 474] on button "Lançar Gecond" at bounding box center [809, 474] width 68 height 17
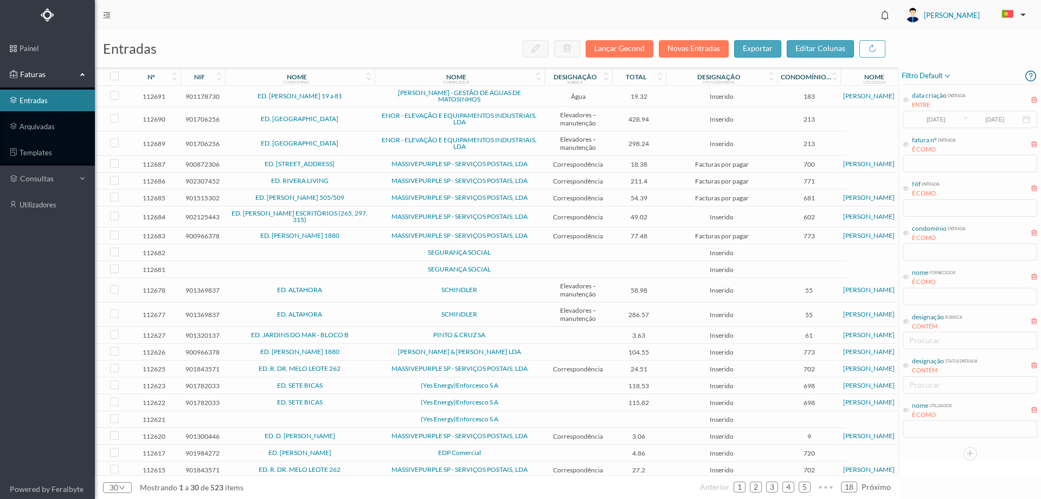
click at [372, 349] on span "ED. [PERSON_NAME] 1880" at bounding box center [300, 351] width 144 height 7
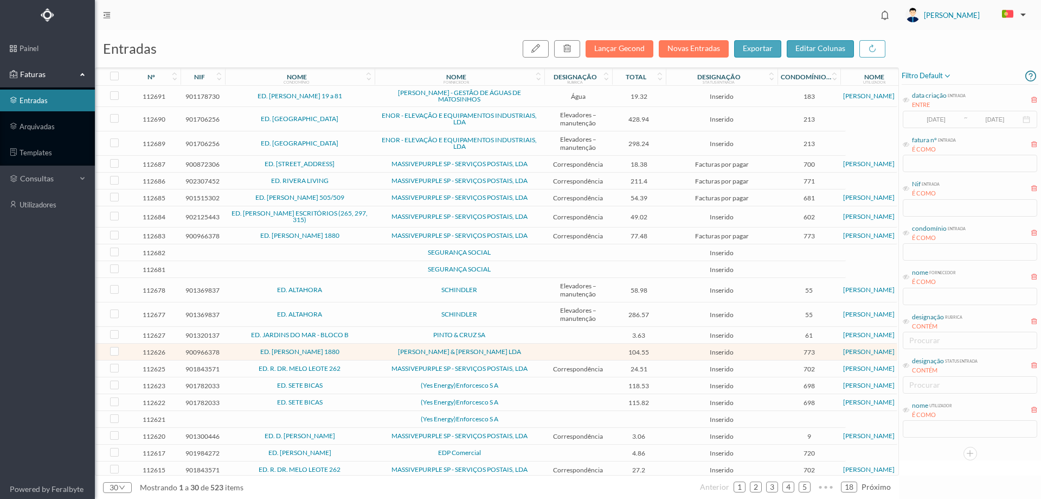
click at [372, 352] on td "ED. [PERSON_NAME] 1880" at bounding box center [300, 351] width 150 height 17
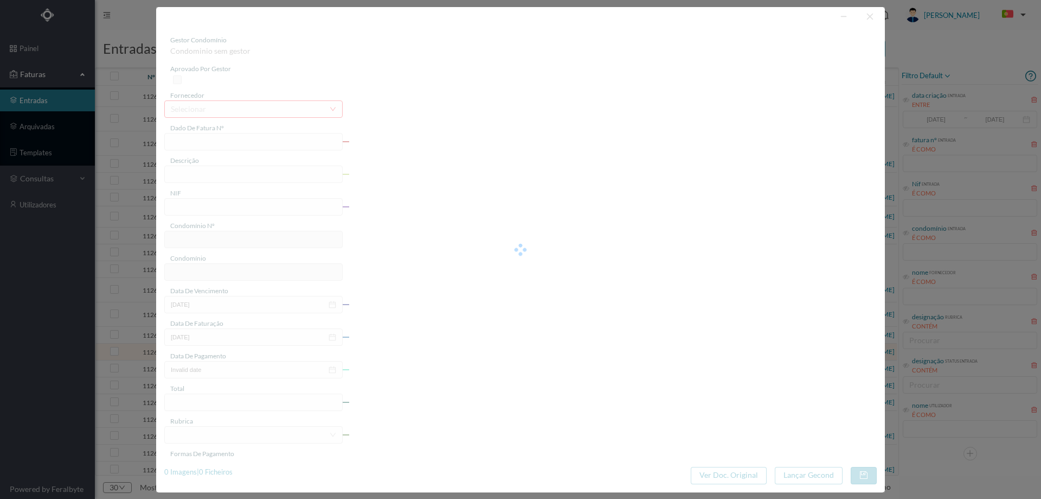
type input "FT FA.2025/462"
type input "900966378"
type input "2025-09-08"
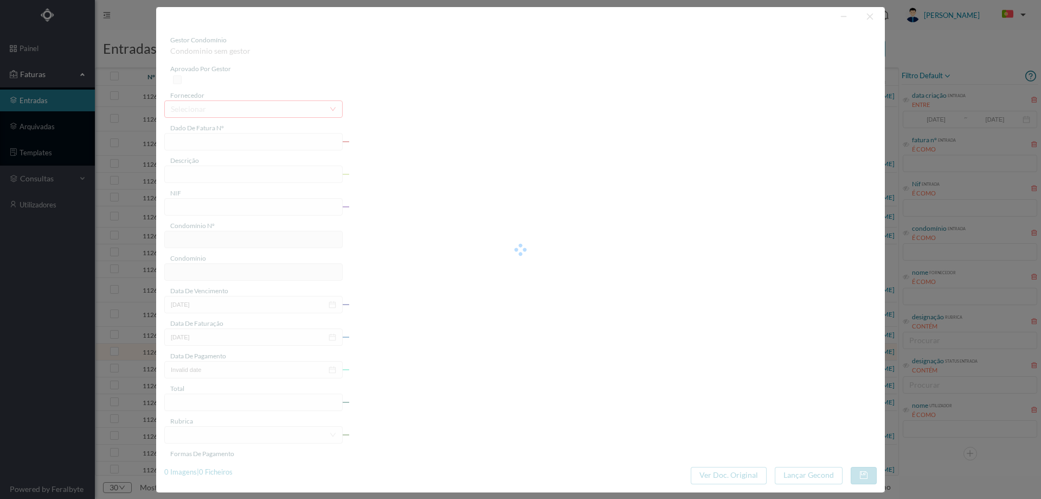
type input "104.55"
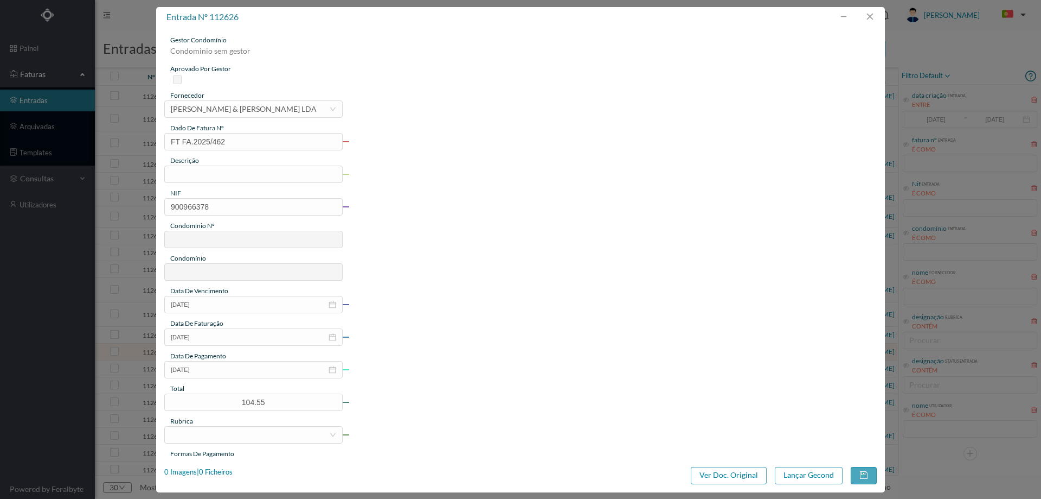
type input "773"
type input "ED. [PERSON_NAME] 1880"
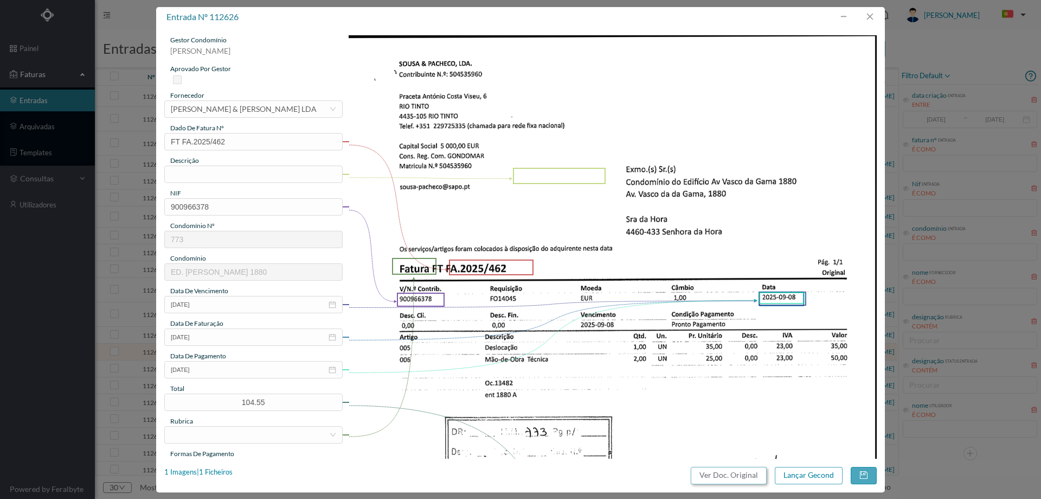
click at [717, 469] on button "Ver Doc. Original" at bounding box center [729, 474] width 76 height 17
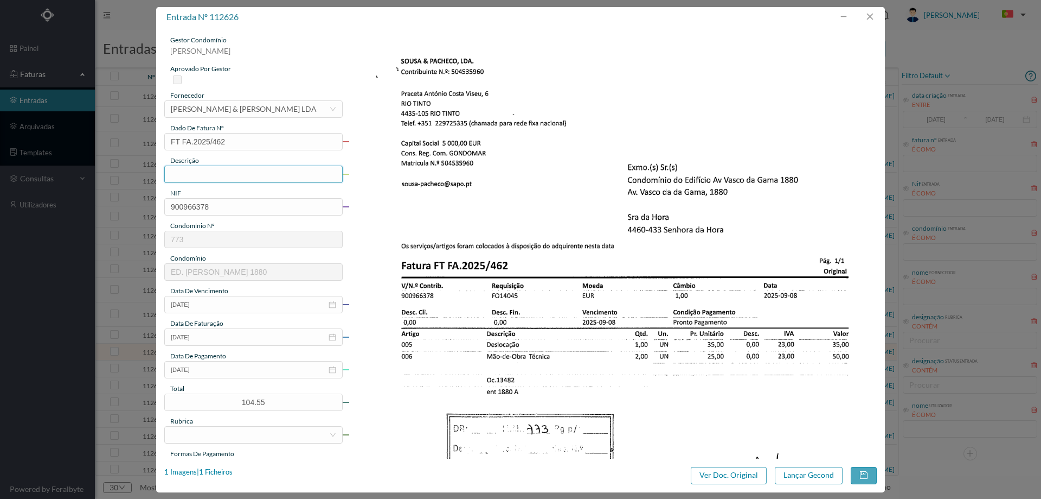
click at [244, 174] on input "text" at bounding box center [253, 173] width 178 height 17
type input "Deslocação e mão de obra"
click at [229, 375] on input "2025-09-08" at bounding box center [253, 369] width 178 height 17
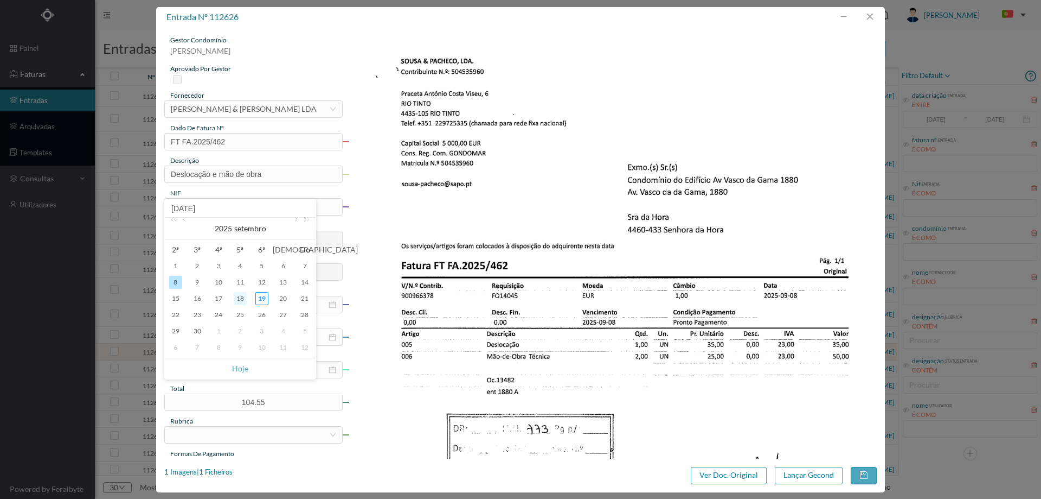
click at [238, 297] on div "18" at bounding box center [240, 298] width 13 height 13
type input "2025-09-18"
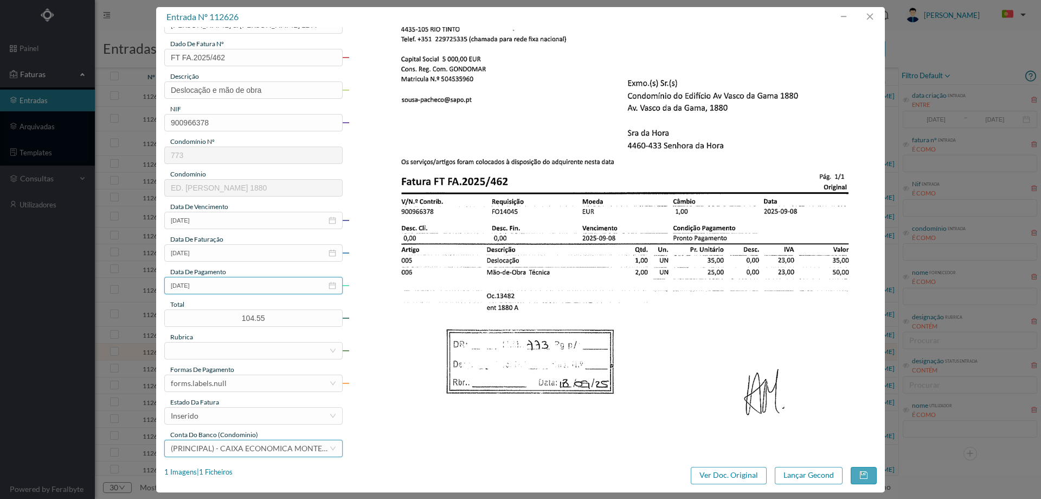
scroll to position [163, 0]
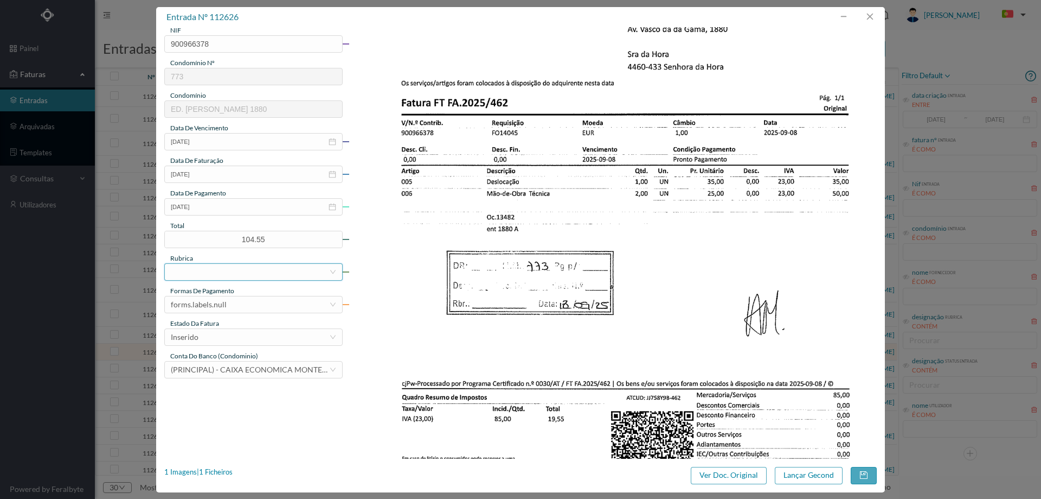
click at [220, 264] on div at bounding box center [250, 272] width 158 height 16
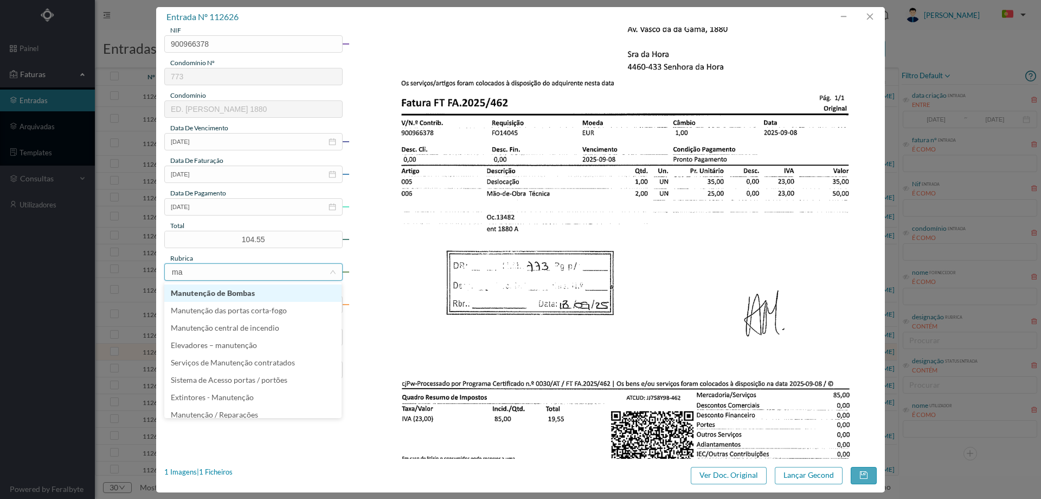
type input "man"
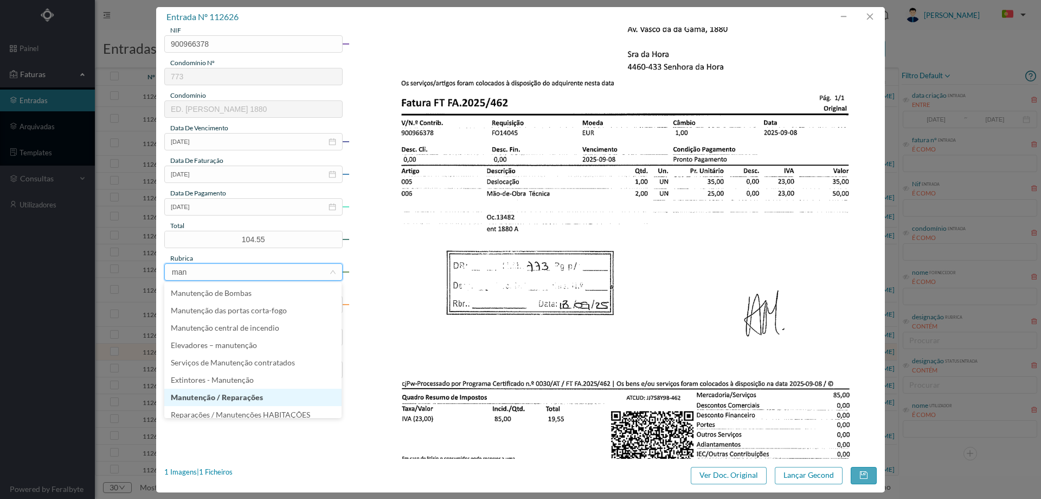
click at [222, 398] on li "Manutenção / Reparações" at bounding box center [252, 396] width 177 height 17
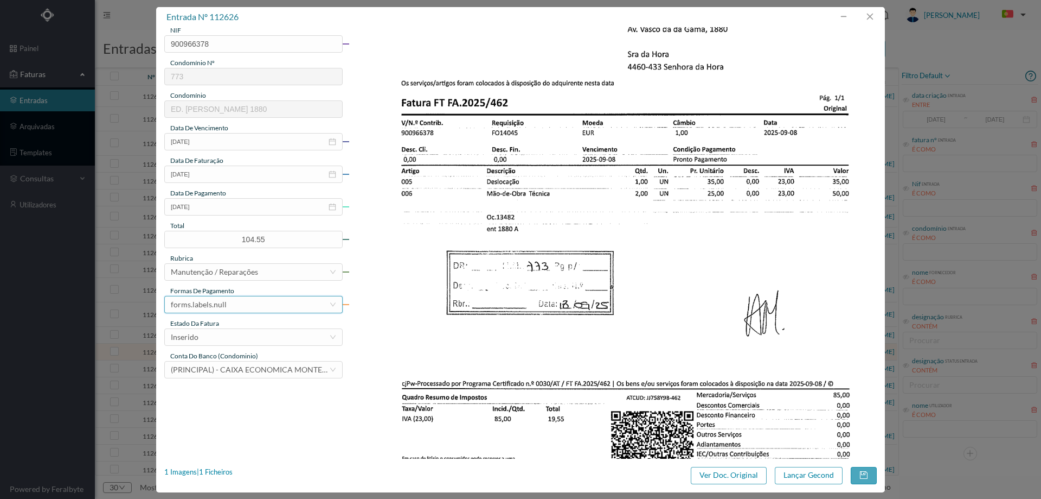
click at [223, 309] on div "forms.labels.null" at bounding box center [199, 304] width 56 height 16
click at [238, 355] on li "transferência bancária" at bounding box center [252, 360] width 177 height 17
click at [235, 333] on div "Inserido" at bounding box center [250, 337] width 158 height 16
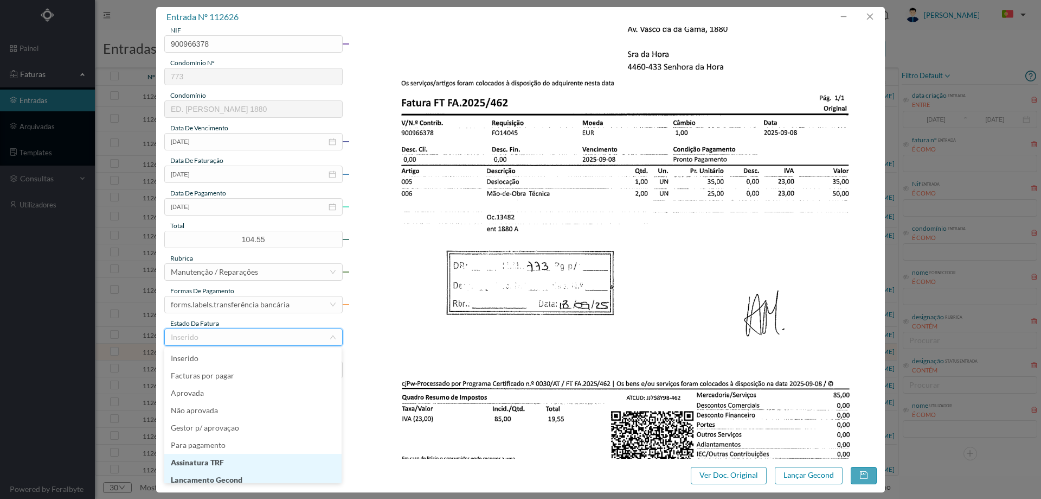
scroll to position [5, 0]
click at [238, 474] on li "Lançamento Gecond" at bounding box center [252, 473] width 177 height 17
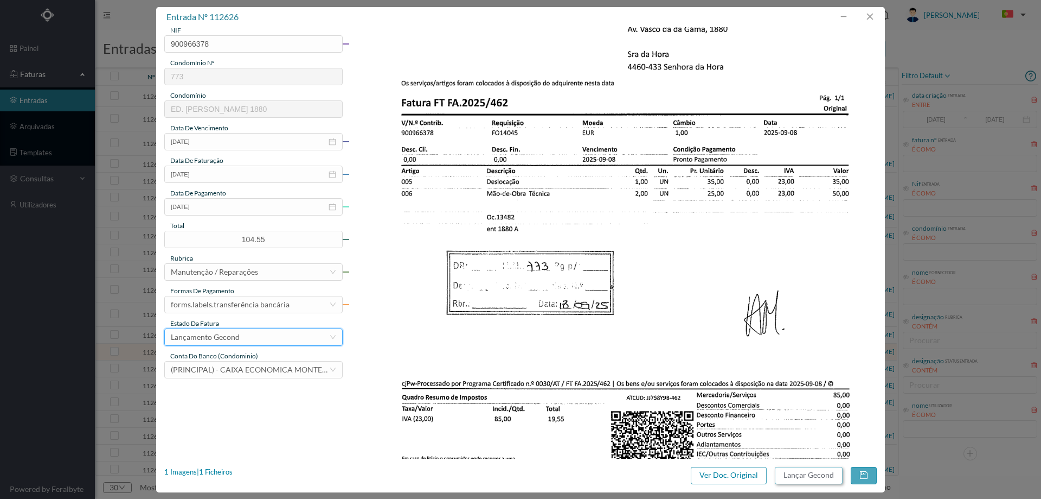
click at [814, 474] on button "Lançar Gecond" at bounding box center [809, 474] width 68 height 17
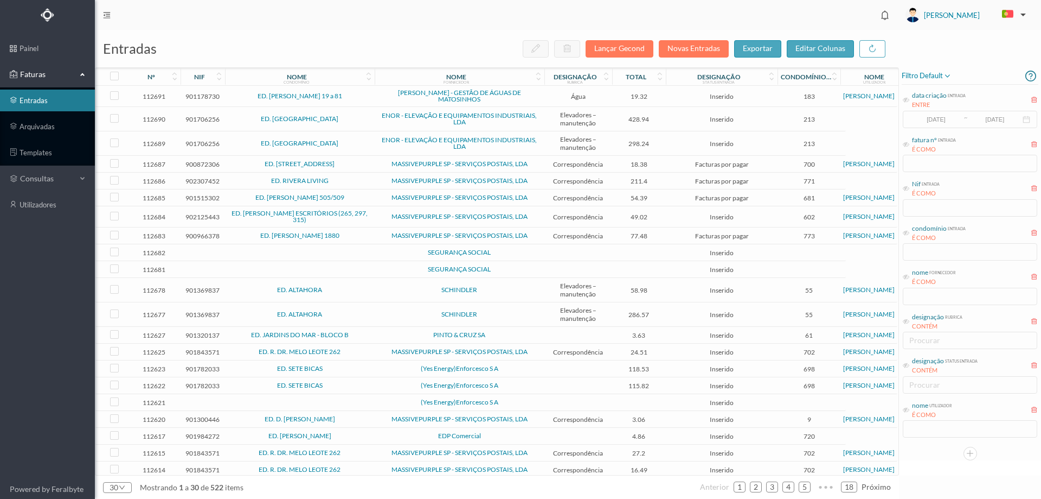
click at [375, 336] on td "PINTO & CRUZ SA" at bounding box center [460, 335] width 170 height 17
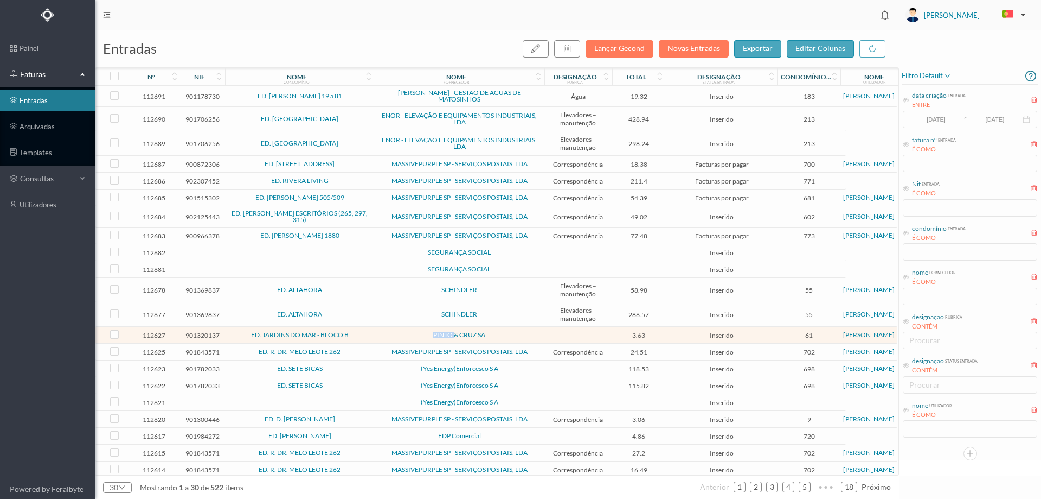
click at [375, 336] on td "PINTO & CRUZ SA" at bounding box center [460, 335] width 170 height 17
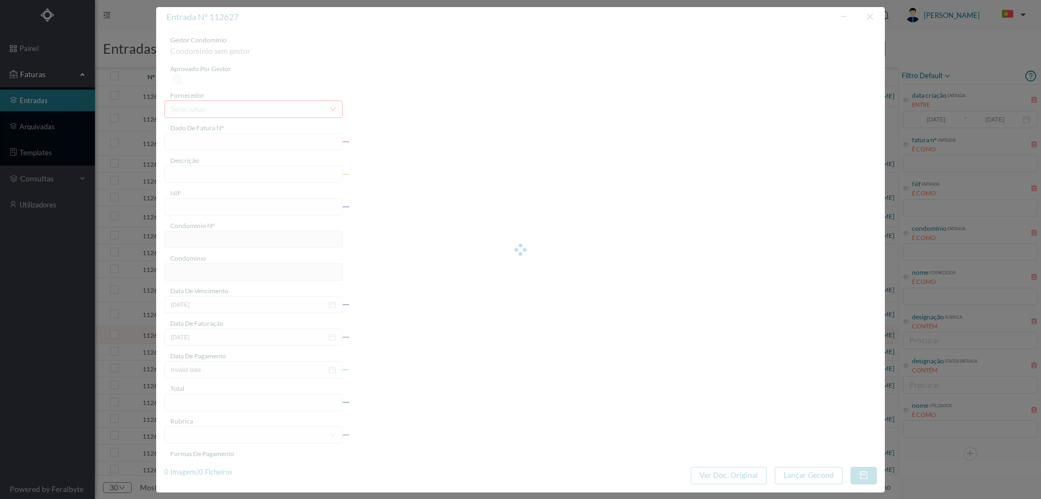
type input "FT FA.2025/885"
type input "DOT RS OR +, ca imnroccão"
type input "901320137"
type input "20-09-2017"
type input "17-09-2025"
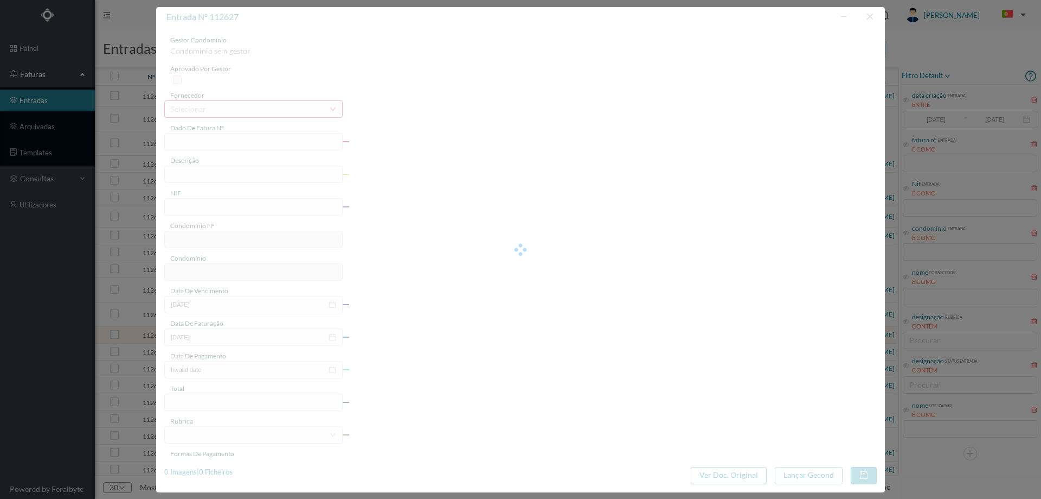
type input "3.63"
type input "61"
type input "ED. JARDINS DO MAR - BLOCO B"
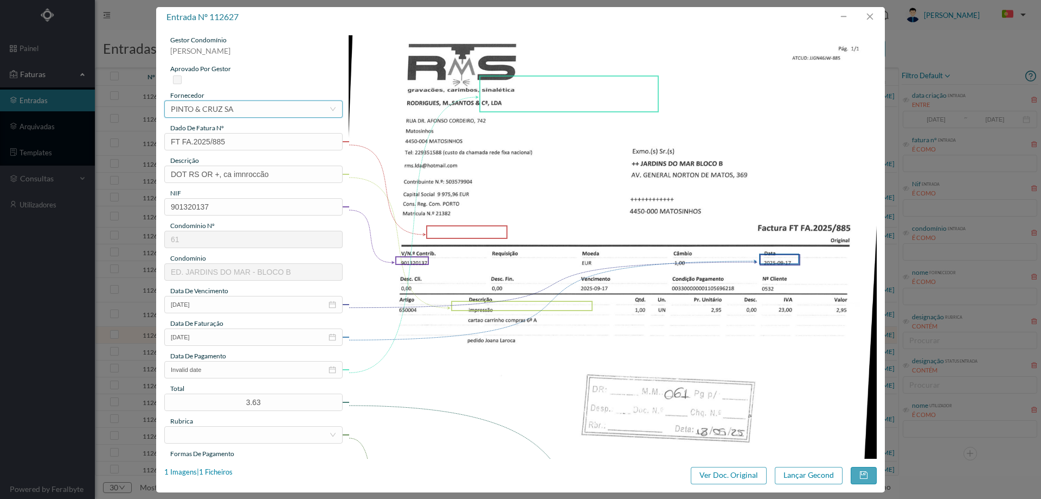
click at [225, 108] on div "PINTO & CRUZ SA" at bounding box center [202, 109] width 63 height 16
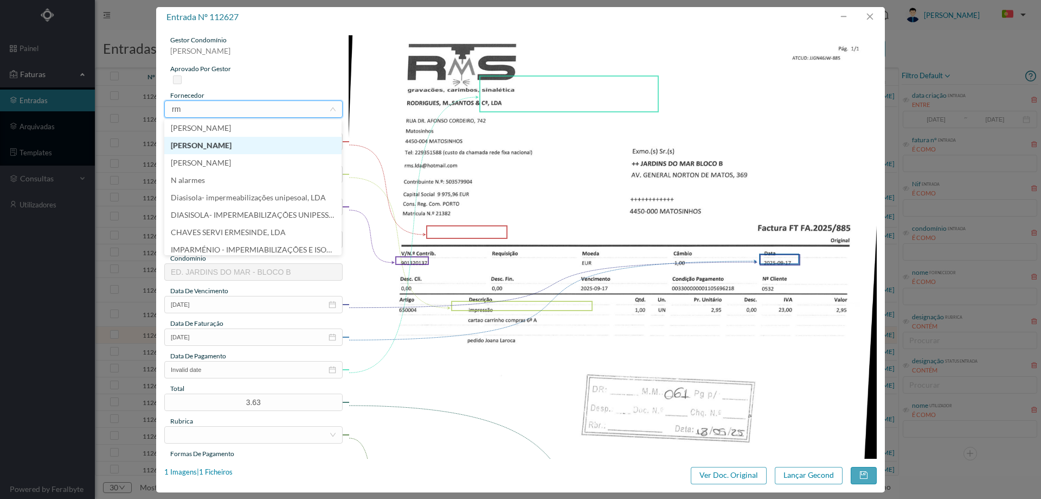
type input "rms"
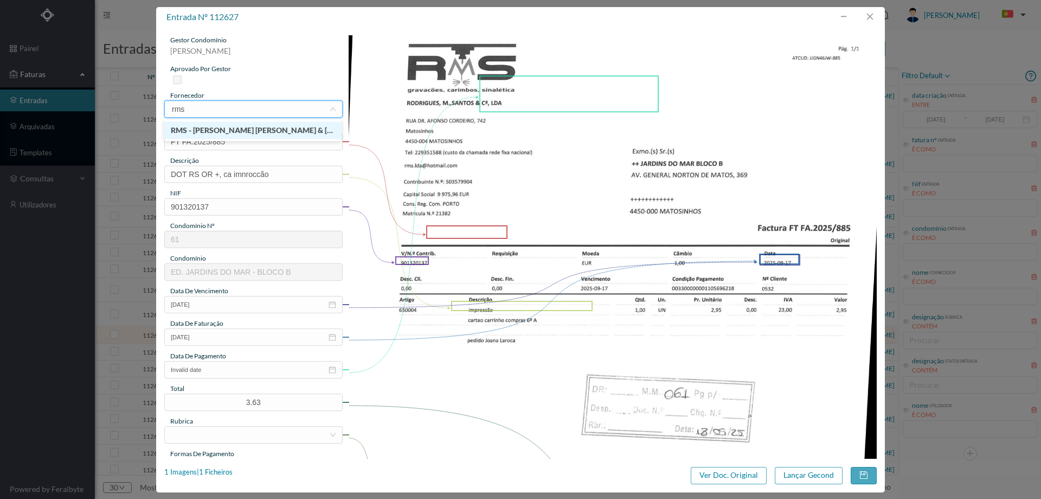
click at [231, 130] on li "RMS - [PERSON_NAME] [PERSON_NAME] & [PERSON_NAME], LDA" at bounding box center [252, 130] width 177 height 17
drag, startPoint x: 271, startPoint y: 174, endPoint x: 133, endPoint y: 167, distance: 137.9
click at [133, 167] on div "entrada nº 112627 gestor condomínio Joana Laroca aprovado por gestor fornecedor…" at bounding box center [520, 249] width 1041 height 499
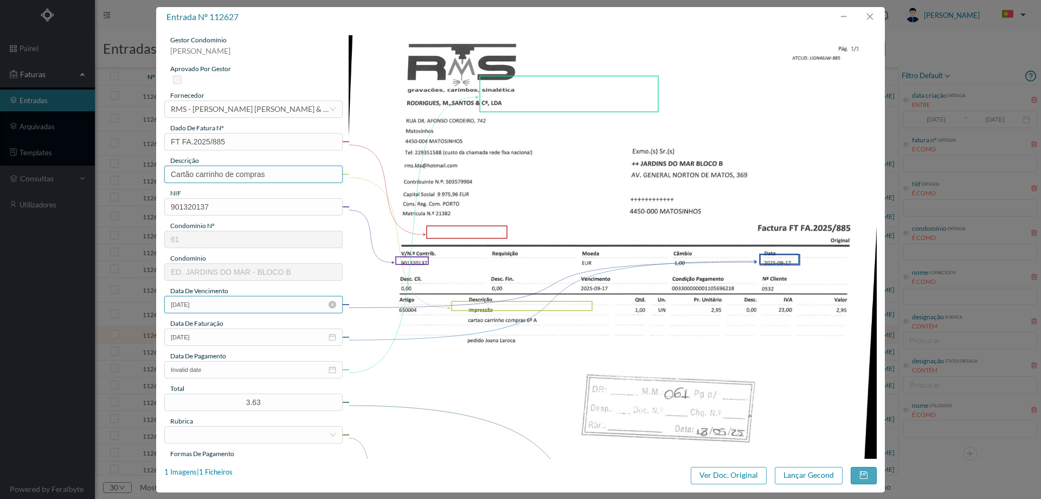
type input "Cartão carrinho de compras"
click at [232, 306] on input "20-09-2017" at bounding box center [253, 304] width 178 height 17
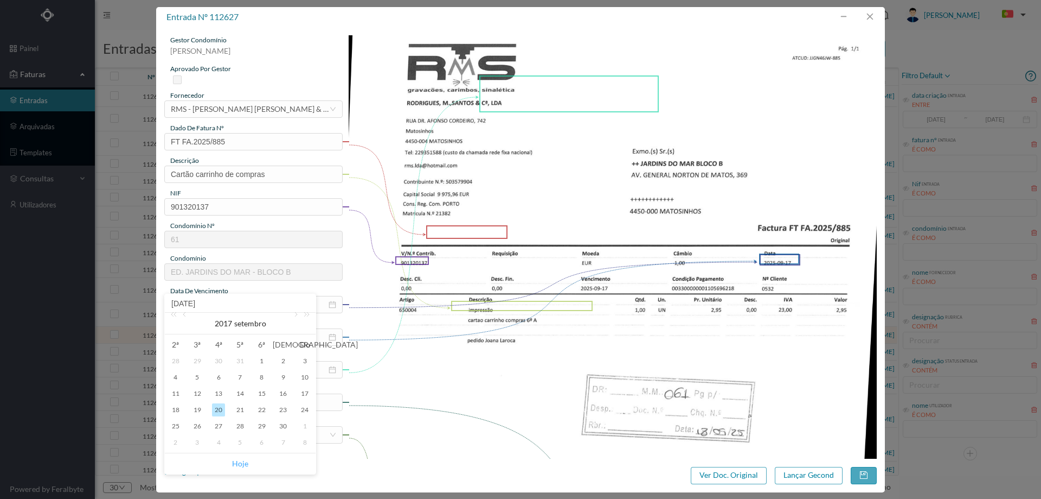
click at [242, 462] on link "Hoje" at bounding box center [240, 463] width 16 height 21
type input "19-09-2025"
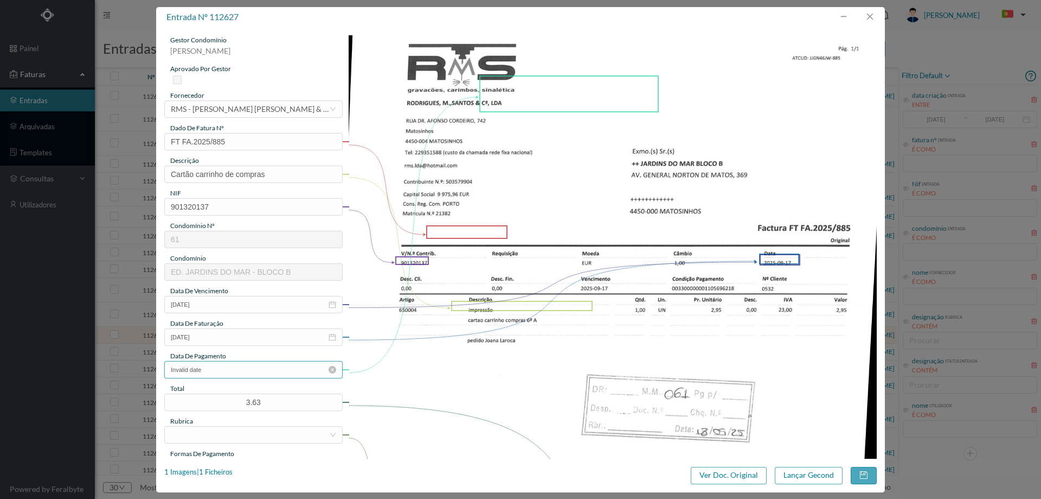
click at [242, 366] on input "Invalid date" at bounding box center [253, 369] width 178 height 17
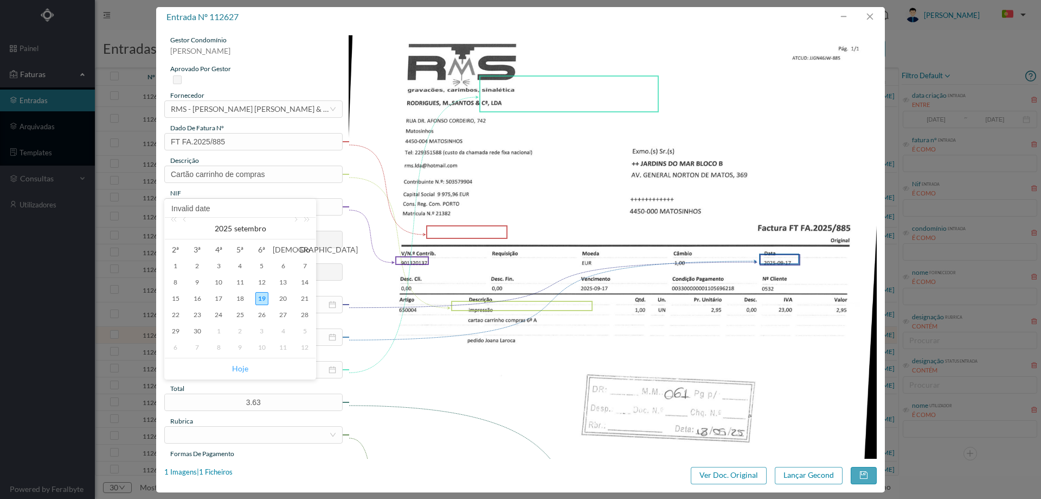
click at [243, 365] on link "Hoje" at bounding box center [240, 368] width 16 height 21
type input "19-09-2025"
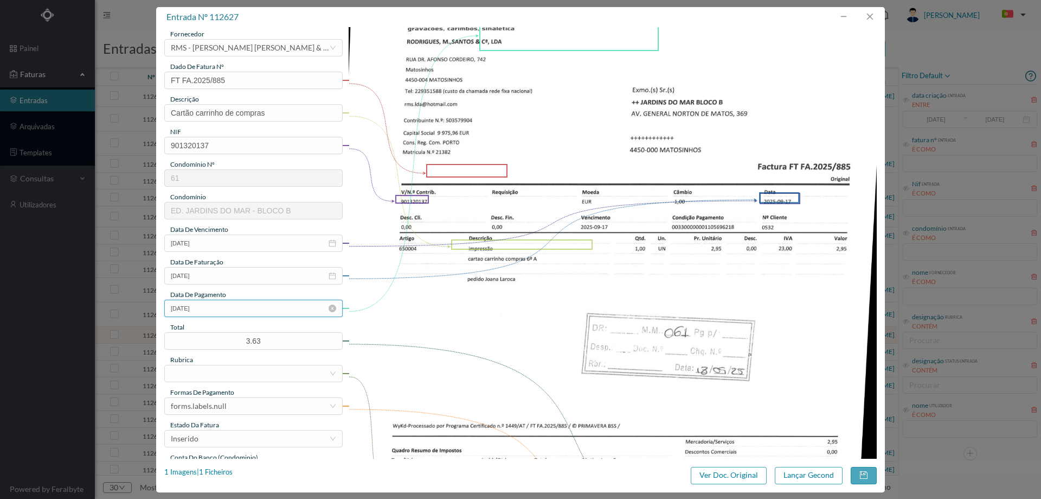
scroll to position [108, 0]
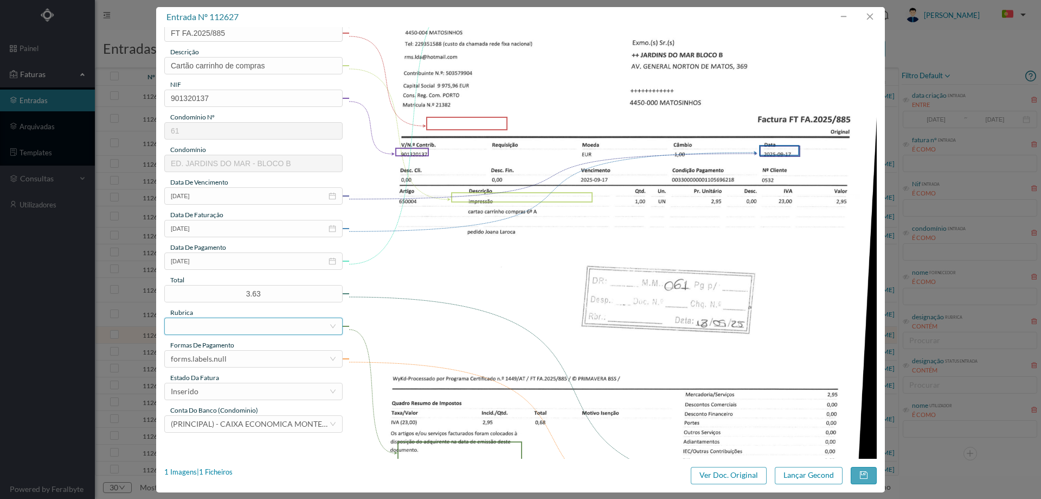
click at [235, 329] on div at bounding box center [250, 326] width 158 height 16
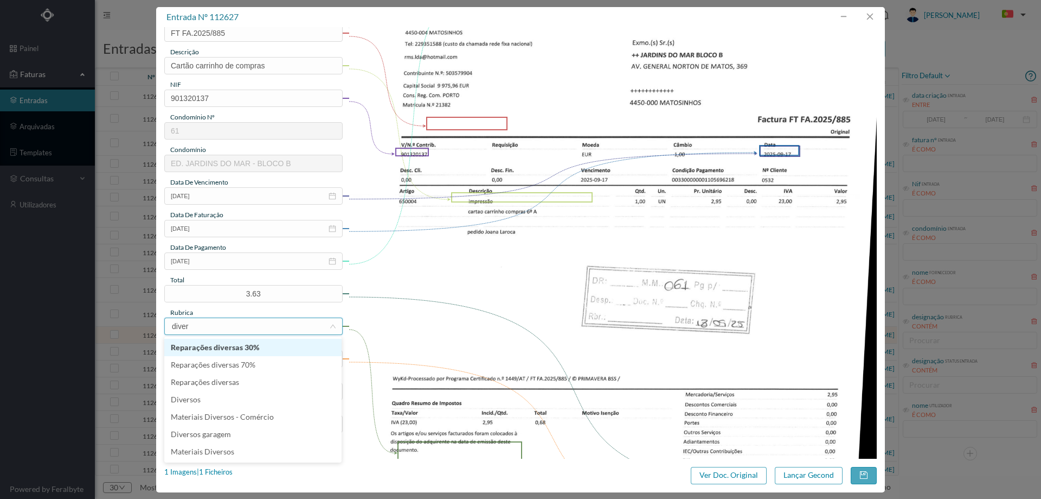
type input "divers"
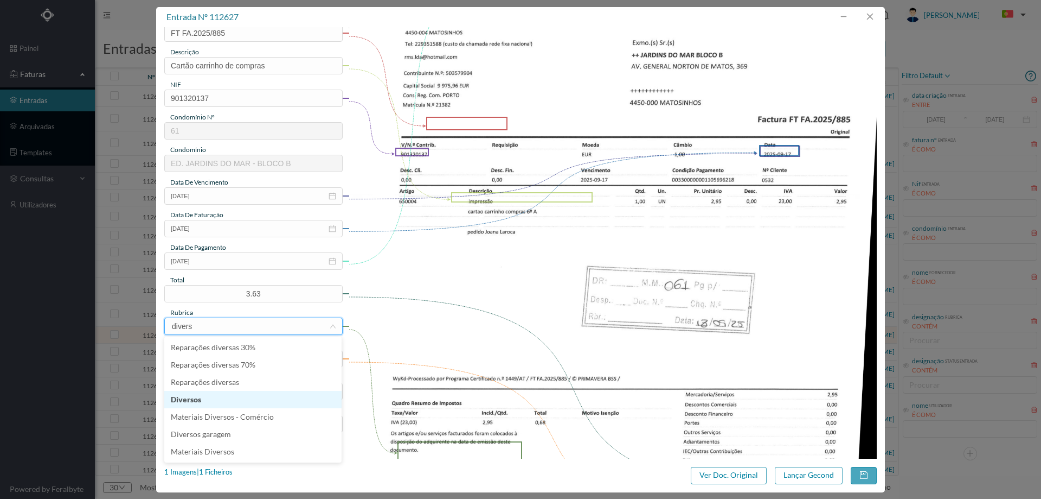
click at [255, 399] on li "Diversos" at bounding box center [252, 399] width 177 height 17
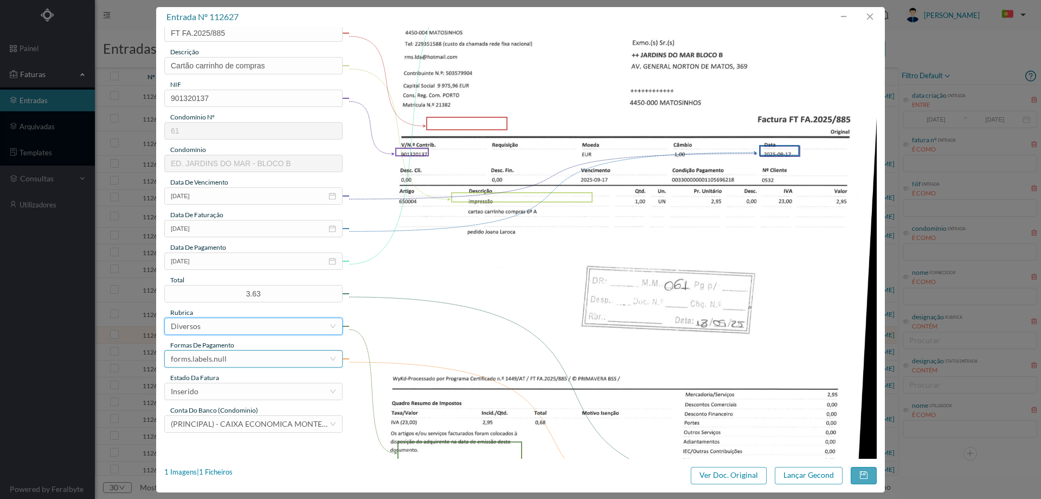
click at [235, 359] on div "forms.labels.null" at bounding box center [250, 358] width 158 height 16
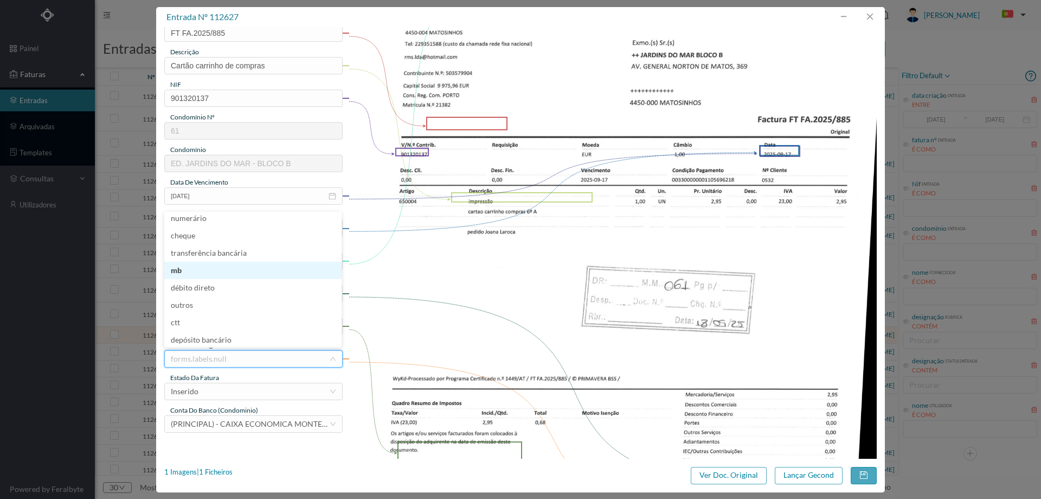
click at [261, 262] on li "mb" at bounding box center [252, 269] width 177 height 17
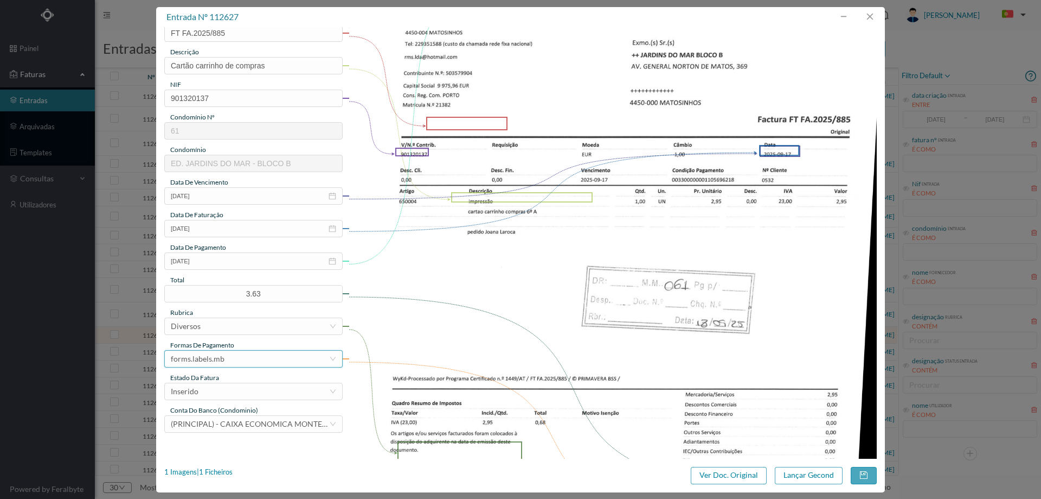
drag, startPoint x: 244, startPoint y: 363, endPoint x: 245, endPoint y: 293, distance: 70.0
click at [244, 359] on div "forms.labels.mb" at bounding box center [250, 358] width 158 height 16
click at [251, 253] on li "transferência bancária" at bounding box center [252, 254] width 177 height 17
click at [241, 394] on div "Inserido" at bounding box center [250, 391] width 158 height 16
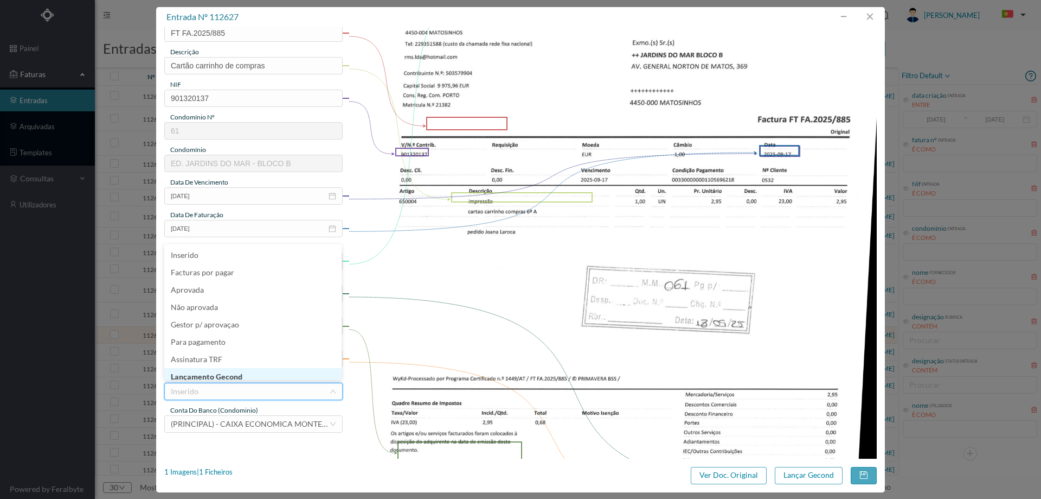
scroll to position [5, 0]
click at [240, 375] on li "Lançamento Gecond" at bounding box center [252, 370] width 177 height 17
click at [824, 475] on button "Lançar Gecond" at bounding box center [809, 474] width 68 height 17
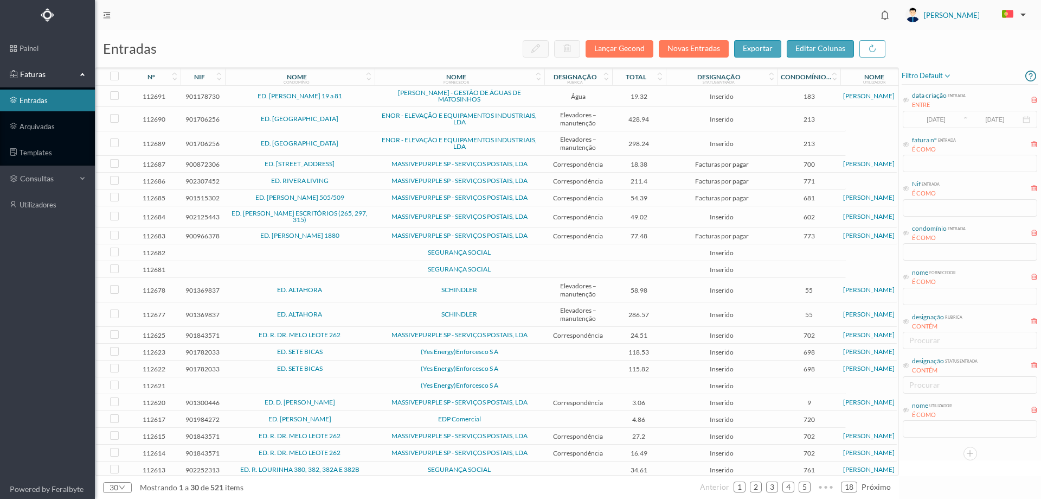
click at [362, 99] on span "ED. CAMILO PESSANHA 19 a 81" at bounding box center [300, 96] width 144 height 7
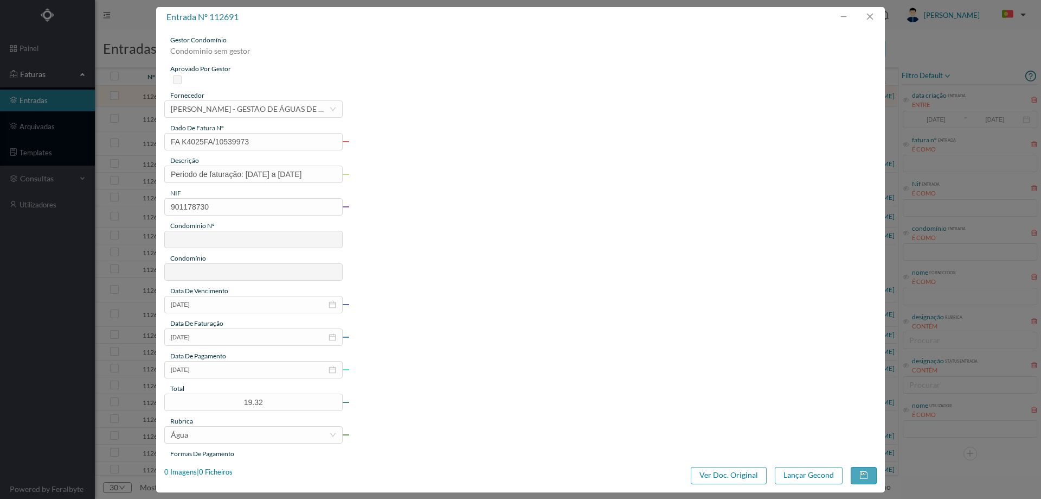
type input "FA K4025FA/10539973"
type input "Periodo de faturação: 15.07.2025 a 12.09.2025"
type input "901178730"
type input "07-10-2025"
type input "17-09-2025"
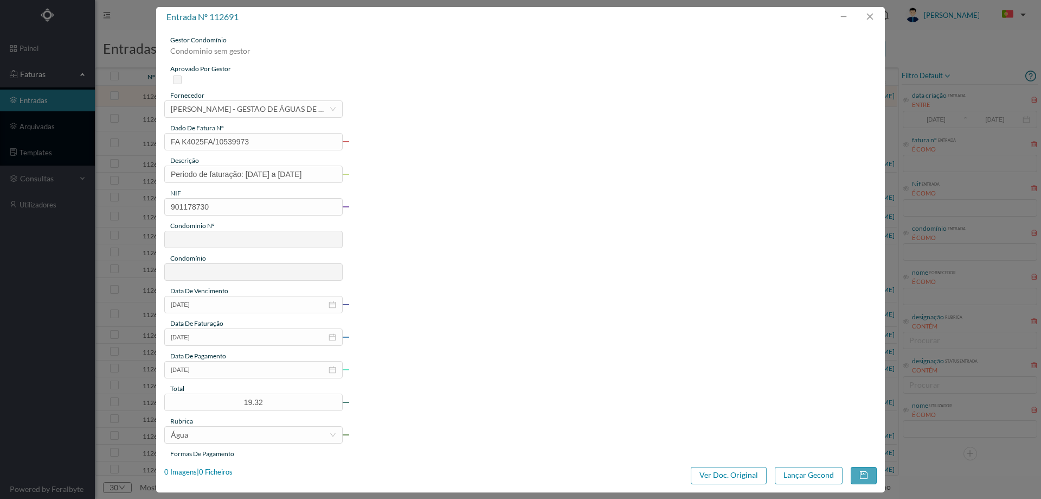
type input "07-10-2025"
type input "19.32"
type input "183"
type input "ED. CAMILO PESSANHA 19 a 81"
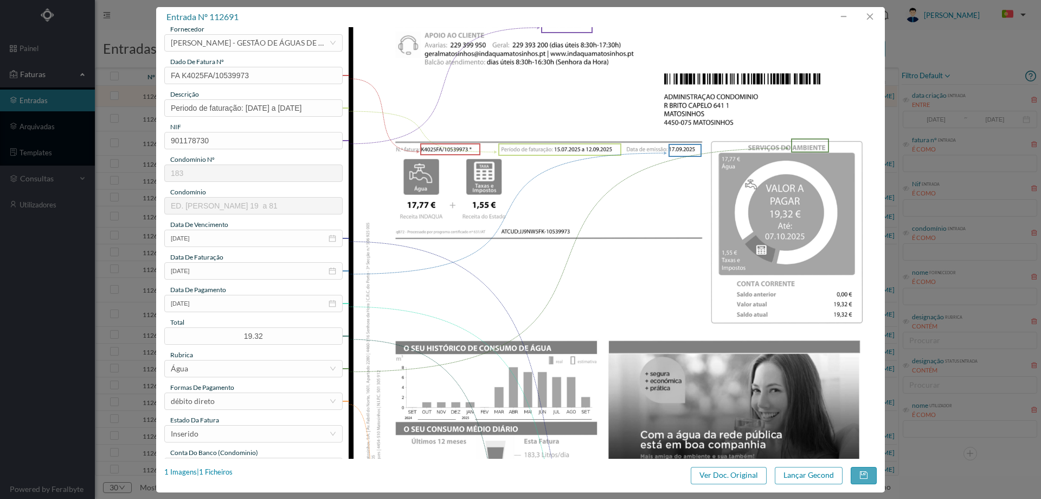
scroll to position [163, 0]
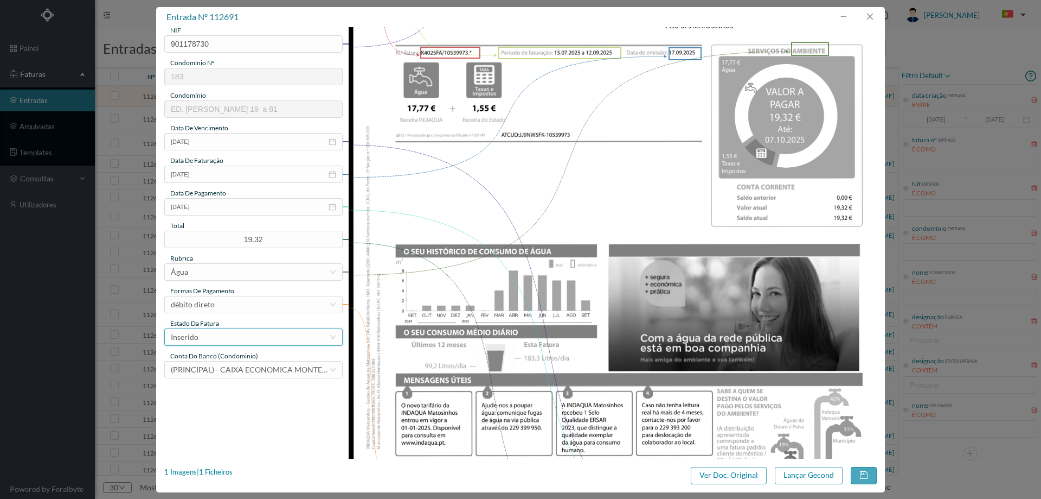
drag, startPoint x: 217, startPoint y: 337, endPoint x: 233, endPoint y: 333, distance: 16.5
click at [217, 337] on div "Inserido" at bounding box center [250, 337] width 158 height 16
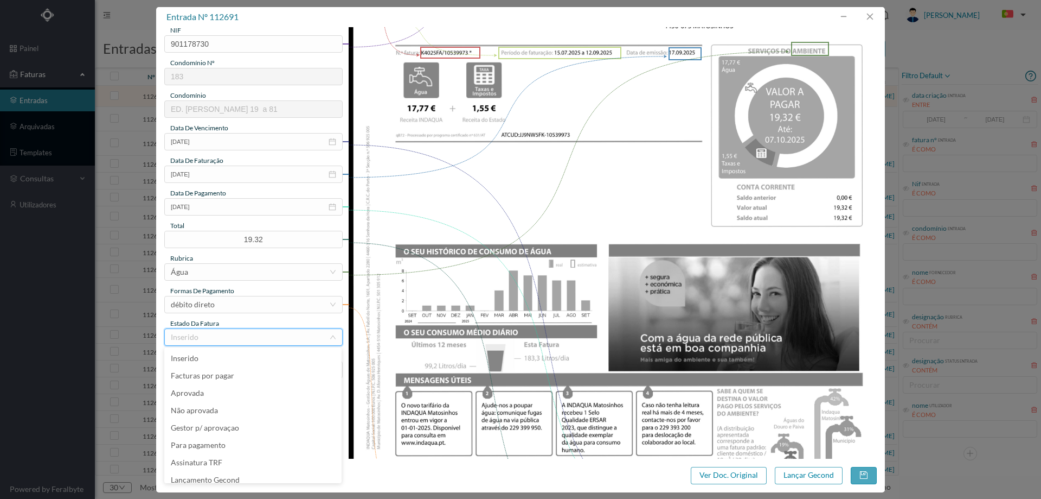
scroll to position [5, 0]
click at [240, 476] on li "Lançamento Gecond" at bounding box center [252, 473] width 177 height 17
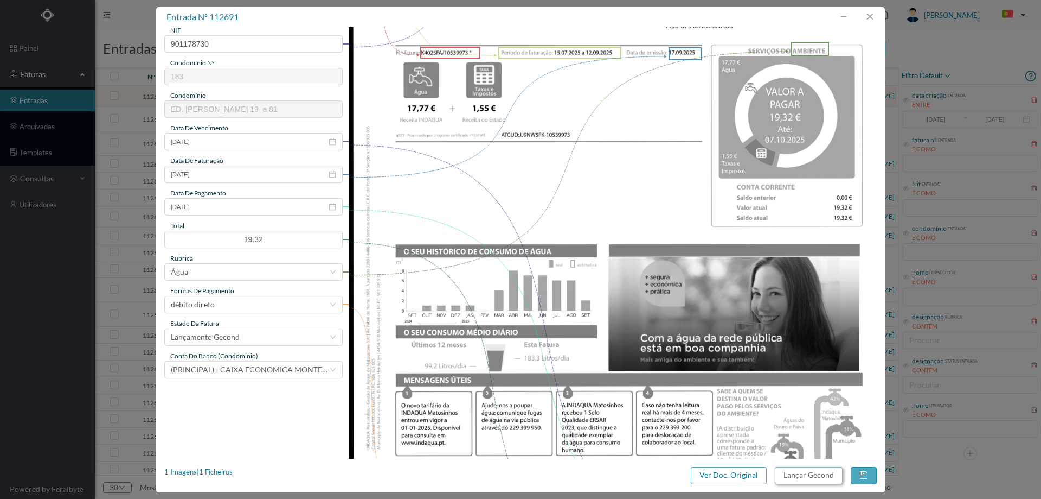
click at [807, 483] on button "Lançar Gecond" at bounding box center [809, 474] width 68 height 17
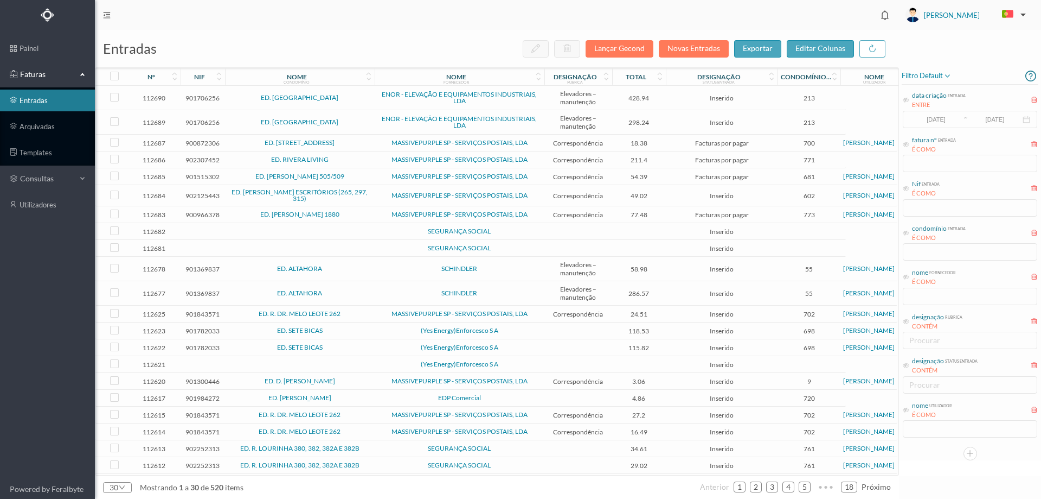
click at [366, 145] on span "ED. [STREET_ADDRESS]" at bounding box center [300, 142] width 144 height 7
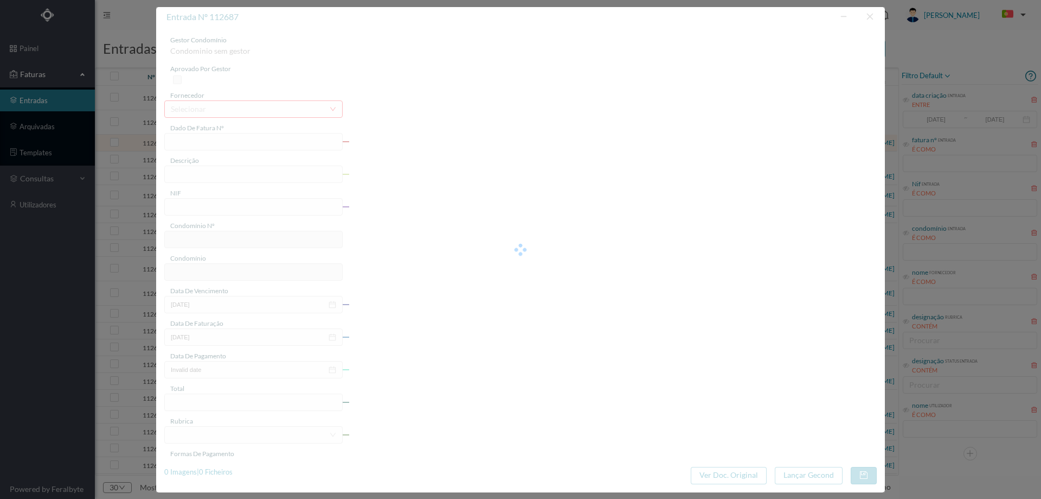
type input "4 45/35096"
type input "Serviço Envio Correio"
type input "900872306"
type input "2025-09-01"
type input "2025-09-18"
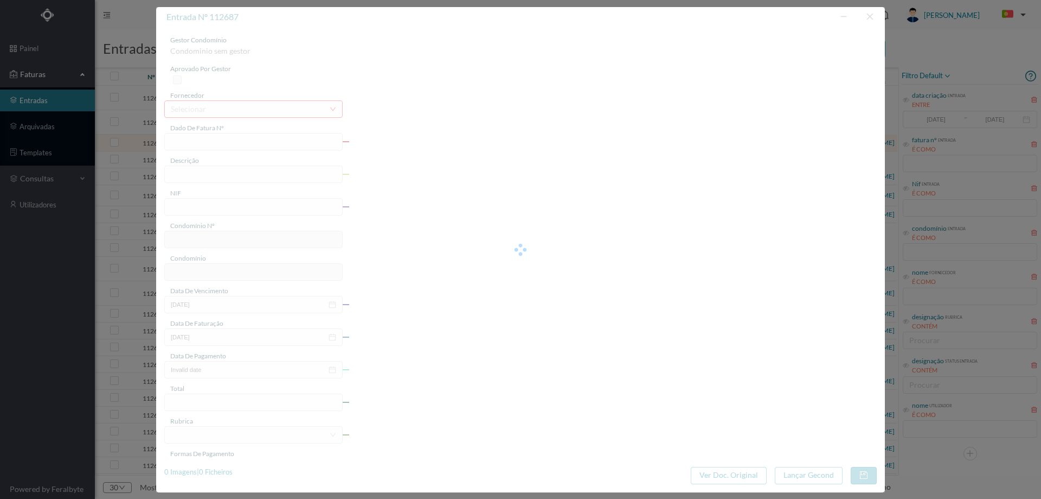
type input "2025-09-01"
type input "18.38"
type input "700"
type input "ED. [STREET_ADDRESS]"
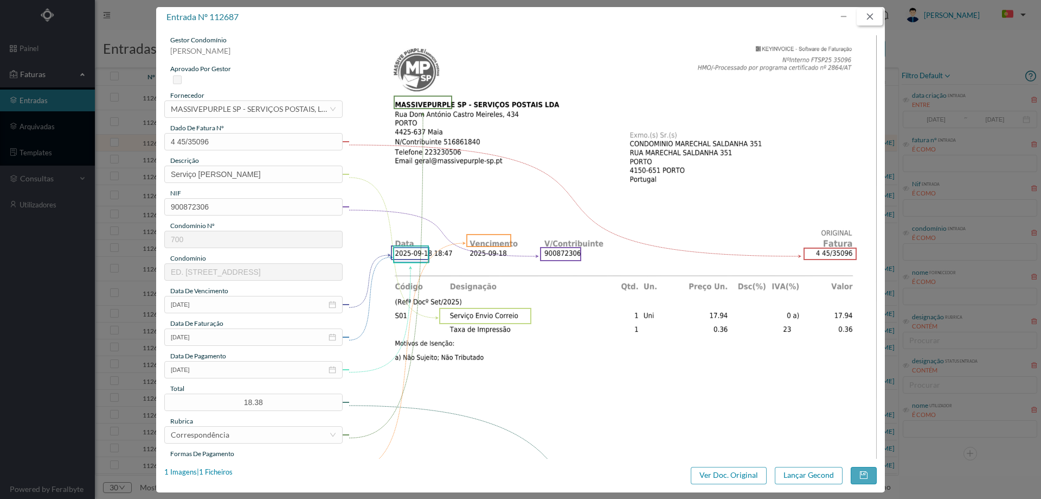
click at [871, 16] on button "button" at bounding box center [870, 16] width 26 height 17
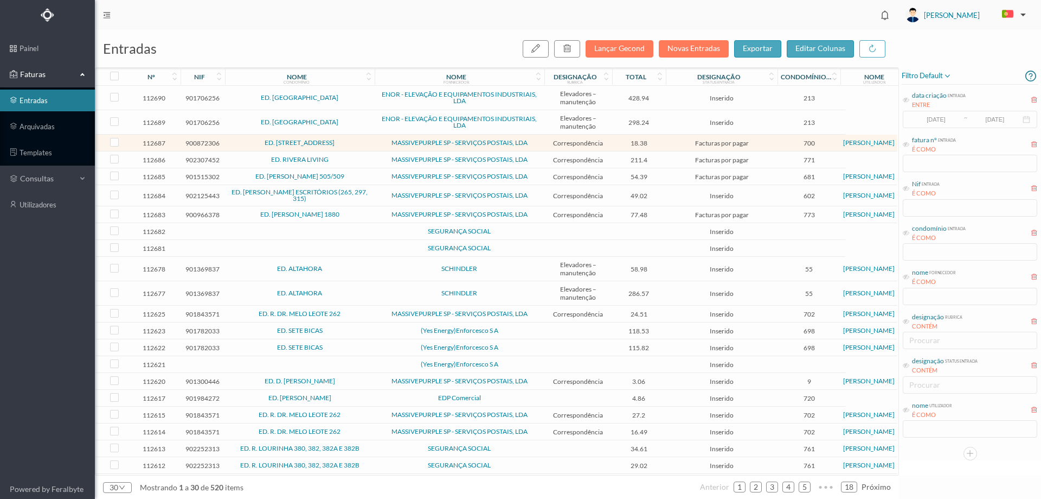
click at [362, 177] on span "ED. [PERSON_NAME] 505/509" at bounding box center [300, 176] width 144 height 7
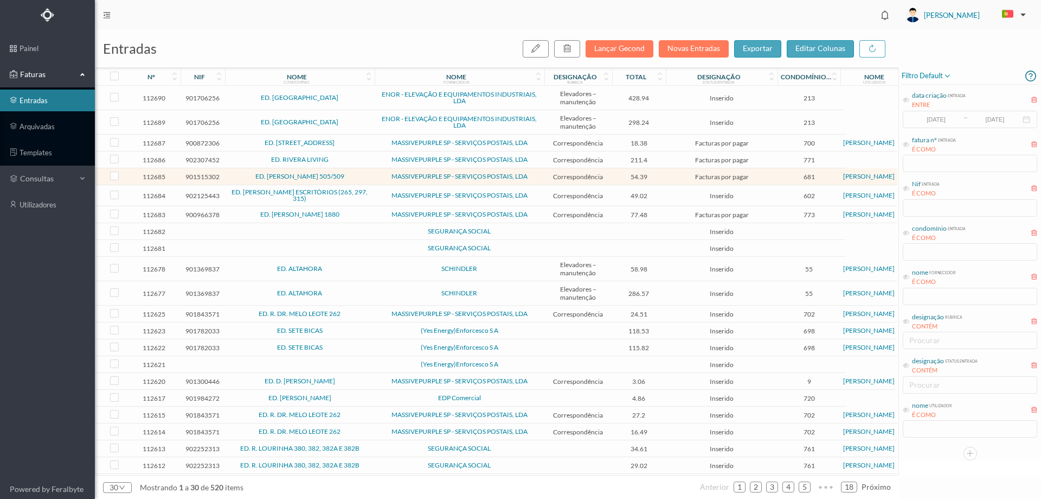
click at [410, 232] on span "SEGURANÇA SOCIAL" at bounding box center [460, 231] width 164 height 7
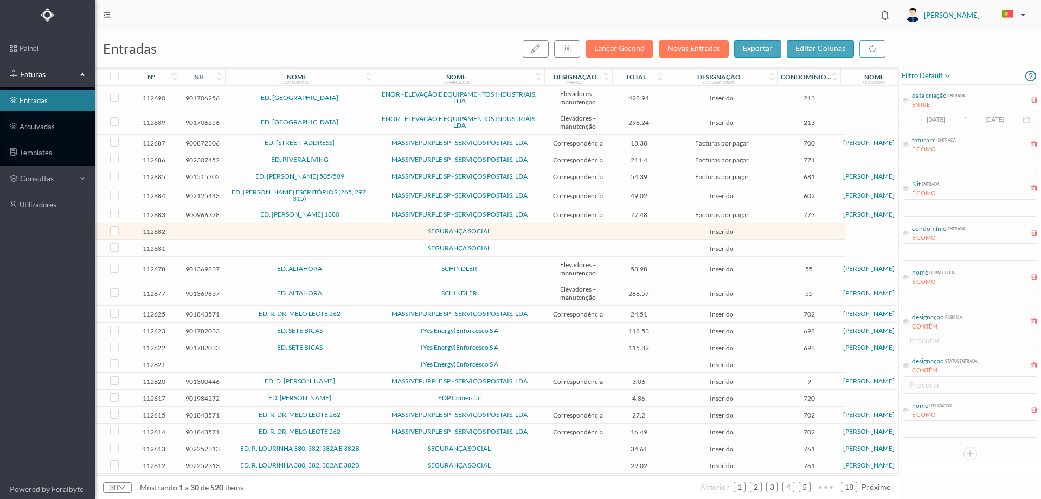
click at [396, 232] on span "SEGURANÇA SOCIAL" at bounding box center [460, 231] width 164 height 7
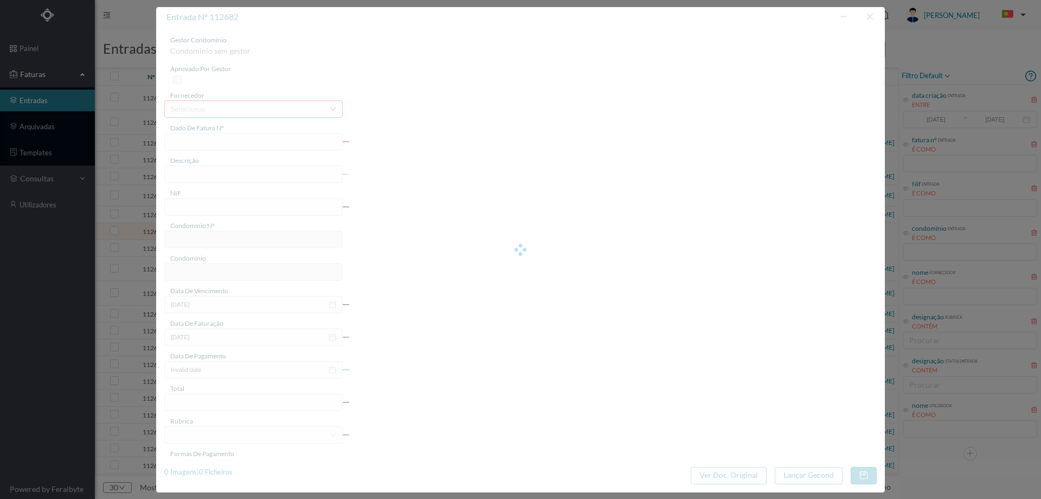
type input "0"
type input "Invalid date"
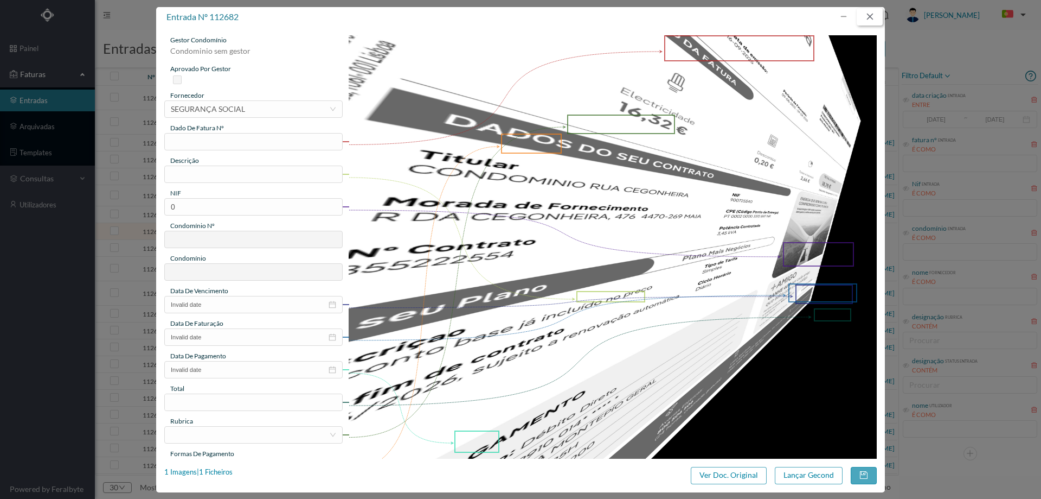
click at [866, 21] on button "button" at bounding box center [870, 16] width 26 height 17
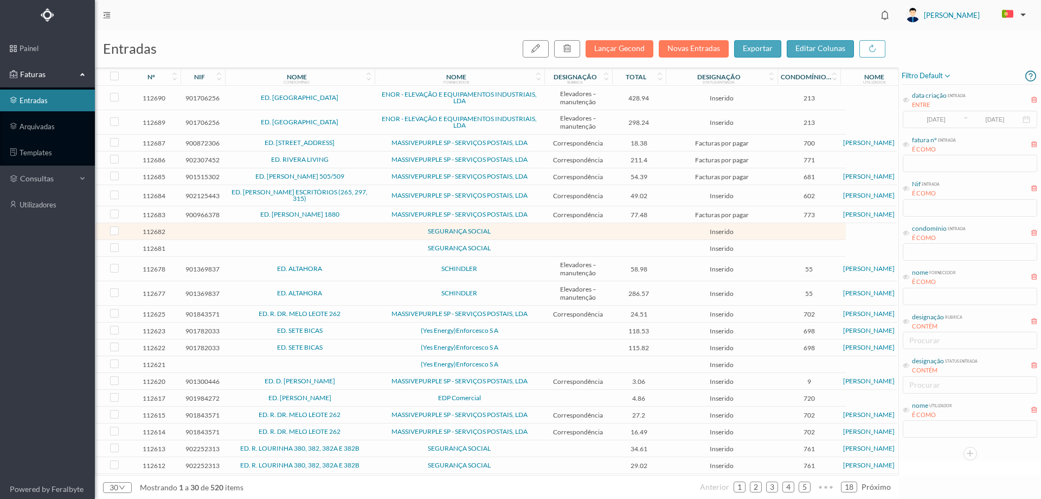
click at [369, 251] on td at bounding box center [300, 248] width 150 height 17
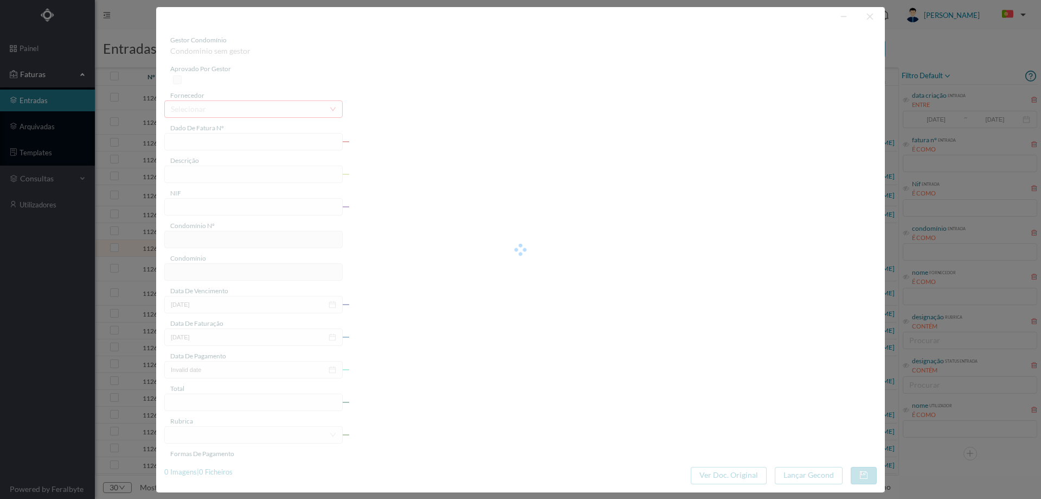
type input "0"
type input "Invalid date"
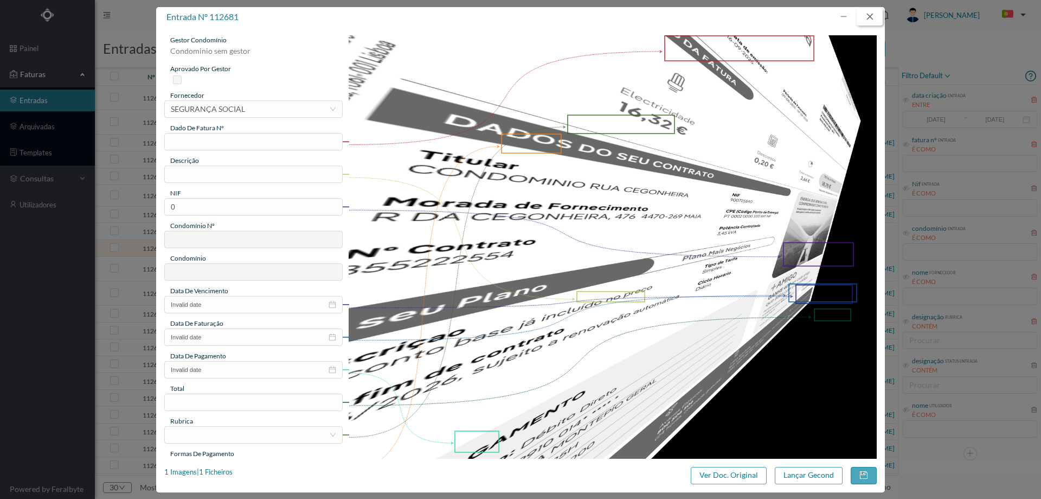
click at [869, 17] on button "button" at bounding box center [870, 16] width 26 height 17
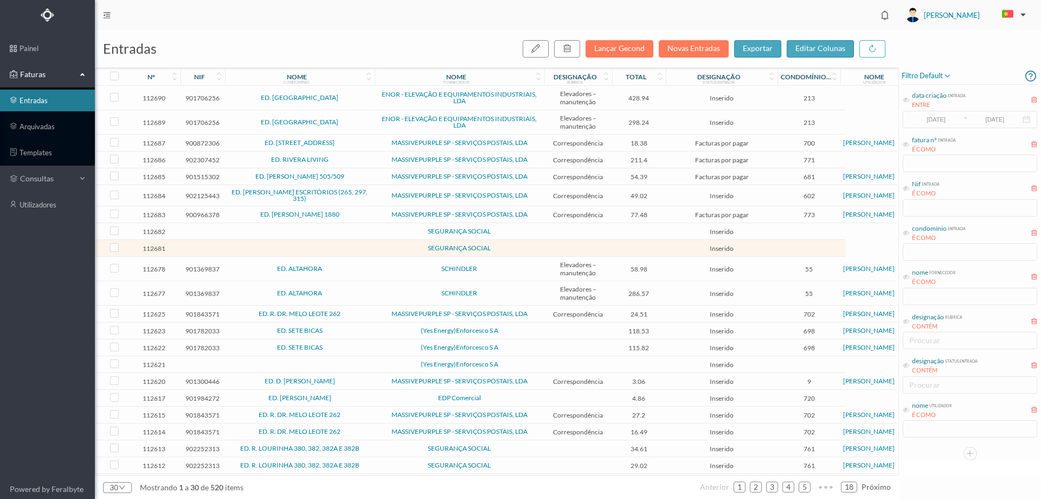
click at [366, 314] on span "ED. R. DR. MELO LEOTE 262" at bounding box center [300, 313] width 144 height 7
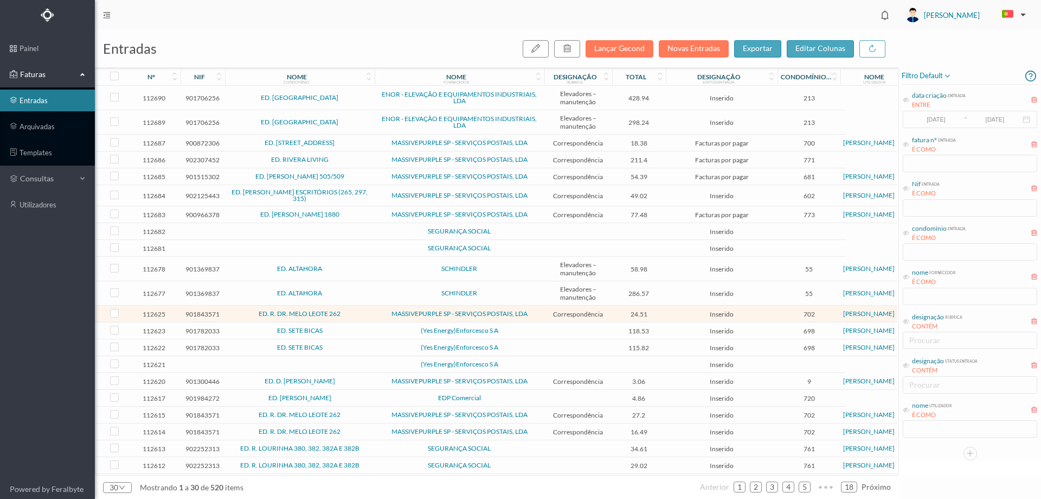
click at [369, 398] on span "ED. MARTIM MONIZ" at bounding box center [300, 397] width 144 height 7
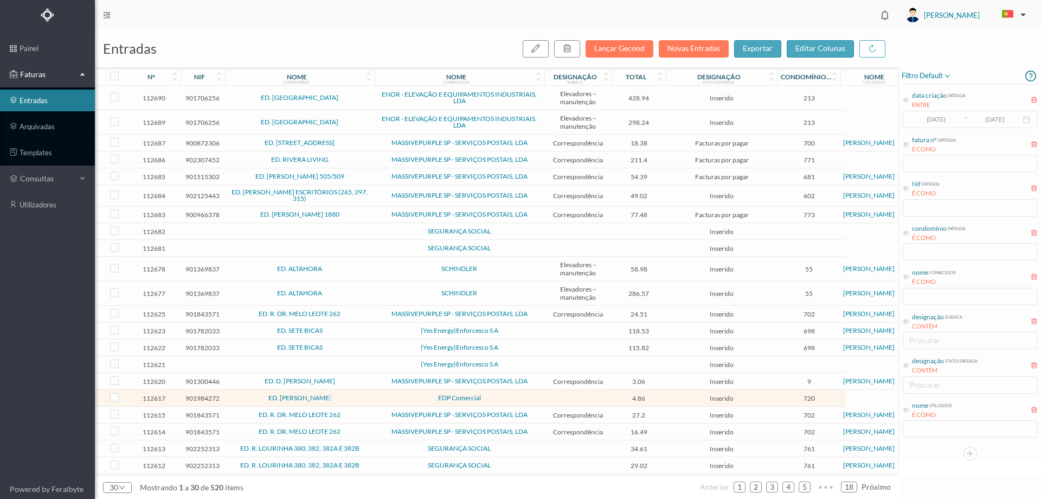
click at [369, 398] on span "ED. MARTIM MONIZ" at bounding box center [300, 397] width 144 height 7
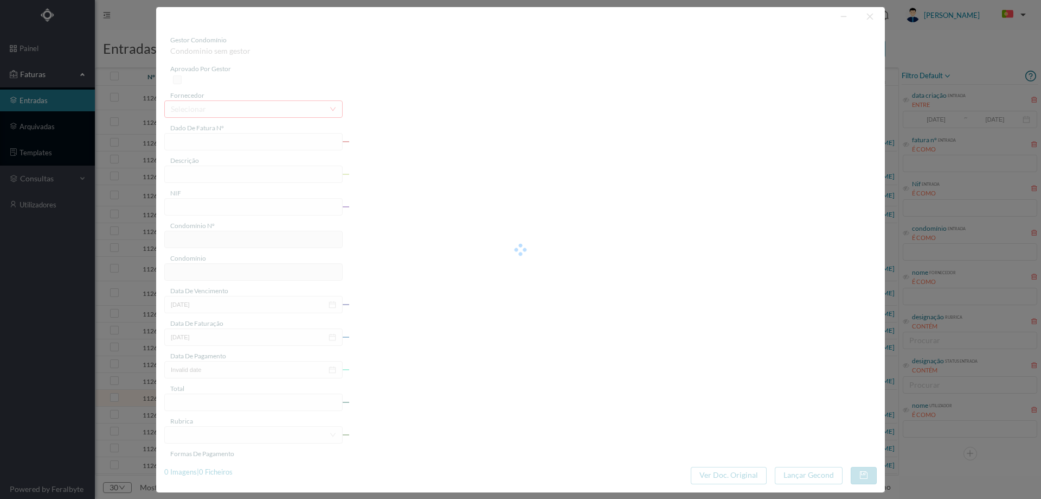
type input "FT2025 K3425/340032485902"
type input "RUA MARTIM MONIZ, 249 PORTO"
type input "901984272"
type input "Invalid date"
type input "18-09-2025"
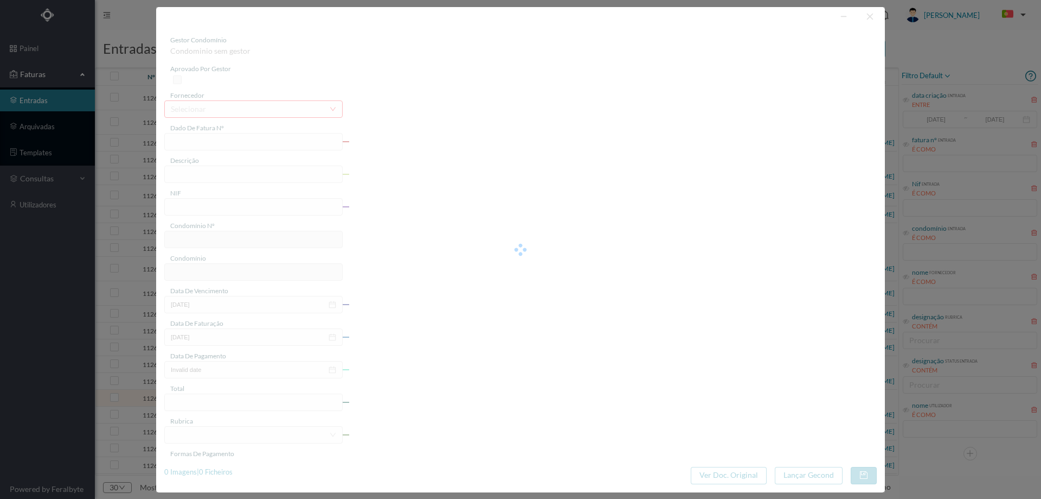
type input "09-10-2025"
type input "4.86"
type input "720"
type input "ED. MARTIM MONIZ"
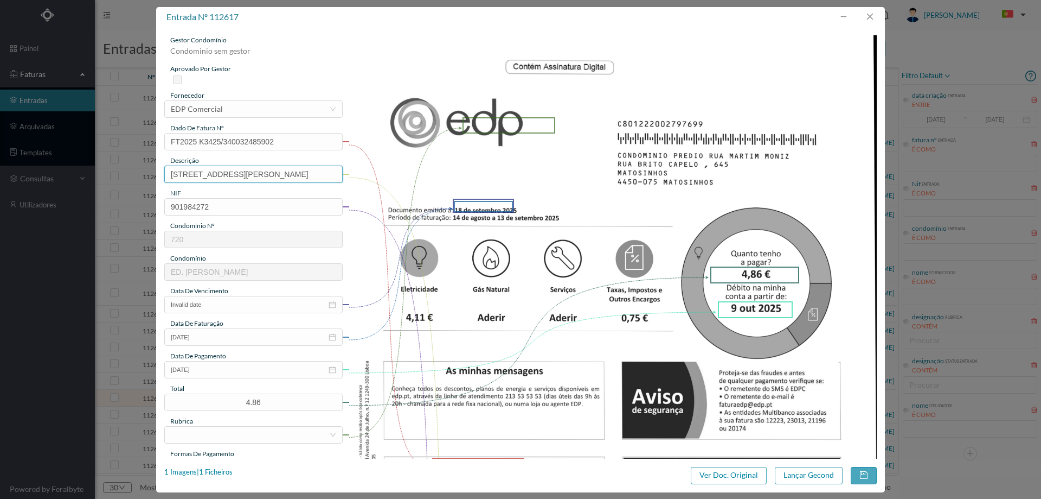
drag, startPoint x: 249, startPoint y: 173, endPoint x: 79, endPoint y: 171, distance: 169.8
click at [79, 171] on div "entrada nº 112617 gestor condomínio Condominio sem gestor aprovado por gestor f…" at bounding box center [520, 249] width 1041 height 499
click at [246, 176] on input "249 PORTO" at bounding box center [253, 173] width 178 height 17
click at [246, 175] on input "249 PORTO" at bounding box center [253, 173] width 178 height 17
type input "249 (14.08.2025 a 13.09.2025)"
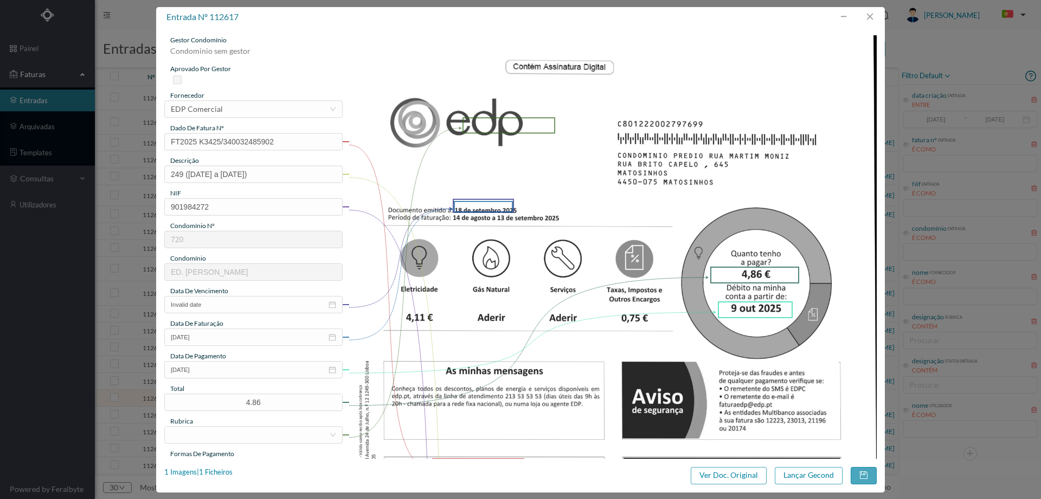
click at [218, 313] on div "gestor condomínio Condominio sem gestor aprovado por gestor fornecedor selecion…" at bounding box center [253, 288] width 178 height 506
click at [223, 306] on input "Invalid date" at bounding box center [253, 304] width 178 height 17
click at [236, 441] on div "9" at bounding box center [240, 442] width 13 height 13
type input "09-10-2025"
click at [244, 357] on div "data de pagamento" at bounding box center [253, 356] width 178 height 10
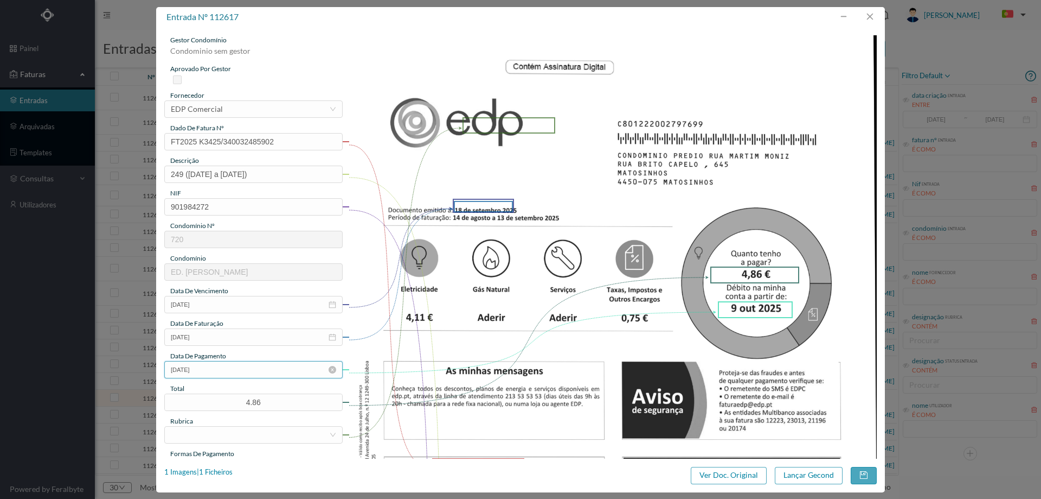
click at [244, 362] on input "09-10-2025" at bounding box center [253, 369] width 178 height 17
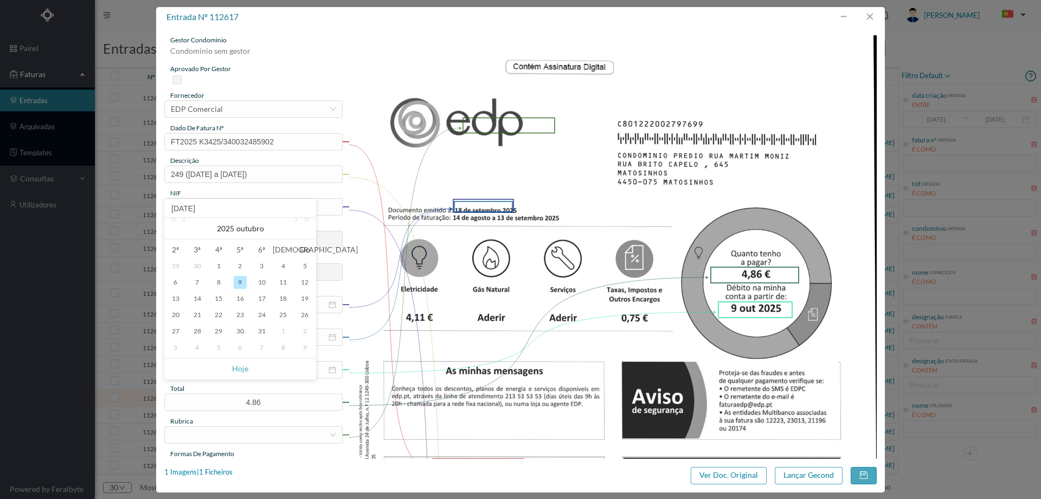
click at [239, 276] on div "9" at bounding box center [240, 282] width 13 height 13
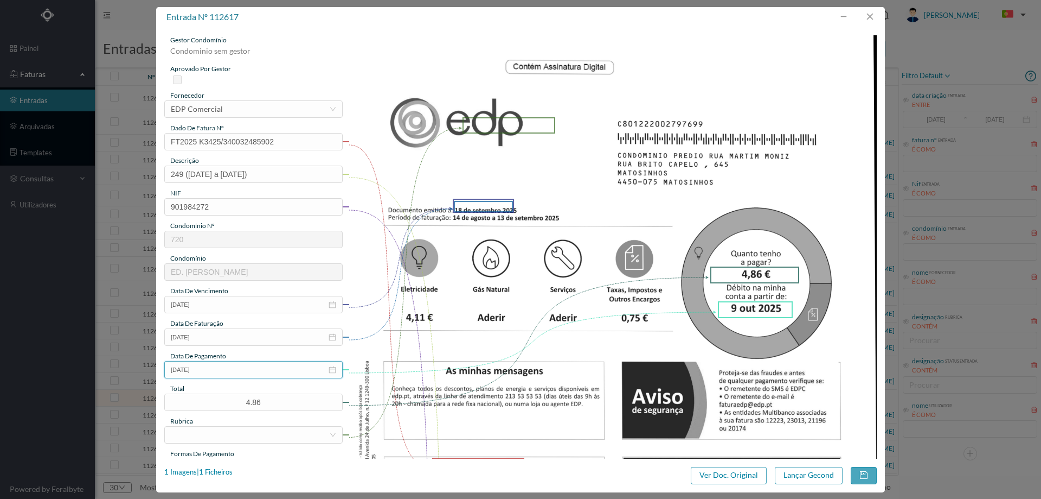
scroll to position [217, 0]
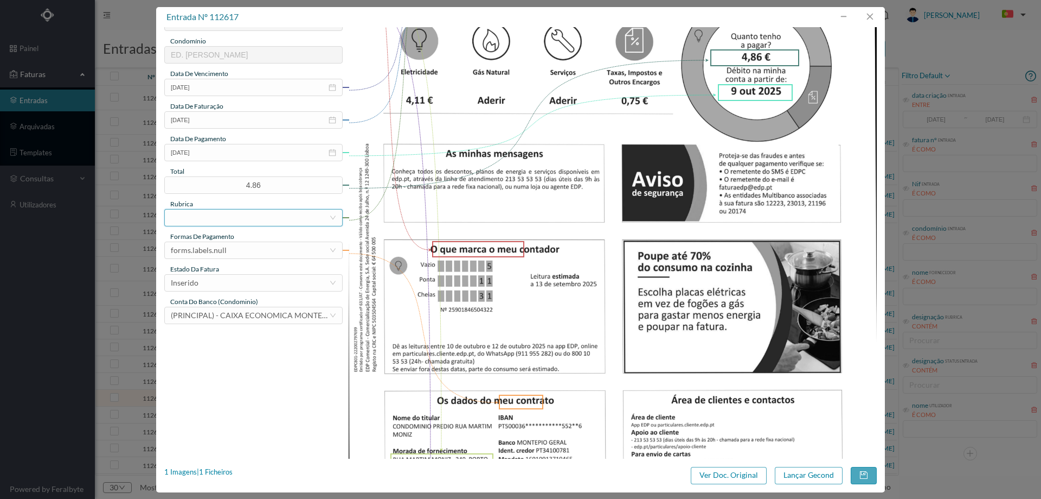
click at [227, 215] on div at bounding box center [250, 217] width 158 height 16
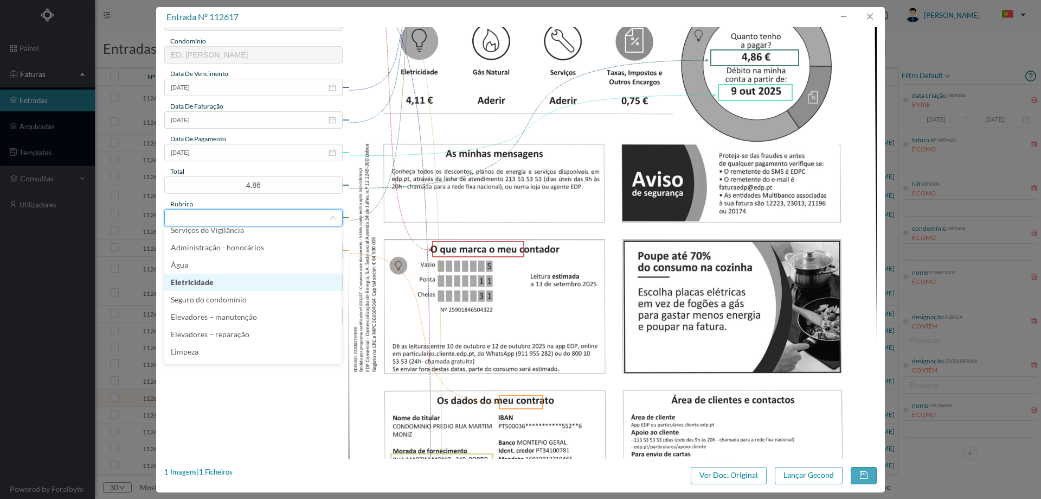
click at [219, 284] on li "Eletricidade" at bounding box center [252, 281] width 177 height 17
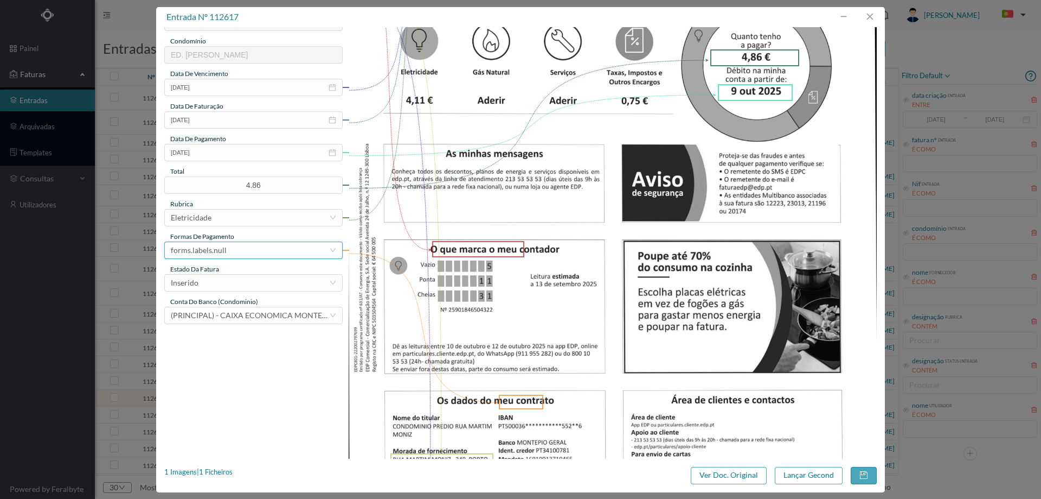
click at [219, 253] on div "forms.labels.null" at bounding box center [199, 250] width 56 height 16
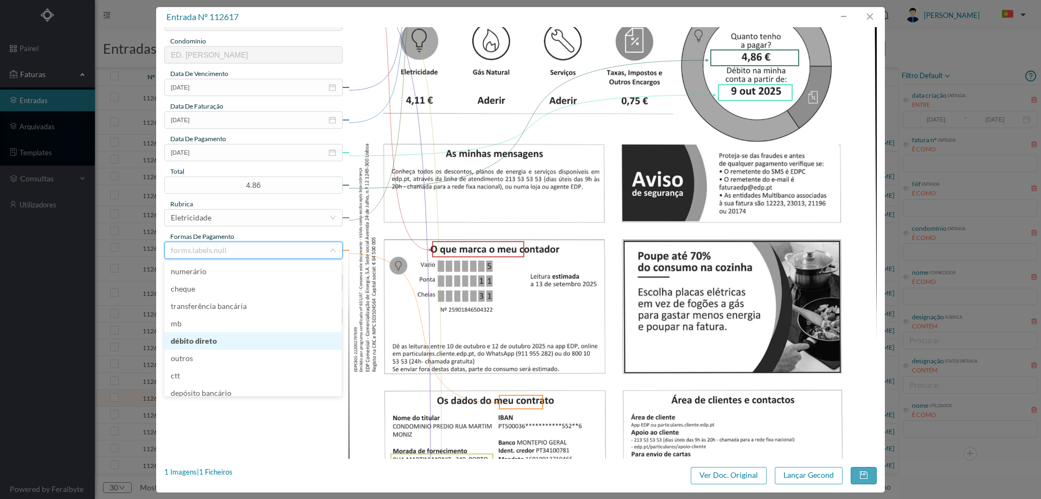
click at [224, 340] on li "débito direto" at bounding box center [252, 340] width 177 height 17
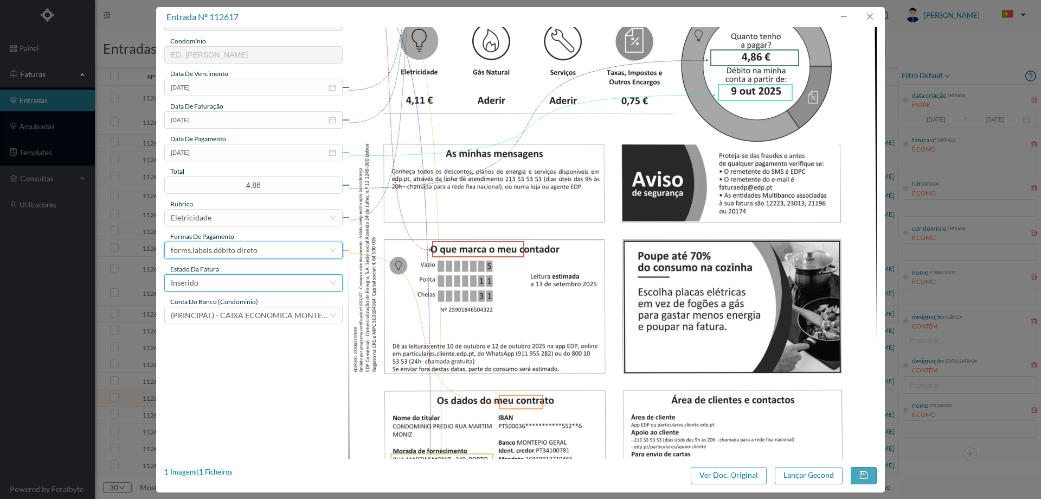
click at [225, 286] on div "Inserido" at bounding box center [250, 282] width 158 height 16
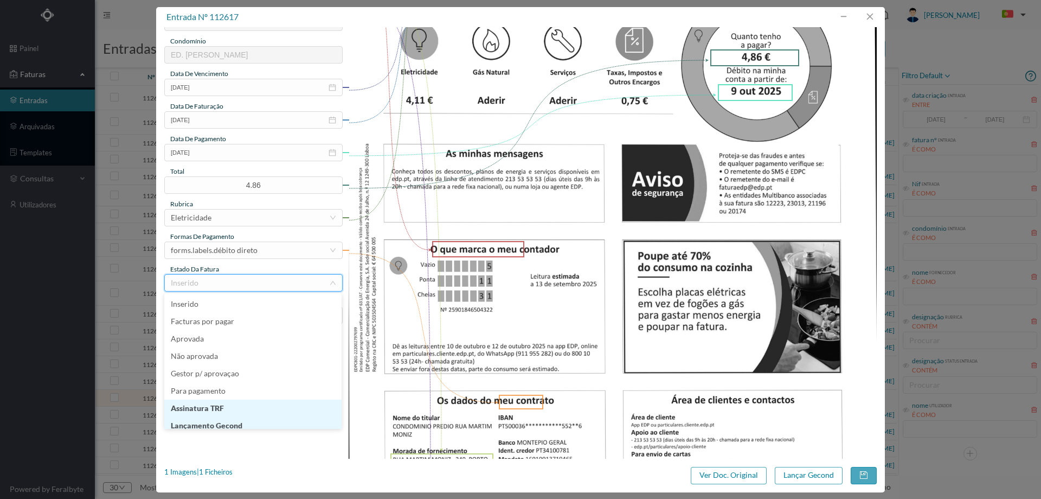
scroll to position [5, 0]
click at [237, 424] on li "Lançamento Gecond" at bounding box center [252, 419] width 177 height 17
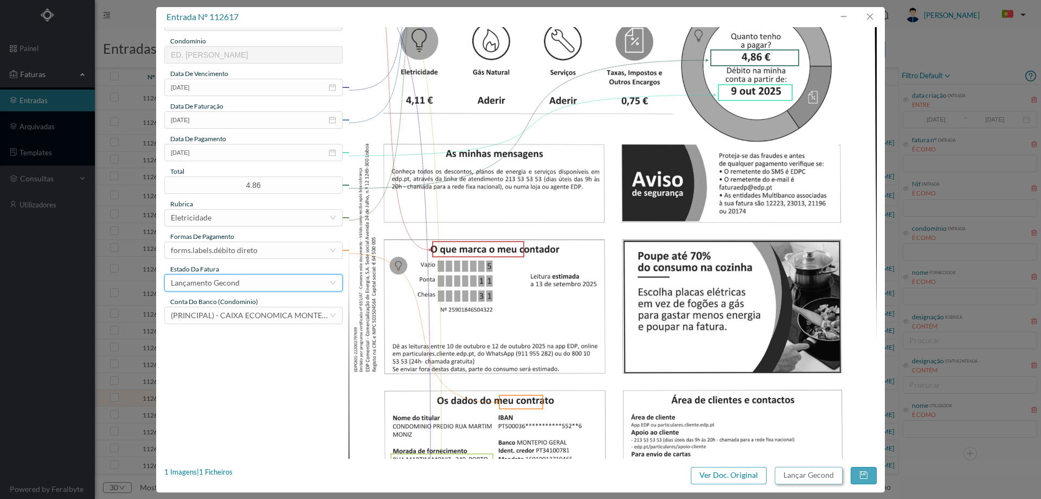
click at [823, 476] on button "Lançar Gecond" at bounding box center [809, 474] width 68 height 17
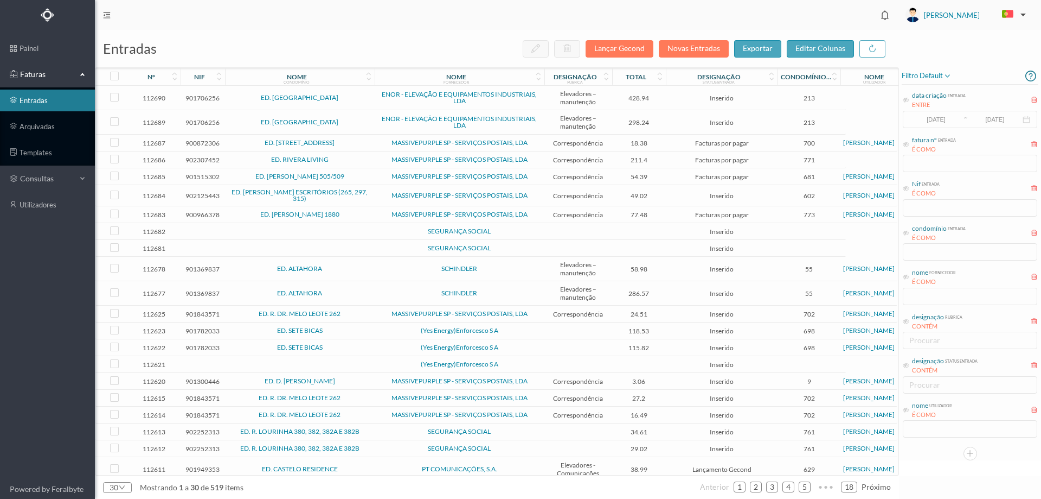
click at [390, 431] on span "SEGURANÇA SOCIAL" at bounding box center [460, 431] width 164 height 7
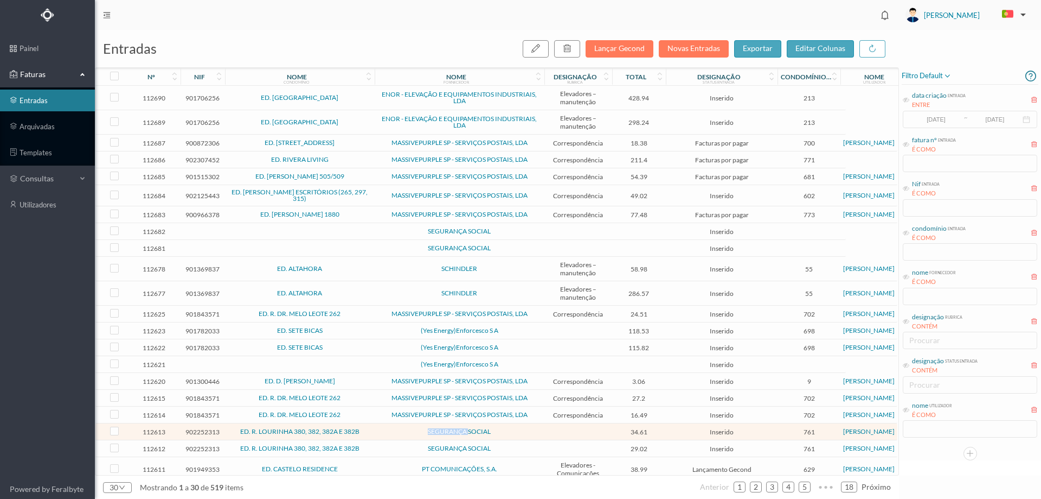
click at [390, 431] on span "SEGURANÇA SOCIAL" at bounding box center [460, 431] width 164 height 7
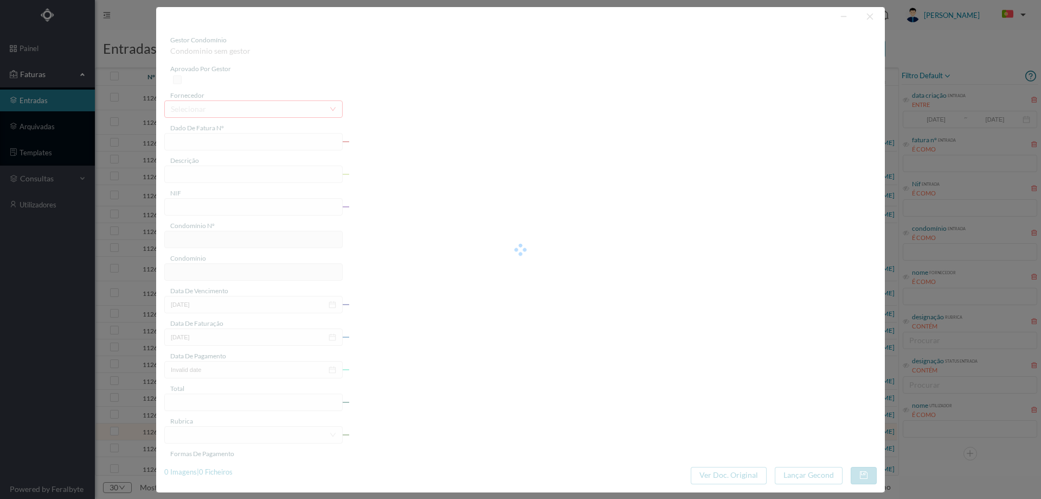
type input "FT 20250/00627926"
type input "902252313"
type input "Invalid date"
type input "[DATE]"
type input "34.61"
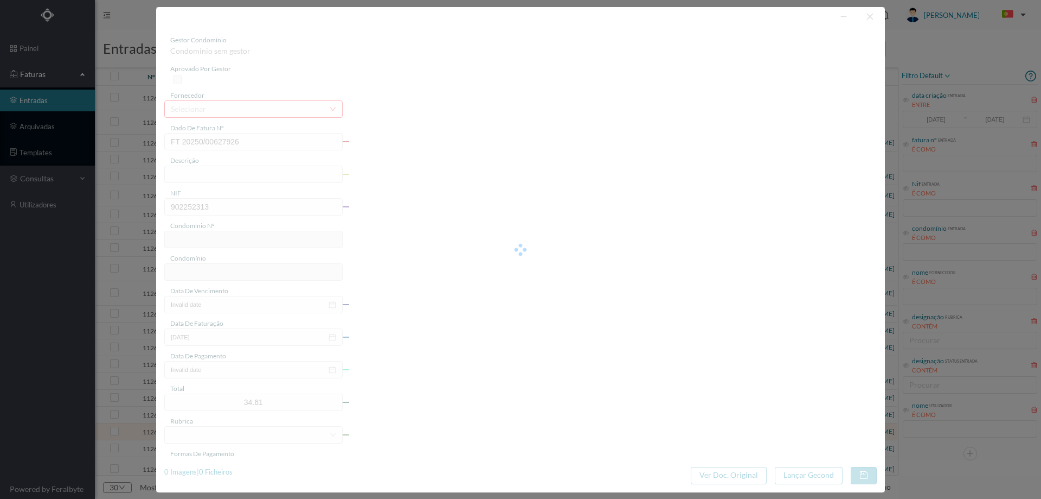
type input "761"
type input "ED. R. [GEOGRAPHIC_DATA] 380, 382, 382A E 382B"
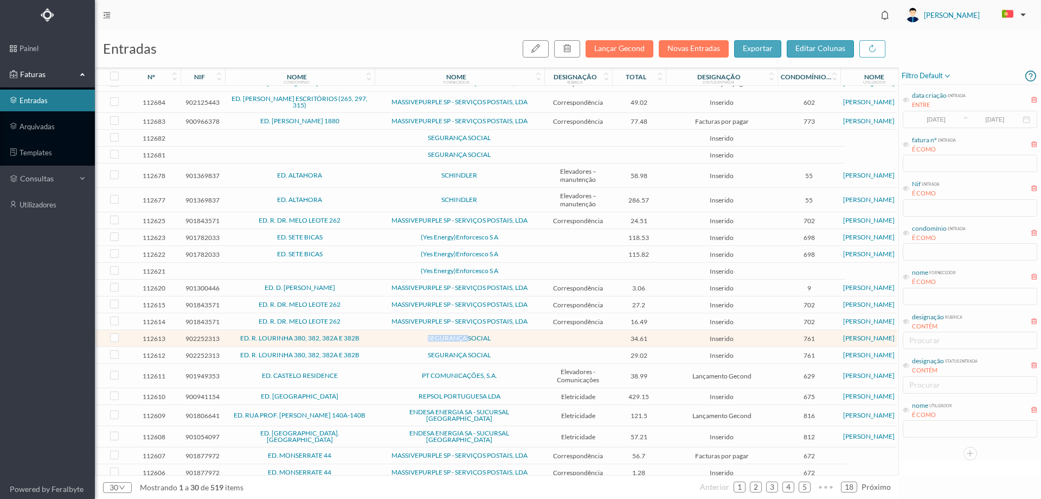
scroll to position [163, 0]
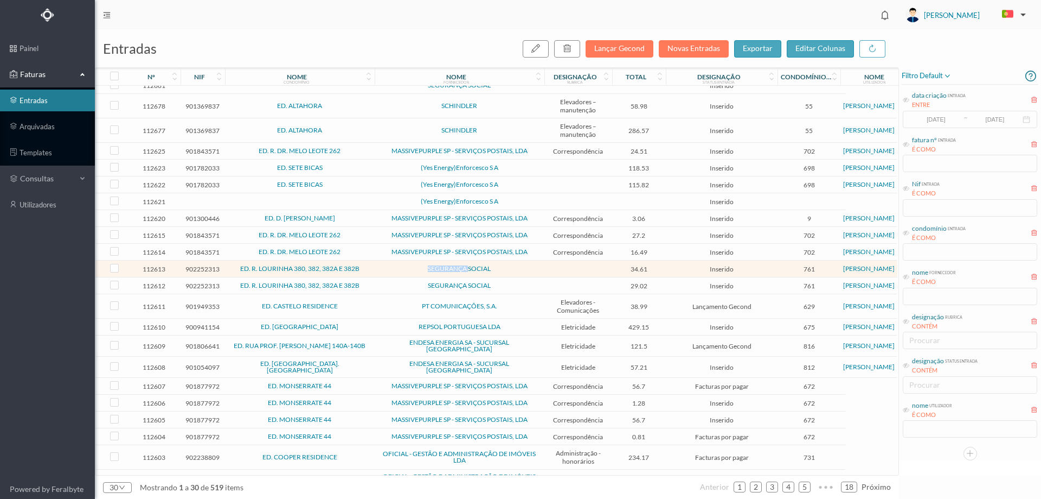
click at [382, 267] on span "SEGURANÇA SOCIAL" at bounding box center [460, 268] width 164 height 7
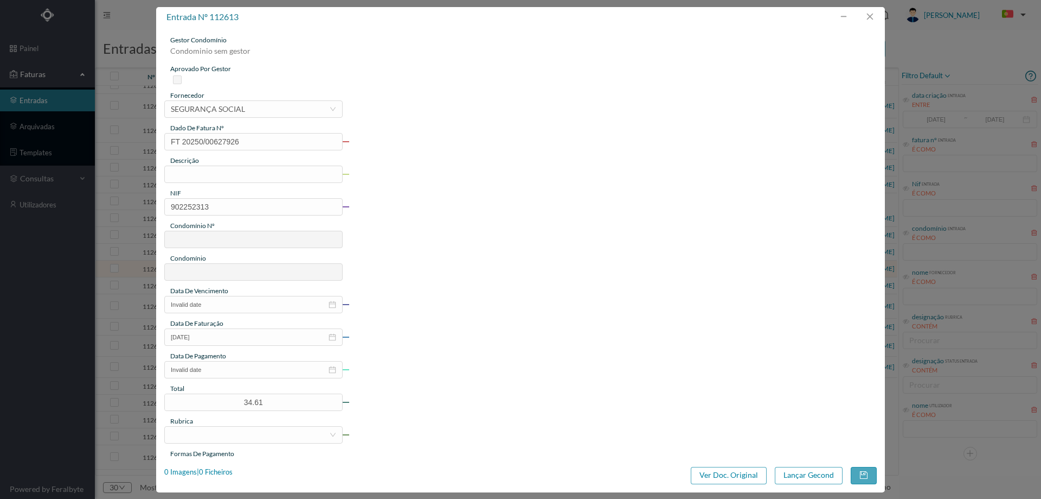
type input "761"
type input "ED. R. [GEOGRAPHIC_DATA] 380, 382, 382A E 382B"
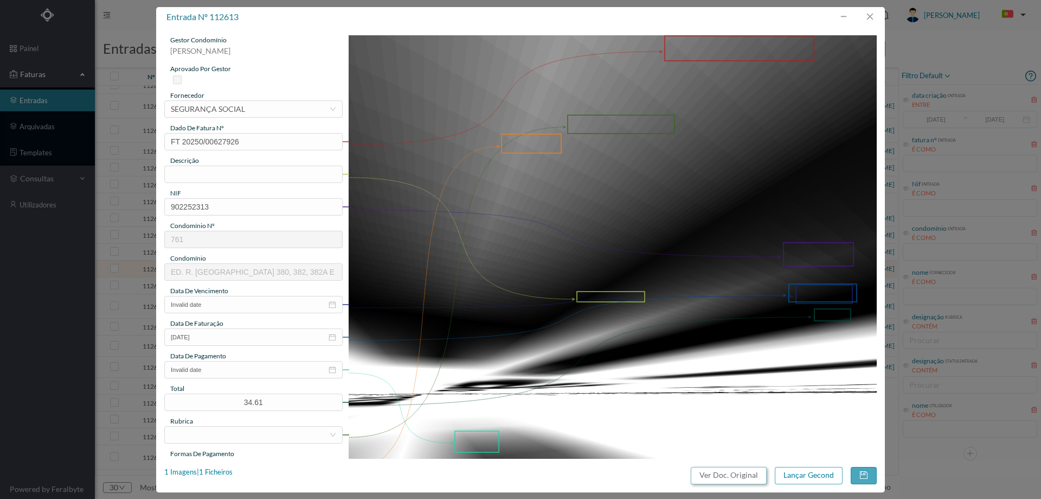
click at [717, 470] on button "Ver Doc. Original" at bounding box center [729, 474] width 76 height 17
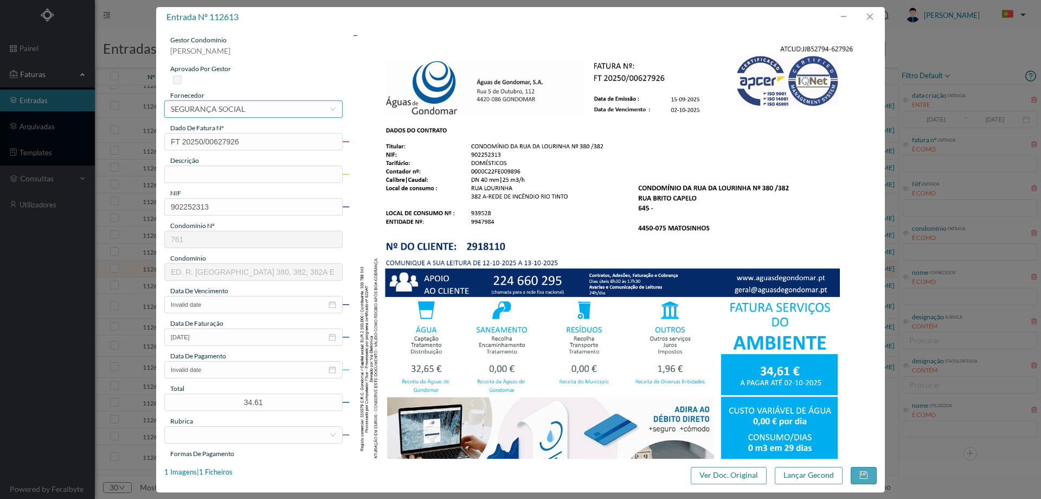
click at [255, 107] on div "selecionar SEGURANÇA SOCIAL" at bounding box center [250, 109] width 158 height 16
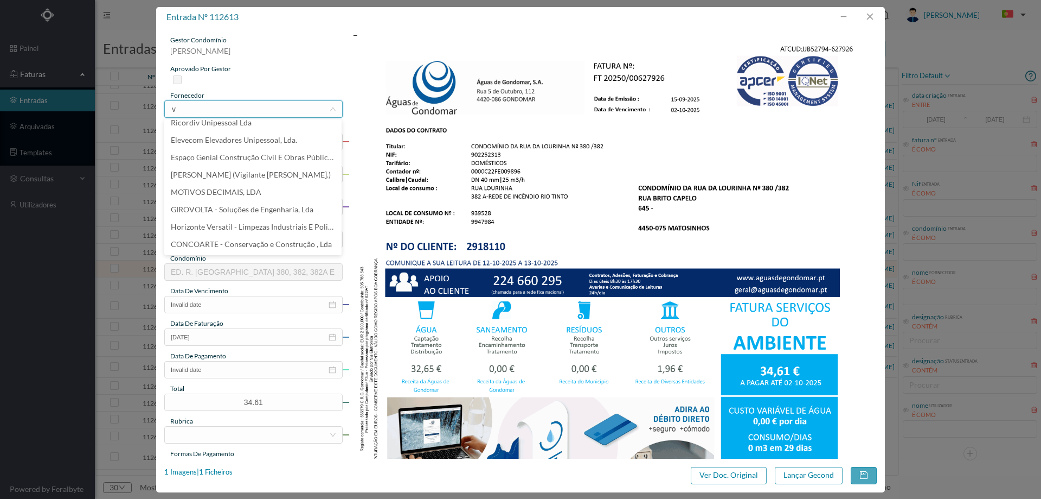
scroll to position [2, 0]
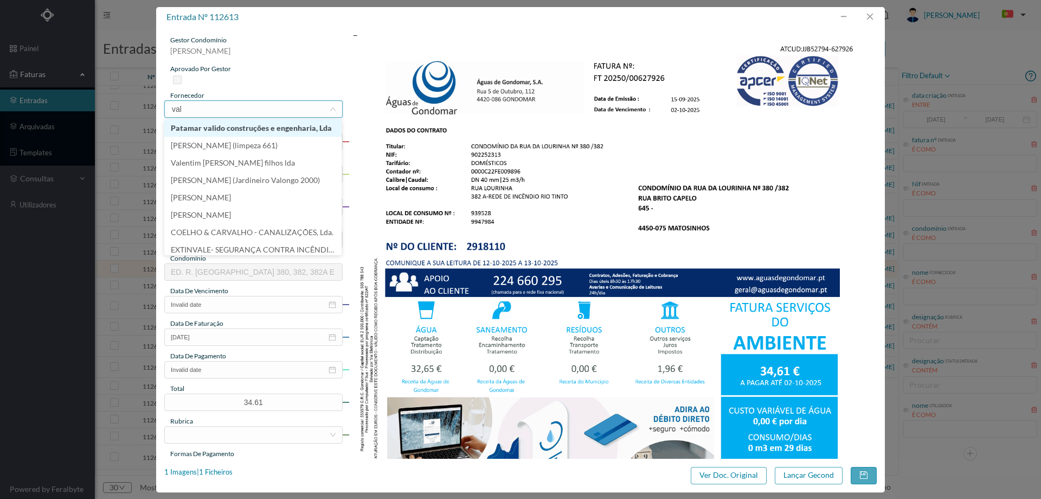
type input "valo"
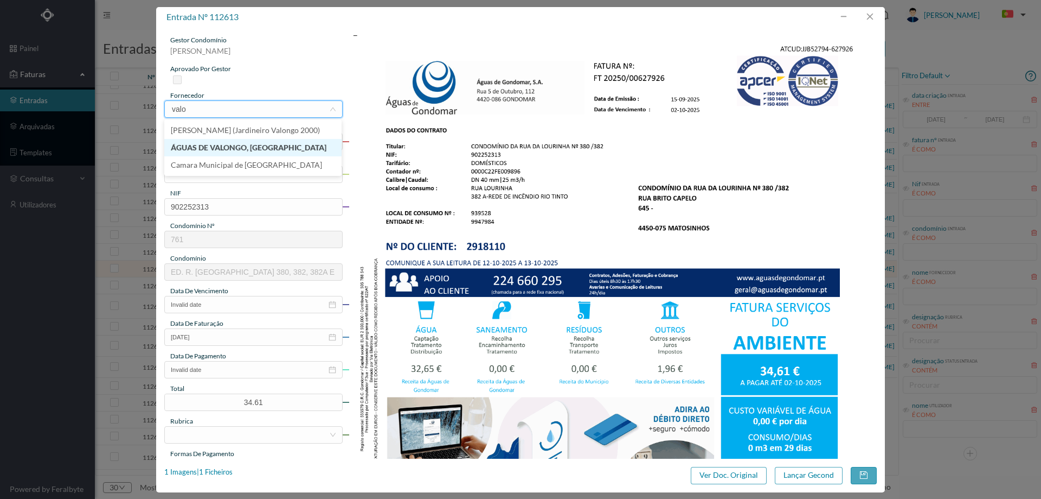
click at [246, 141] on li "ÁGUAS DE VALONGO, [GEOGRAPHIC_DATA]" at bounding box center [252, 147] width 177 height 17
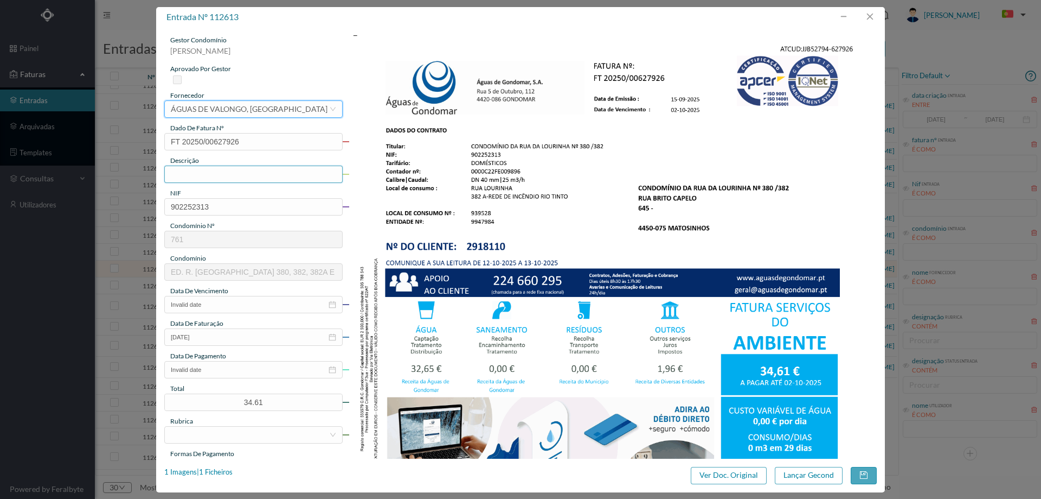
click at [233, 172] on input "text" at bounding box center [253, 173] width 178 height 17
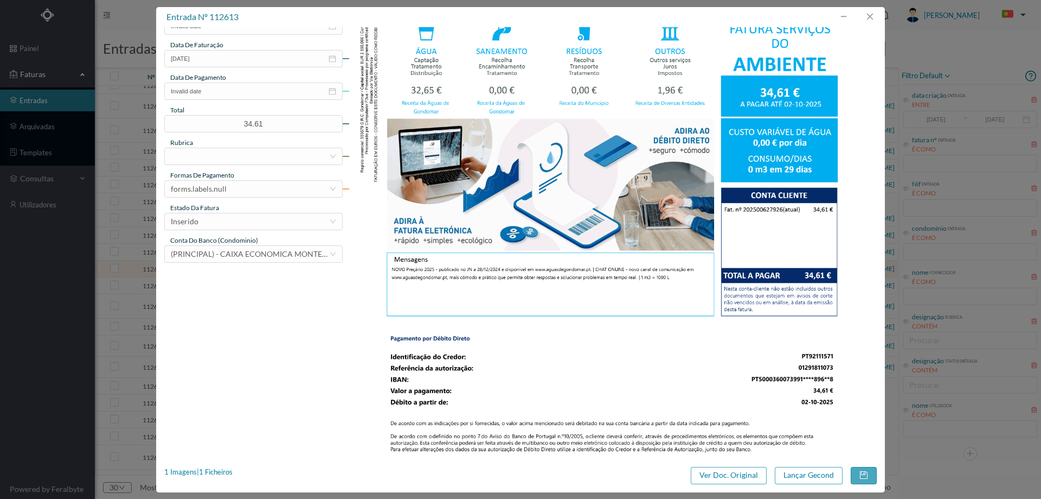
scroll to position [329, 0]
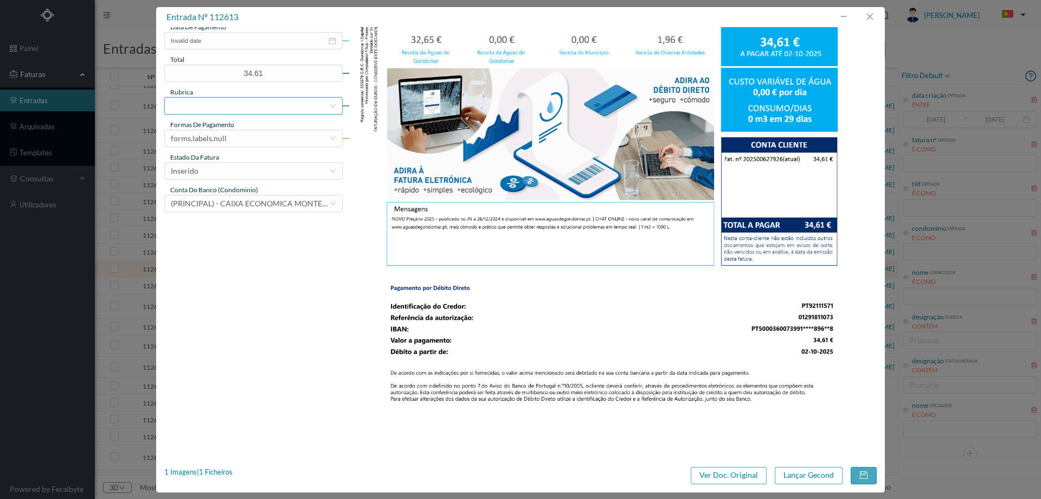
click at [235, 104] on div at bounding box center [250, 106] width 158 height 16
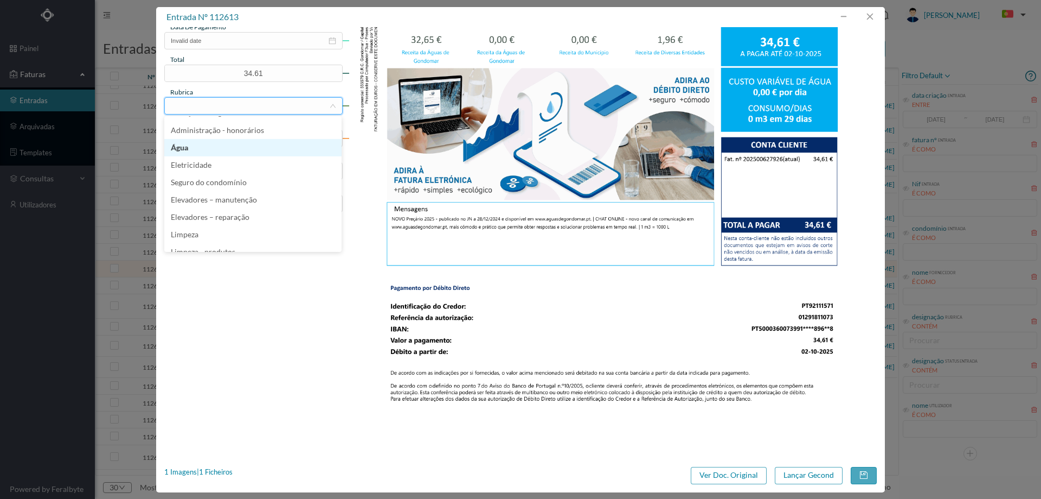
click at [210, 146] on li "Água" at bounding box center [252, 147] width 177 height 17
click at [211, 135] on div "forms.labels.null" at bounding box center [199, 138] width 56 height 16
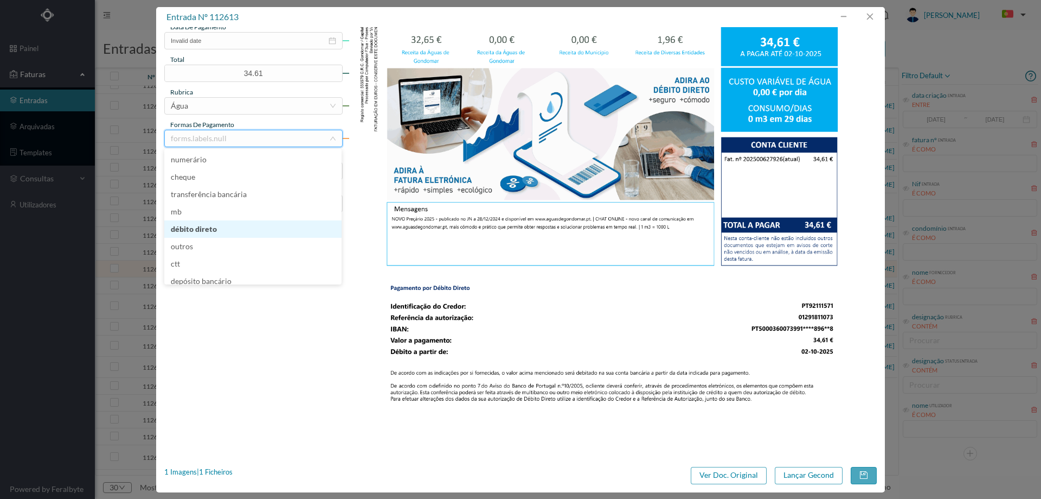
click at [223, 231] on li "débito direto" at bounding box center [252, 228] width 177 height 17
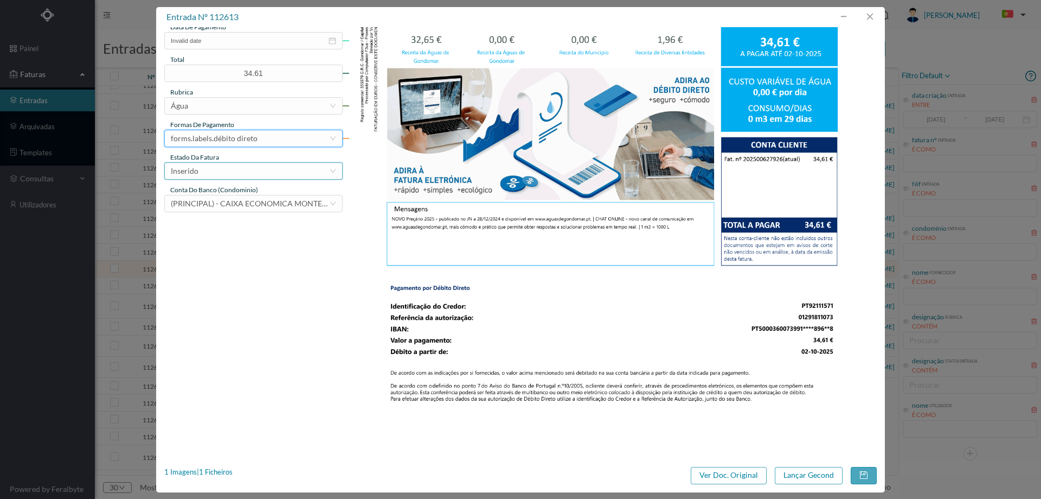
click at [227, 168] on div "Inserido" at bounding box center [250, 171] width 158 height 16
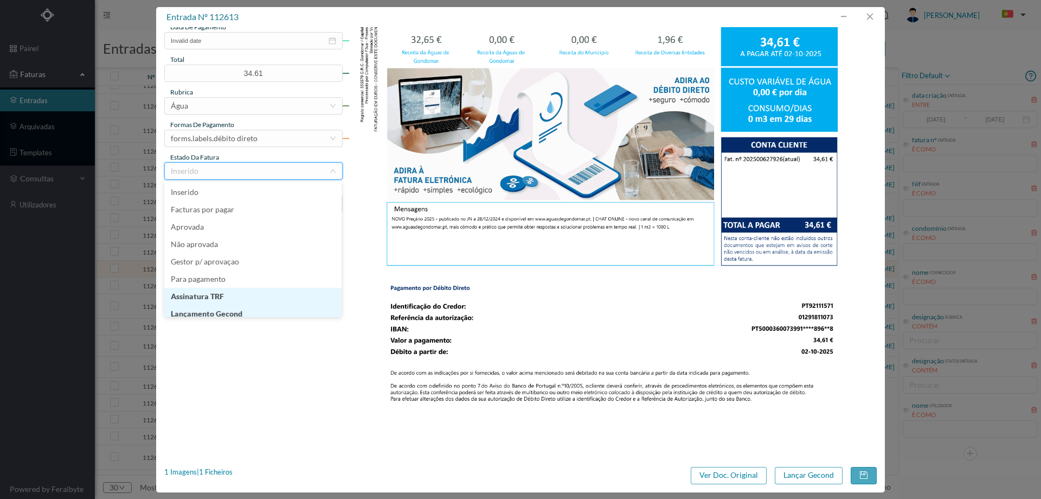
scroll to position [5, 0]
click at [221, 308] on li "Lançamento Gecond" at bounding box center [252, 307] width 177 height 17
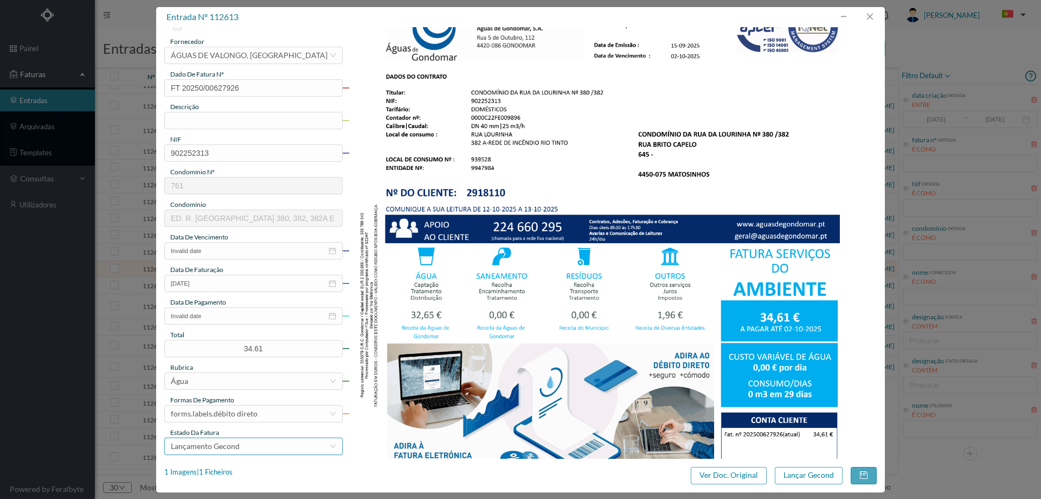
scroll to position [0, 0]
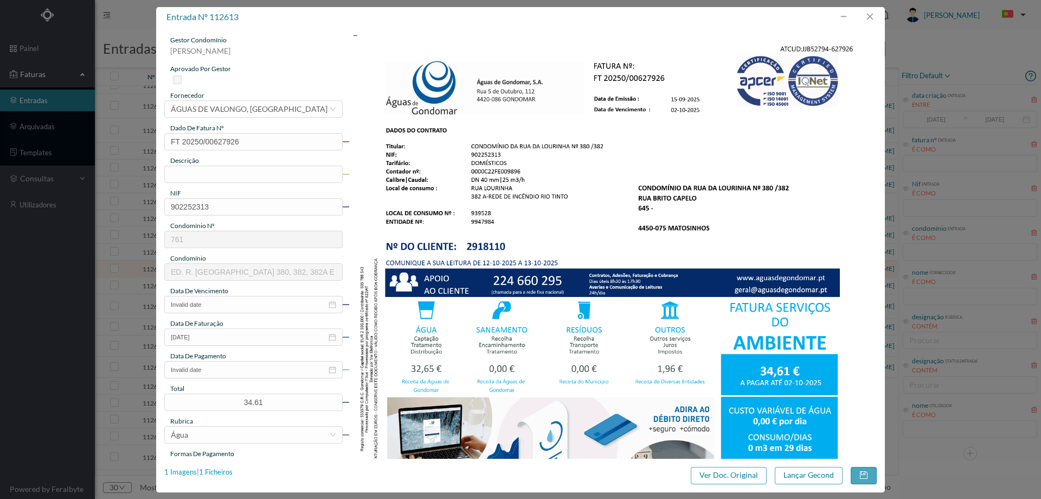
click at [212, 472] on div "1 Imagens | 1 Ficheiros" at bounding box center [198, 471] width 68 height 11
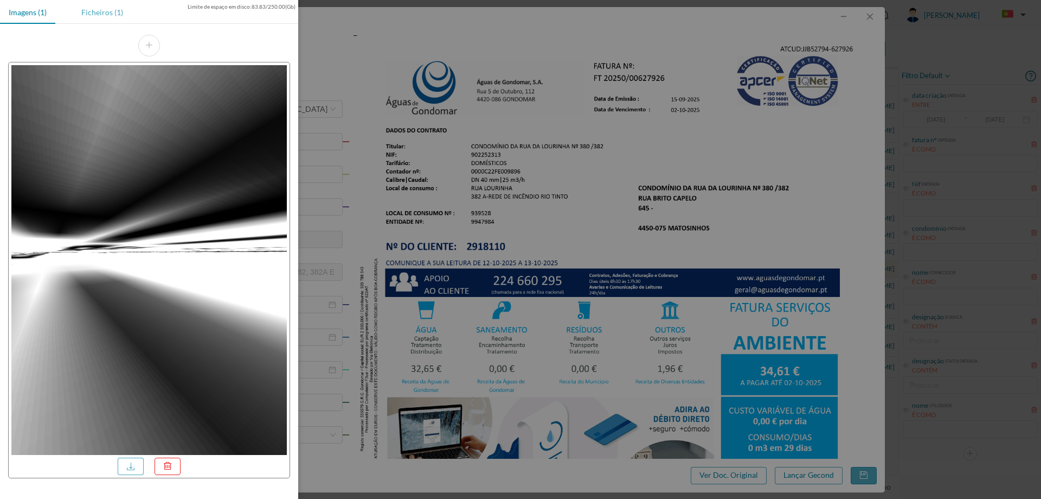
click at [92, 17] on div "Ficheiros (1)" at bounding box center [102, 12] width 59 height 24
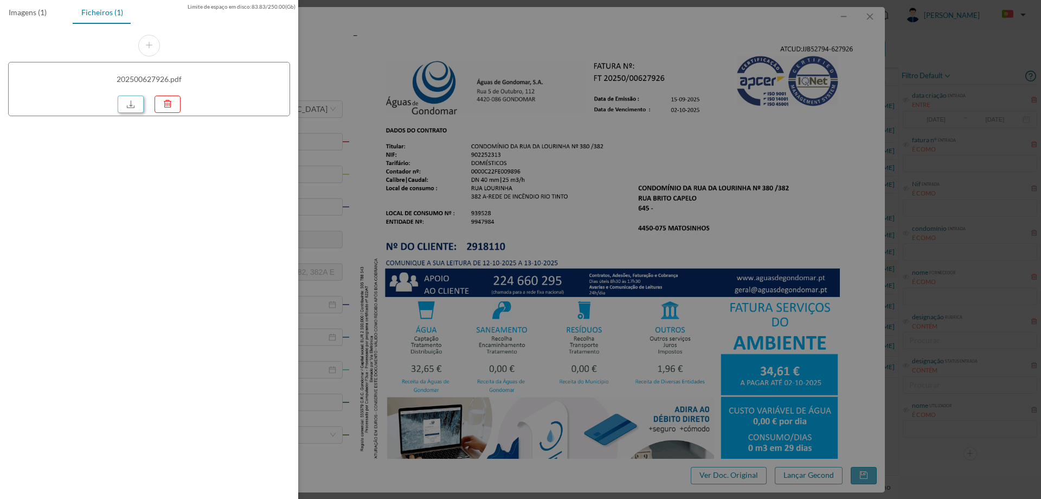
click at [122, 101] on link at bounding box center [131, 103] width 26 height 17
click at [464, 247] on div at bounding box center [520, 249] width 1041 height 499
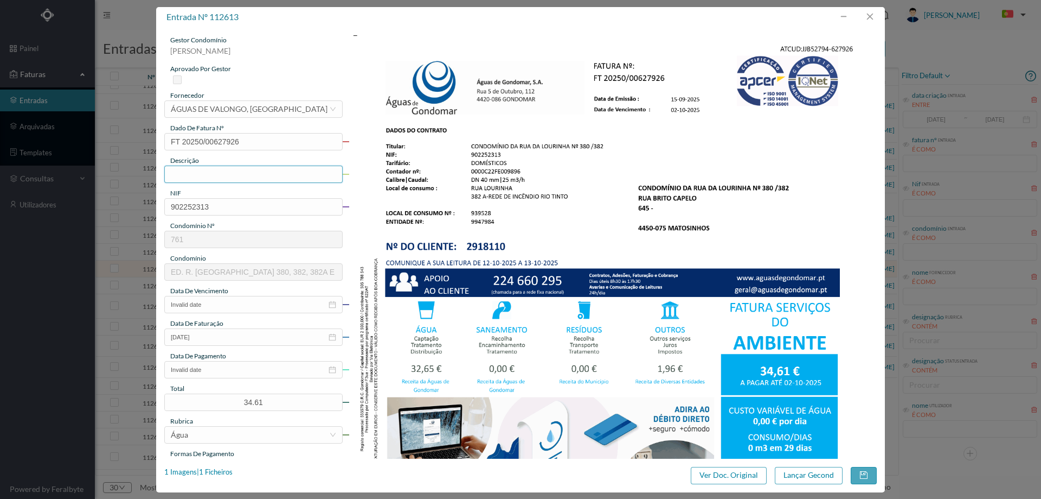
click at [238, 174] on input "text" at bounding box center [253, 173] width 178 height 17
paste input "e [DATE] a [DATE]"
drag, startPoint x: 177, startPoint y: 173, endPoint x: 126, endPoint y: 178, distance: 51.2
click at [126, 178] on div "entrada nº 112613 gestor condomínio [PERSON_NAME] aprovado por gestor fornecedo…" at bounding box center [520, 249] width 1041 height 499
type input "[DATE] a [DATE]"
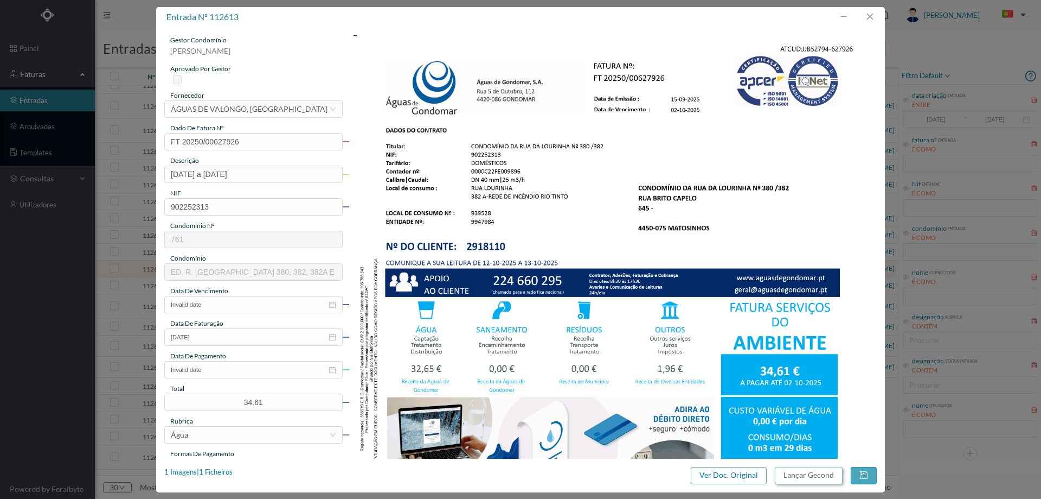
click at [797, 468] on button "Lançar Gecond" at bounding box center [809, 474] width 68 height 17
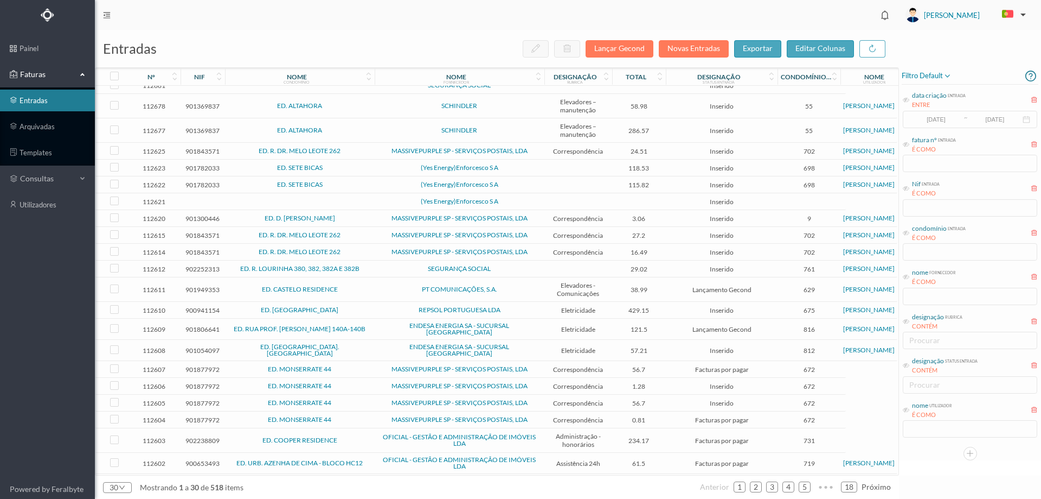
click at [387, 272] on td "SEGURANÇA SOCIAL" at bounding box center [460, 268] width 170 height 17
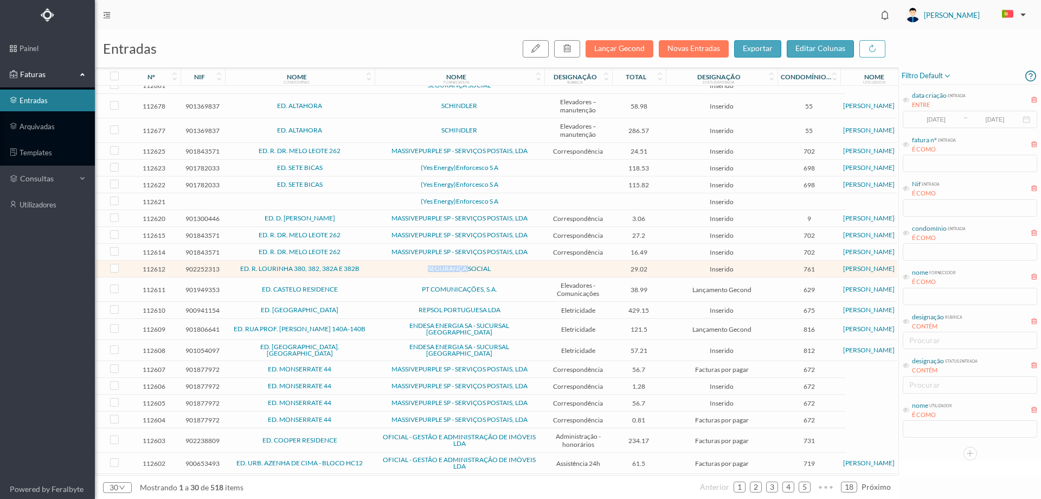
click at [387, 272] on td "SEGURANÇA SOCIAL" at bounding box center [460, 268] width 170 height 17
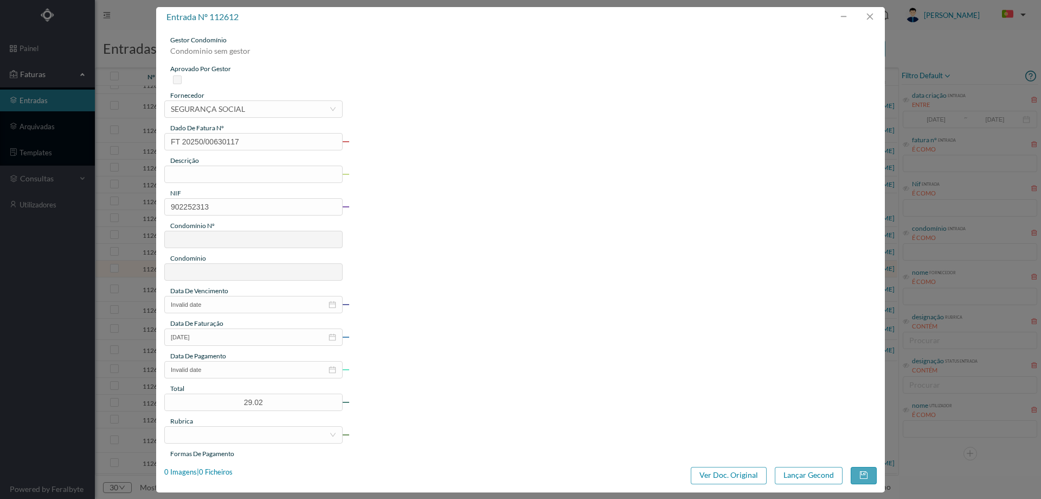
type input "FT 20250/00630117"
type input "902252313"
type input "Invalid date"
type input "[DATE]"
type input "29.02"
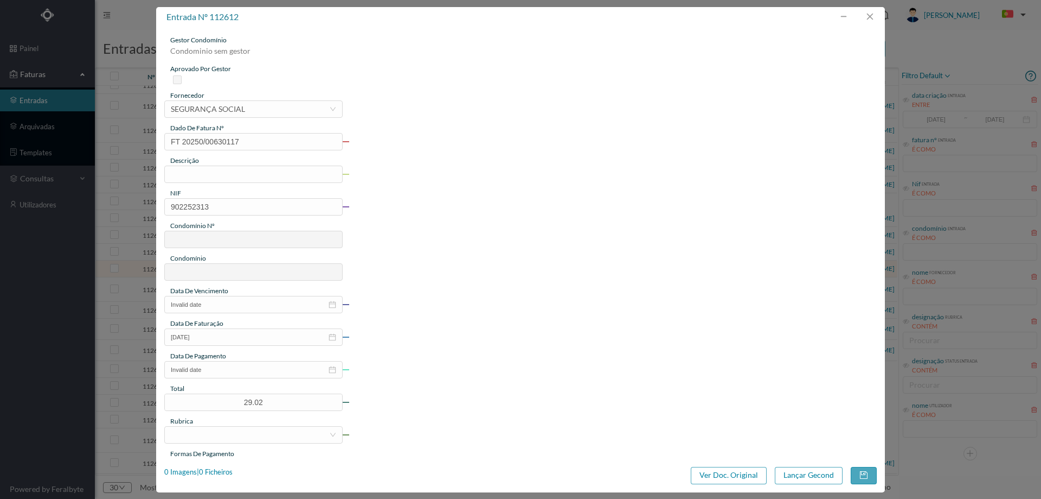
type input "761"
type input "ED. R. [GEOGRAPHIC_DATA] 380, 382, 382A E 382B"
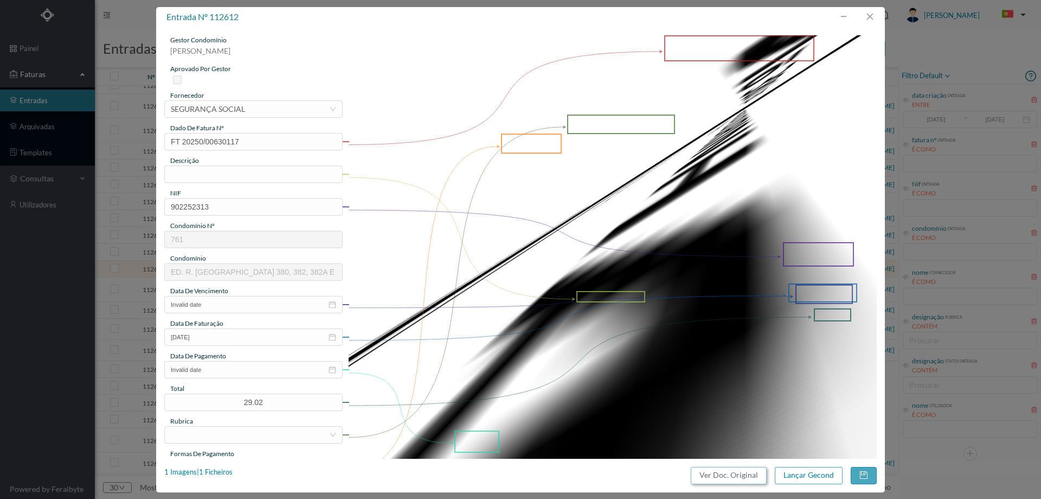
click at [700, 471] on button "Ver Doc. Original" at bounding box center [729, 474] width 76 height 17
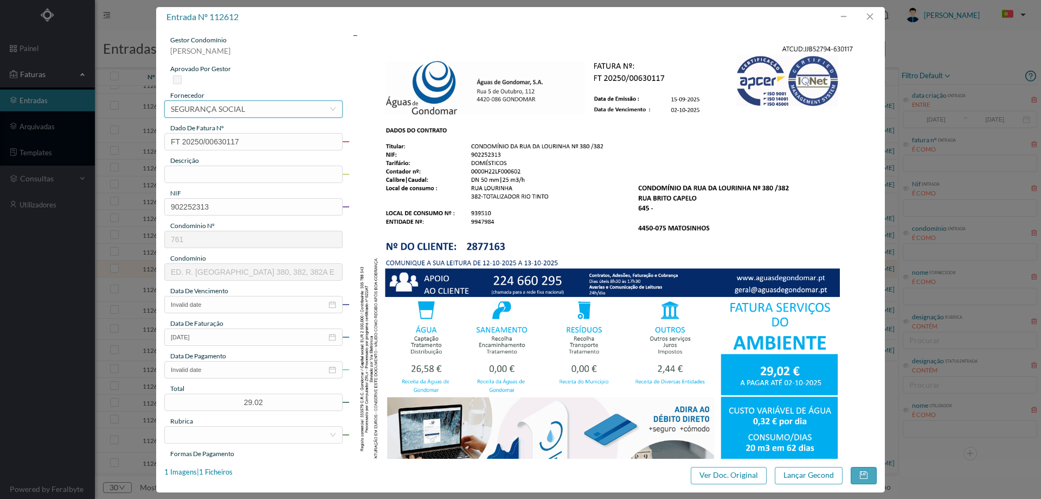
click at [254, 110] on div "selecionar SEGURANÇA SOCIAL" at bounding box center [250, 109] width 158 height 16
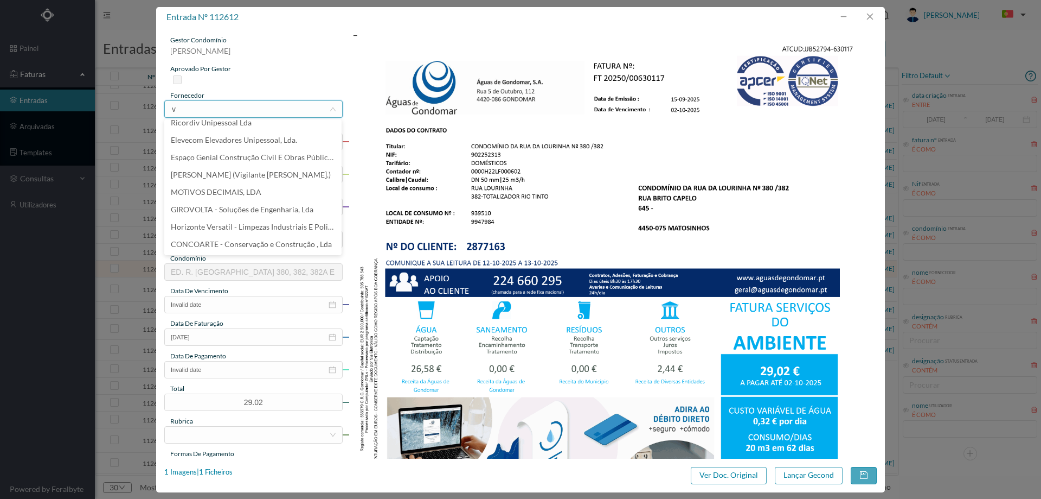
scroll to position [2, 0]
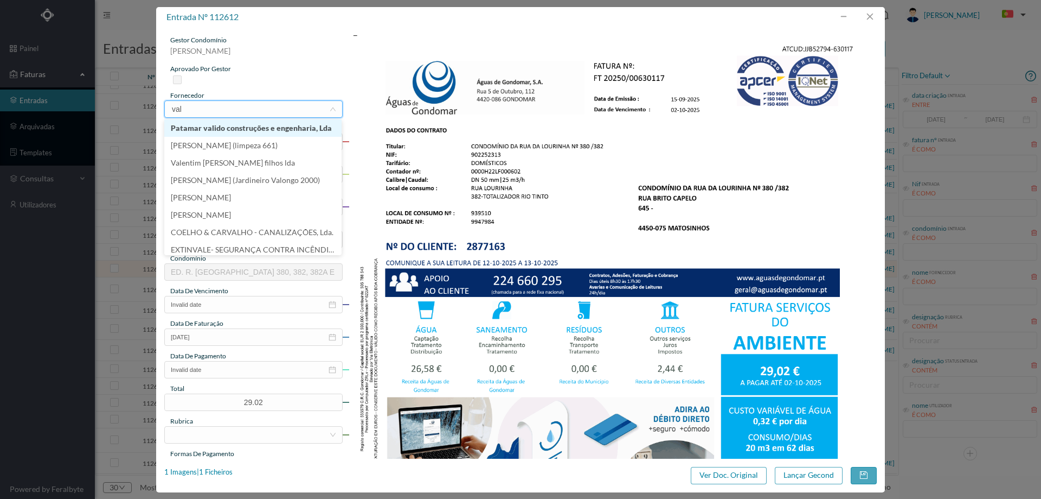
type input "valo"
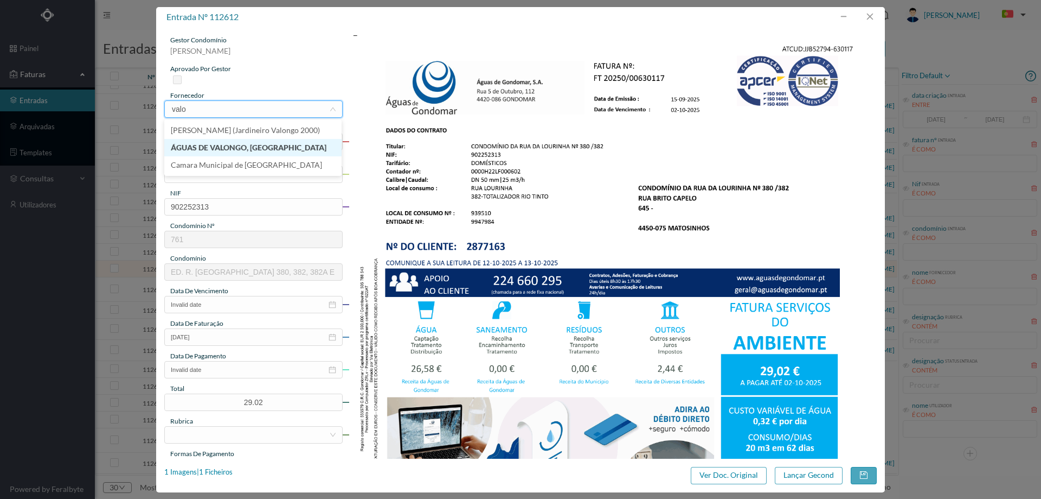
click at [238, 144] on li "ÁGUAS DE VALONGO, [GEOGRAPHIC_DATA]" at bounding box center [252, 147] width 177 height 17
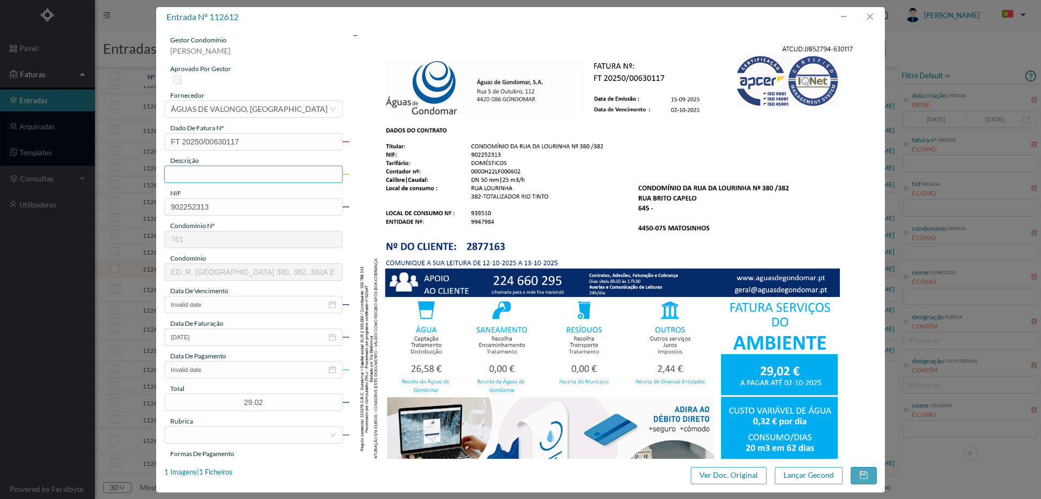
click at [232, 175] on input "text" at bounding box center [253, 173] width 178 height 17
paste input "e [DATE] a [DATE]"
drag, startPoint x: 180, startPoint y: 171, endPoint x: 97, endPoint y: 171, distance: 83.0
click at [97, 171] on div "entrada nº 112612 gestor condomínio [PERSON_NAME] aprovado por gestor fornecedo…" at bounding box center [520, 249] width 1041 height 499
type input "[DATE] a [DATE]"
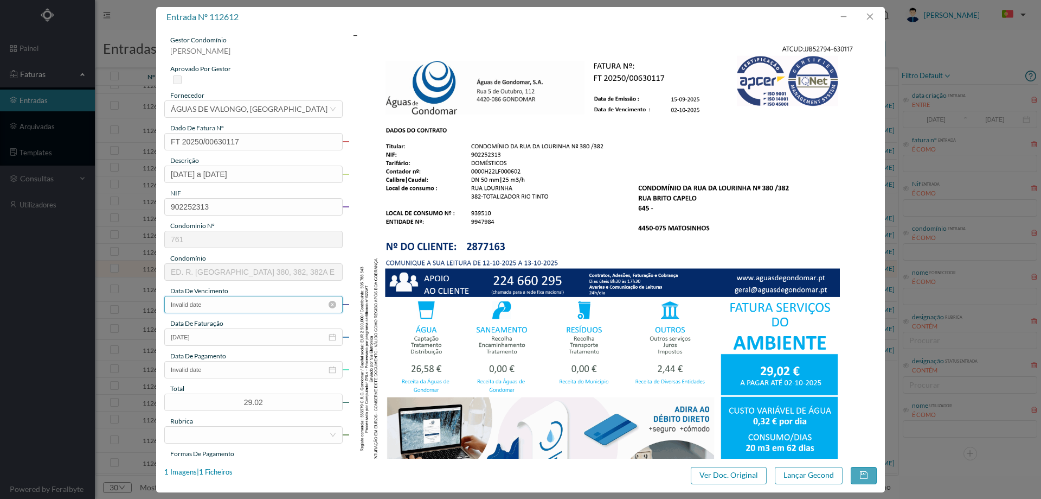
click at [223, 309] on input "Invalid date" at bounding box center [253, 304] width 178 height 17
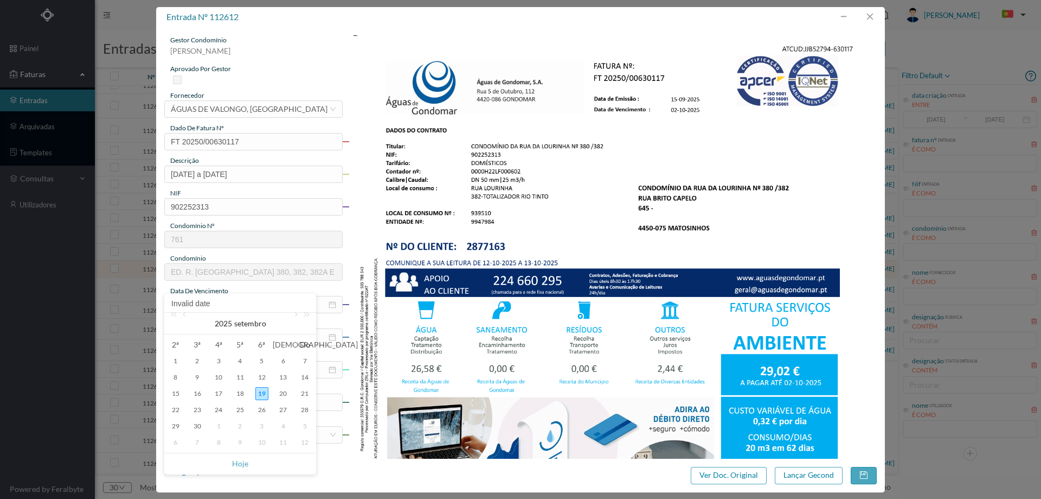
click at [240, 426] on div "2" at bounding box center [240, 425] width 13 height 13
type input "[DATE]"
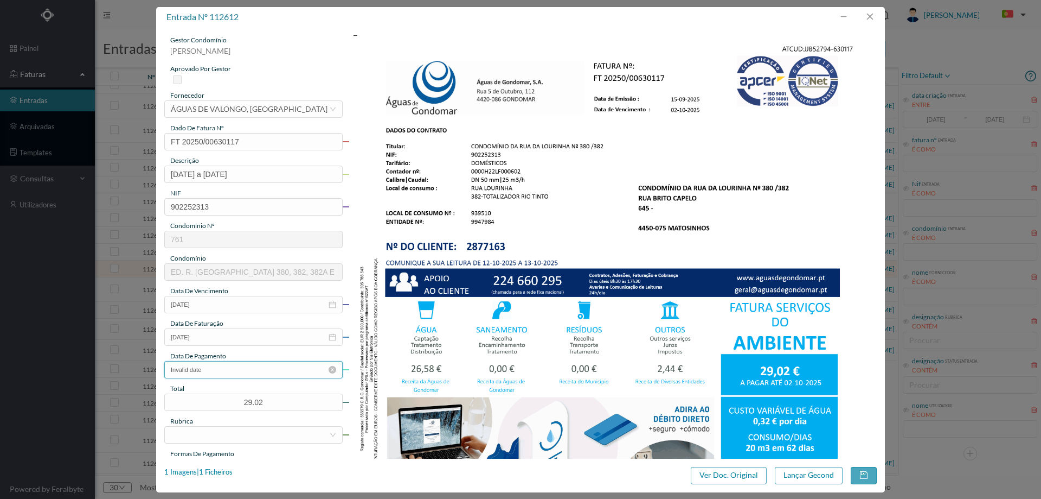
click at [227, 372] on input "Invalid date" at bounding box center [253, 369] width 178 height 17
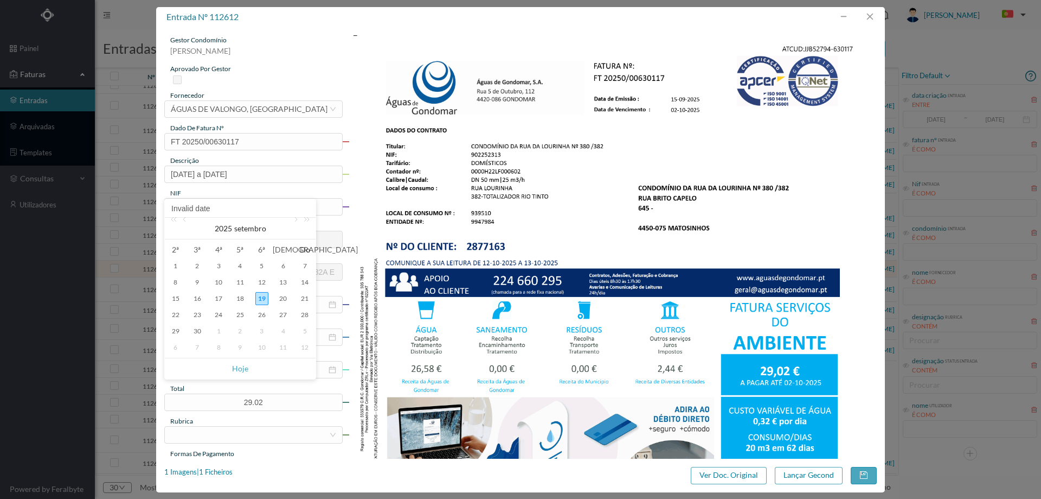
click at [241, 332] on div "2" at bounding box center [240, 330] width 13 height 13
type input "[DATE]"
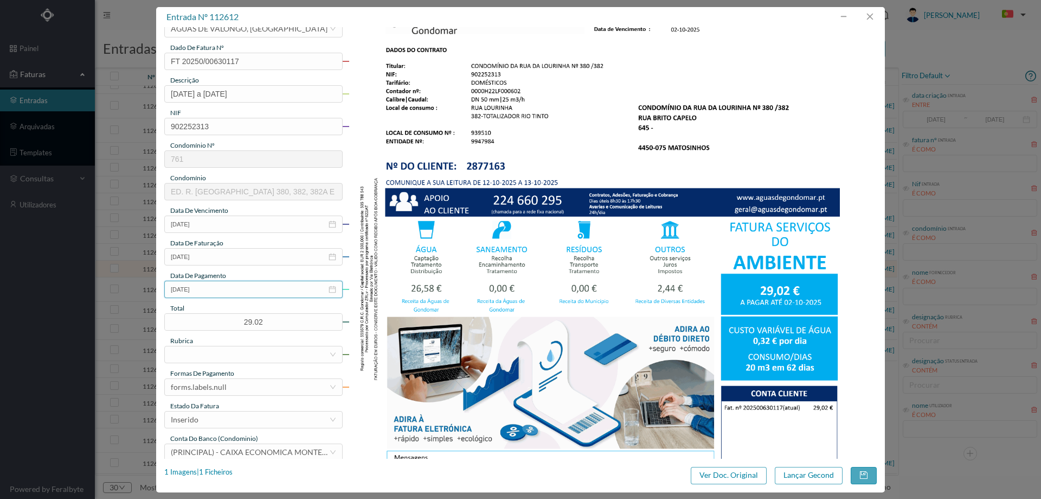
scroll to position [163, 0]
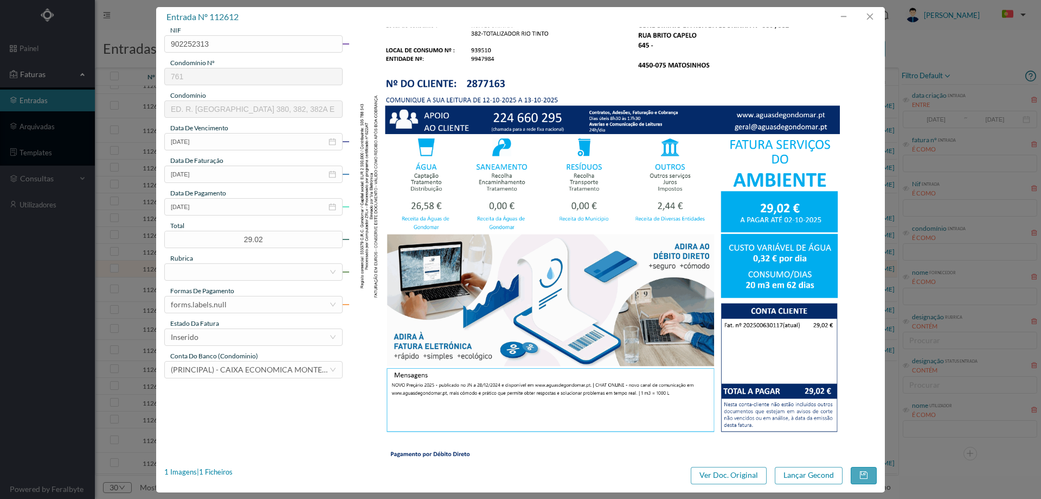
click at [242, 262] on div "rubrica" at bounding box center [253, 258] width 178 height 10
click at [239, 269] on div at bounding box center [250, 272] width 158 height 16
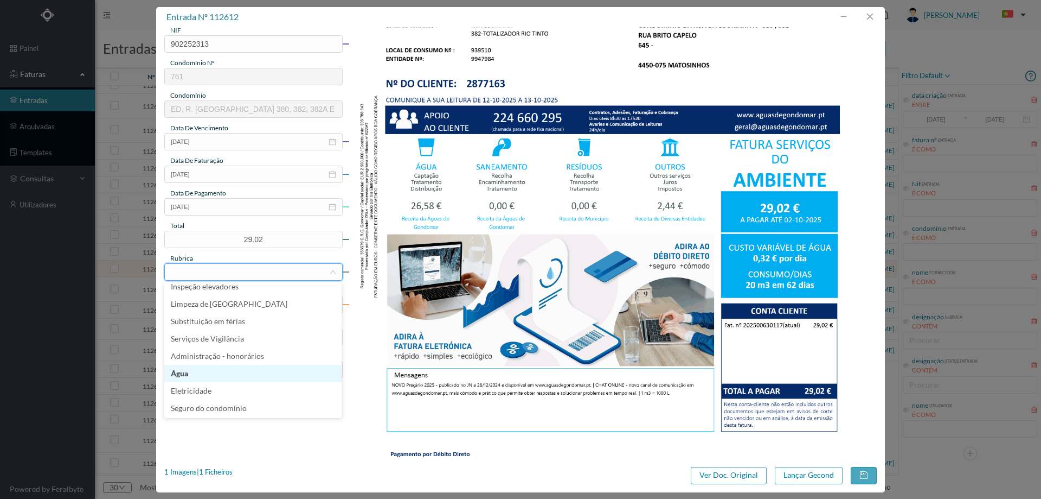
click at [228, 369] on li "Água" at bounding box center [252, 373] width 177 height 17
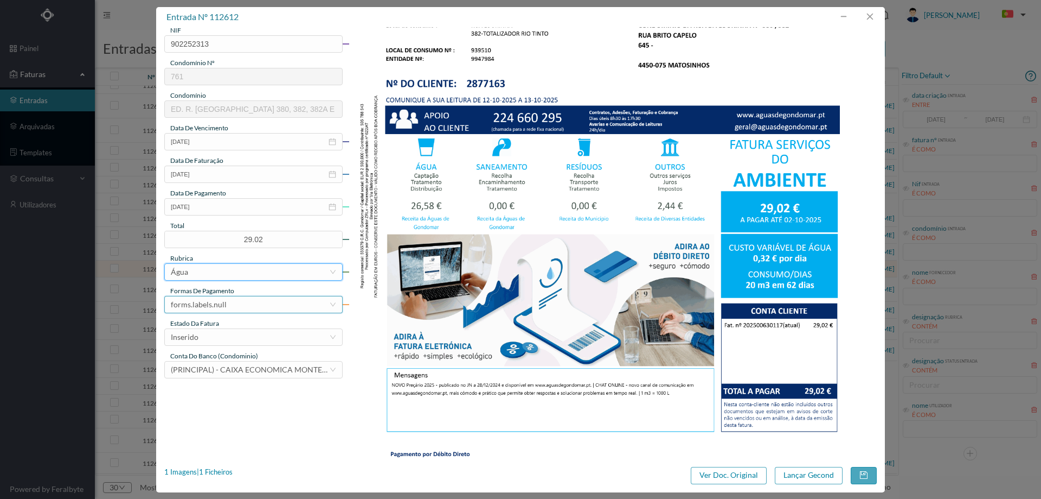
click at [234, 309] on div "forms.labels.null" at bounding box center [250, 304] width 158 height 16
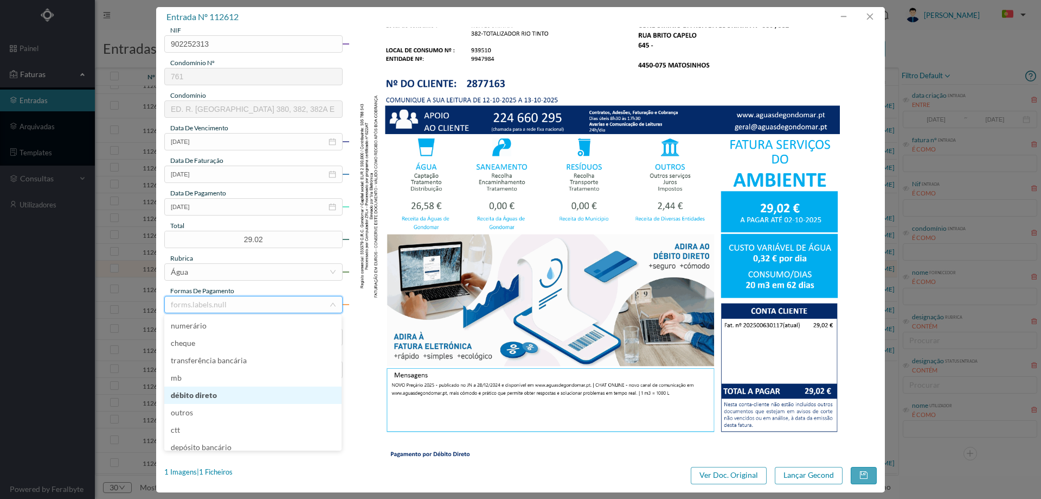
click at [216, 394] on li "débito direto" at bounding box center [252, 394] width 177 height 17
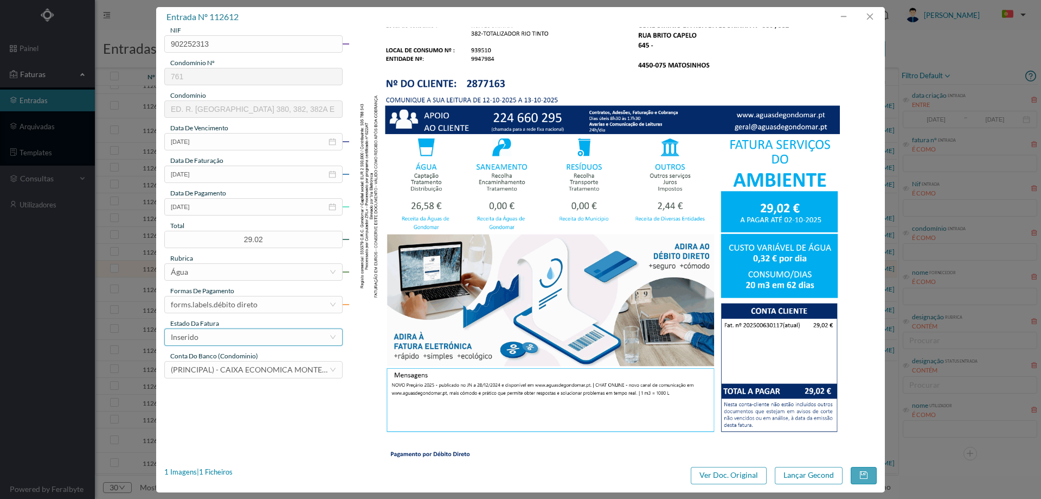
click at [218, 336] on div "Inserido" at bounding box center [250, 337] width 158 height 16
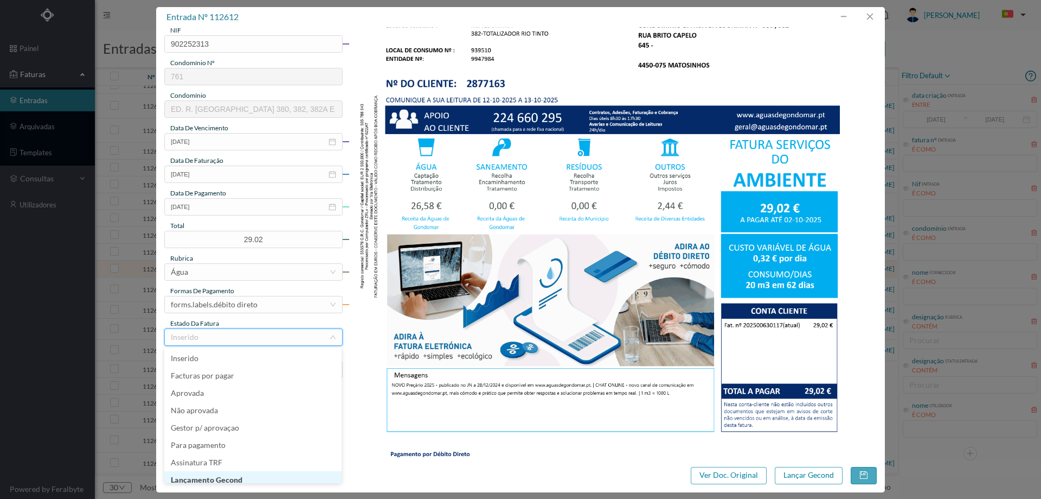
scroll to position [5, 0]
click at [238, 470] on li "Lançamento Gecond" at bounding box center [252, 473] width 177 height 17
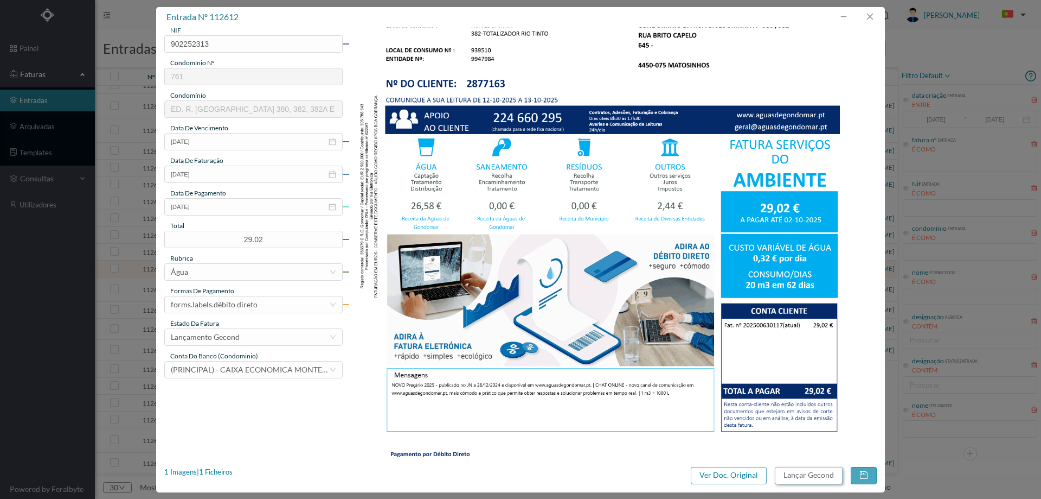
click at [798, 473] on button "Lançar Gecond" at bounding box center [809, 474] width 68 height 17
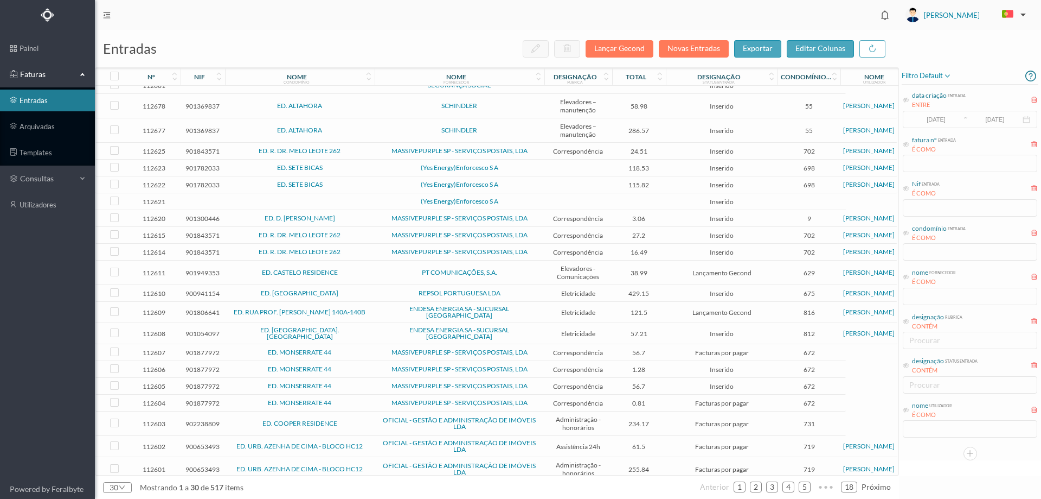
click at [360, 349] on span "ED. MONSERRATE 44" at bounding box center [300, 352] width 144 height 7
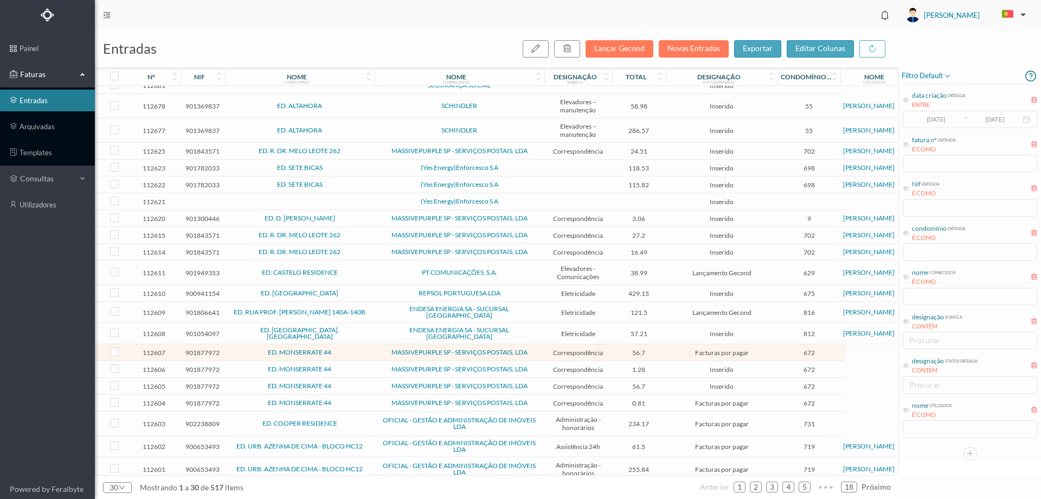
click at [351, 404] on td "ED. MONSERRATE 44" at bounding box center [300, 402] width 150 height 17
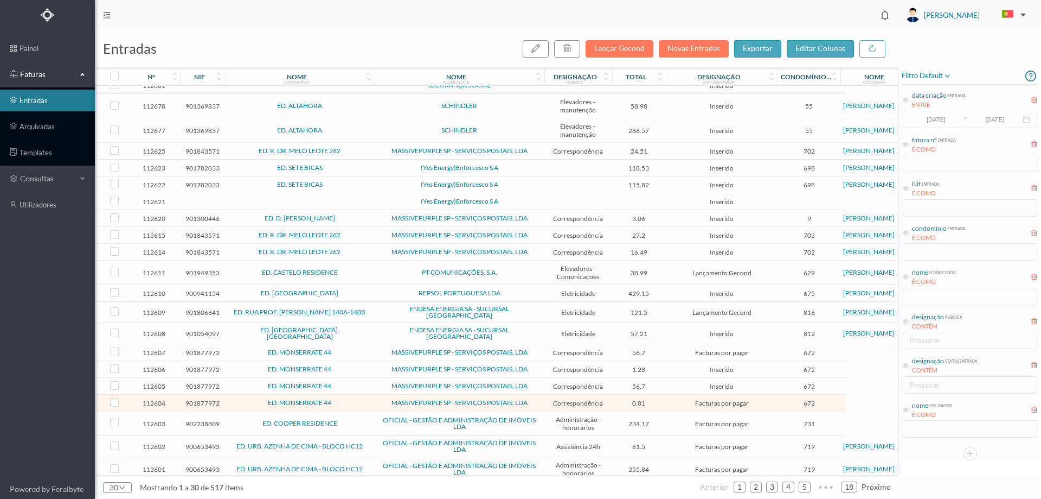
click at [372, 313] on td "ED. RUA PROF. [PERSON_NAME] 140A-140B" at bounding box center [300, 312] width 150 height 21
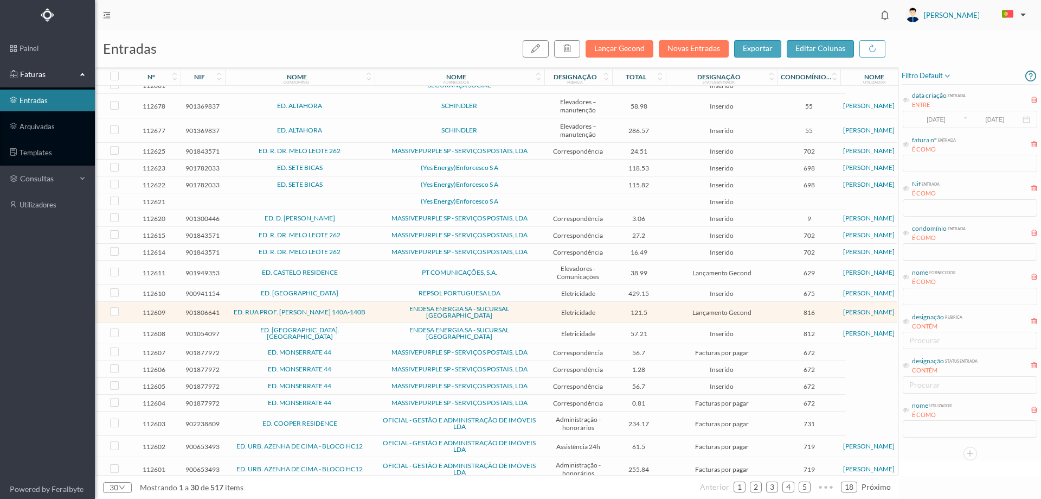
click at [372, 313] on td "ED. RUA PROF. [PERSON_NAME] 140A-140B" at bounding box center [300, 312] width 150 height 21
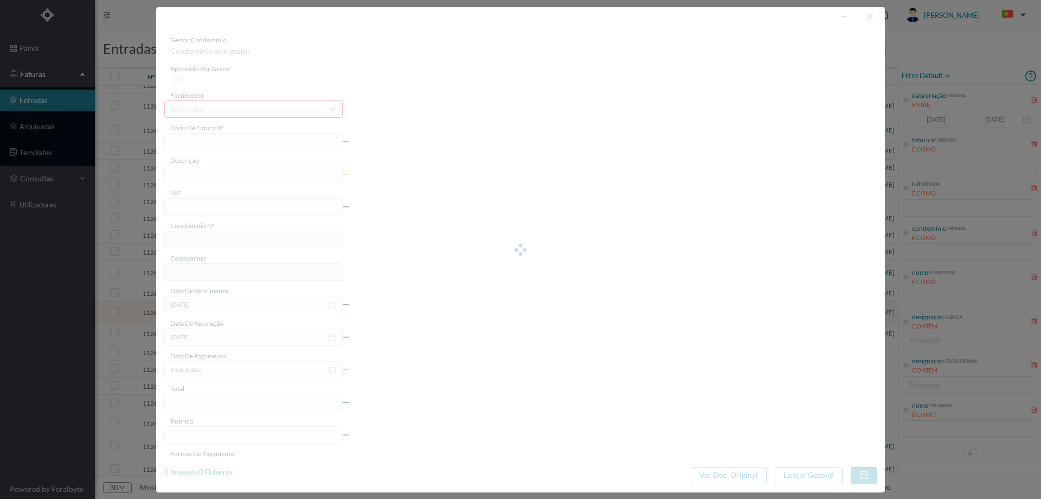
type input "FAC 0230312025/0057502105"
type input "[STREET_ADDRESS][PERSON_NAME]"
type input "901806641"
type input "[DATE]"
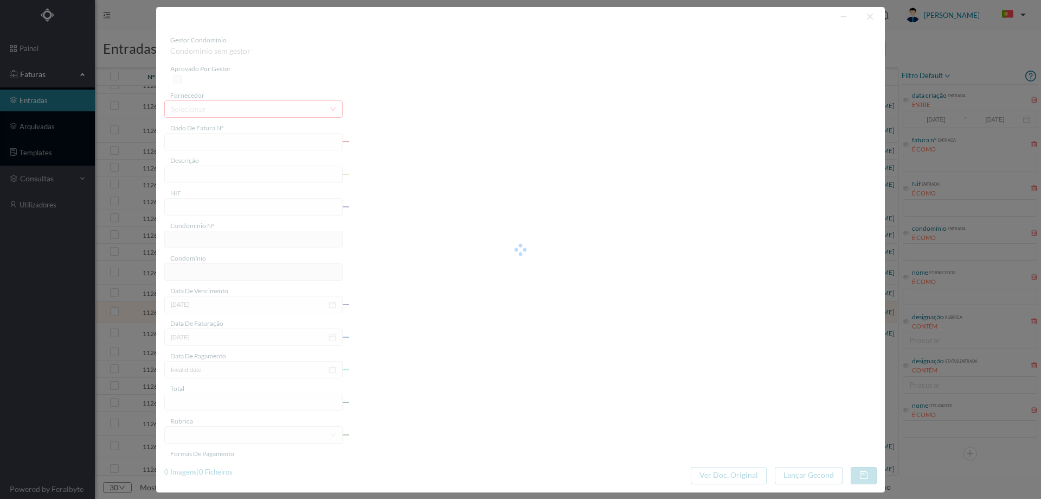
type input "[DATE]"
type input "121.50"
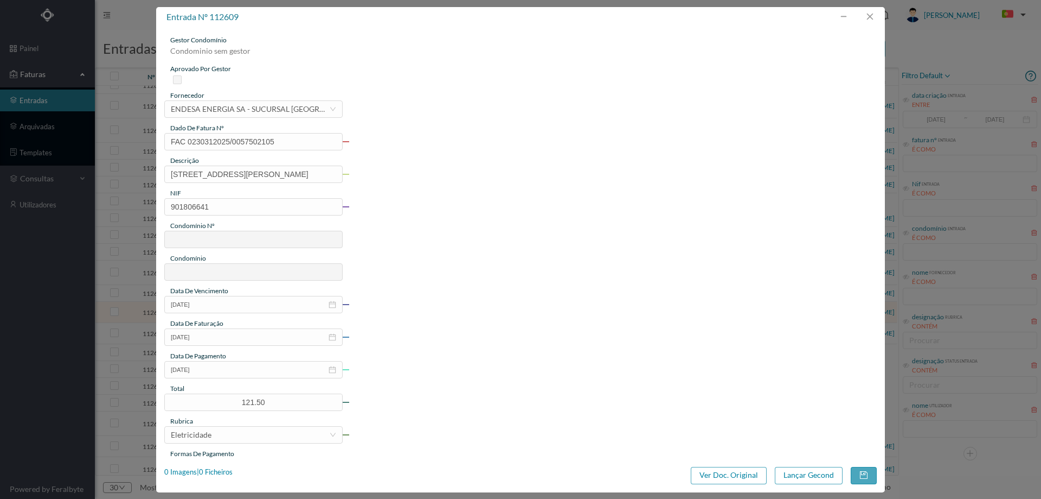
type input "816"
type input "ED. RUA PROF. [PERSON_NAME] 140A-140B"
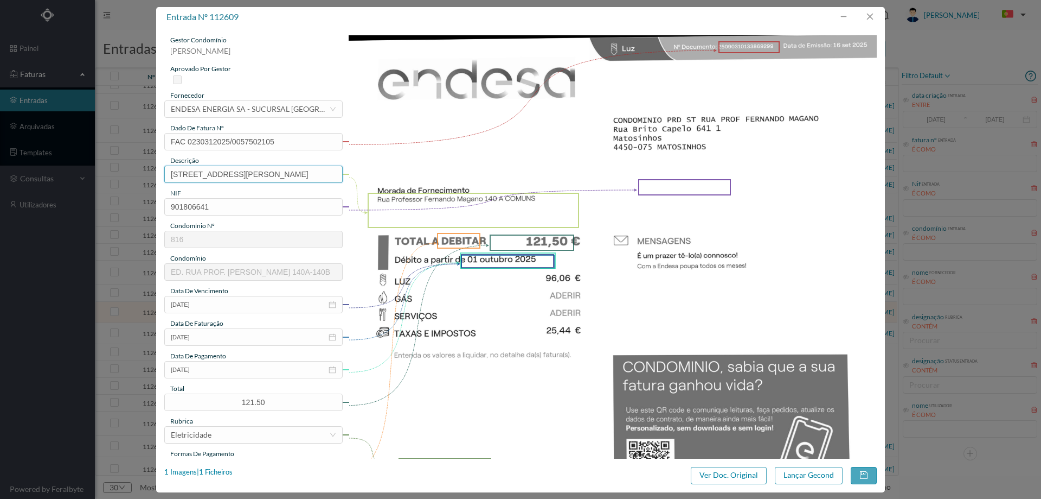
drag, startPoint x: 287, startPoint y: 175, endPoint x: 40, endPoint y: 175, distance: 247.4
click at [40, 175] on div "entrada nº 112609 gestor condomínio [PERSON_NAME] aprovado por gestor fornecedo…" at bounding box center [520, 249] width 1041 height 499
click at [218, 473] on div "1 Imagens | 1 Ficheiros" at bounding box center [198, 471] width 68 height 11
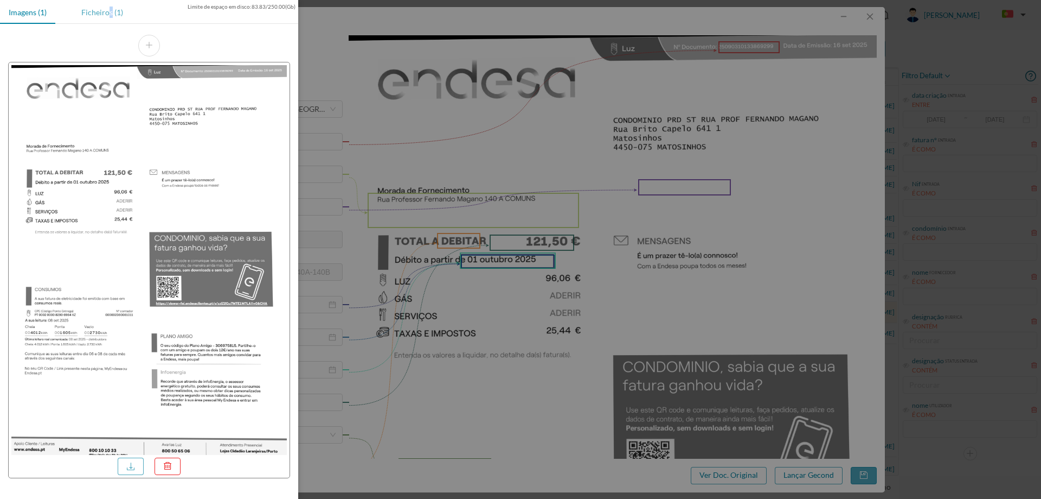
click at [110, 9] on div "Ficheiros (1)" at bounding box center [102, 12] width 59 height 24
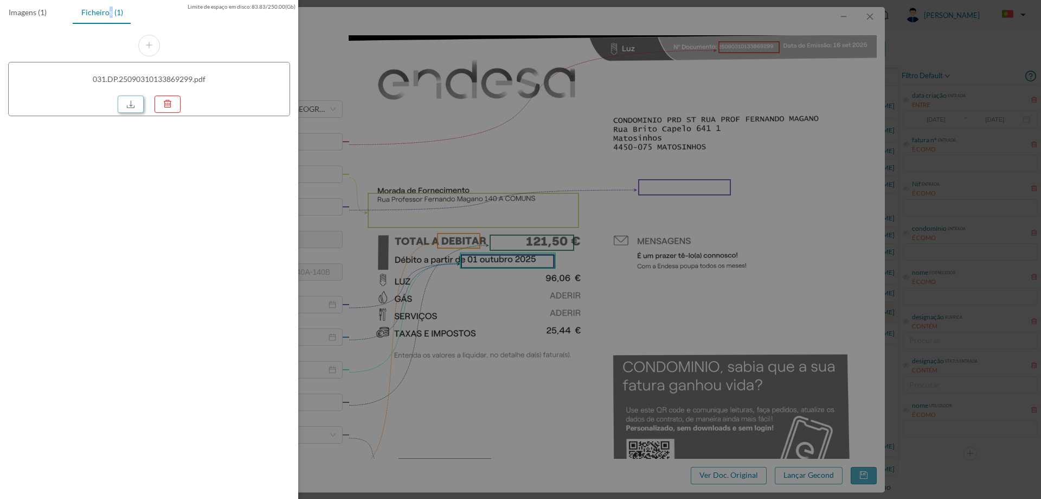
click at [129, 95] on link at bounding box center [131, 103] width 26 height 17
click at [475, 118] on div at bounding box center [520, 249] width 1041 height 499
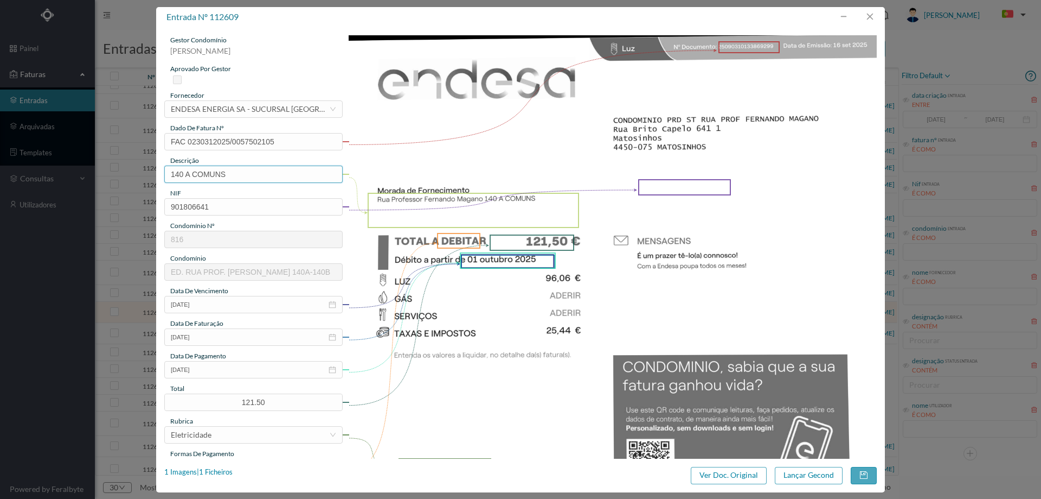
click at [261, 175] on input "140 A COMUNS" at bounding box center [253, 173] width 178 height 17
paste input "[DATE] a [DATE]"
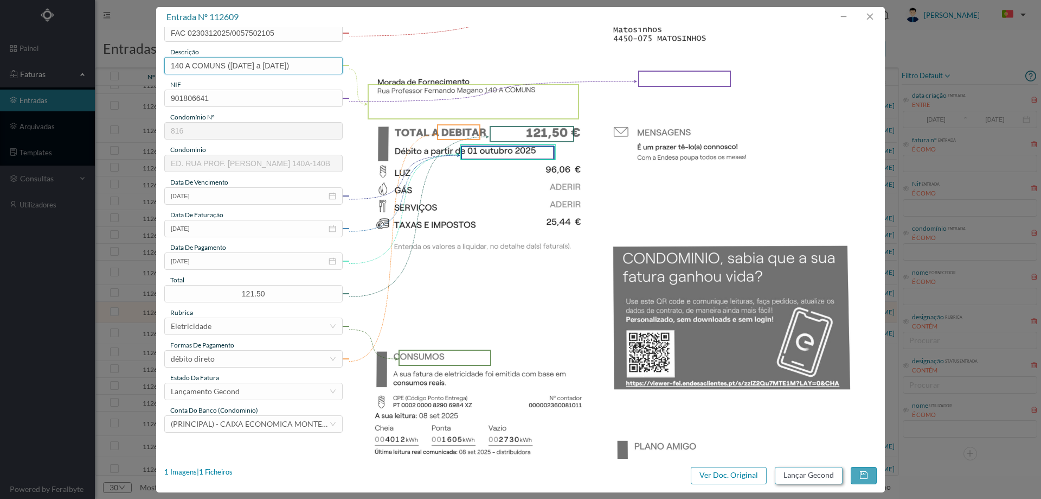
type input "140 A COMUNS ([DATE] a [DATE])"
click at [825, 481] on button "Lançar Gecond" at bounding box center [809, 474] width 68 height 17
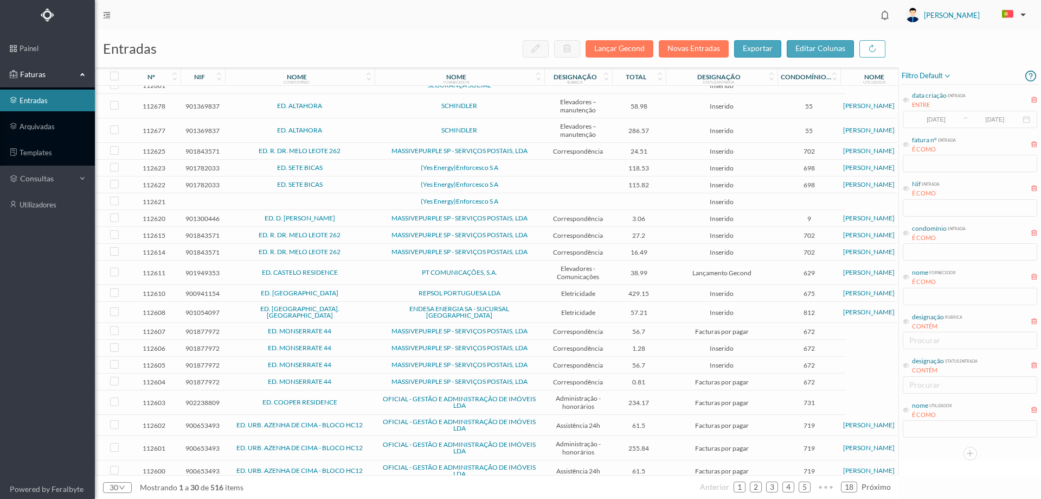
click at [356, 309] on span "ED. [GEOGRAPHIC_DATA]. [GEOGRAPHIC_DATA]" at bounding box center [300, 311] width 144 height 13
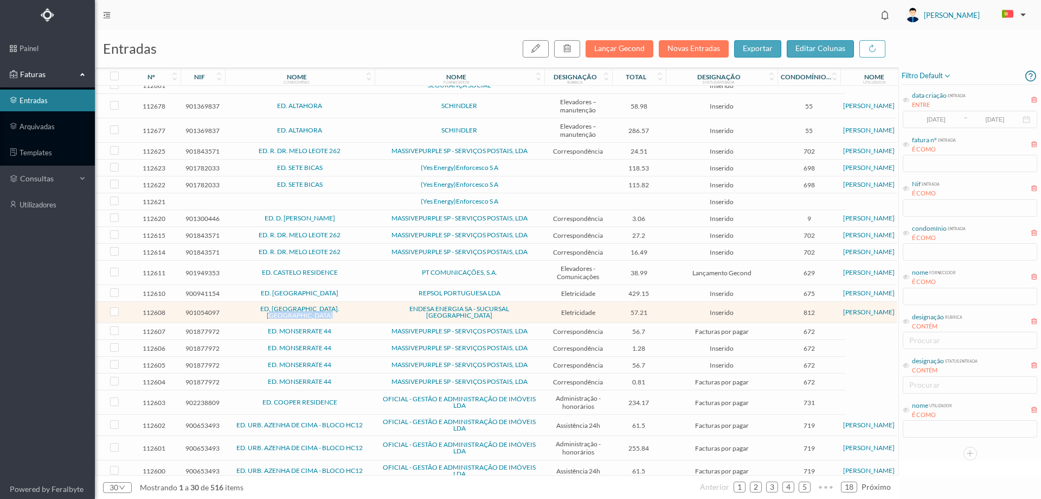
click at [356, 309] on span "ED. [GEOGRAPHIC_DATA]. [GEOGRAPHIC_DATA]" at bounding box center [300, 311] width 144 height 13
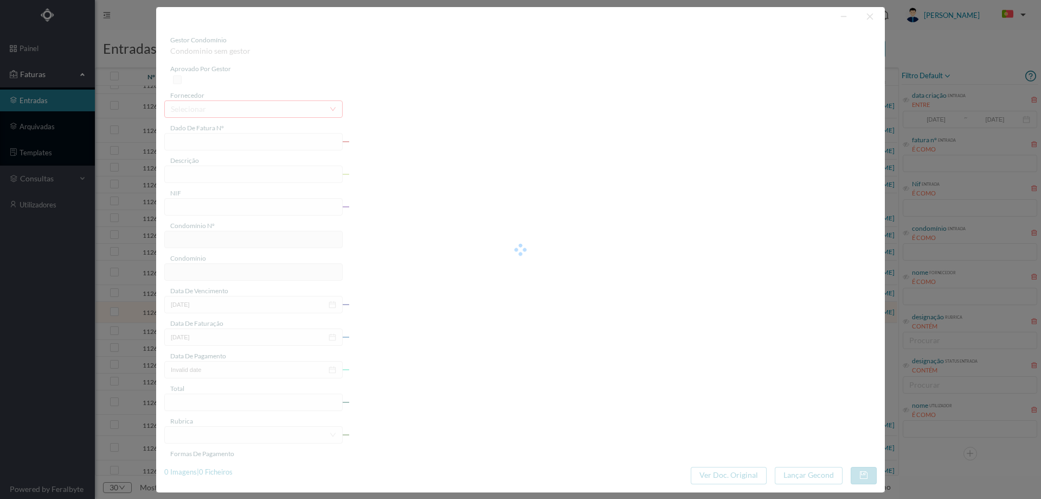
type input "FAC 0240312025/0061490725"
type input "[GEOGRAPHIC_DATA]"
type input "901054097"
type input "Invalid date"
type input "[DATE]"
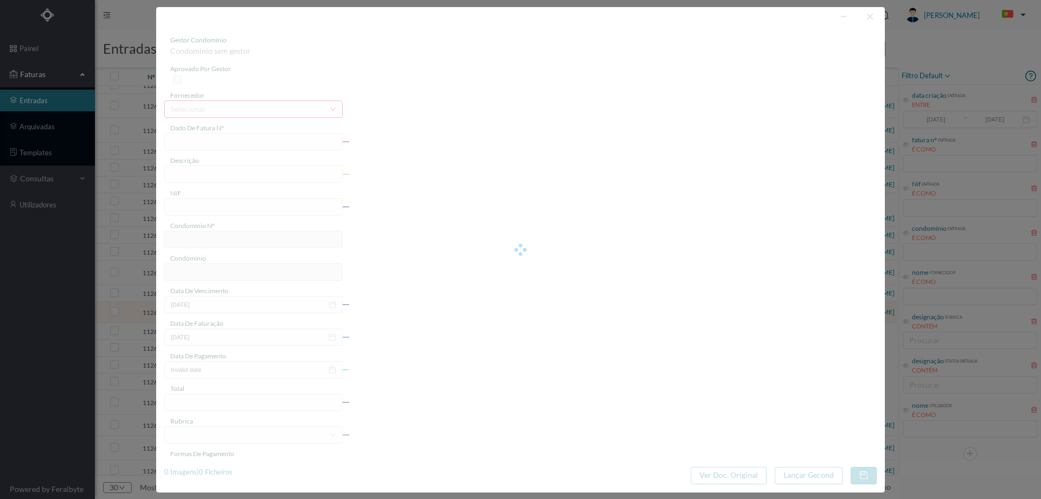
type input "[DATE]"
type input "57.21"
type input "812"
type input "ED. [GEOGRAPHIC_DATA]. [GEOGRAPHIC_DATA]"
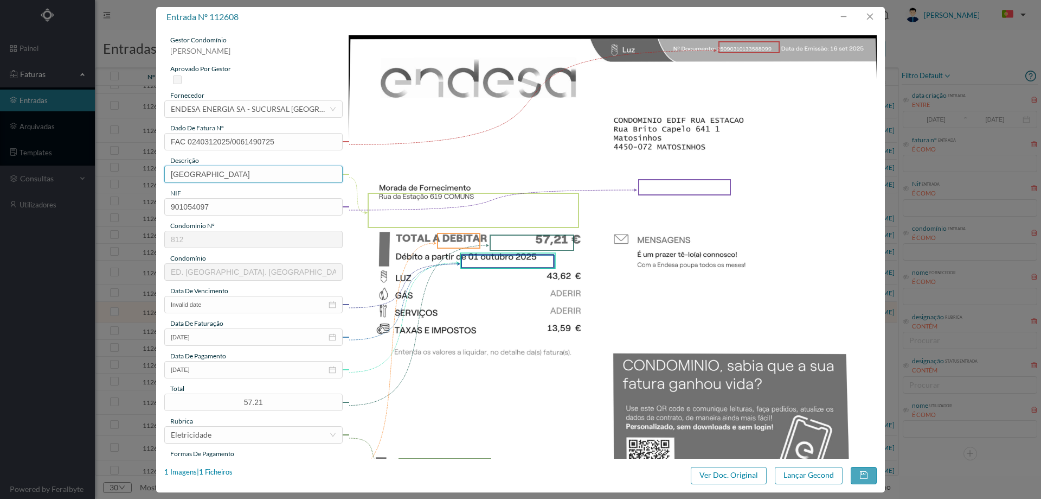
drag, startPoint x: 226, startPoint y: 176, endPoint x: 25, endPoint y: 176, distance: 200.2
click at [25, 176] on div "entrada nº 112608 gestor condomínio [PERSON_NAME] aprovado por gestor fornecedo…" at bounding box center [520, 249] width 1041 height 499
click at [244, 175] on input "619 COMUNS" at bounding box center [253, 173] width 178 height 17
paste input "[DATE] a [DATE]"
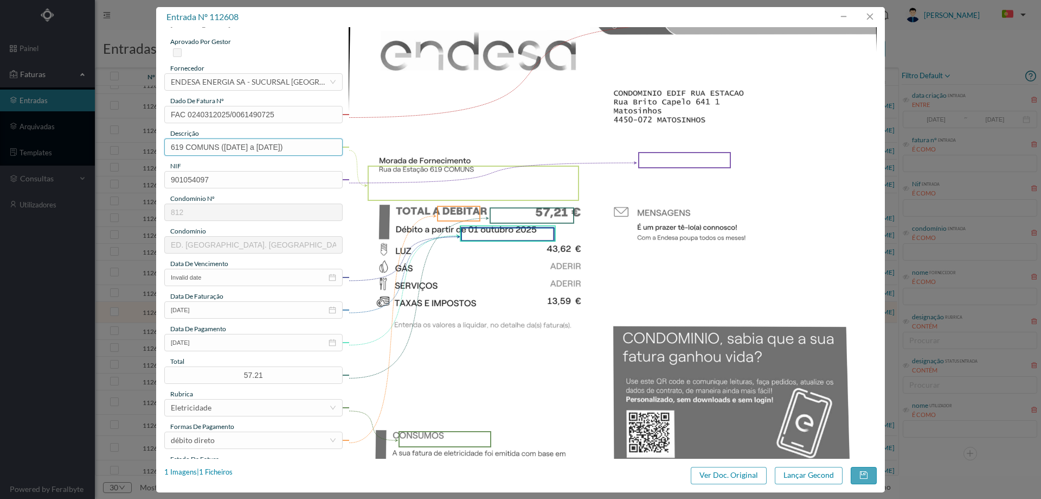
scroll to position [217, 0]
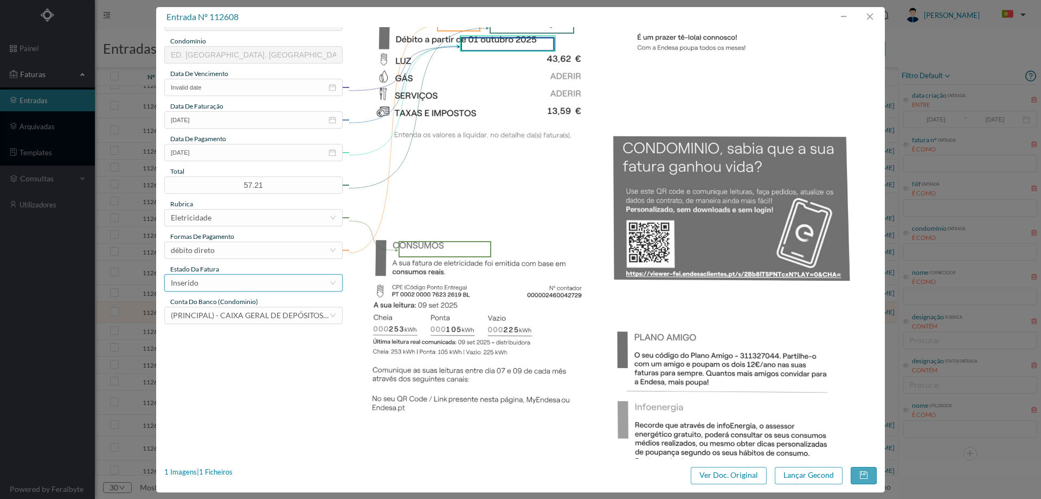
type input "619 COMUNS ([DATE] a [DATE])"
click at [258, 276] on div "Inserido" at bounding box center [250, 282] width 158 height 16
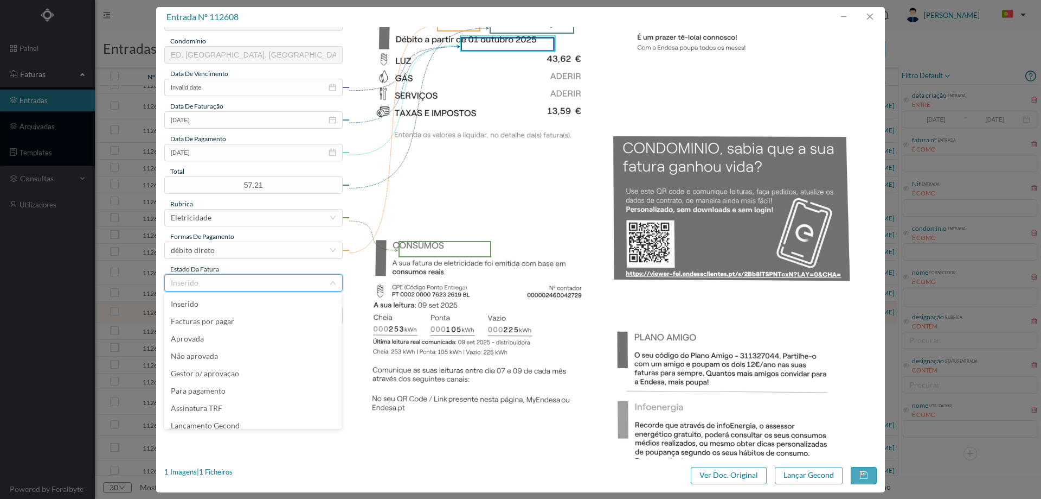
scroll to position [5, 0]
click at [238, 421] on li "Lançamento Gecond" at bounding box center [252, 419] width 177 height 17
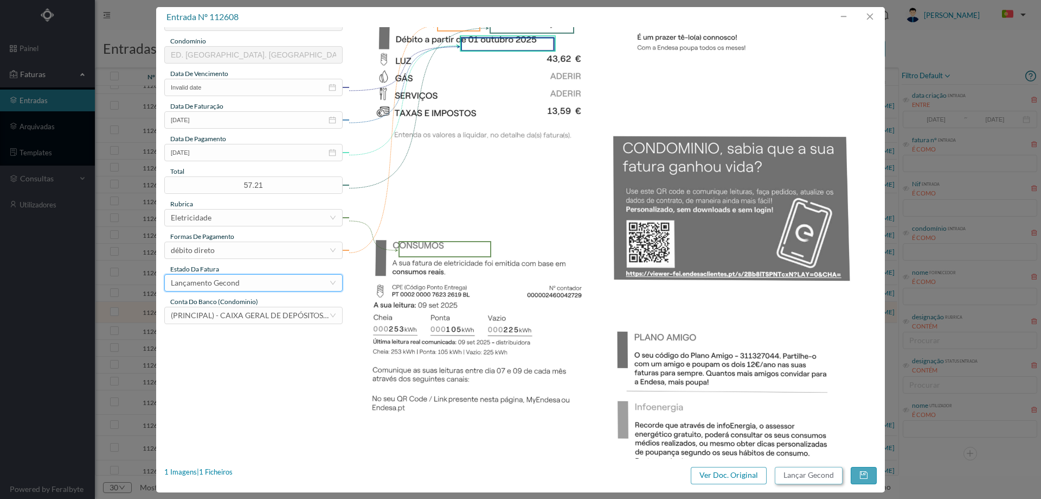
click at [824, 477] on button "Lançar Gecond" at bounding box center [809, 474] width 68 height 17
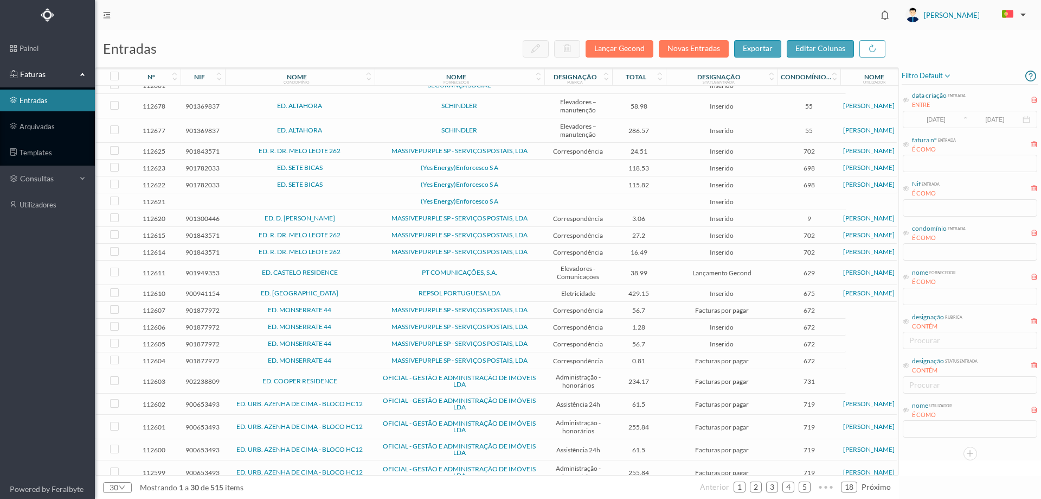
scroll to position [200, 0]
